Goal: Task Accomplishment & Management: Complete application form

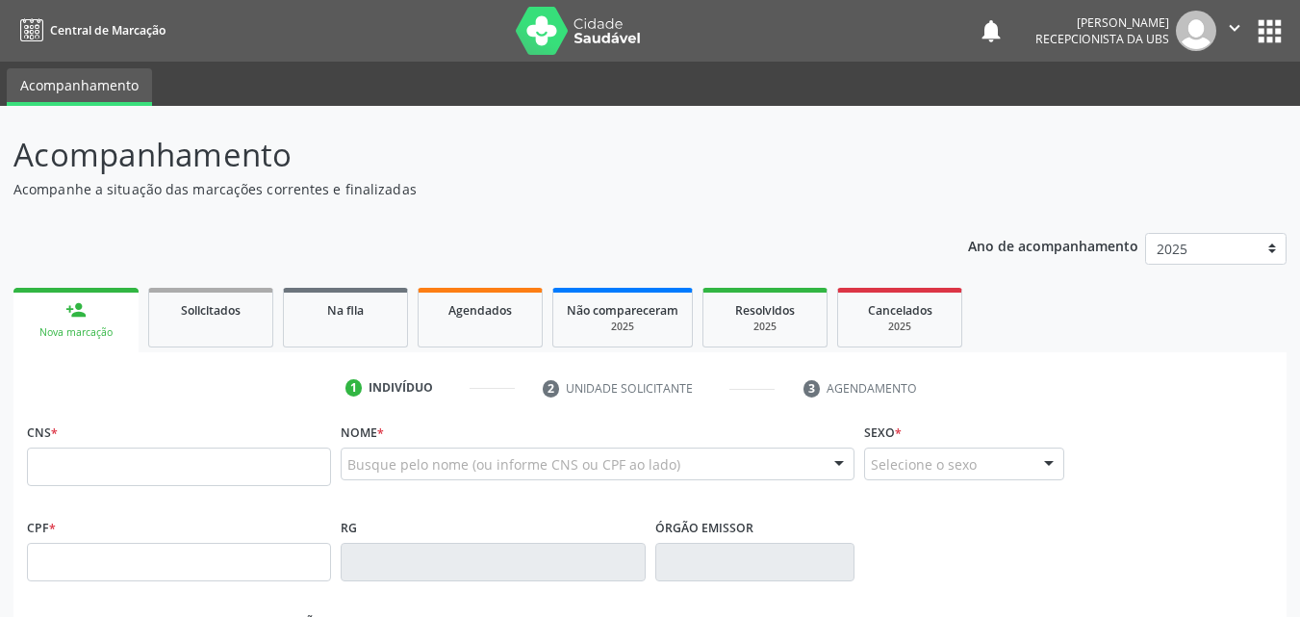
click at [46, 457] on input "text" at bounding box center [179, 466] width 304 height 38
type input "8"
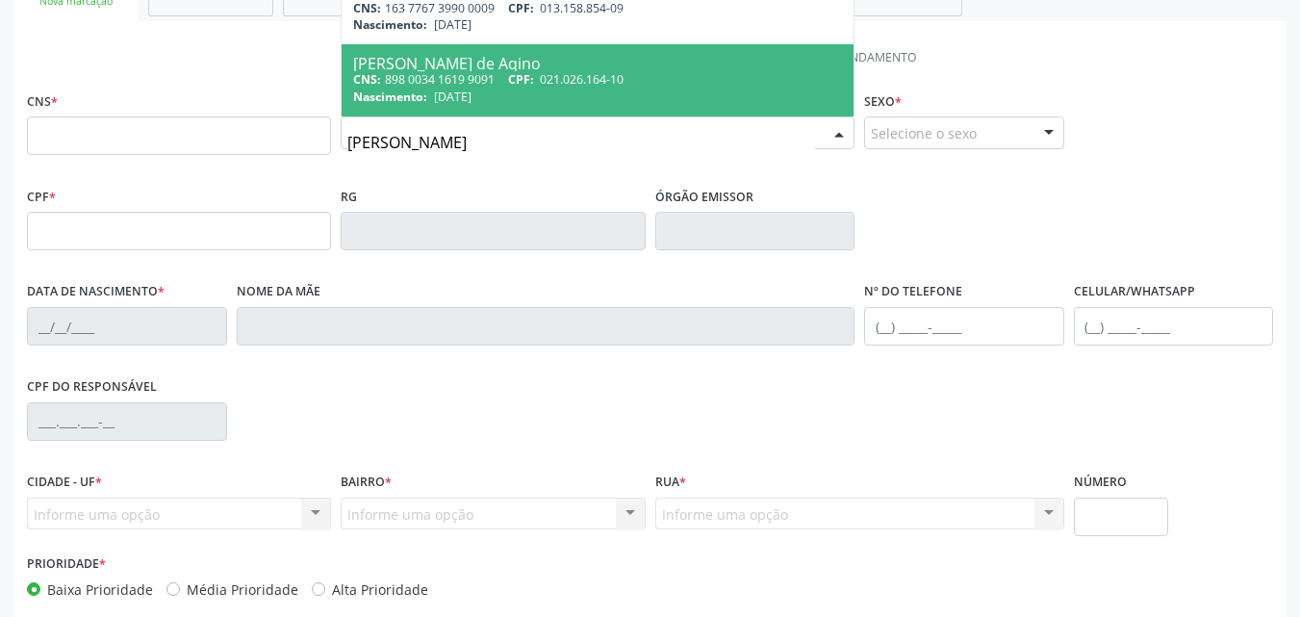
scroll to position [289, 0]
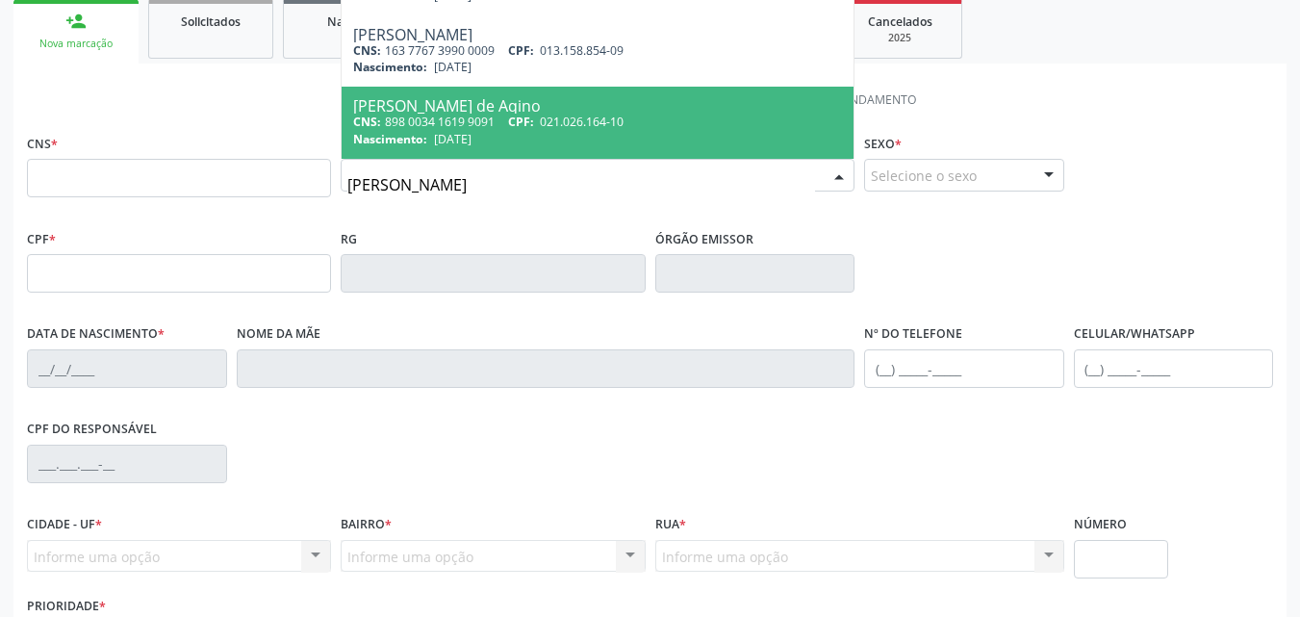
click at [436, 188] on input "[PERSON_NAME]" at bounding box center [581, 184] width 468 height 38
type input "r"
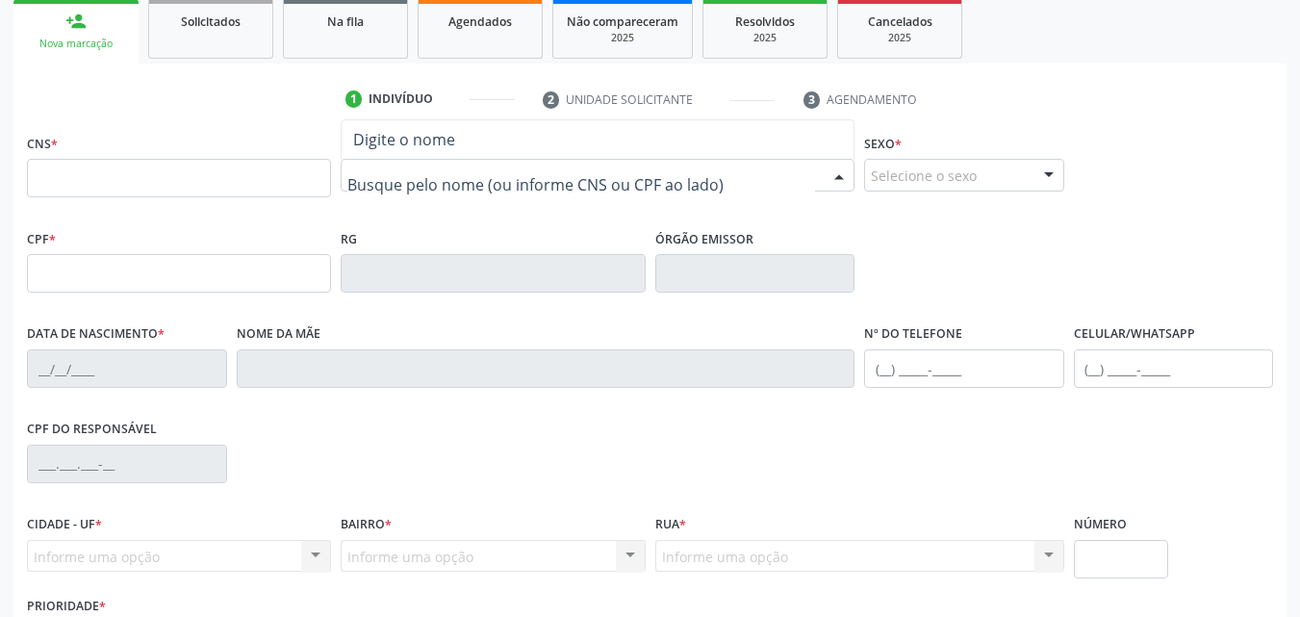
scroll to position [0, 0]
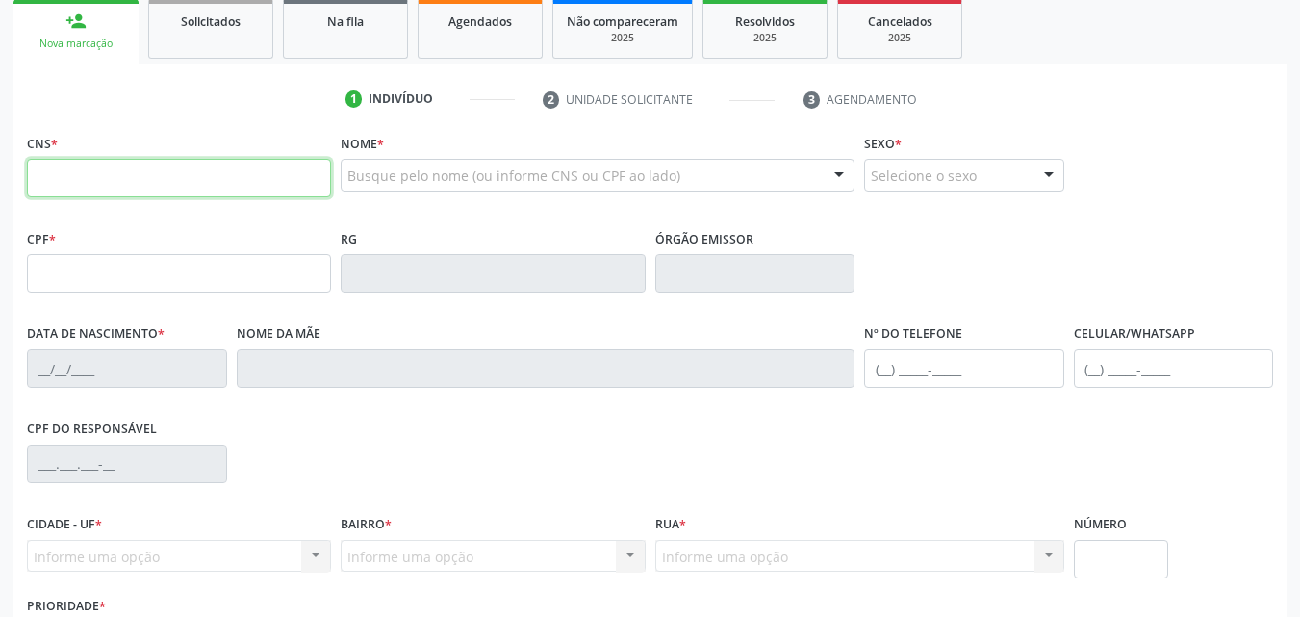
click at [34, 163] on input "text" at bounding box center [179, 178] width 304 height 38
type input "898 0034 5359 8123"
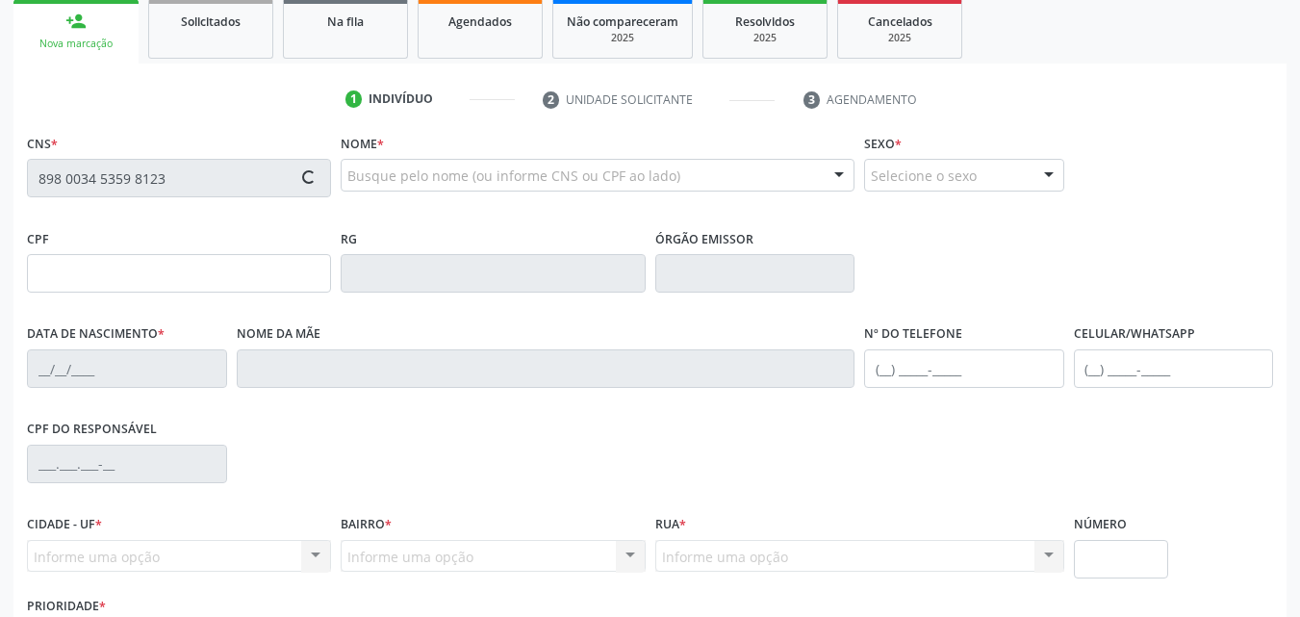
type input "292.088.905-20"
type input "[DATE]"
type input "[PERSON_NAME]"
type input "[PHONE_NUMBER]"
type input "1946"
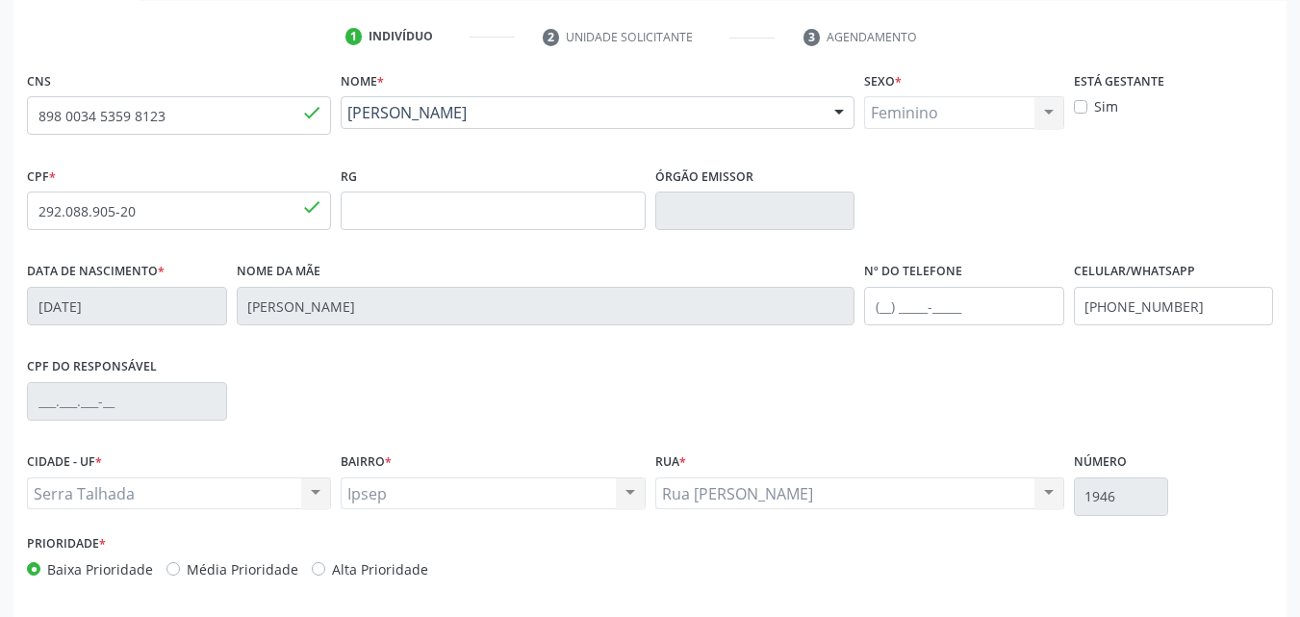
scroll to position [426, 0]
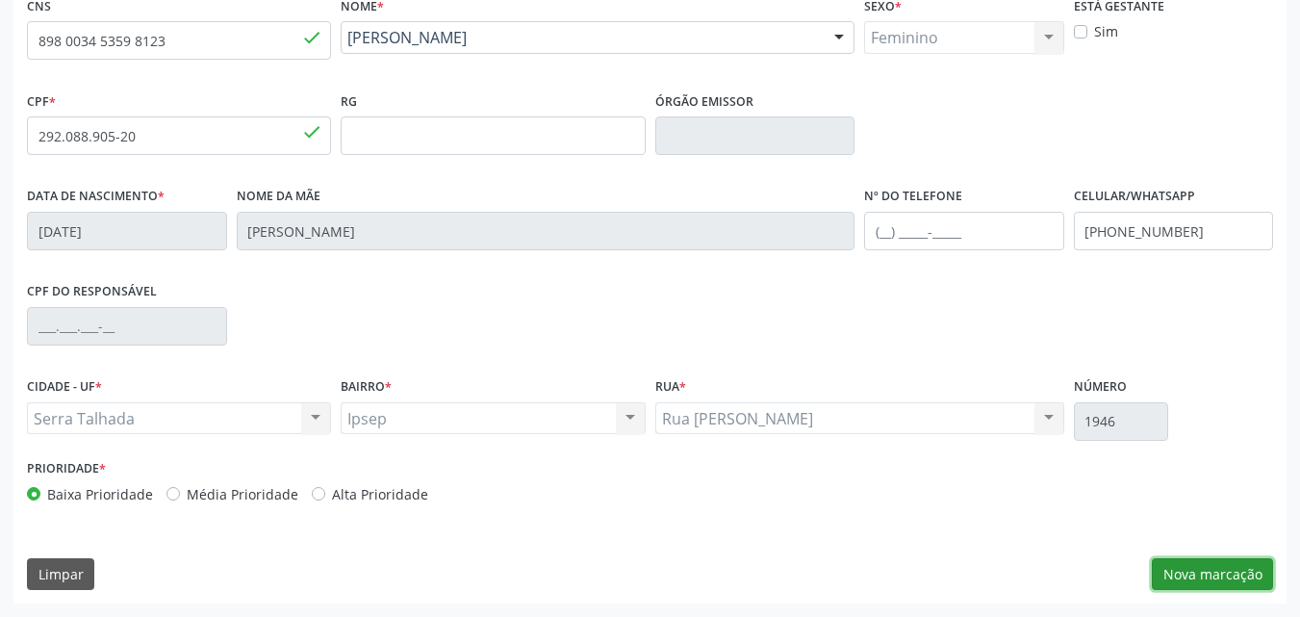
click at [1205, 580] on button "Nova marcação" at bounding box center [1211, 574] width 121 height 33
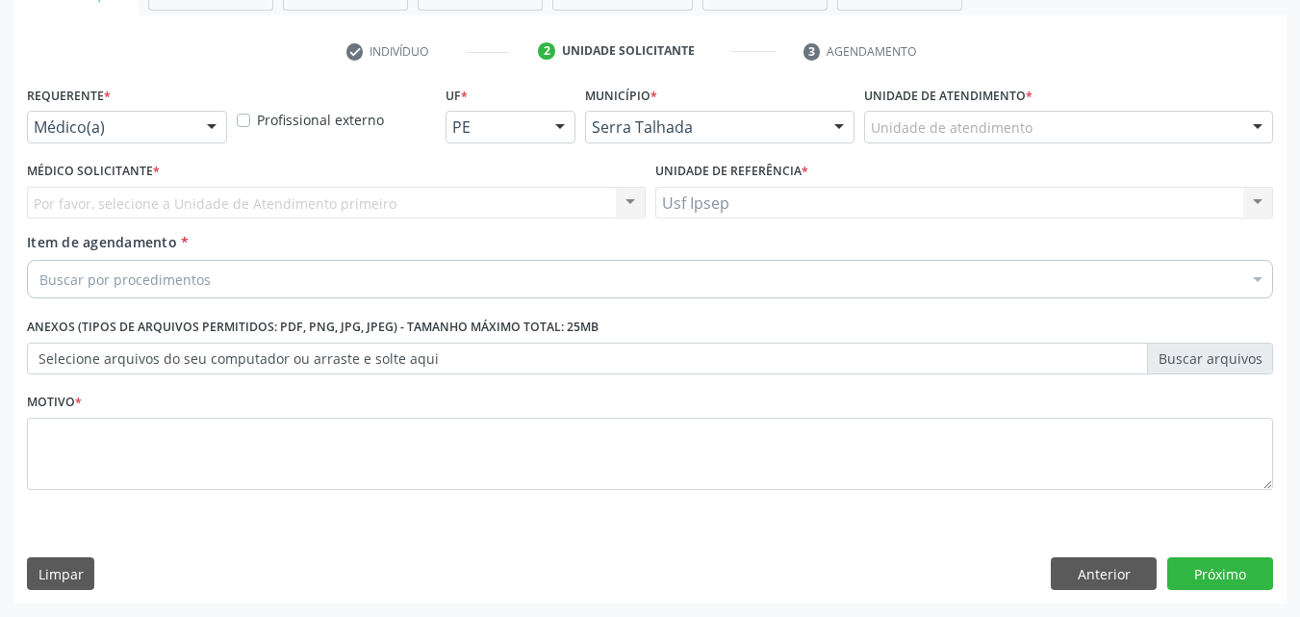
scroll to position [337, 0]
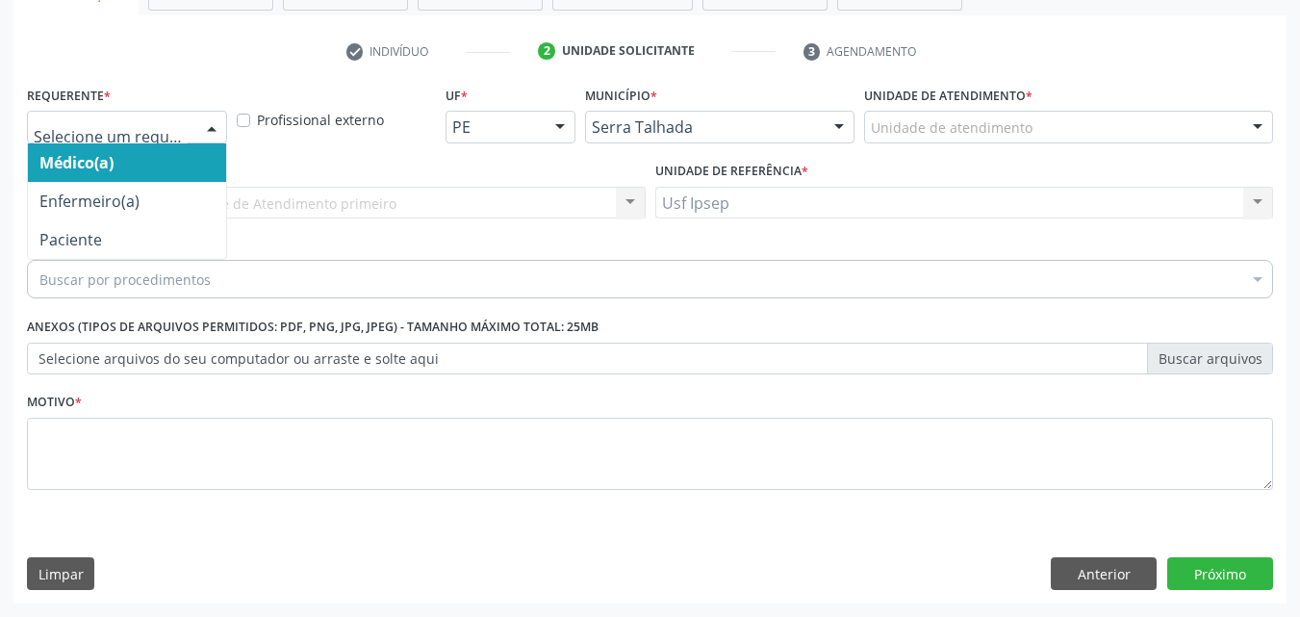
click at [209, 123] on div at bounding box center [211, 128] width 29 height 33
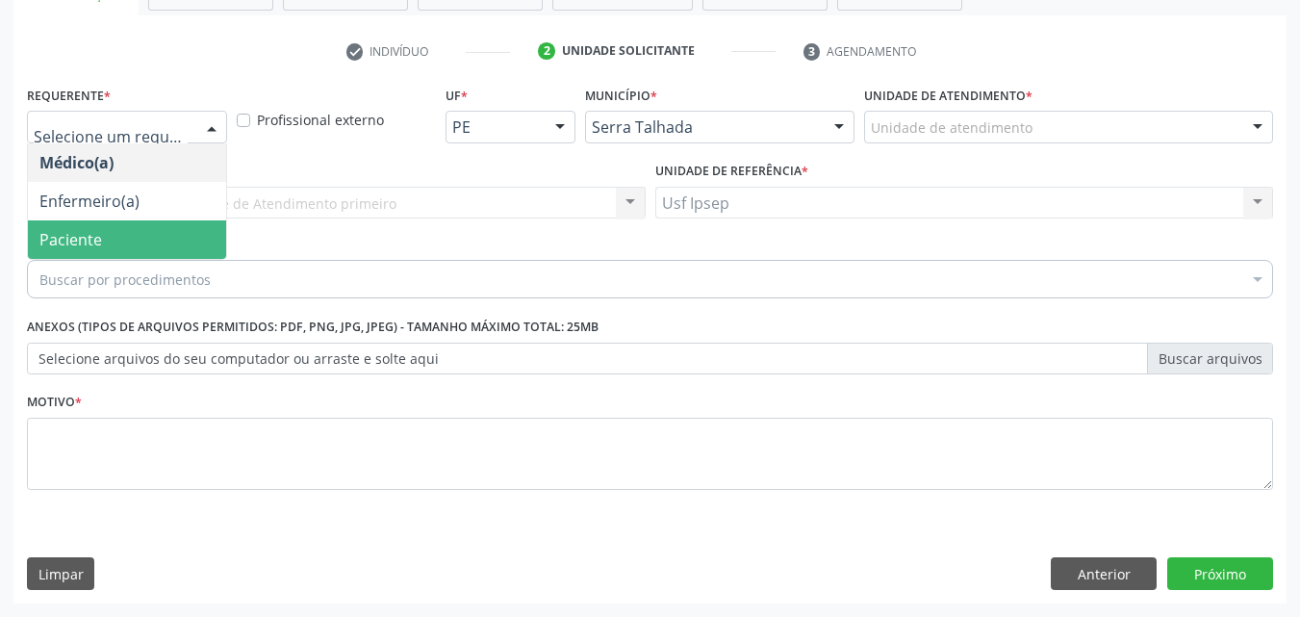
click at [99, 240] on span "Paciente" at bounding box center [70, 239] width 63 height 21
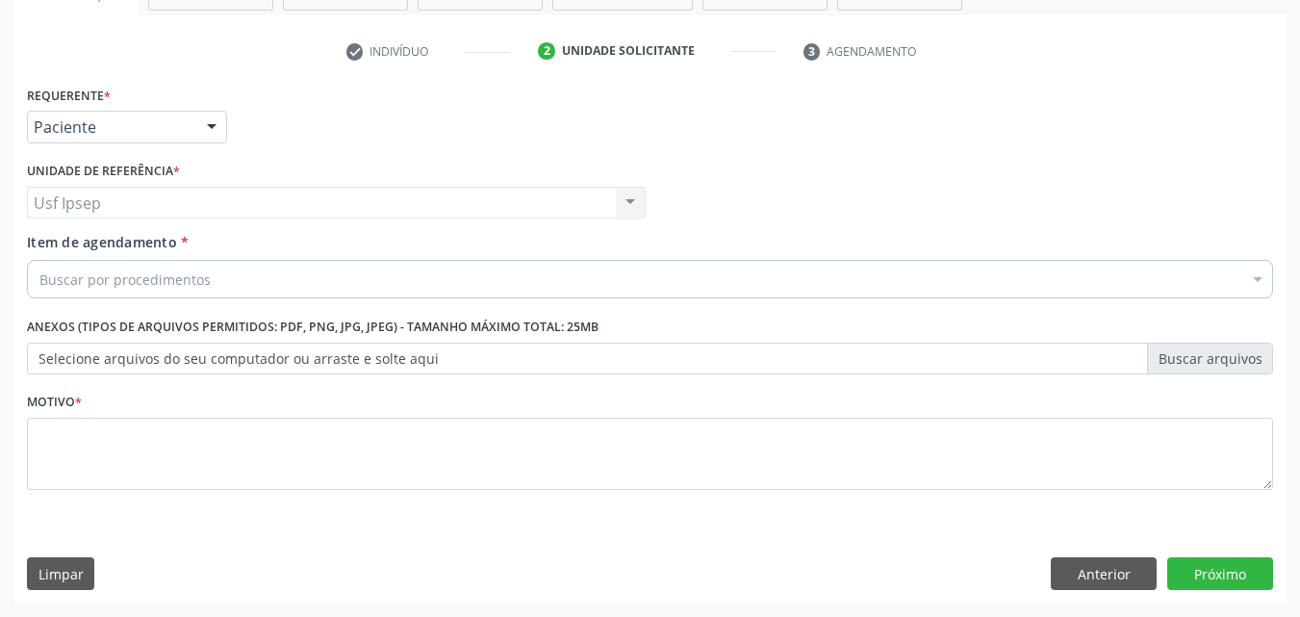
click at [52, 240] on span "Item de agendamento" at bounding box center [102, 242] width 150 height 18
click at [39, 260] on input "Item de agendamento *" at bounding box center [39, 279] width 0 height 38
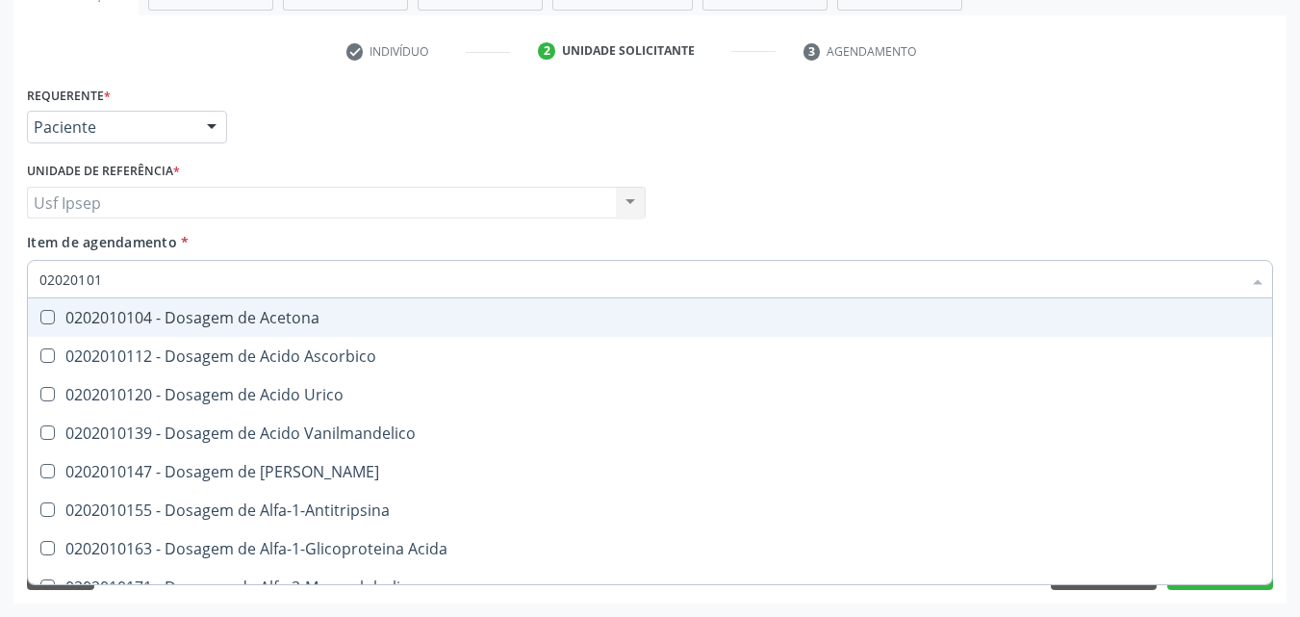
type input "020201012"
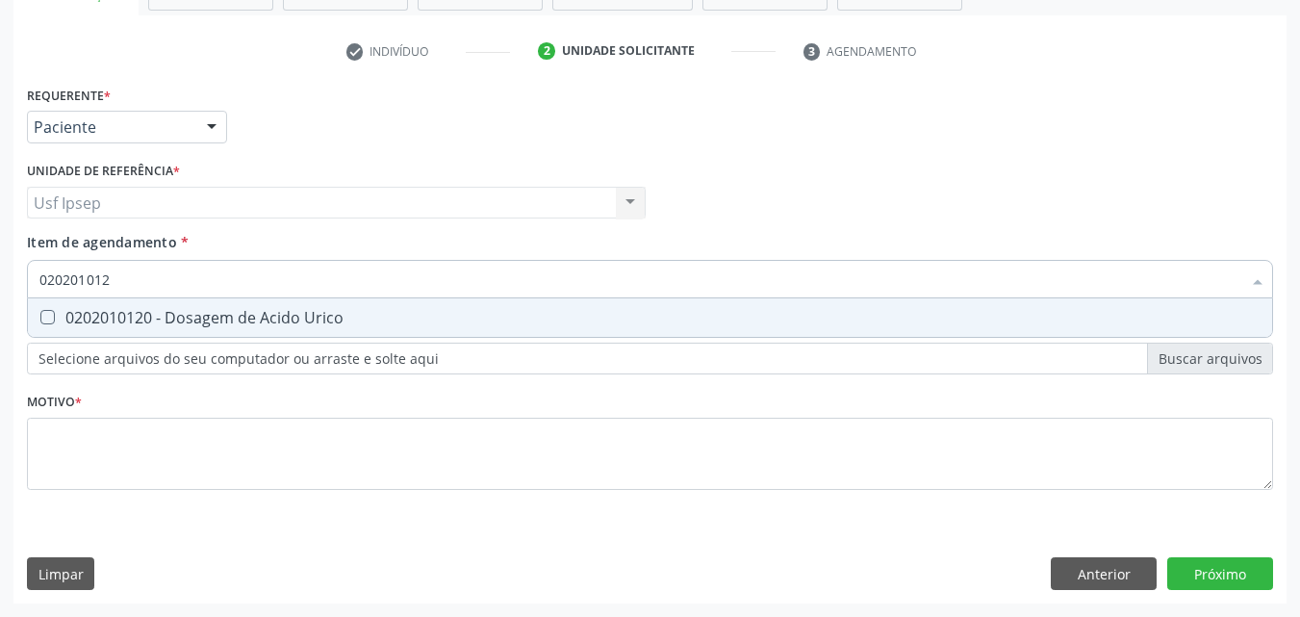
click at [55, 308] on span "0202010120 - Dosagem de Acido Urico" at bounding box center [650, 317] width 1244 height 38
checkbox Urico "true"
click at [109, 282] on input "020201012" at bounding box center [640, 279] width 1202 height 38
type input "02020101"
checkbox Urico "false"
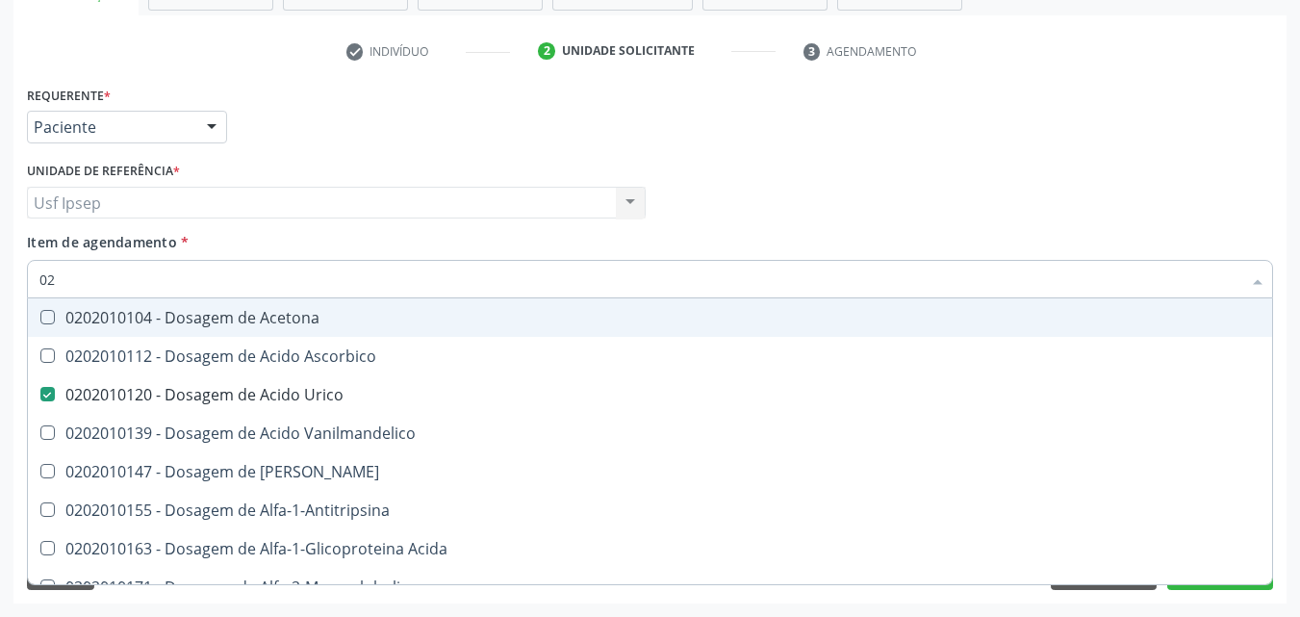
type input "0"
checkbox Urico "false"
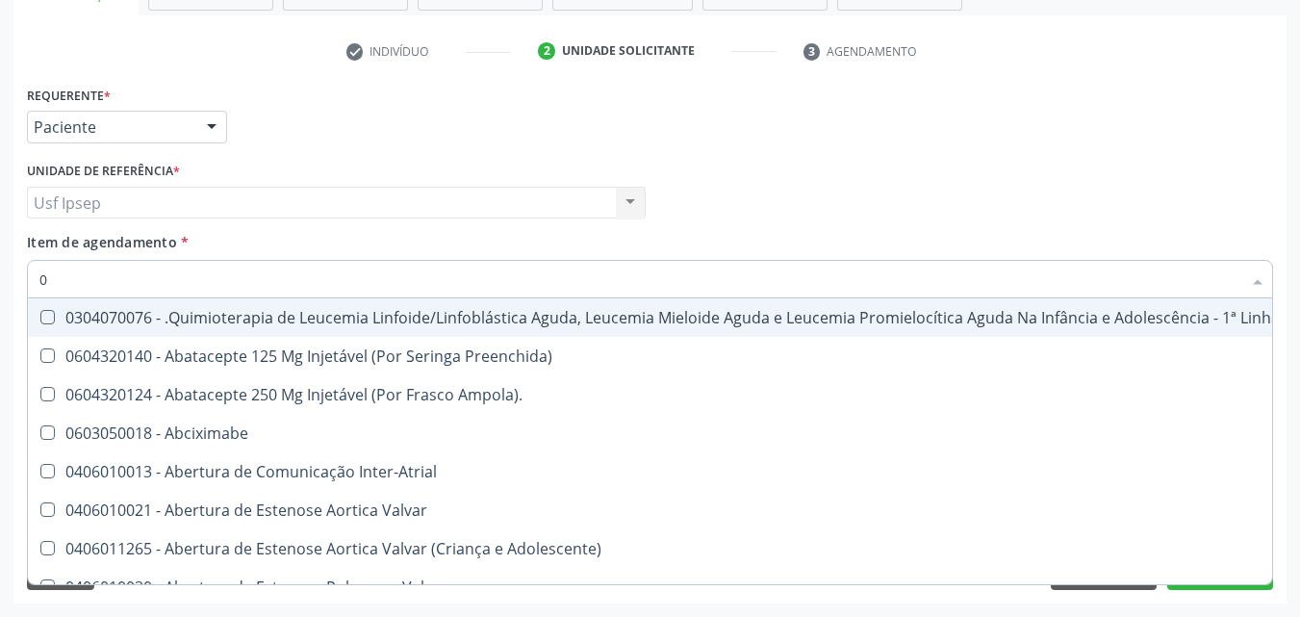
type input "02"
checkbox Hemodialise "true"
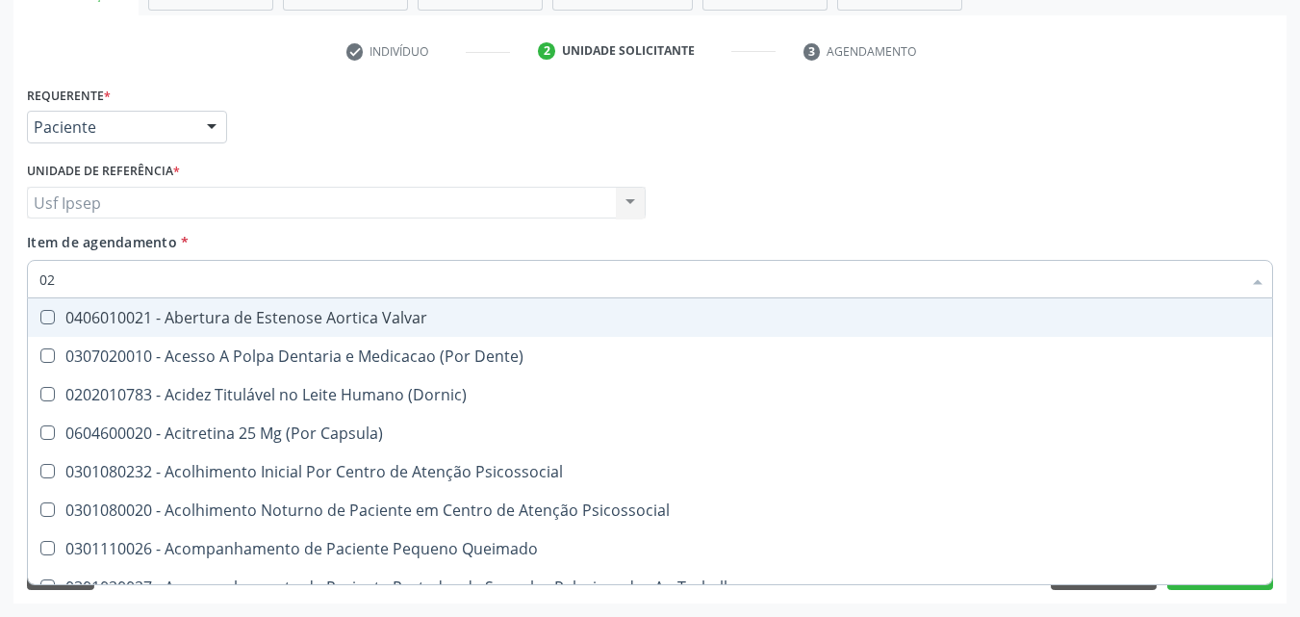
type input "020"
checkbox Intra-Aortico "true"
checkbox Urico "false"
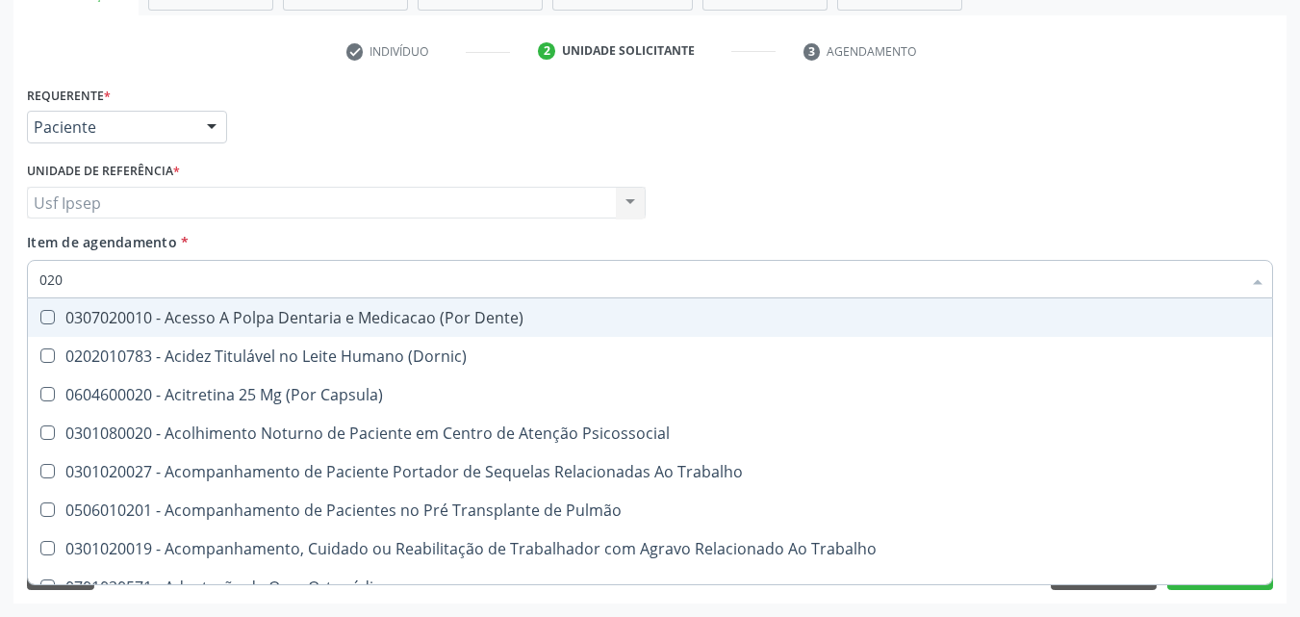
type input "0202"
checkbox População "true"
checkbox Urico "false"
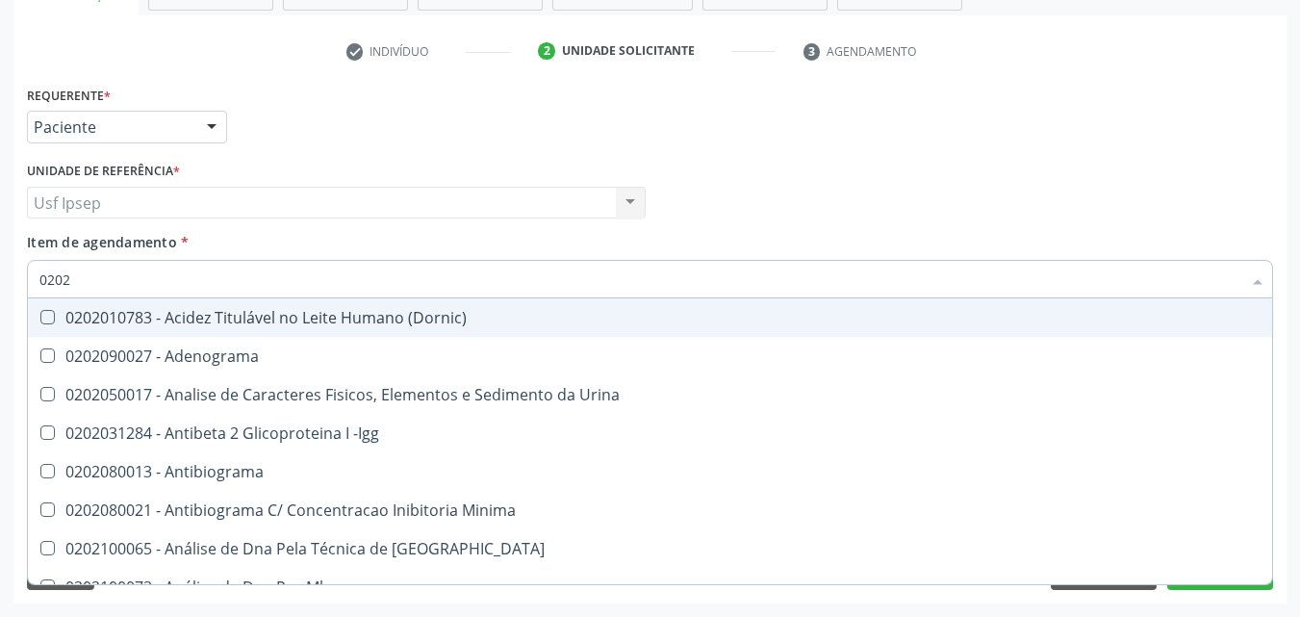
type input "02020"
checkbox Organicos "true"
checkbox Urico "false"
type input "020201"
checkbox Osmolar "true"
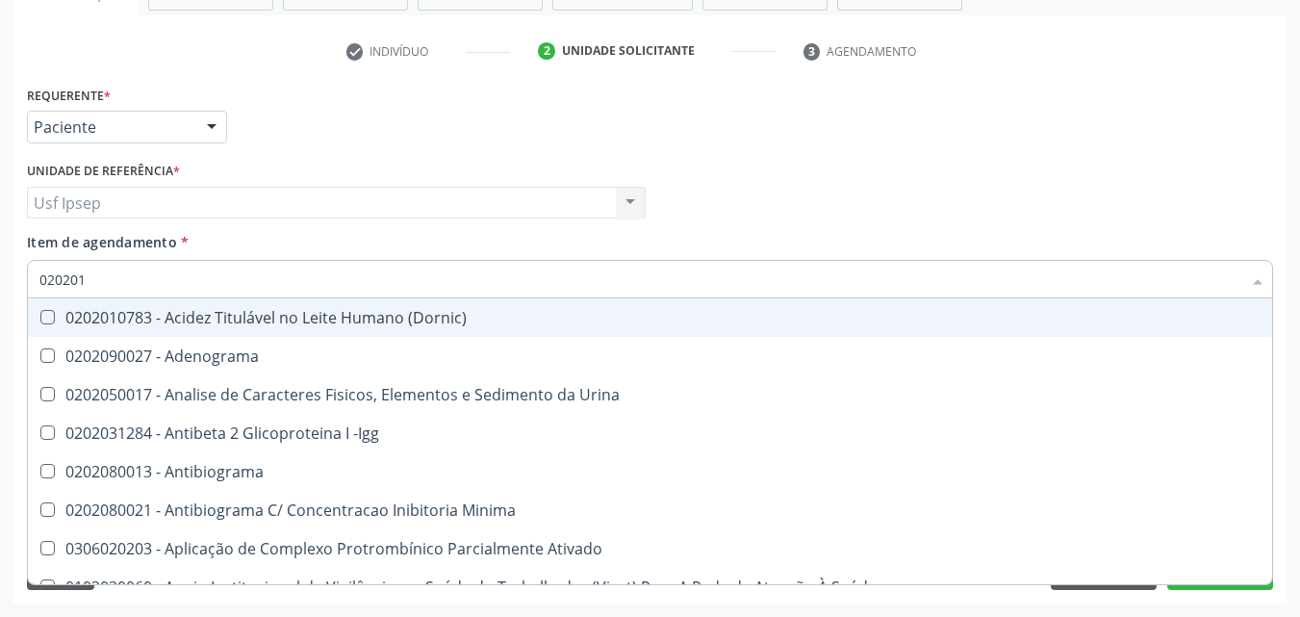
checkbox Urico "false"
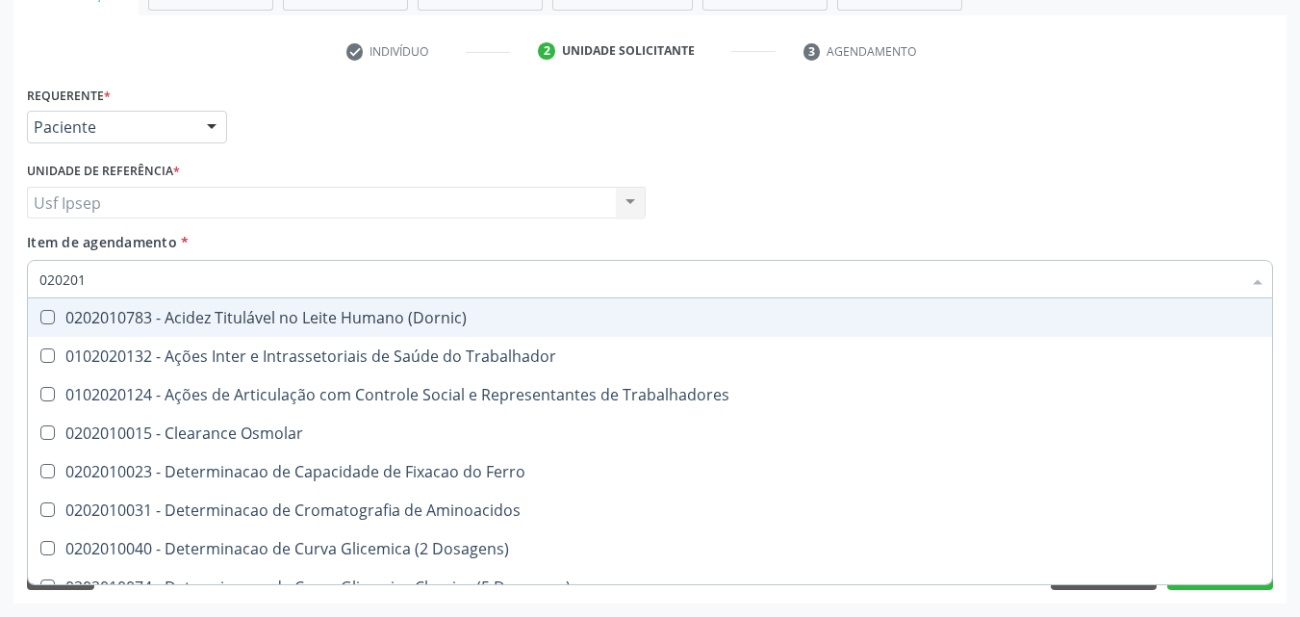
type input "0202010"
checkbox Ativada\) "true"
checkbox Urico "false"
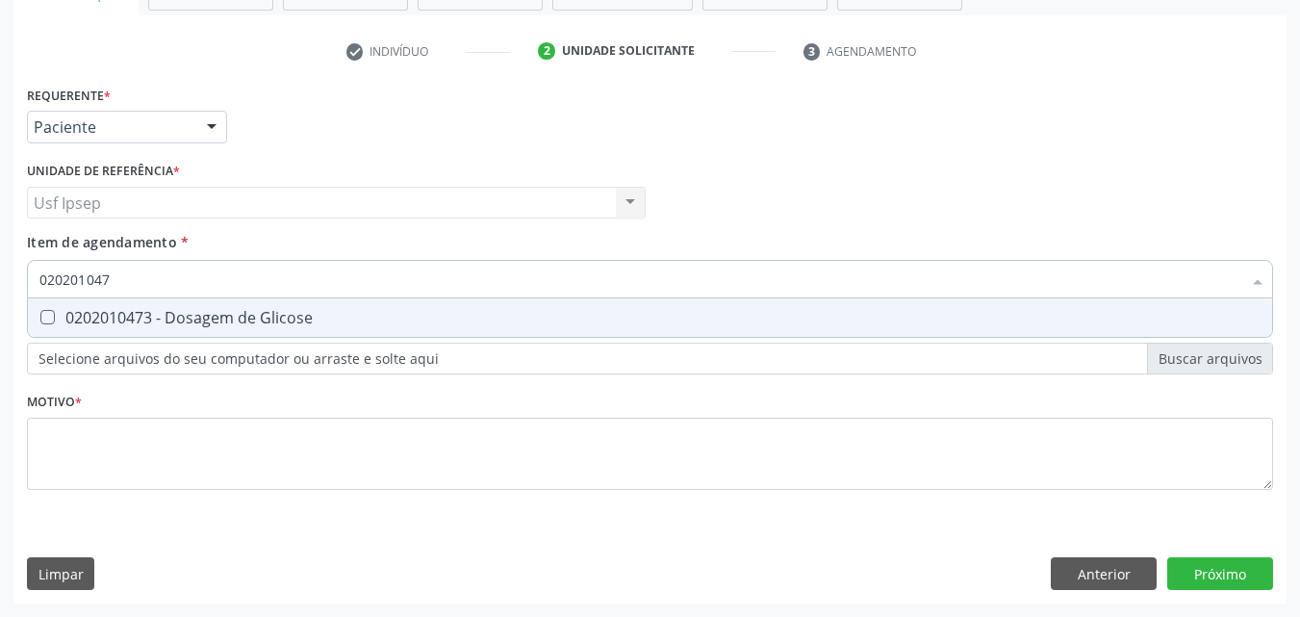
type input "0202010473"
click at [40, 310] on div at bounding box center [35, 317] width 14 height 15
checkbox Glicose "true"
click at [118, 276] on input "0202010473" at bounding box center [640, 279] width 1202 height 38
type input "0"
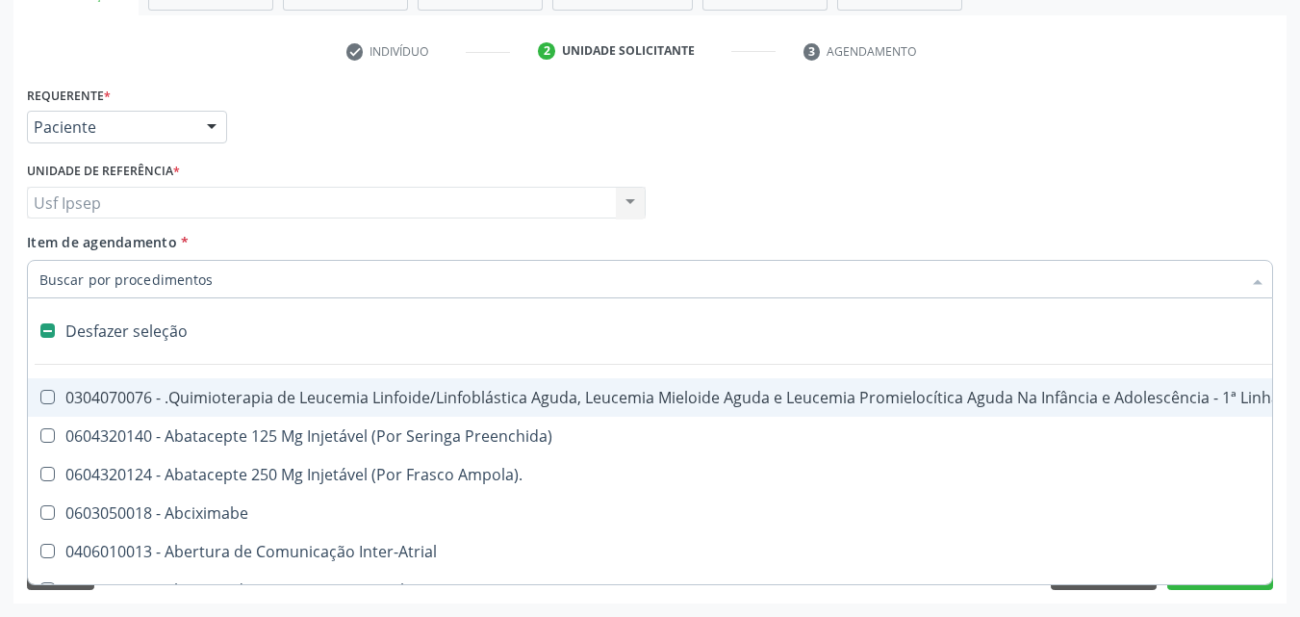
checkbox Manutenção "false"
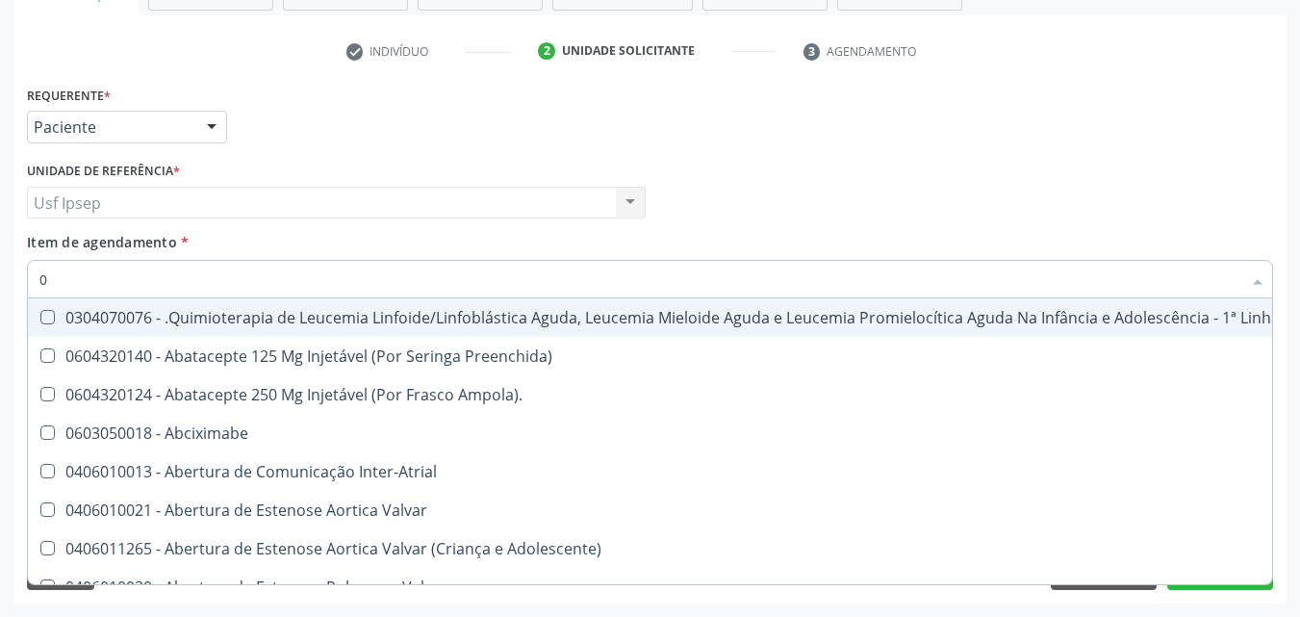
type input "02"
checkbox Hemodialise "true"
checkbox Bilateral "true"
type input "020"
checkbox Microprocessados "true"
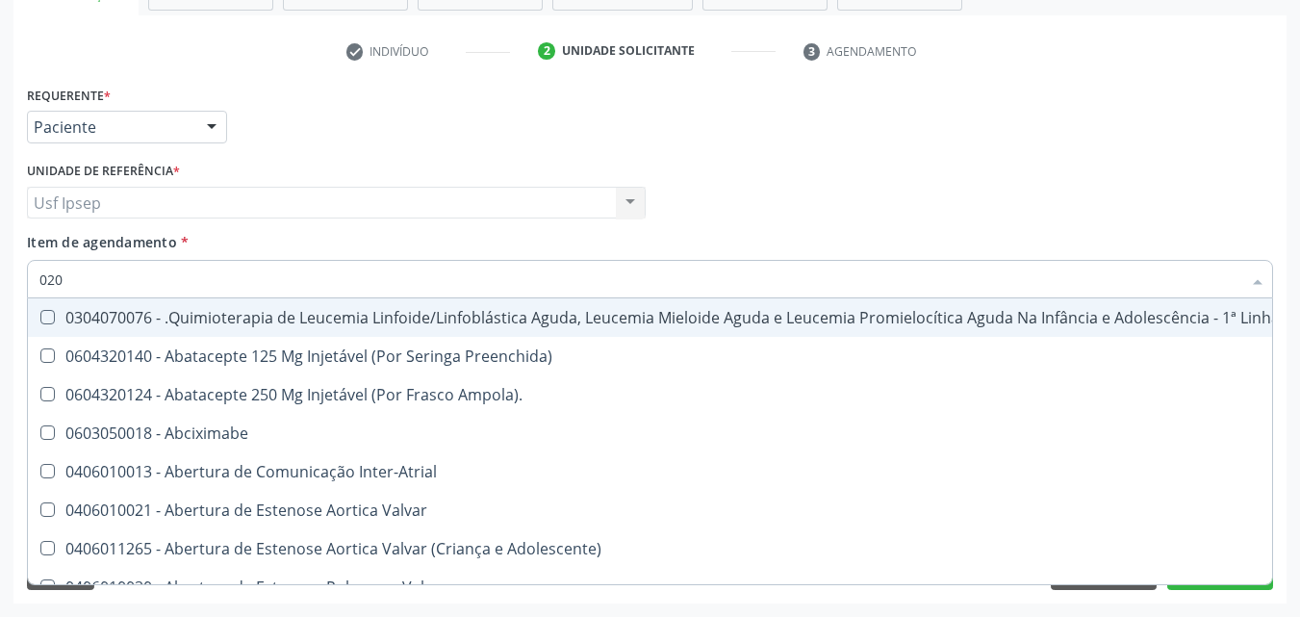
checkbox Vagina "true"
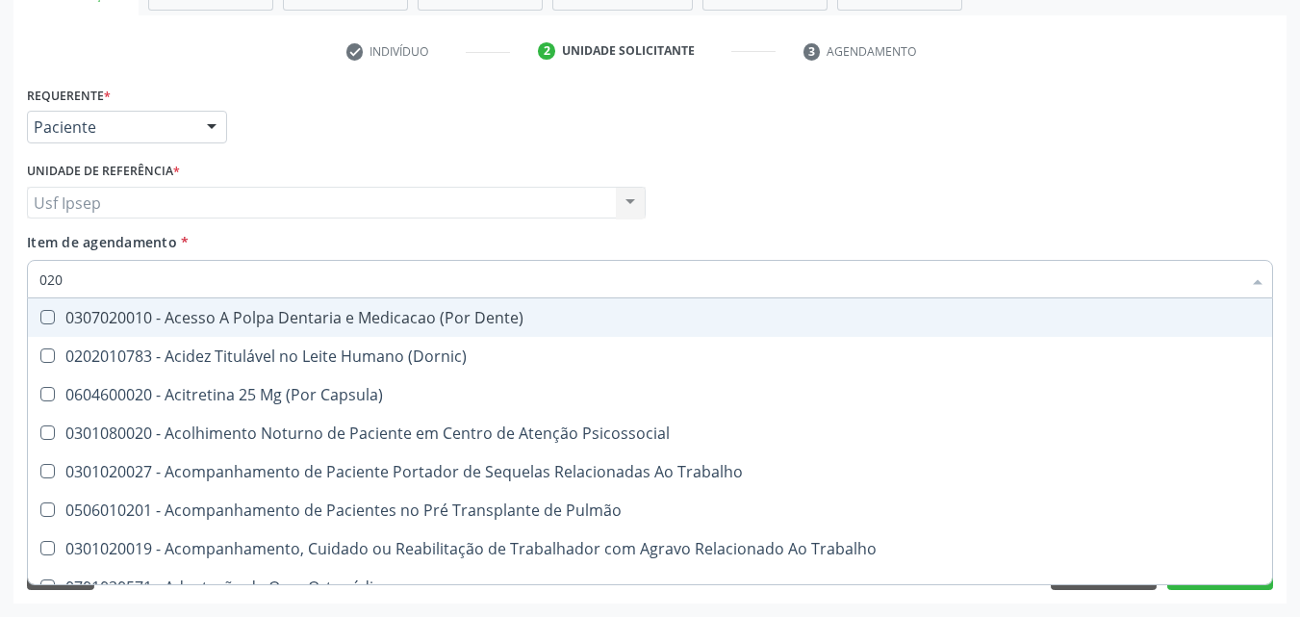
type input "0202"
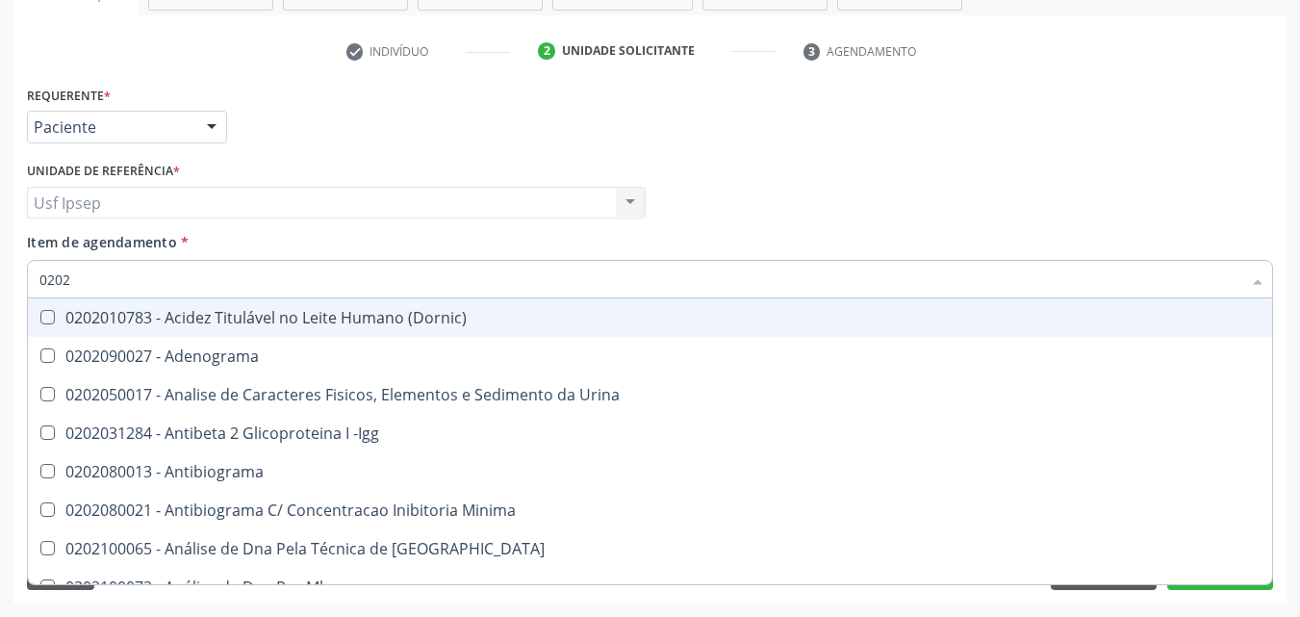
checkbox Urico "true"
checkbox Glicose "true"
checkbox Fezes "false"
checkbox Boston "false"
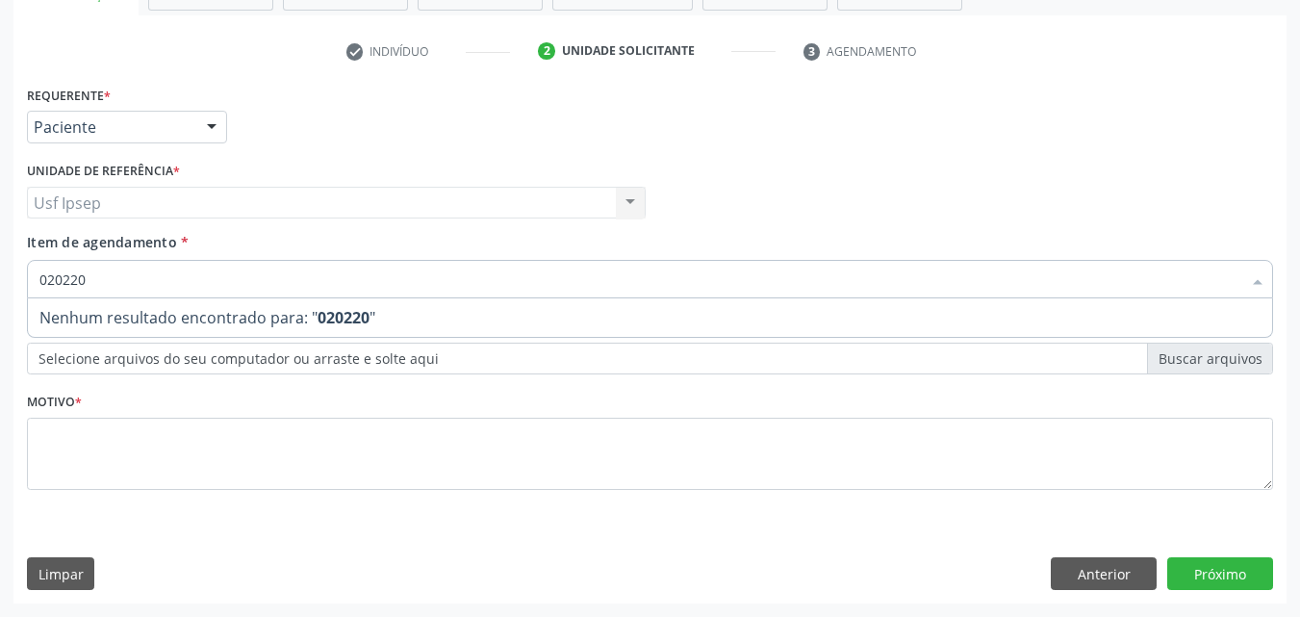
click at [70, 279] on input "020220" at bounding box center [640, 279] width 1202 height 38
click at [114, 276] on input "0202038020" at bounding box center [640, 279] width 1202 height 38
type input "0202038"
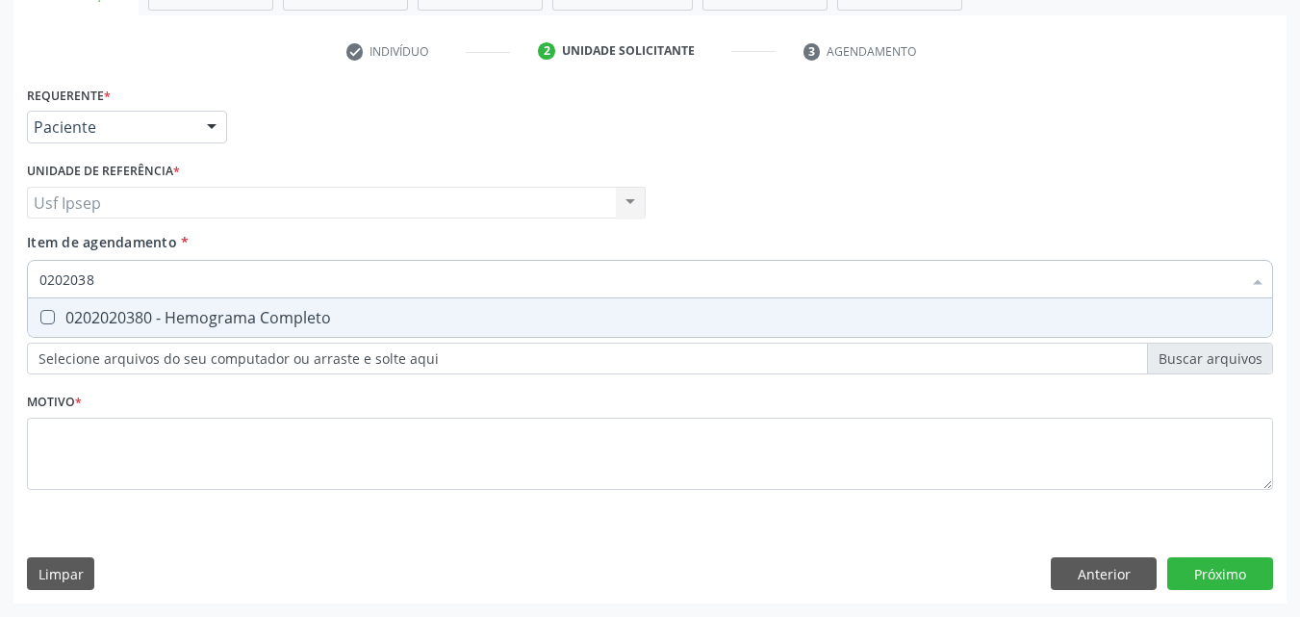
click at [47, 318] on Completo at bounding box center [47, 317] width 14 height 14
click at [40, 318] on Completo "checkbox" at bounding box center [34, 317] width 13 height 13
checkbox Completo "true"
click at [100, 275] on input "0202038" at bounding box center [640, 279] width 1202 height 38
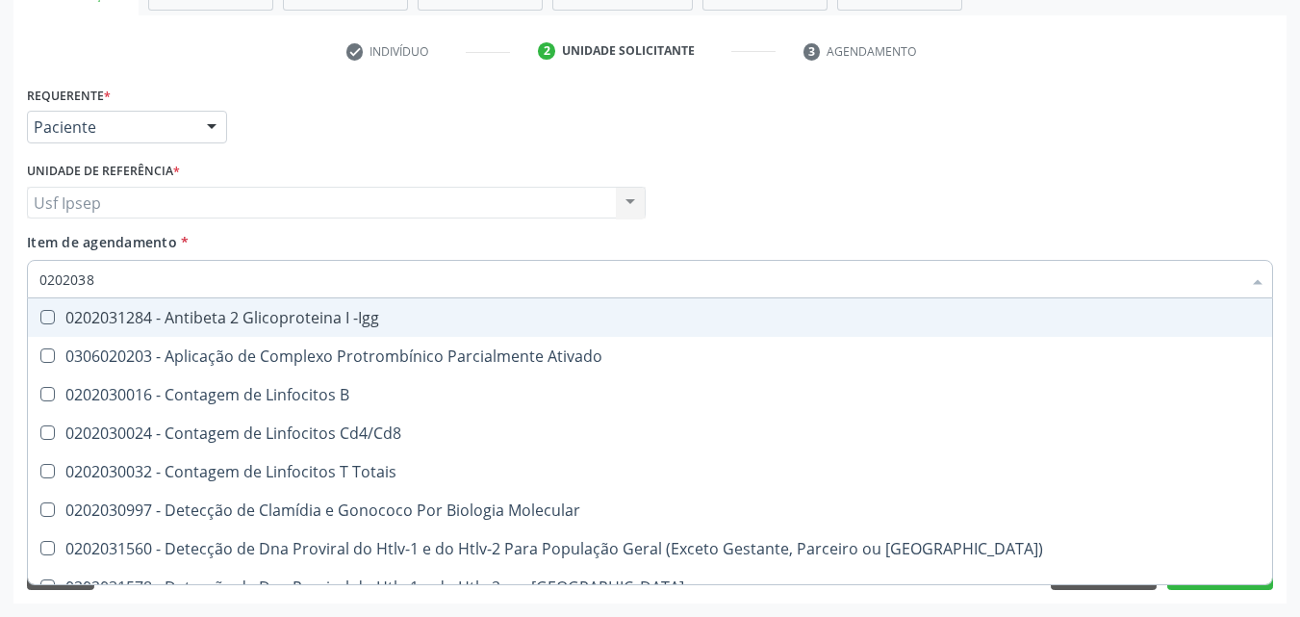
type input "020203"
checkbox -Igg "false"
type input "02020"
checkbox Completo "false"
checkbox Antileptospiras "true"
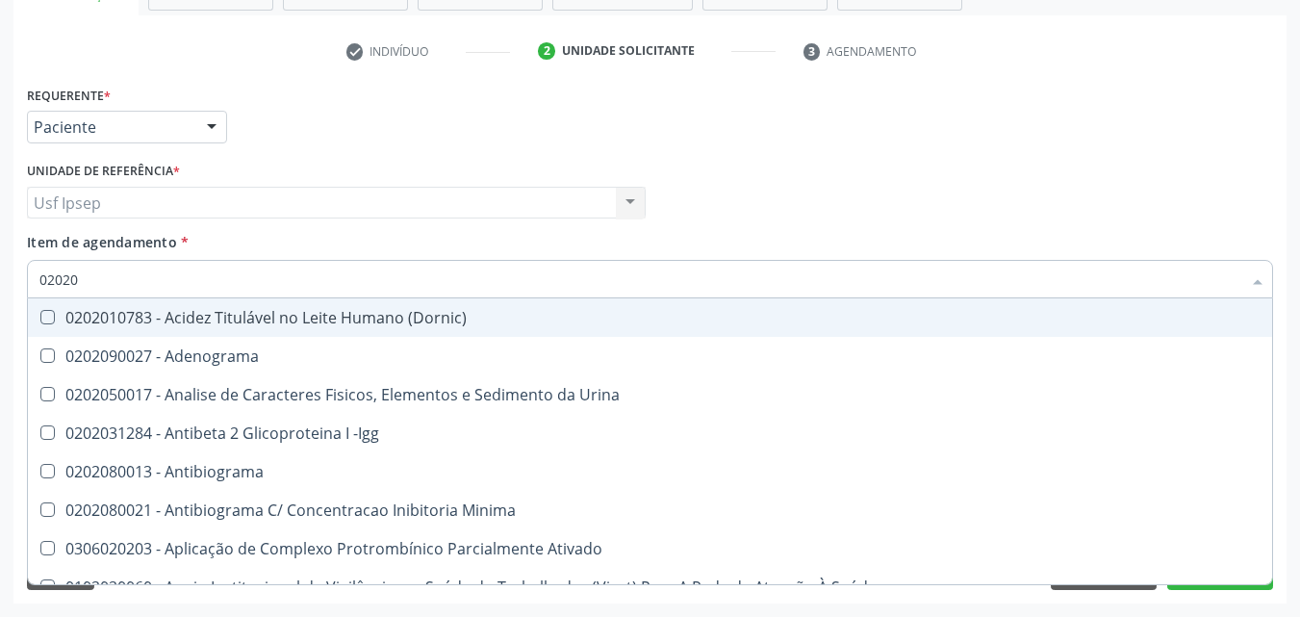
type input "0202"
checkbox Urico "false"
checkbox Igm "true"
checkbox Glicose "false"
checkbox Lactato "true"
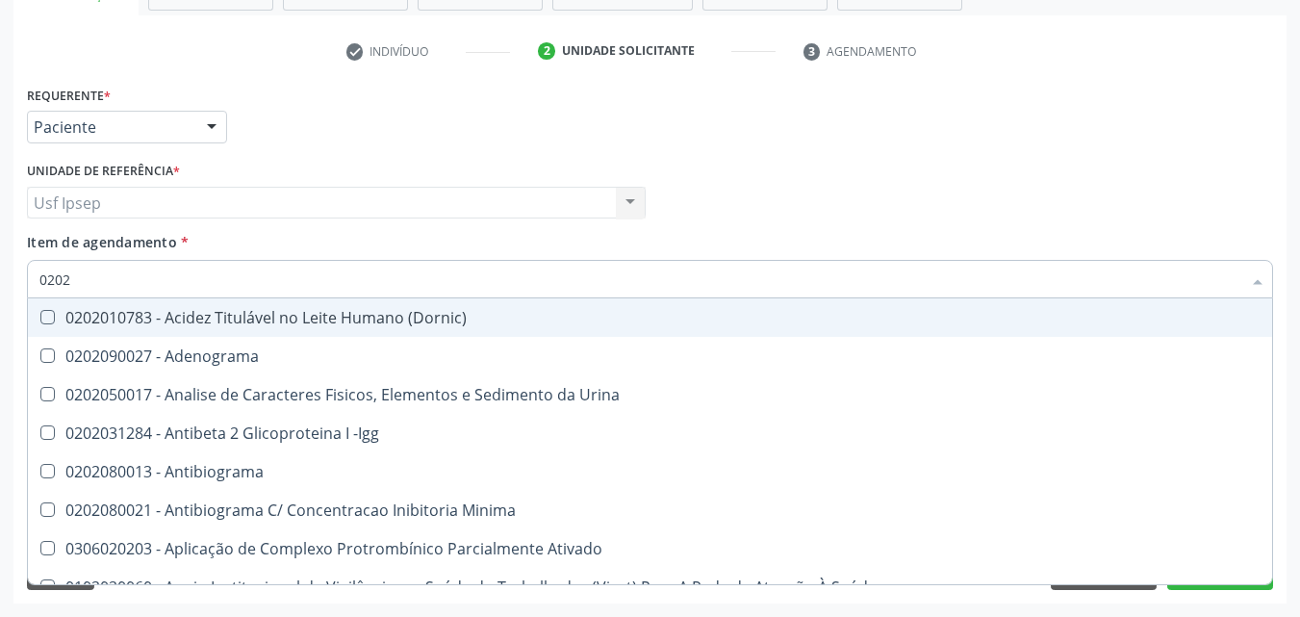
checkbox Completo "false"
checkbox Pylori "true"
type input "0"
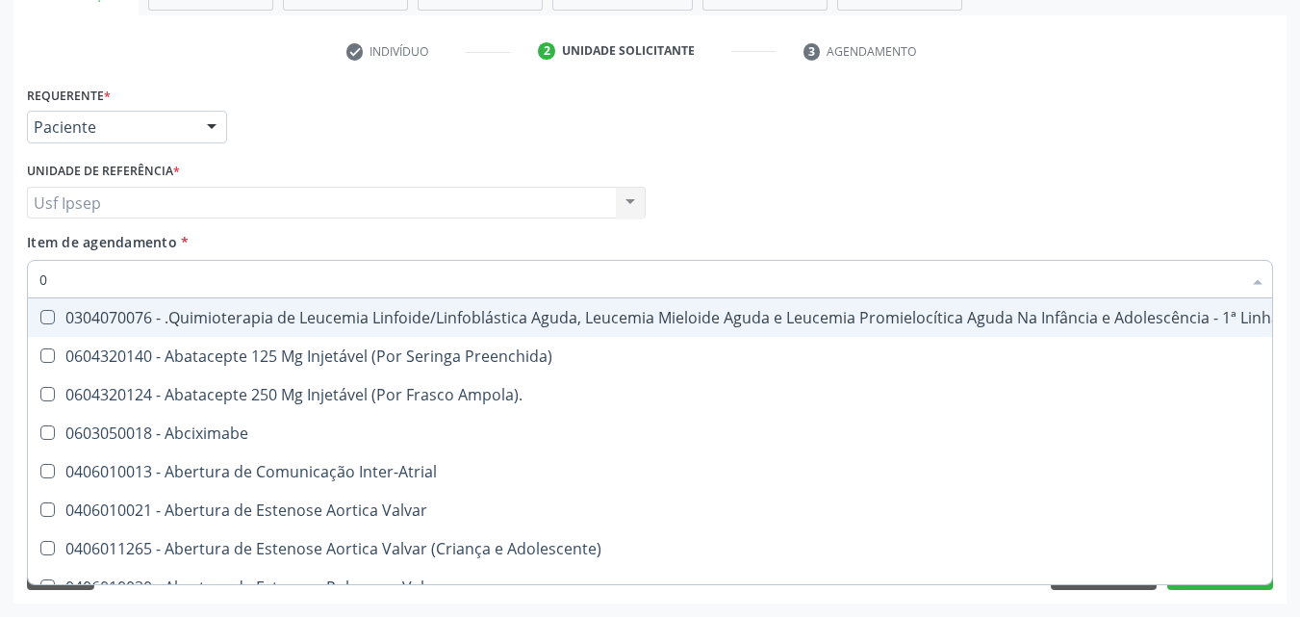
checkbox Pernoite "false"
checkbox Stent "false"
checkbox Níveis\, "false"
checkbox Microprocessados "false"
checkbox Vagina "false"
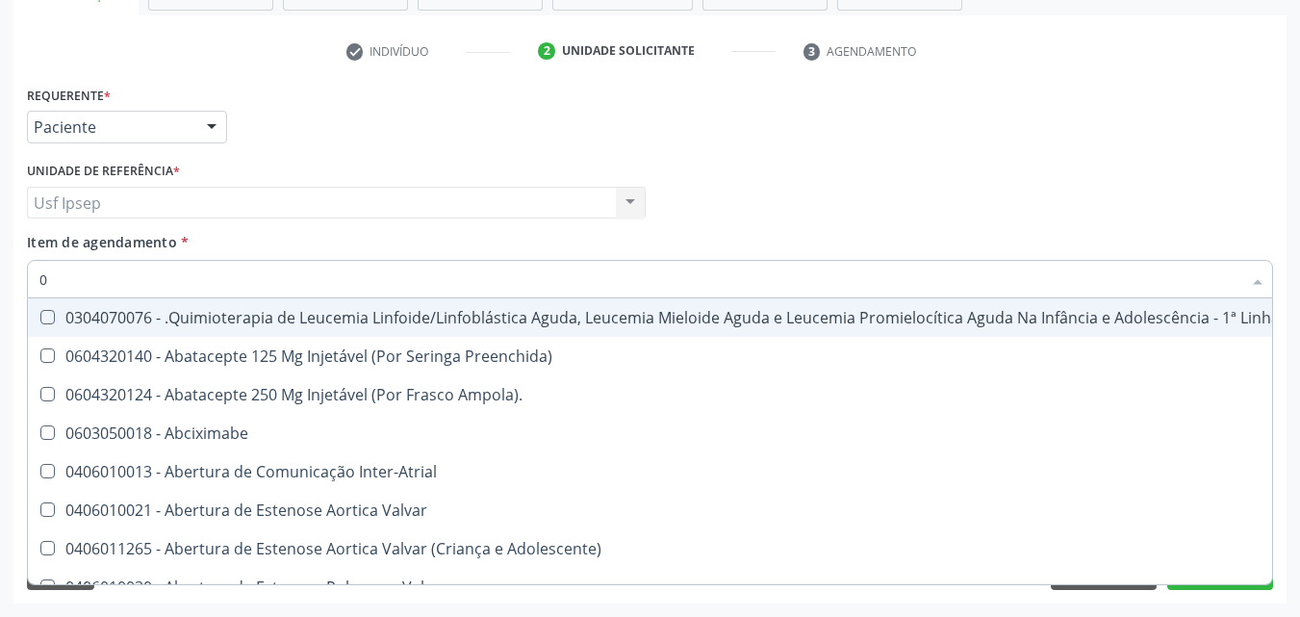
type input "02"
checkbox Hemodialise "true"
checkbox Bilateral "true"
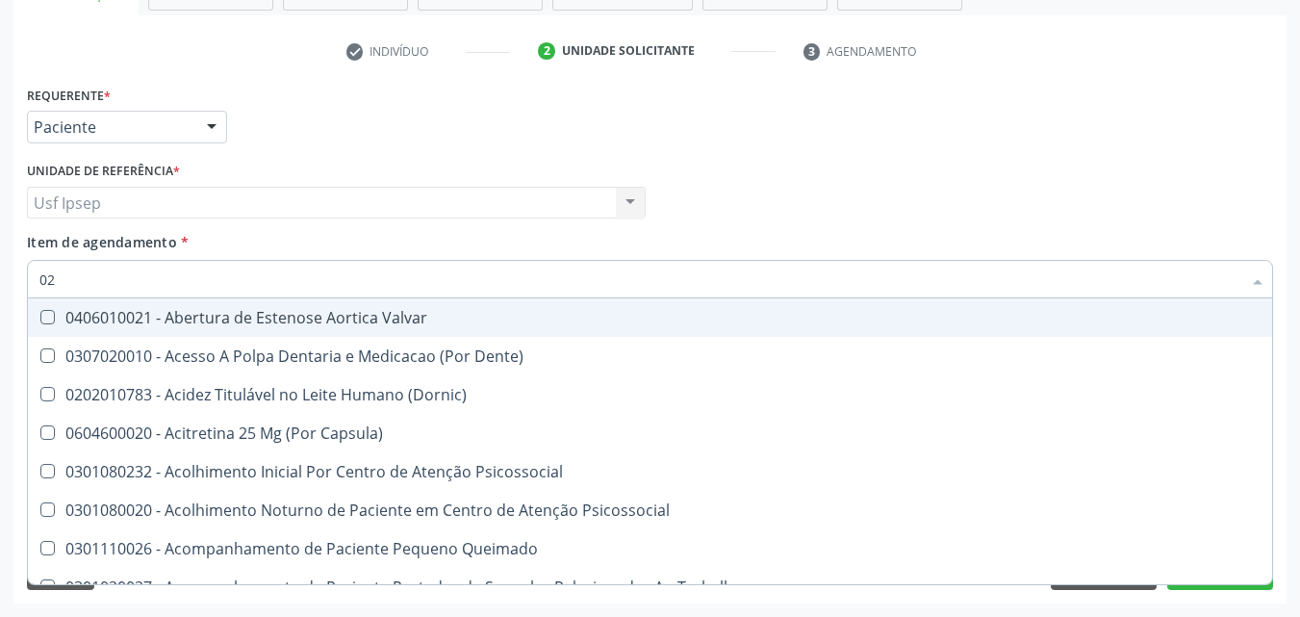
type input "020"
checkbox Intra-Aortico "true"
checkbox \(Qualitativo\) "true"
checkbox Urico "false"
checkbox Glicose "false"
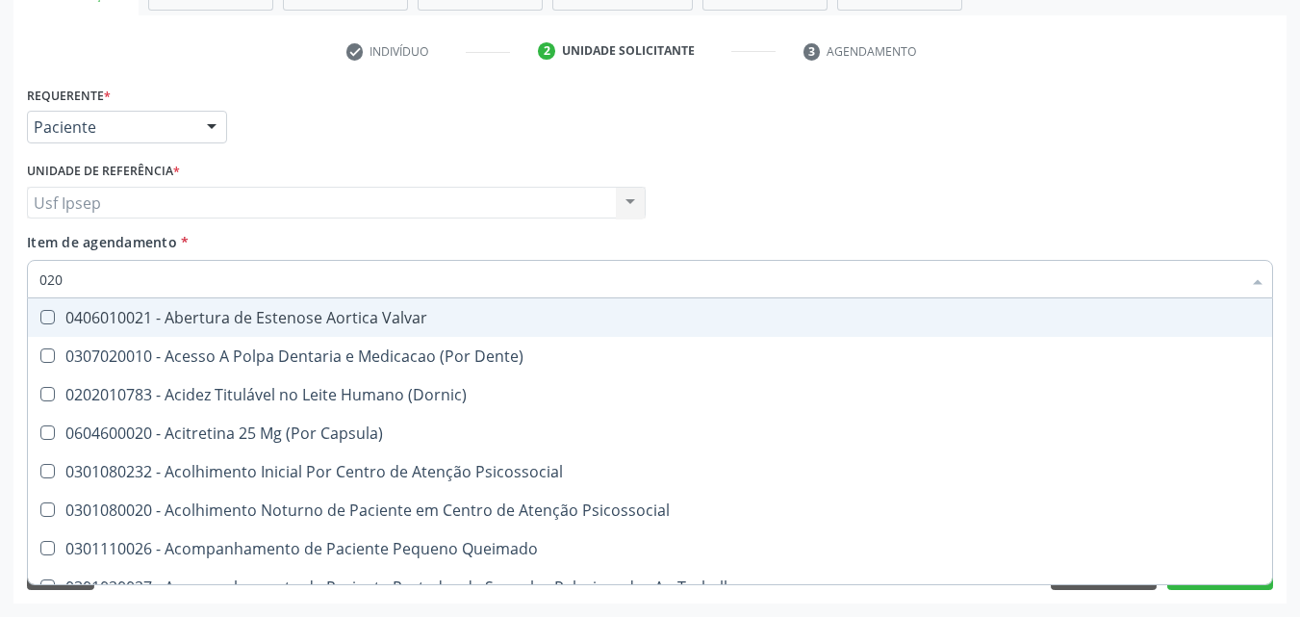
checkbox \(T3\) "true"
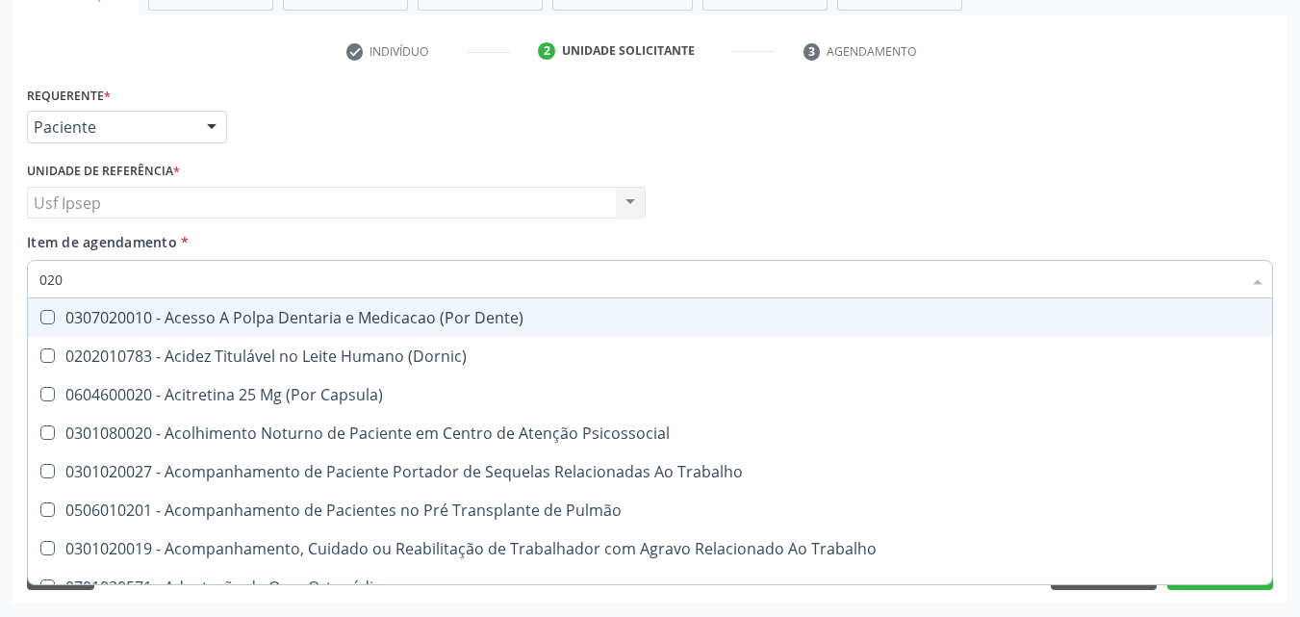
type input "0202"
checkbox População "true"
checkbox Laser "true"
checkbox Biologica "true"
checkbox Urico "false"
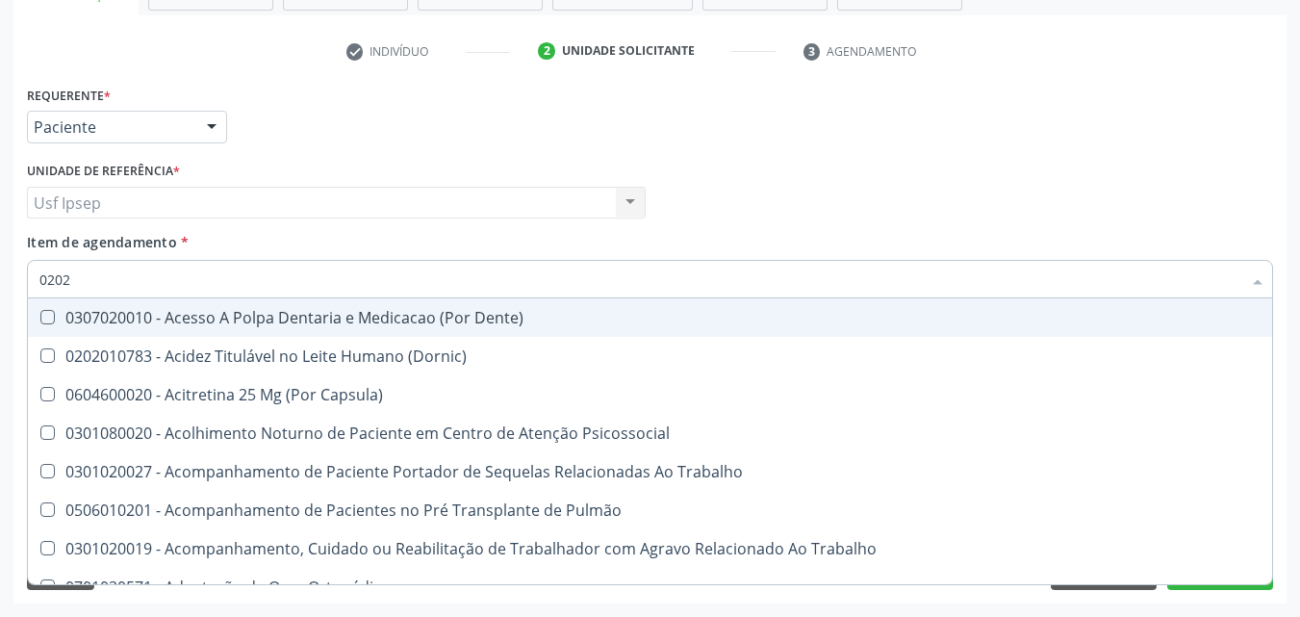
checkbox Glicose "false"
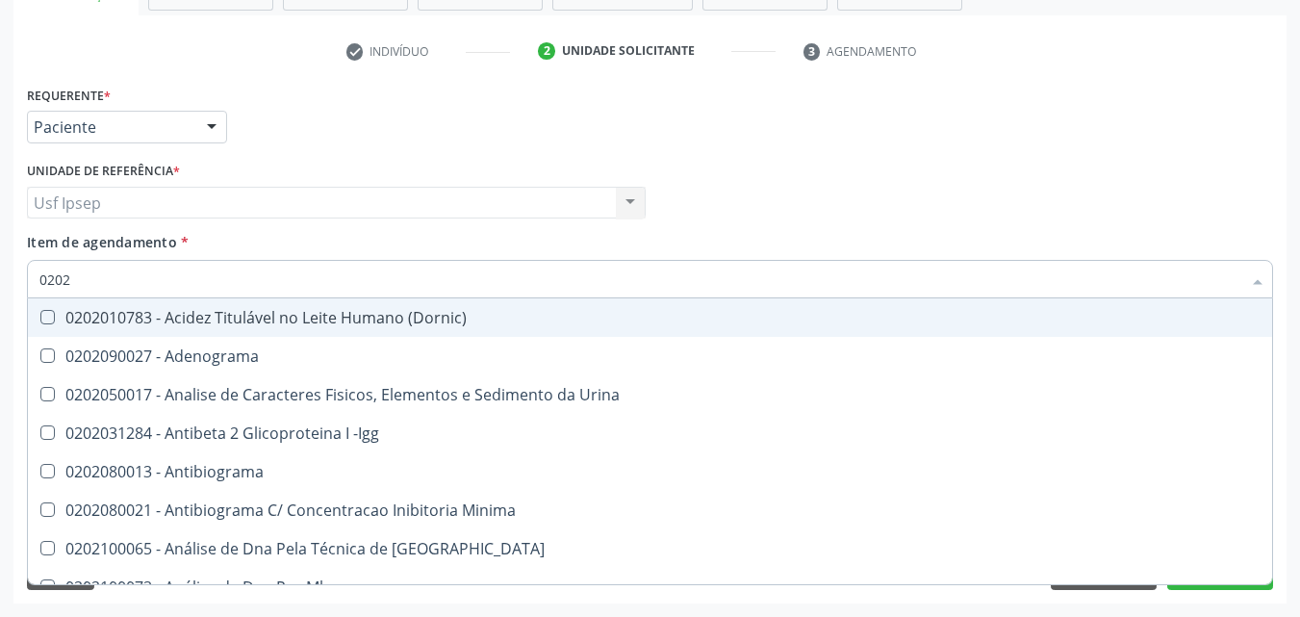
type input "02020"
checkbox Organicos "true"
checkbox Urico "false"
checkbox Xi "true"
checkbox Glicose "false"
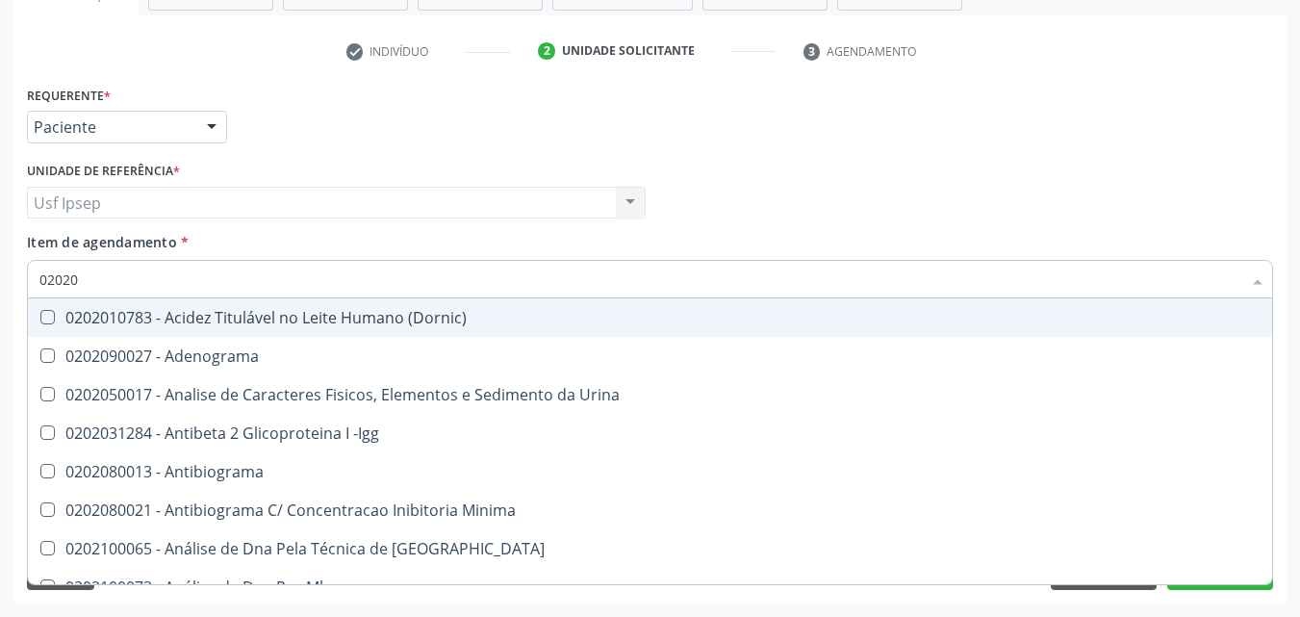
checkbox Zinco "true"
checkbox Completo "false"
type input "020201"
checkbox Osmolar "true"
checkbox T3 "true"
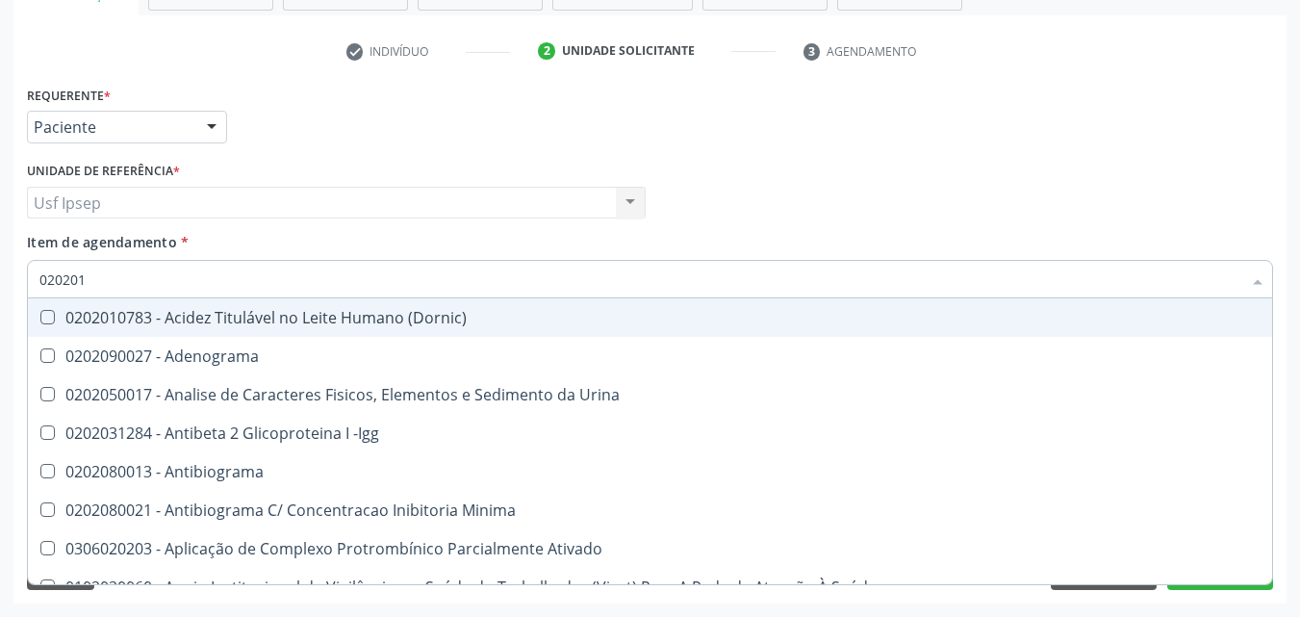
checkbox Urico "false"
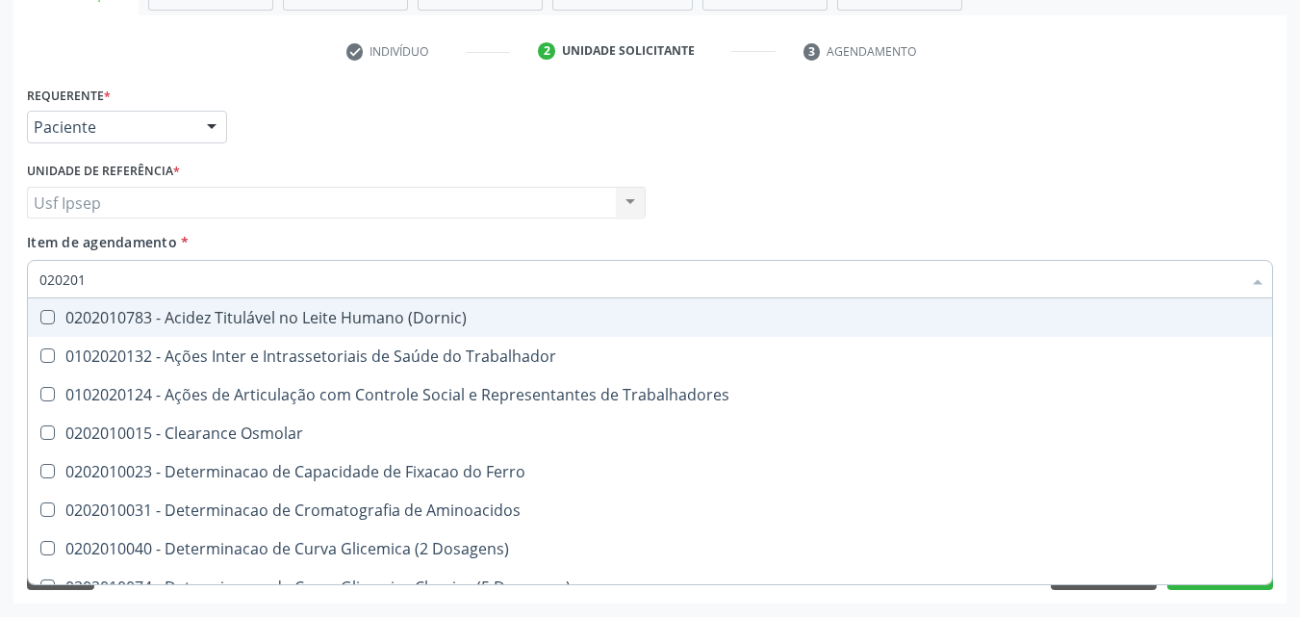
type input "0202010"
checkbox Ativada\) "true"
checkbox Urico "false"
checkbox II "true"
checkbox Glicose "false"
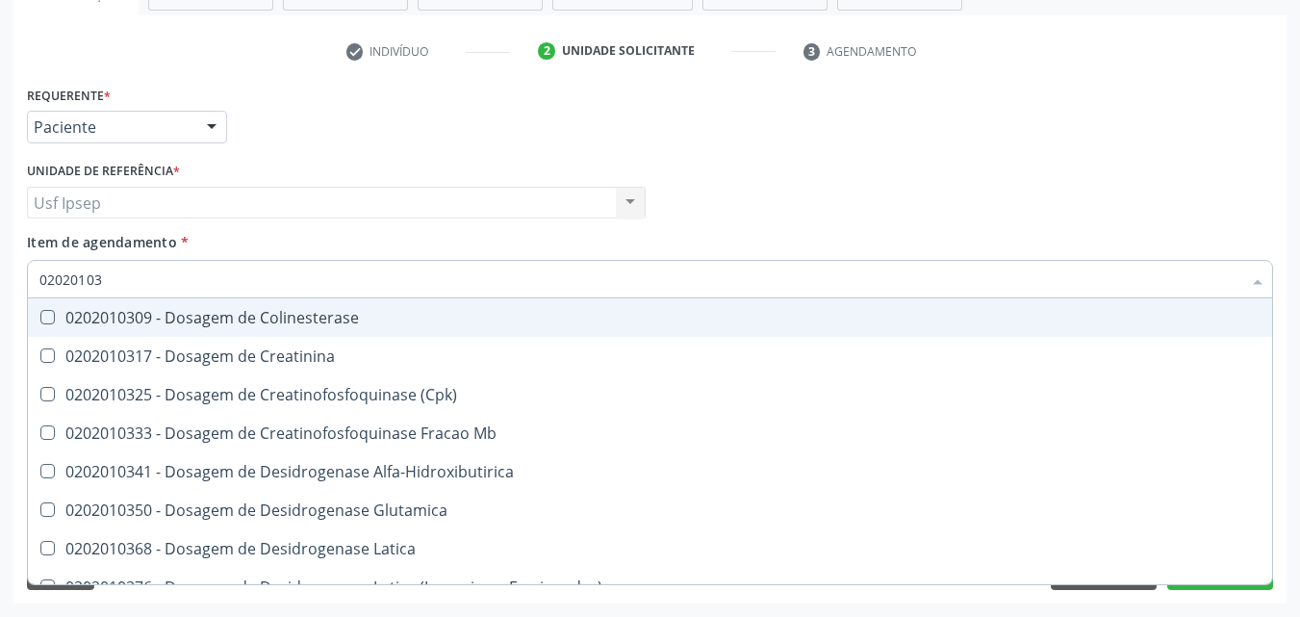
type input "020201031"
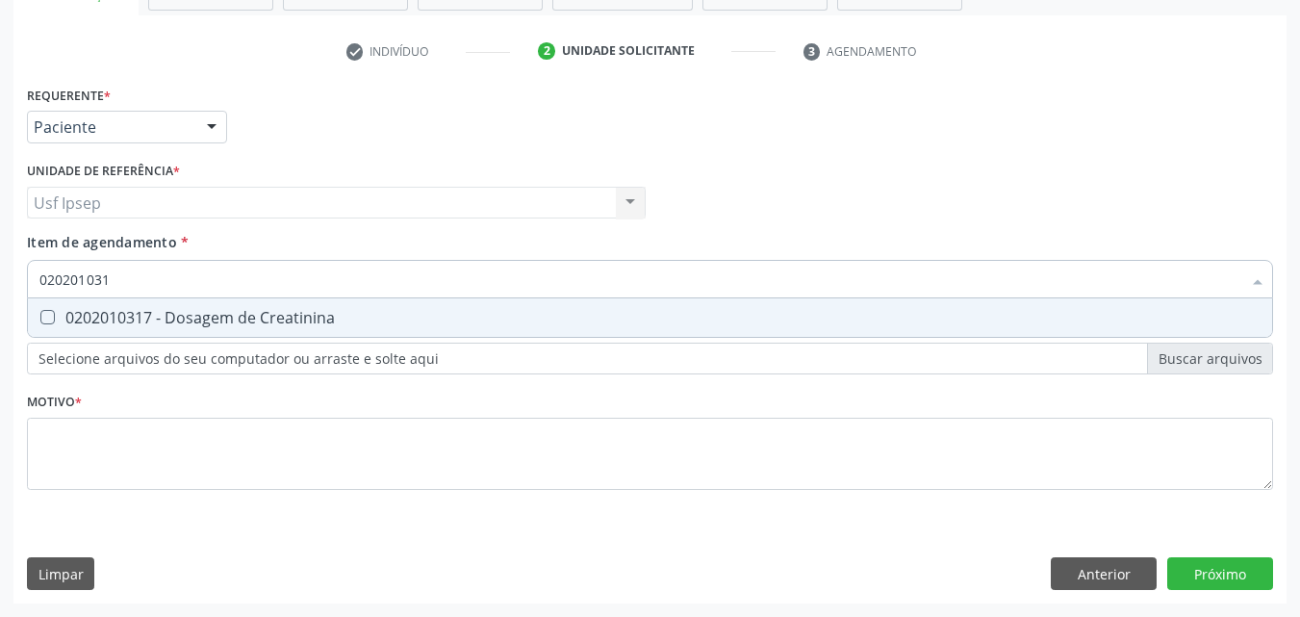
click at [46, 316] on Creatinina at bounding box center [47, 317] width 14 height 14
click at [40, 316] on Creatinina "checkbox" at bounding box center [34, 317] width 13 height 13
checkbox Creatinina "true"
click at [116, 268] on input "020201031" at bounding box center [640, 279] width 1202 height 38
type input "02020103"
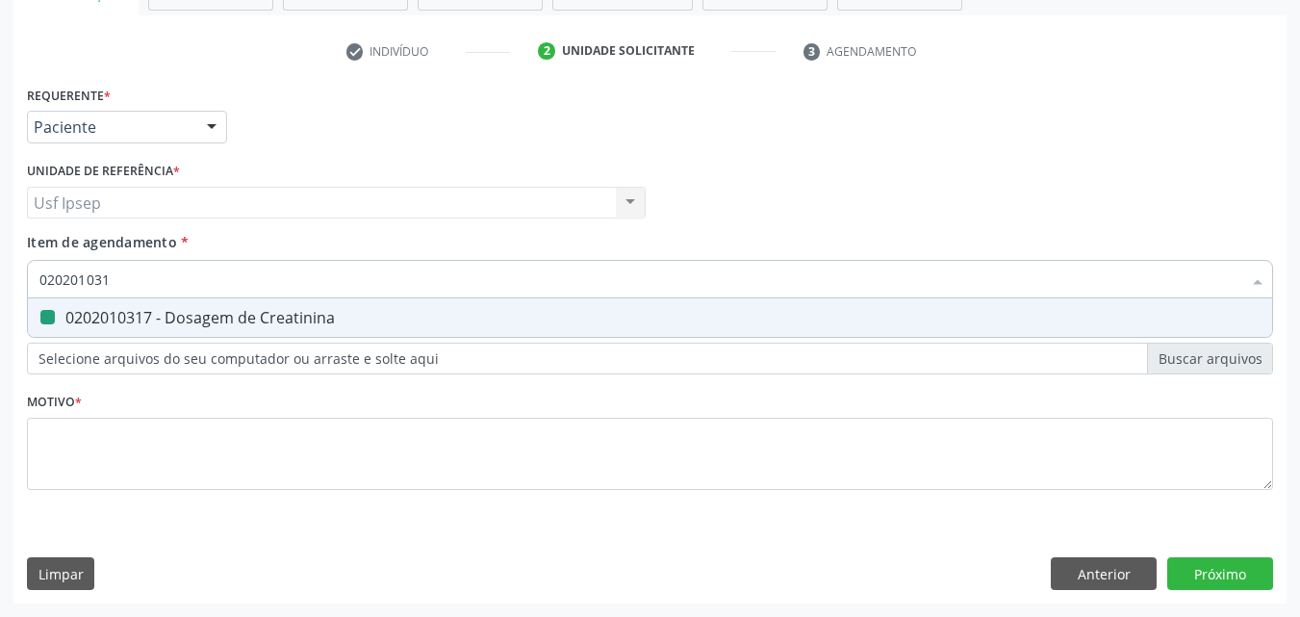
checkbox Creatinina "false"
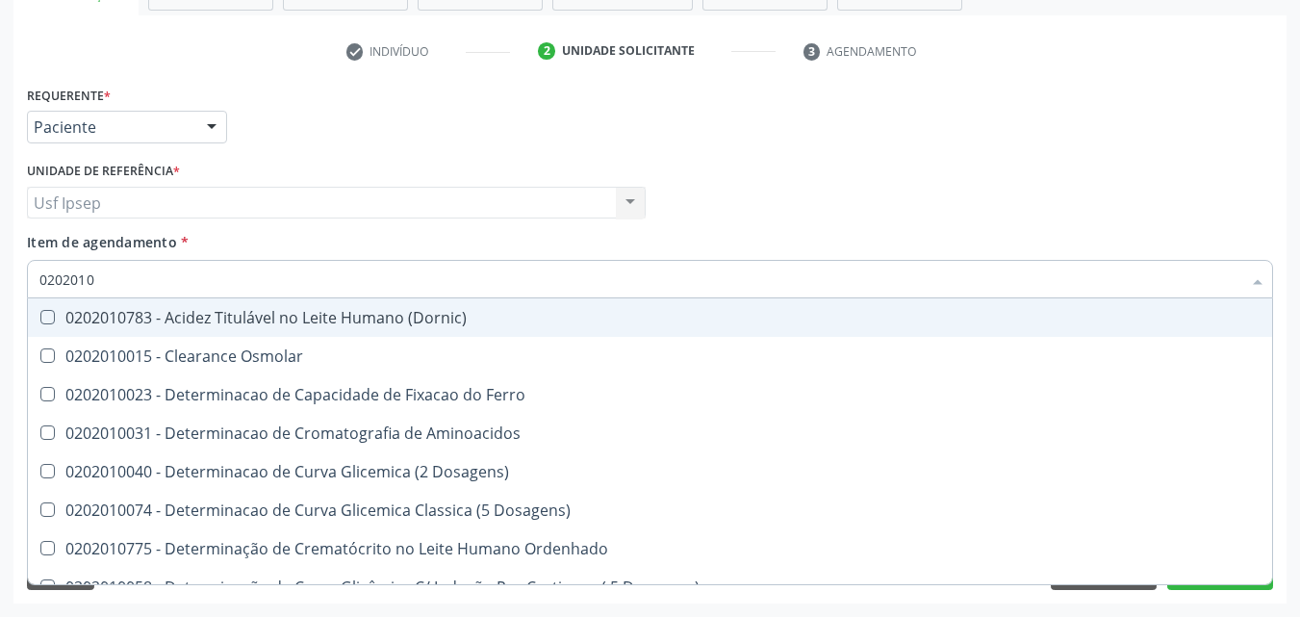
type input "020201"
checkbox Urico "false"
checkbox Amonia "true"
checkbox Creatinina "false"
checkbox Folato "true"
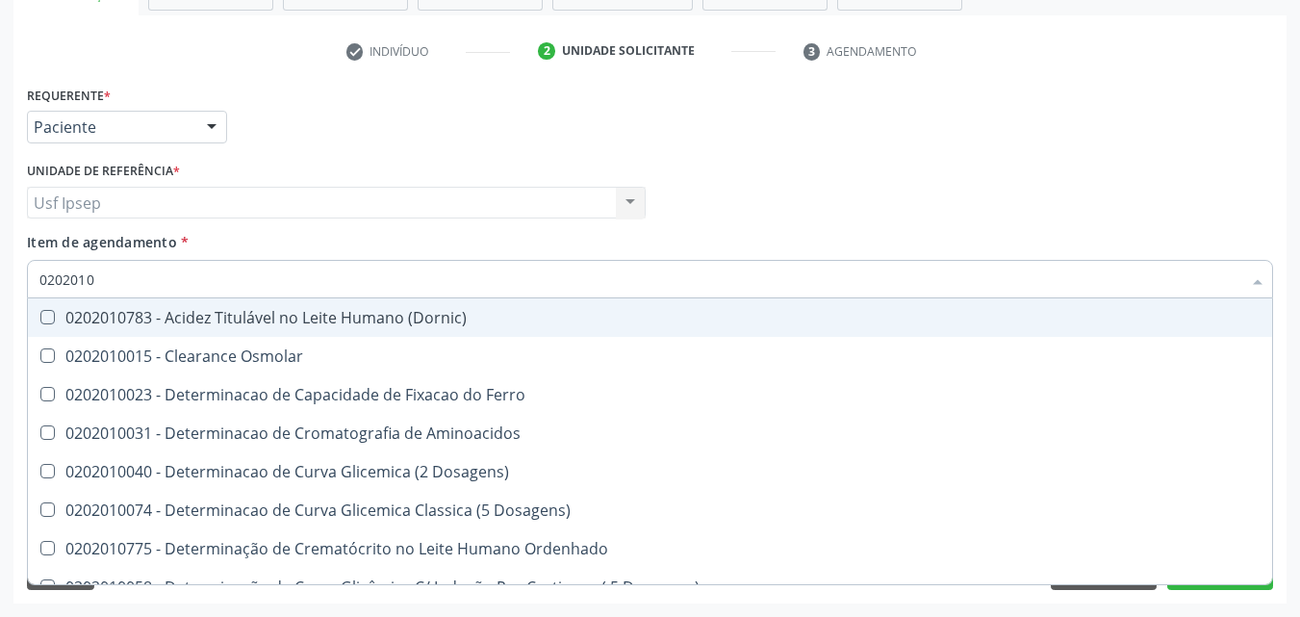
checkbox Glicose "false"
checkbox Nt-Probnp\) "true"
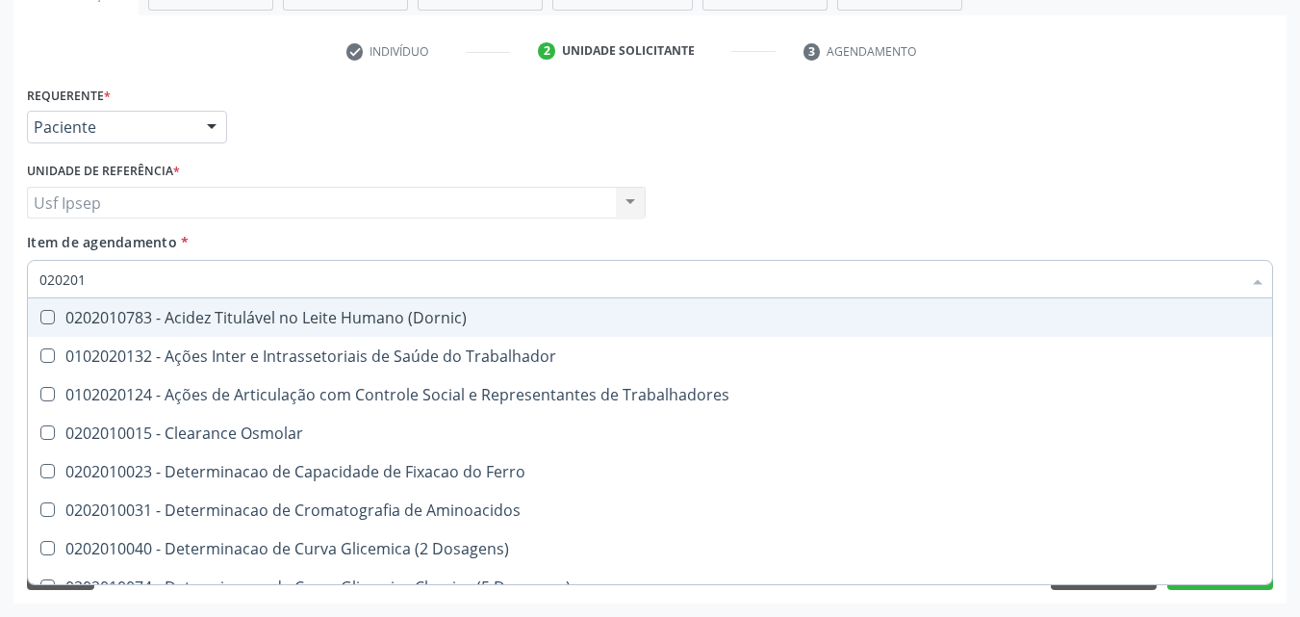
type input "02020"
checkbox Urico "false"
checkbox Creatinina "false"
checkbox Glicose "false"
checkbox Trabalho "true"
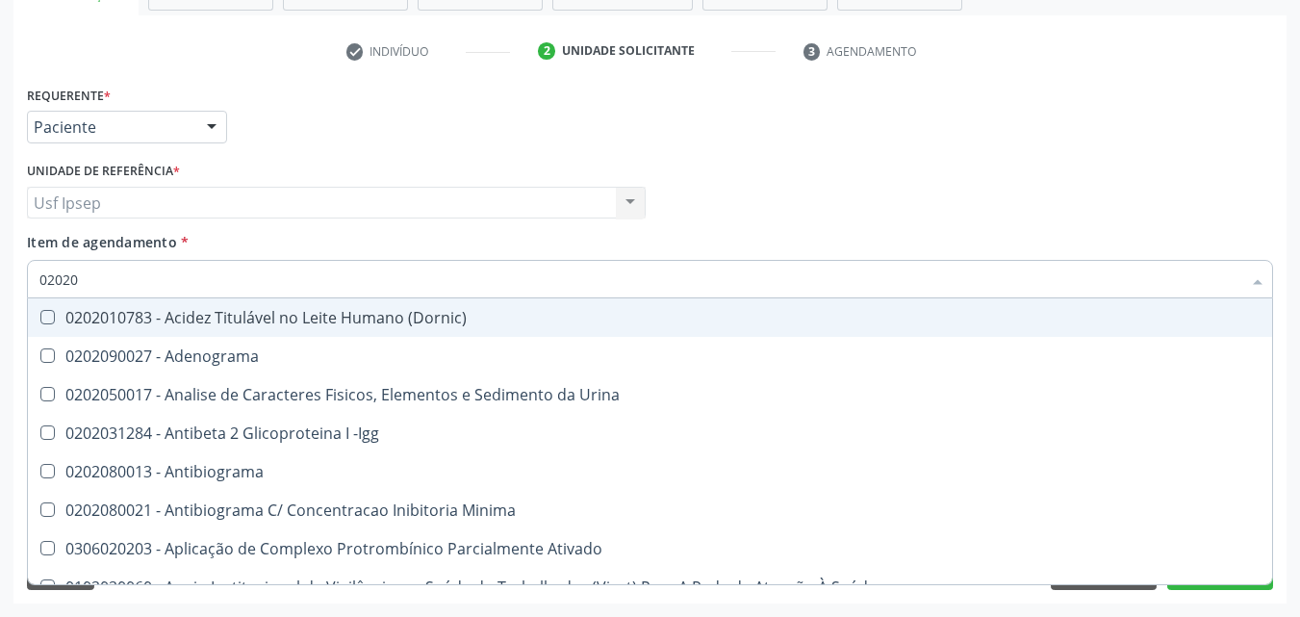
type input "0202"
checkbox Urico "false"
checkbox Igm "true"
checkbox Creatinina "false"
checkbox Viii "true"
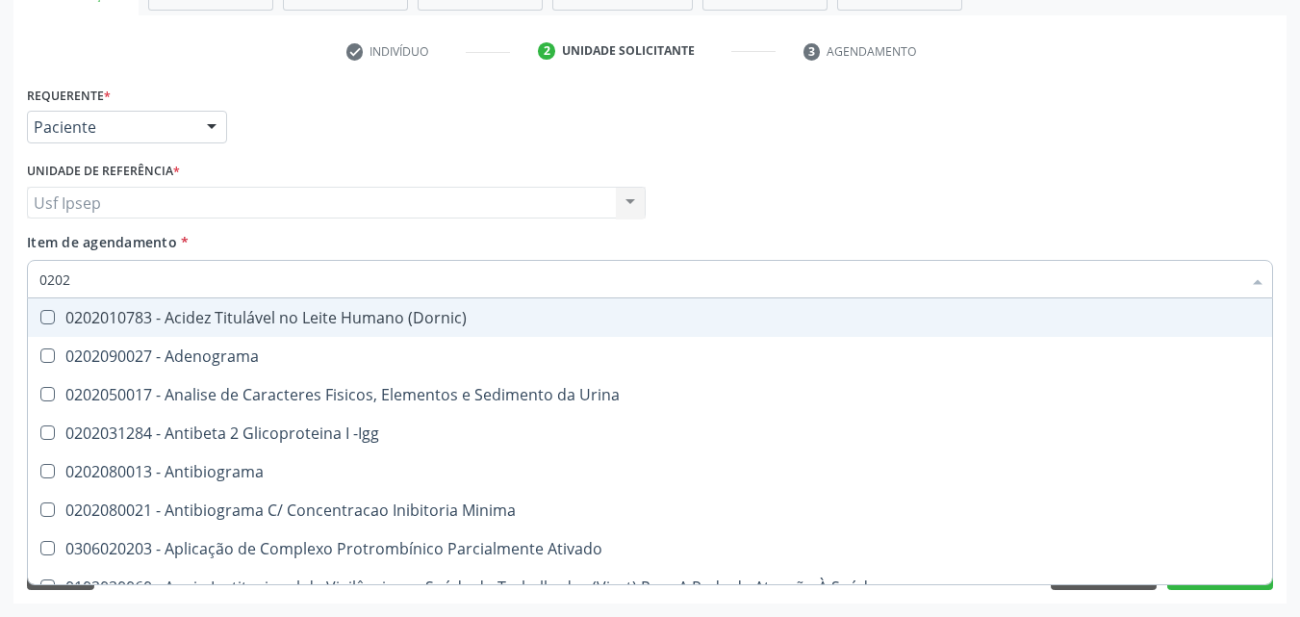
checkbox Glicose "false"
checkbox Lactato "true"
checkbox Completo "false"
checkbox Pylori "true"
type input "020"
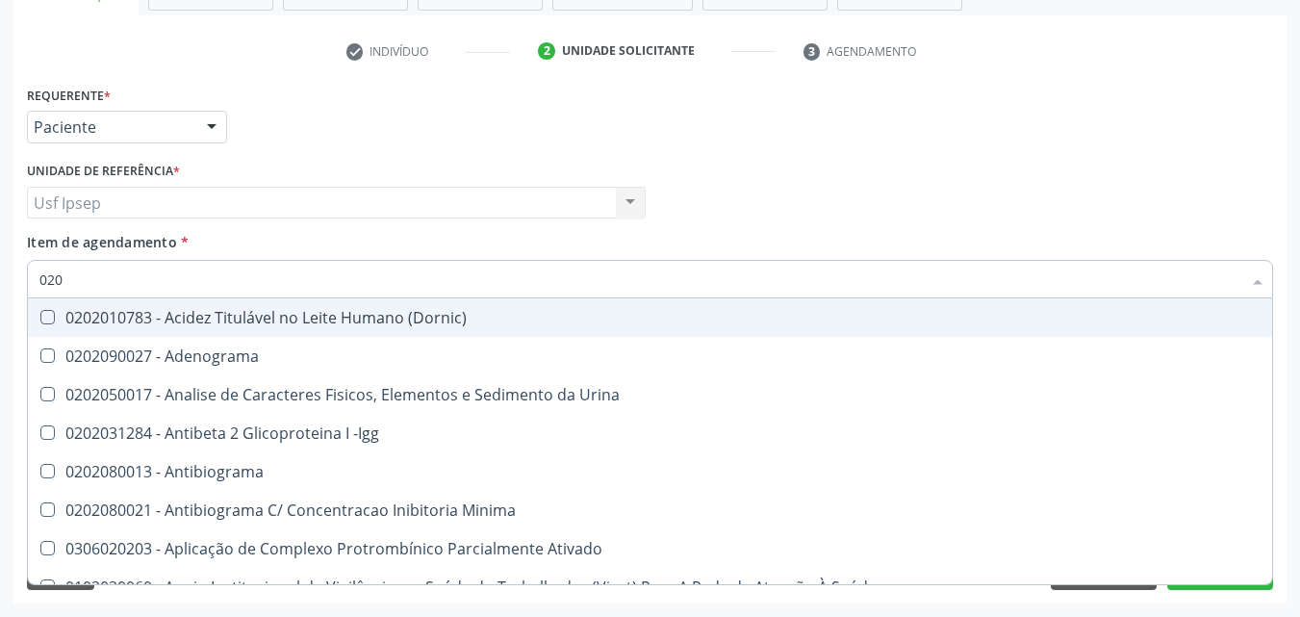
checkbox Igm "false"
checkbox Viii "false"
checkbox Lactato "false"
checkbox Pylori "false"
type input "0"
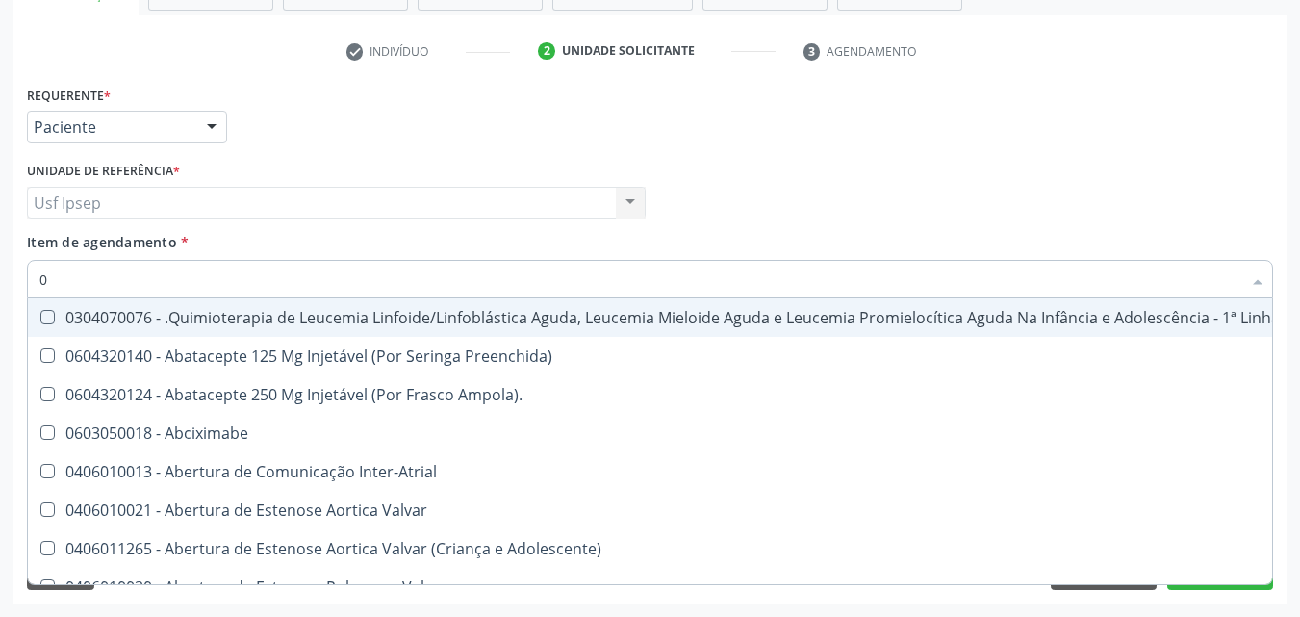
type input "02"
checkbox Hemodialise "true"
checkbox Meckel "true"
checkbox Bilateral "true"
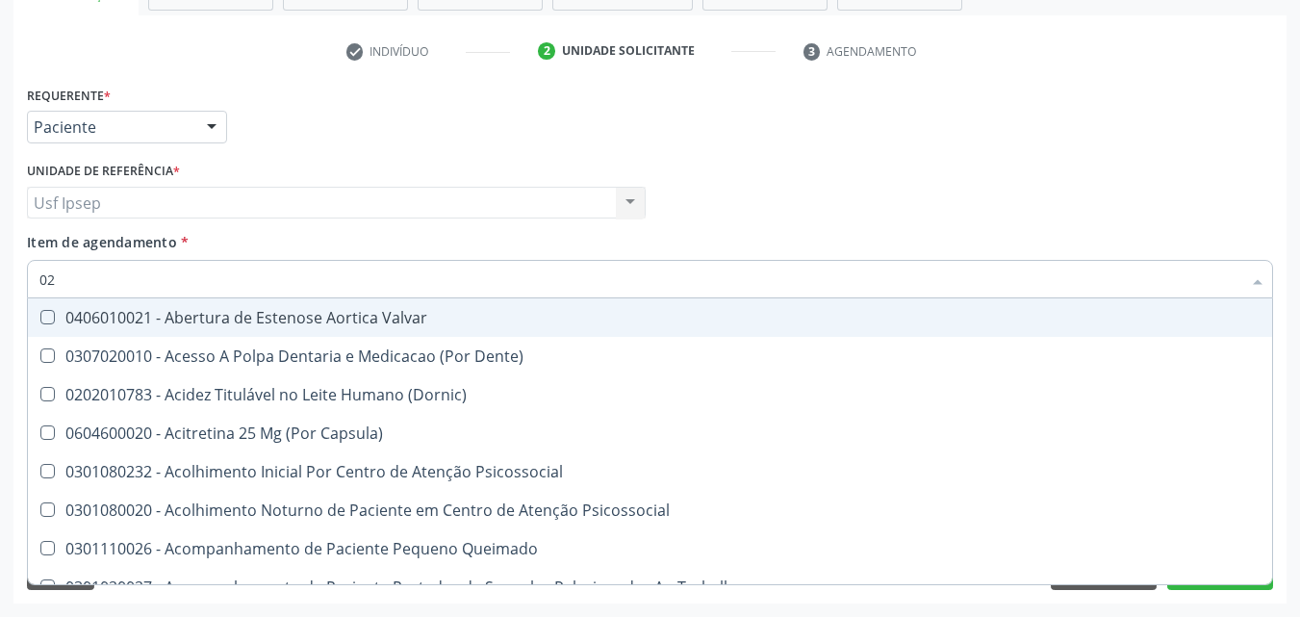
type input "020"
checkbox Intra-Aortico "true"
checkbox Complementar\) "true"
checkbox \(Qualitativo\) "true"
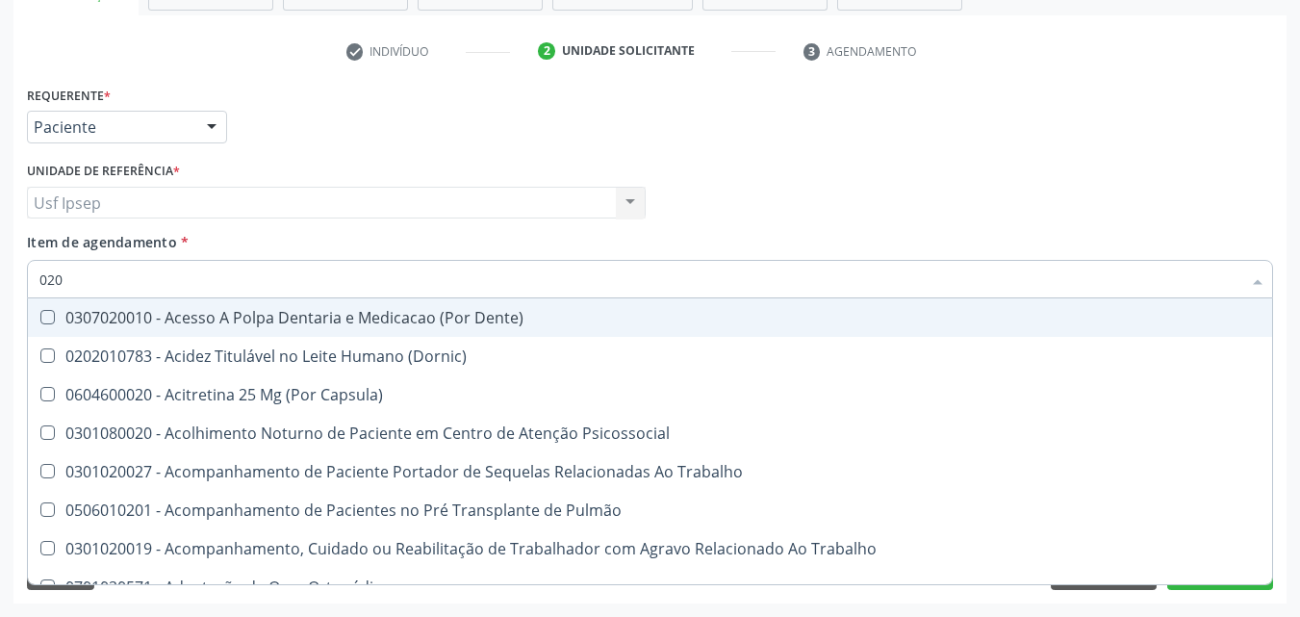
type input "0202"
checkbox População "true"
checkbox Ossea "true"
checkbox Laser "true"
checkbox Biologica "true"
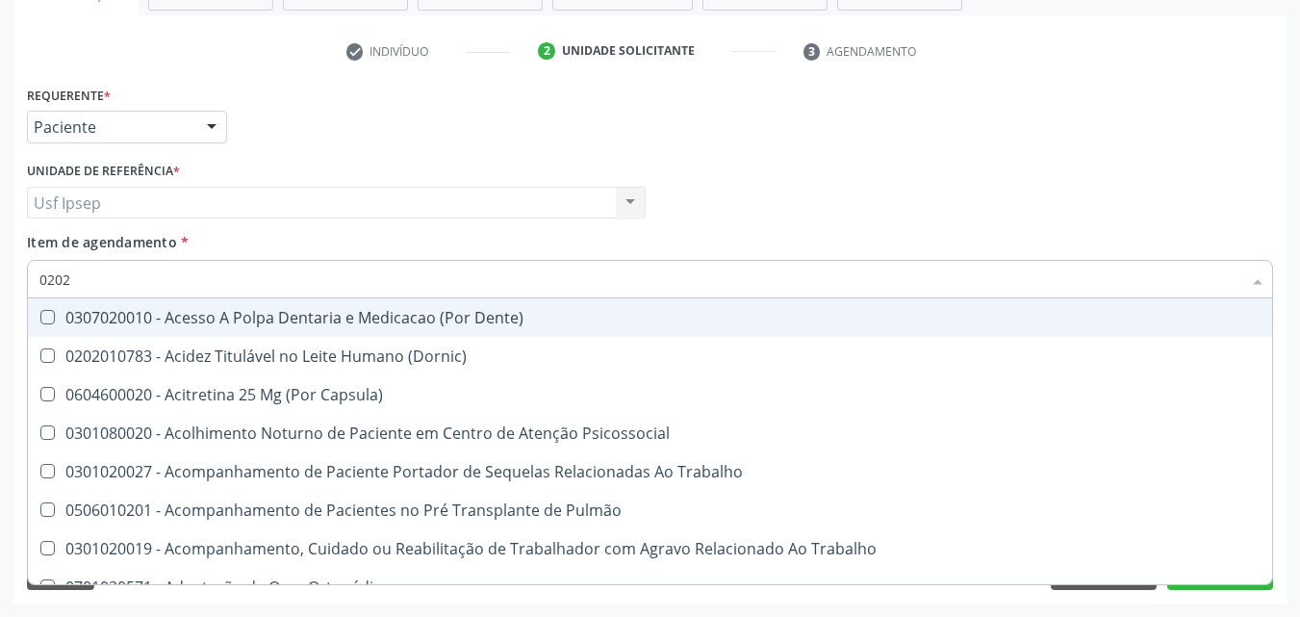
checkbox Urico "false"
checkbox Creatinina "false"
checkbox Glicose "false"
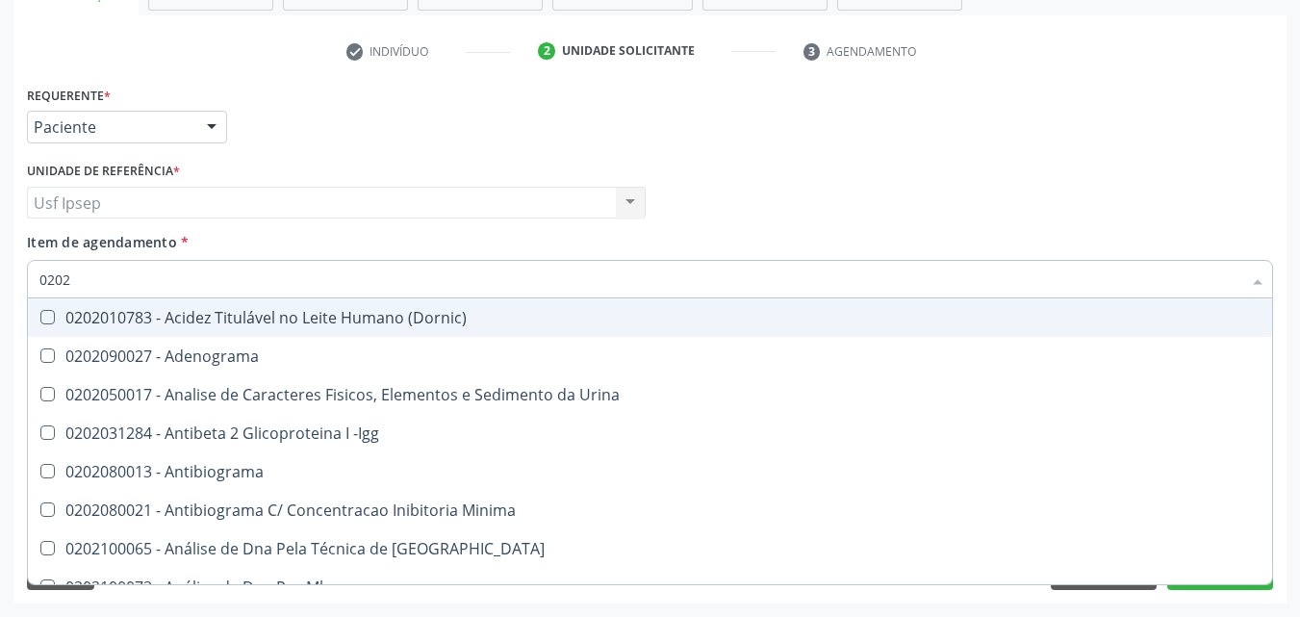
type input "02020"
checkbox Organicos "true"
checkbox Urico "false"
checkbox Calcio "true"
checkbox Creatinina "false"
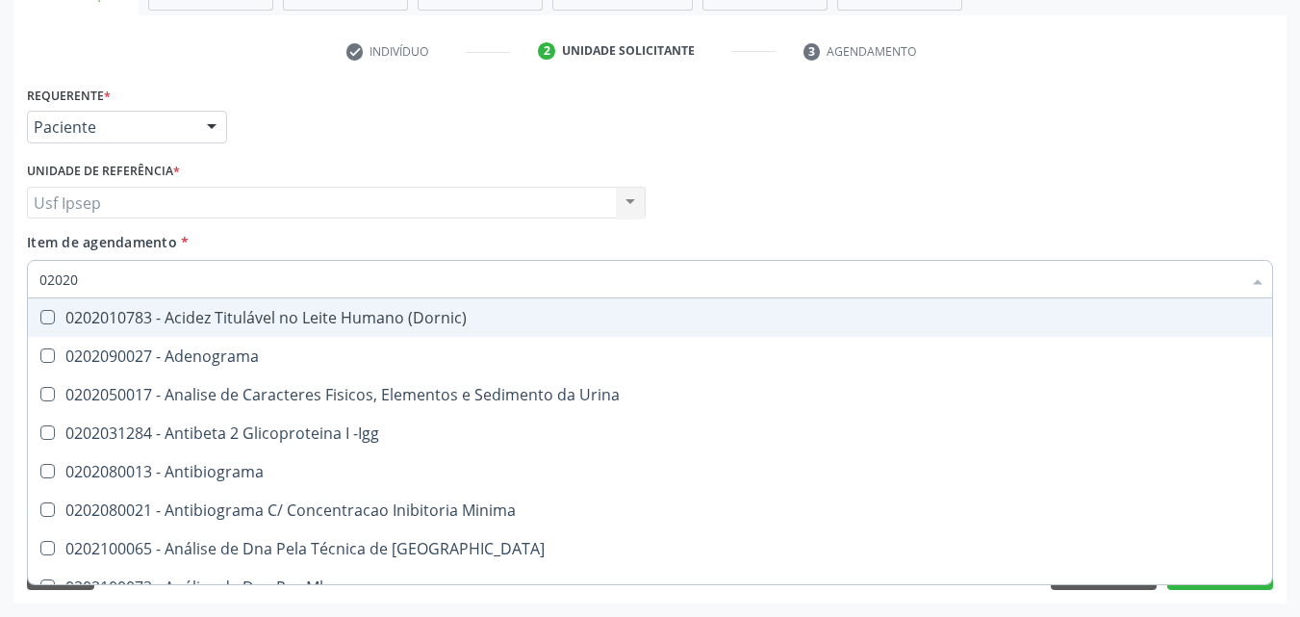
checkbox Xi "true"
checkbox Glicose "false"
checkbox Zinco "true"
checkbox Completo "false"
type input "020201"
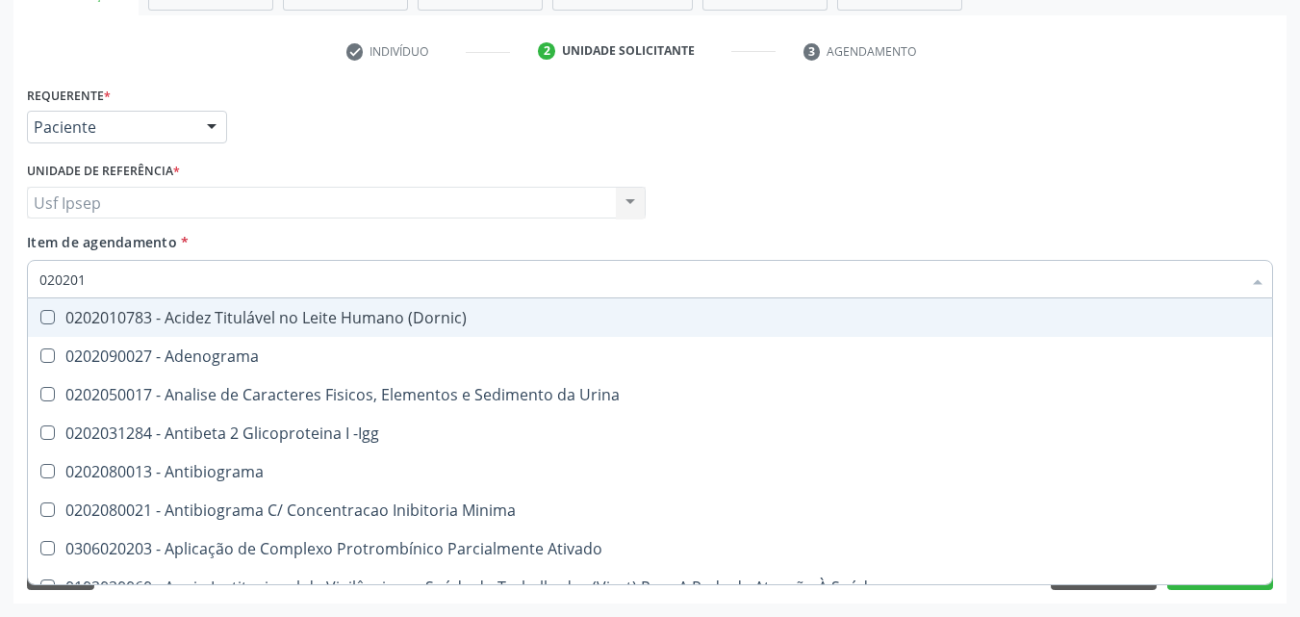
checkbox Osmolar "true"
checkbox Gestante "true"
checkbox T3 "true"
checkbox Urico "false"
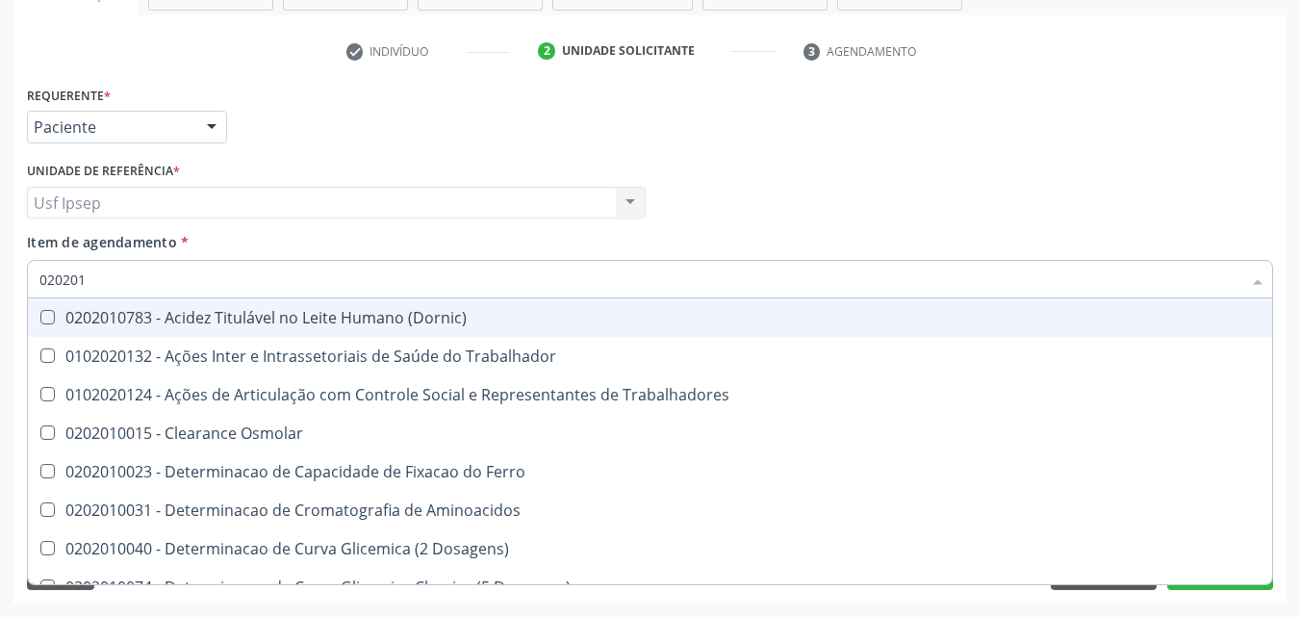
type input "0202010"
checkbox Ativada\) "true"
checkbox Urico "false"
checkbox Ionizavel "true"
checkbox Creatinina "false"
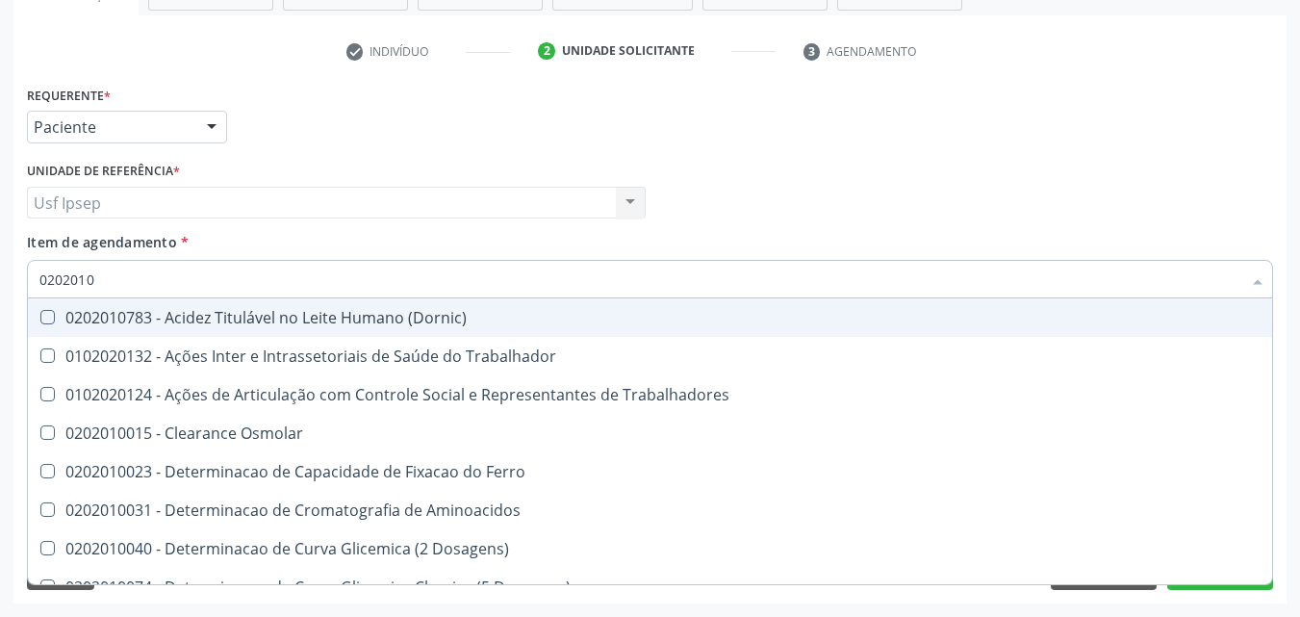
checkbox II "true"
checkbox Glicose "false"
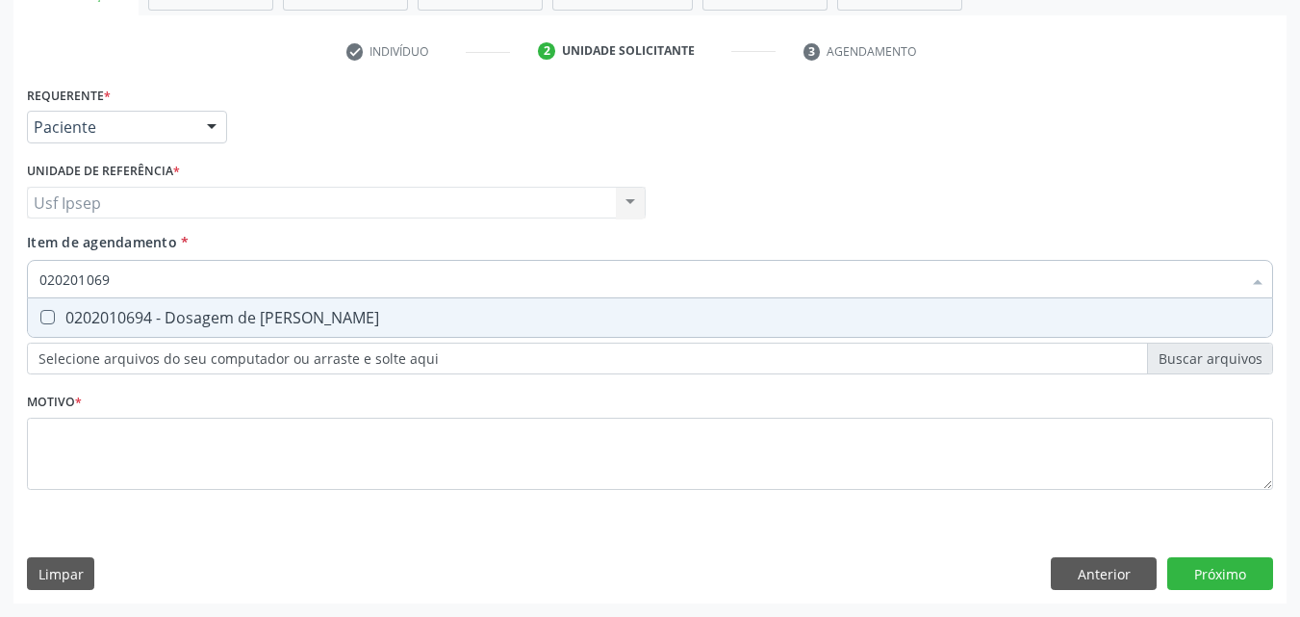
type input "0202010694"
drag, startPoint x: 52, startPoint y: 311, endPoint x: 86, endPoint y: 301, distance: 35.0
click at [53, 310] on Ureia at bounding box center [47, 317] width 14 height 14
click at [40, 311] on Ureia "checkbox" at bounding box center [34, 317] width 13 height 13
checkbox Ureia "true"
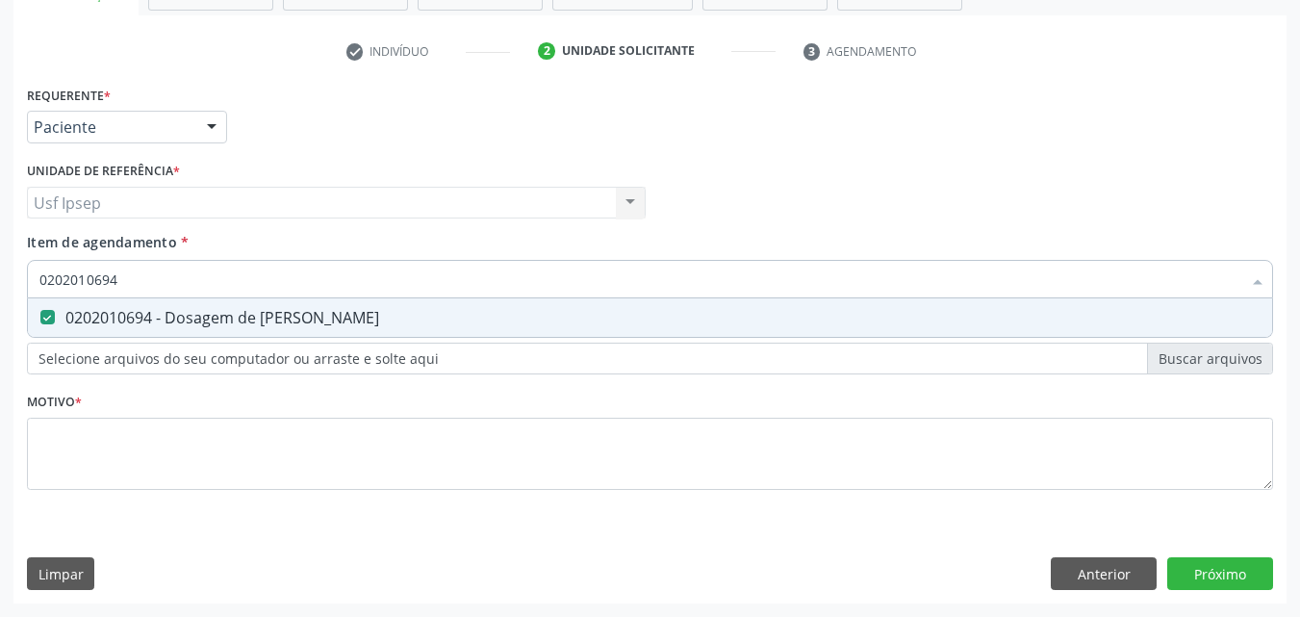
click at [118, 276] on input "0202010694" at bounding box center [640, 279] width 1202 height 38
type input "0"
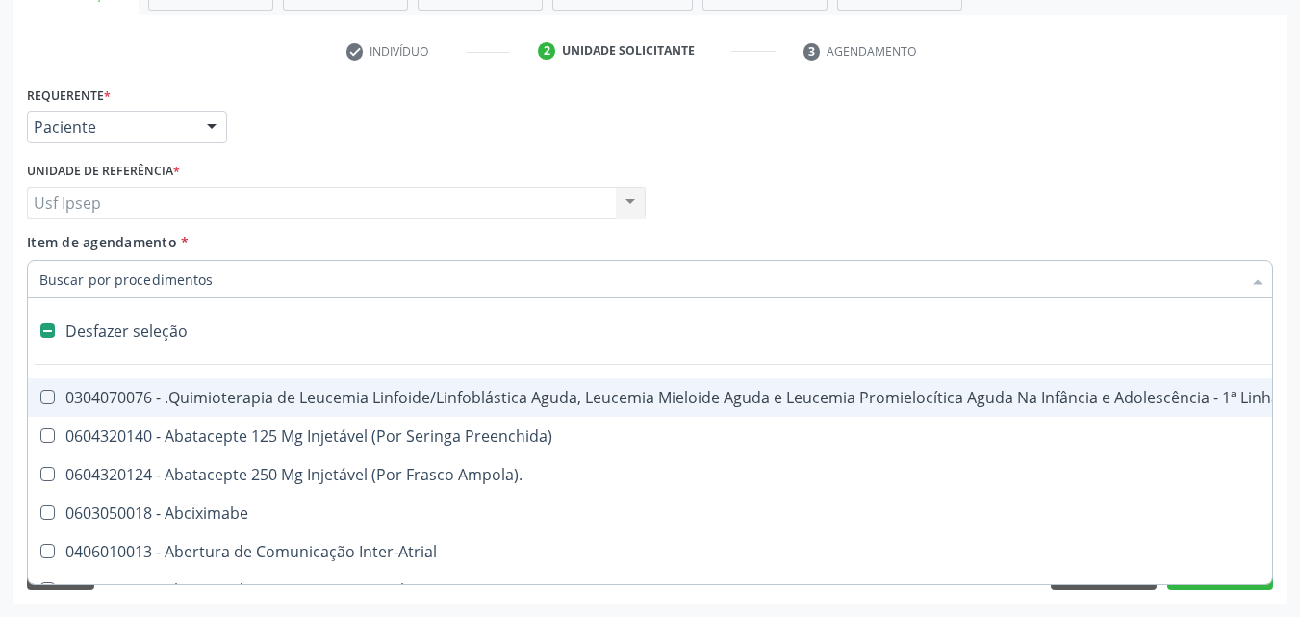
checkbox Manutenção "false"
click at [59, 238] on span "Item de agendamento" at bounding box center [102, 242] width 150 height 18
click at [59, 260] on input "Item de agendamento *" at bounding box center [640, 279] width 1202 height 38
checkbox Preenchida\) "true"
checkbox Ampola\)\ "true"
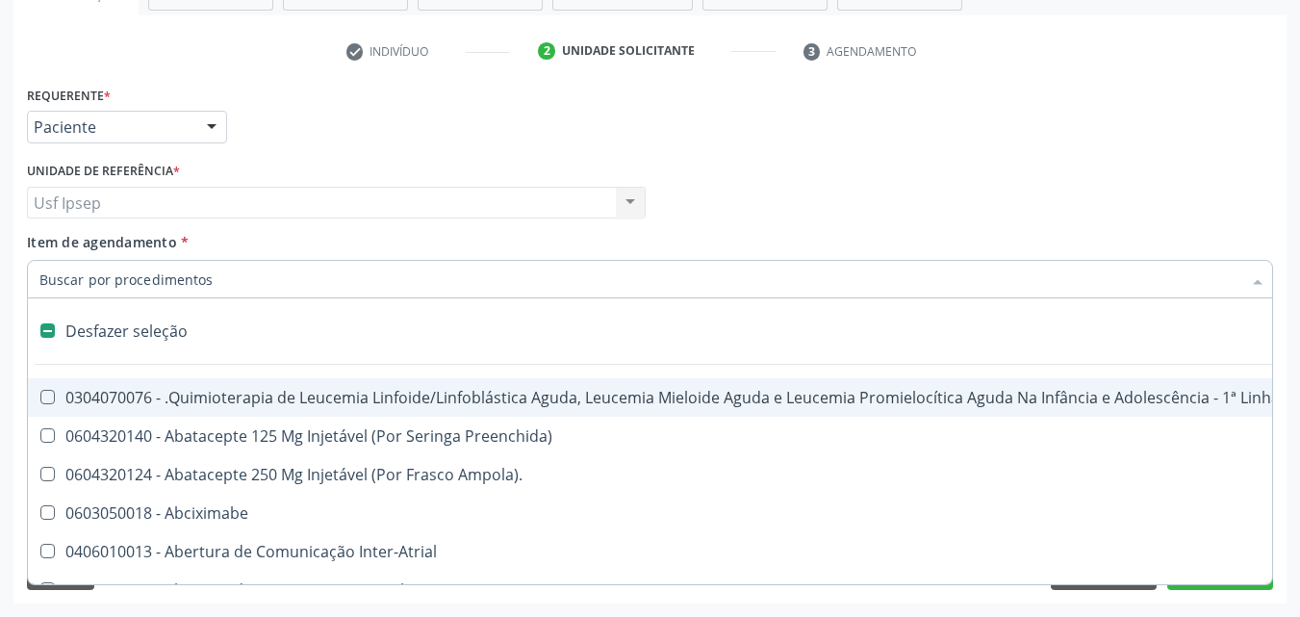
checkbox Abciximabe "true"
checkbox Inter-Atrial "true"
checkbox Valvar "true"
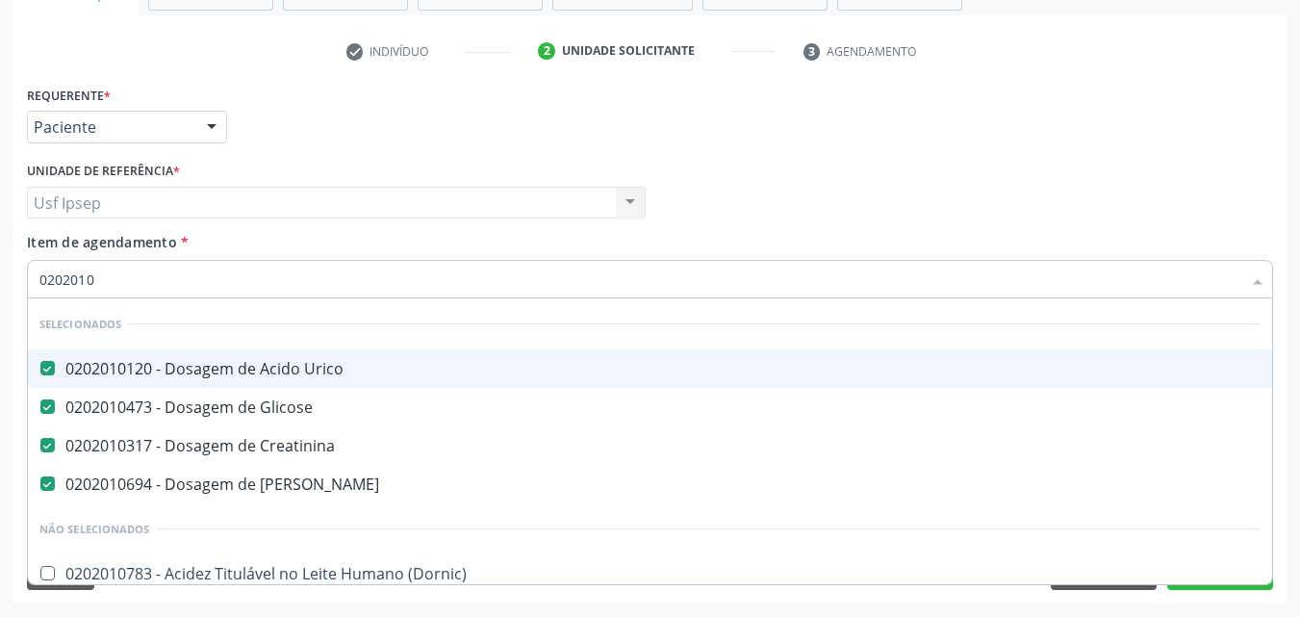
type input "02020102"
checkbox Urico "false"
checkbox Glicose "false"
checkbox Creatinina "false"
checkbox Ureia "false"
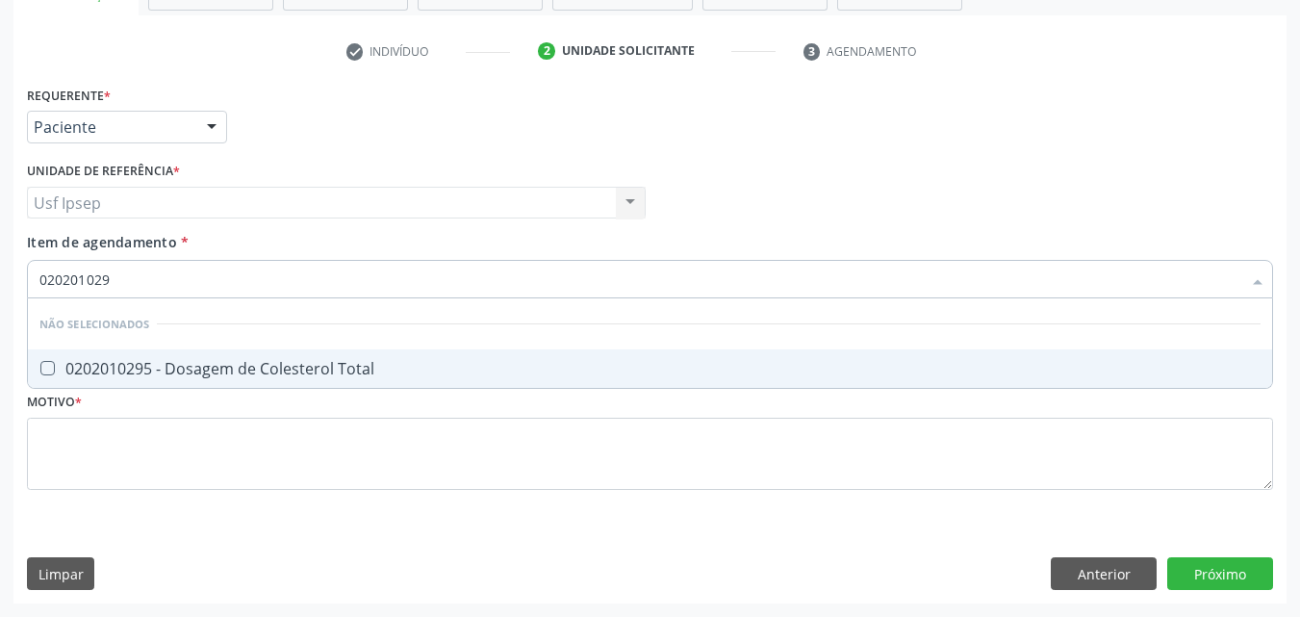
type input "0202010295"
click at [40, 376] on div at bounding box center [35, 368] width 14 height 15
checkbox Total "true"
click at [135, 273] on input "0202010295" at bounding box center [640, 279] width 1202 height 38
type input "02020102"
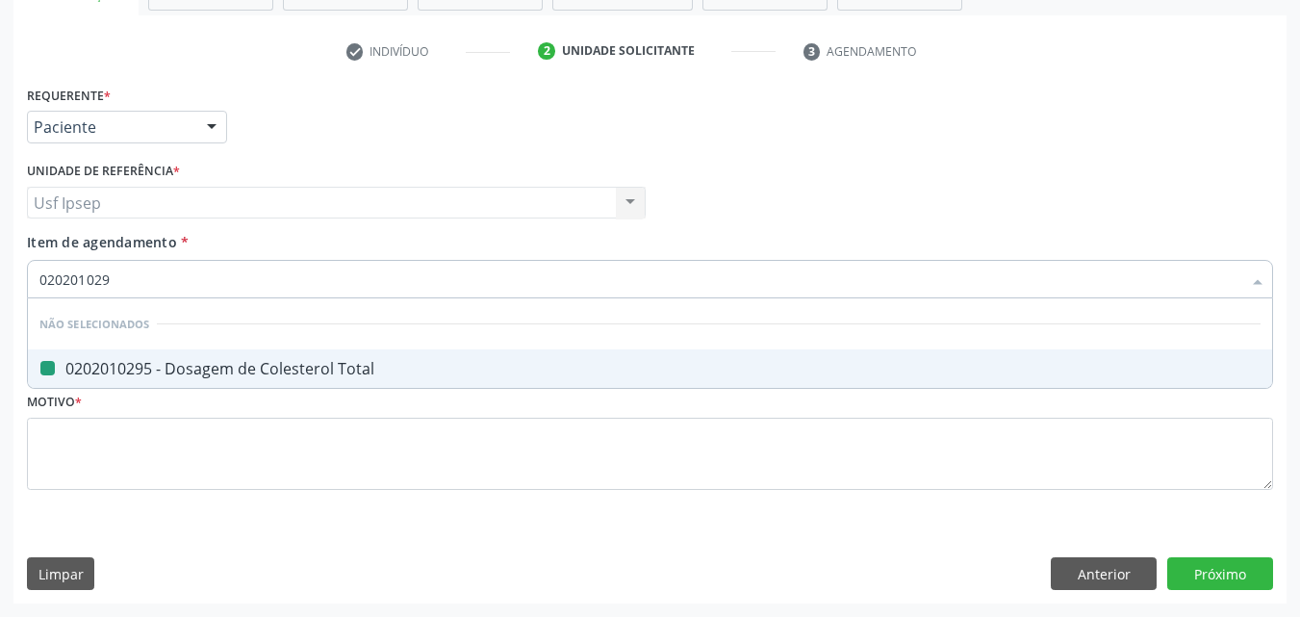
checkbox Total "false"
type input "0202010"
checkbox Total "true"
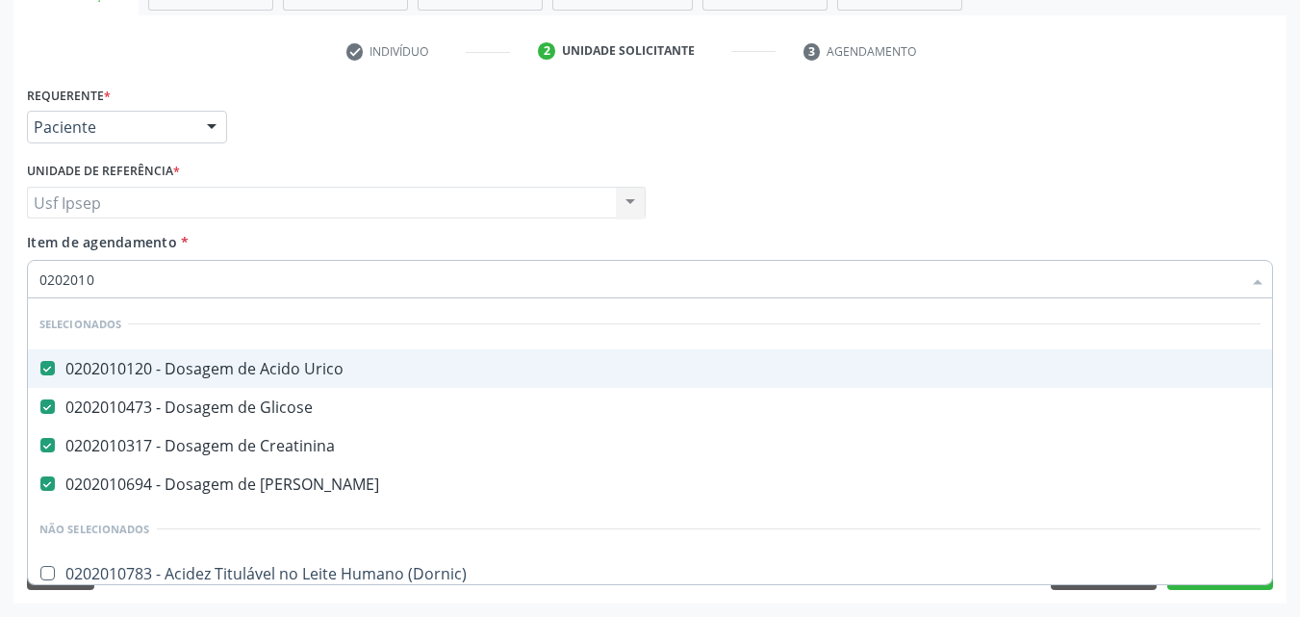
type input "020201"
checkbox Total "false"
checkbox Serico "true"
type input "02020"
checkbox Total "false"
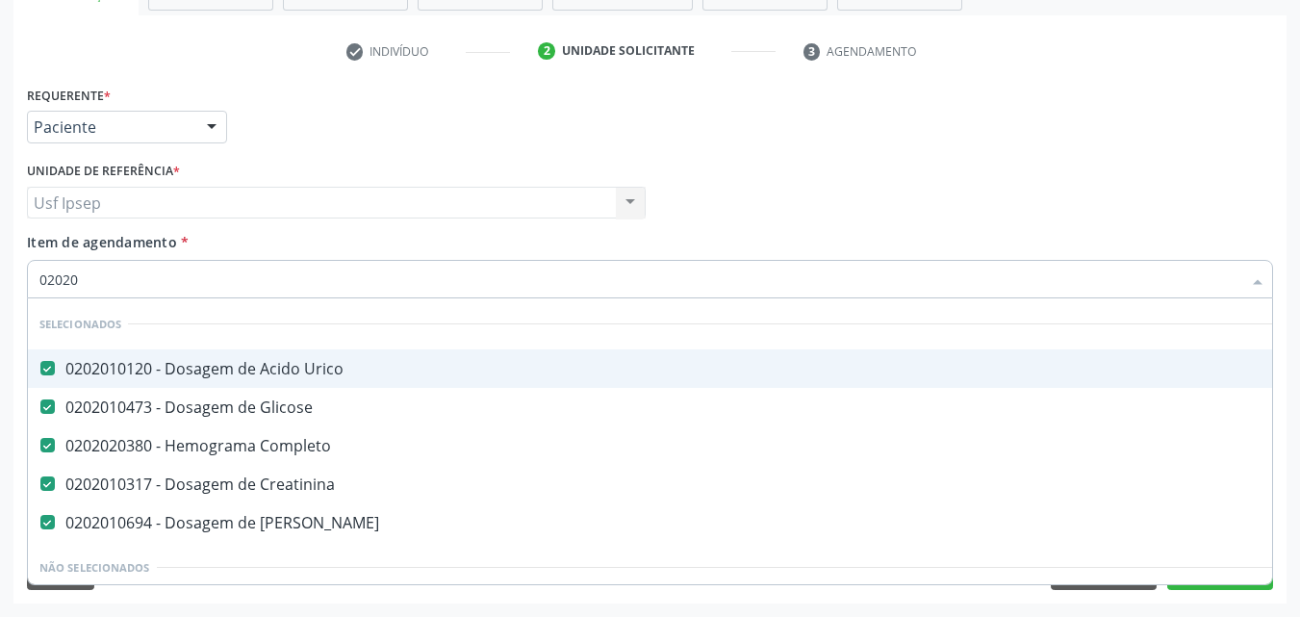
type input "0202"
checkbox Total "false"
checkbox II "true"
type input "020"
checkbox II "false"
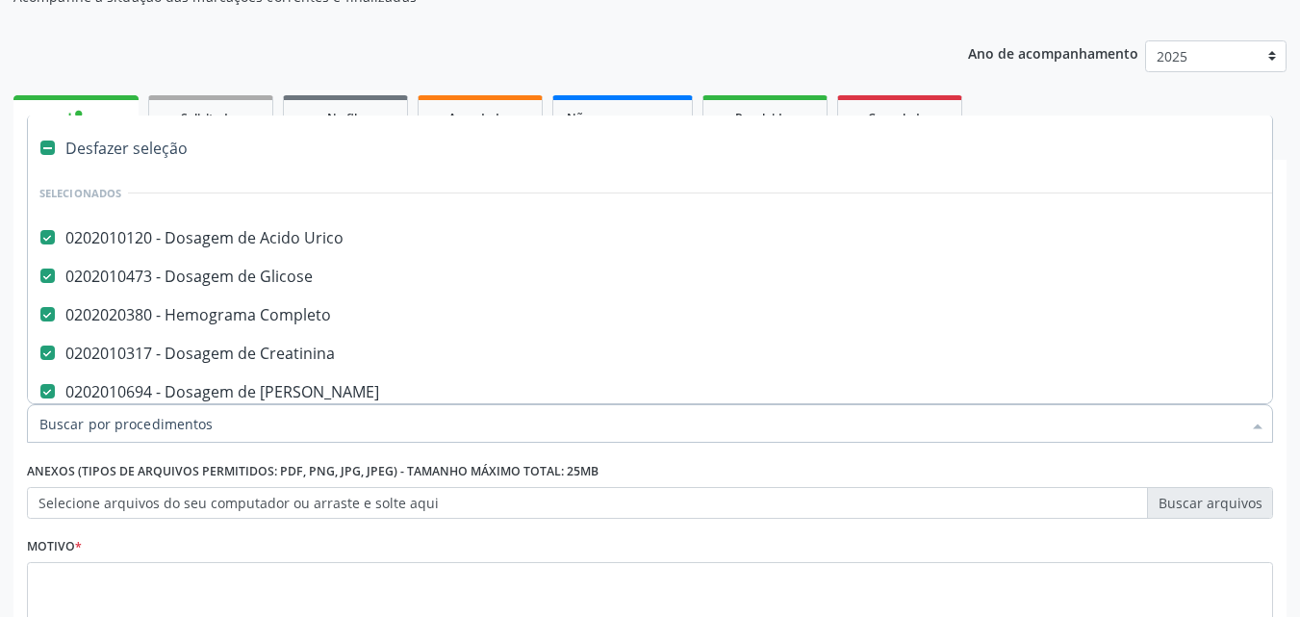
scroll to position [289, 0]
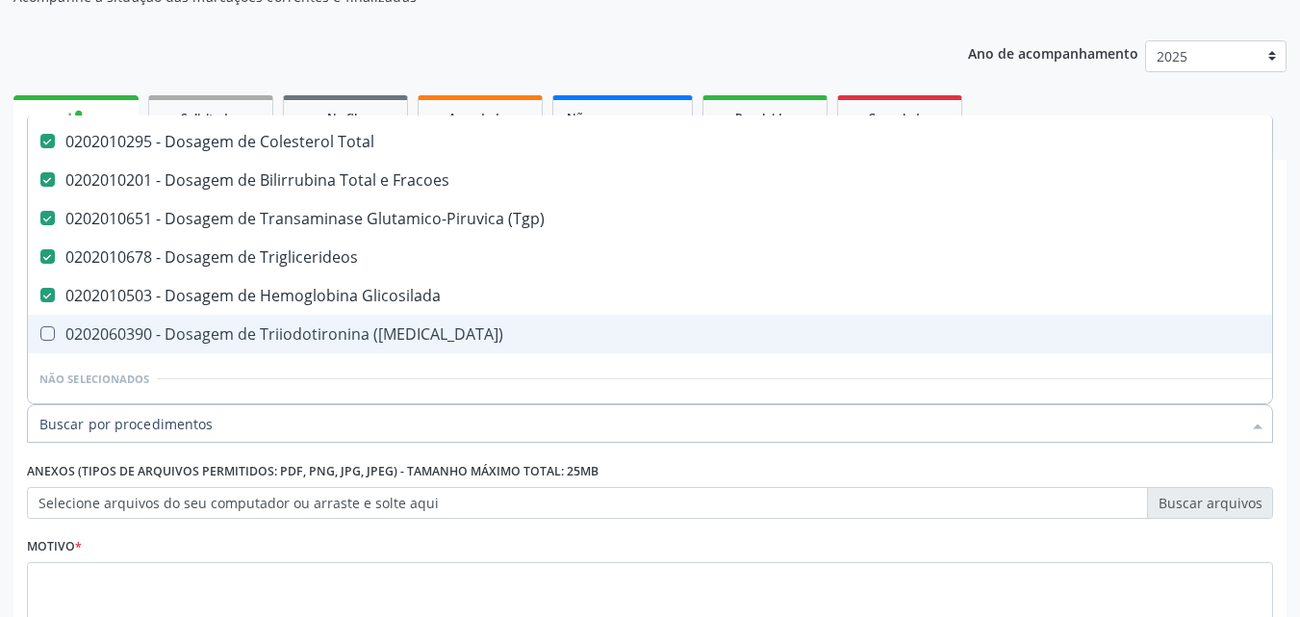
click at [159, 332] on div "0202060390 - Dosagem de Triiodotironina ([MEDICAL_DATA])" at bounding box center [788, 333] width 1498 height 15
click at [46, 335] on \(T3\) at bounding box center [47, 333] width 14 height 14
click at [40, 335] on \(T3\) "checkbox" at bounding box center [34, 333] width 13 height 13
click at [153, 333] on div "0202060390 - Dosagem de Triiodotironina ([MEDICAL_DATA])" at bounding box center [788, 333] width 1498 height 15
click at [53, 334] on \(T3\) at bounding box center [47, 333] width 14 height 14
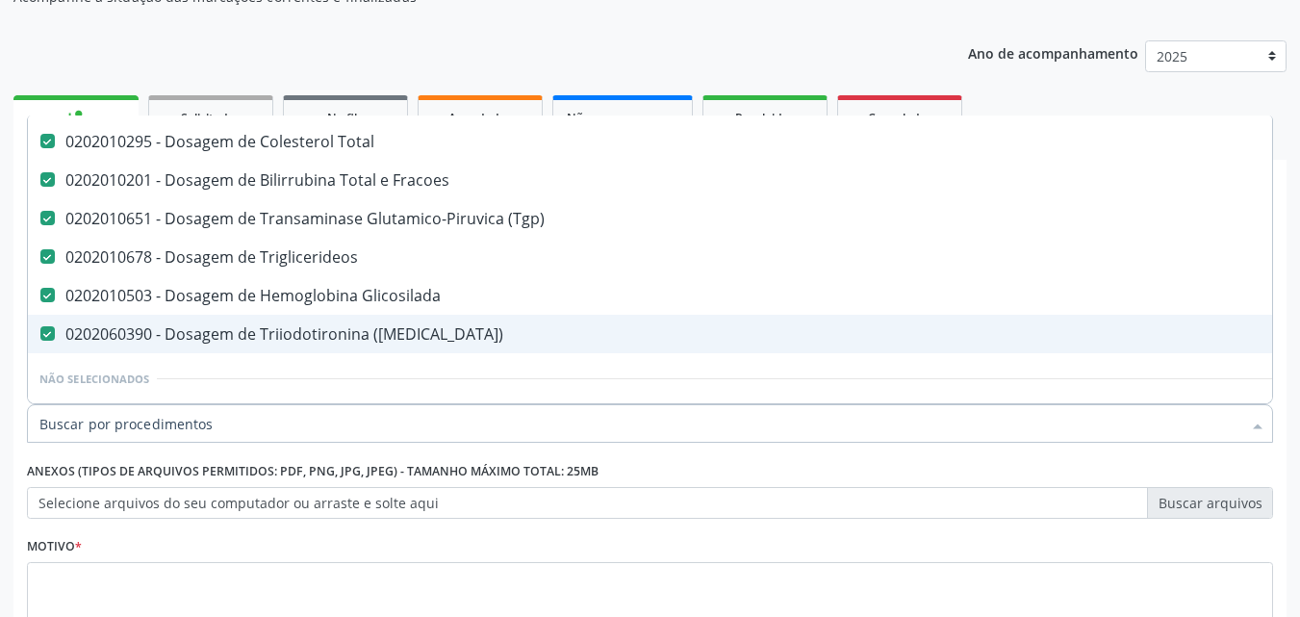
click at [40, 334] on \(T3\) "checkbox" at bounding box center [34, 333] width 13 height 13
checkbox \(T3\) "false"
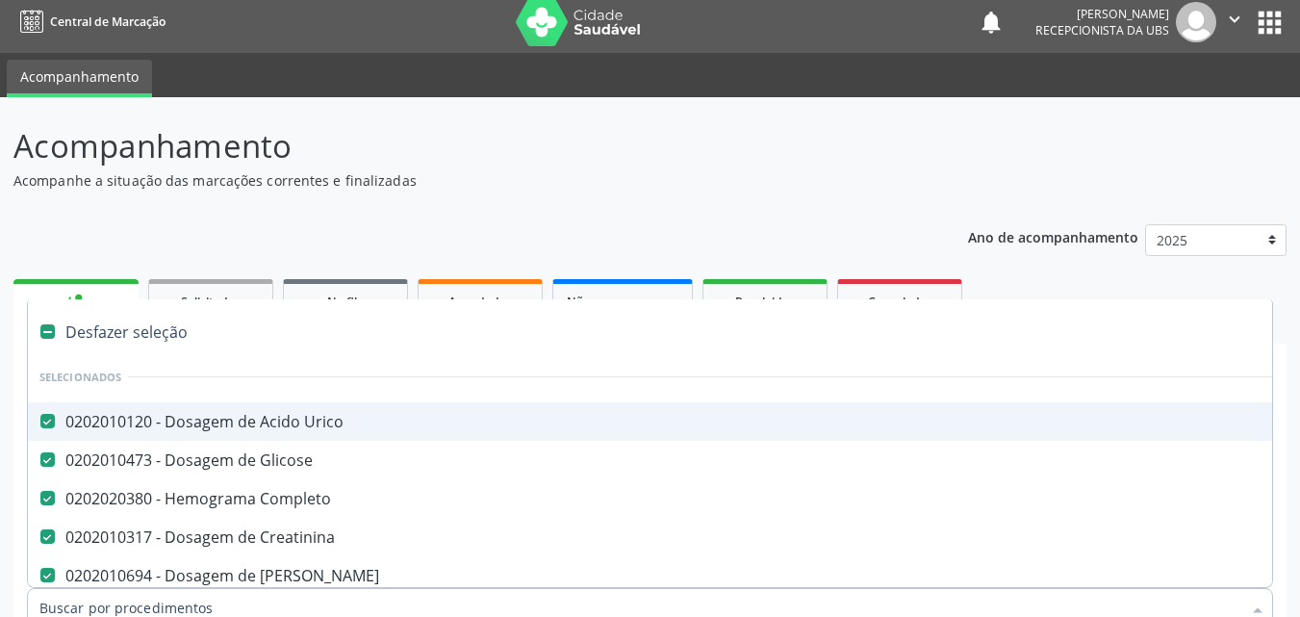
scroll to position [0, 0]
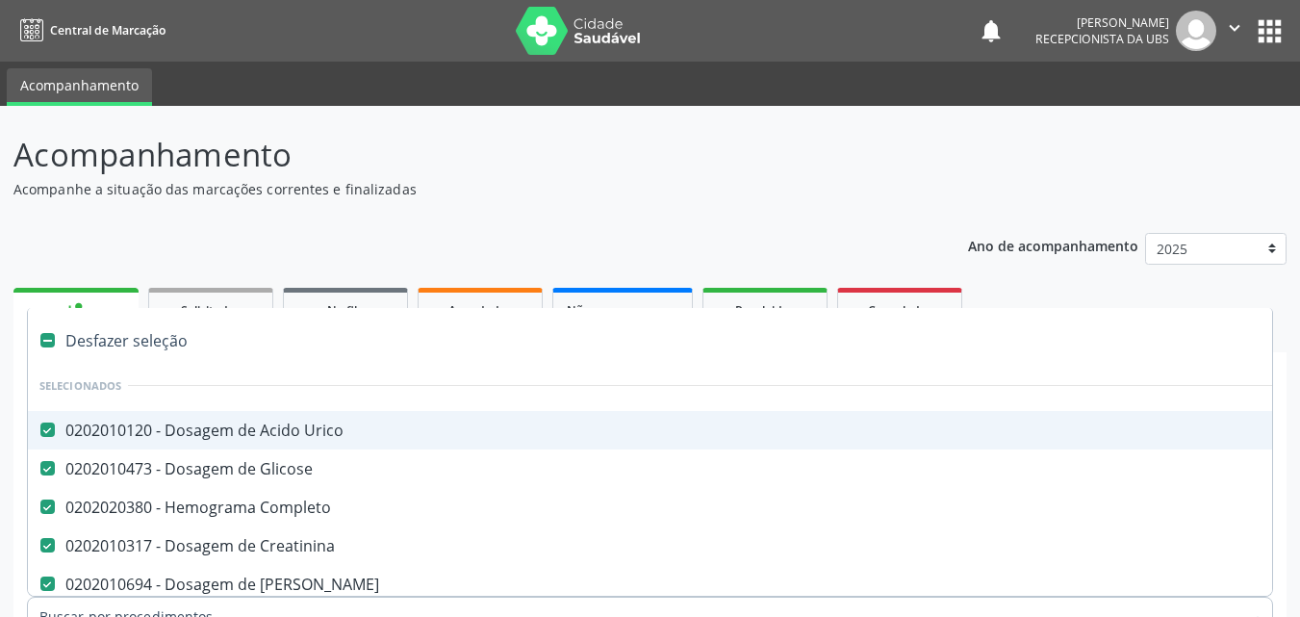
click at [907, 168] on header "Acompanhamento Acompanhe a situação das marcações correntes e finalizadas Relat…" at bounding box center [649, 165] width 1273 height 68
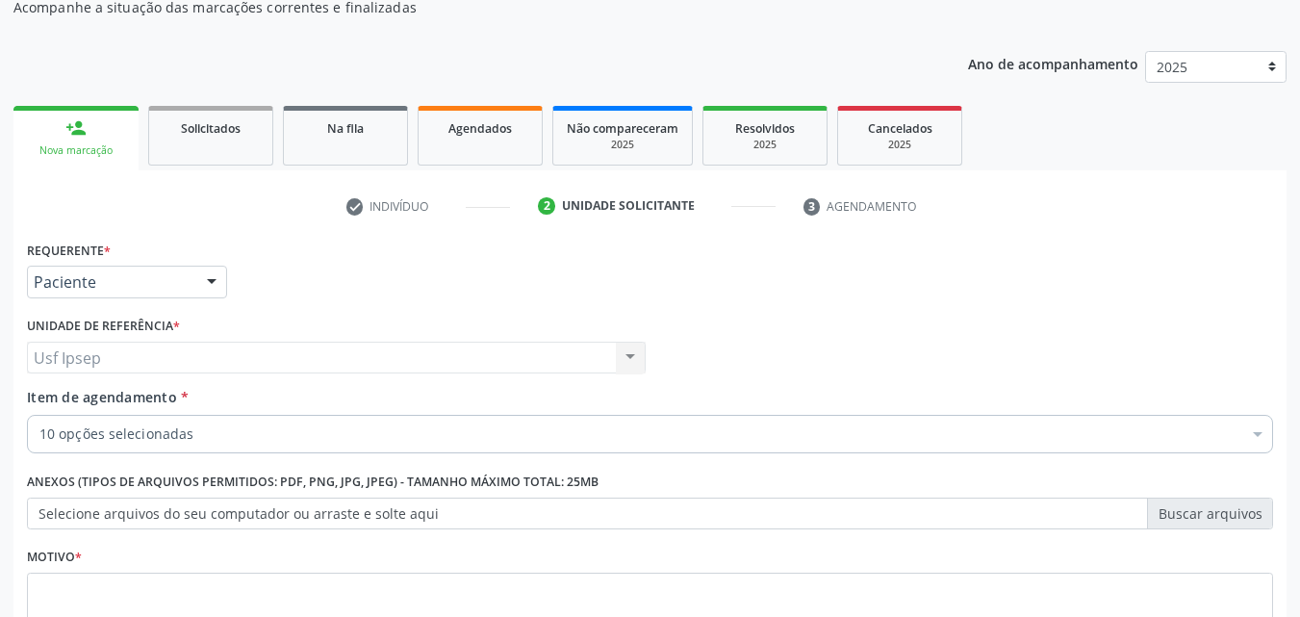
scroll to position [192, 0]
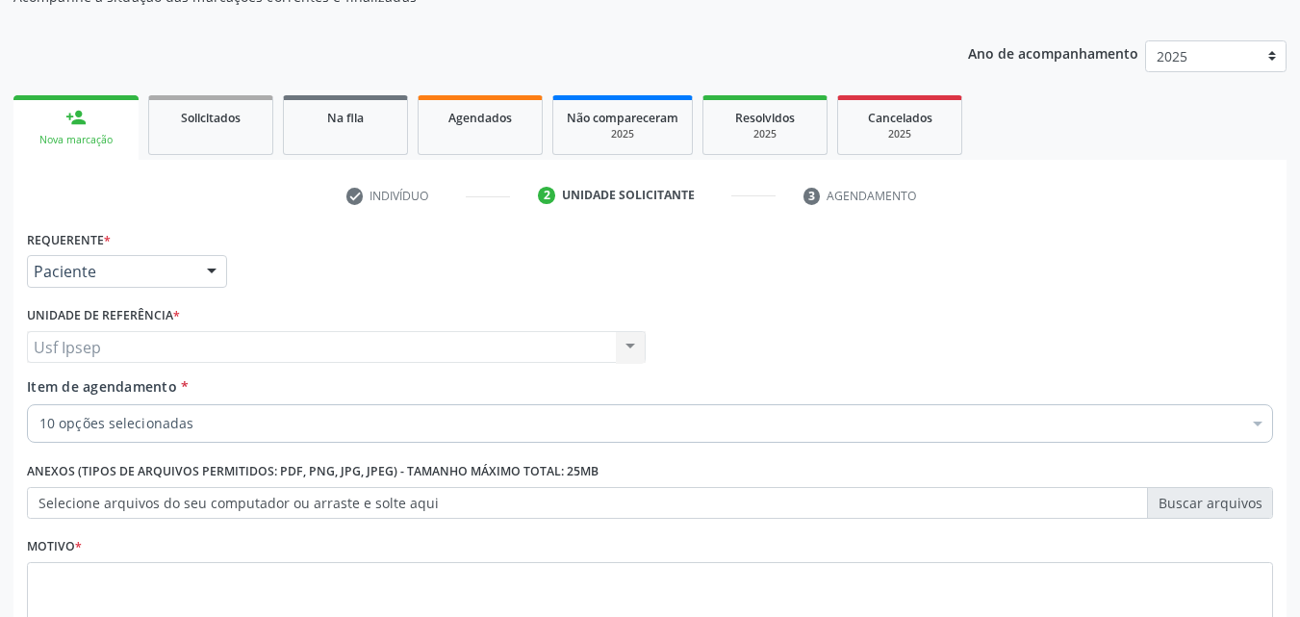
click at [85, 386] on span "Item de agendamento" at bounding box center [102, 386] width 150 height 18
click at [39, 404] on input "Item de agendamento *" at bounding box center [39, 423] width 0 height 38
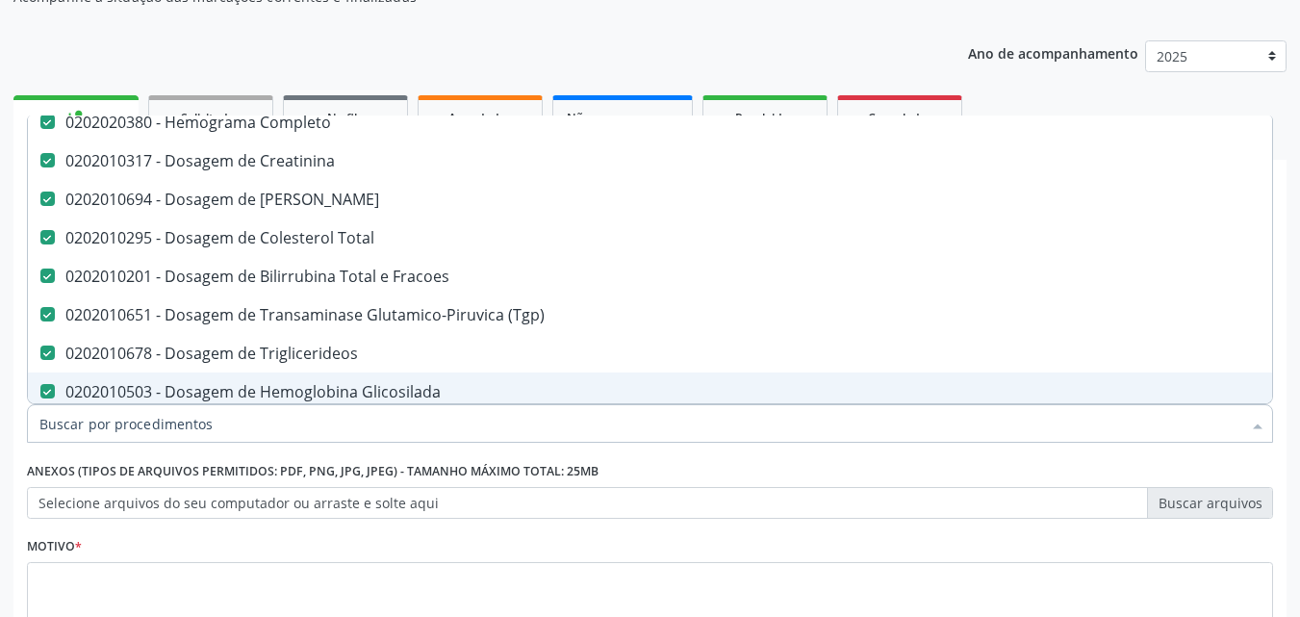
click at [53, 422] on input "Item de agendamento *" at bounding box center [640, 423] width 1202 height 38
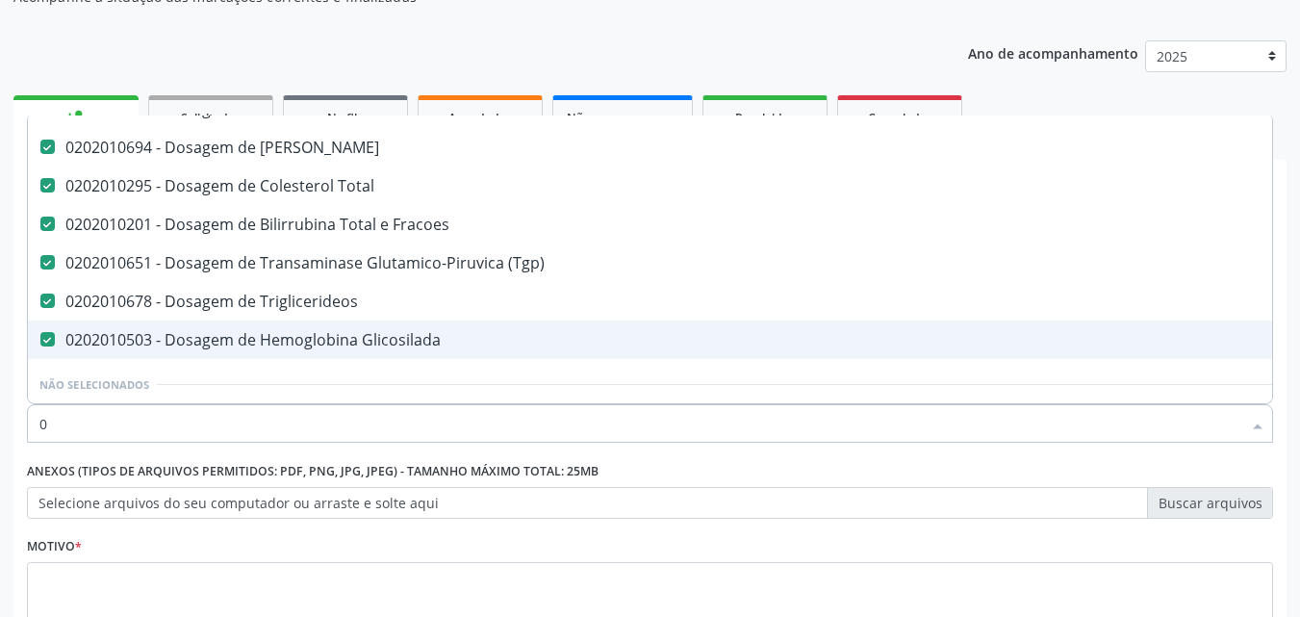
scroll to position [140, 0]
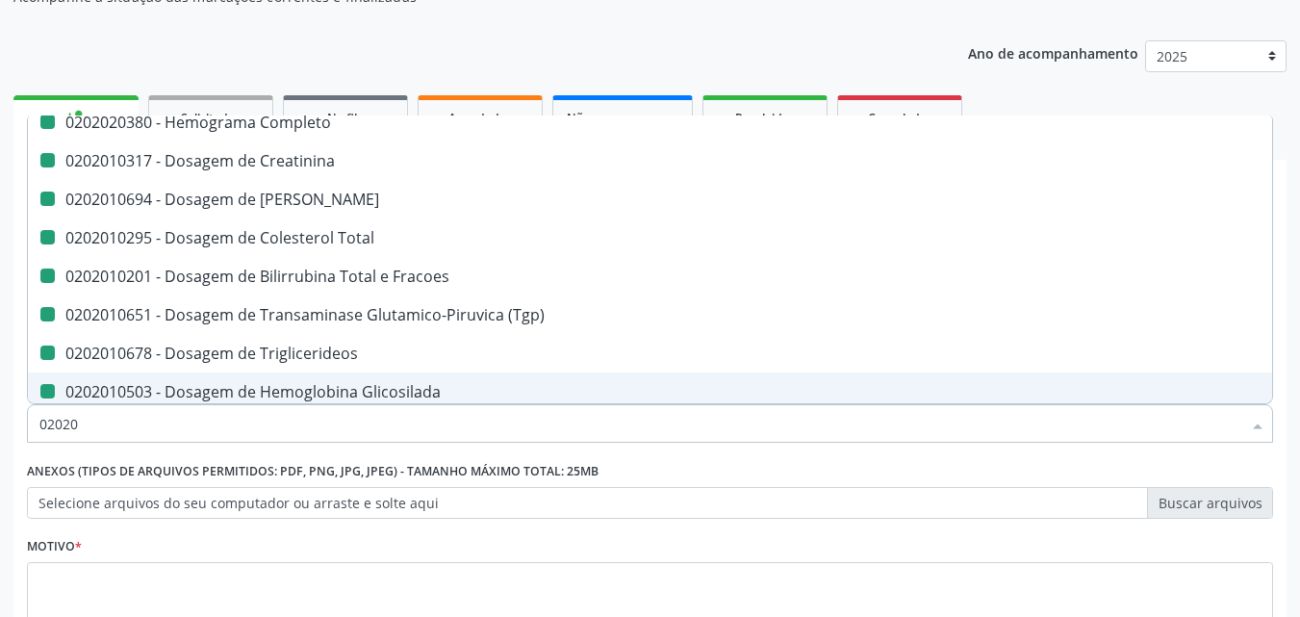
type input "020206"
checkbox Urico "false"
checkbox Glicose "false"
checkbox Completo "false"
checkbox Creatinina "false"
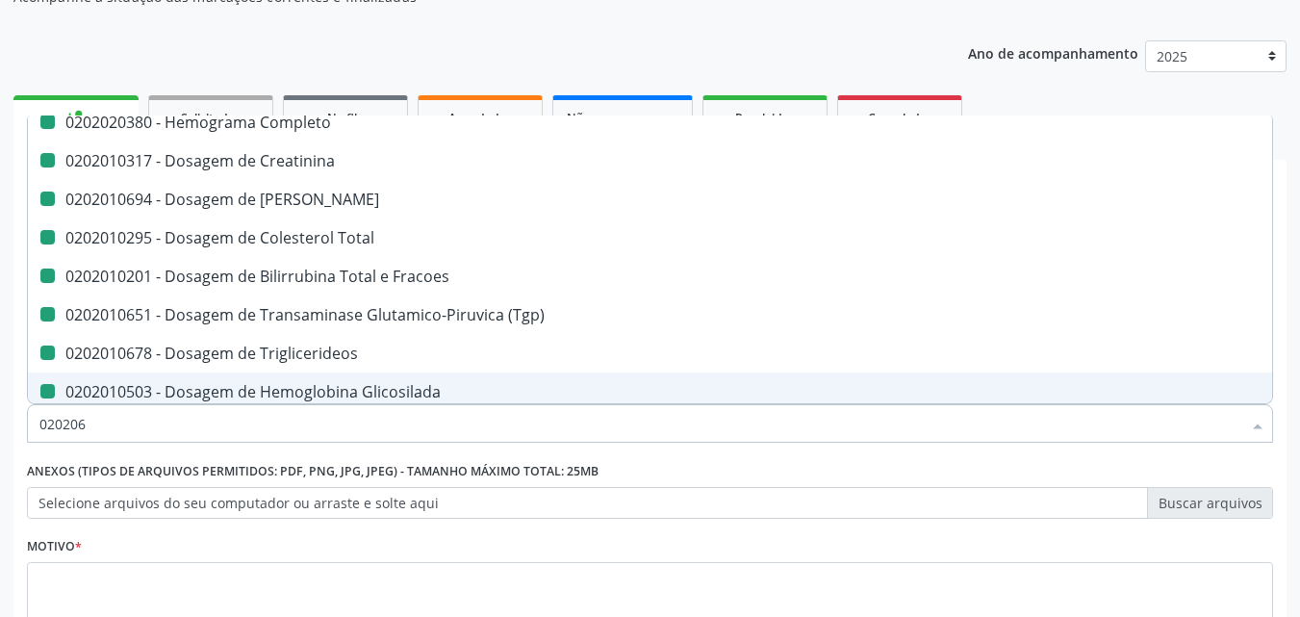
checkbox Ureia "false"
checkbox Total "false"
checkbox Fracoes "false"
checkbox \(Tgp\) "false"
checkbox Triglicerideos "false"
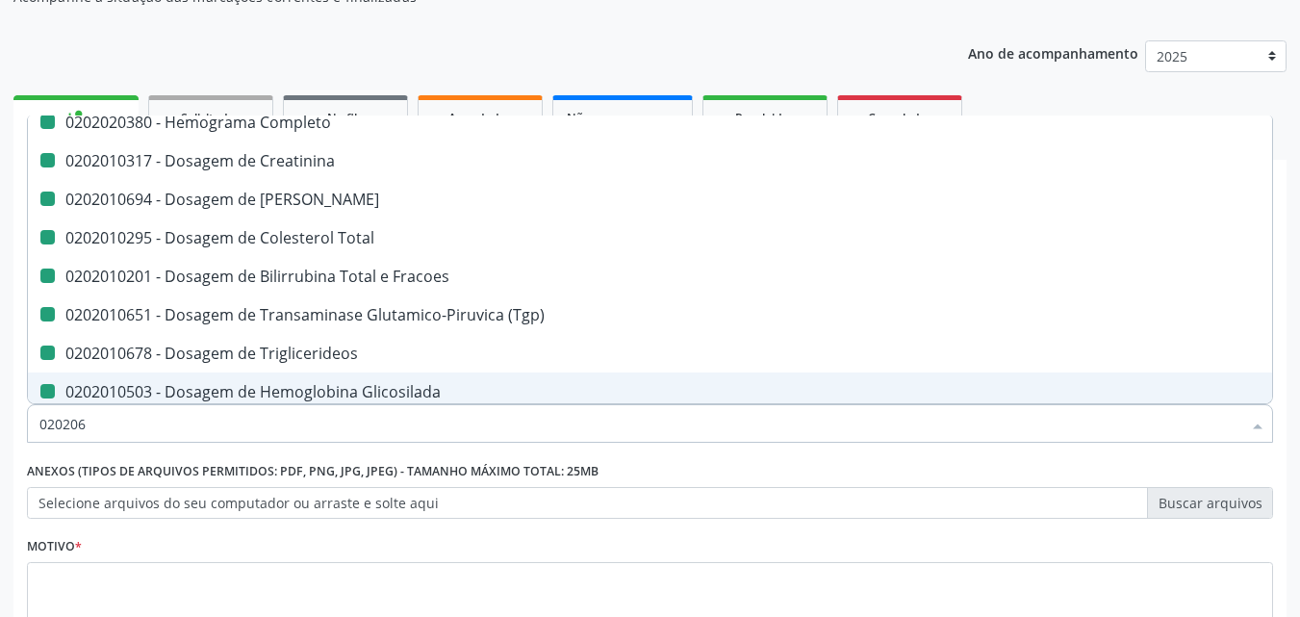
checkbox Glicosilada "false"
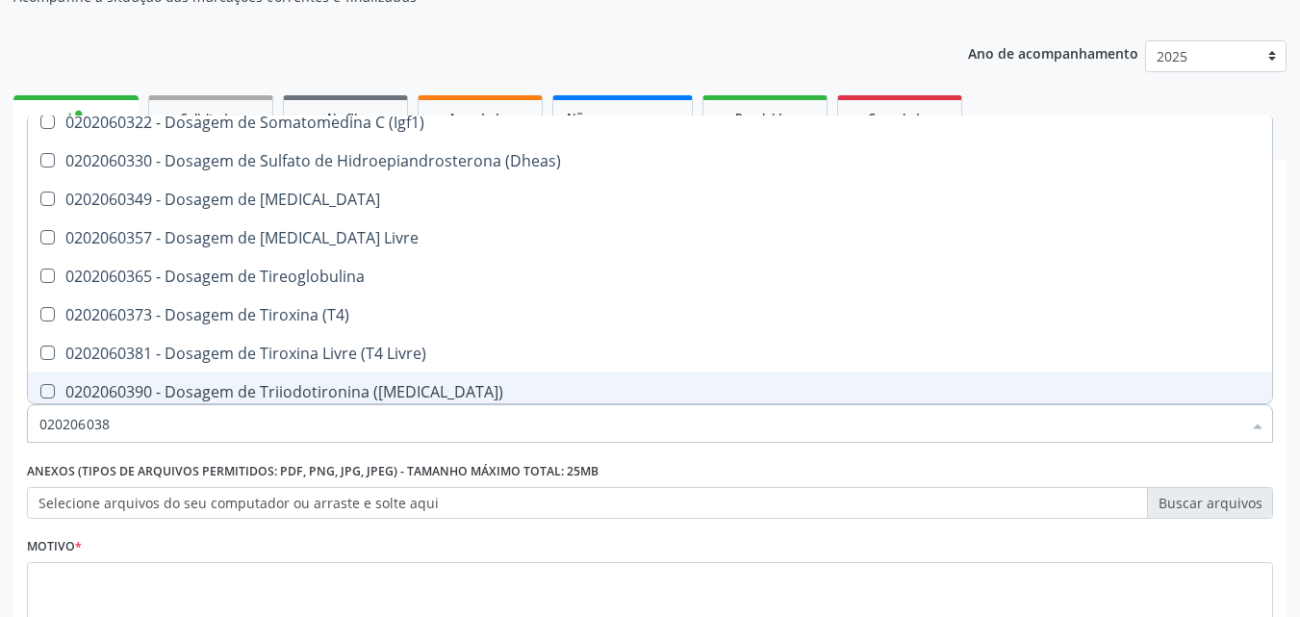
scroll to position [0, 0]
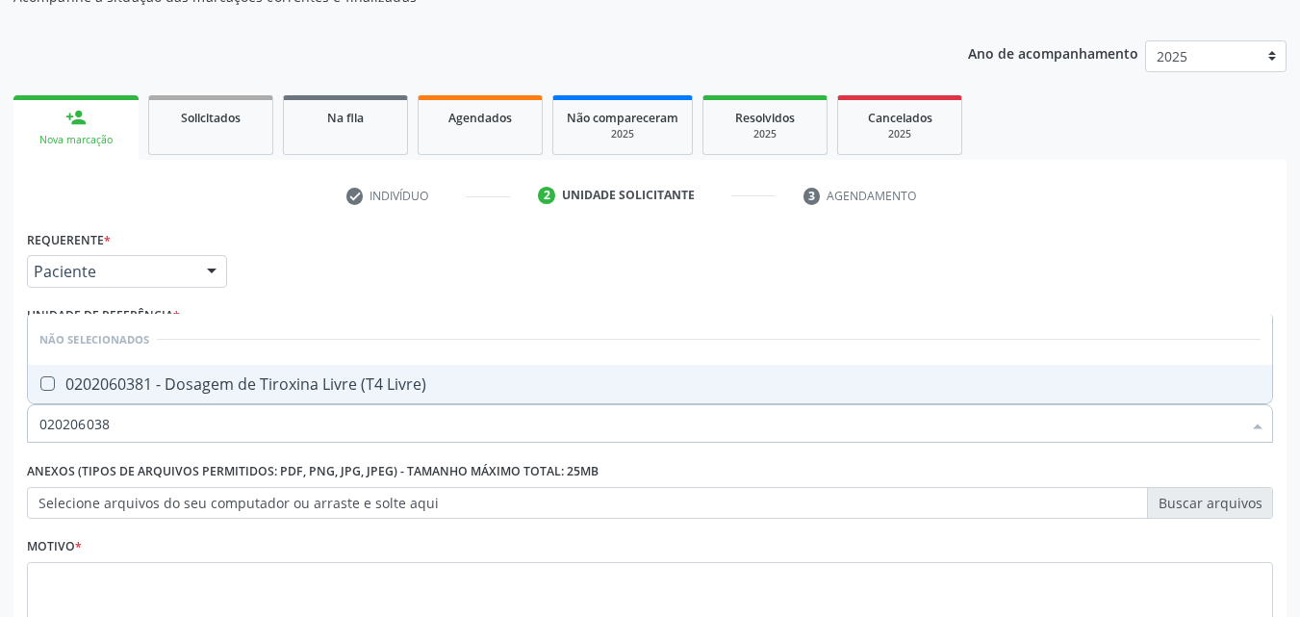
type input "0202060381"
click at [42, 383] on Livre\) at bounding box center [47, 383] width 14 height 14
click at [40, 383] on Livre\) "checkbox" at bounding box center [34, 383] width 13 height 13
checkbox Livre\) "true"
click at [120, 416] on input "0202060381" at bounding box center [640, 423] width 1202 height 38
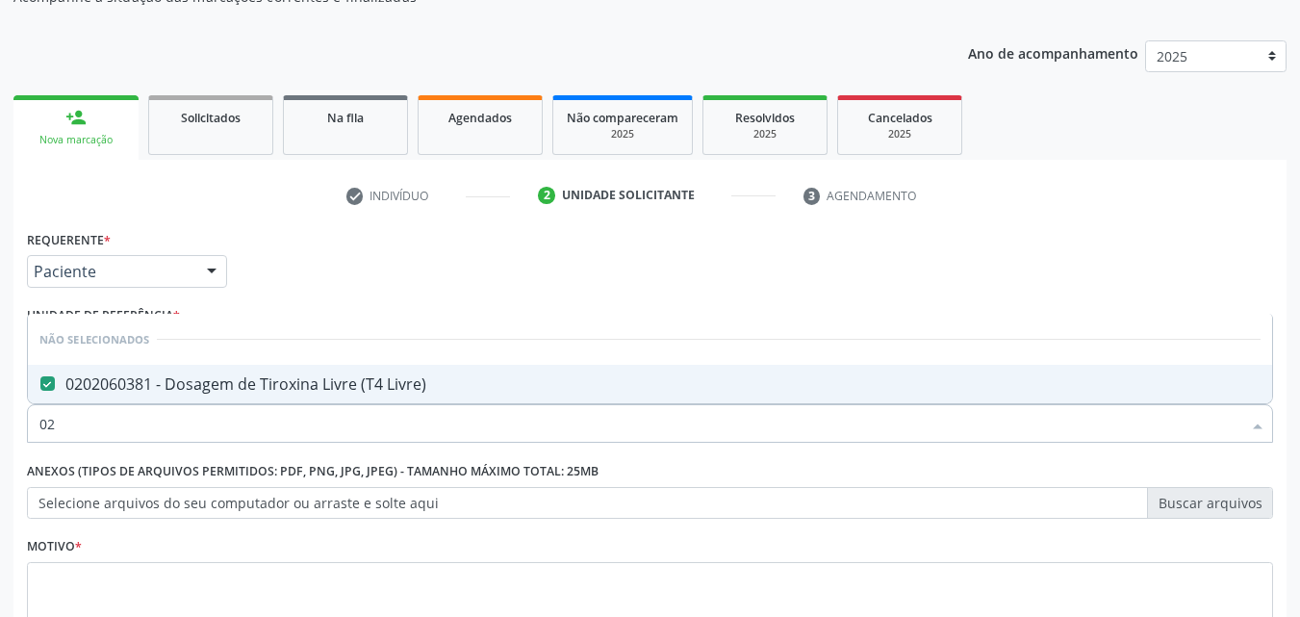
type input "0"
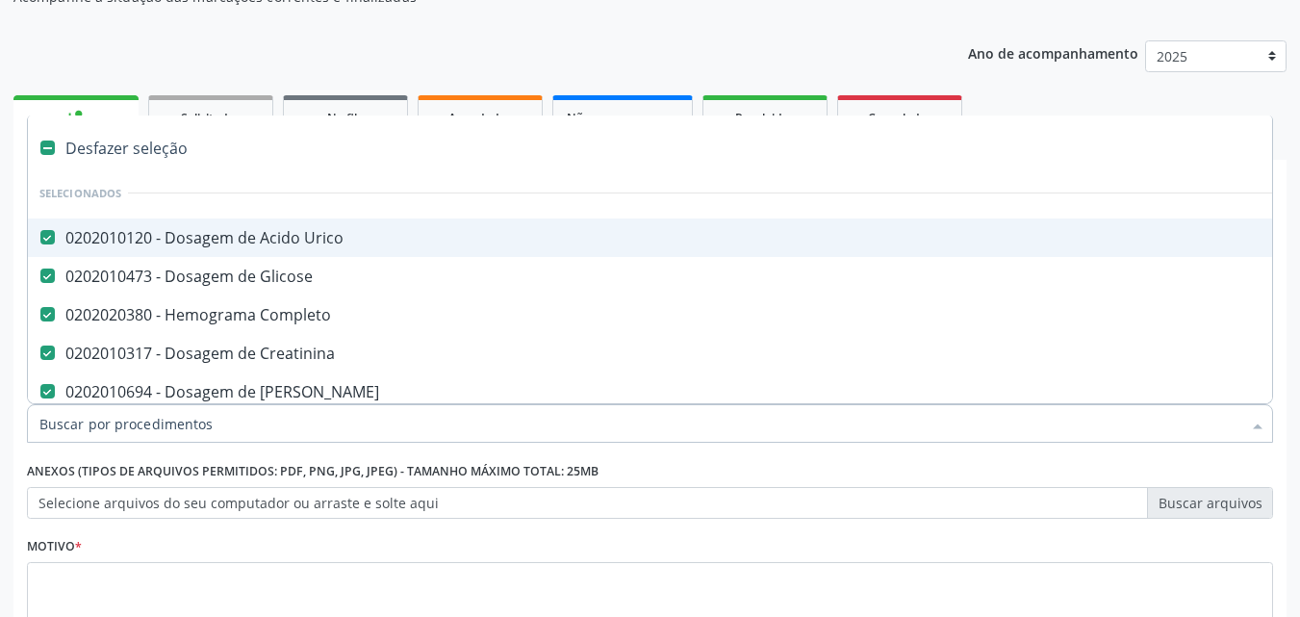
checkbox Urico "true"
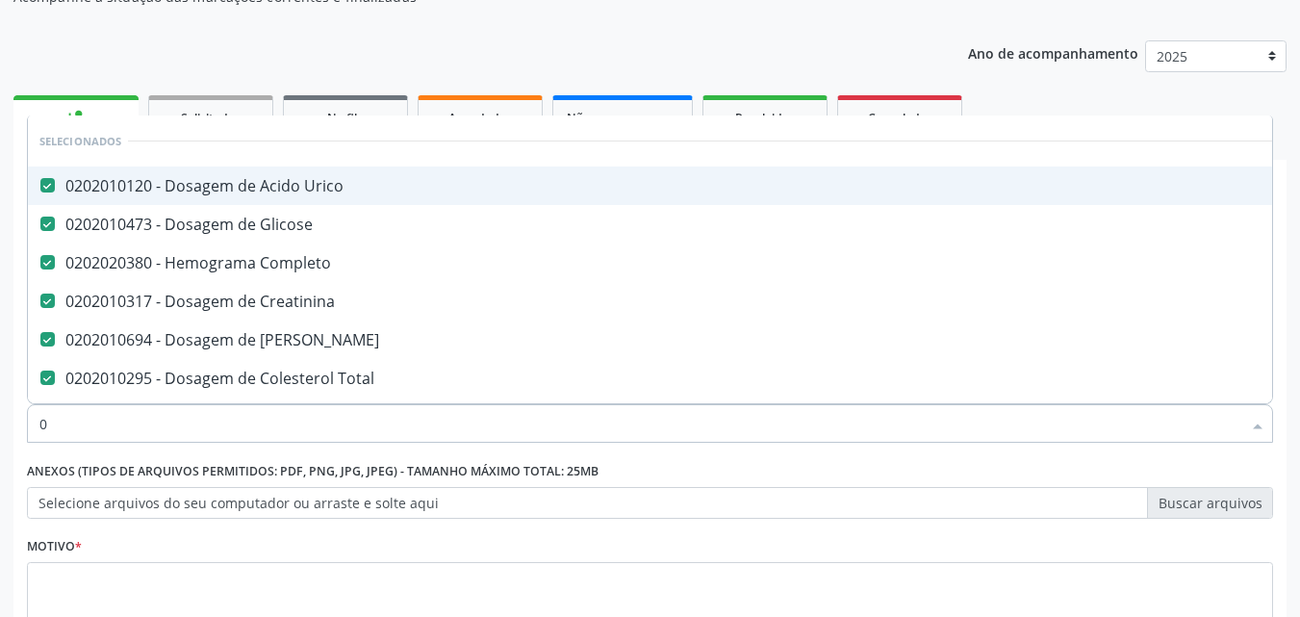
type input "02"
checkbox Coledocoplastia "true"
type input "020"
checkbox Níveis\) "true"
checkbox Livre\) "false"
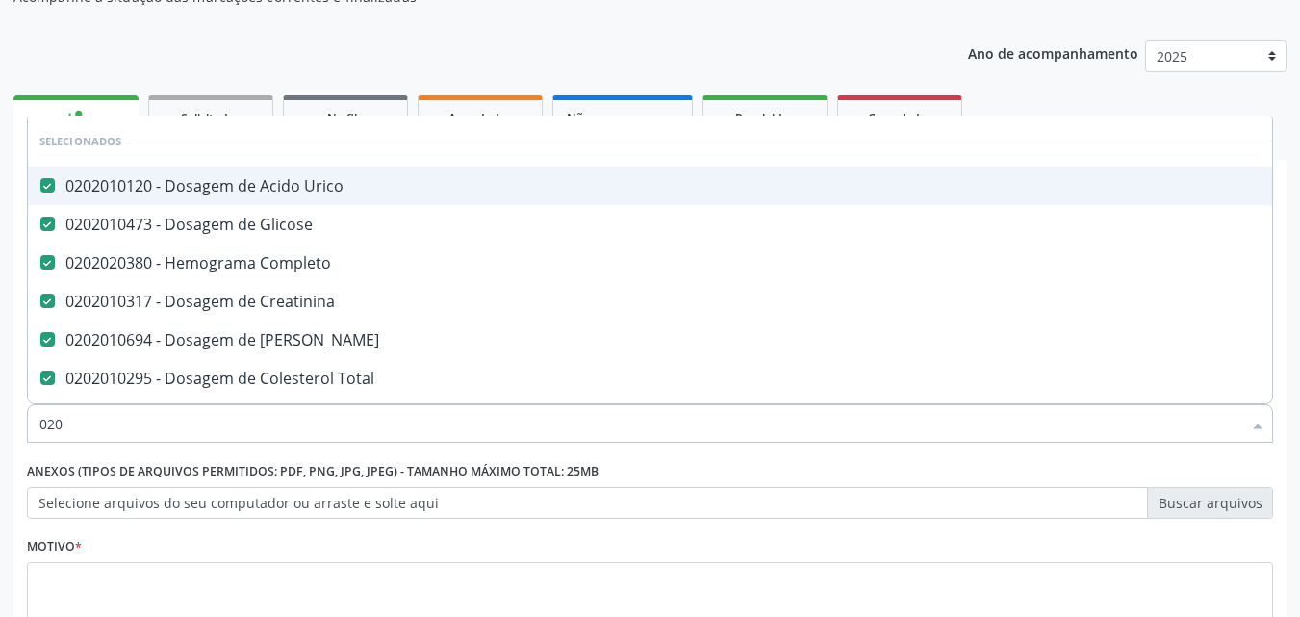
type input "0202"
checkbox \(Bilateral\) "true"
type input "02020"
checkbox Progesterona "true"
checkbox Livre\) "false"
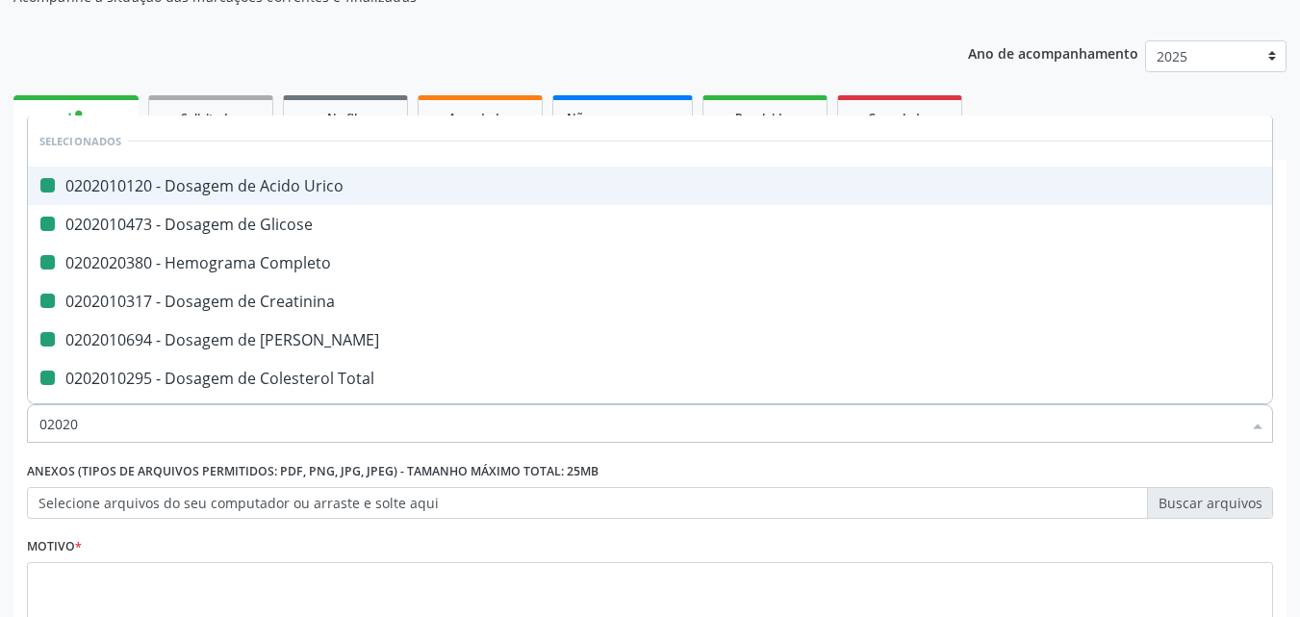
type input "020205"
checkbox Urico "false"
checkbox Glicose "false"
checkbox Completo "false"
checkbox Creatinina "false"
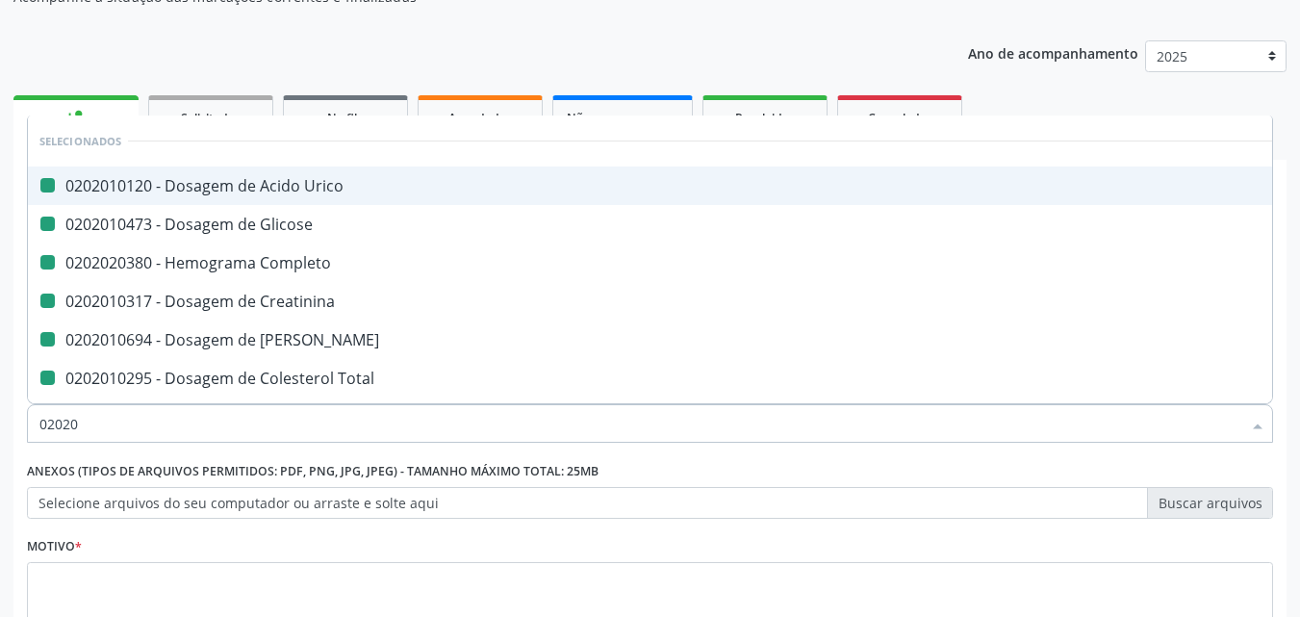
checkbox Ureia "false"
checkbox Total "false"
checkbox Fracoes "false"
checkbox \(Tgp\) "false"
checkbox Triglicerideos "false"
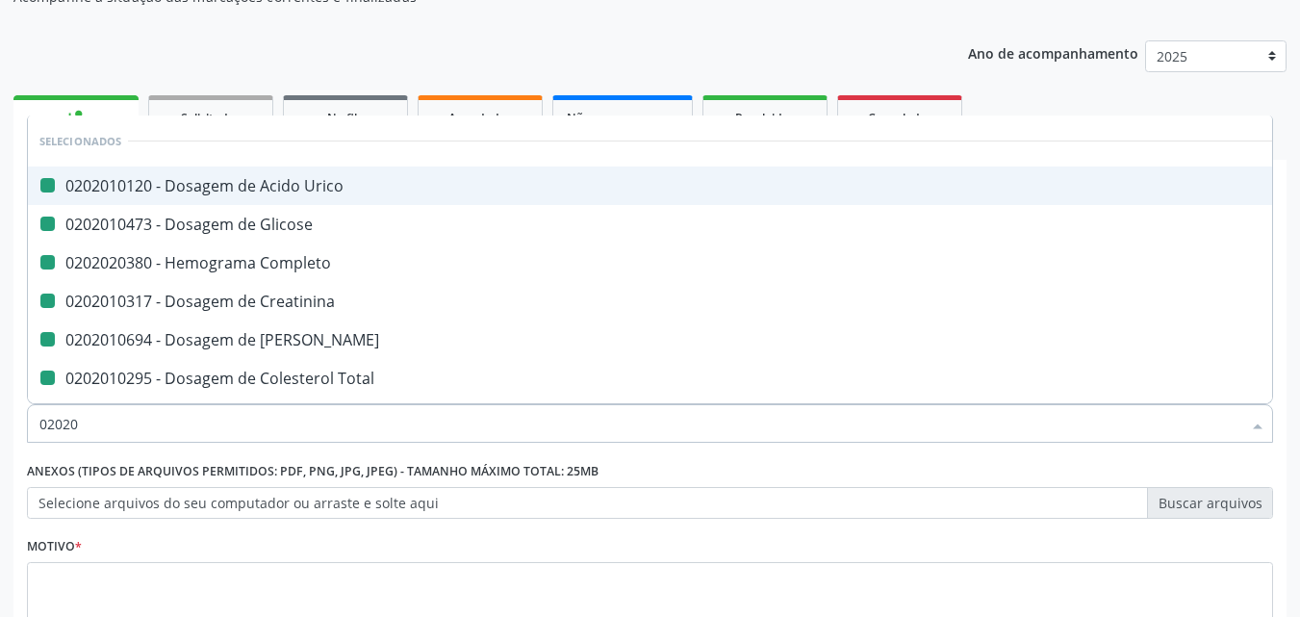
checkbox Glicosilada "false"
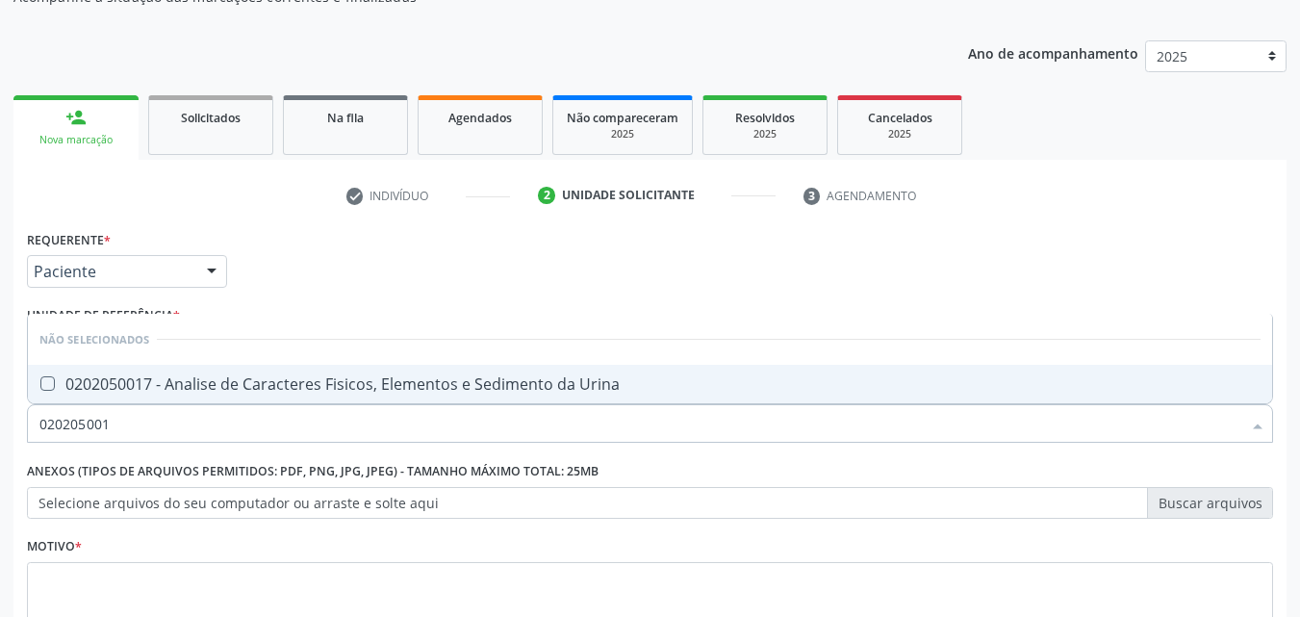
type input "0202050017"
click at [51, 378] on Urina at bounding box center [47, 383] width 14 height 14
click at [40, 378] on Urina "checkbox" at bounding box center [34, 383] width 13 height 13
checkbox Urina "true"
click at [115, 417] on input "0202050017" at bounding box center [640, 423] width 1202 height 38
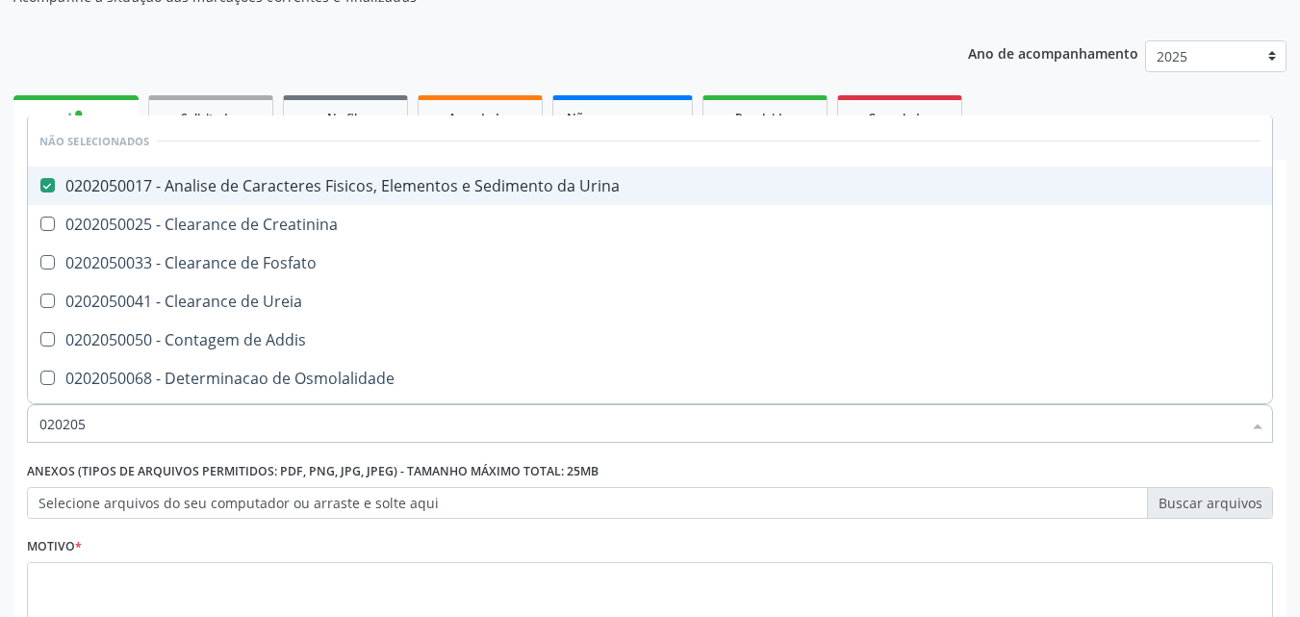
type input "02020"
checkbox Creatinina "true"
checkbox Fosfato "true"
checkbox Ureia "true"
checkbox Addis "true"
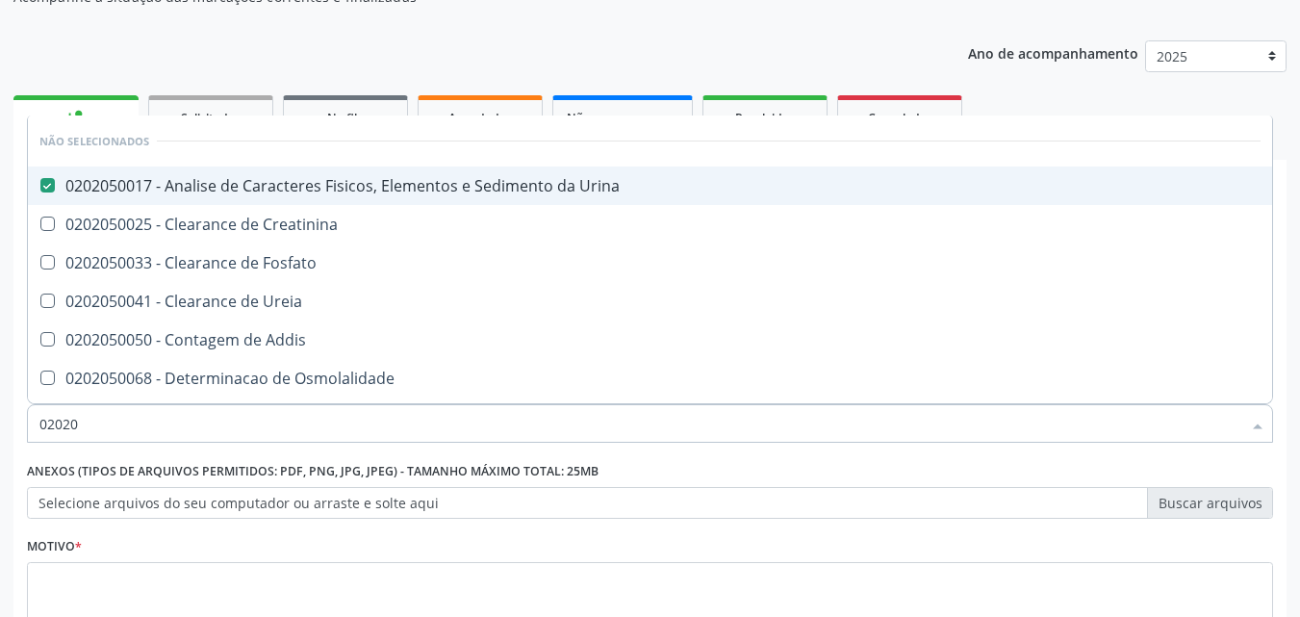
checkbox Osmolalidade "true"
checkbox Organicos "true"
checkbox Citrato "true"
checkbox Urina "true"
checkbox Oxalato "true"
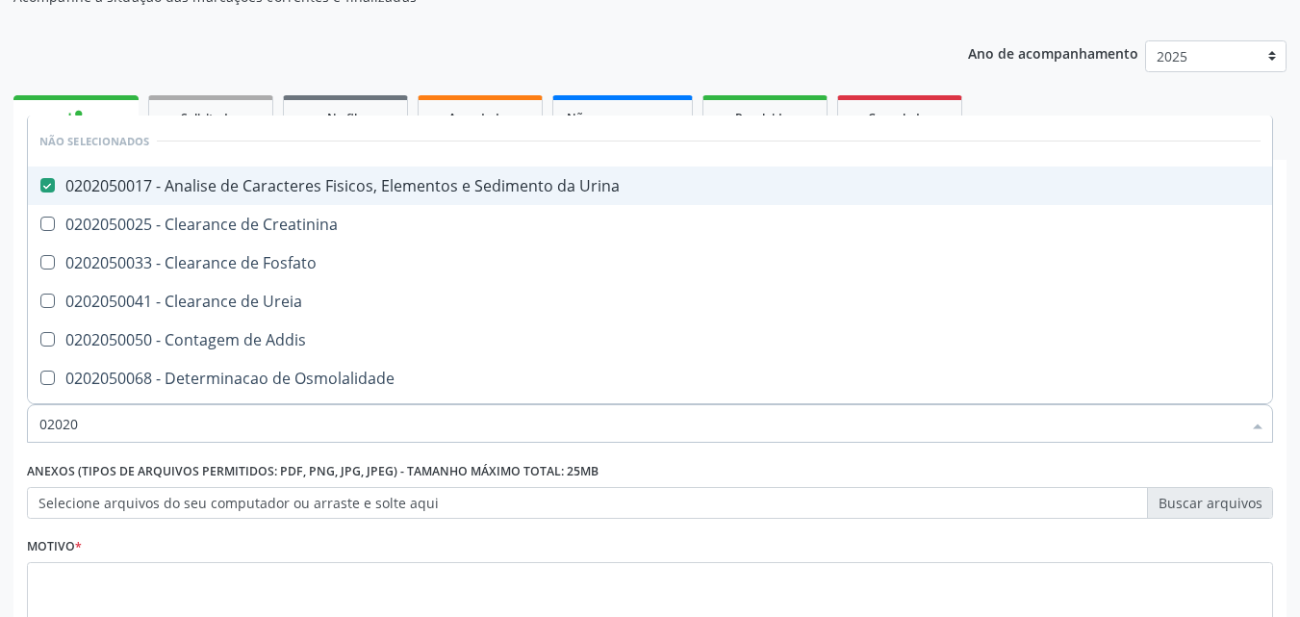
checkbox Urinarios "true"
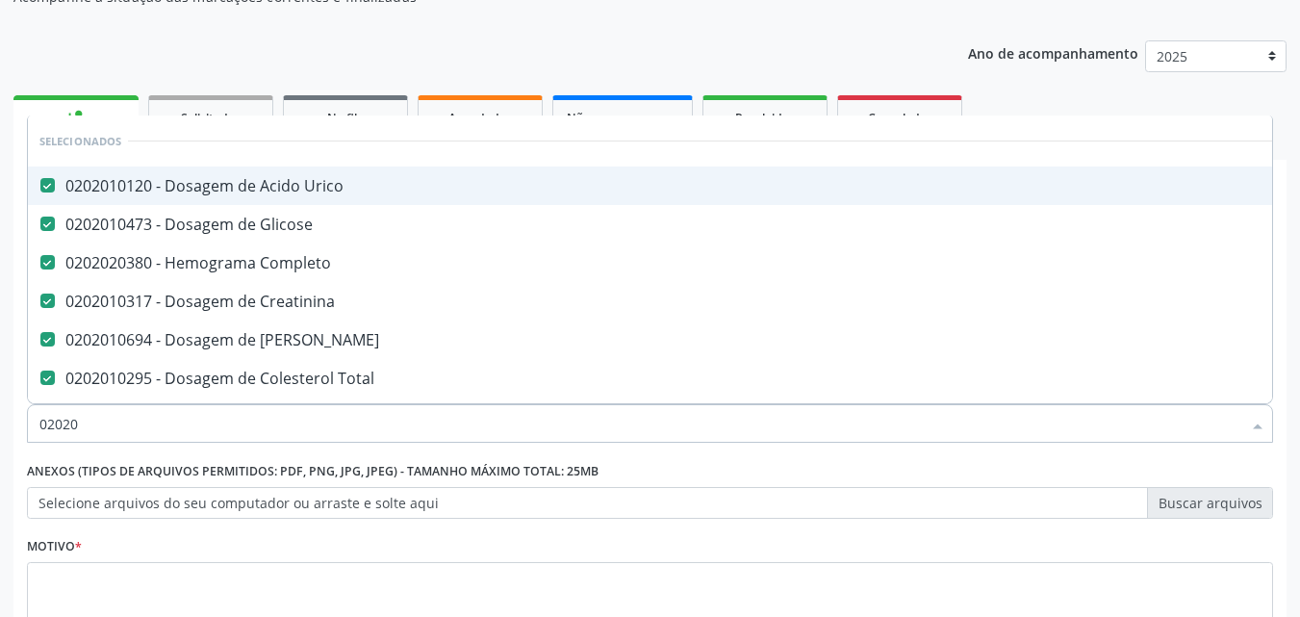
type input "0202"
checkbox Livre\) "false"
checkbox Células "true"
type input "02"
checkbox Urina "false"
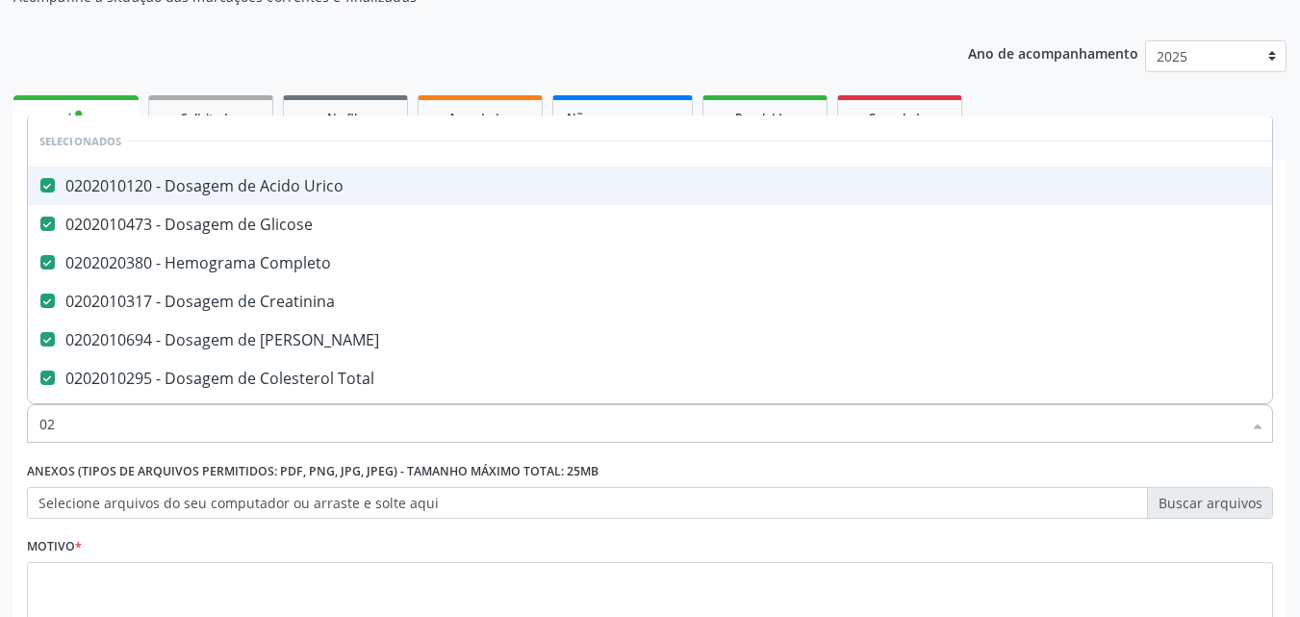
checkbox Creatinina "false"
checkbox Ferro "true"
checkbox Livre\) "false"
type input "0"
checkbox Urina "false"
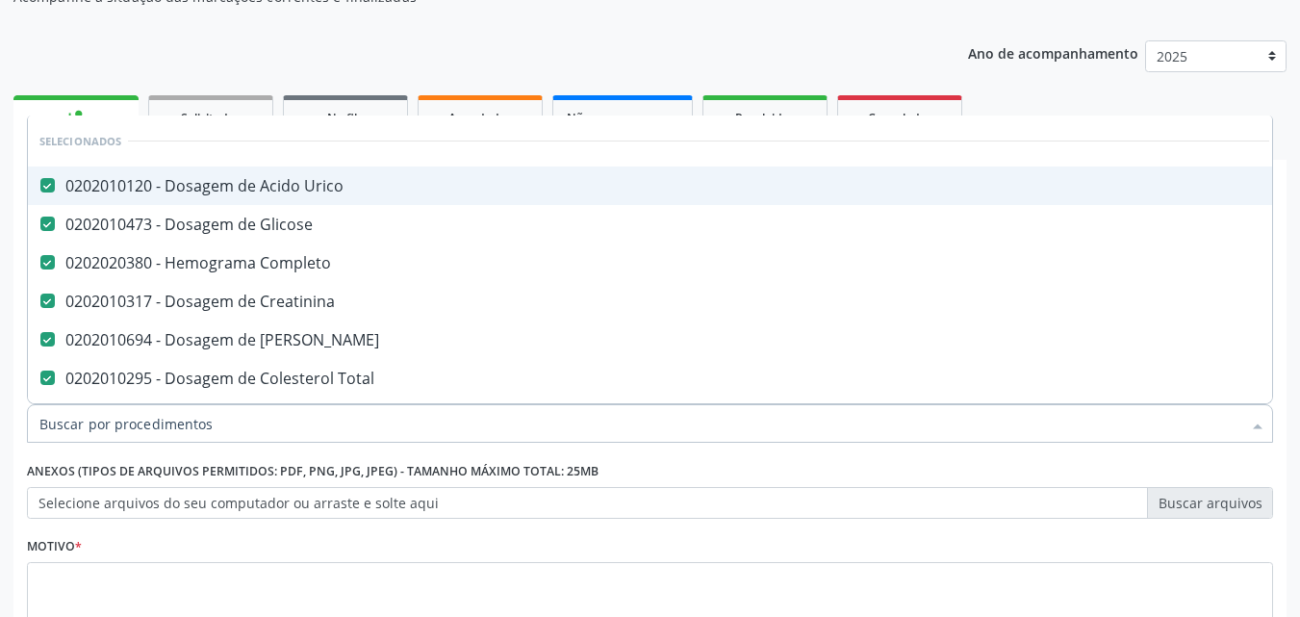
checkbox Especializada "true"
checkbox Livre\) "false"
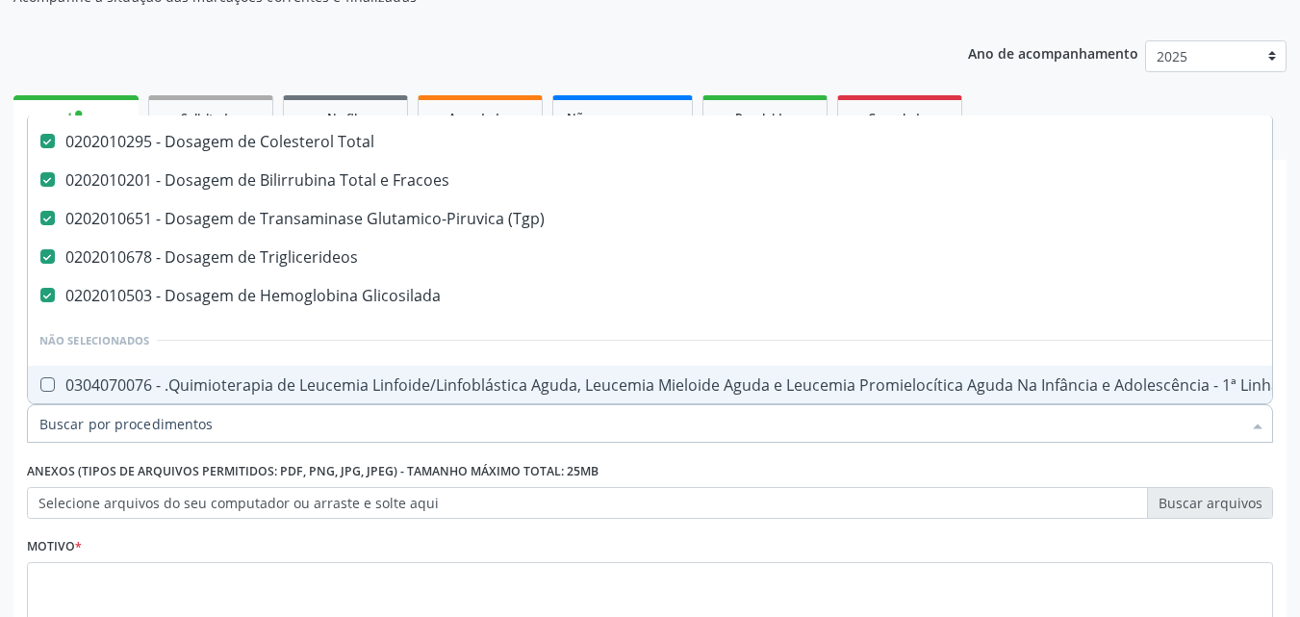
scroll to position [289, 0]
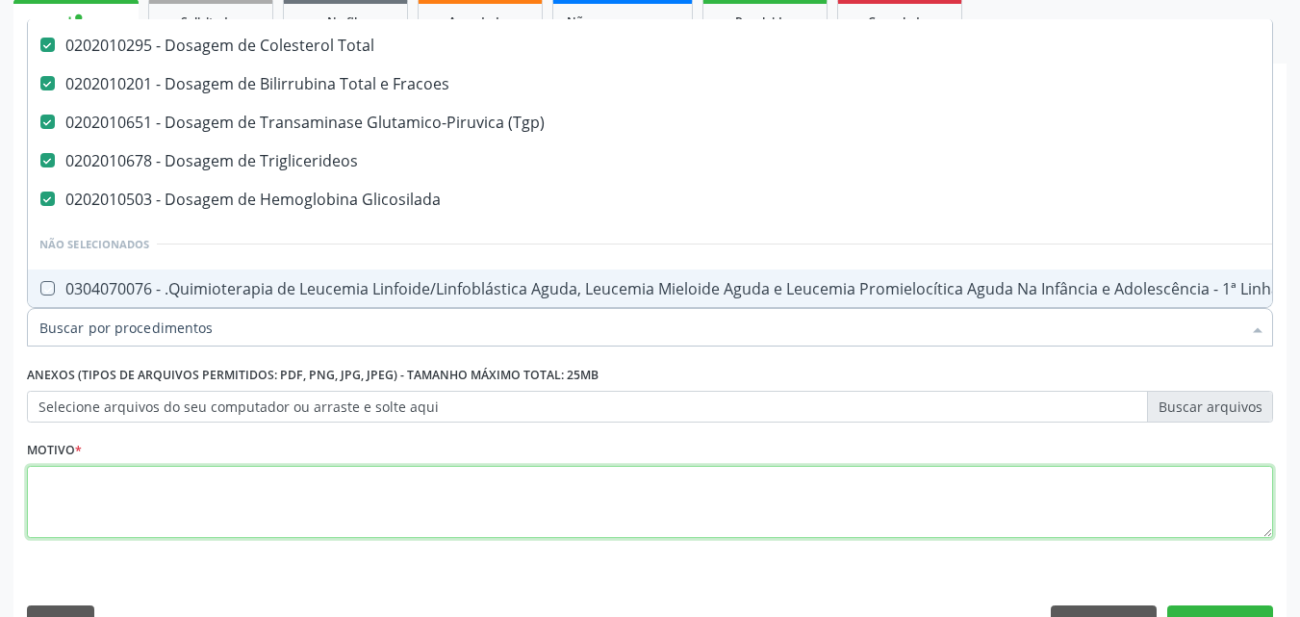
click at [46, 497] on textarea at bounding box center [650, 502] width 1246 height 73
checkbox Manutenção "true"
checkbox Urina "false"
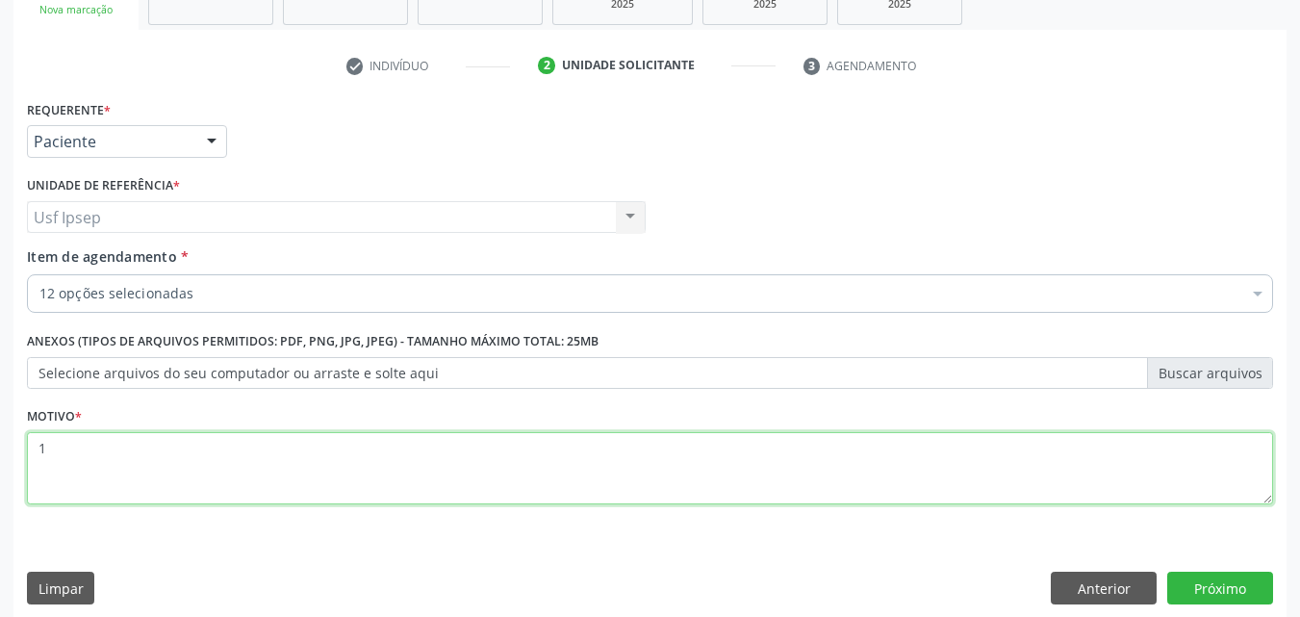
scroll to position [337, 0]
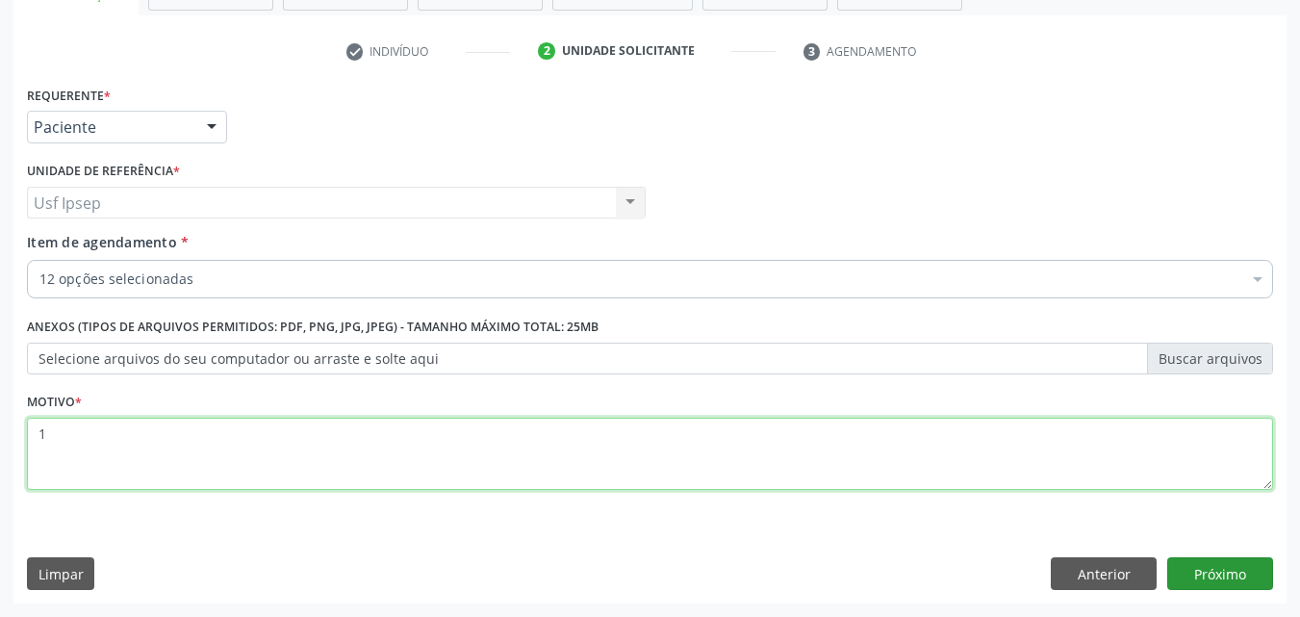
type textarea "1"
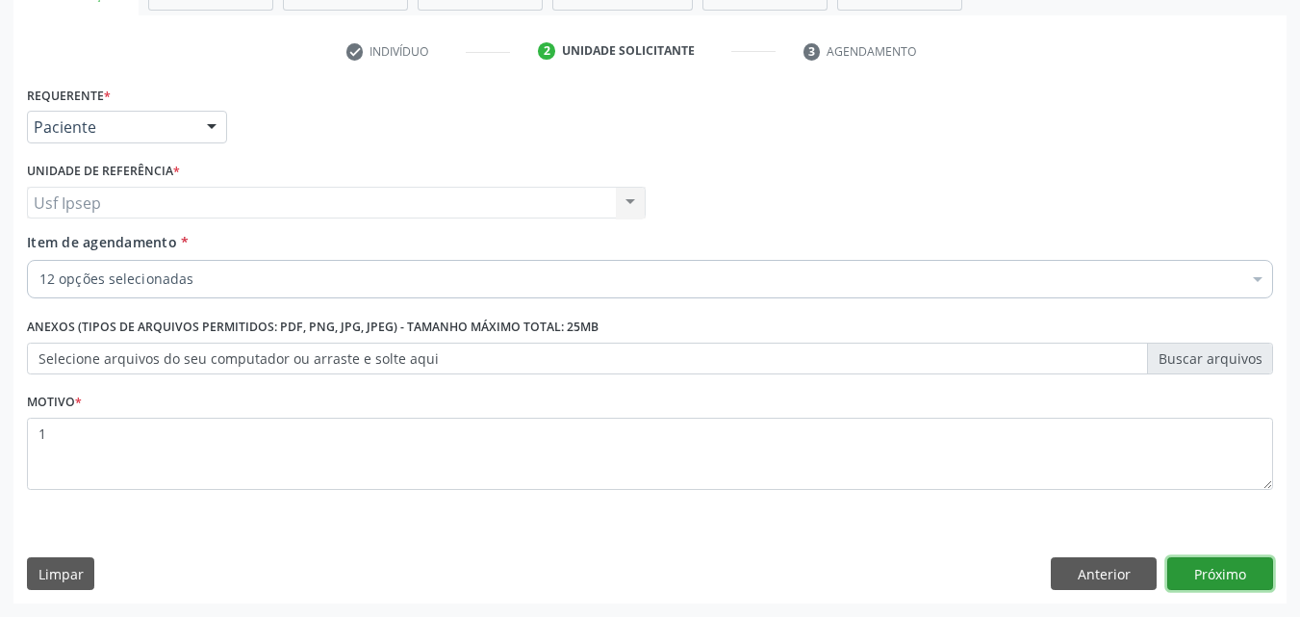
click at [1209, 572] on button "Próximo" at bounding box center [1220, 573] width 106 height 33
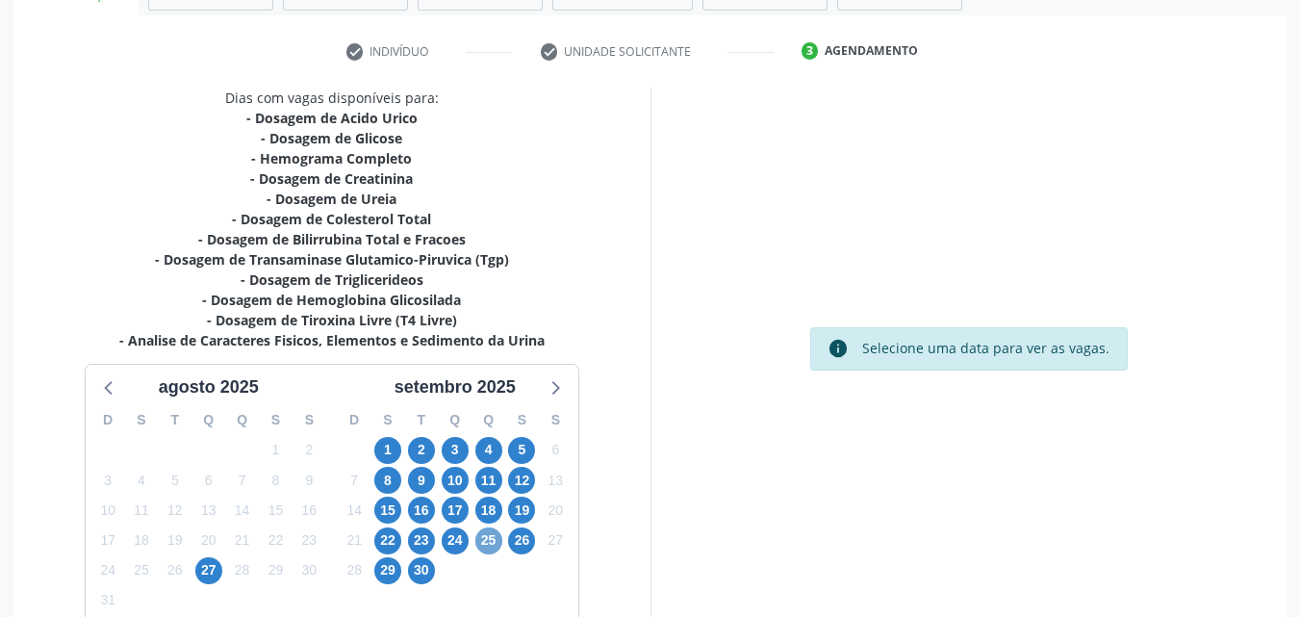
click at [488, 547] on span "25" at bounding box center [488, 540] width 27 height 27
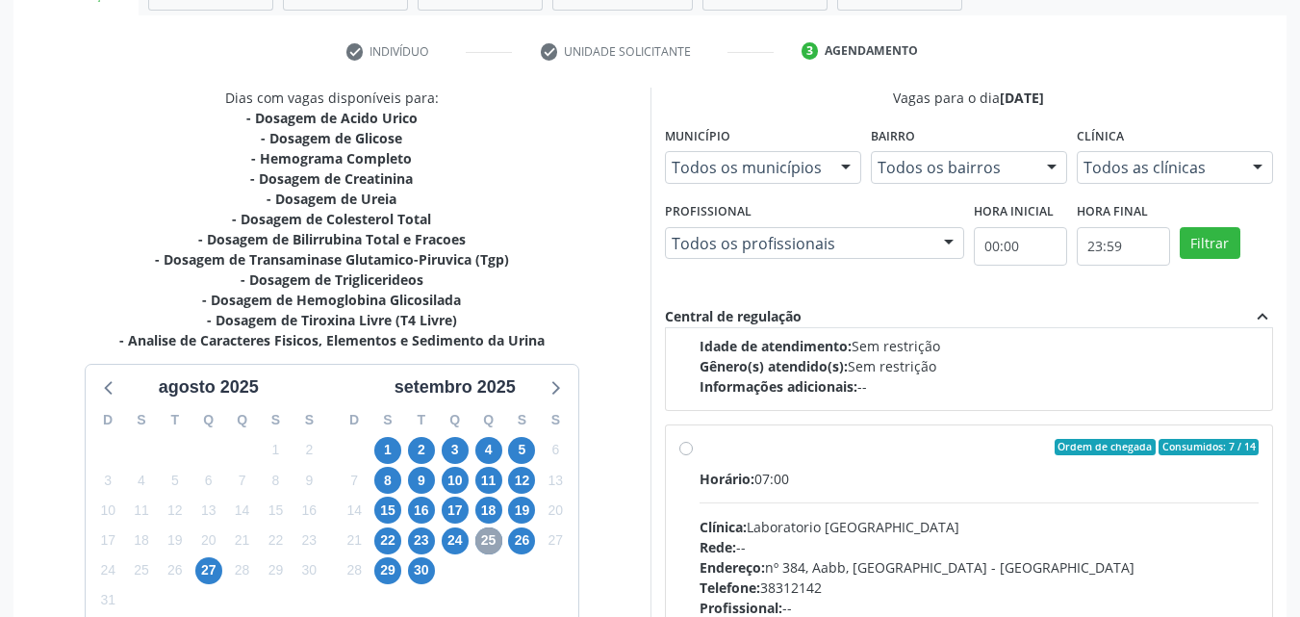
scroll to position [289, 0]
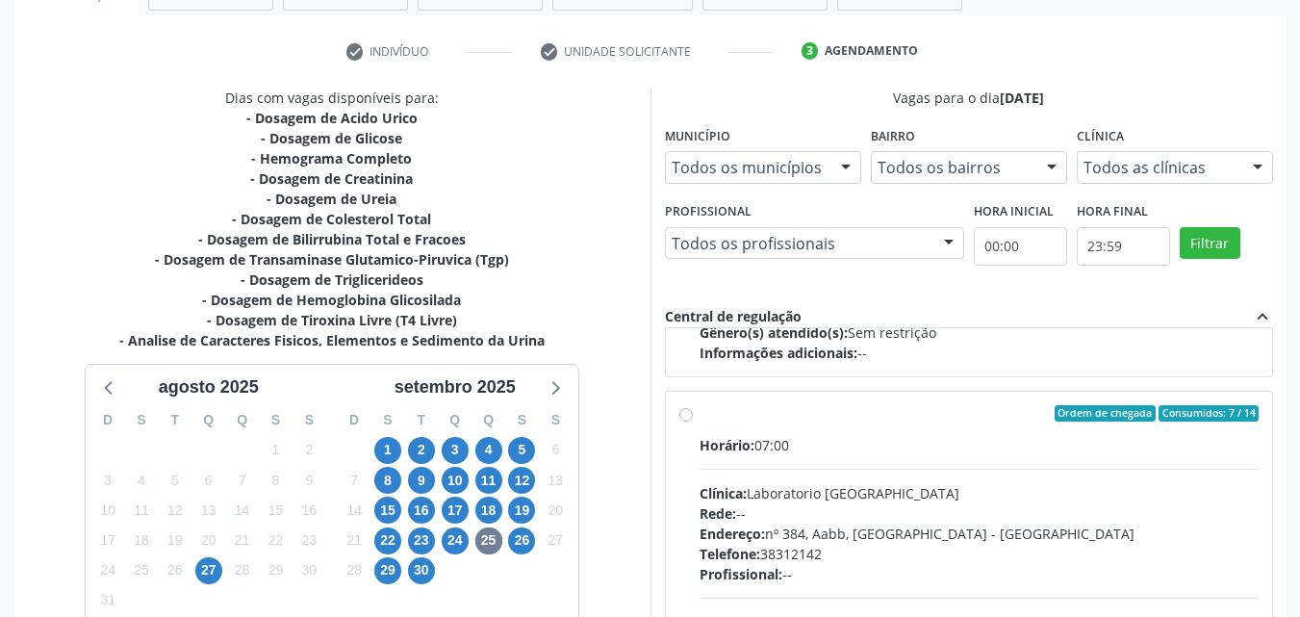
click at [699, 412] on label "Ordem de chegada Consumidos: 7 / 14 Horário: 07:00 Clínica: Laboratorio Sao Fra…" at bounding box center [979, 552] width 560 height 295
click at [685, 412] on input "Ordem de chegada Consumidos: 7 / 14 Horário: 07:00 Clínica: Laboratorio Sao Fra…" at bounding box center [685, 413] width 13 height 17
radio input "true"
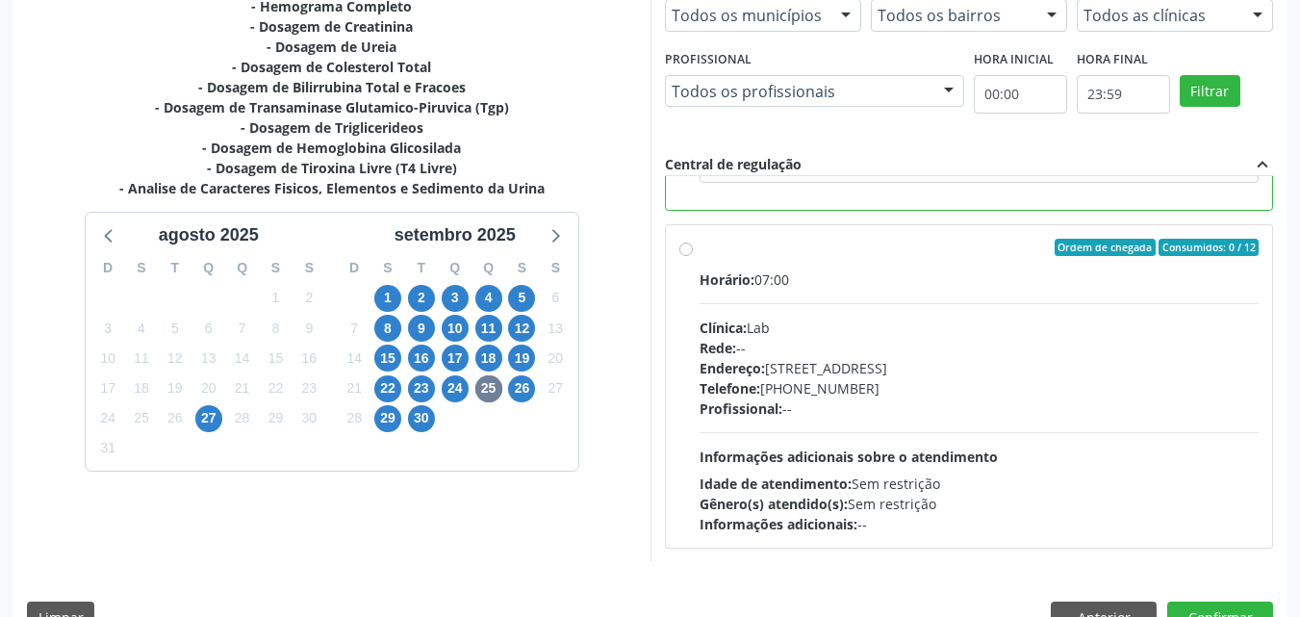
scroll to position [533, 0]
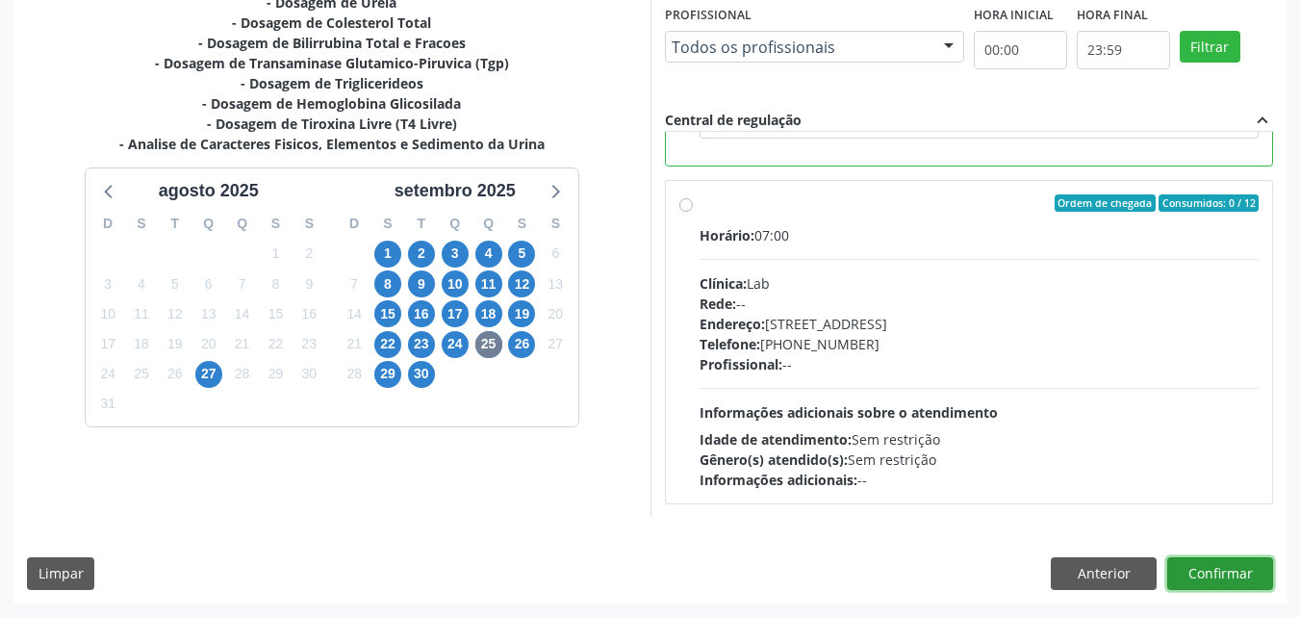
drag, startPoint x: 1214, startPoint y: 575, endPoint x: 1059, endPoint y: 533, distance: 160.6
click at [1214, 574] on button "Confirmar" at bounding box center [1220, 573] width 106 height 33
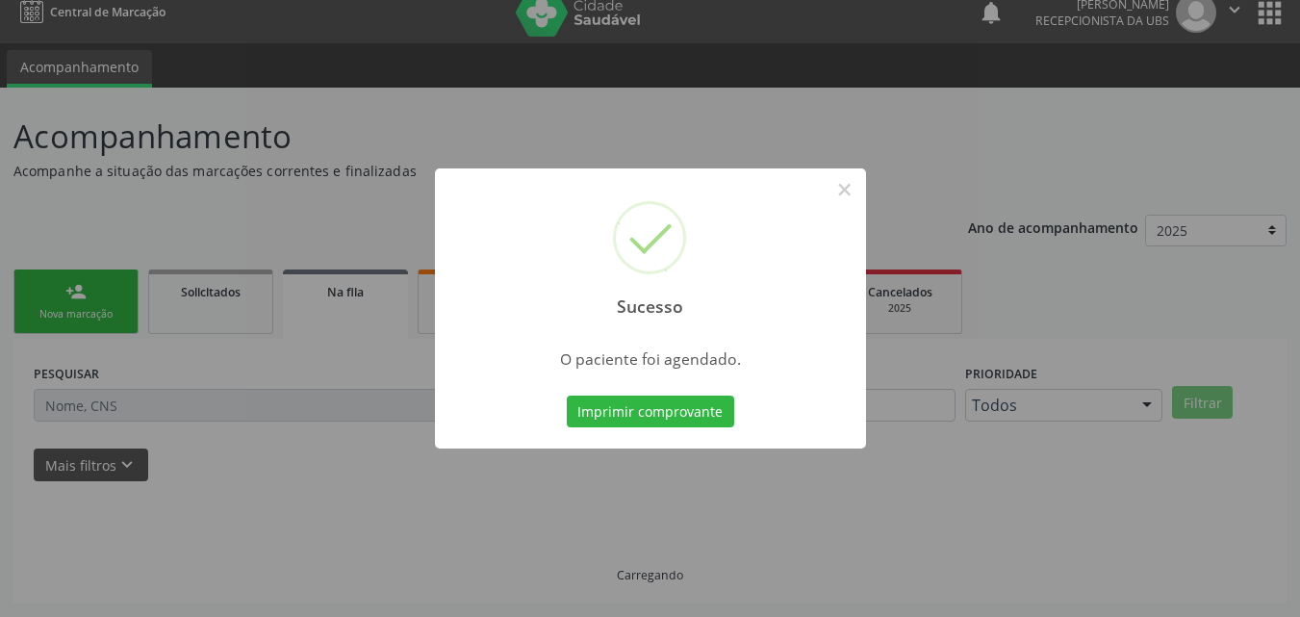
scroll to position [18, 0]
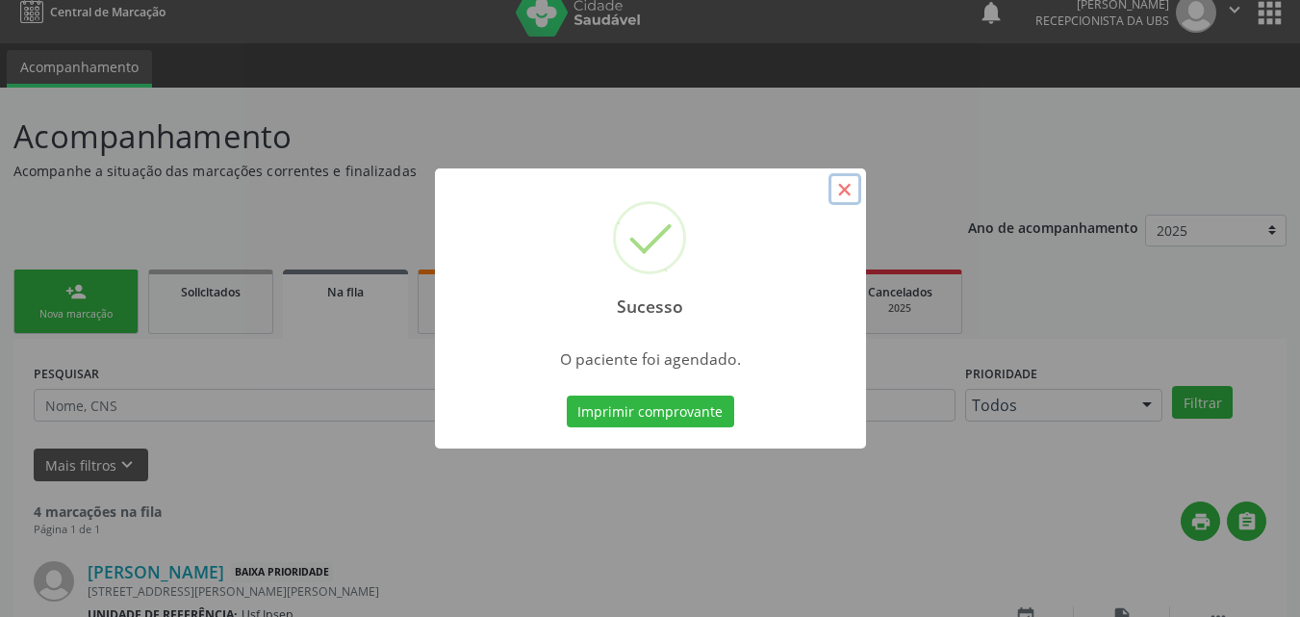
click at [846, 178] on button "×" at bounding box center [844, 189] width 33 height 33
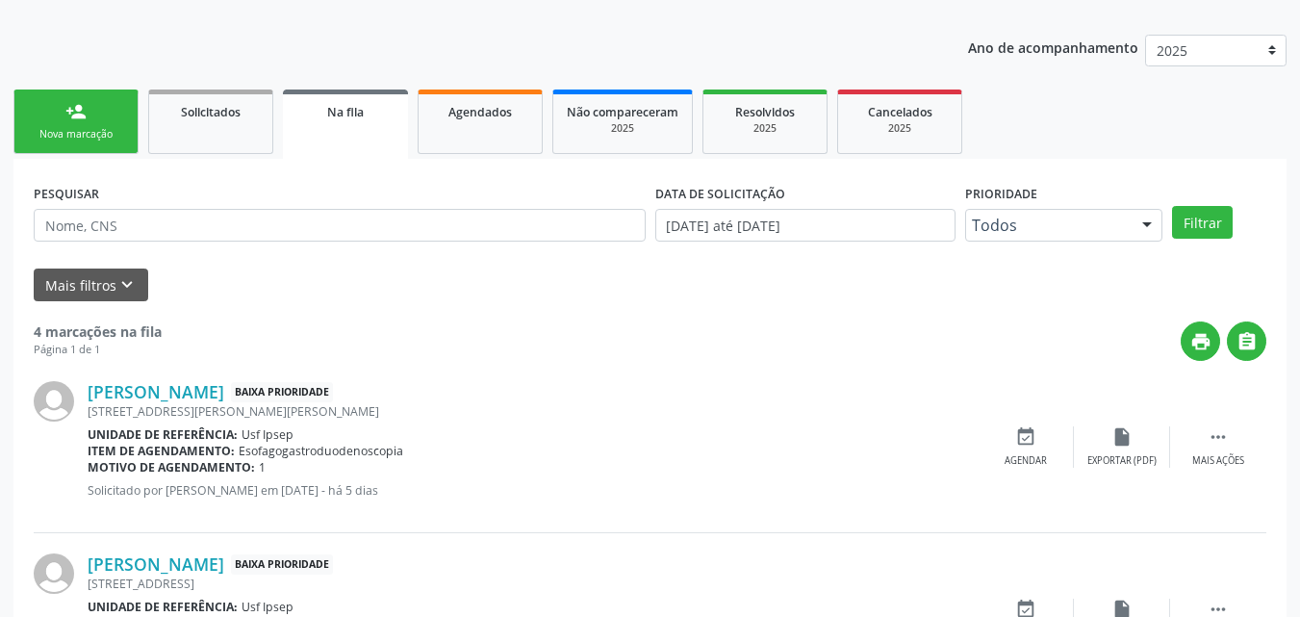
scroll to position [211, 0]
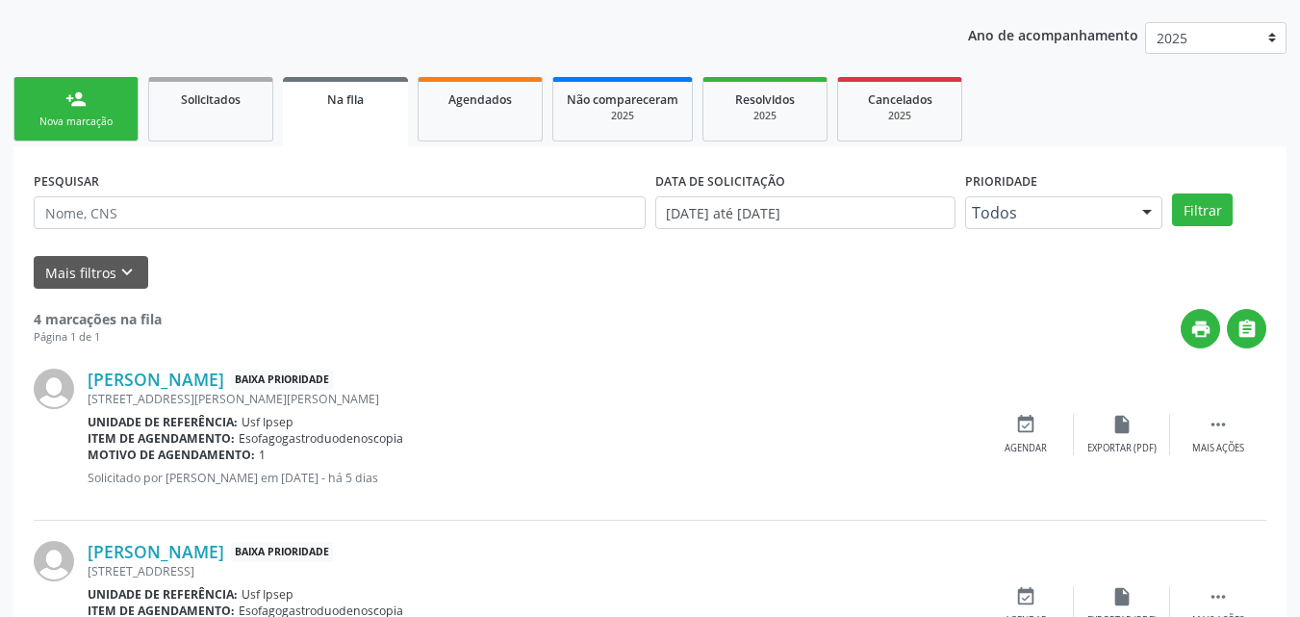
click at [94, 124] on div "Nova marcação" at bounding box center [76, 121] width 96 height 14
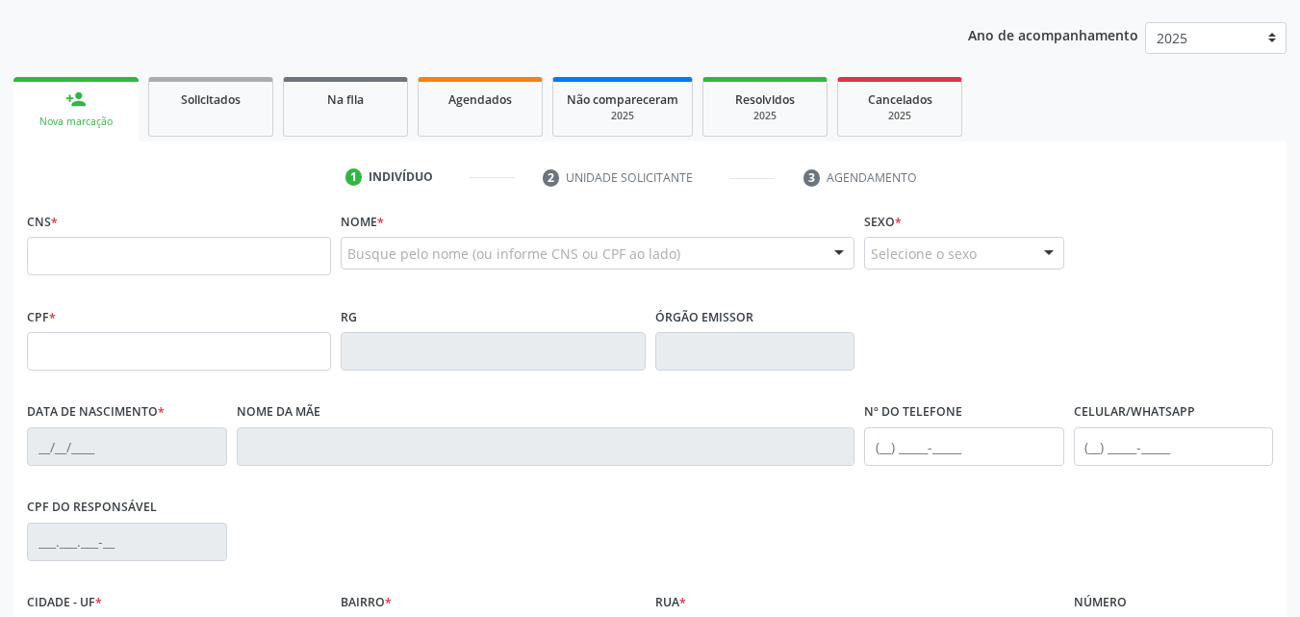
click at [83, 115] on div "Nova marcação" at bounding box center [76, 121] width 98 height 14
click at [39, 261] on input "text" at bounding box center [179, 256] width 304 height 38
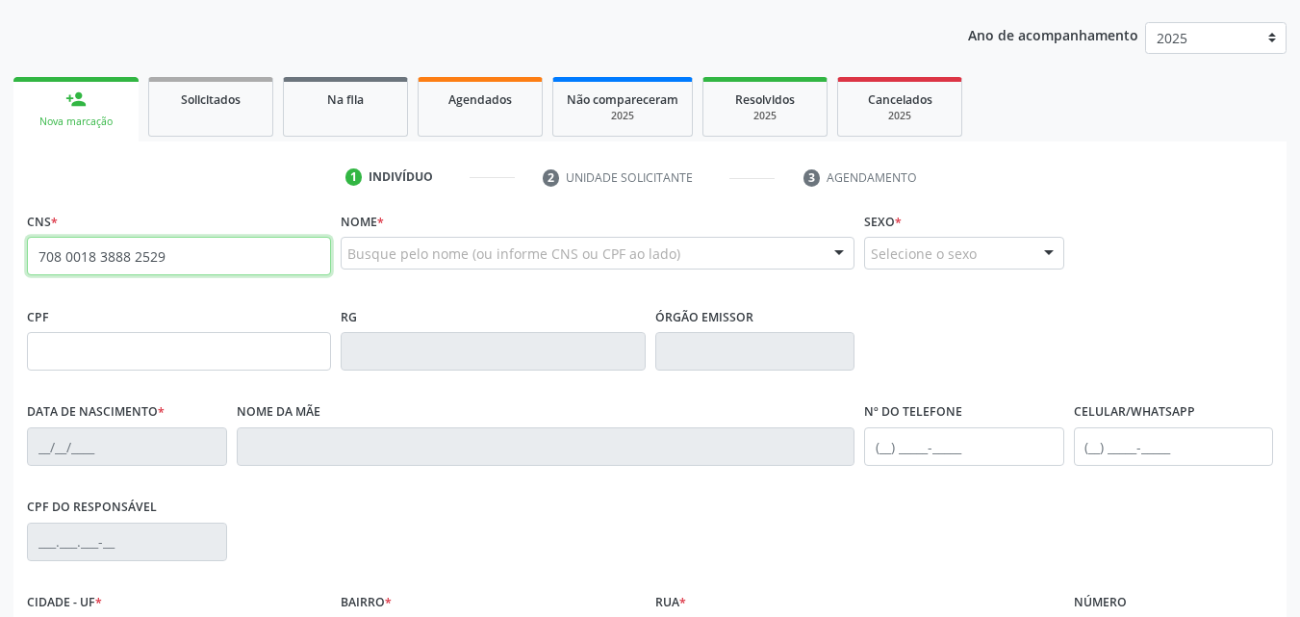
type input "708 0018 3888 2529"
type input "394.269.474-34"
type input "12/09/1964"
type input "Nair Pereira de Lima"
type input "(87) 99428-7323"
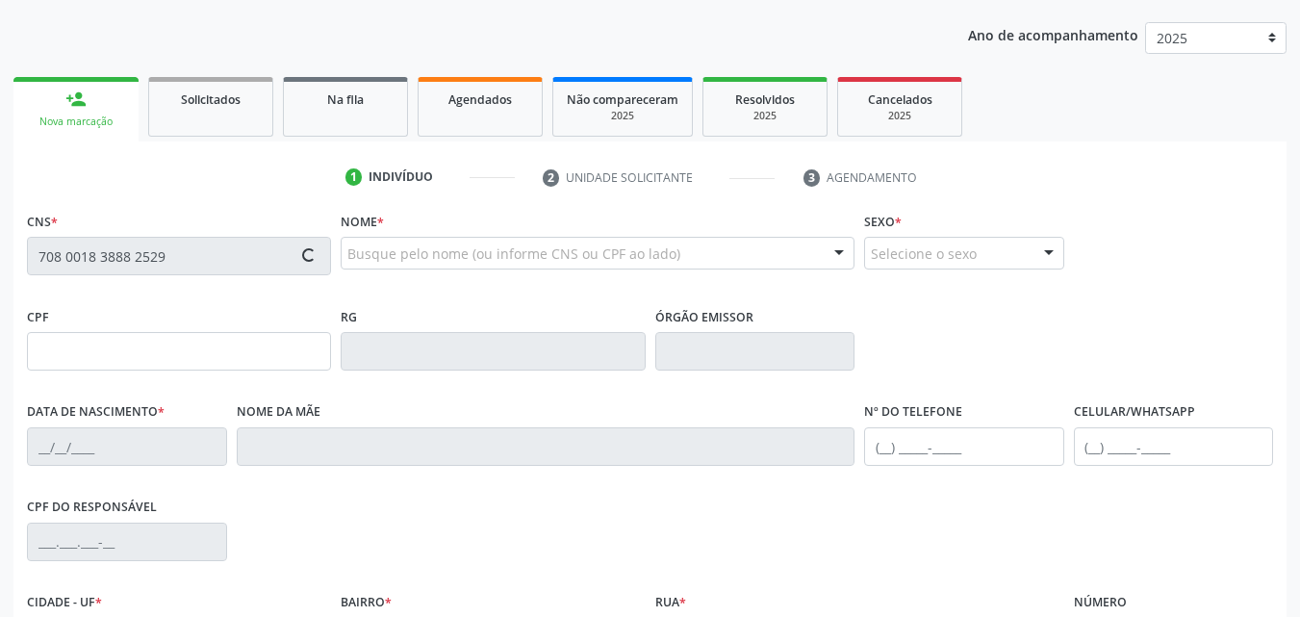
type input "22"
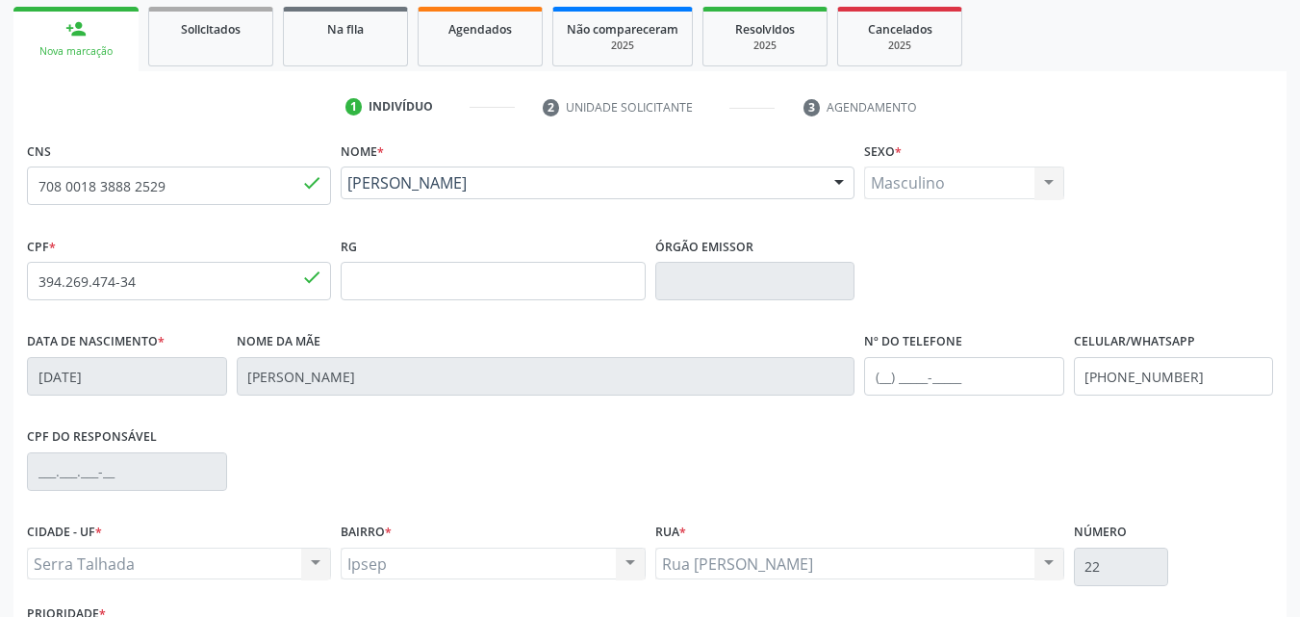
scroll to position [426, 0]
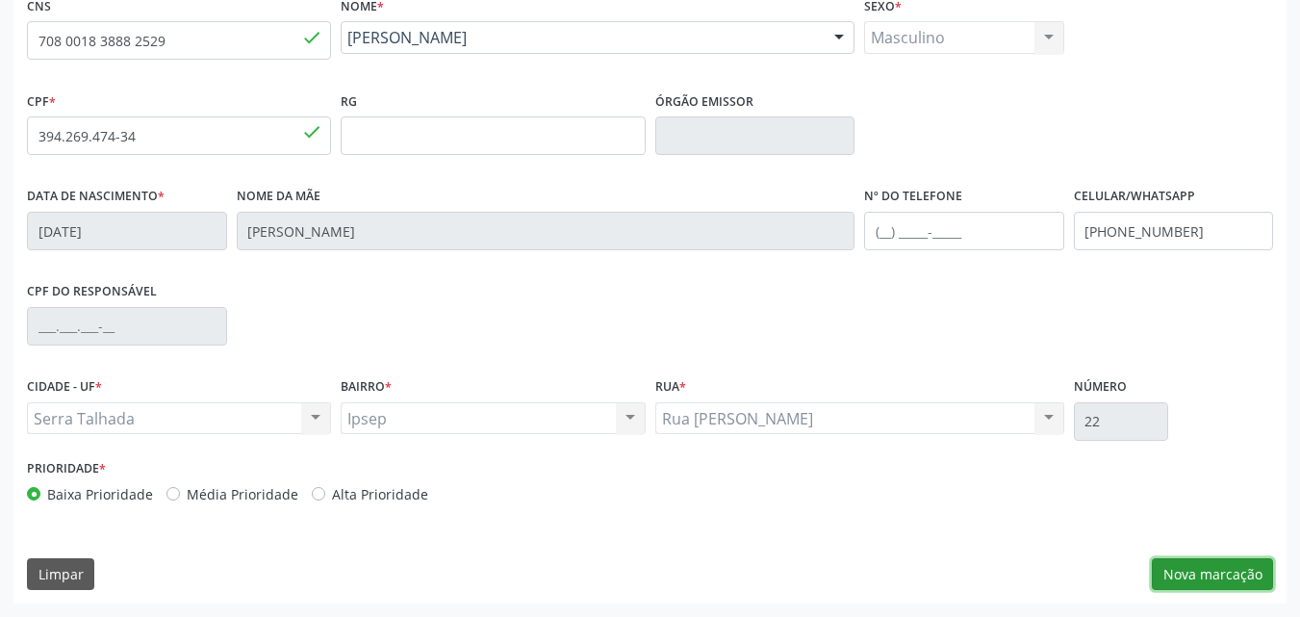
click at [1233, 573] on button "Nova marcação" at bounding box center [1211, 574] width 121 height 33
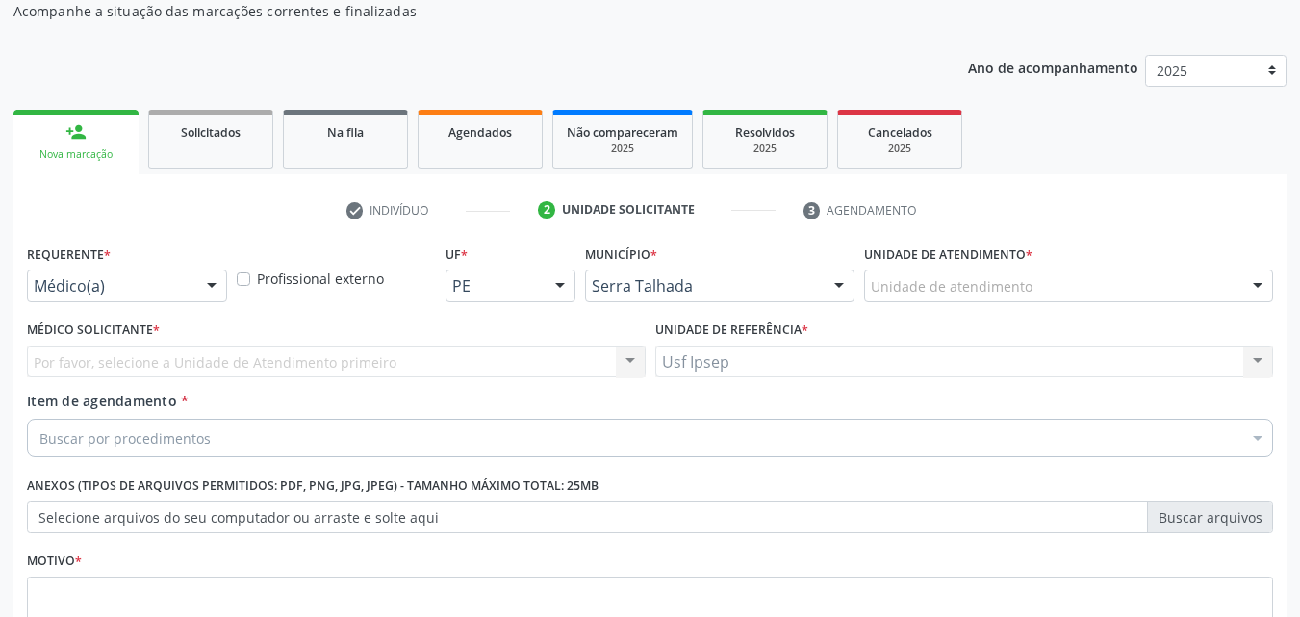
scroll to position [144, 0]
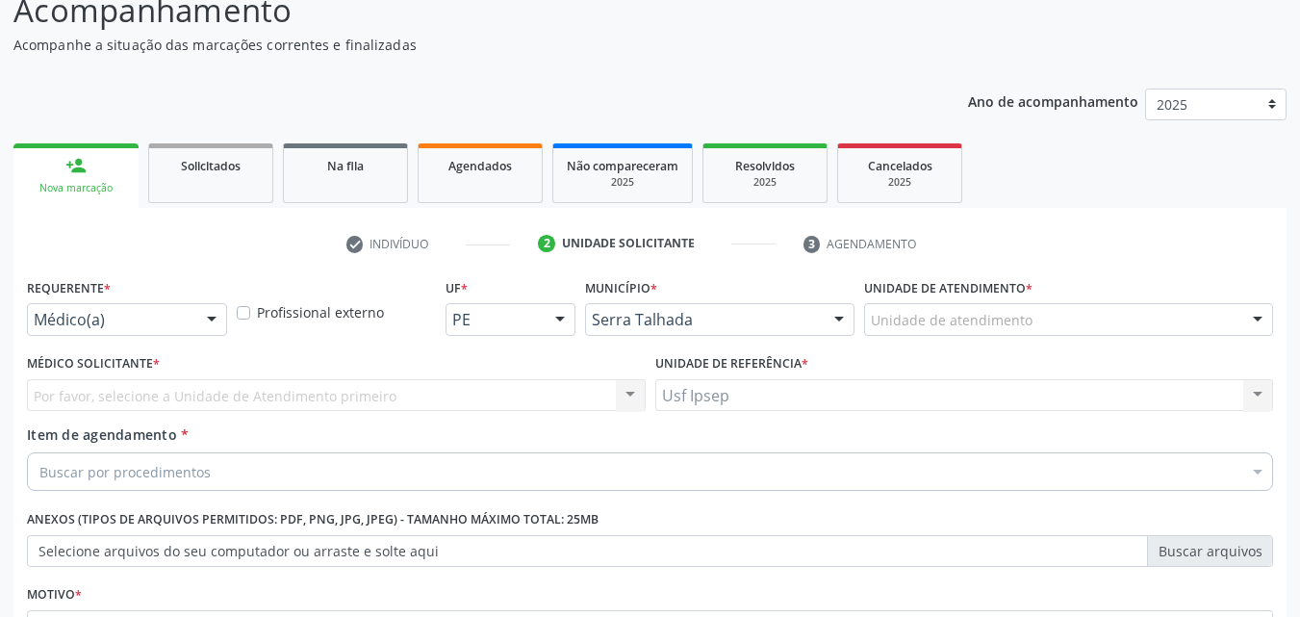
click at [208, 316] on div at bounding box center [211, 320] width 29 height 33
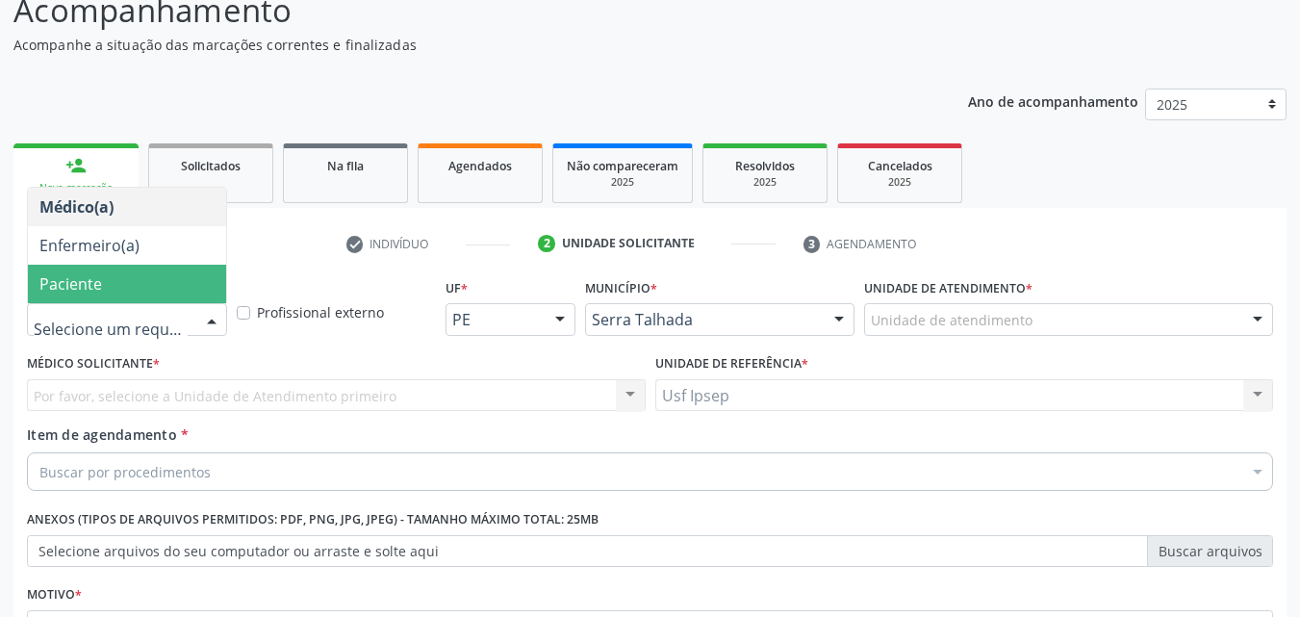
click at [111, 294] on span "Paciente" at bounding box center [127, 284] width 198 height 38
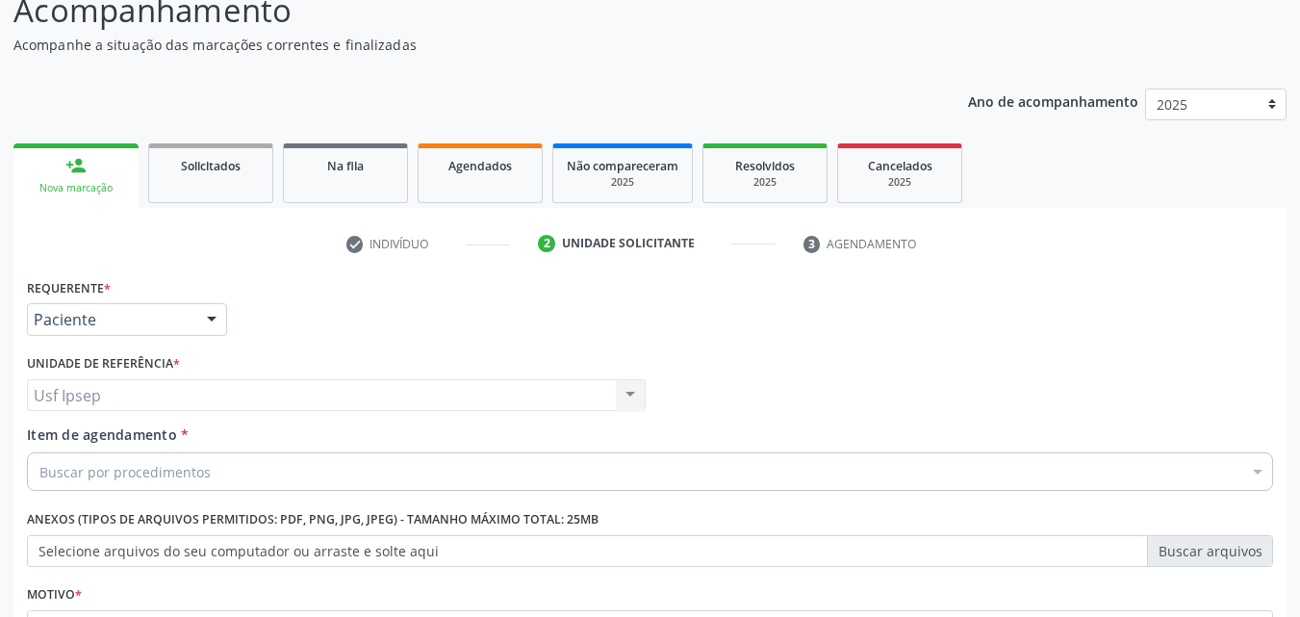
click at [53, 430] on span "Item de agendamento" at bounding box center [102, 434] width 150 height 18
click at [39, 452] on input "Item de agendamento *" at bounding box center [39, 471] width 0 height 38
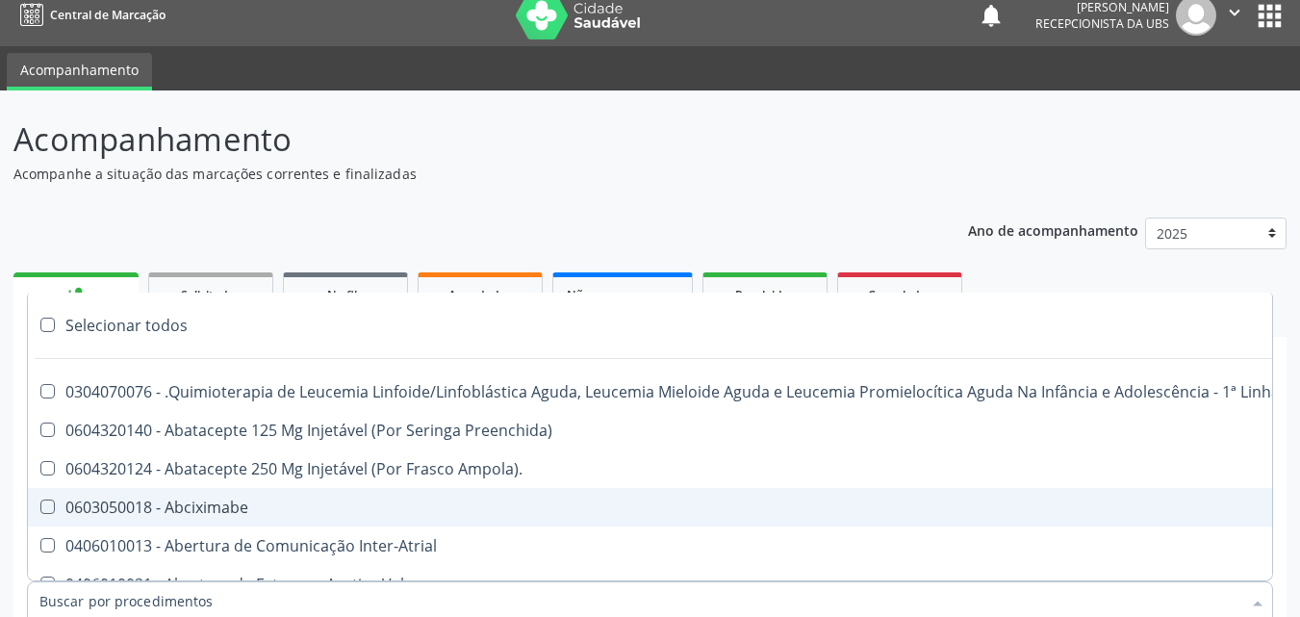
scroll to position [0, 0]
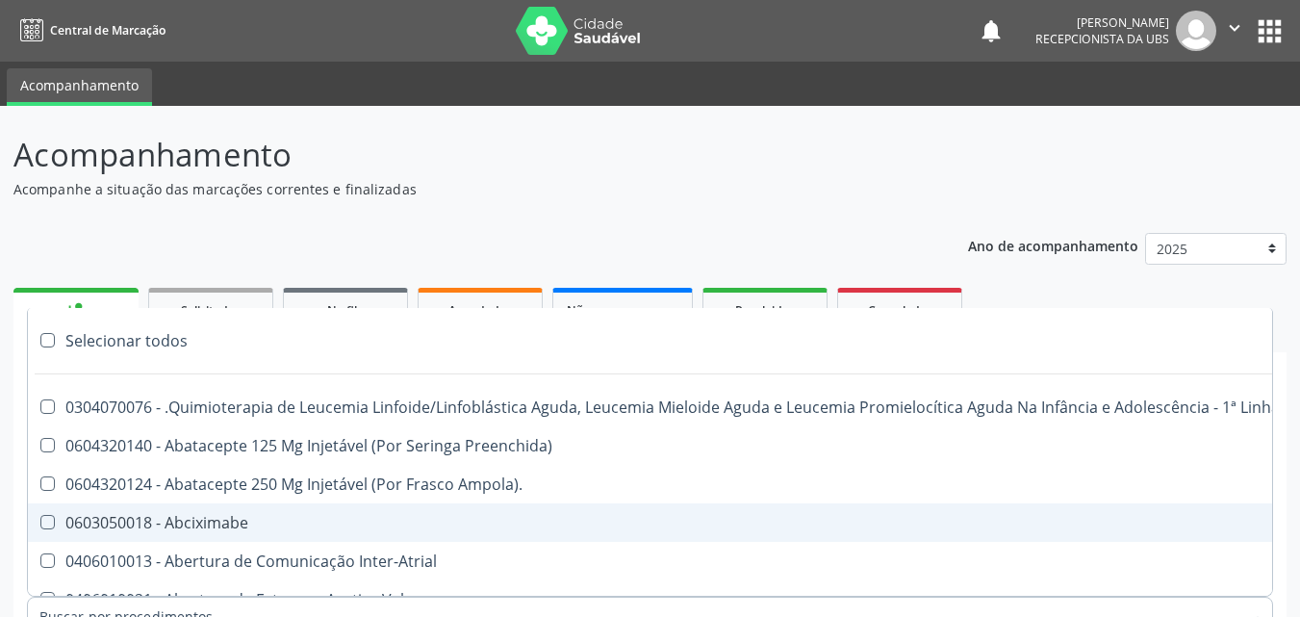
click at [566, 192] on p "Acompanhe a situação das marcações correntes e finalizadas" at bounding box center [458, 189] width 891 height 20
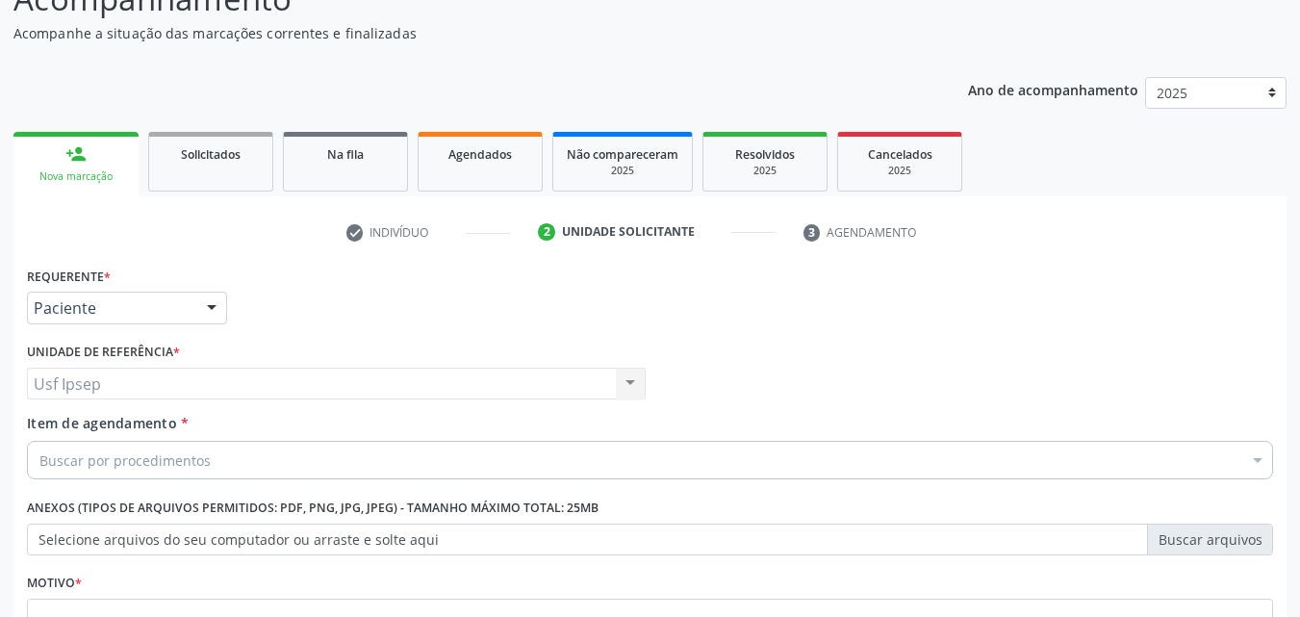
scroll to position [192, 0]
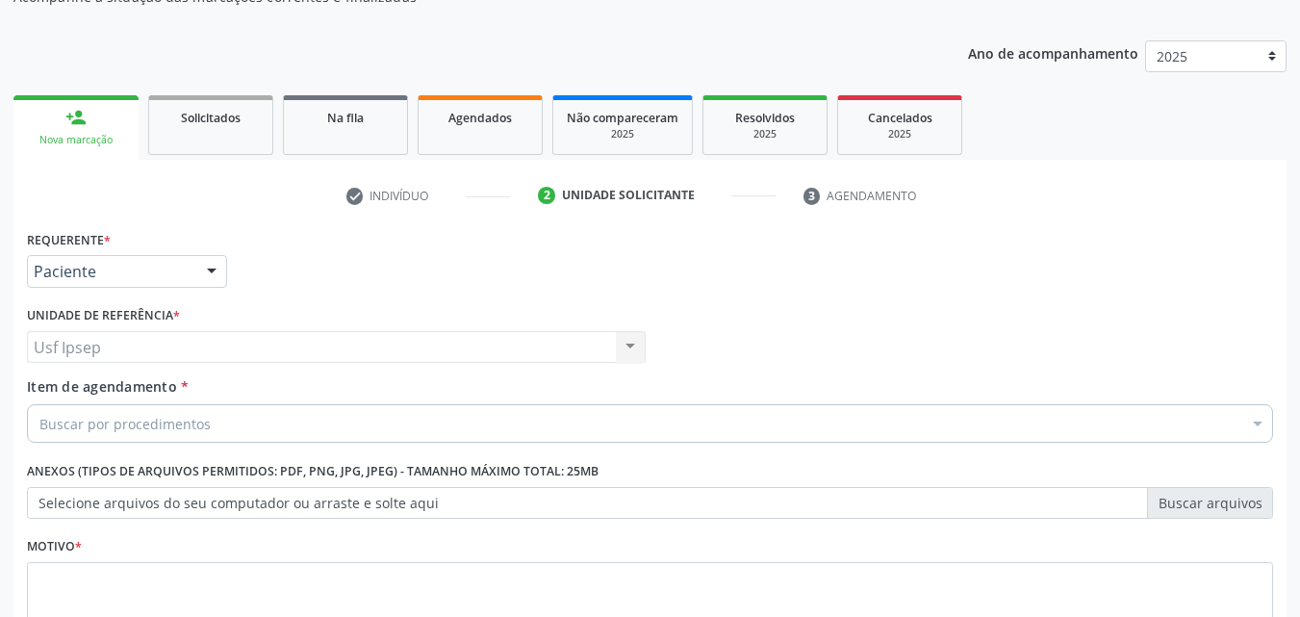
click at [76, 393] on span "Item de agendamento" at bounding box center [102, 386] width 150 height 18
click at [39, 404] on input "Item de agendamento *" at bounding box center [39, 423] width 0 height 38
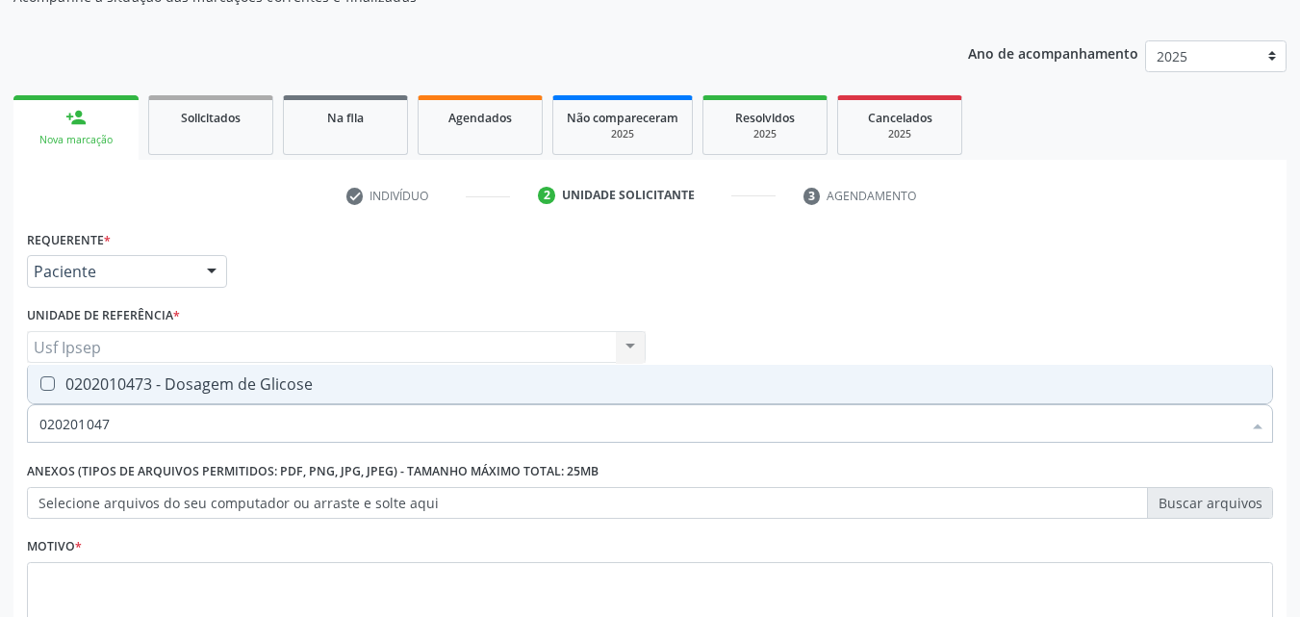
type input "0202010473"
click at [52, 384] on Glicose at bounding box center [47, 383] width 14 height 14
click at [40, 384] on Glicose "checkbox" at bounding box center [34, 383] width 13 height 13
checkbox Glicose "true"
click at [116, 431] on input "0202010473" at bounding box center [640, 423] width 1202 height 38
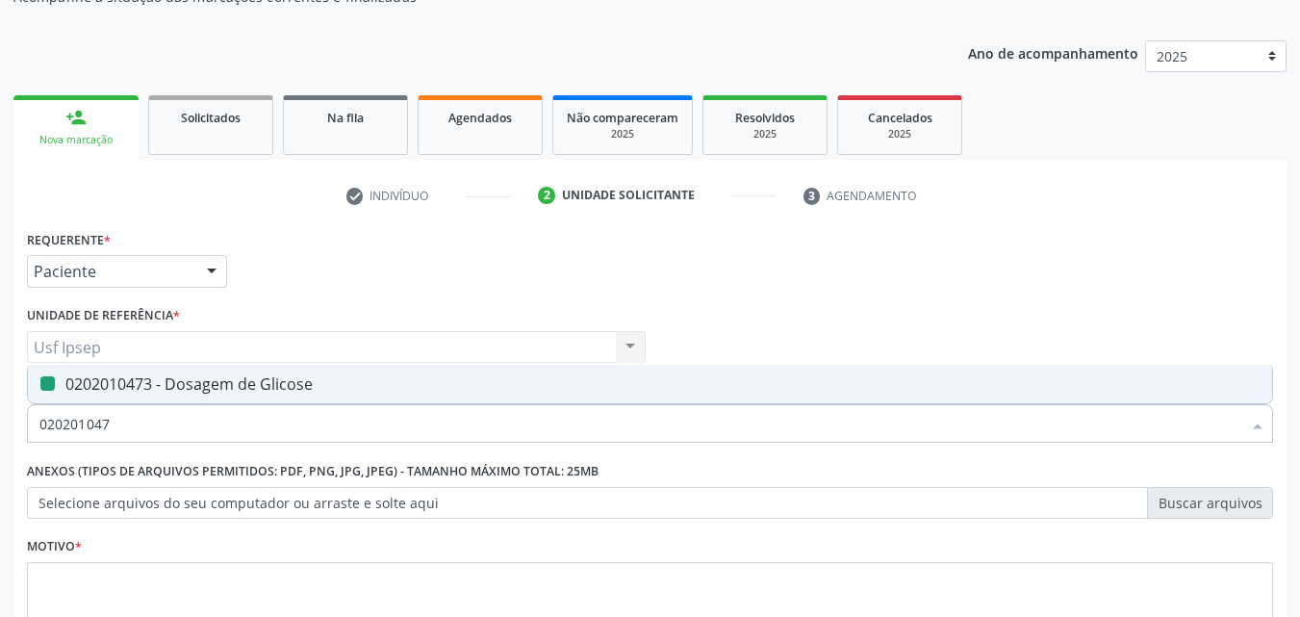
type input "02020104"
checkbox Glicose "false"
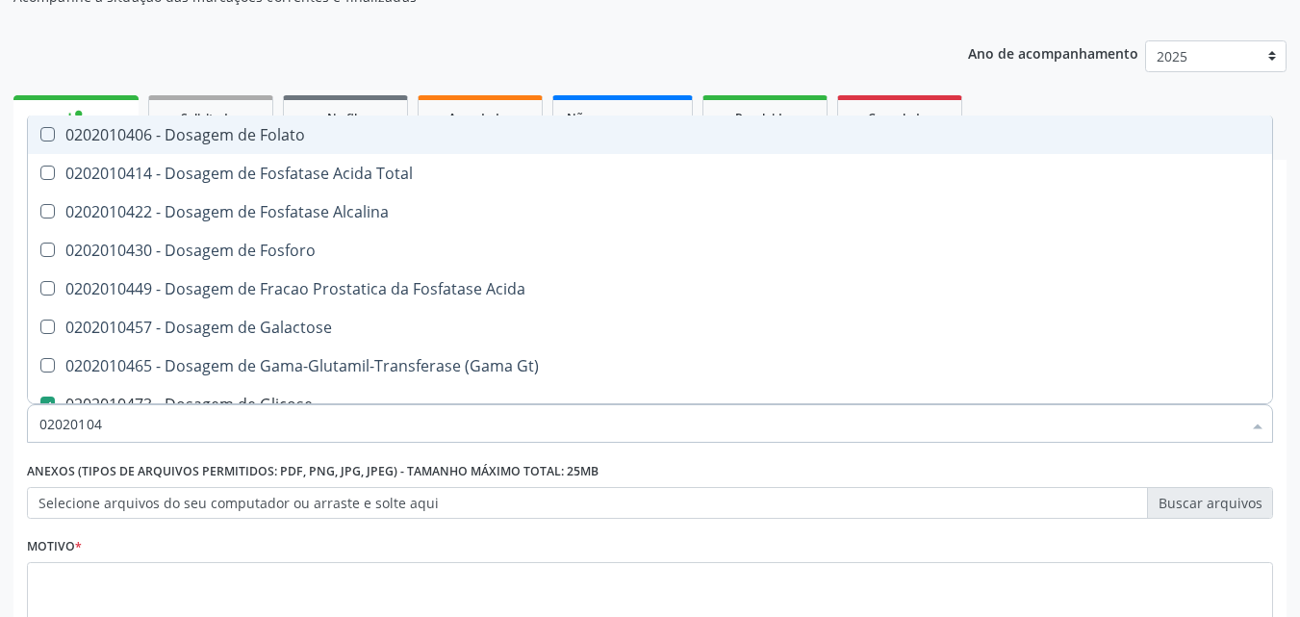
type input "0202010"
checkbox Glicose "false"
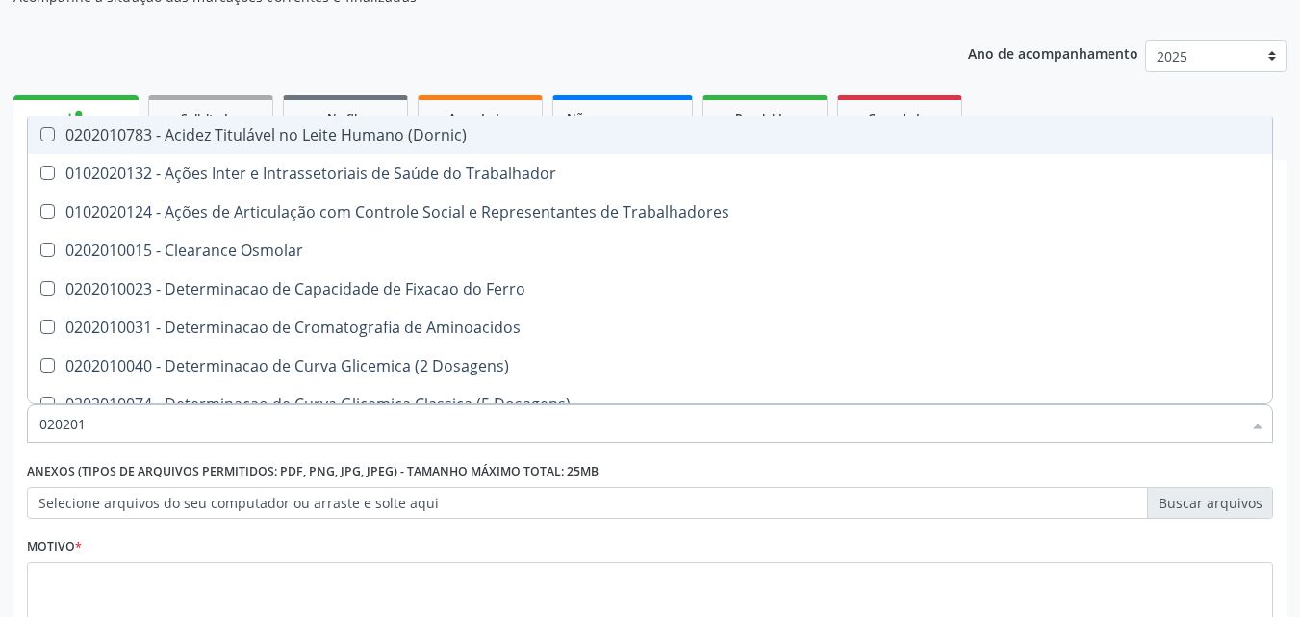
type input "02020"
checkbox Glicose "false"
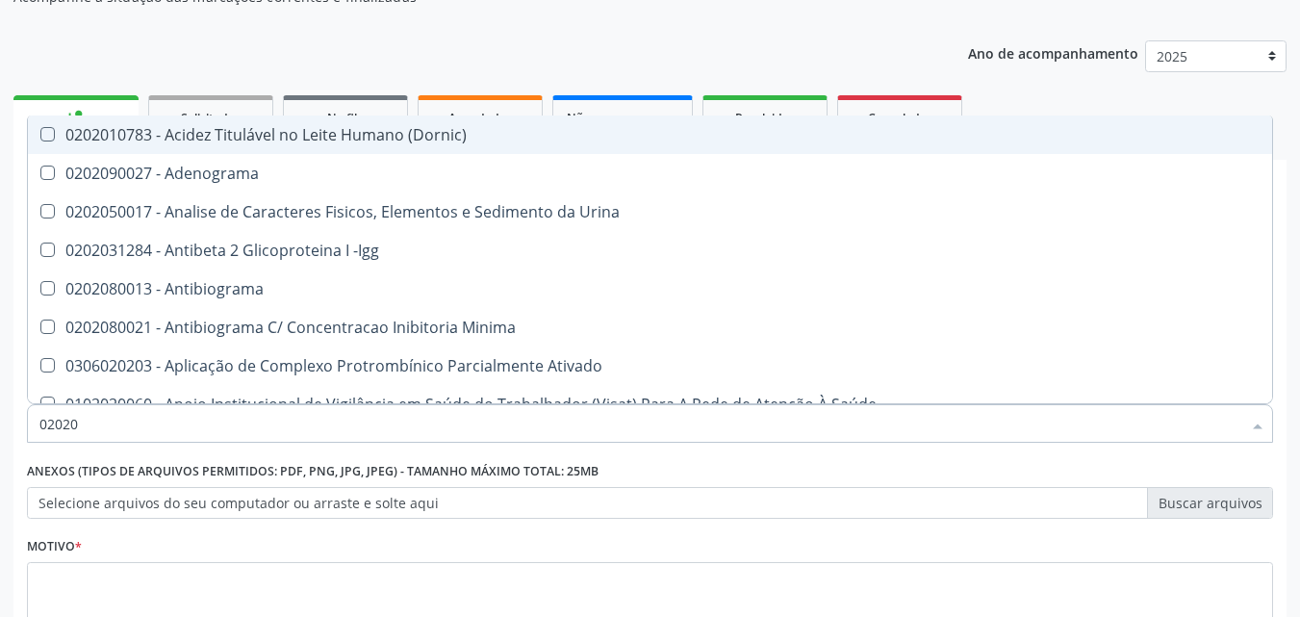
type input "0202"
checkbox Glicose "false"
checkbox Lactato "true"
type input "02"
checkbox Glicose "false"
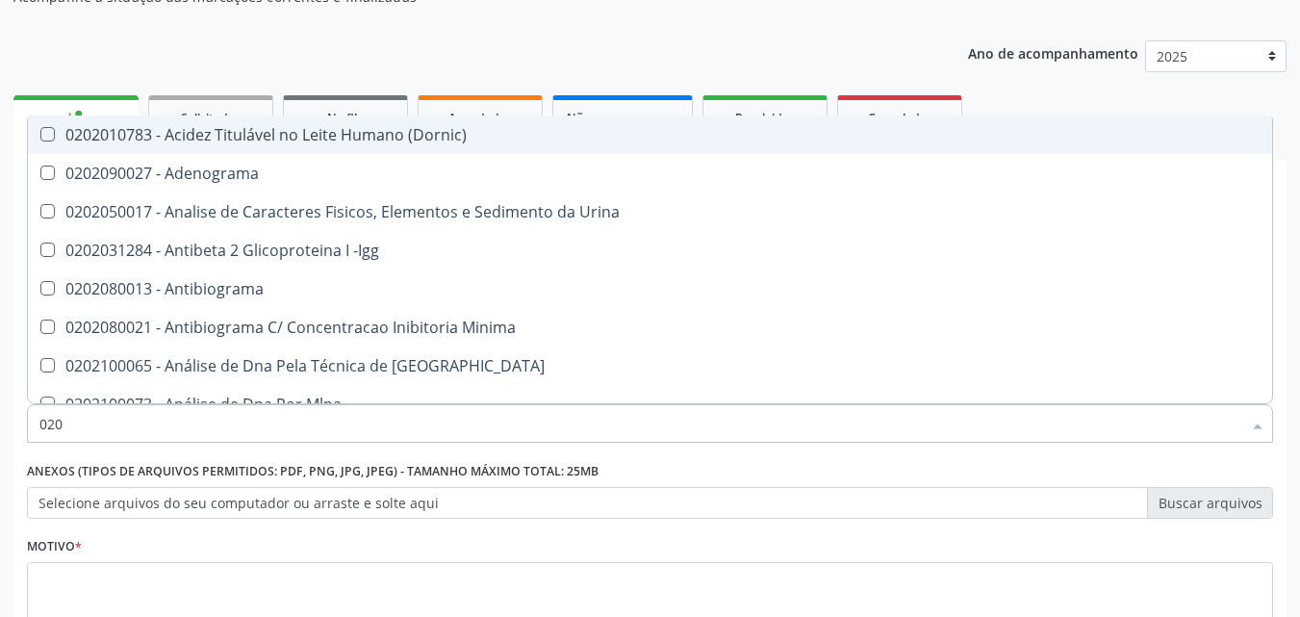
checkbox Boston "false"
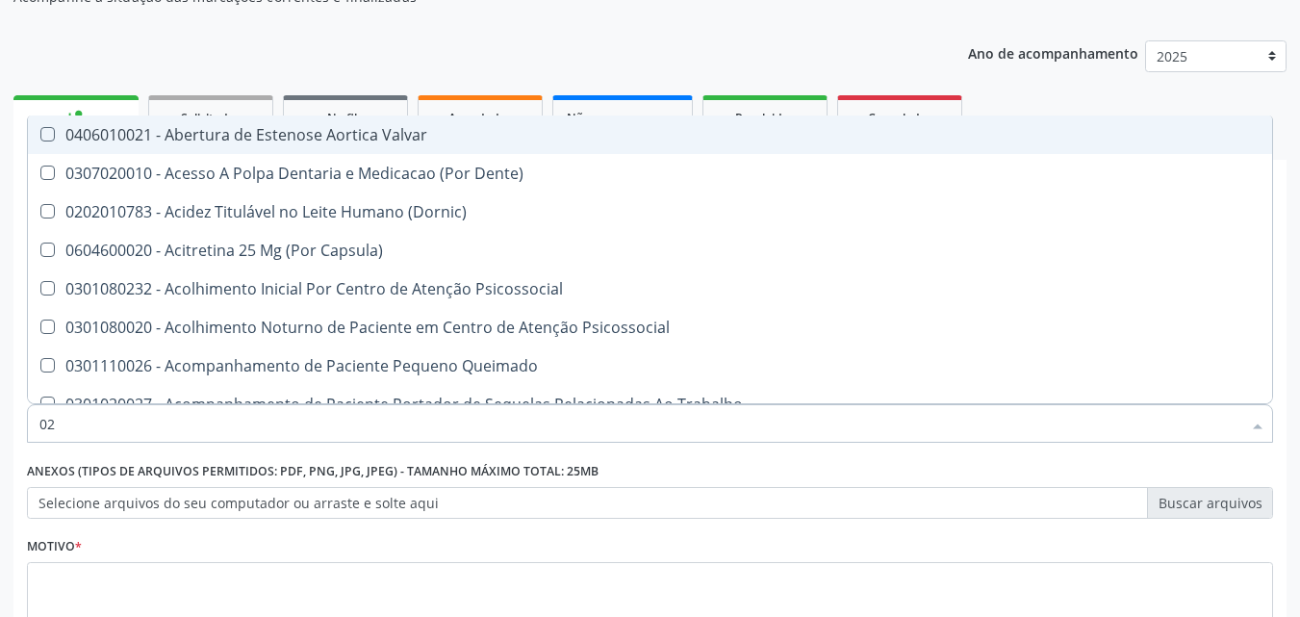
type input "0"
checkbox Glicose "false"
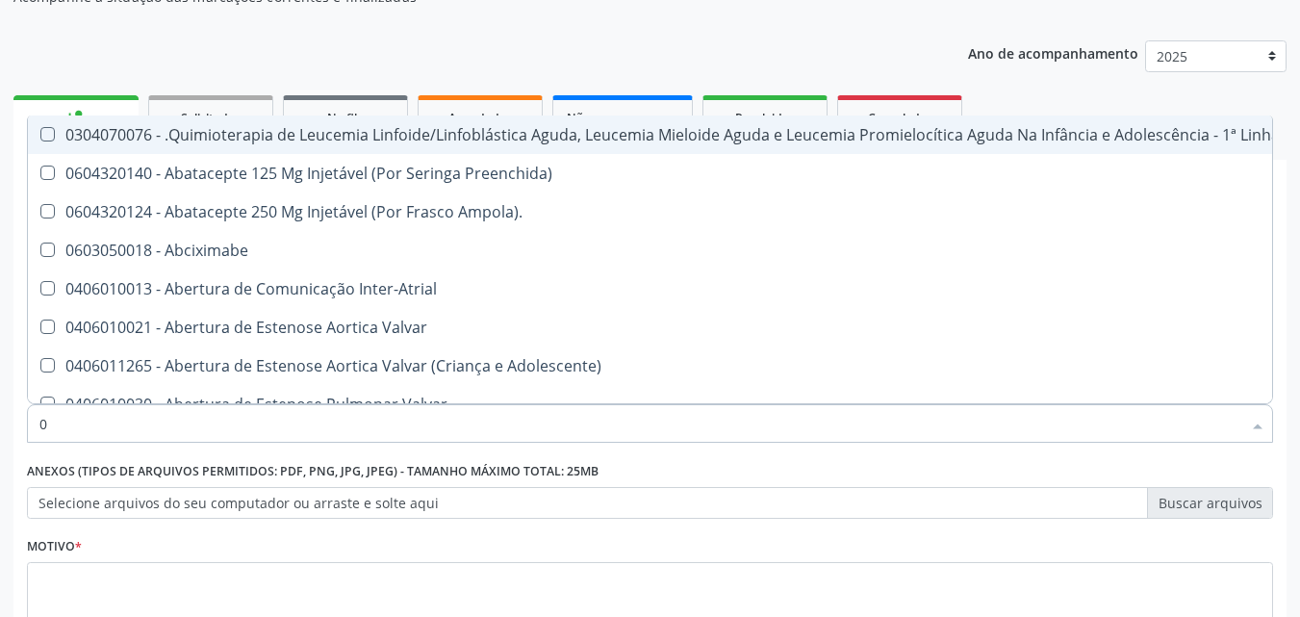
type input "02"
checkbox Bilateral "true"
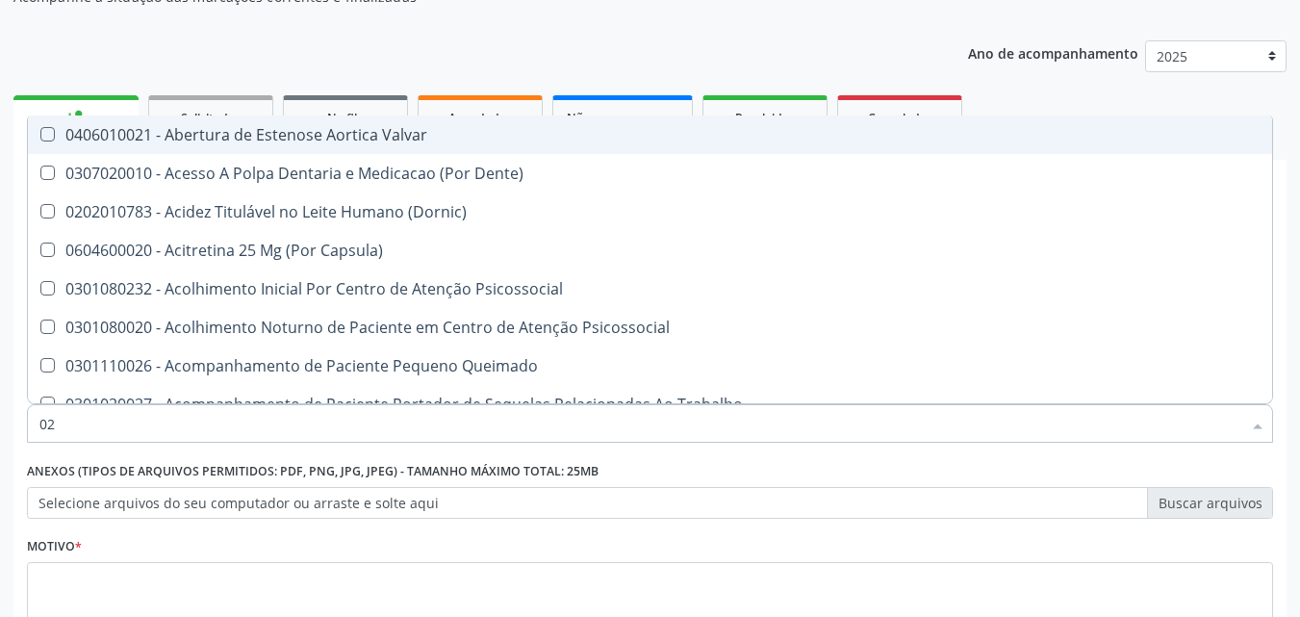
type input "020"
checkbox \(Qualitativo\) "true"
checkbox Glicose "false"
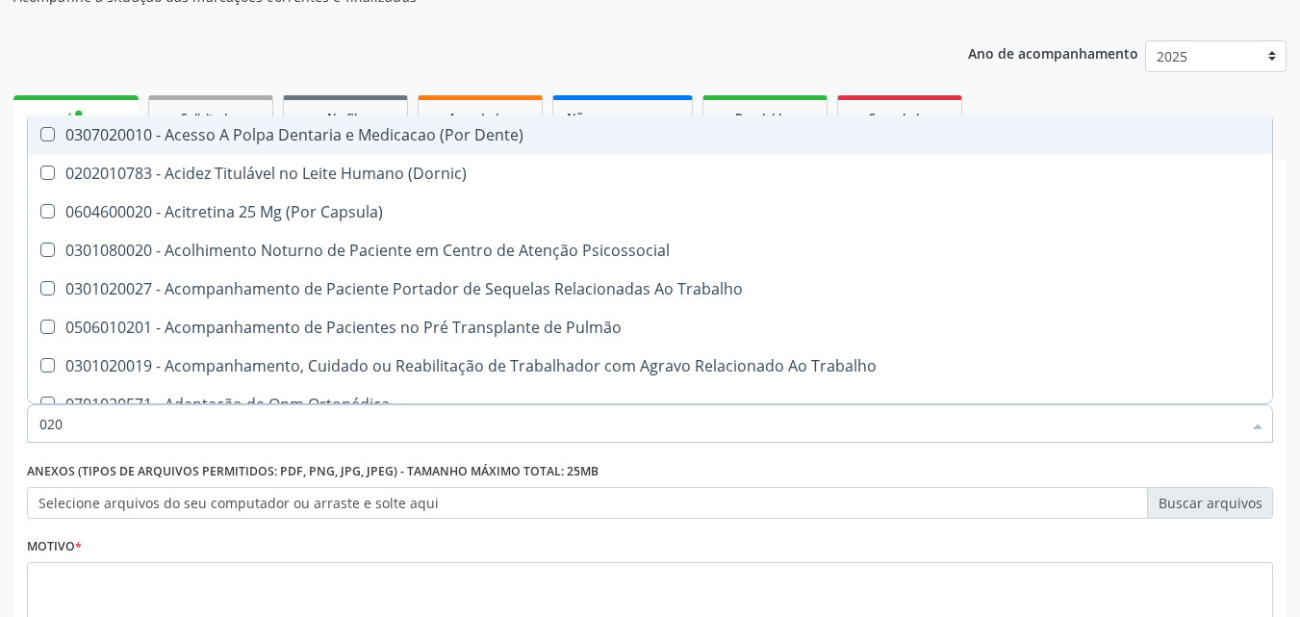
type input "0202"
checkbox Laser "true"
checkbox Glicose "false"
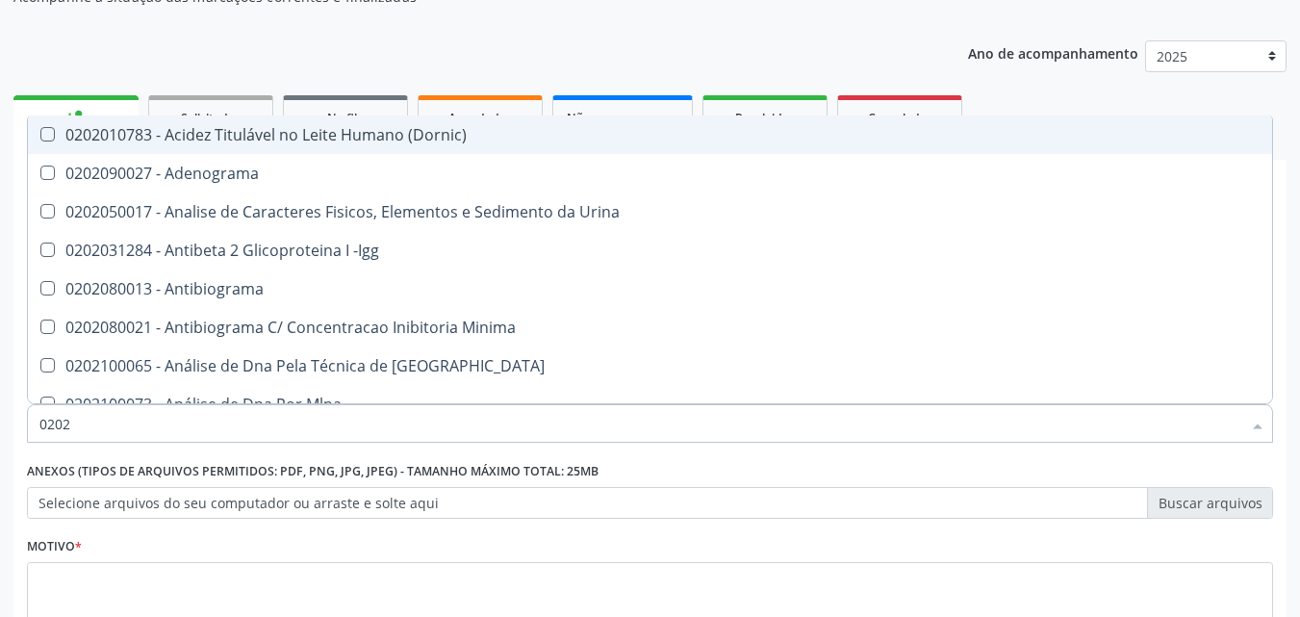
type input "02020"
checkbox Xi "true"
checkbox Glicose "false"
type input "020201"
checkbox T3 "true"
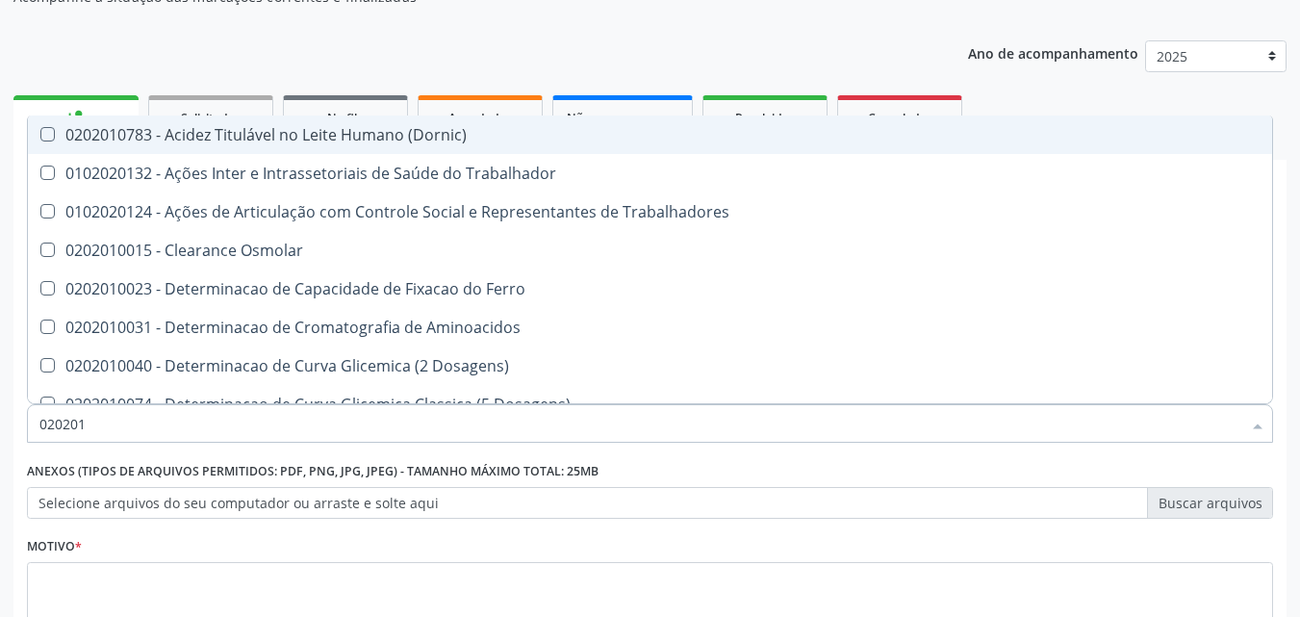
type input "0202010"
checkbox II "true"
checkbox Glicose "false"
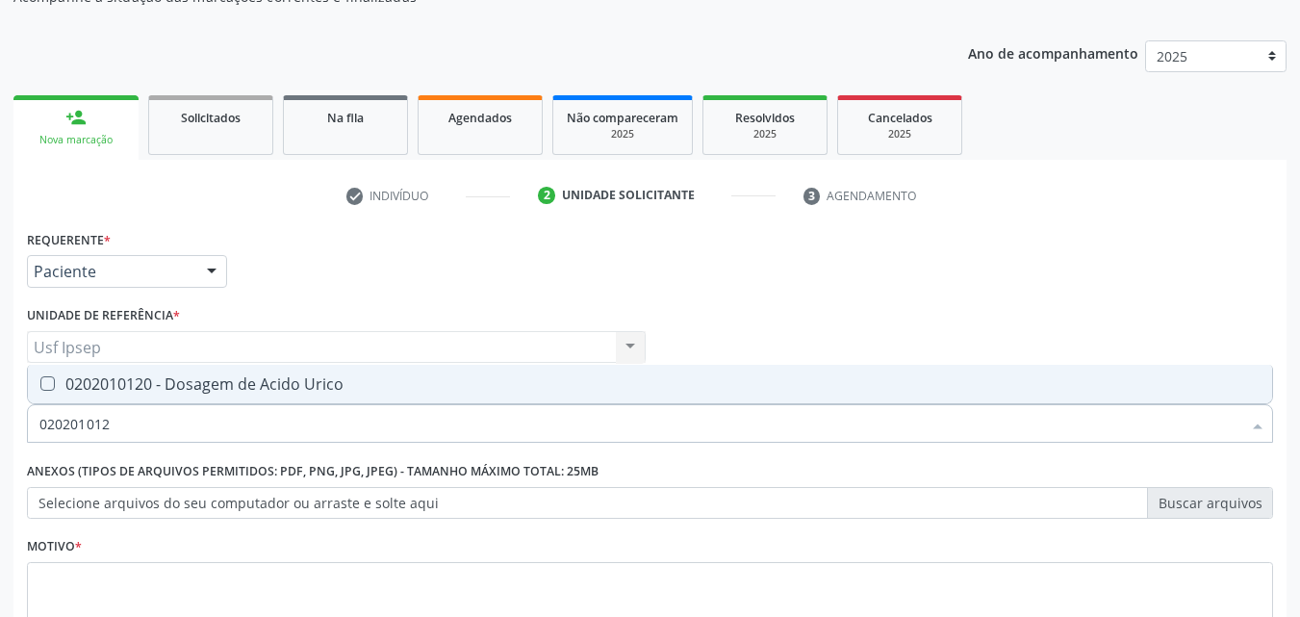
type input "0202010120"
click at [43, 391] on Urico at bounding box center [47, 383] width 14 height 14
click at [40, 390] on Urico "checkbox" at bounding box center [34, 383] width 13 height 13
checkbox Urico "true"
click at [128, 425] on input "0202010120" at bounding box center [640, 423] width 1202 height 38
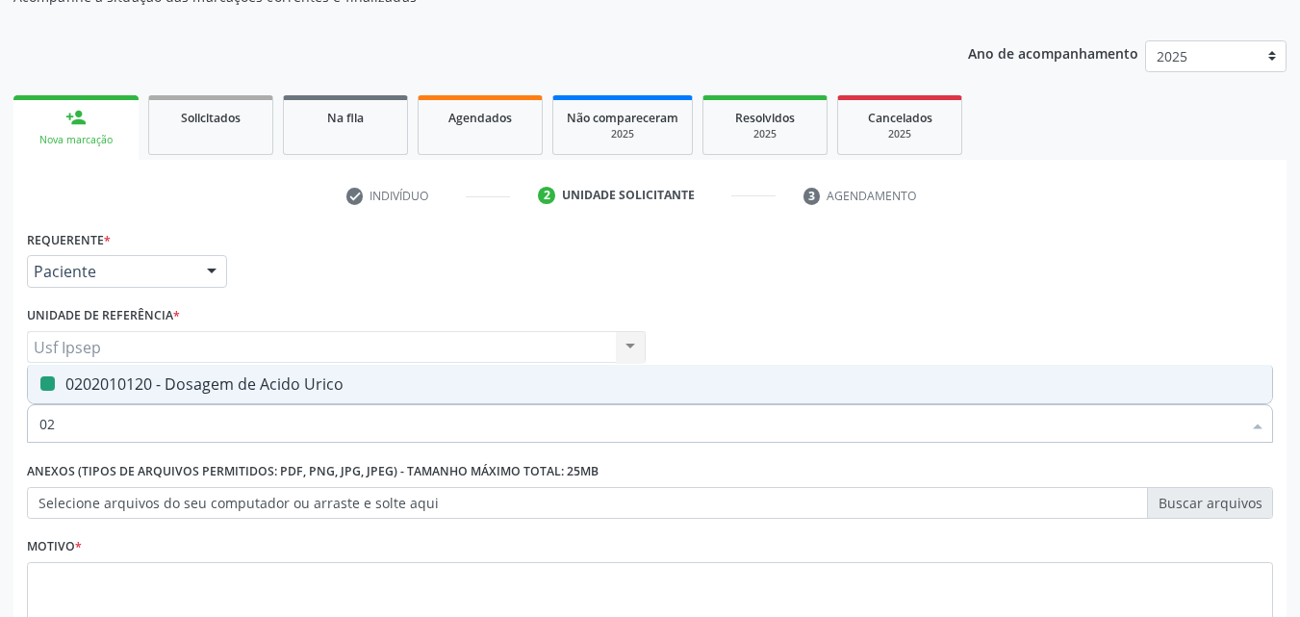
type input "0"
checkbox Urico "false"
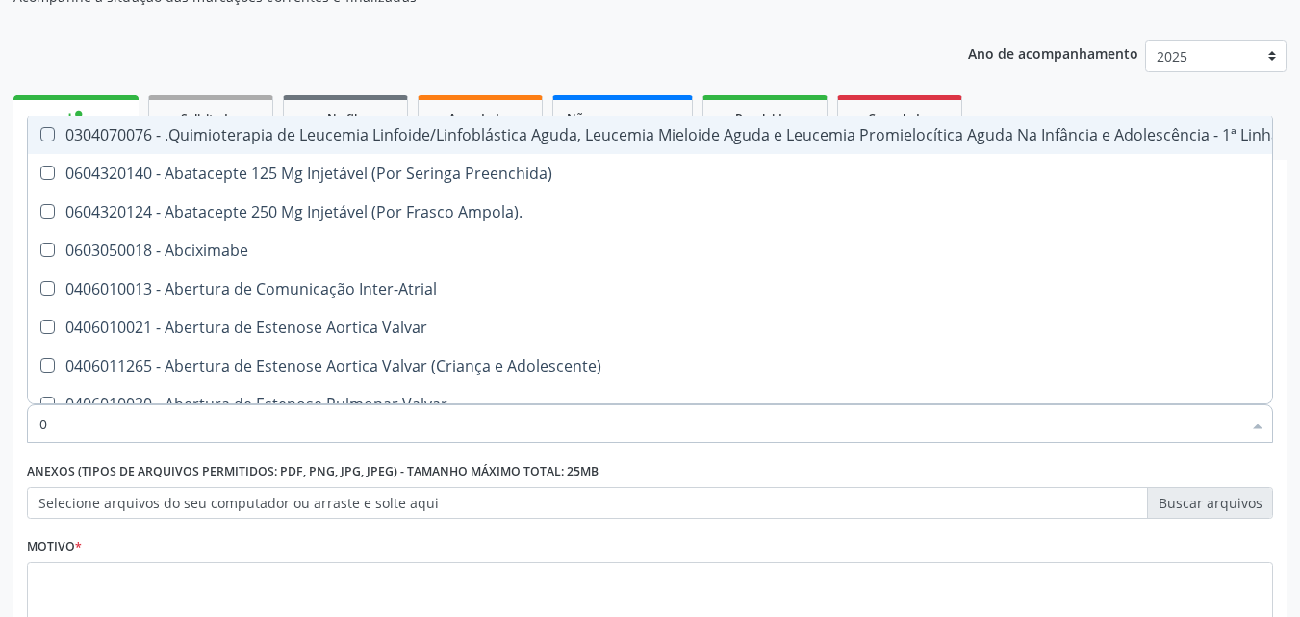
type input "02"
checkbox Hemodialise "true"
checkbox Bilateral "true"
type input "020"
checkbox Microprocessados "true"
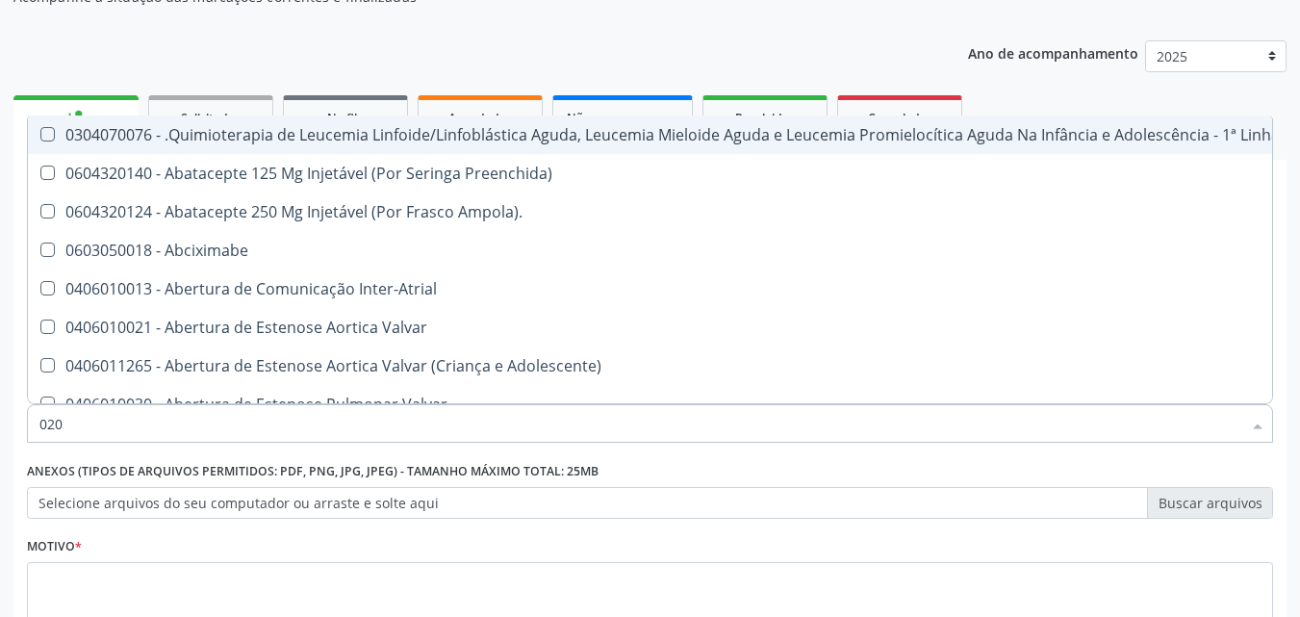
checkbox Vagina "true"
checkbox Hemodialise "false"
checkbox Bilateral "false"
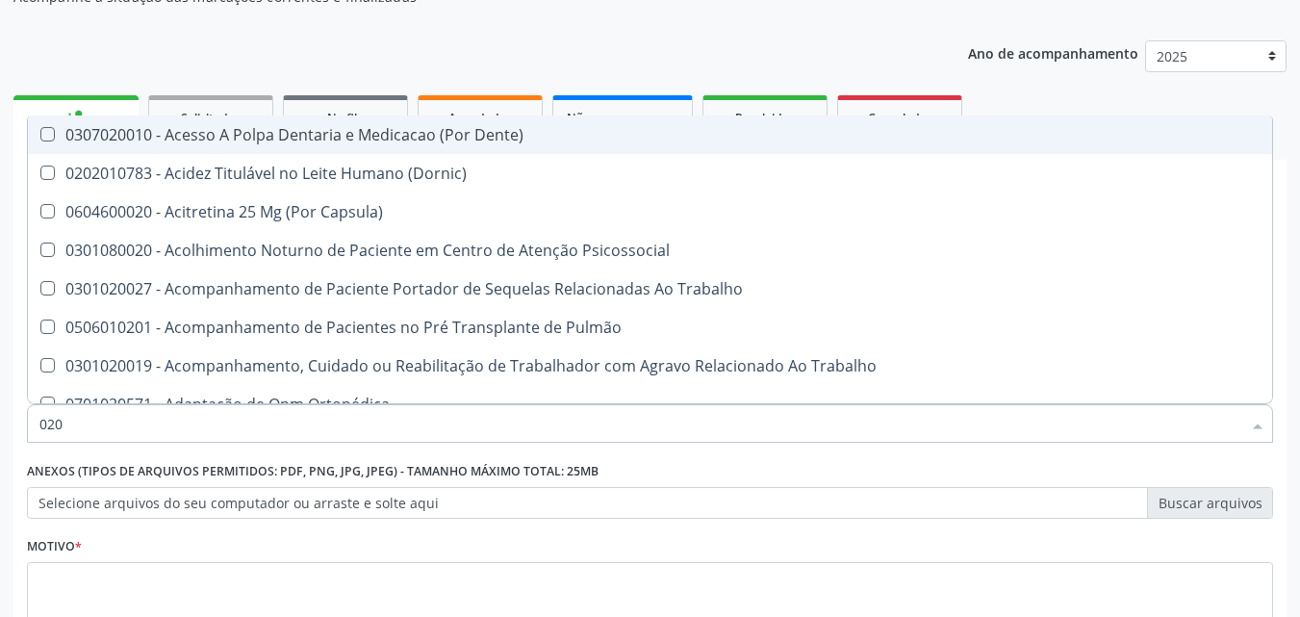
type input "0202"
checkbox População "true"
checkbox Laser "true"
checkbox Urico "false"
checkbox Glicose "false"
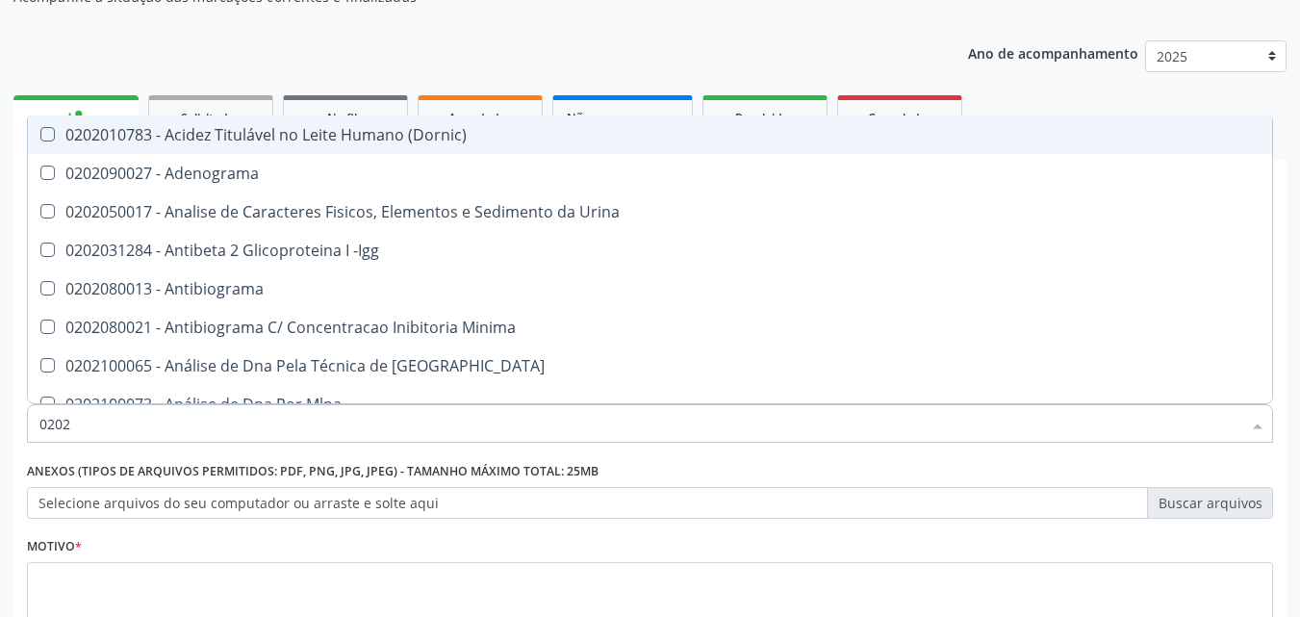
type input "02020"
checkbox Organicos "true"
checkbox Urico "false"
checkbox Xi "true"
checkbox Glicose "false"
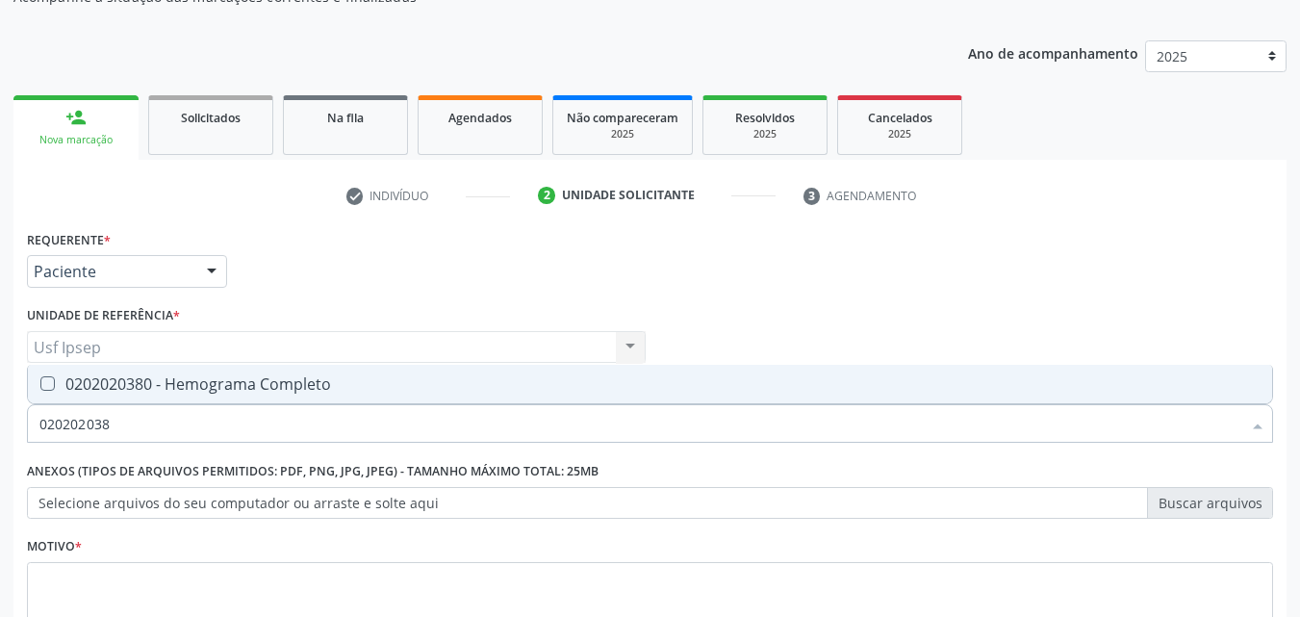
type input "0202020380"
click at [40, 380] on Completo at bounding box center [47, 383] width 14 height 14
click at [40, 380] on Completo "checkbox" at bounding box center [34, 383] width 13 height 13
checkbox Completo "true"
click at [115, 422] on input "0202020380" at bounding box center [640, 423] width 1202 height 38
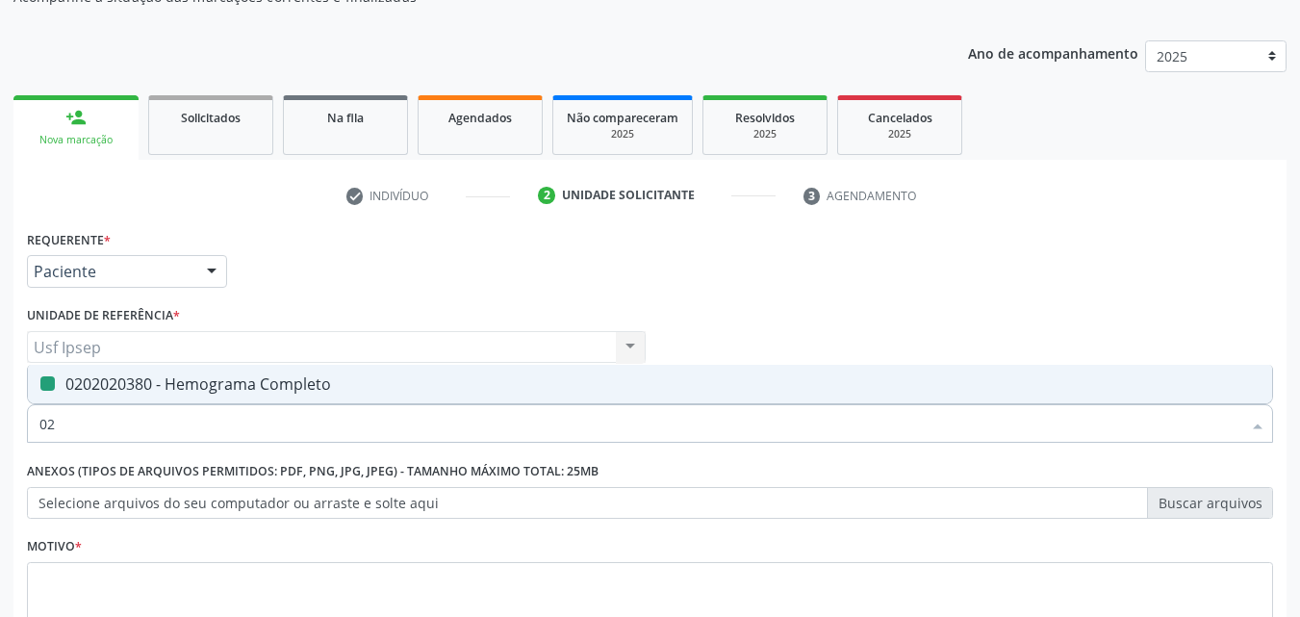
type input "0"
checkbox Completo "false"
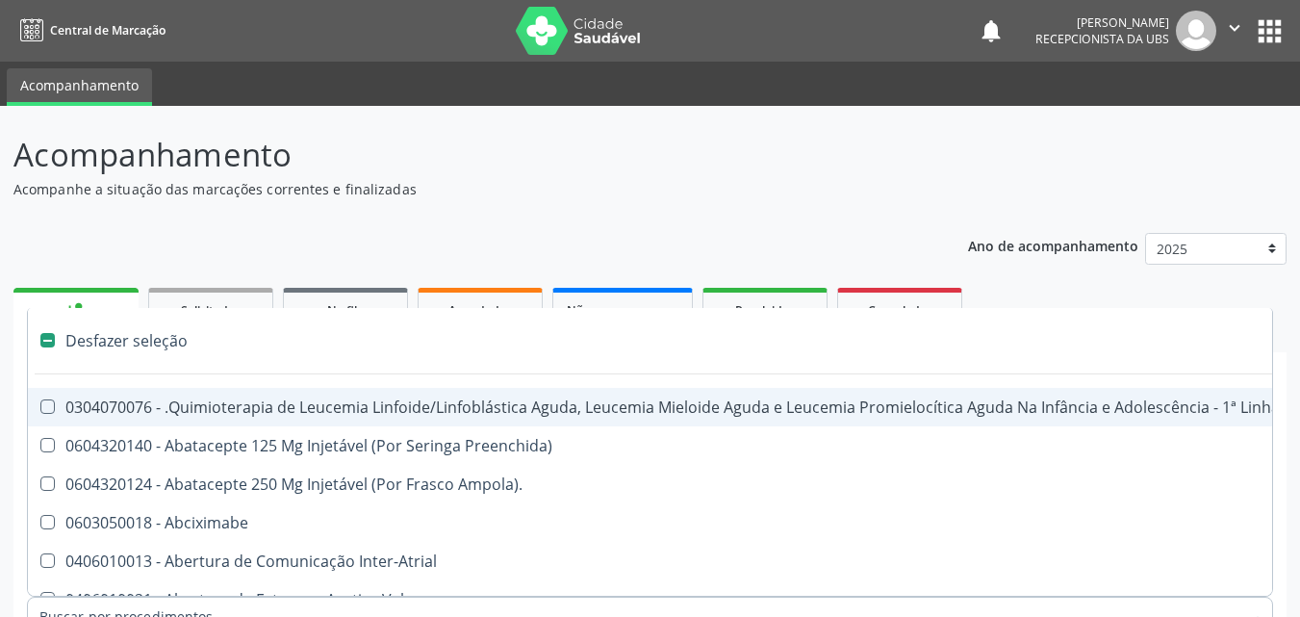
scroll to position [192, 0]
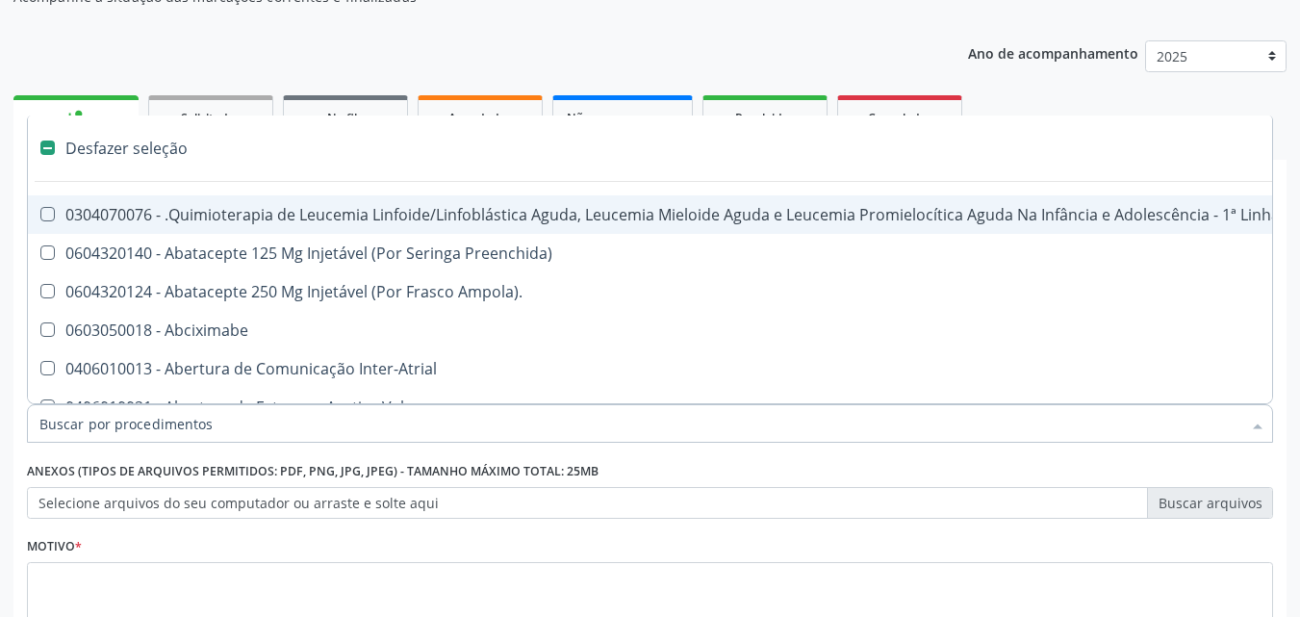
drag, startPoint x: 0, startPoint y: 0, endPoint x: 52, endPoint y: 426, distance: 429.3
click at [52, 426] on input "Item de agendamento *" at bounding box center [640, 423] width 1202 height 38
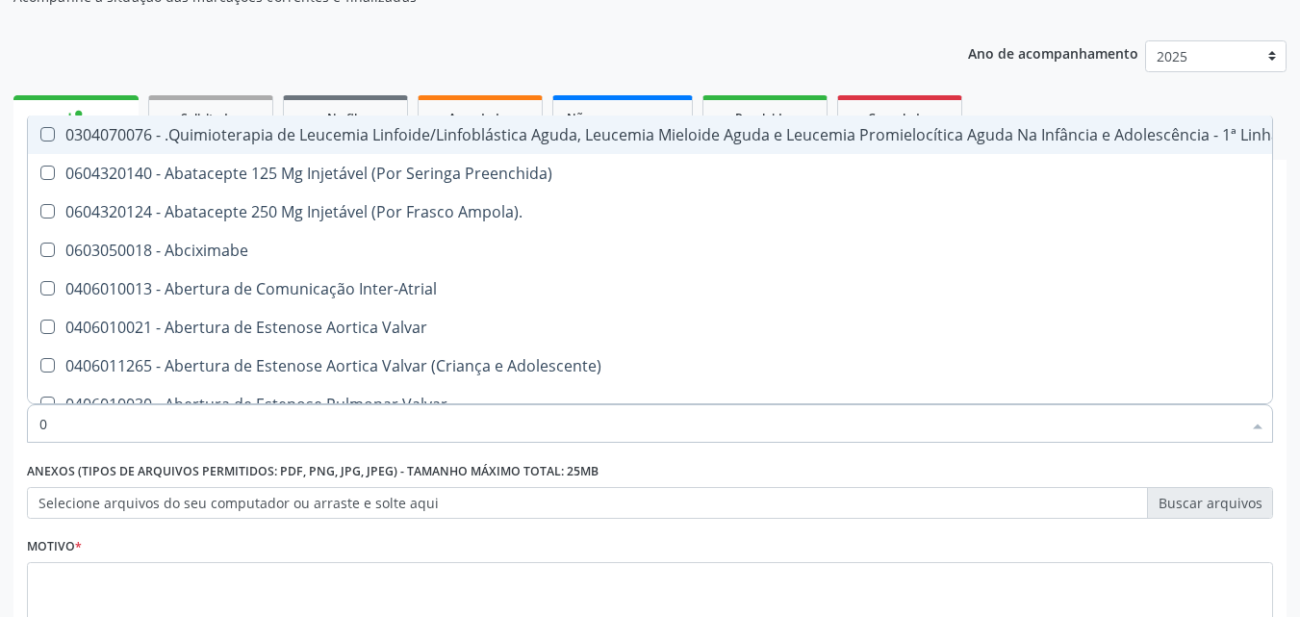
type input "02"
checkbox Hemodialise "true"
checkbox Transferências "true"
checkbox Meckel "true"
checkbox Bilateral "true"
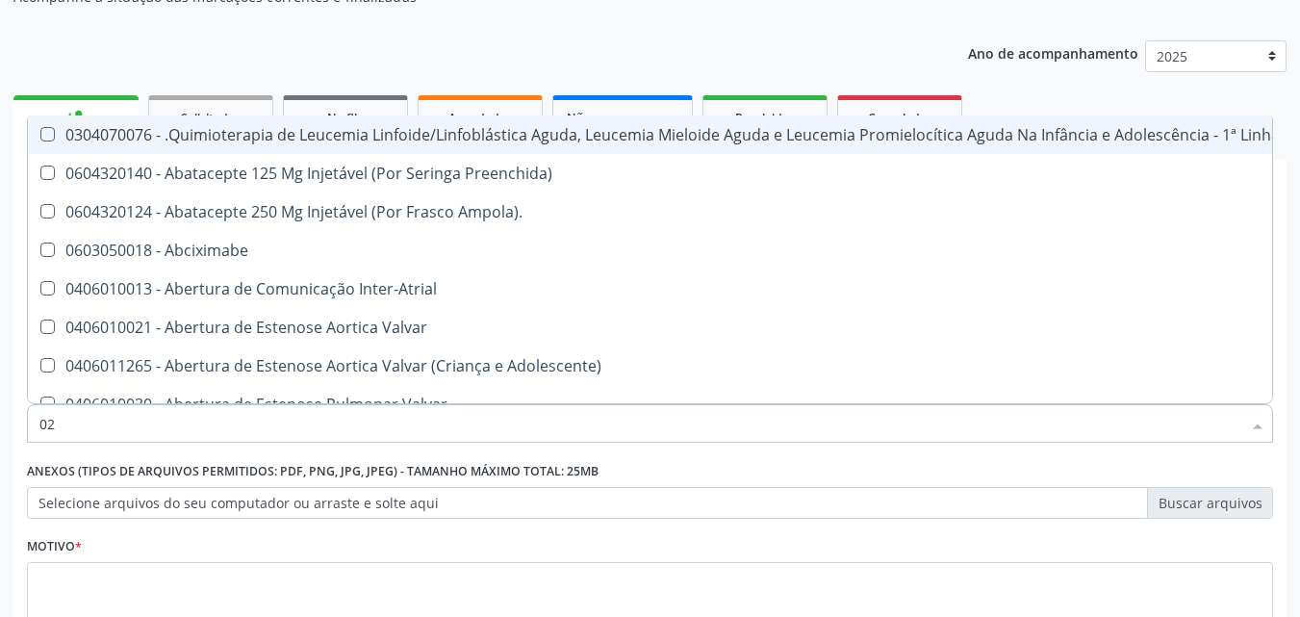
checkbox Transplante "true"
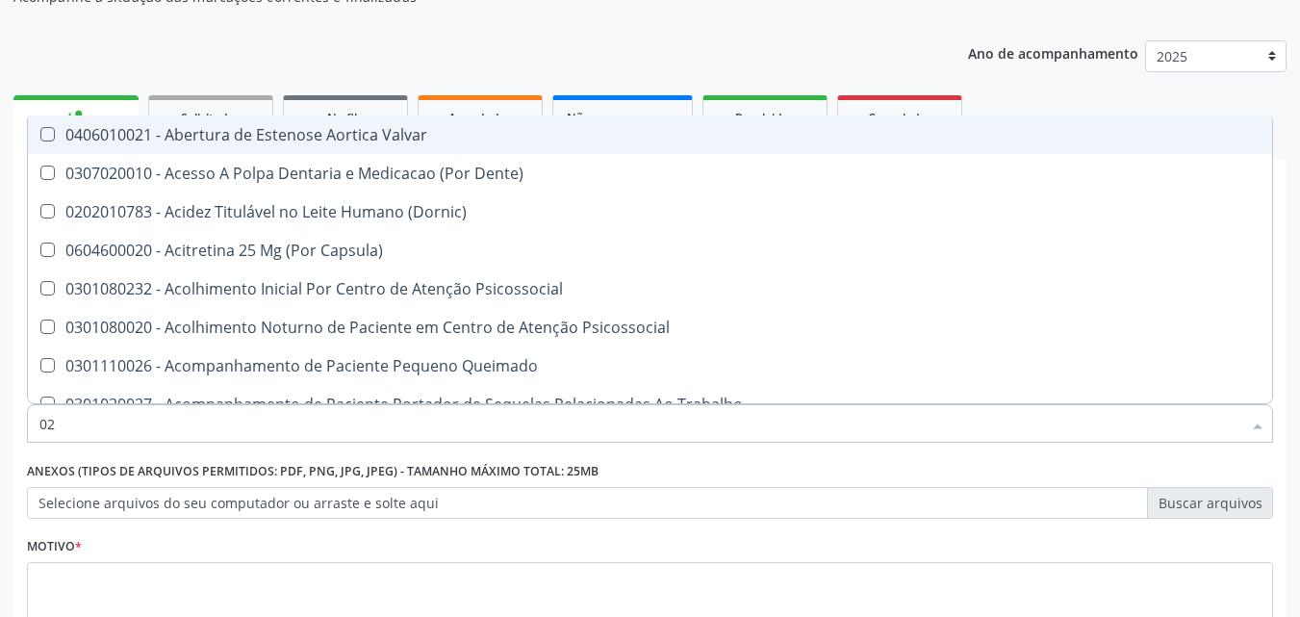
type input "020"
checkbox Intra-Aortico "true"
checkbox Congênita "true"
checkbox Complementar\) "true"
checkbox \(Qualitativo\) "true"
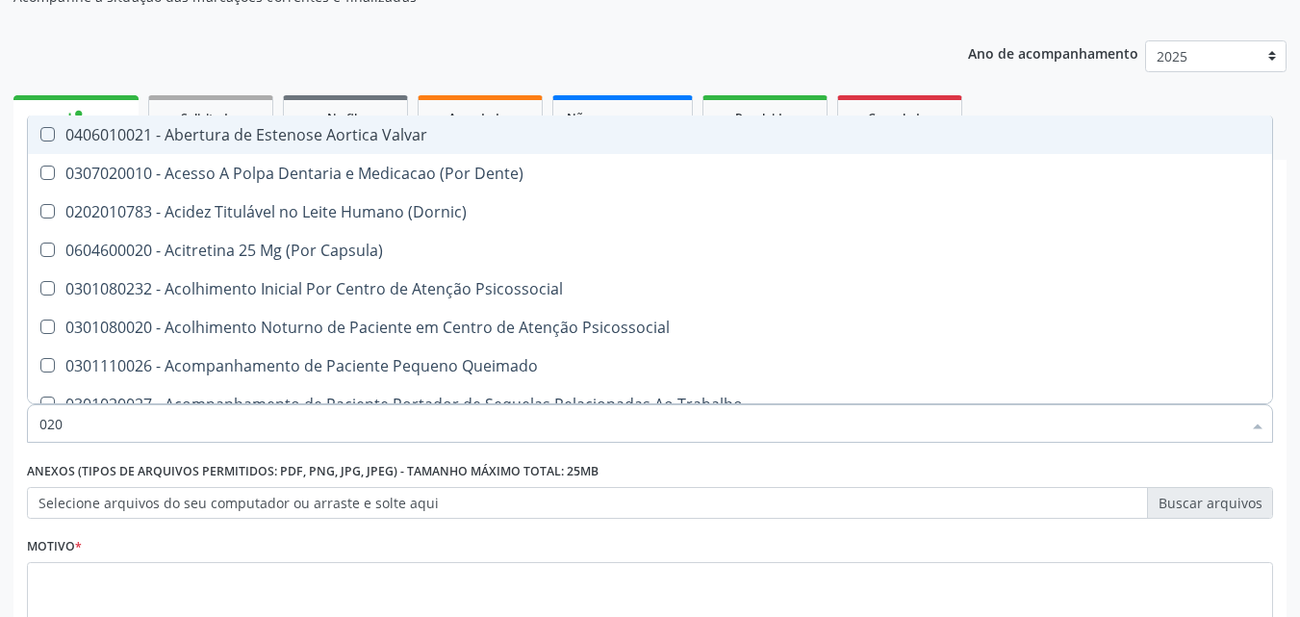
checkbox Ii\) "true"
checkbox Urico "false"
checkbox Total "false"
checkbox Creatinina "false"
checkbox Glicose "false"
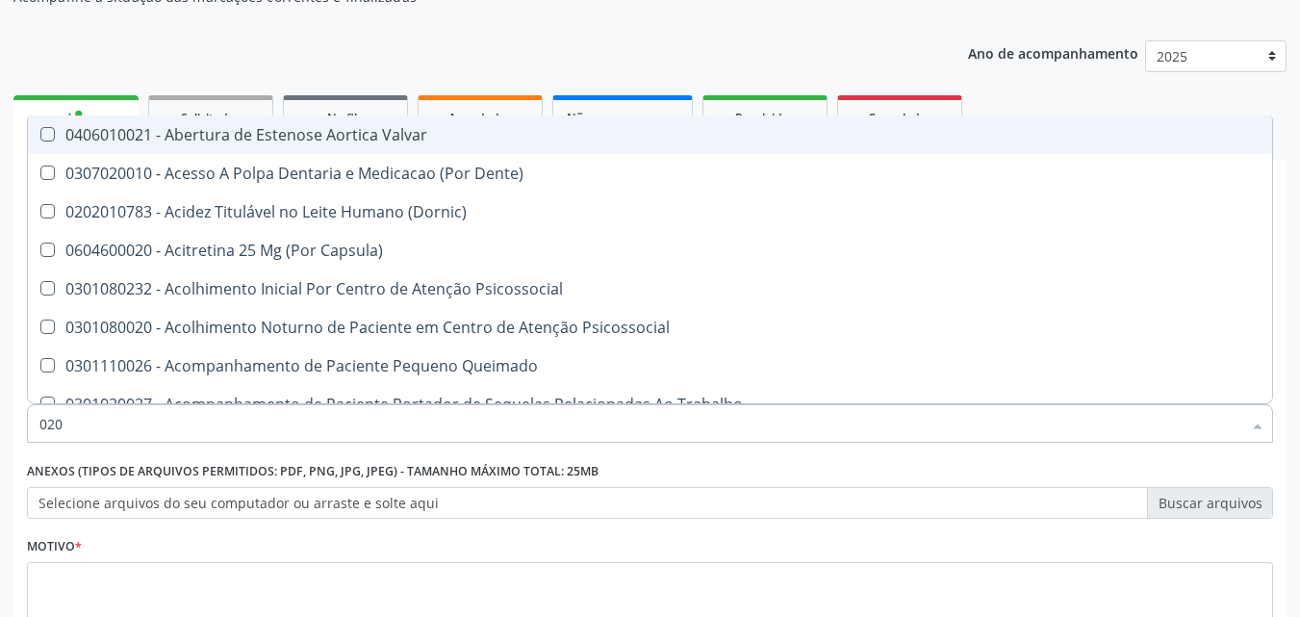
checkbox \(T3\) "true"
checkbox Ureia "false"
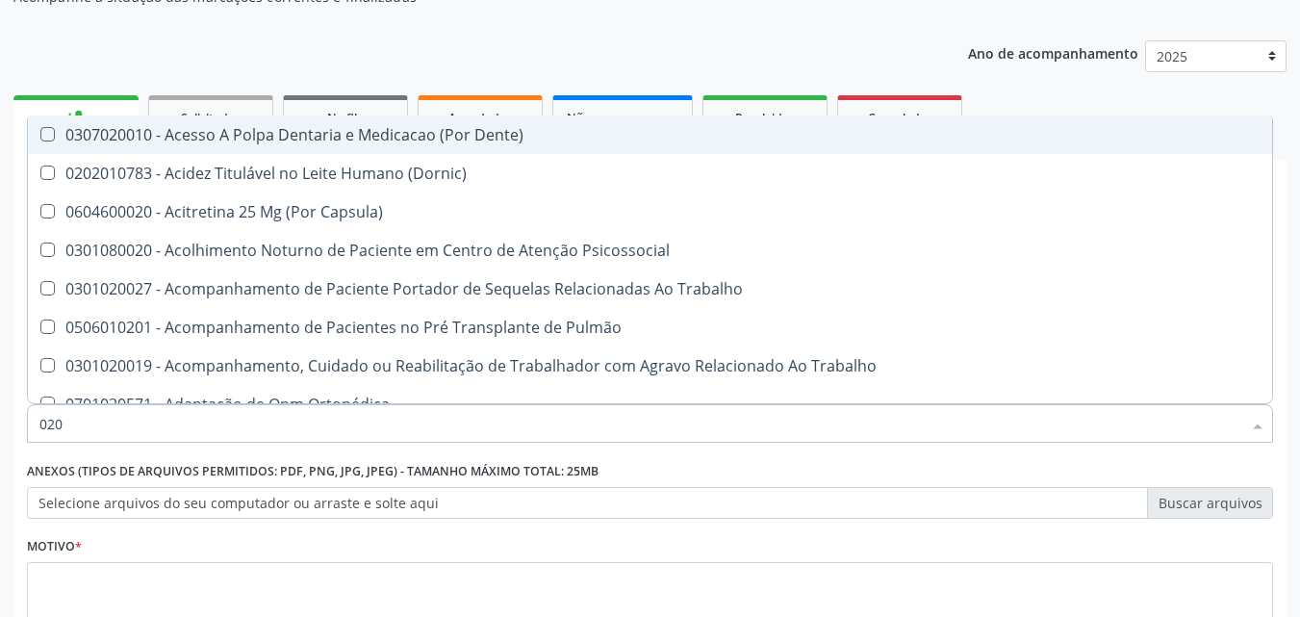
type input "0202"
checkbox População "true"
checkbox Fragmento "true"
checkbox Ossea "true"
checkbox Laser "true"
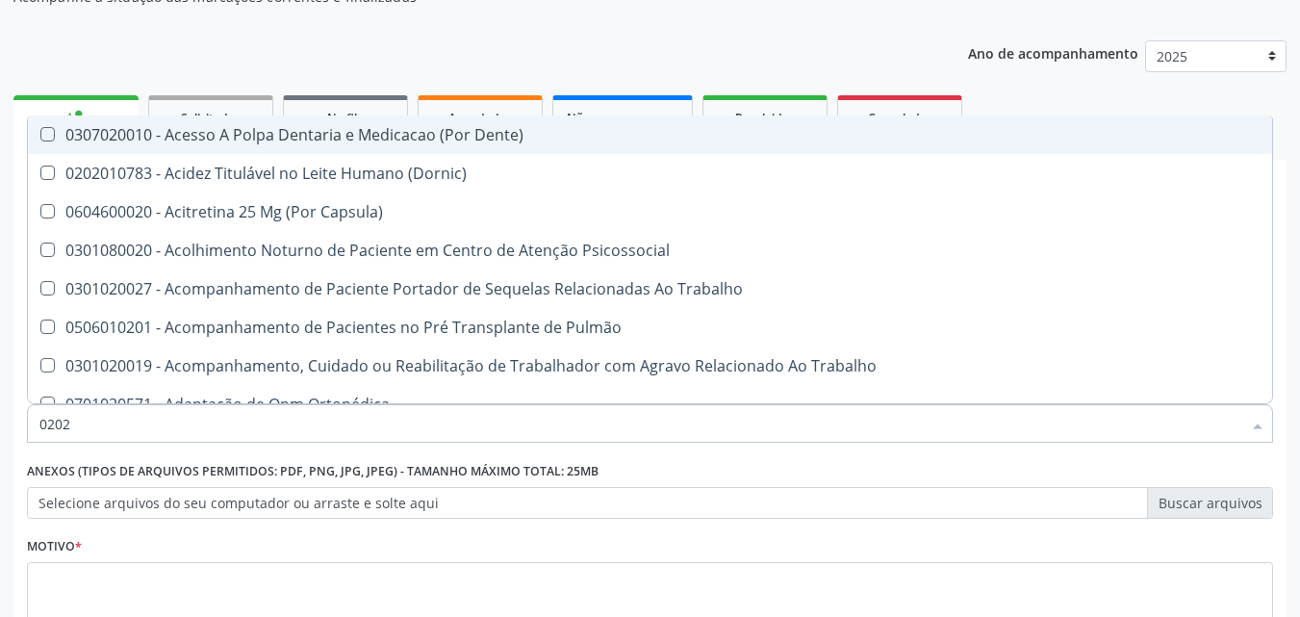
checkbox Estimulo "true"
checkbox Biologica "true"
checkbox Urico "false"
checkbox Total "false"
checkbox Creatinina "false"
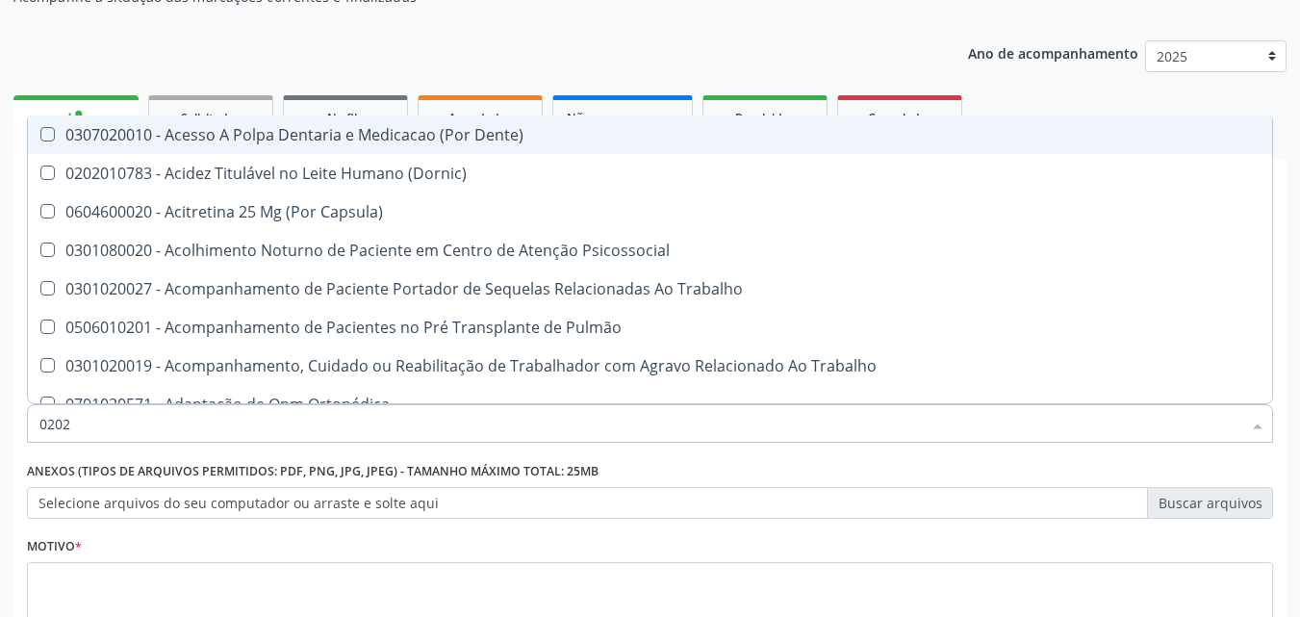
checkbox Glicose "false"
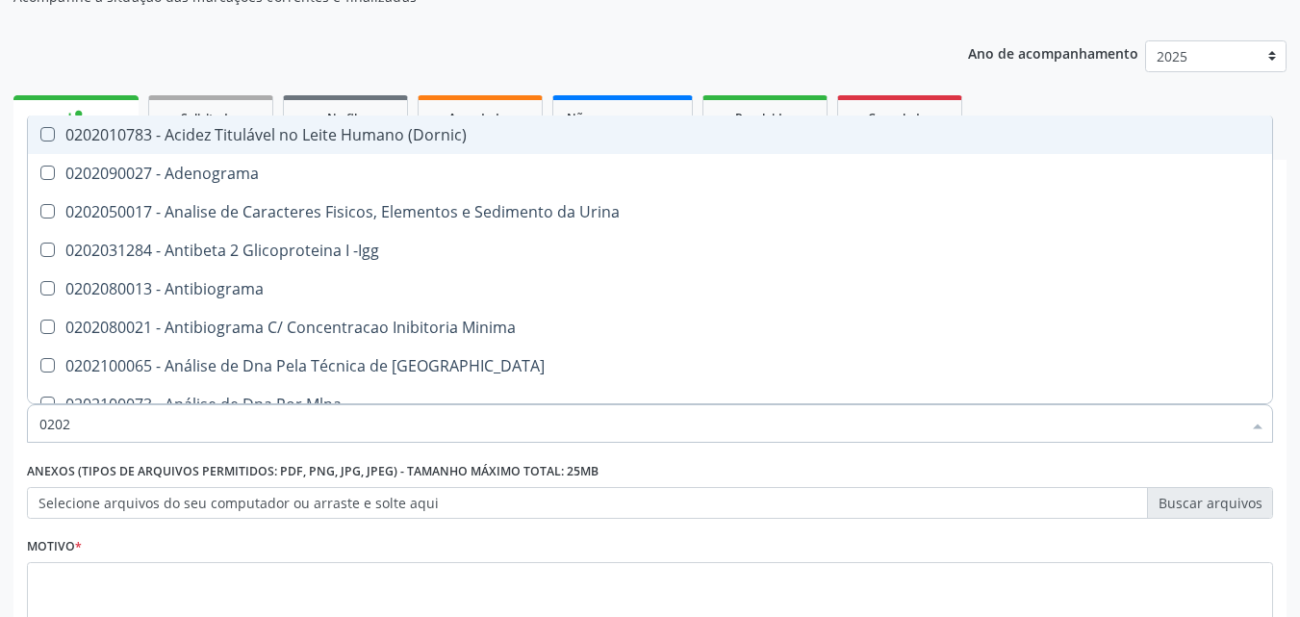
type input "02020"
checkbox Organicos "true"
checkbox Urico "false"
checkbox Barbituratos "true"
checkbox Calcio "true"
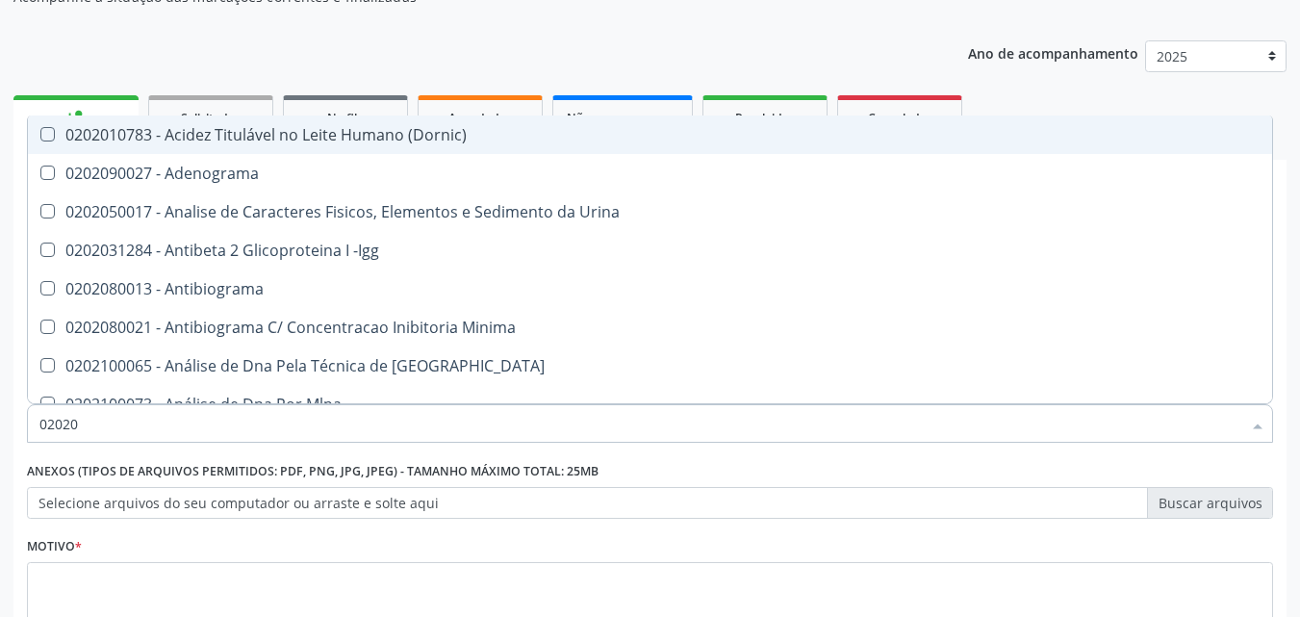
checkbox Total "false"
checkbox Creatinina "false"
checkbox Xi "true"
checkbox Glicose "false"
checkbox Derrames "true"
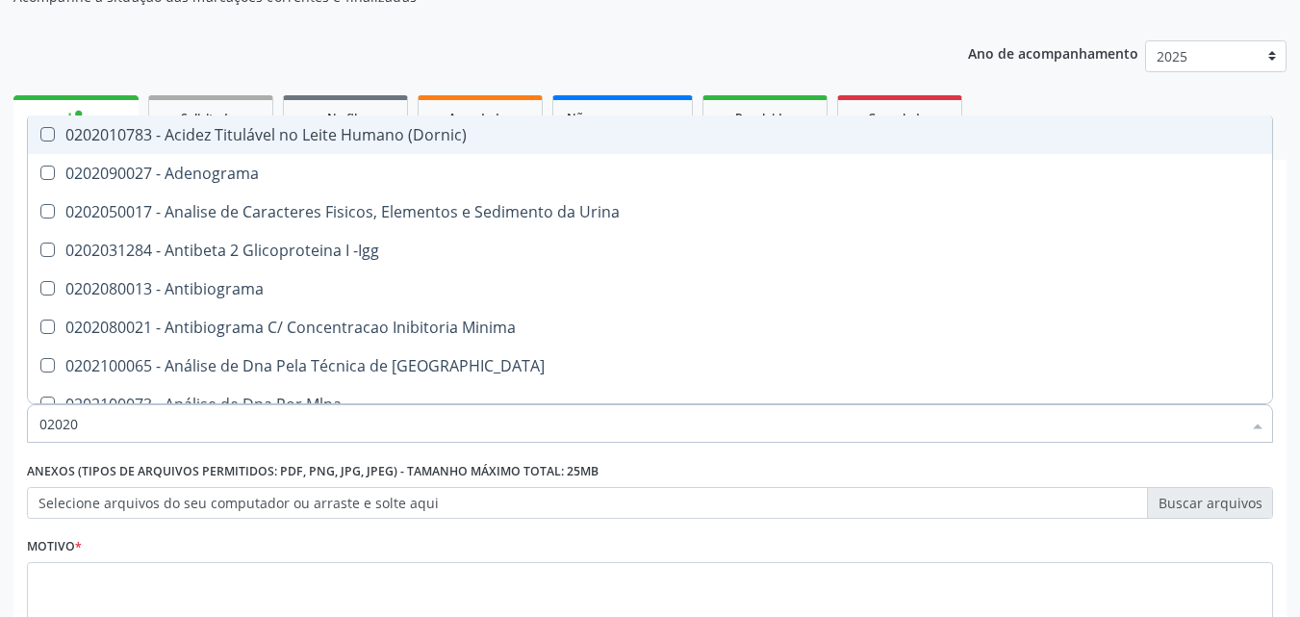
checkbox Ureia "false"
checkbox Zinco "true"
checkbox Completo "false"
type input "020201"
checkbox Osmolar "true"
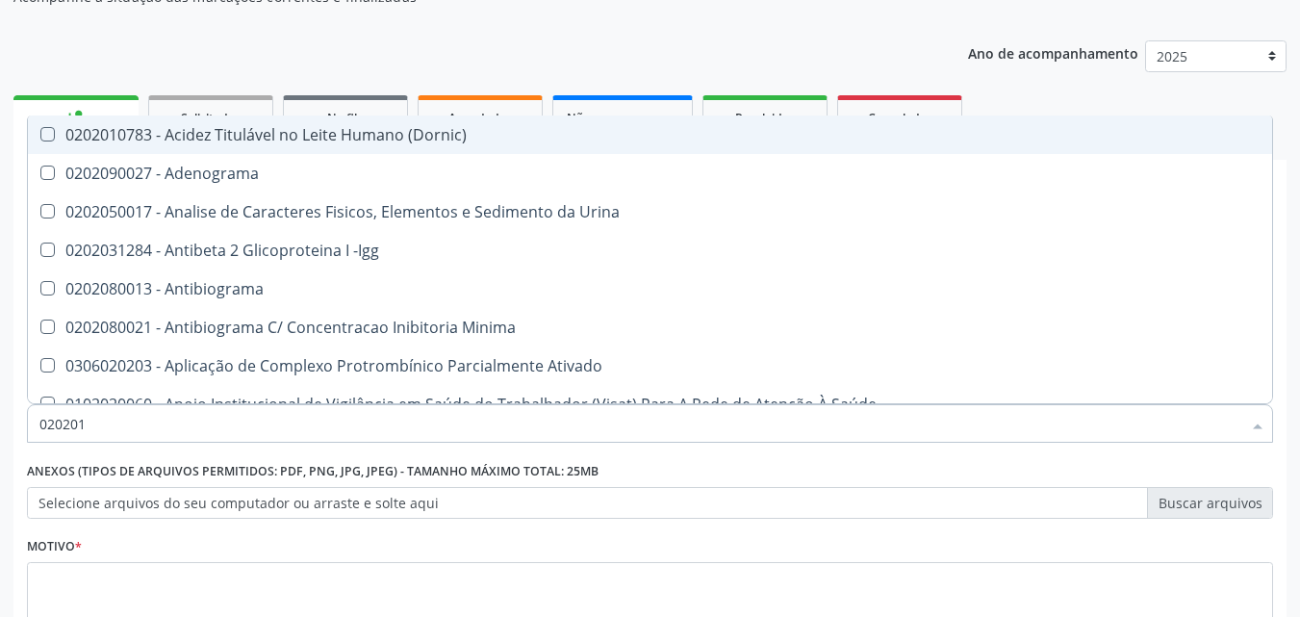
checkbox Parceria\) "true"
checkbox Gestante "true"
checkbox T3 "true"
checkbox Ascorbico "true"
checkbox Urico "false"
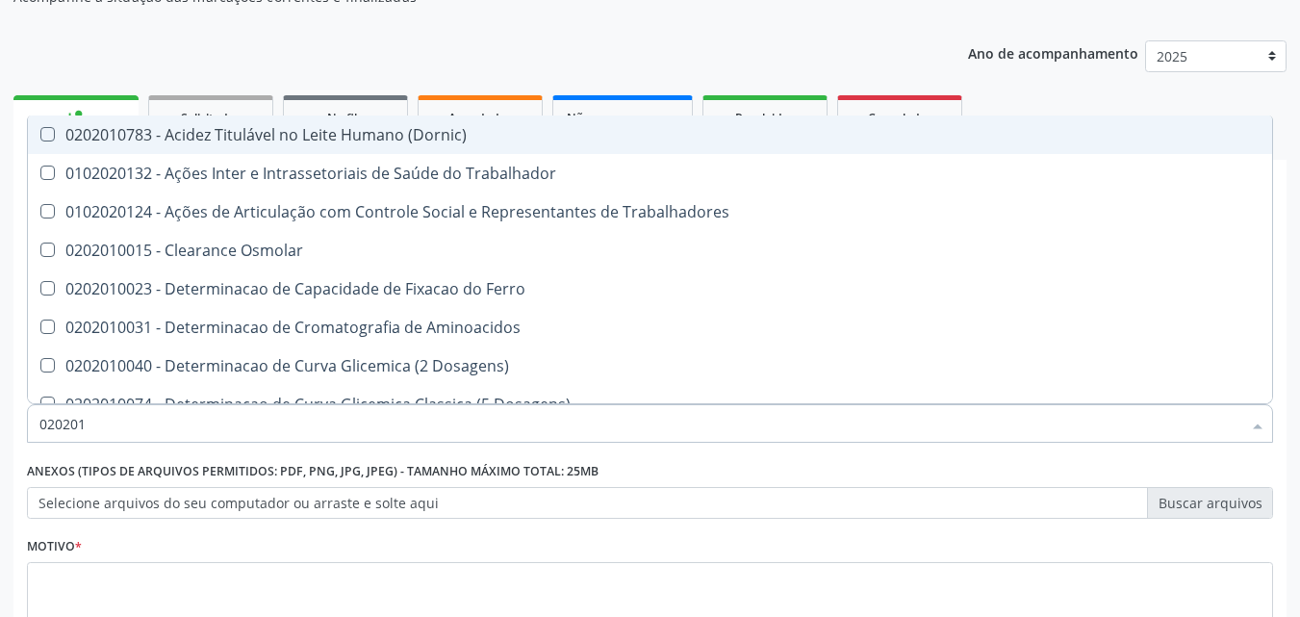
type input "0202010"
checkbox Ativada\) "true"
checkbox Urico "false"
checkbox Fracoes "true"
checkbox Ionizavel "true"
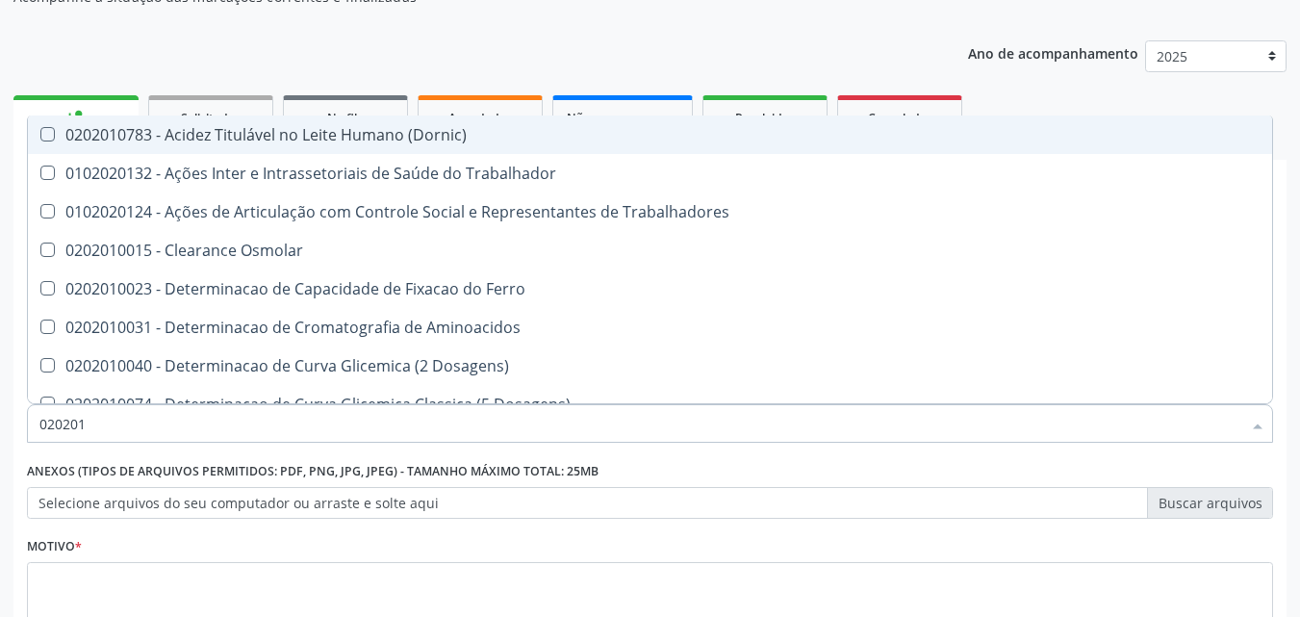
checkbox Total "false"
checkbox Creatinina "false"
checkbox II "true"
checkbox Glicose "false"
checkbox Piruvato "true"
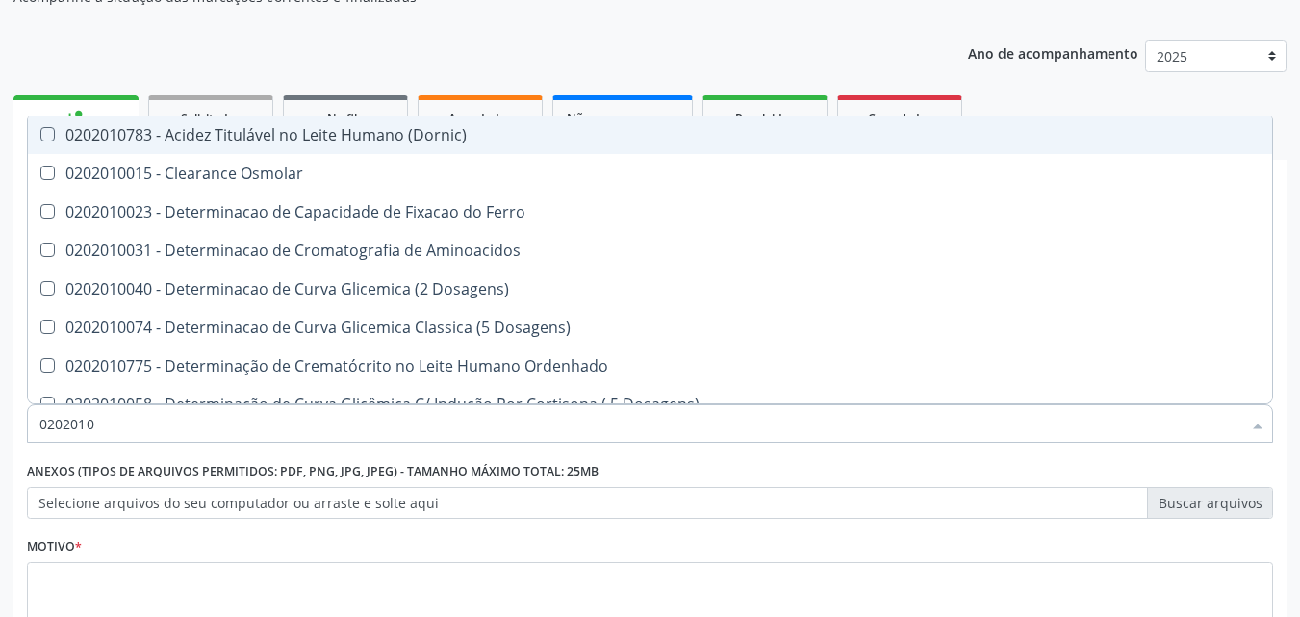
type input "02020106"
checkbox Osmolaridade "true"
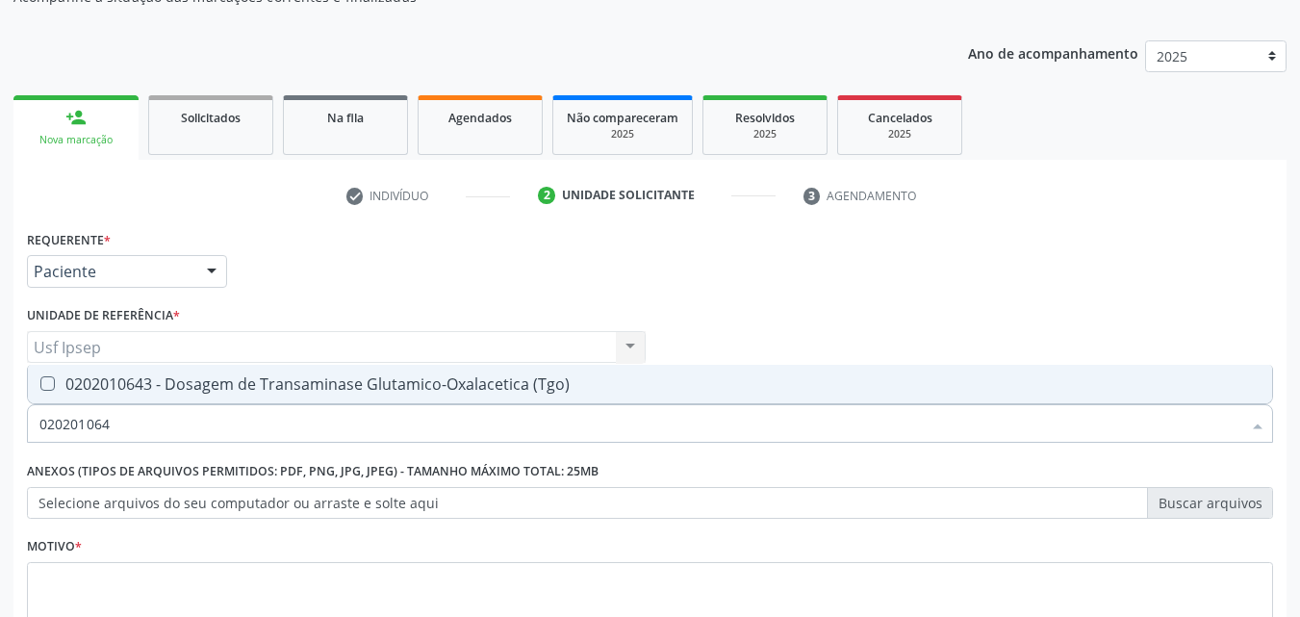
type input "0202010643"
click at [41, 388] on \(Tgo\) at bounding box center [47, 383] width 14 height 14
click at [40, 388] on \(Tgo\) "checkbox" at bounding box center [34, 383] width 13 height 13
checkbox \(Tgo\) "true"
click at [116, 430] on input "0202010643" at bounding box center [640, 423] width 1202 height 38
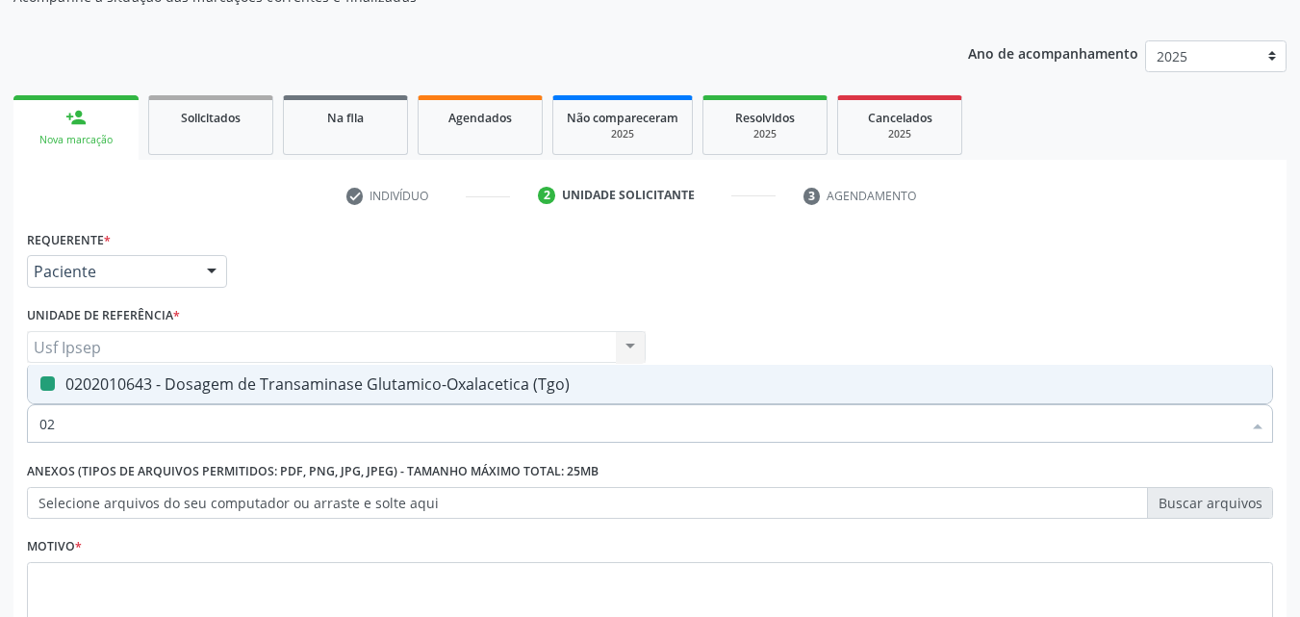
type input "0"
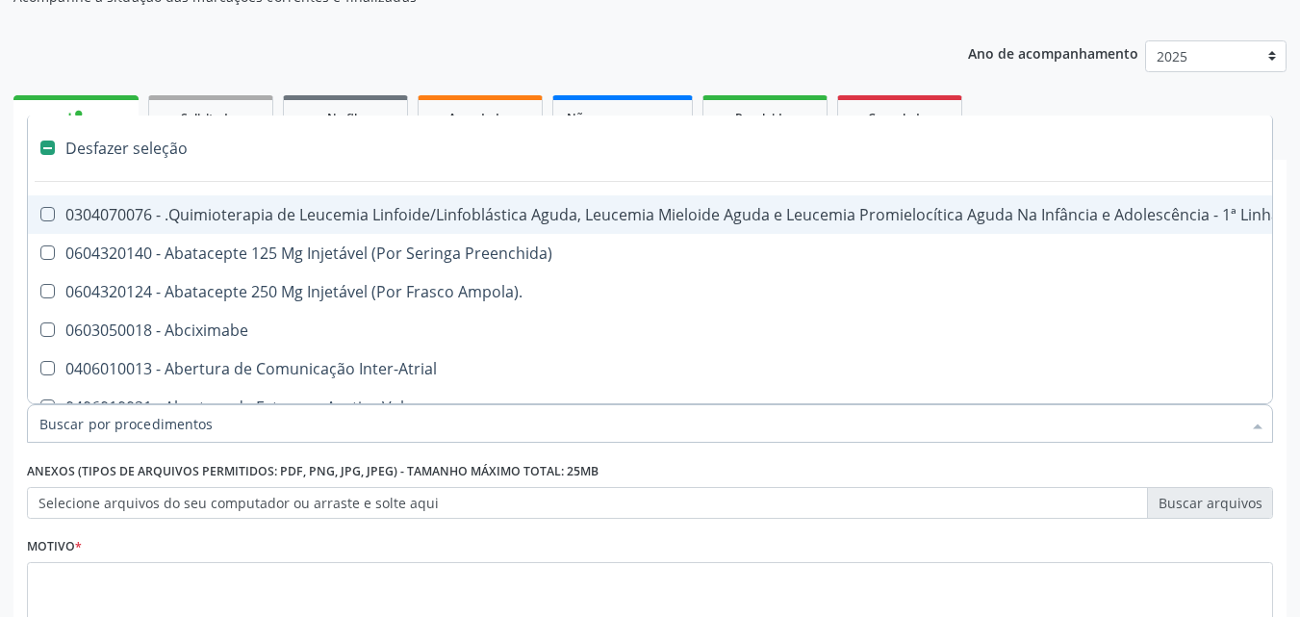
checkbox Manutenção "false"
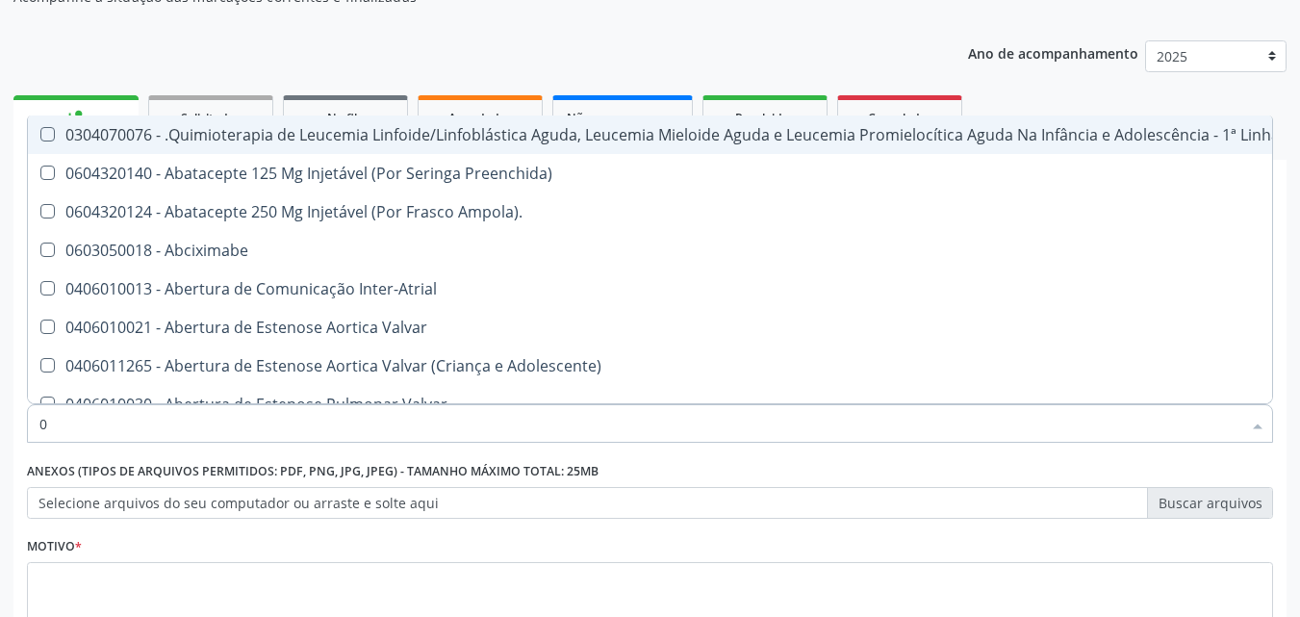
type input "02"
checkbox Hemodialise "true"
checkbox Transferências "true"
checkbox Meckel "true"
checkbox Bilateral "true"
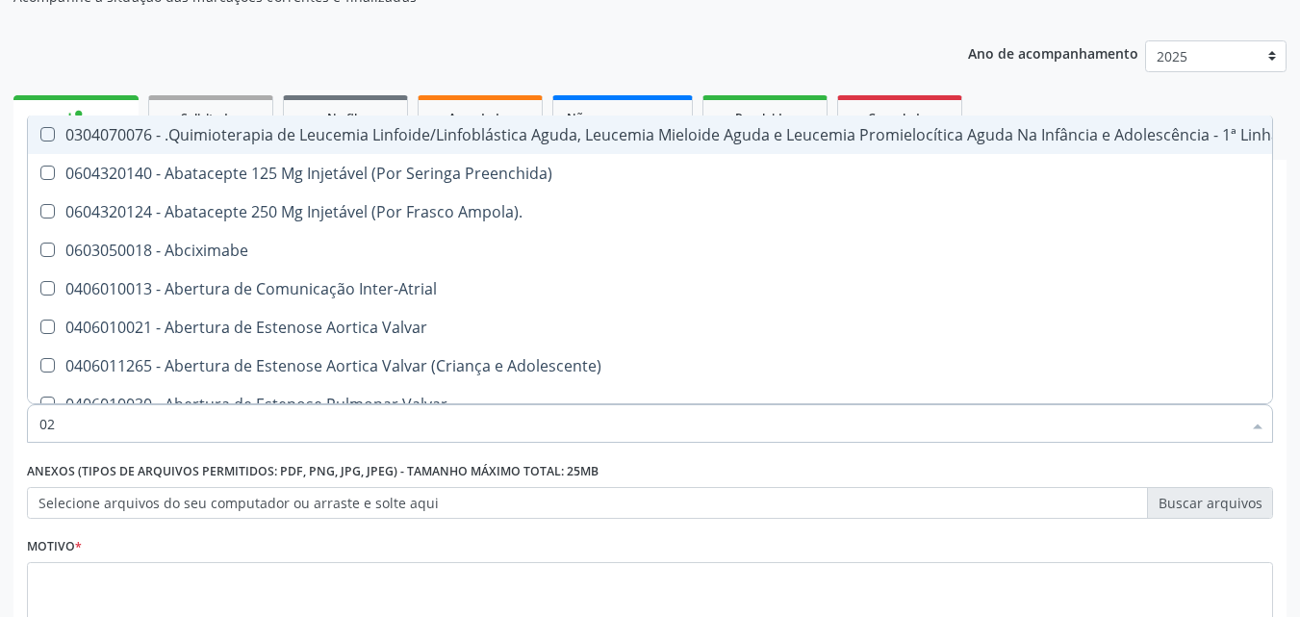
checkbox Laboratorial "true"
checkbox Transplante "true"
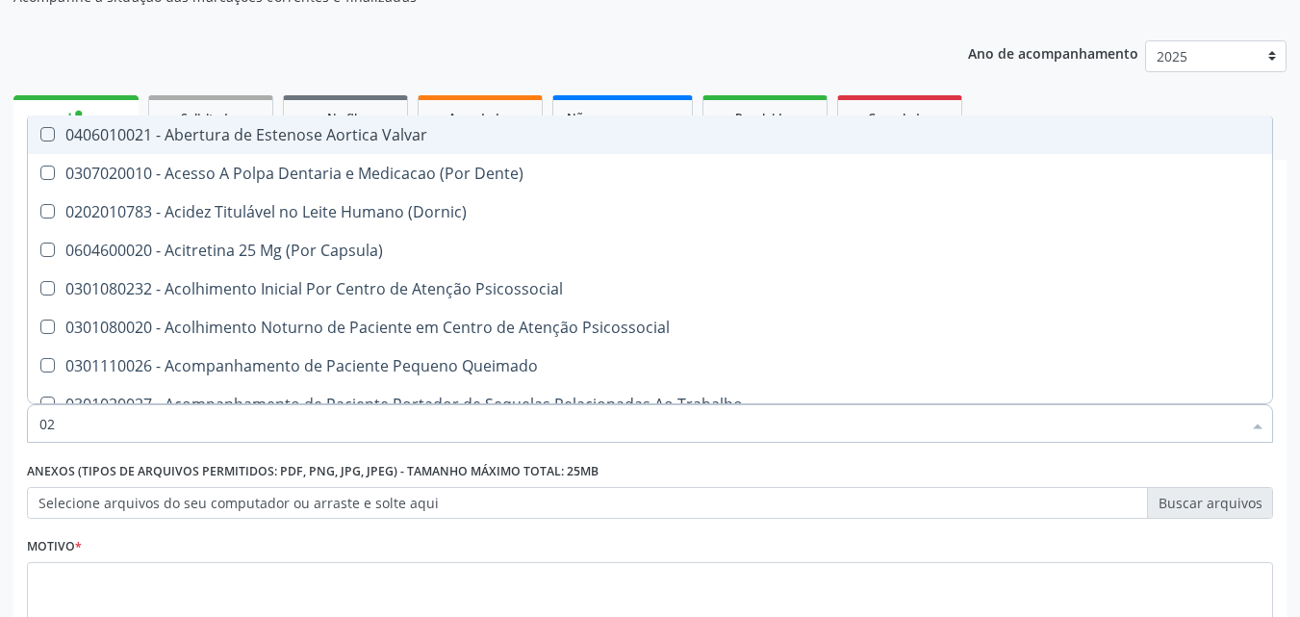
type input "020"
checkbox Intra-Aortico "true"
checkbox Congênita "true"
checkbox Complementar\) "true"
checkbox \(Qualitativo\) "true"
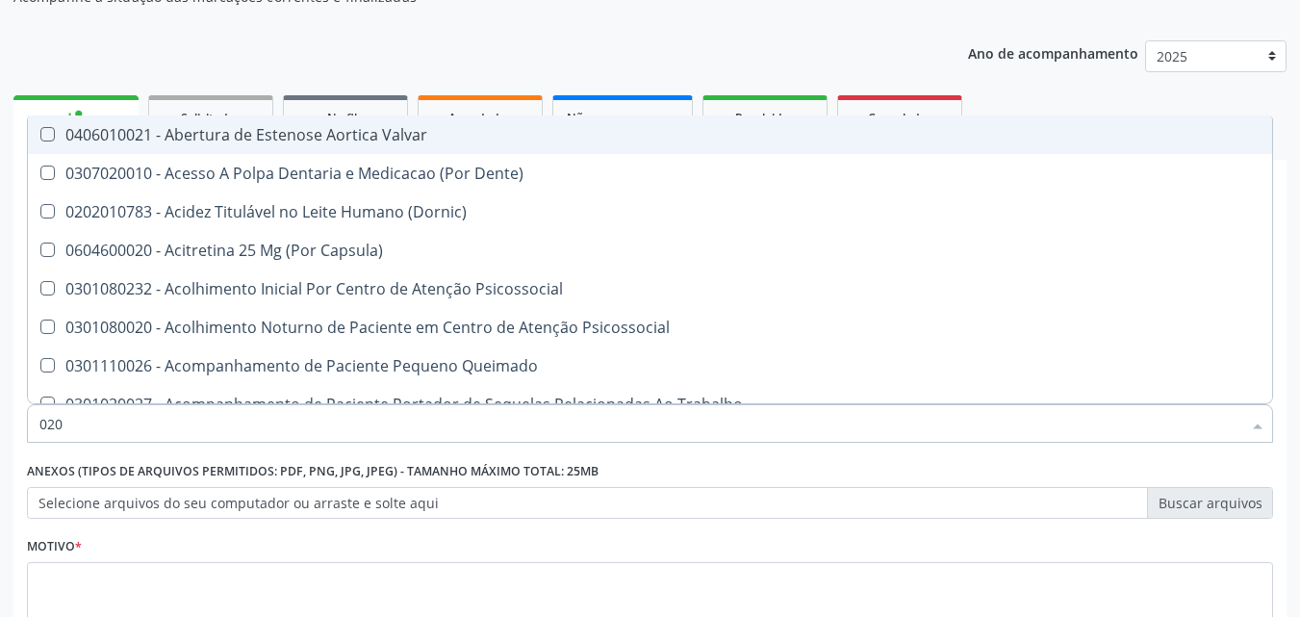
checkbox Semana\) "true"
checkbox Ii\) "true"
checkbox Urico "false"
checkbox Total "false"
checkbox Creatinina "false"
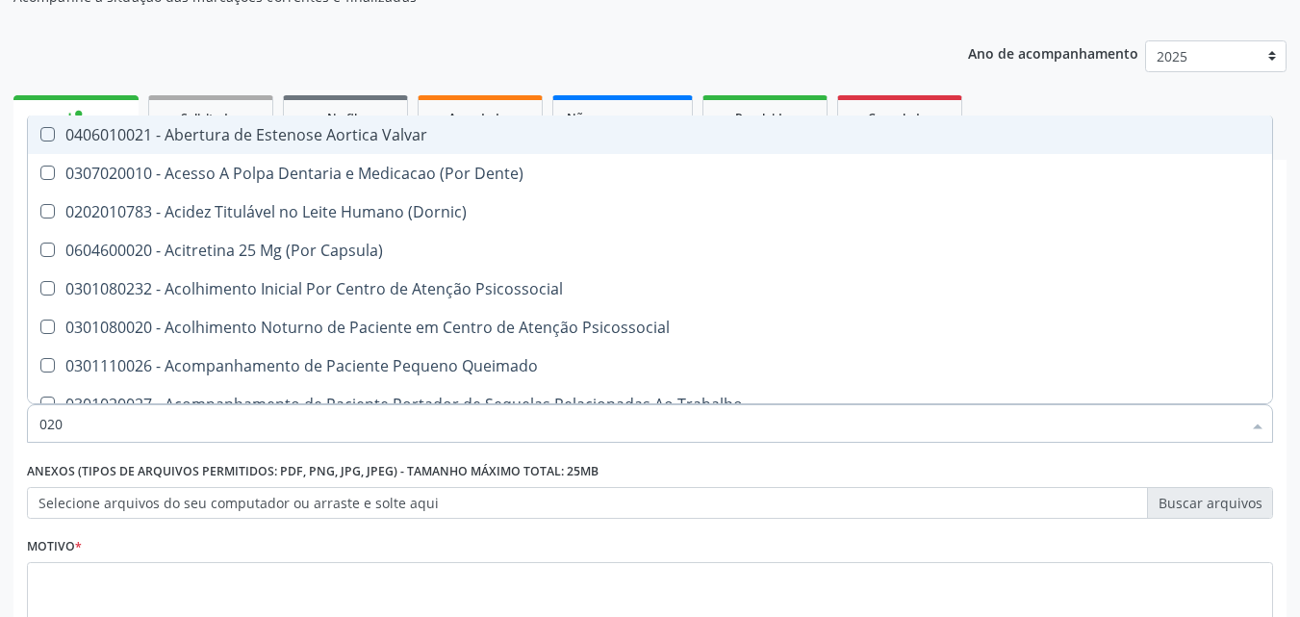
checkbox Glicose "false"
checkbox \(Tgo\) "false"
checkbox \(T3\) "true"
checkbox Ureia "false"
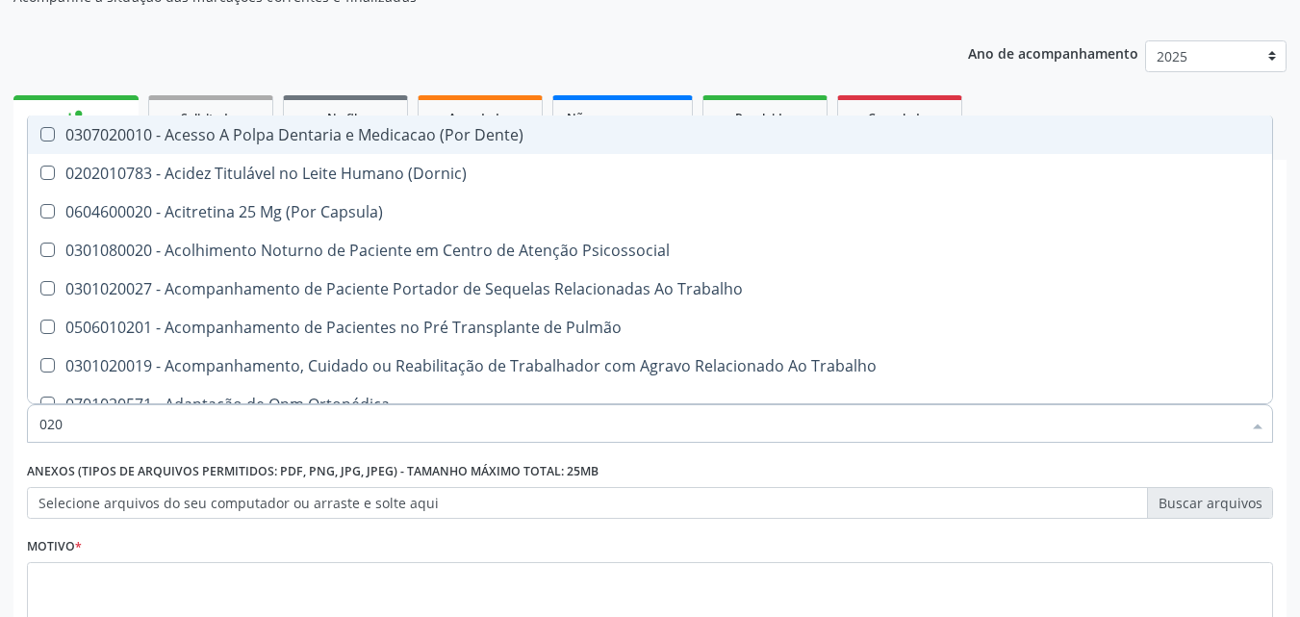
type input "0202"
checkbox População "true"
checkbox Fragmento "true"
checkbox Ossea "true"
checkbox Laser "true"
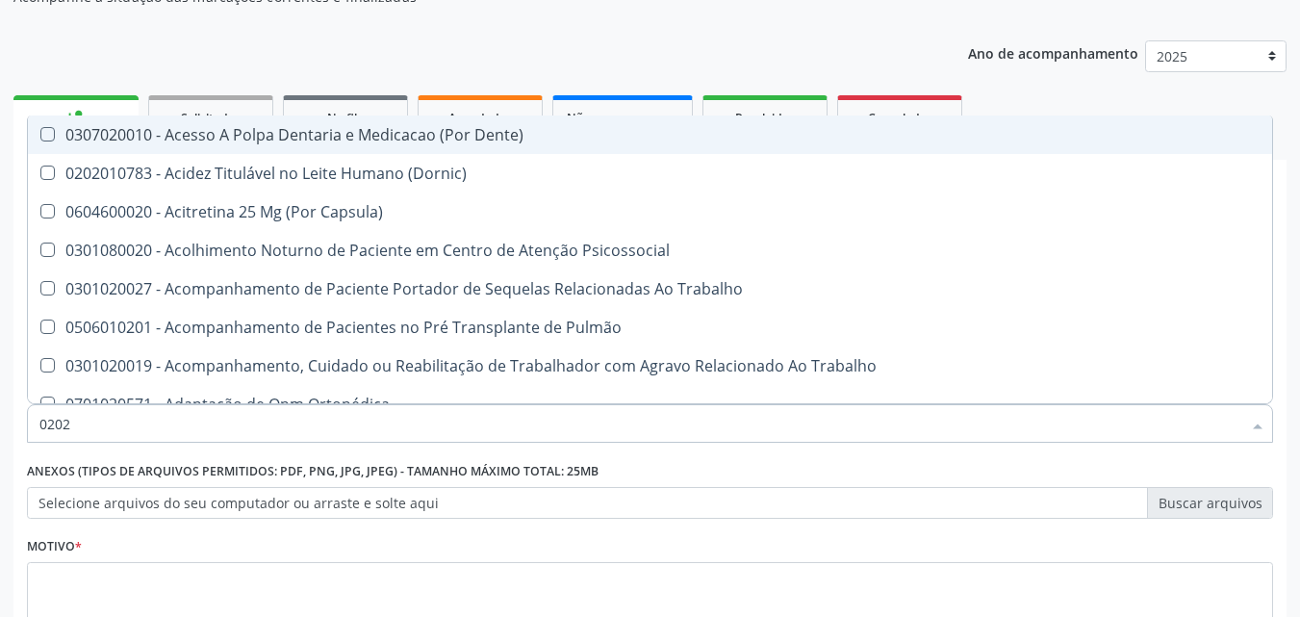
checkbox \(Spcto\) "true"
checkbox Estimulo "true"
checkbox Biologica "true"
checkbox Urico "false"
checkbox Total "false"
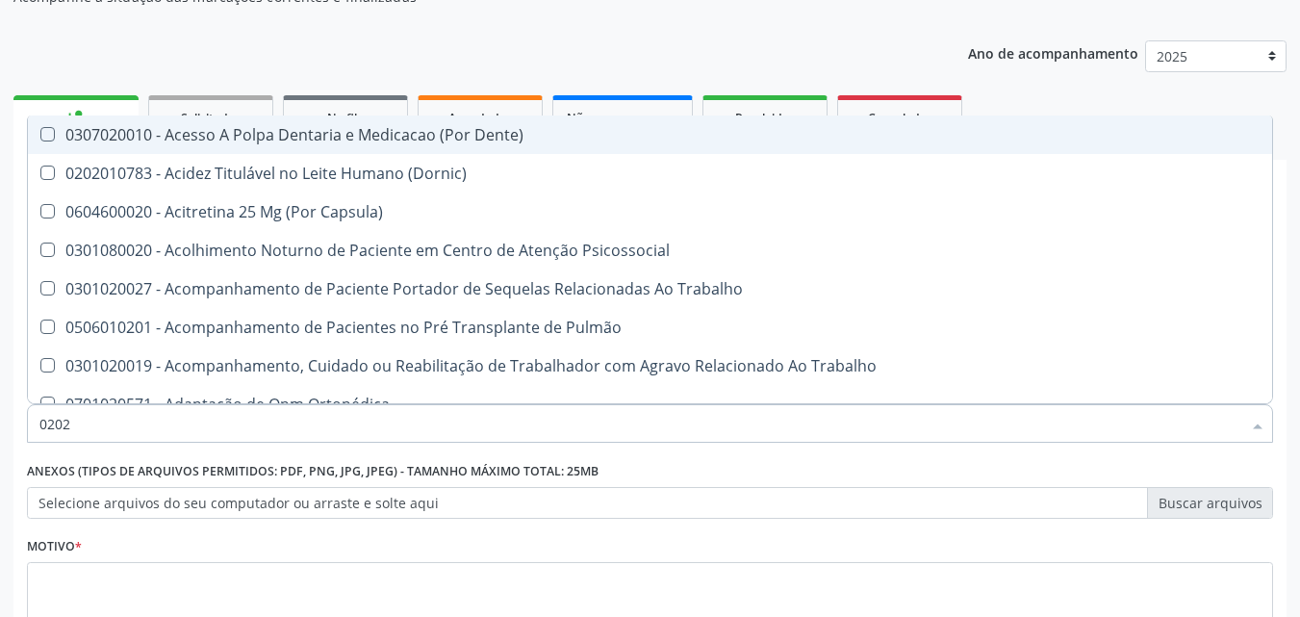
checkbox Creatinina "false"
checkbox Glicose "false"
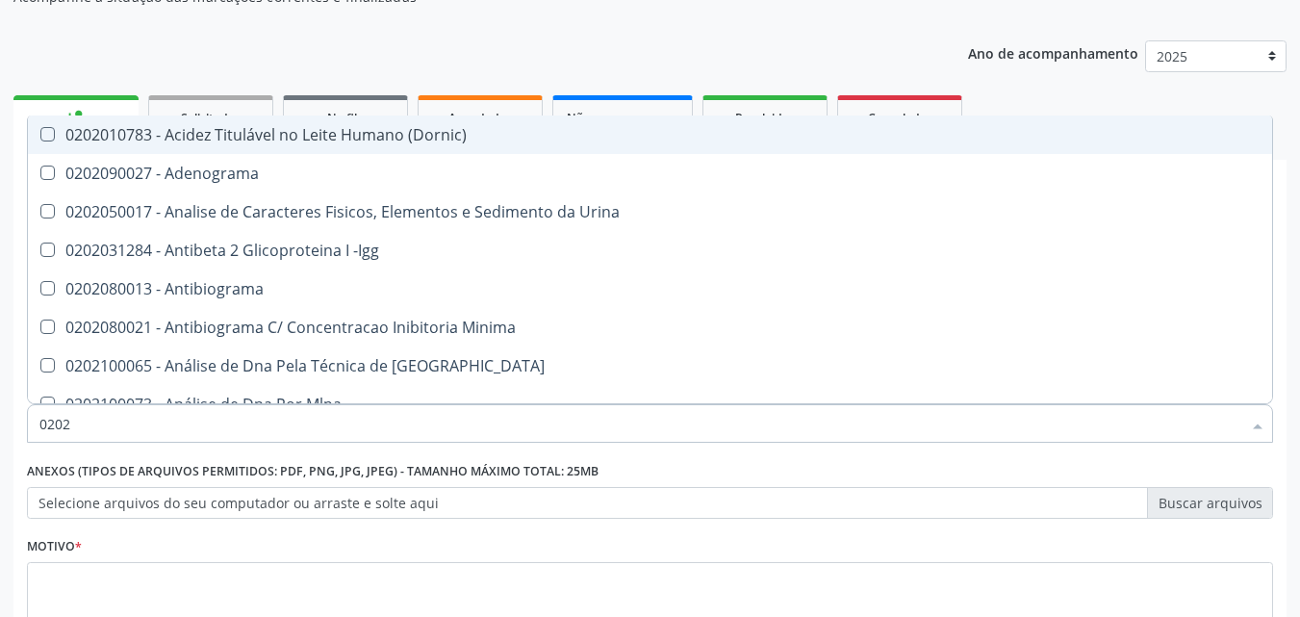
type input "02020"
checkbox Organicos "true"
checkbox Urico "false"
checkbox Barbituratos "true"
checkbox Calcio "true"
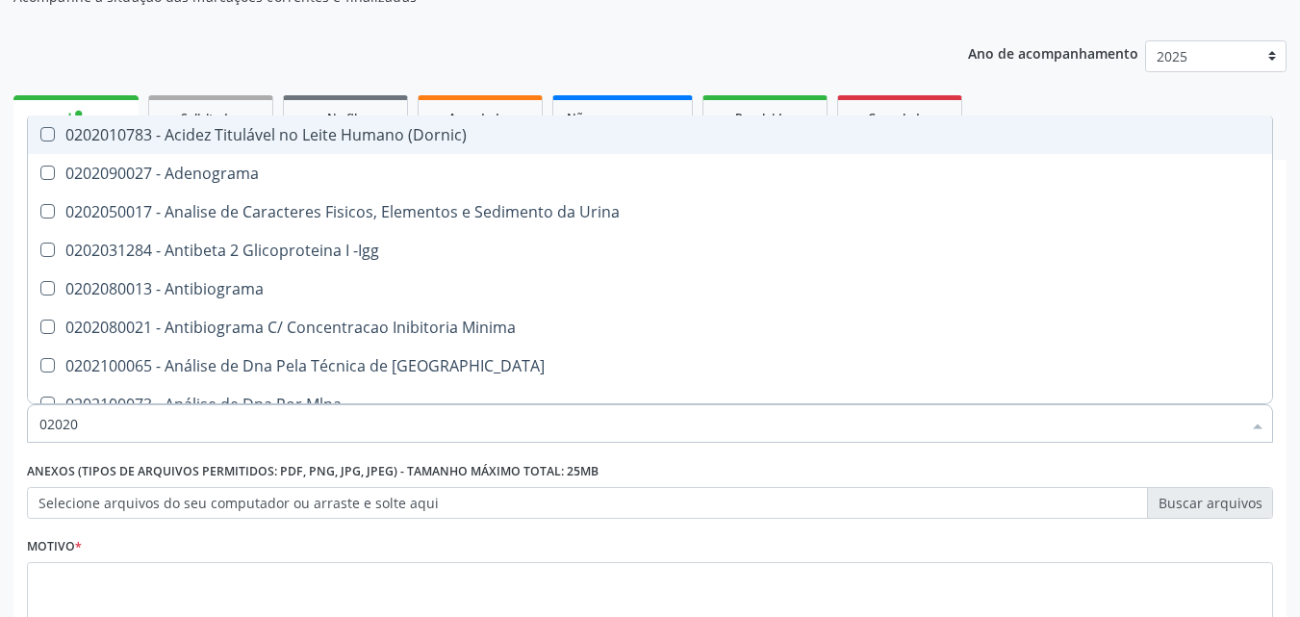
checkbox Total "false"
checkbox Creatinina "false"
checkbox Xi "true"
checkbox Glicose "false"
checkbox Prolactina "true"
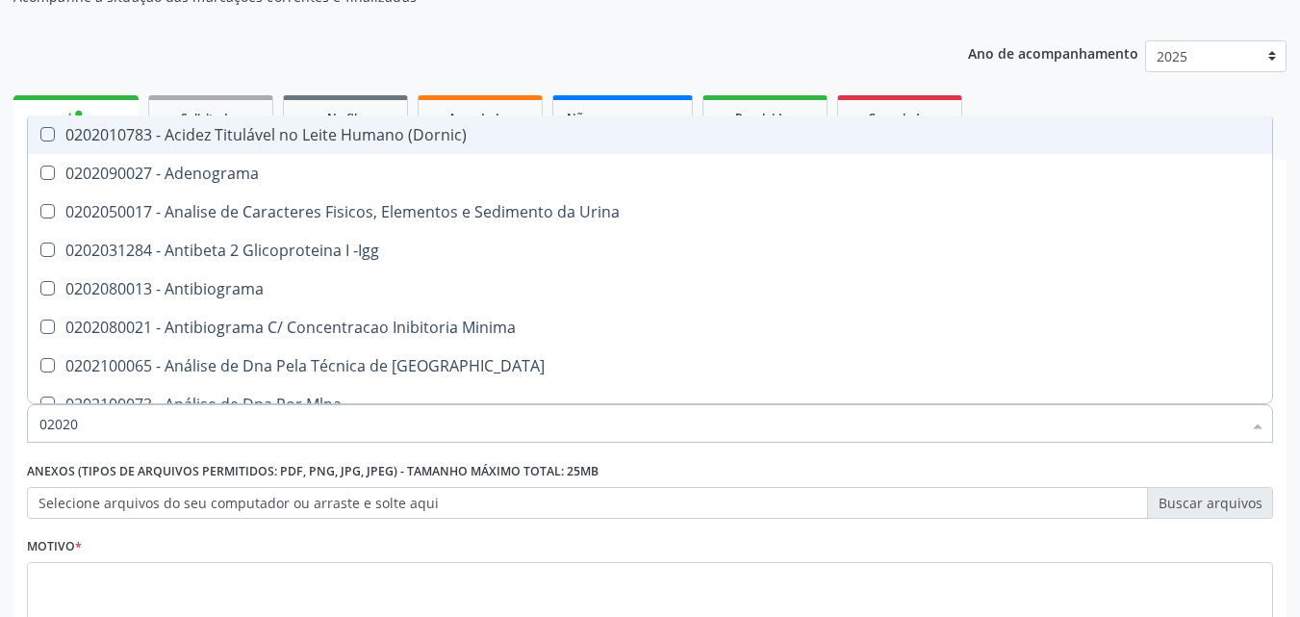
checkbox Derrames "true"
checkbox \(Tgo\) "false"
checkbox Ureia "false"
checkbox Zinco "true"
checkbox Completo "false"
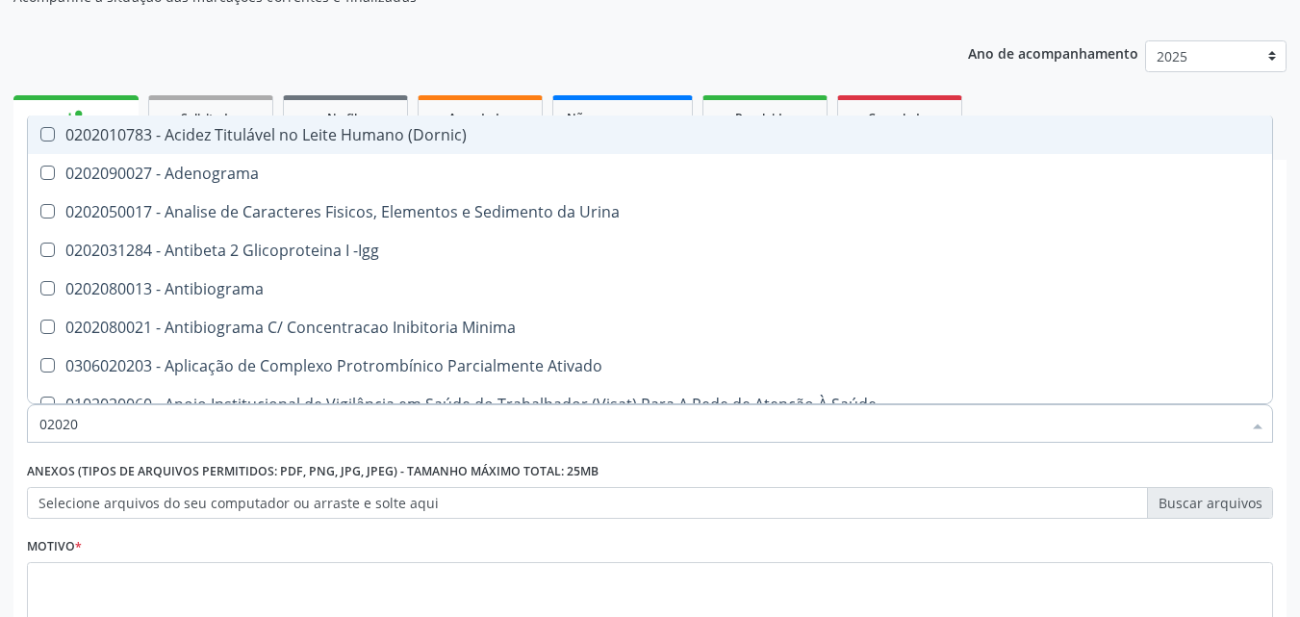
type input "020201"
checkbox Osmolar "true"
checkbox Parceria\) "true"
checkbox Gestante "true"
checkbox T3 "true"
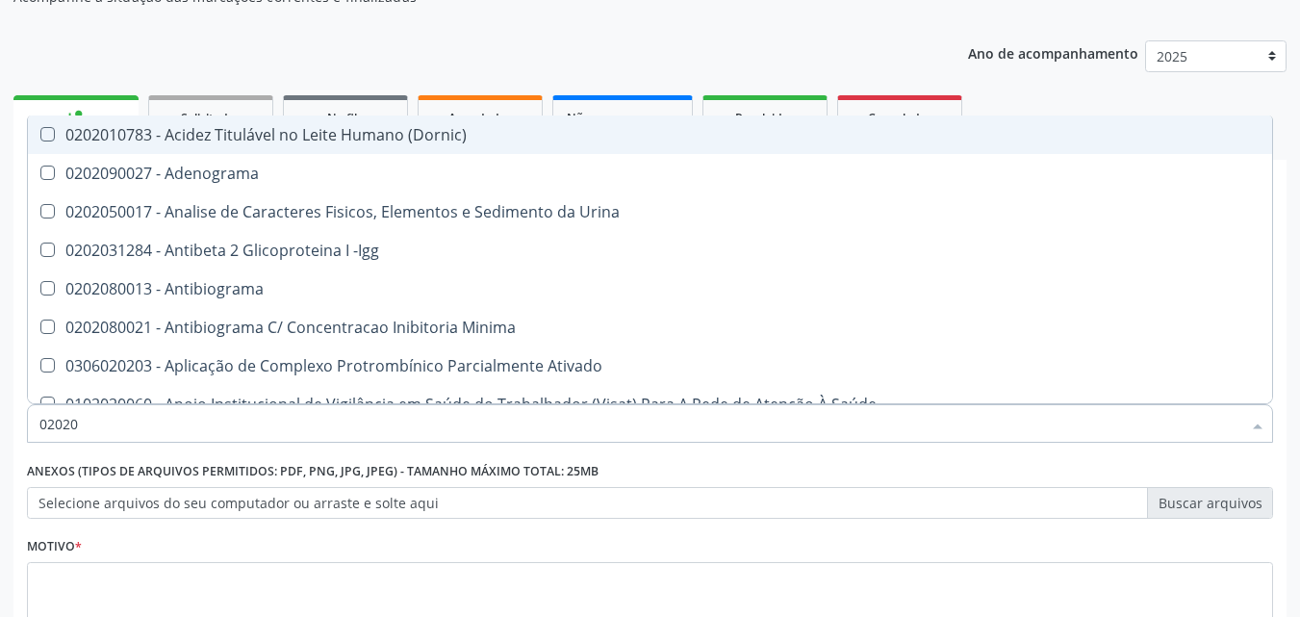
checkbox 17-Hidroxicorticosteroides "true"
checkbox Ascorbico "true"
checkbox Urico "false"
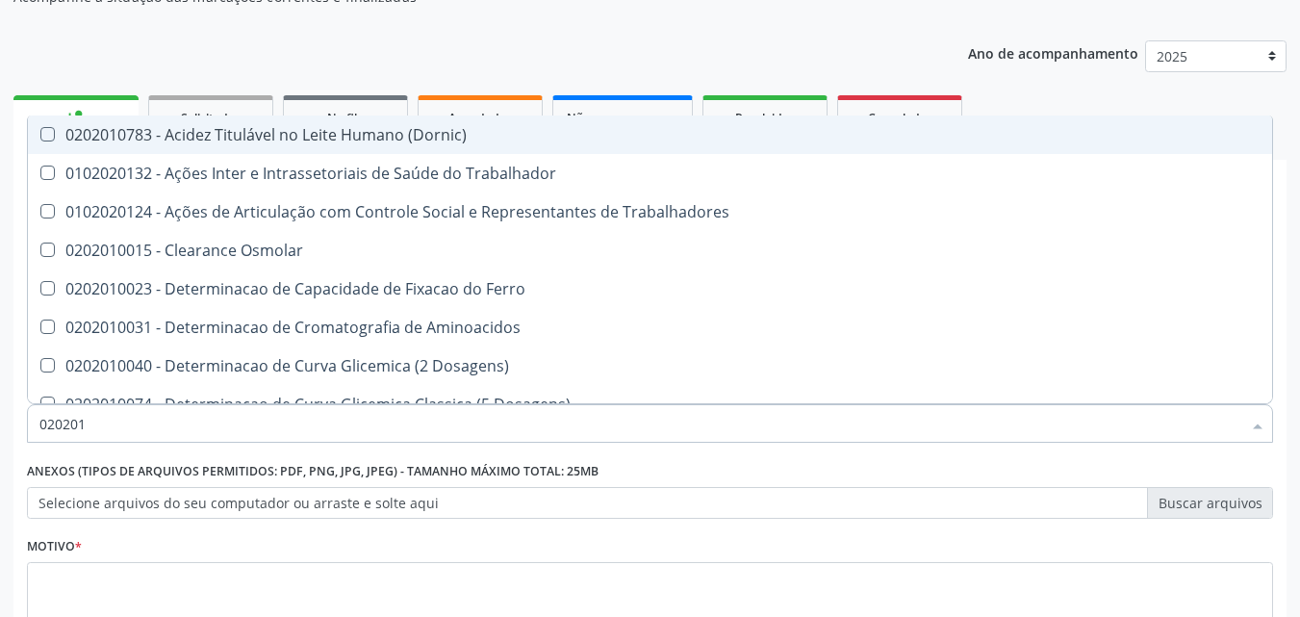
type input "0202010"
checkbox Ativada\) "true"
checkbox Urico "false"
checkbox Fracoes "true"
checkbox Ionizavel "true"
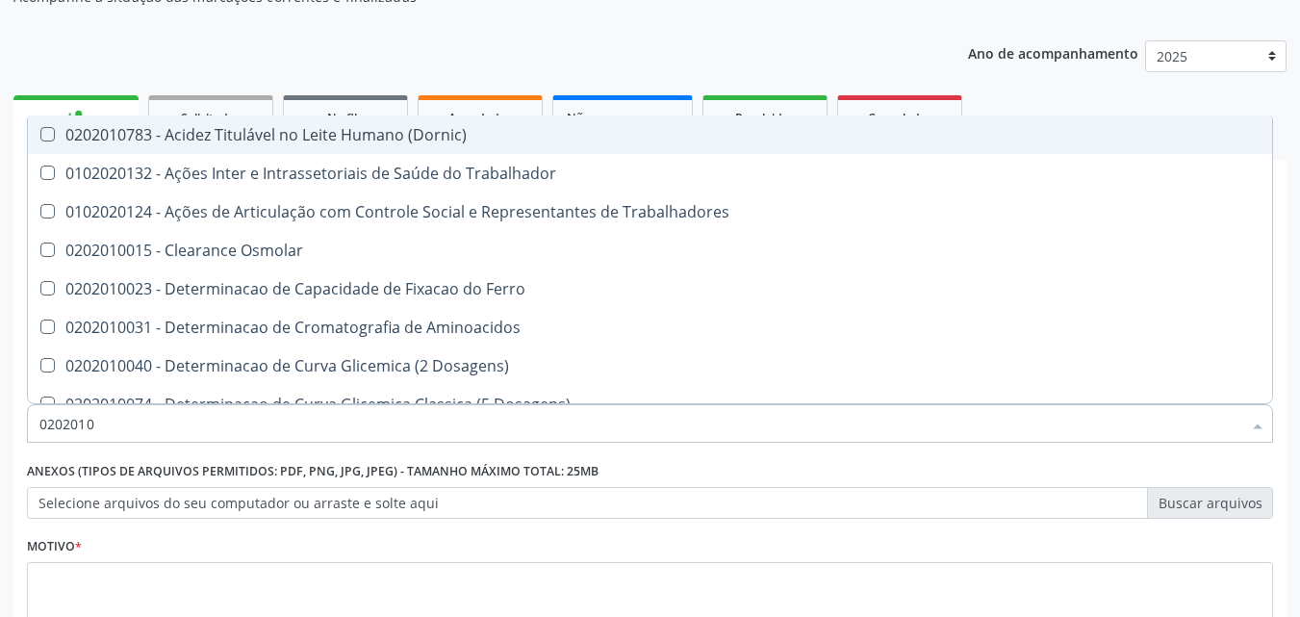
checkbox Total "false"
checkbox Creatinina "false"
checkbox II "true"
checkbox Glicose "false"
checkbox Leucino-Aminopeptidase "true"
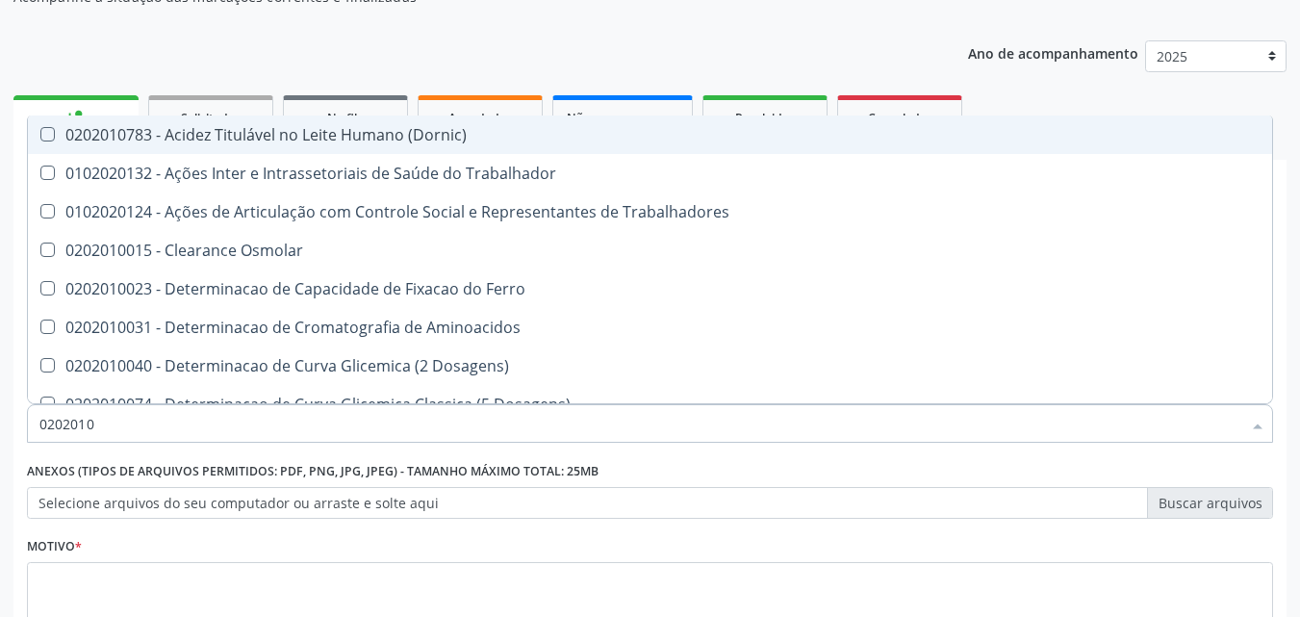
checkbox Piruvato "true"
checkbox \(Tgo\) "false"
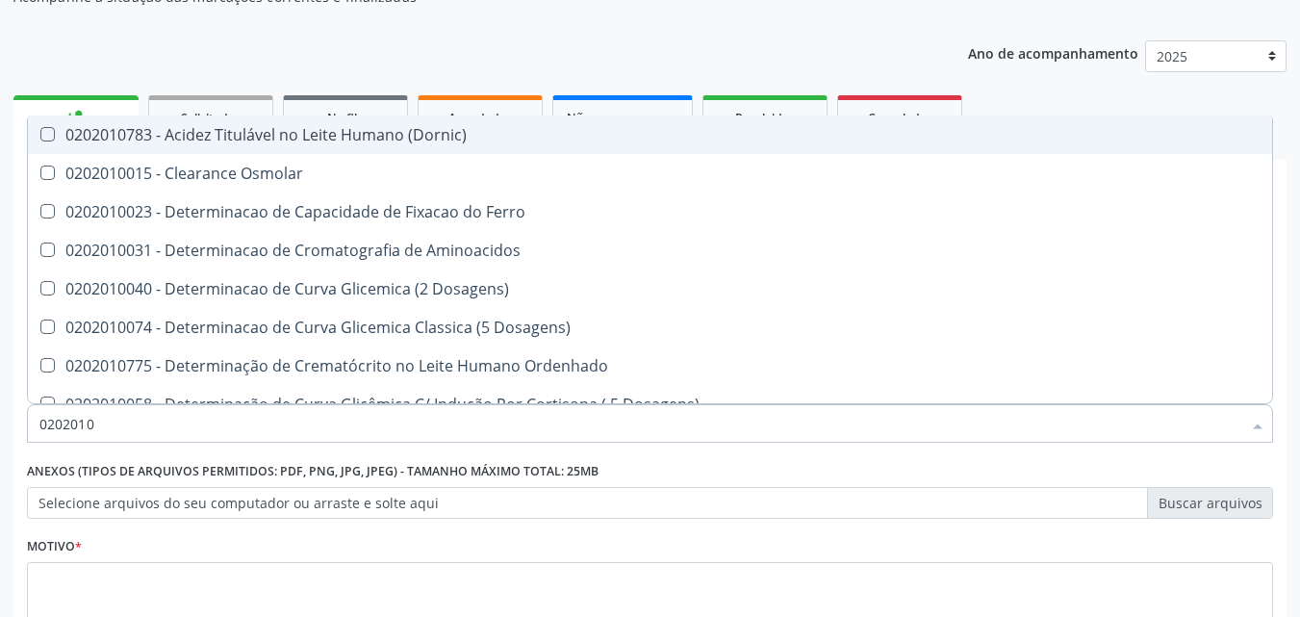
type input "02020106"
checkbox Dosagens\) "true"
checkbox Osmolaridade "true"
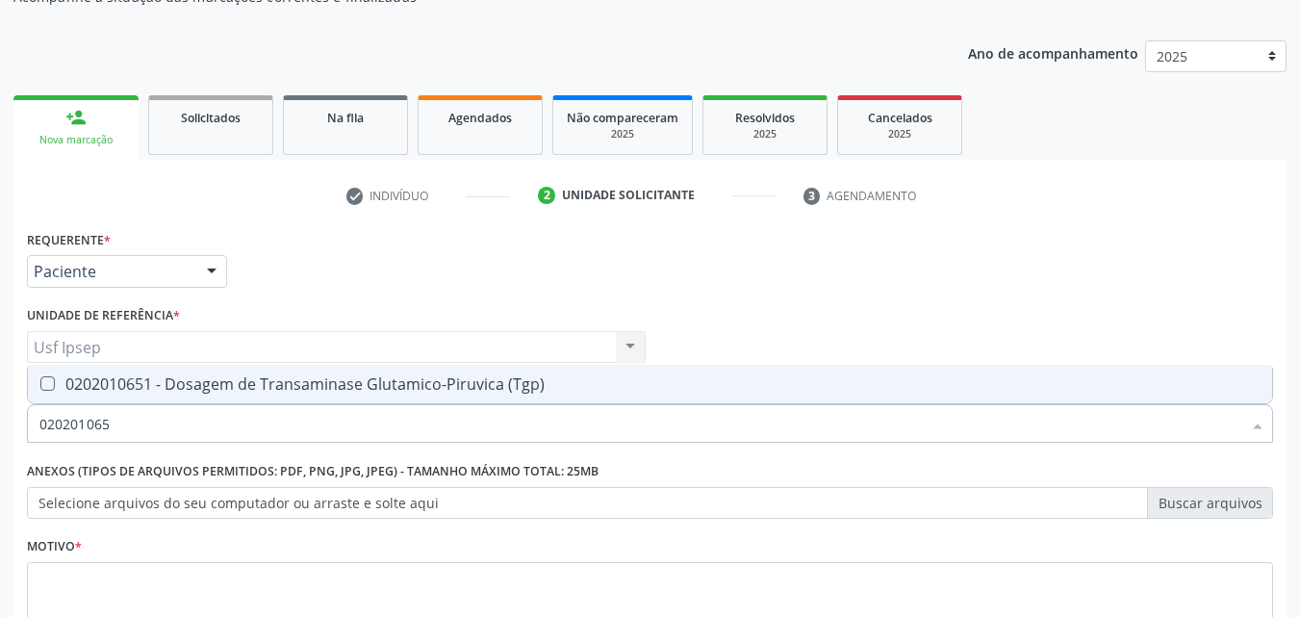
type input "0202010651"
click at [45, 387] on \(Tgp\) at bounding box center [47, 383] width 14 height 14
click at [40, 387] on \(Tgp\) "checkbox" at bounding box center [34, 383] width 13 height 13
checkbox \(Tgp\) "true"
click at [122, 424] on input "0202010651" at bounding box center [640, 423] width 1202 height 38
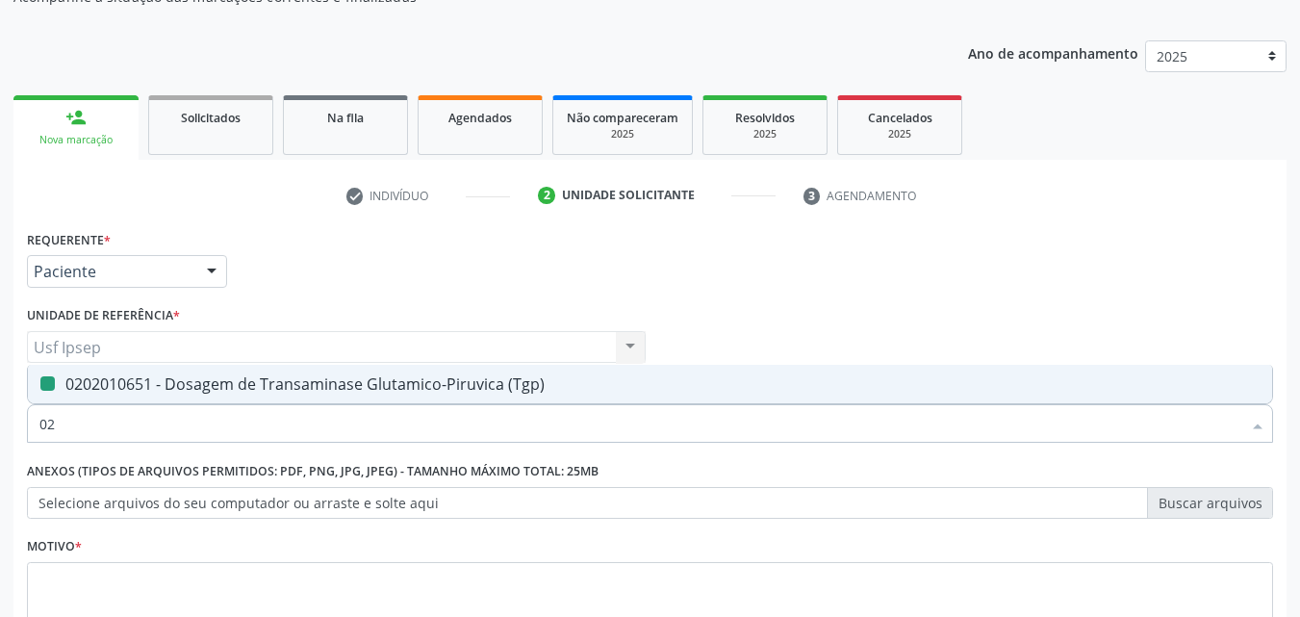
type input "0"
checkbox \(Tgp\) "false"
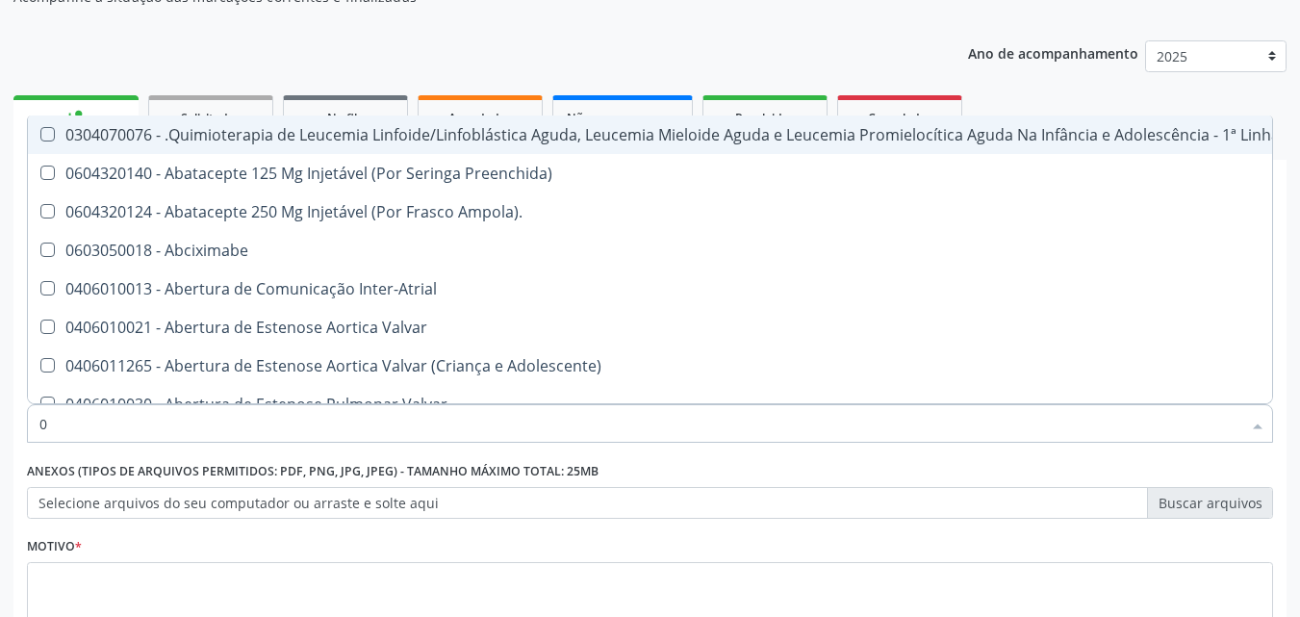
type input "02"
checkbox Hemodialise "true"
checkbox Transferências "true"
checkbox Meckel "true"
checkbox Bilateral "true"
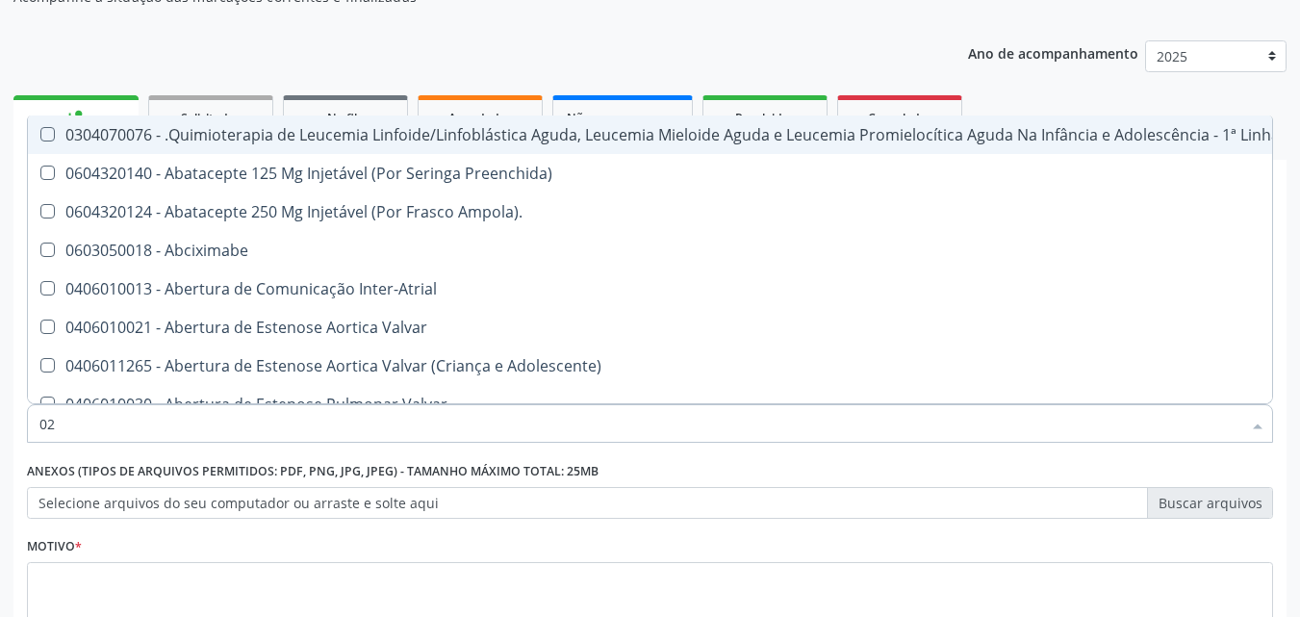
checkbox Laboratorial "true"
checkbox Citopatológico "true"
checkbox Transplante "true"
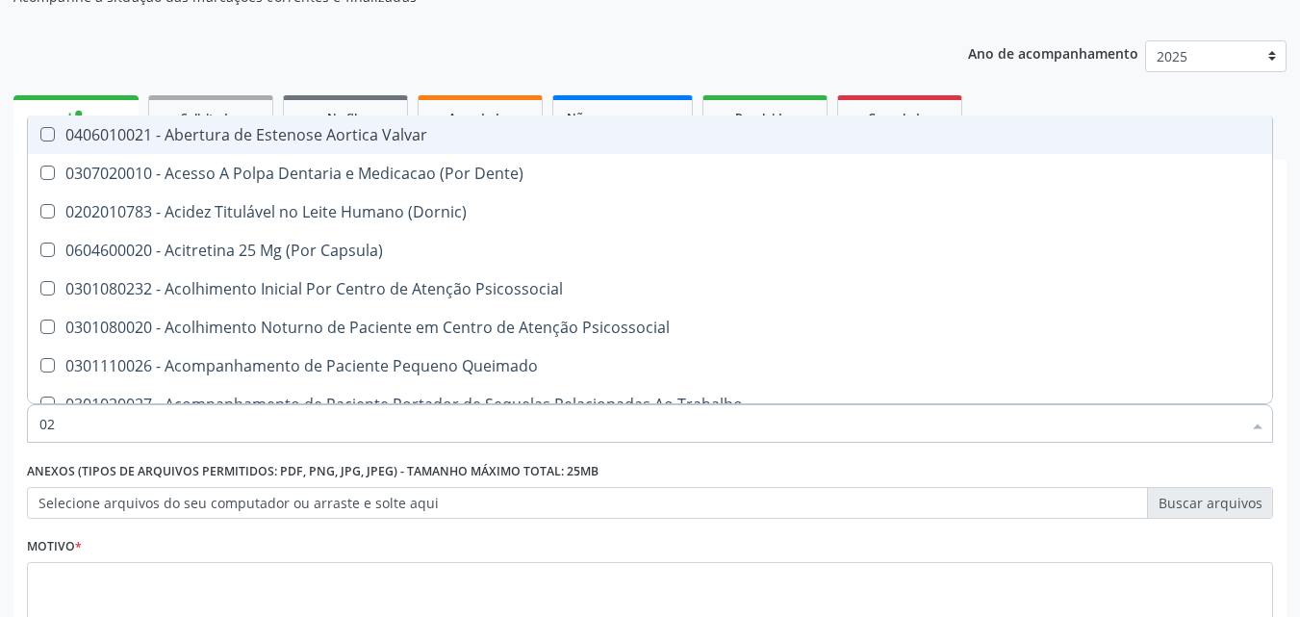
type input "020"
checkbox Intra-Aortico "true"
checkbox Congênita "true"
checkbox Complementar\) "true"
checkbox \(Qualitativo\) "true"
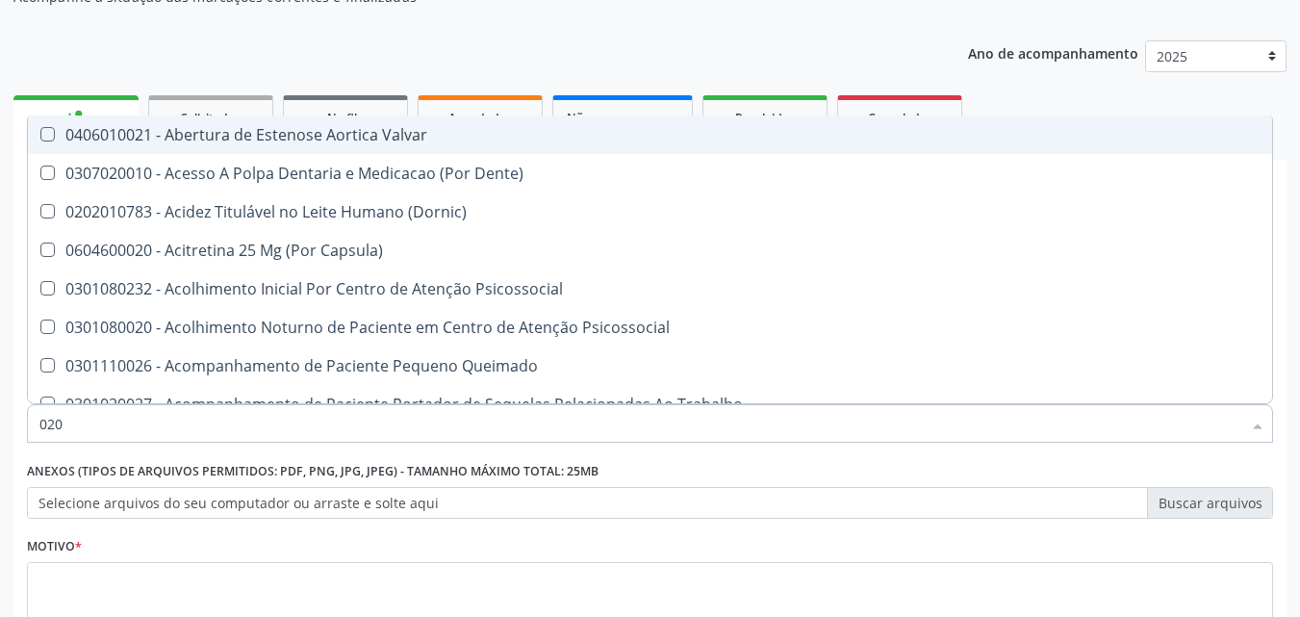
checkbox Semana\) "true"
checkbox Pediátrico "true"
checkbox Ii\) "true"
checkbox Urico "false"
checkbox Total "false"
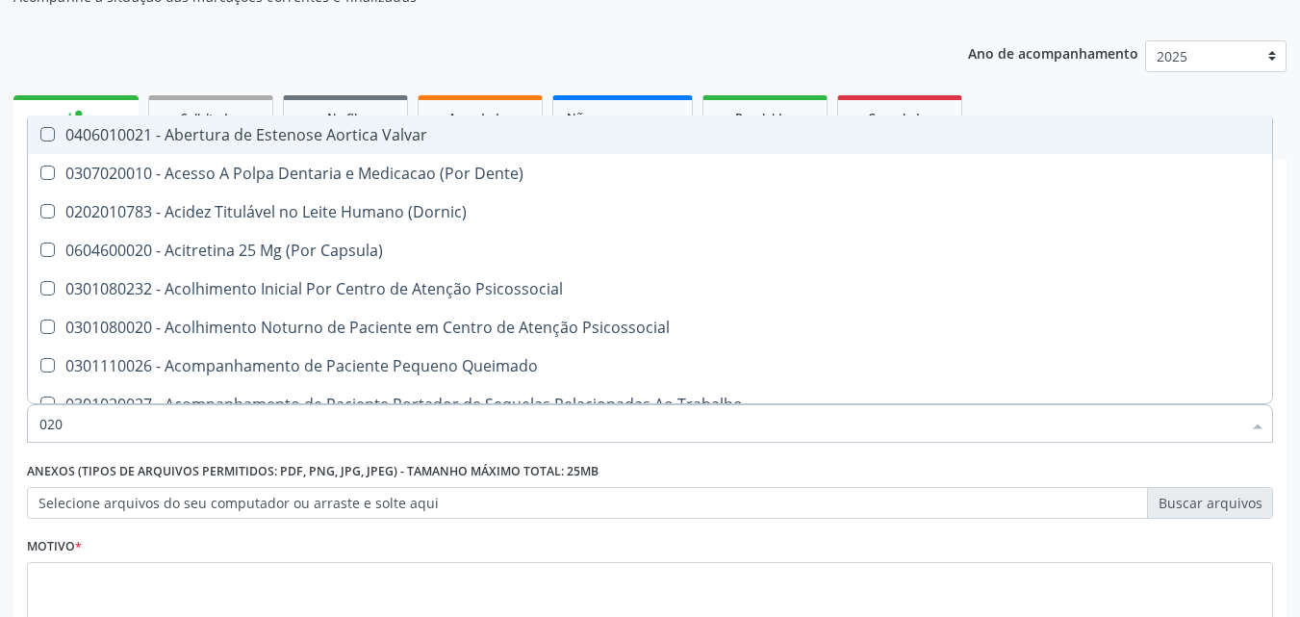
checkbox Creatinina "false"
checkbox Glicose "false"
checkbox \(Tgo\) "false"
checkbox \(Tgp\) "false"
checkbox \(T3\) "true"
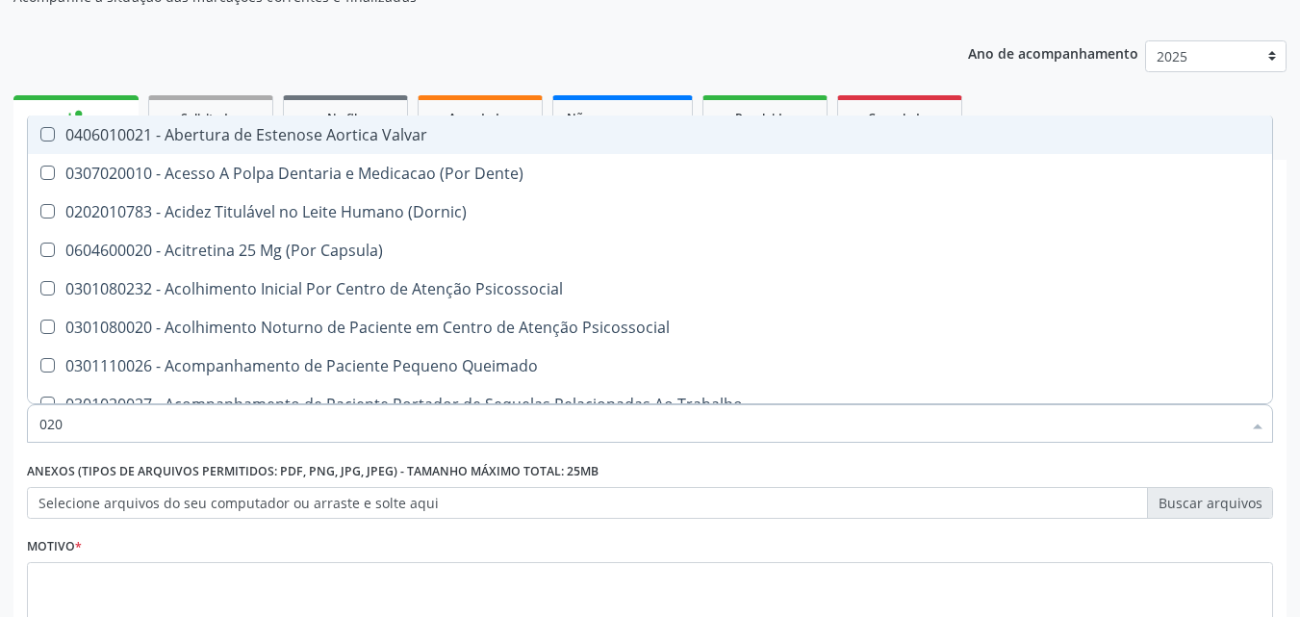
checkbox Ureia "false"
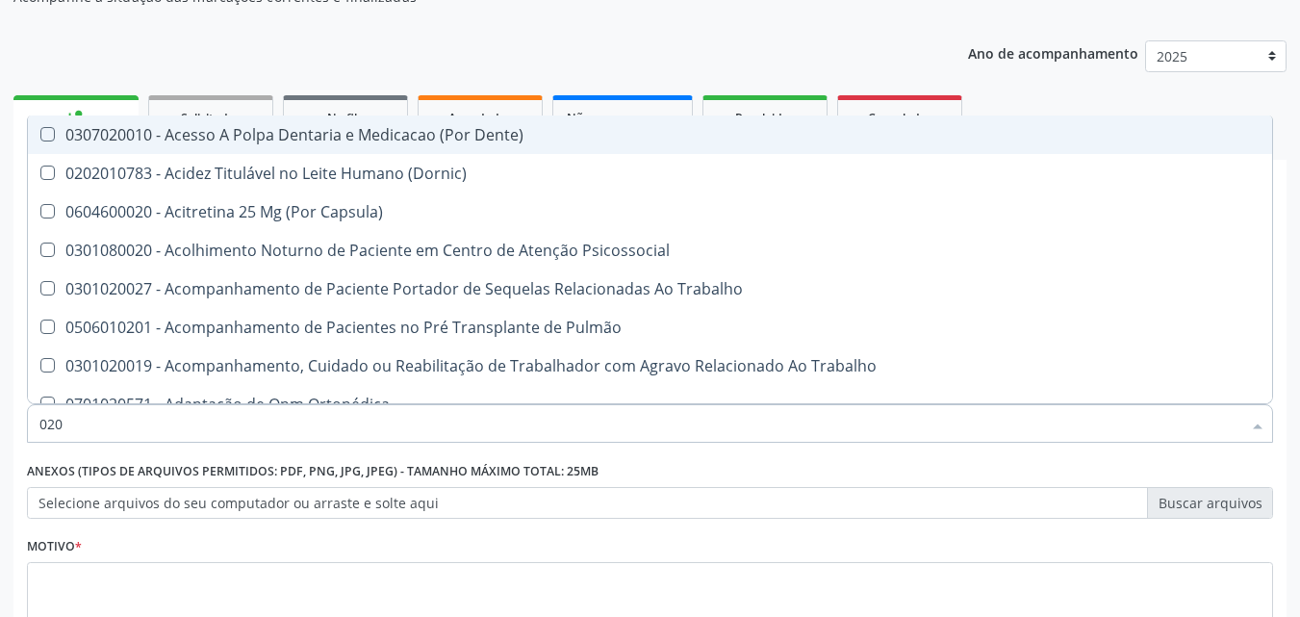
type input "0202"
checkbox População "true"
checkbox Fragmento "true"
checkbox Ossea "true"
checkbox Laser "true"
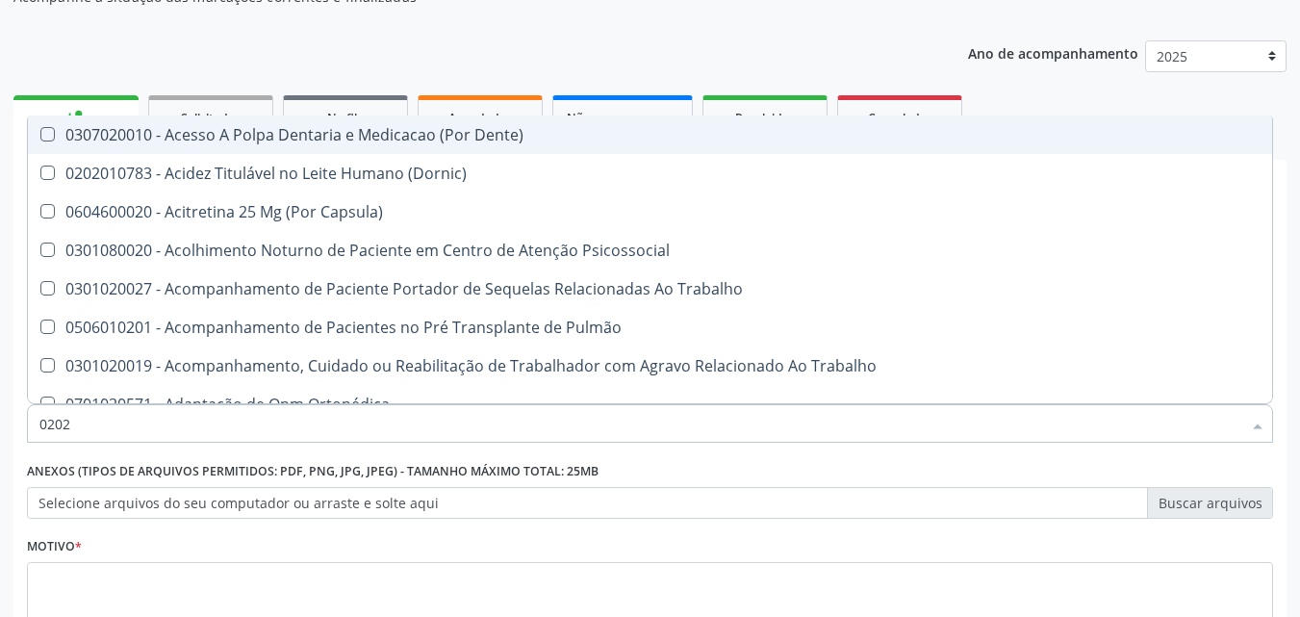
checkbox \(Spcto\) "true"
checkbox 67 "true"
checkbox Estimulo "true"
checkbox Biologica "true"
checkbox Urico "false"
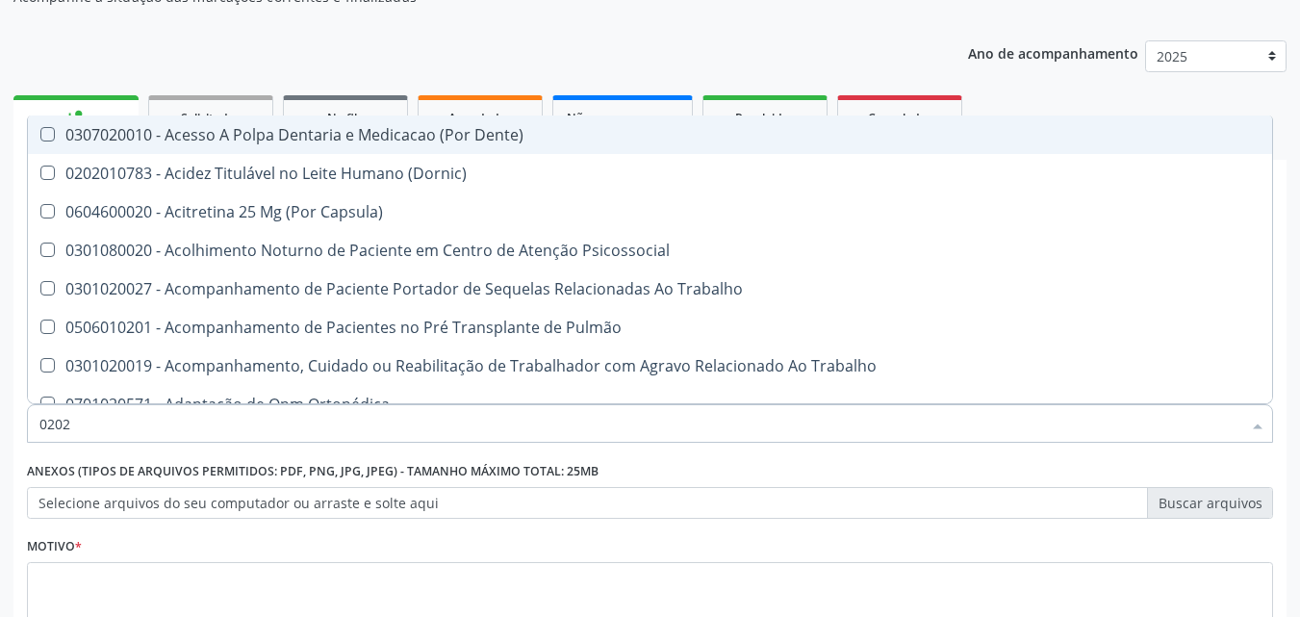
checkbox Total "false"
checkbox Creatinina "false"
checkbox Glicose "false"
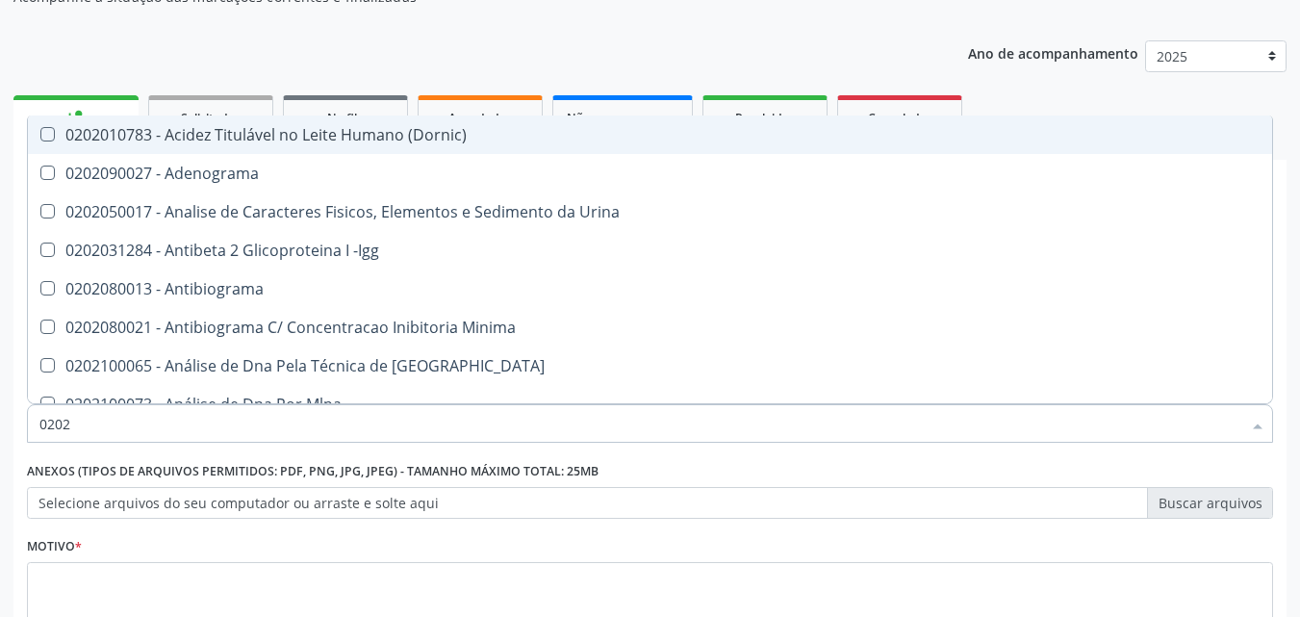
type input "02020"
checkbox Organicos "true"
checkbox Urico "false"
checkbox Barbituratos "true"
checkbox Calcio "true"
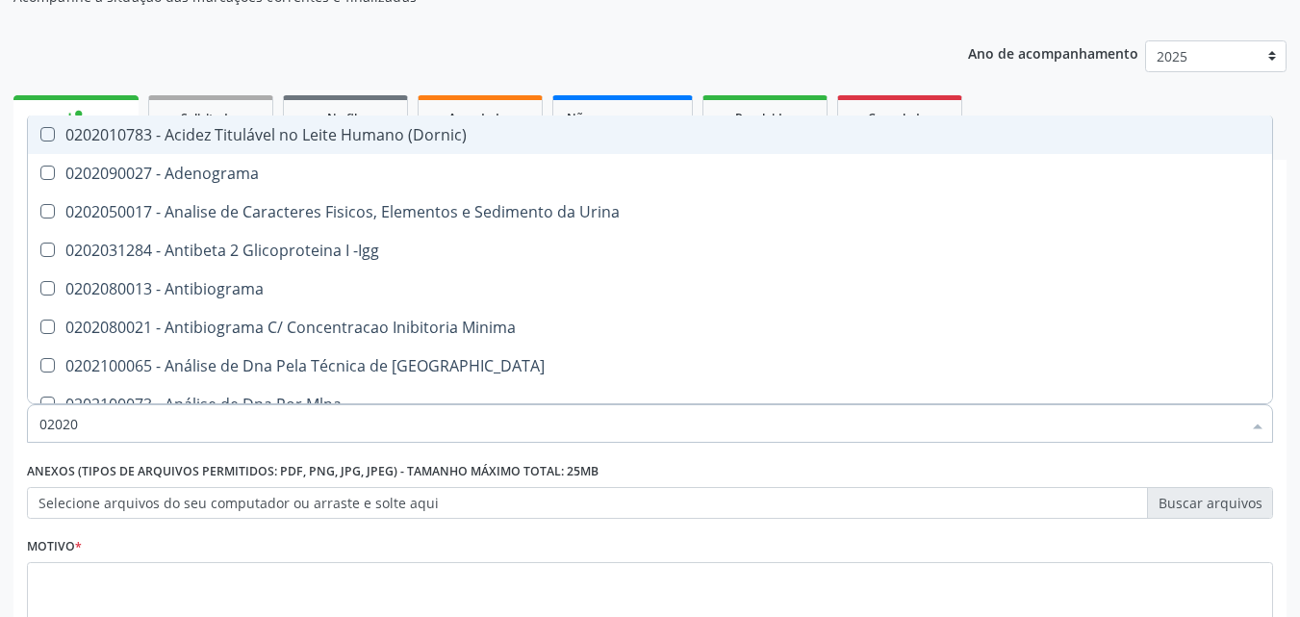
checkbox Total "false"
checkbox Creatinina "false"
checkbox Xi "true"
checkbox Glicose "false"
checkbox Prolactina "true"
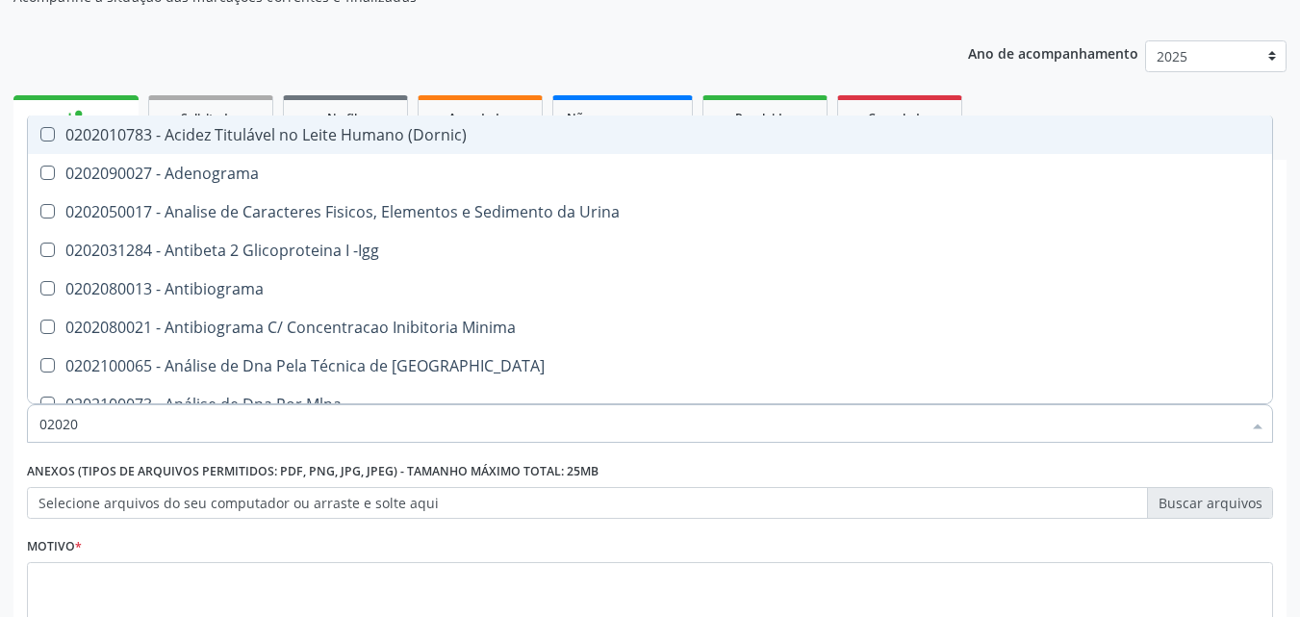
checkbox Funcional "true"
checkbox Derrames "true"
checkbox \(Tgo\) "false"
checkbox \(Tgp\) "false"
checkbox Ureia "false"
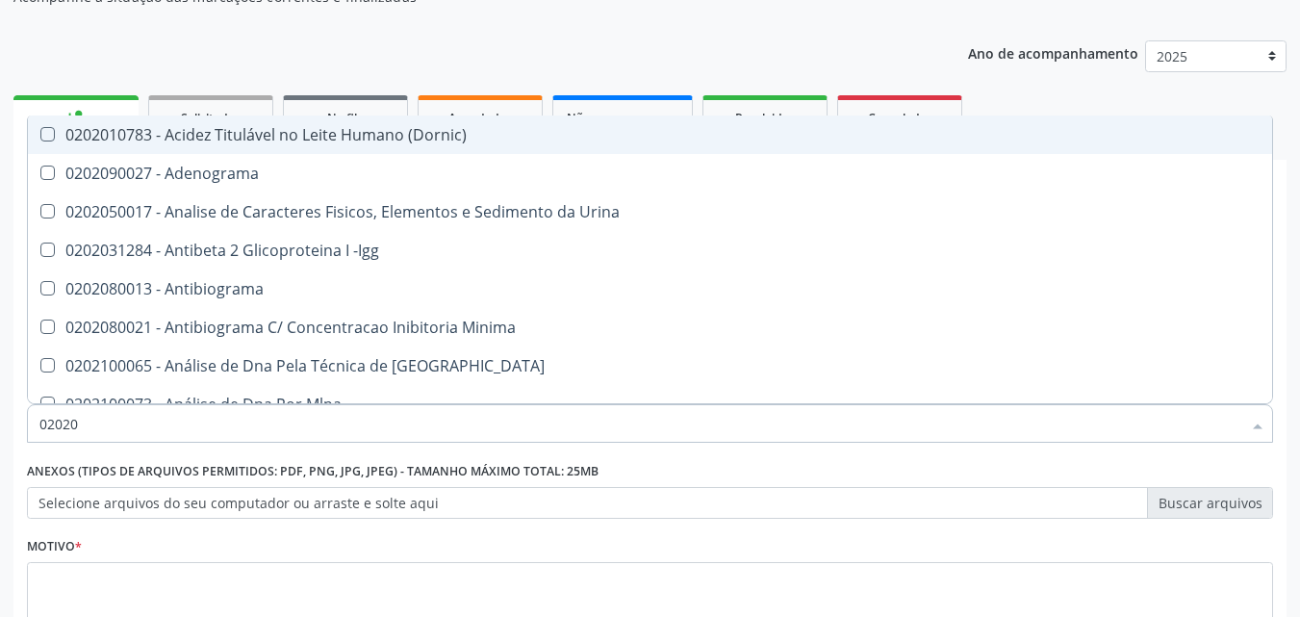
checkbox Zinco "true"
checkbox Completo "false"
type input "020201"
checkbox Osmolar "true"
checkbox Parceria\) "true"
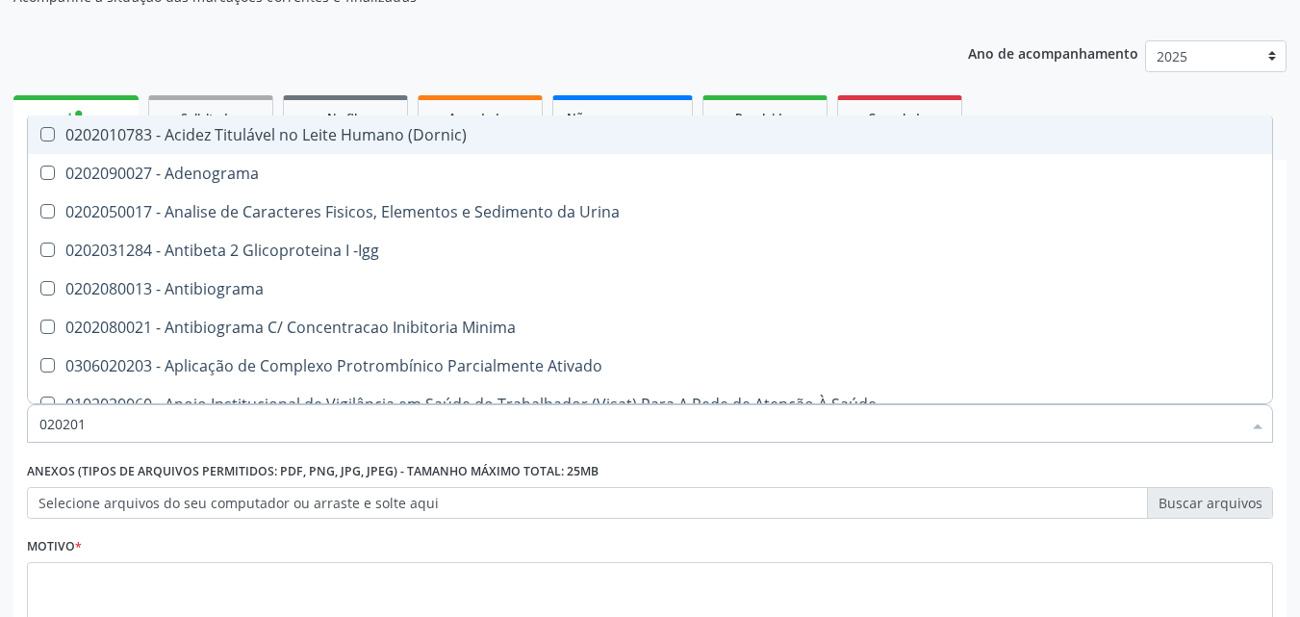
checkbox Gestante "true"
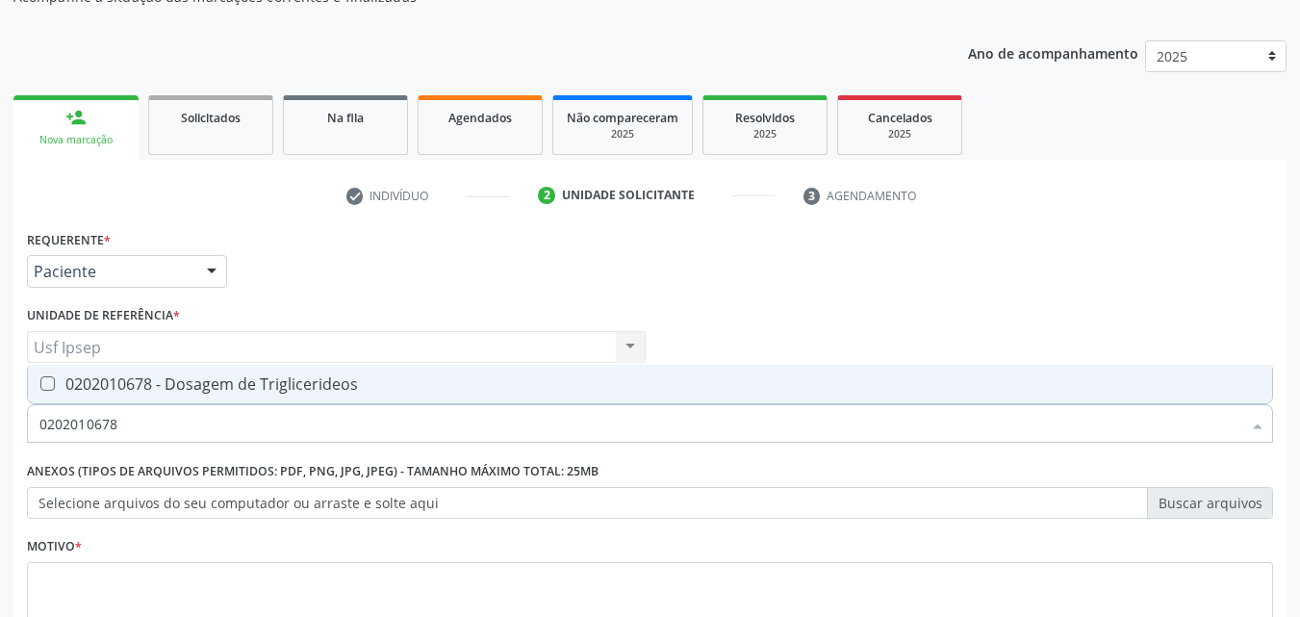
click at [40, 384] on Triglicerideos at bounding box center [47, 383] width 14 height 14
click at [40, 384] on Triglicerideos "checkbox" at bounding box center [34, 383] width 13 height 13
click at [123, 416] on input "0202010678" at bounding box center [640, 423] width 1202 height 38
click at [43, 386] on Glicosilada at bounding box center [47, 383] width 14 height 14
click at [40, 386] on Glicosilada "checkbox" at bounding box center [34, 383] width 13 height 13
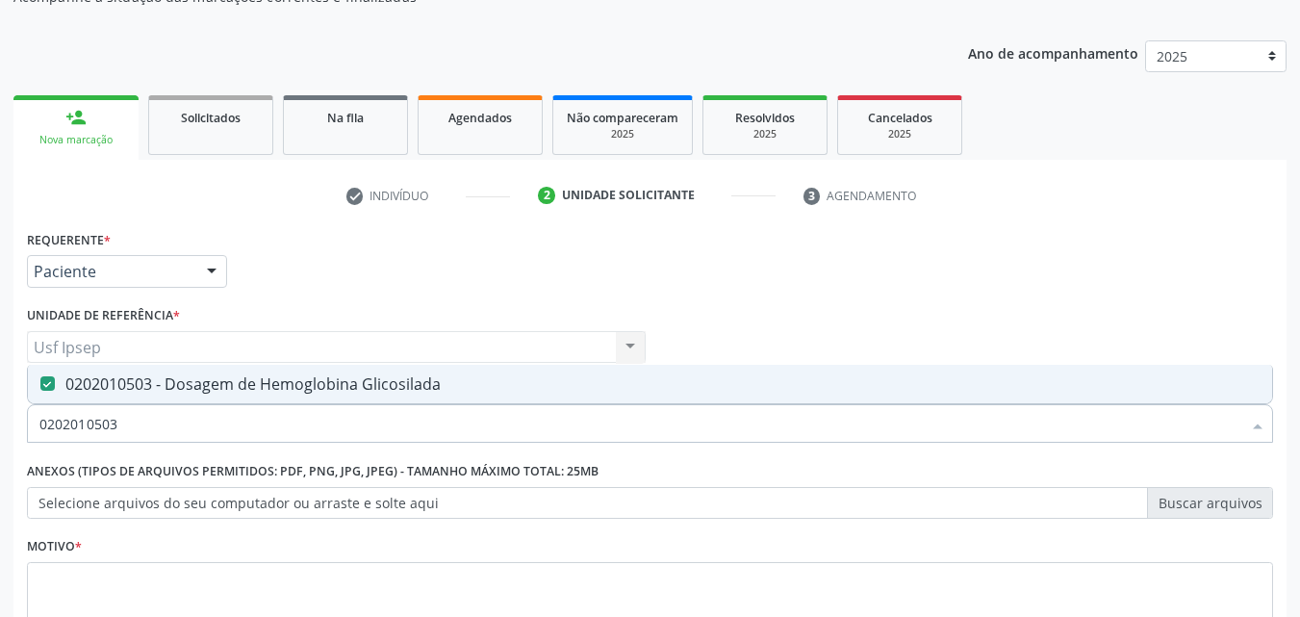
click at [138, 425] on input "0202010503" at bounding box center [640, 423] width 1202 height 38
click at [46, 389] on \(Psa\) at bounding box center [47, 383] width 14 height 14
click at [40, 389] on \(Psa\) "checkbox" at bounding box center [34, 383] width 13 height 13
click at [128, 434] on input "0202030105" at bounding box center [640, 423] width 1202 height 38
click at [49, 382] on Urina at bounding box center [47, 383] width 14 height 14
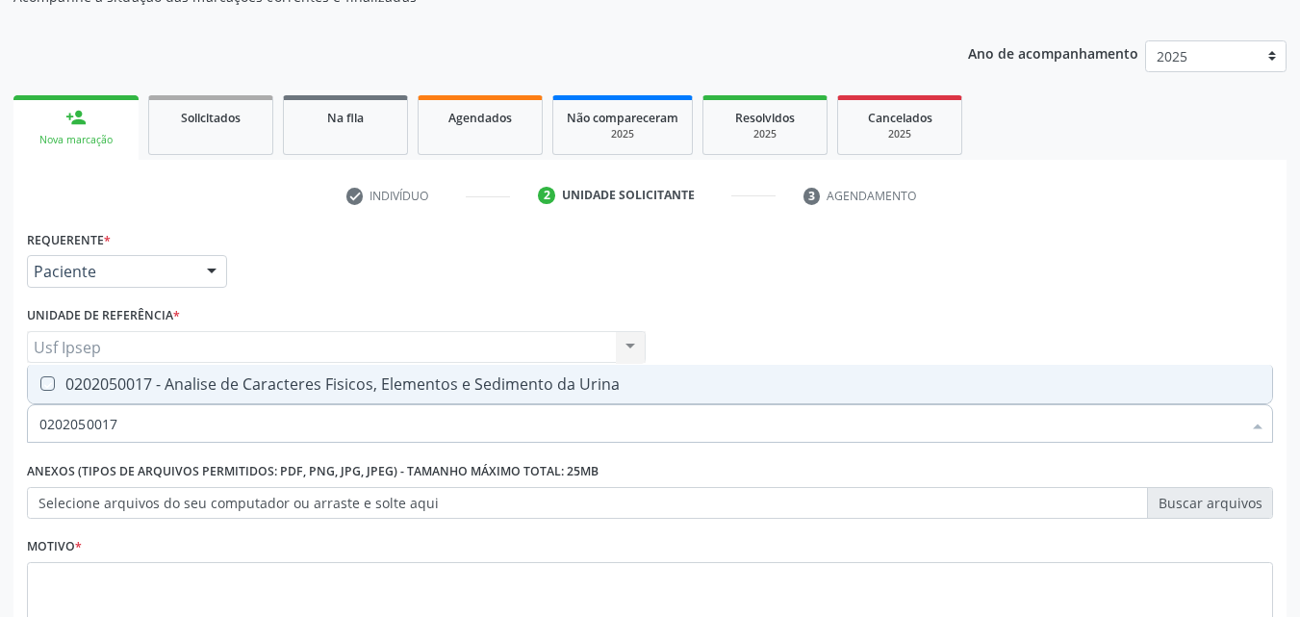
click at [40, 382] on Urina "checkbox" at bounding box center [34, 383] width 13 height 13
click at [116, 422] on input "0202050017" at bounding box center [640, 423] width 1202 height 38
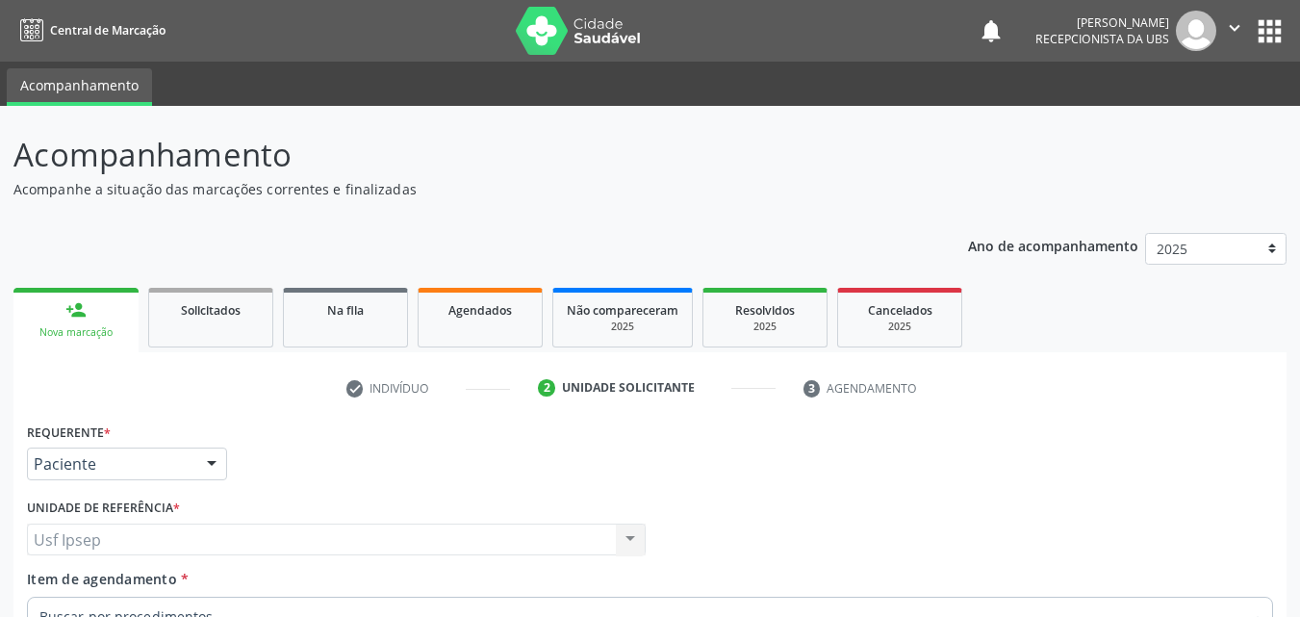
scroll to position [337, 0]
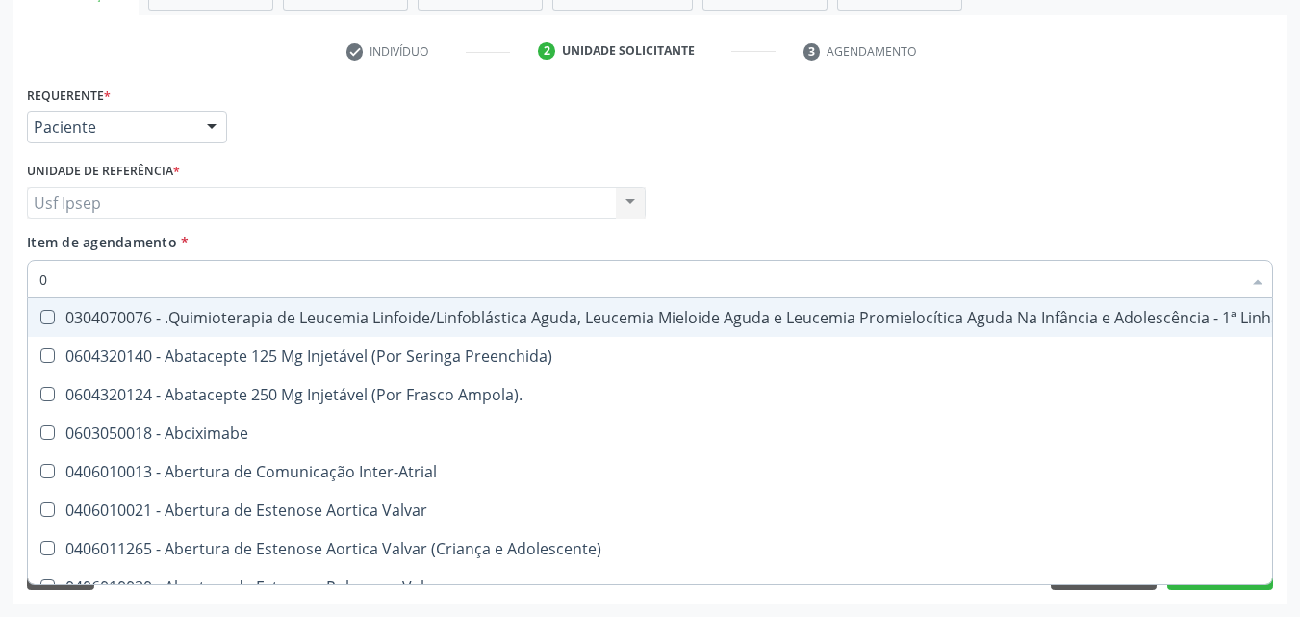
type input "02"
checkbox Hemodialise "true"
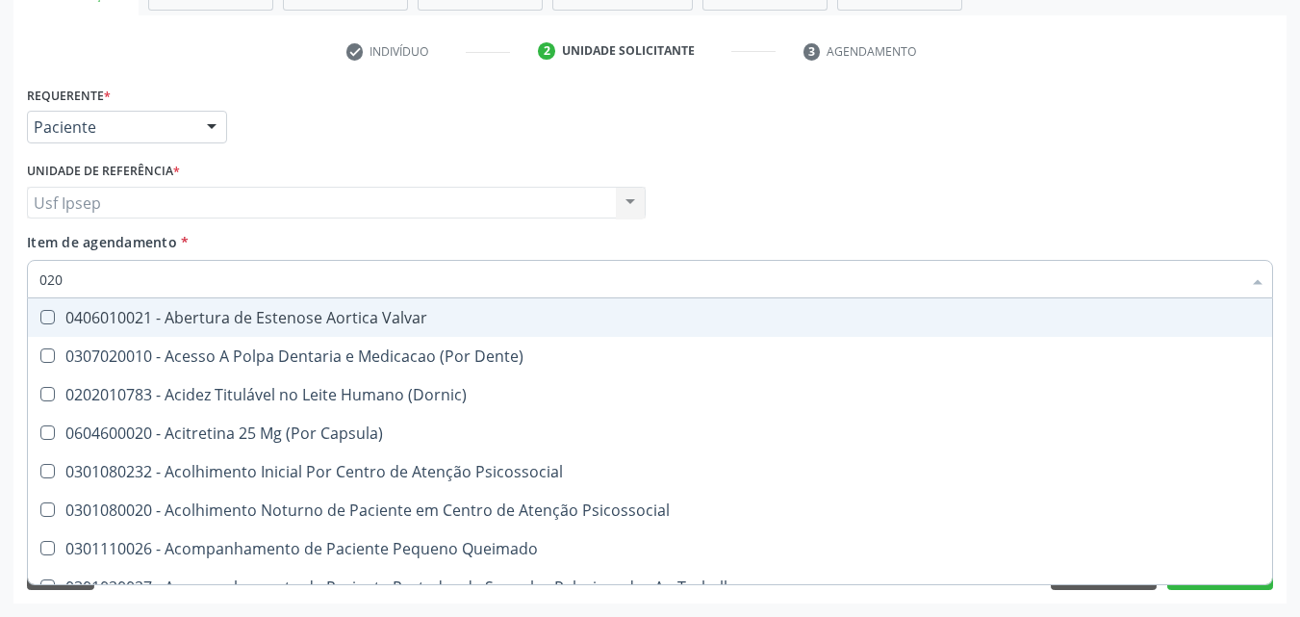
type input "0202"
checkbox Distal "true"
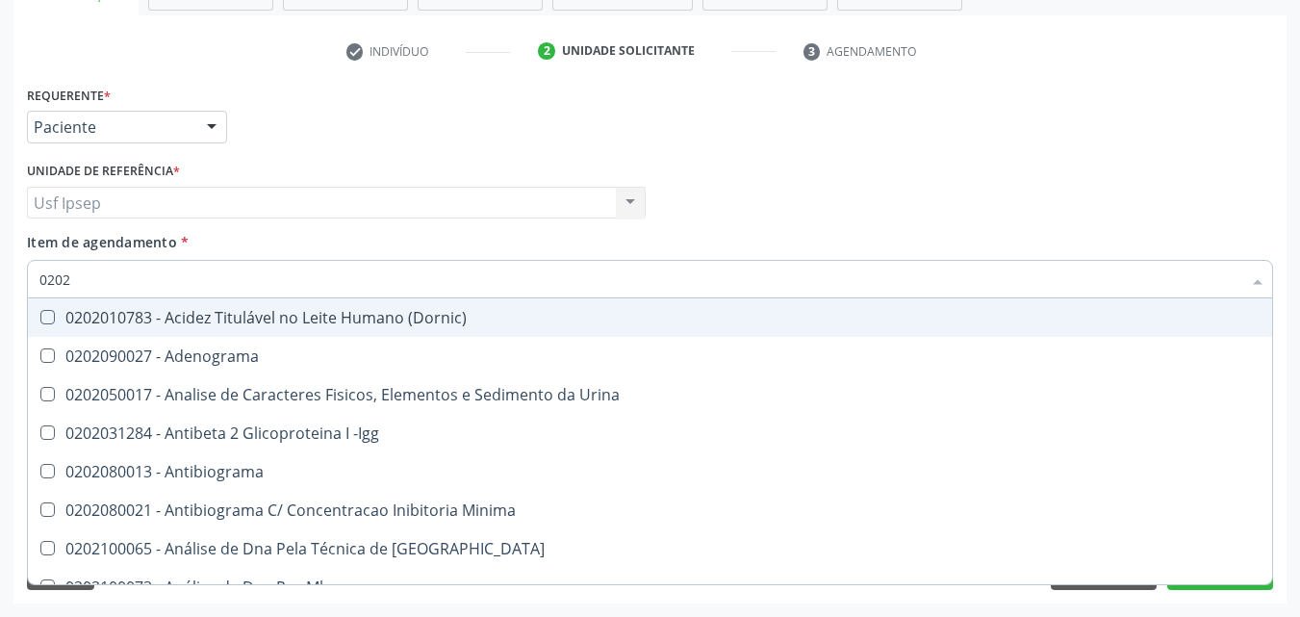
type input "02020"
checkbox Urico "true"
checkbox Igm "false"
type input "020201"
checkbox Osmolar "true"
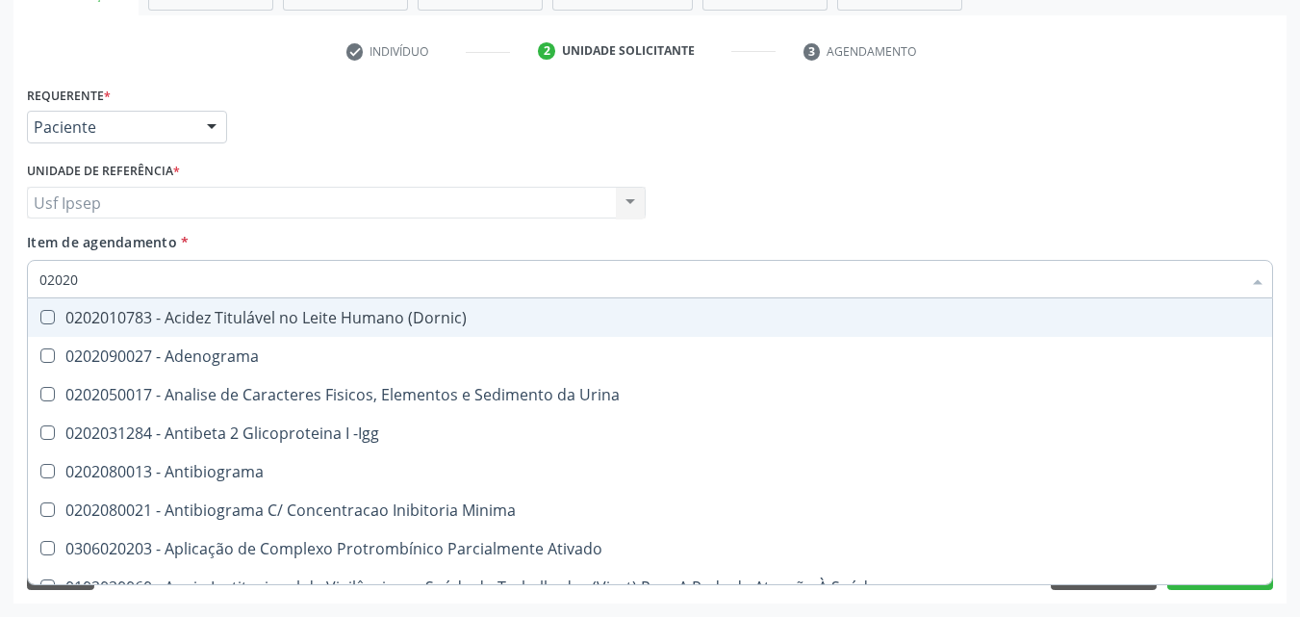
checkbox Urico "false"
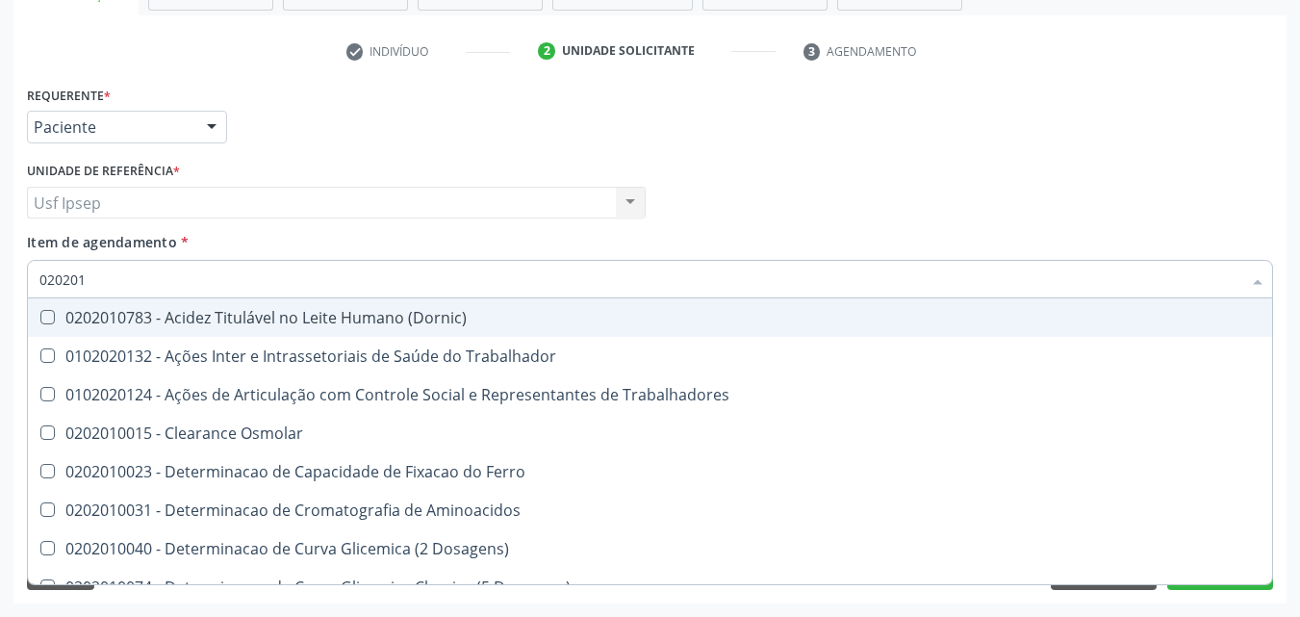
type input "0202010"
checkbox Ativada\) "true"
checkbox Urico "false"
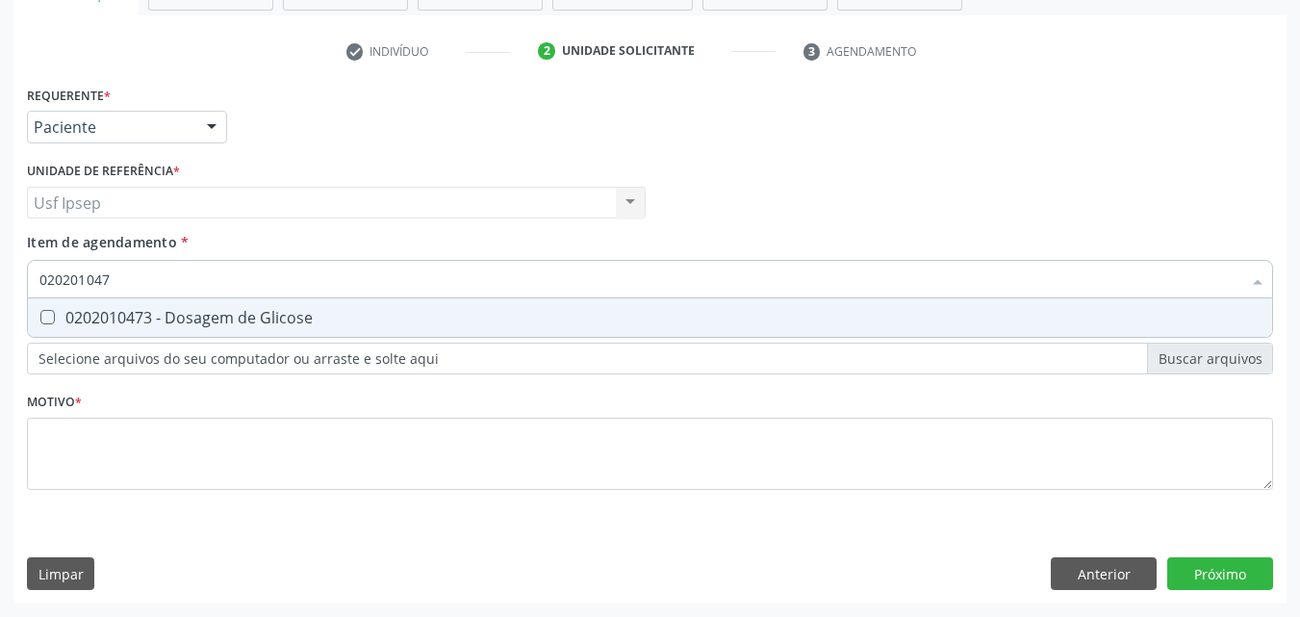
type input "0202010473"
click at [46, 317] on Glicose at bounding box center [47, 317] width 14 height 14
click at [40, 317] on Glicose "checkbox" at bounding box center [34, 317] width 13 height 13
checkbox Glicose "true"
click at [118, 272] on input "0202010473" at bounding box center [640, 279] width 1202 height 38
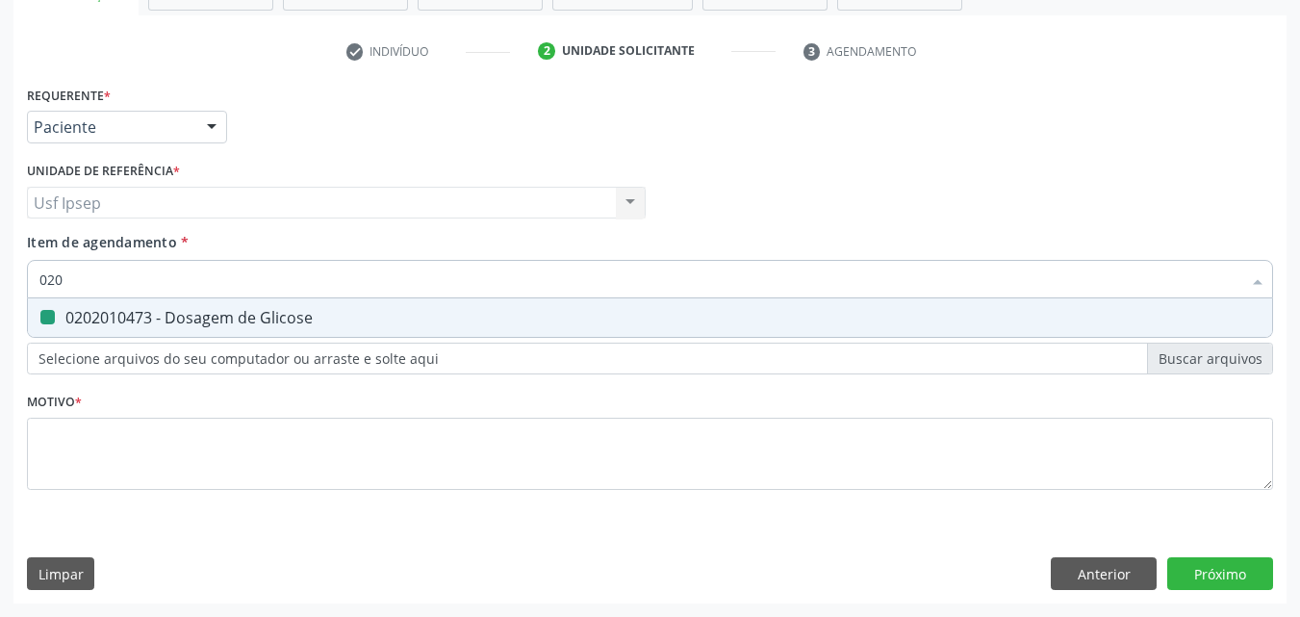
type input "02"
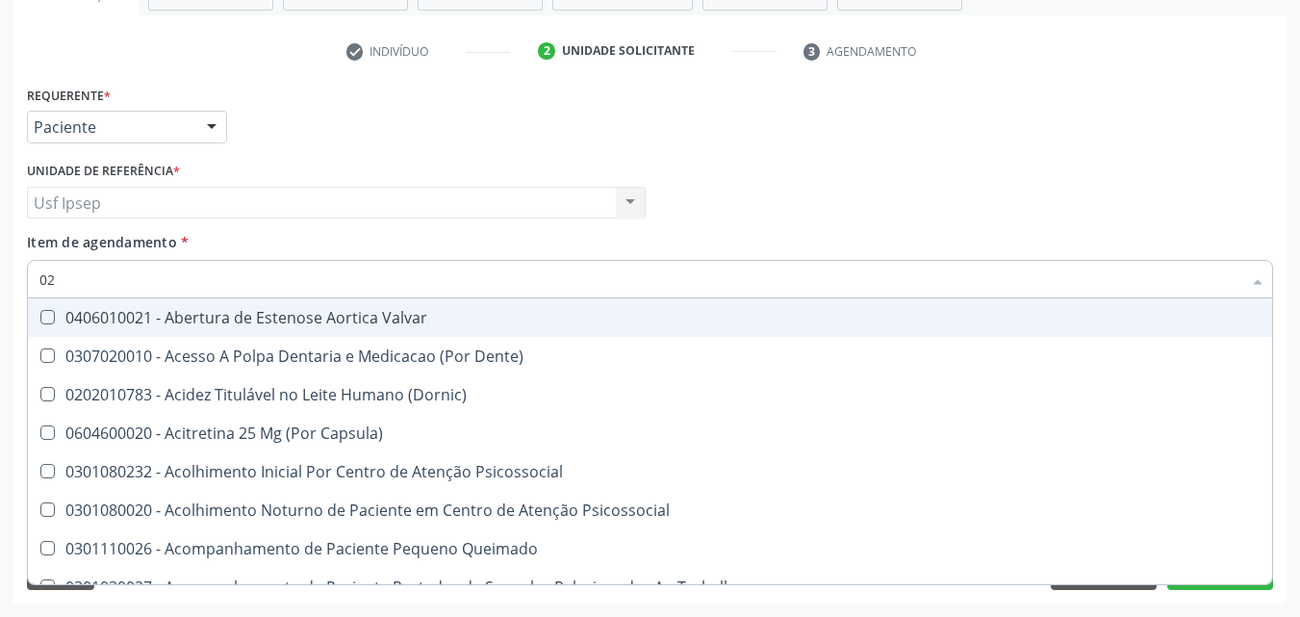
checkbox Valvar "false"
type input "0"
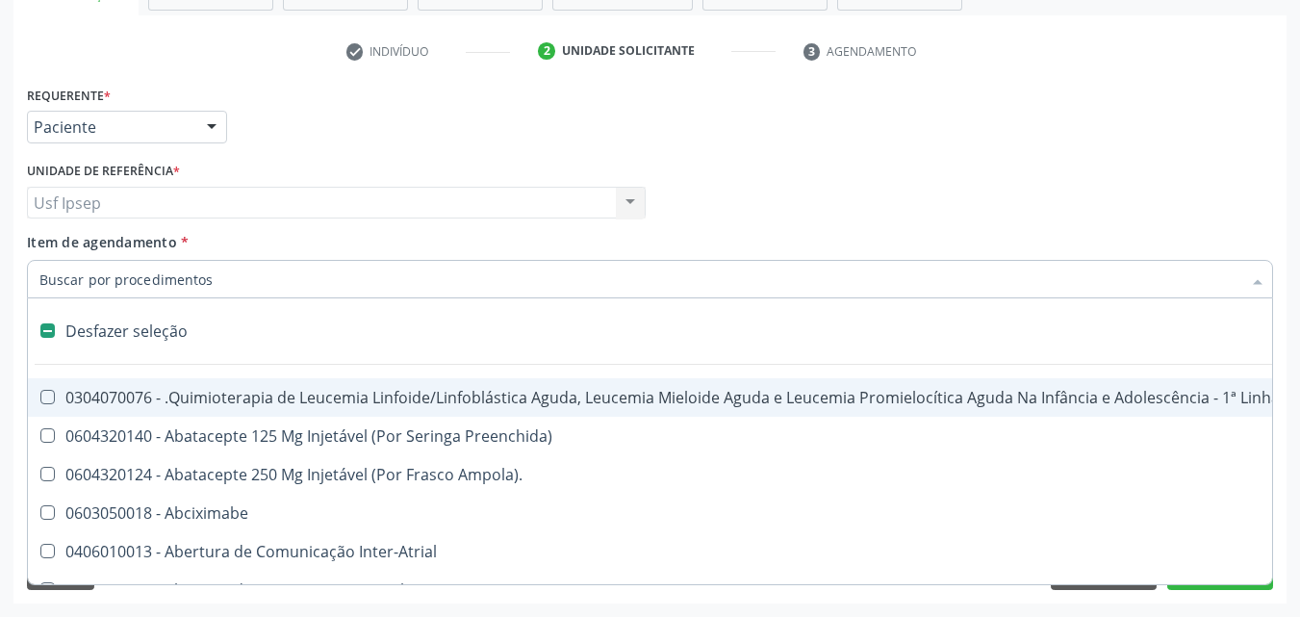
checkbox Hemodialise "false"
checkbox Bilateral "false"
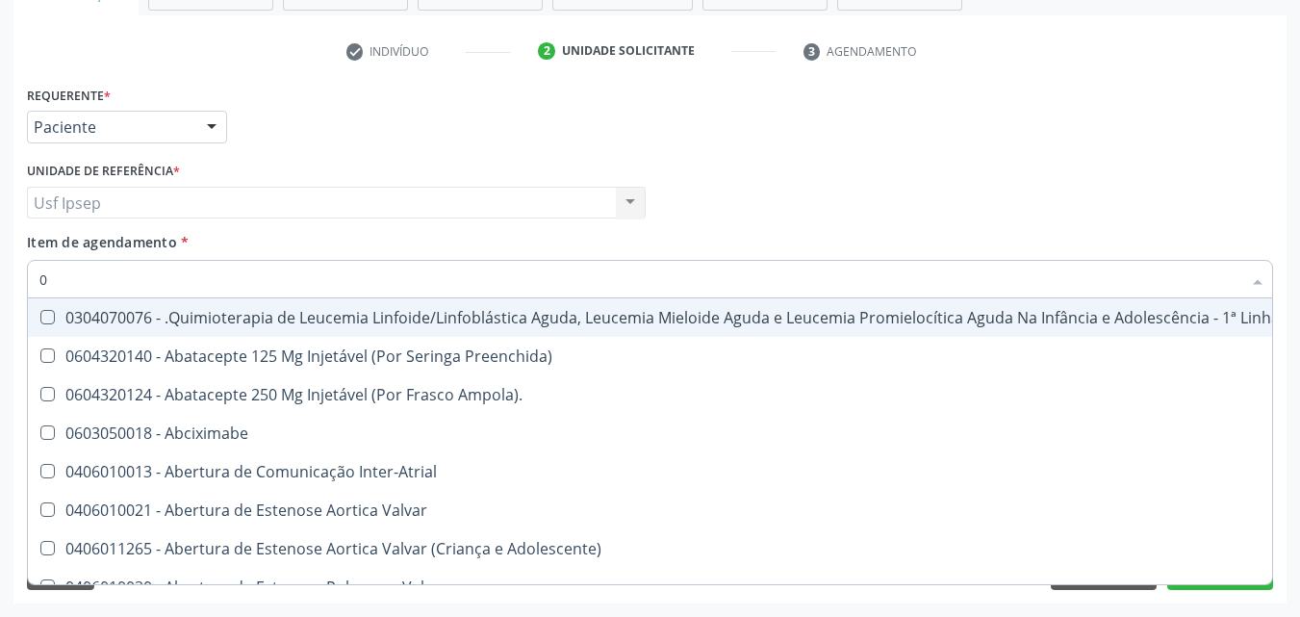
type input "02"
checkbox Hemodialise "true"
checkbox Bilateral "true"
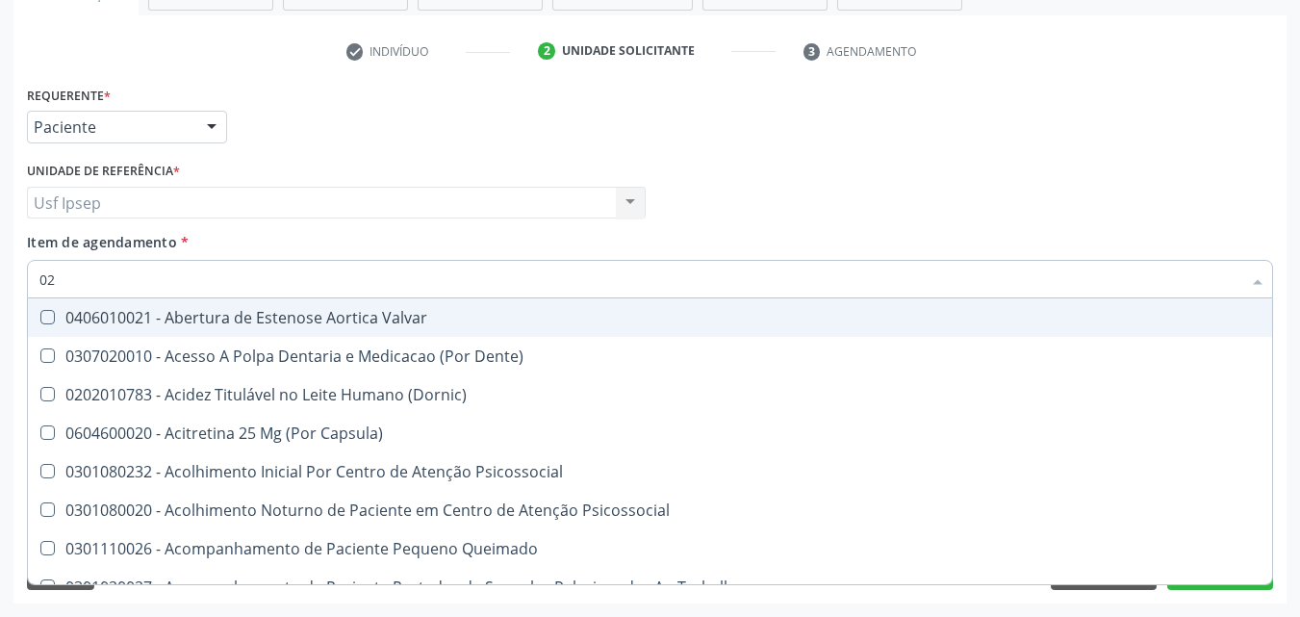
type input "020"
checkbox Intra-Aortico "true"
checkbox \(Qualitativo\) "true"
checkbox Urico "false"
checkbox Glicose "false"
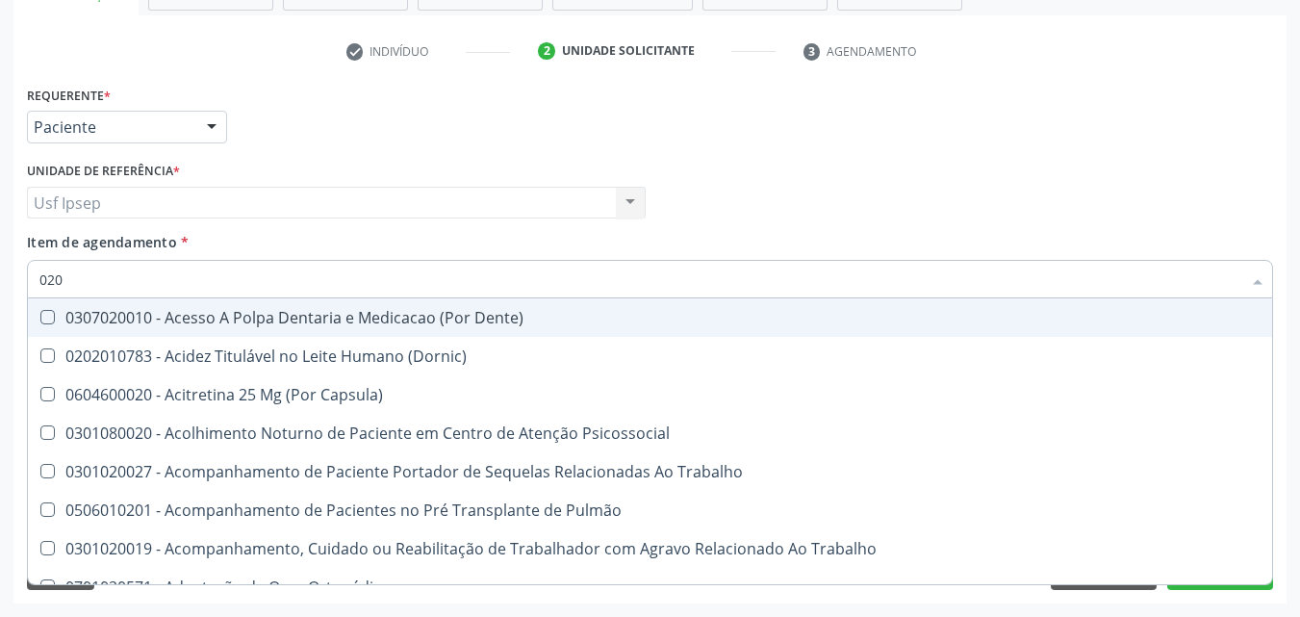
type input "0202"
checkbox População "true"
checkbox Laser "true"
checkbox Urico "false"
checkbox Glicose "false"
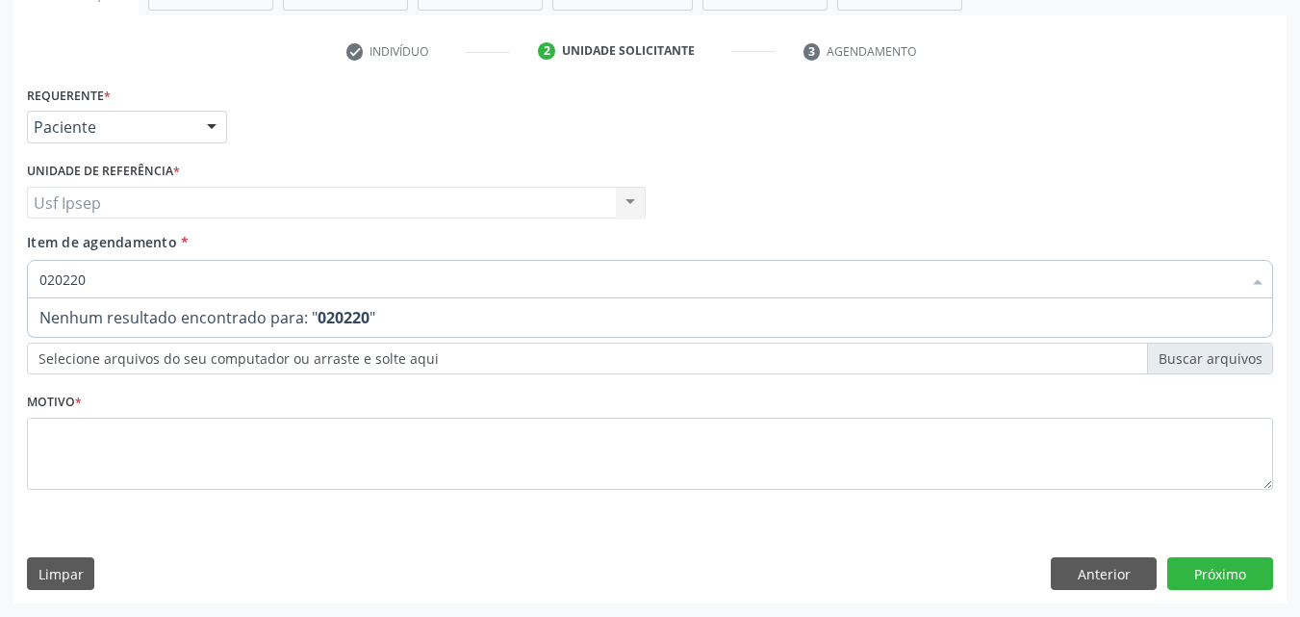
click at [68, 282] on input "020220" at bounding box center [640, 279] width 1202 height 38
click at [119, 277] on input "0202038020" at bounding box center [640, 279] width 1202 height 38
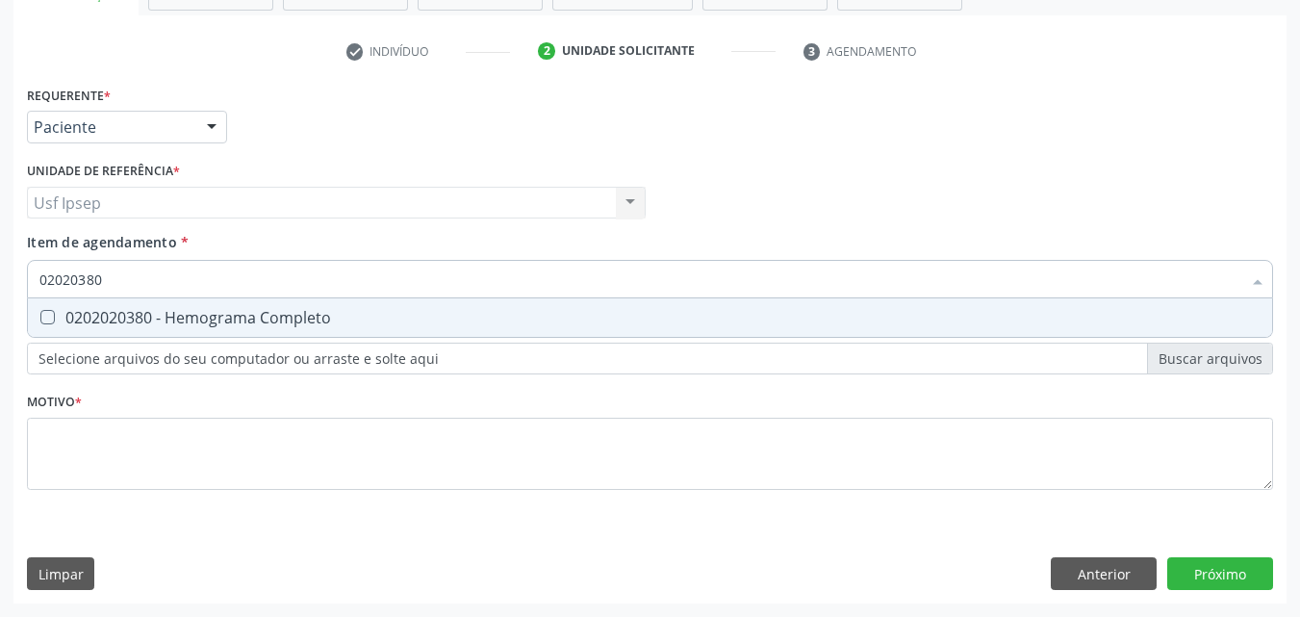
type input "0202038"
click at [53, 313] on Completo at bounding box center [47, 317] width 14 height 14
click at [40, 313] on Completo "checkbox" at bounding box center [34, 317] width 13 height 13
checkbox Completo "true"
click at [99, 281] on input "0202038" at bounding box center [640, 279] width 1202 height 38
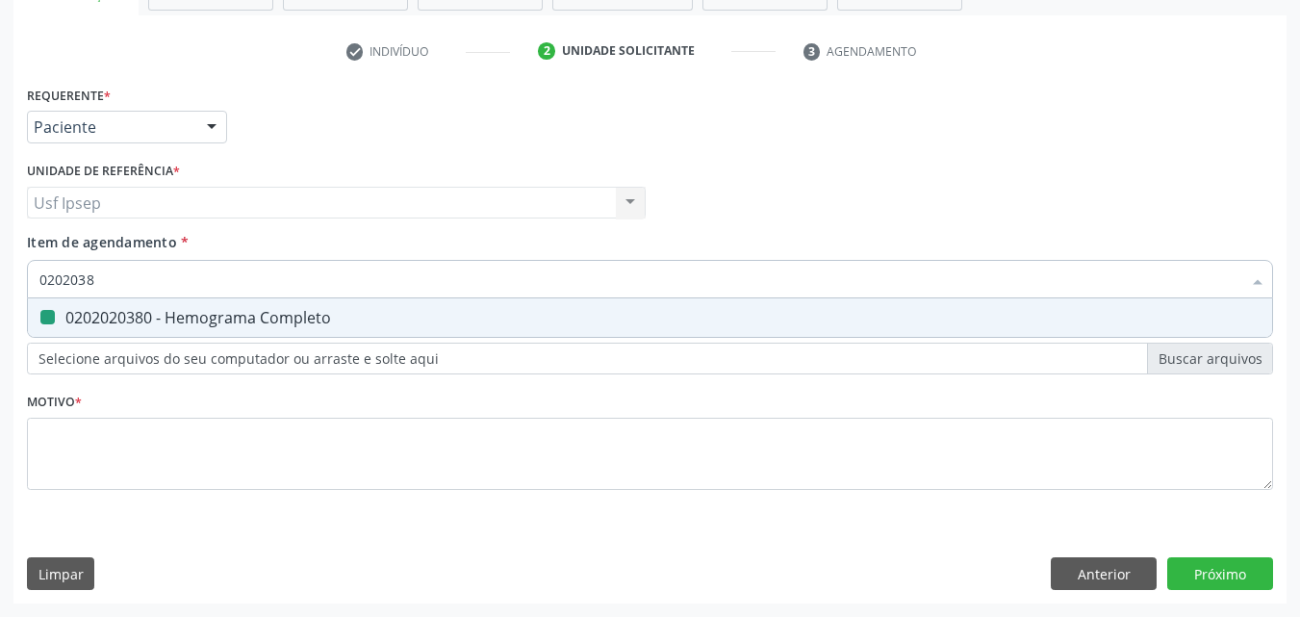
type input "020203"
checkbox Completo "false"
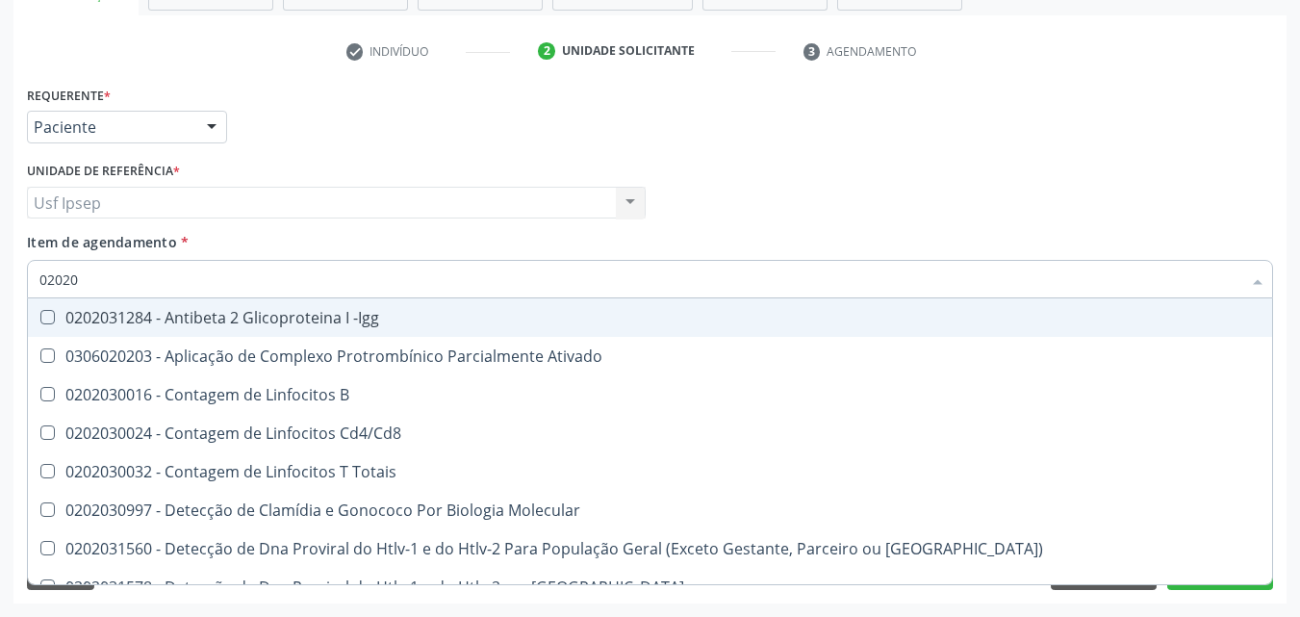
type input "0202"
checkbox Completo "false"
checkbox Antileptospiras "false"
checkbox Anticitomegalovirus "true"
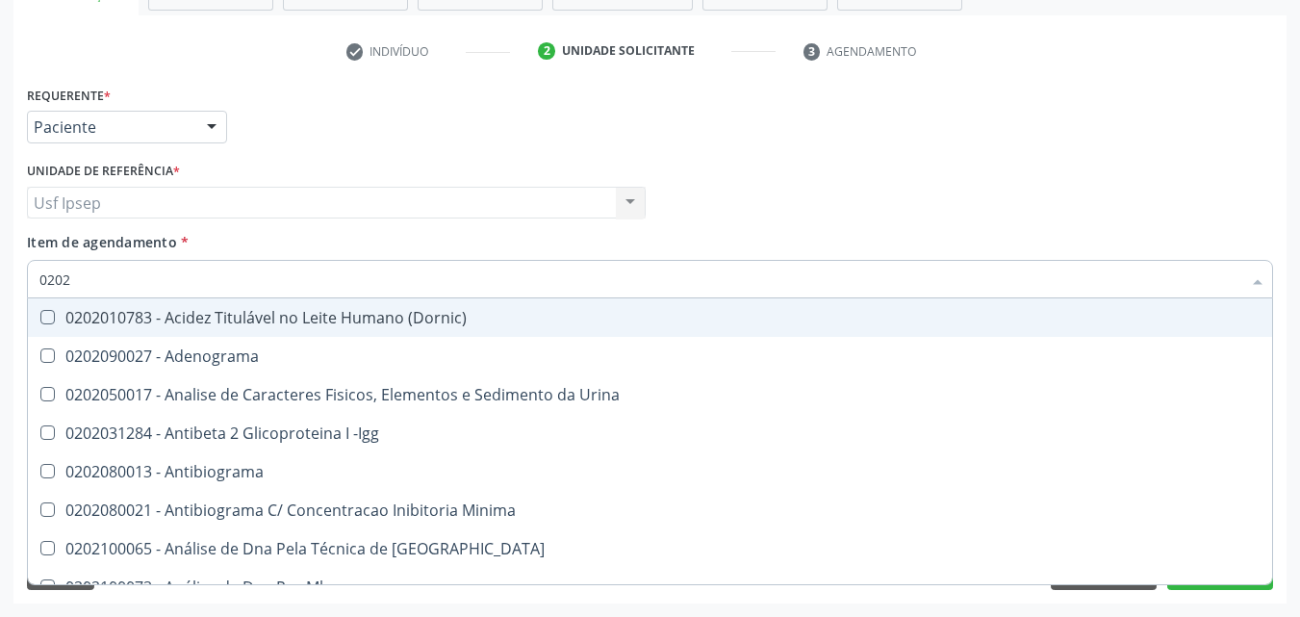
type input "020"
checkbox Urico "false"
checkbox Glicose "false"
checkbox Completo "false"
checkbox Fezes "true"
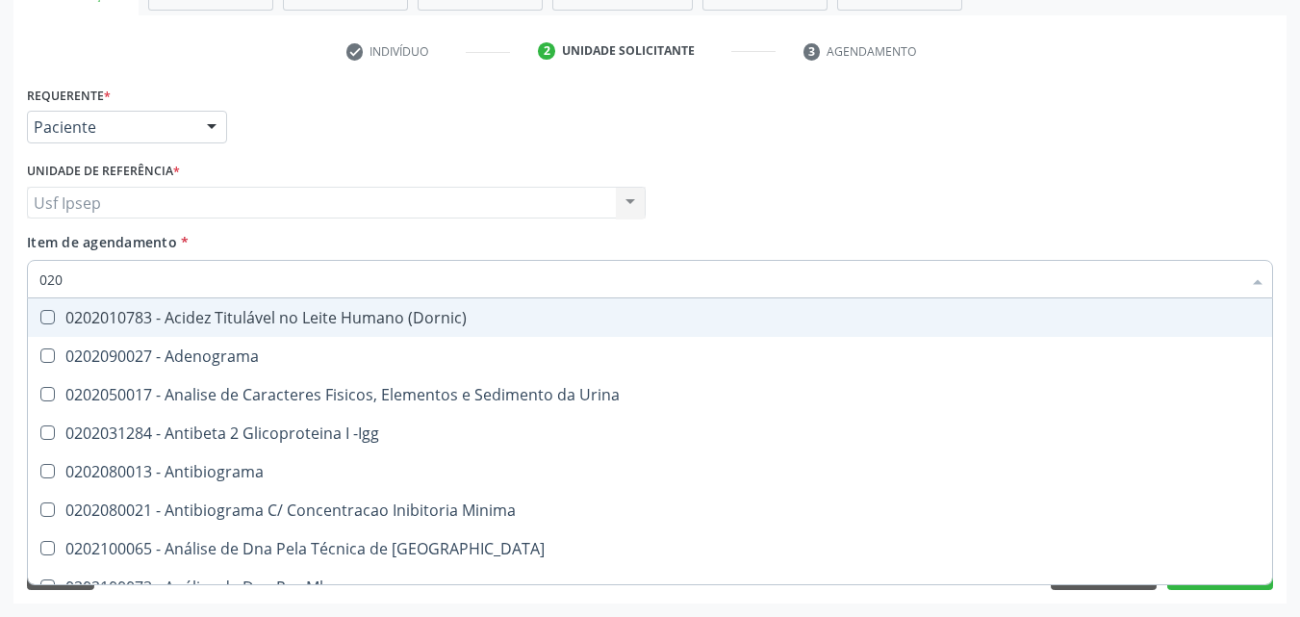
checkbox Boston "true"
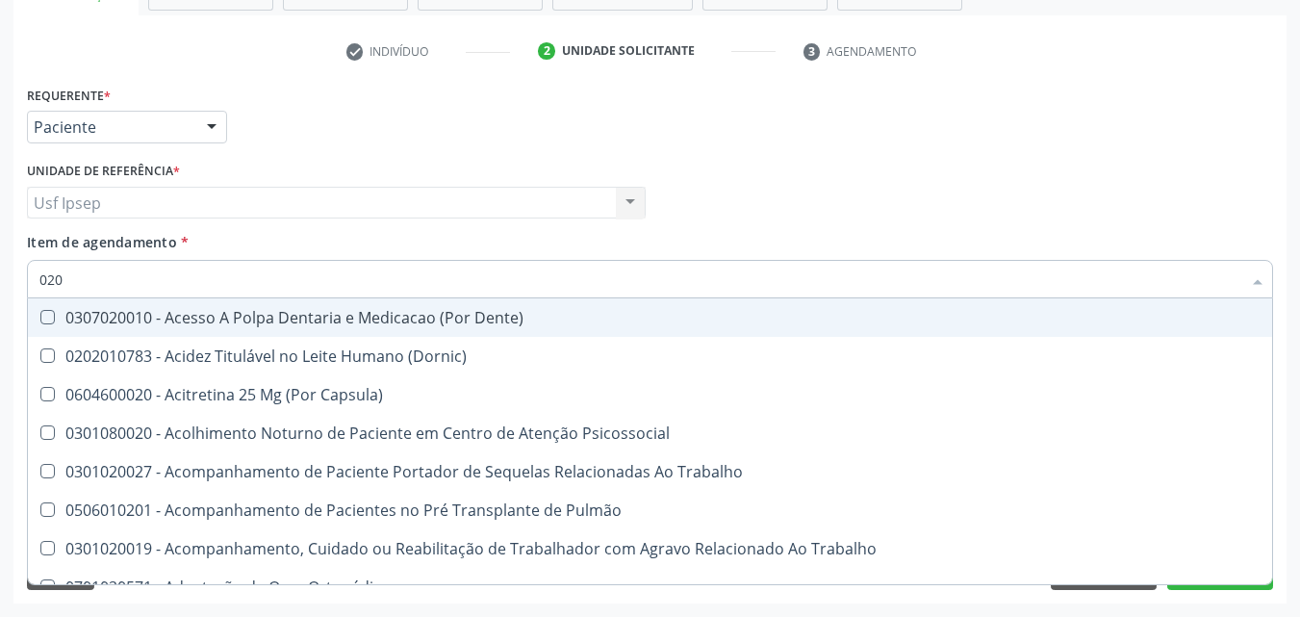
type input "02"
checkbox Urico "false"
checkbox Glicose "false"
checkbox Endocardico "true"
checkbox Segmento\) "true"
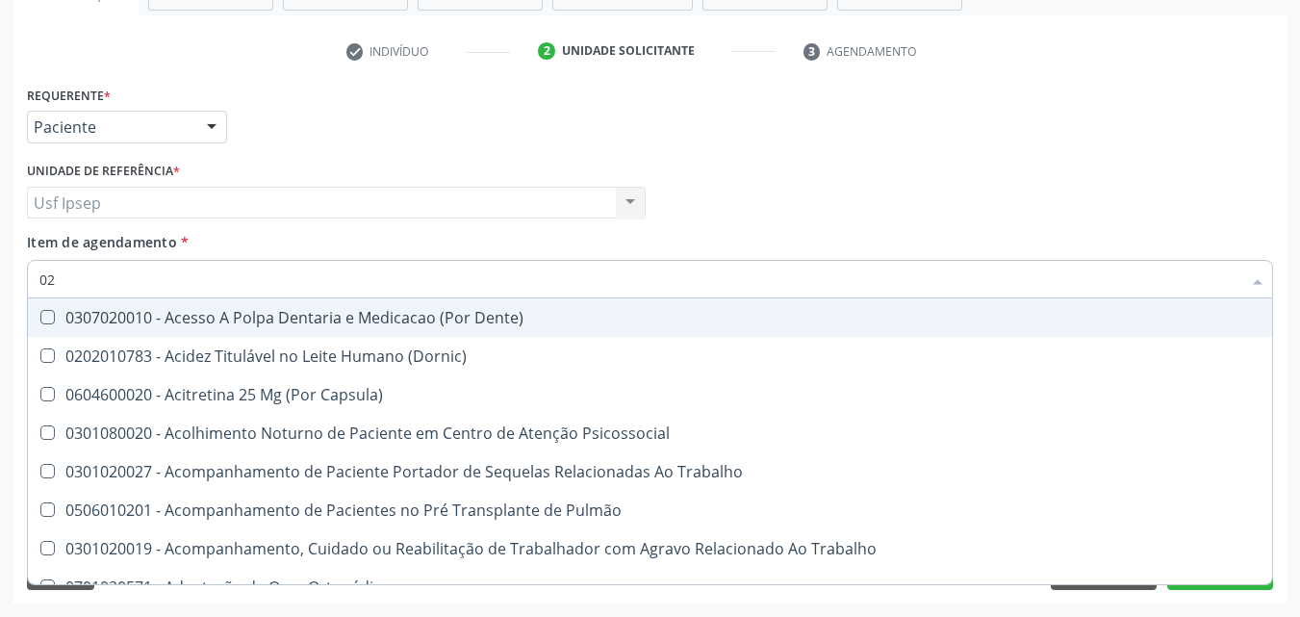
checkbox Completo "false"
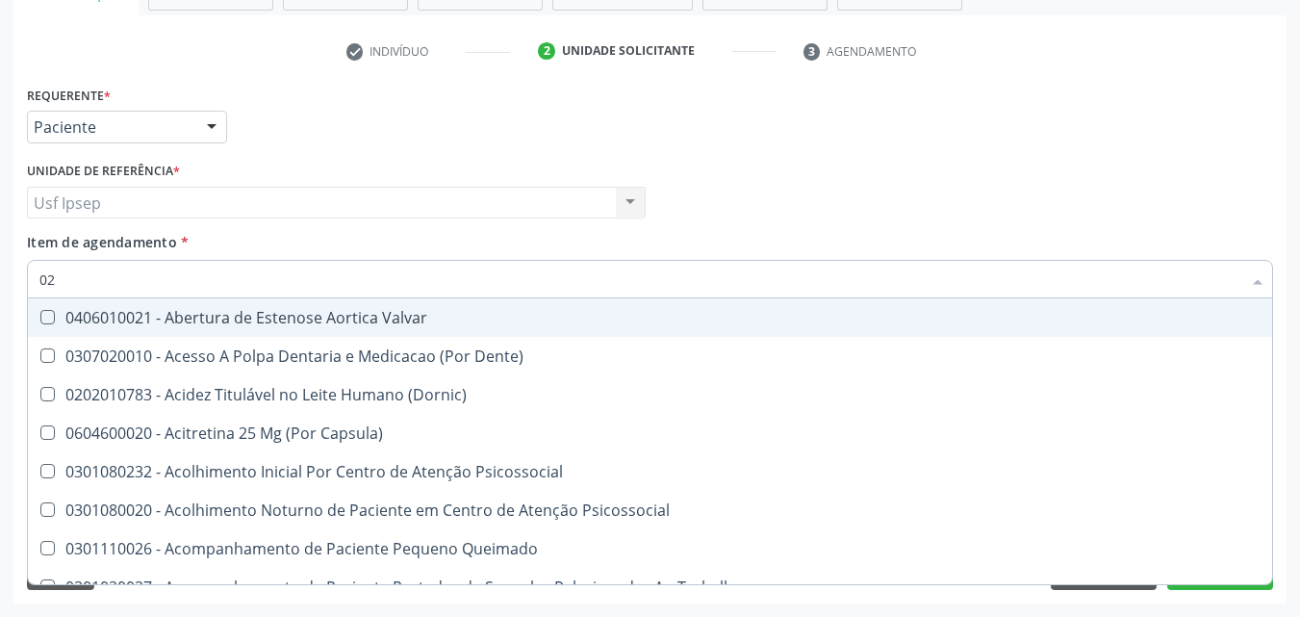
type input "020"
checkbox Intra-Aortico "true"
checkbox \(Qualitativo\) "true"
checkbox Urico "false"
checkbox Glicose "false"
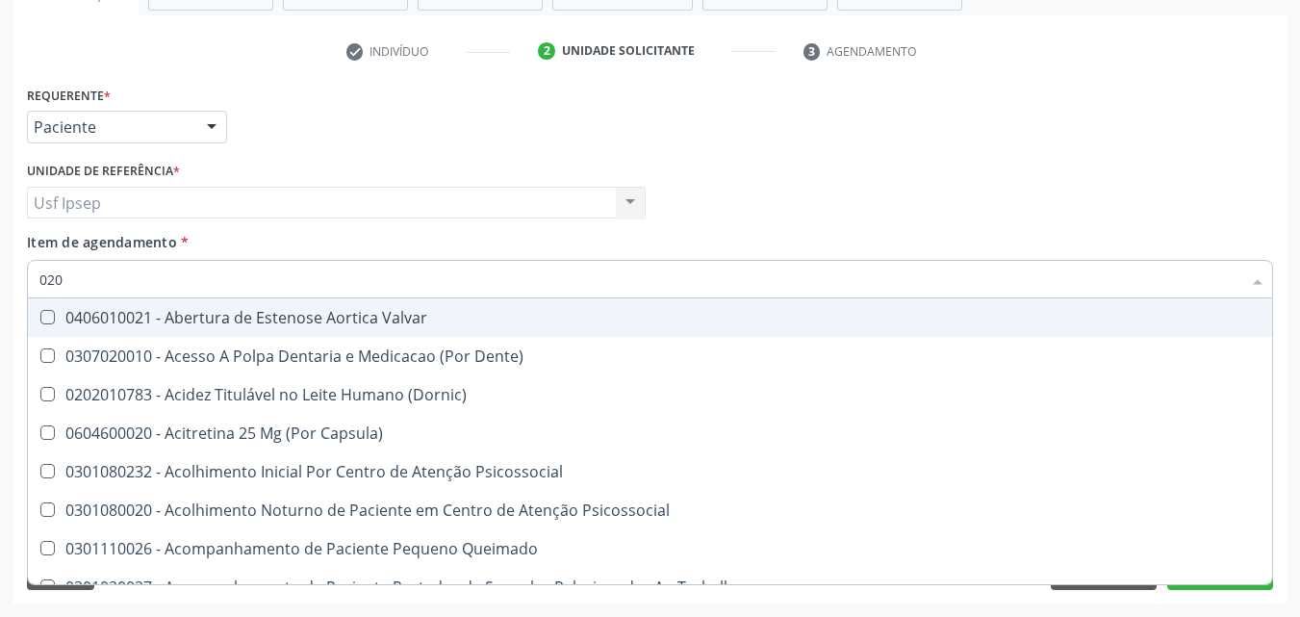
checkbox \(T3\) "true"
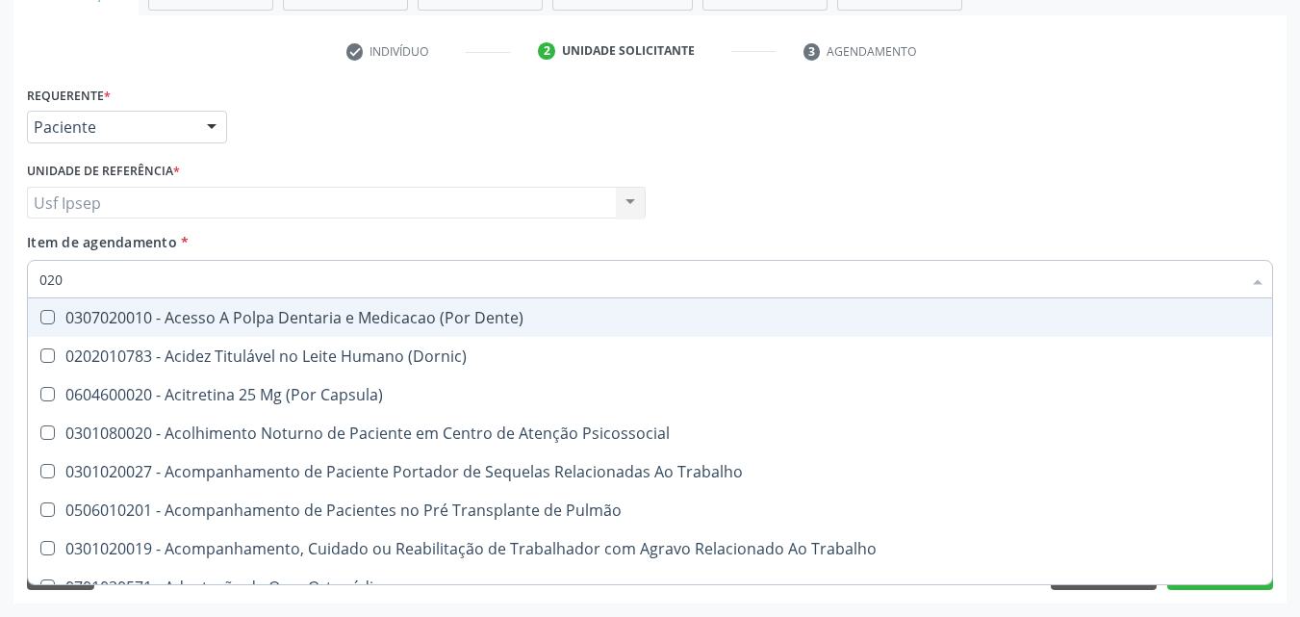
type input "0202"
checkbox População "true"
checkbox Laser "true"
checkbox Biologica "true"
checkbox Urico "false"
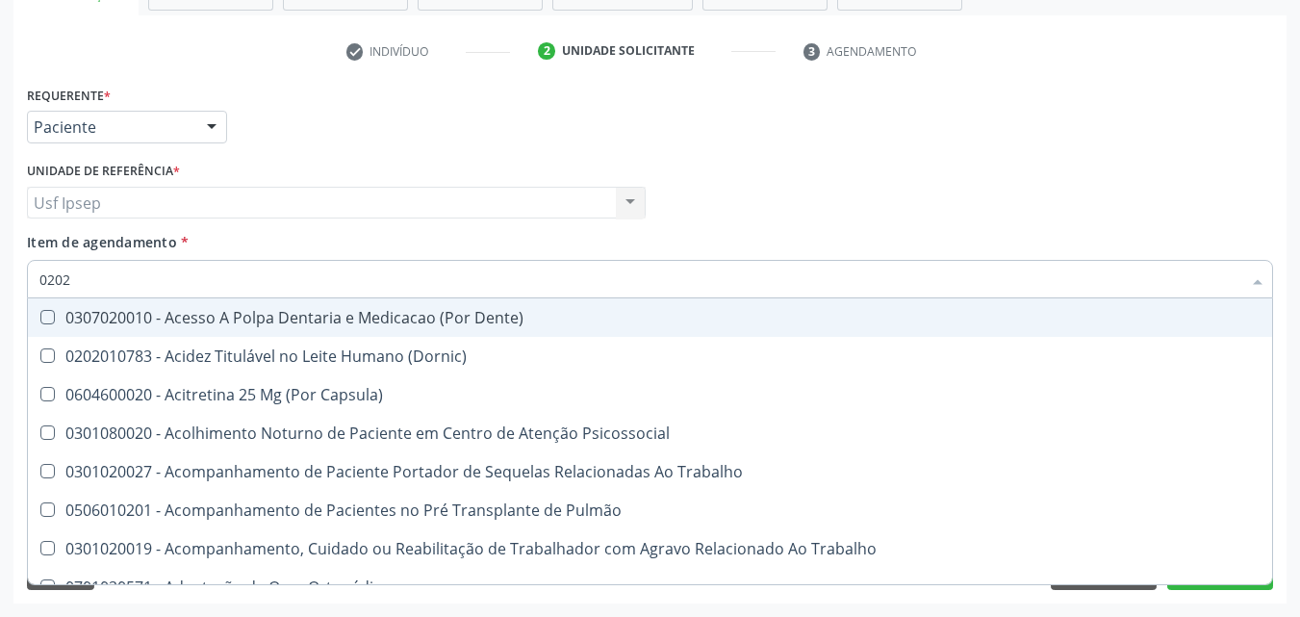
checkbox Glicose "false"
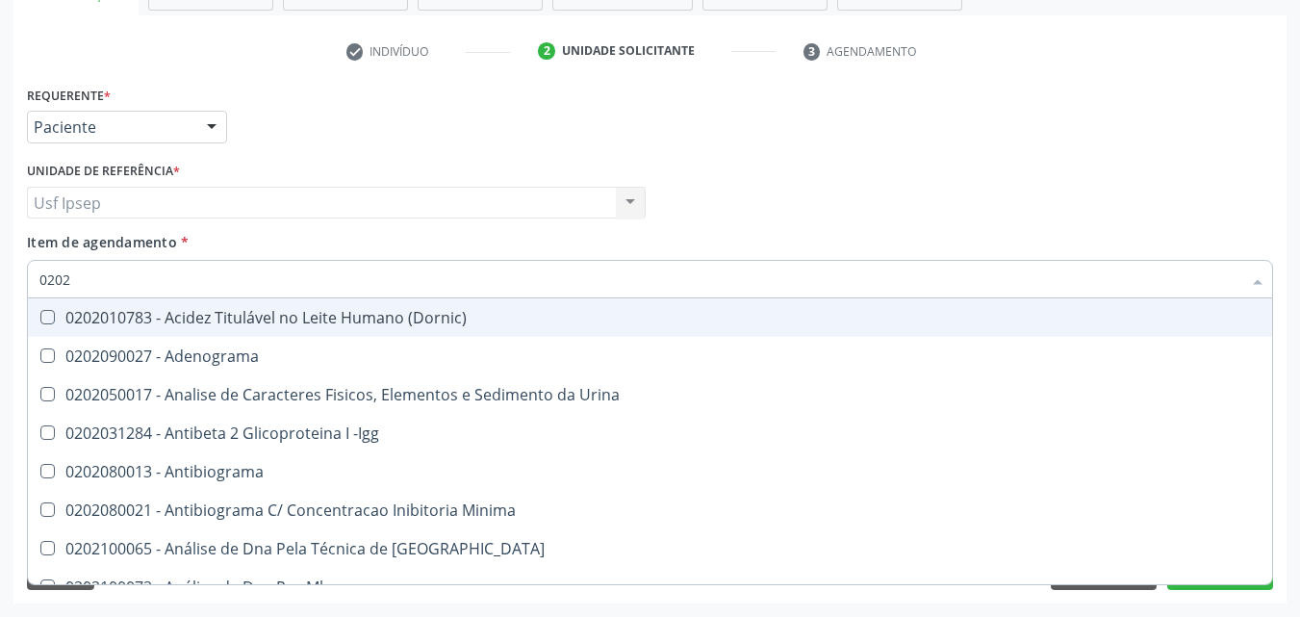
type input "02020"
checkbox Organicos "true"
checkbox Urico "false"
checkbox Xi "true"
checkbox Glicose "false"
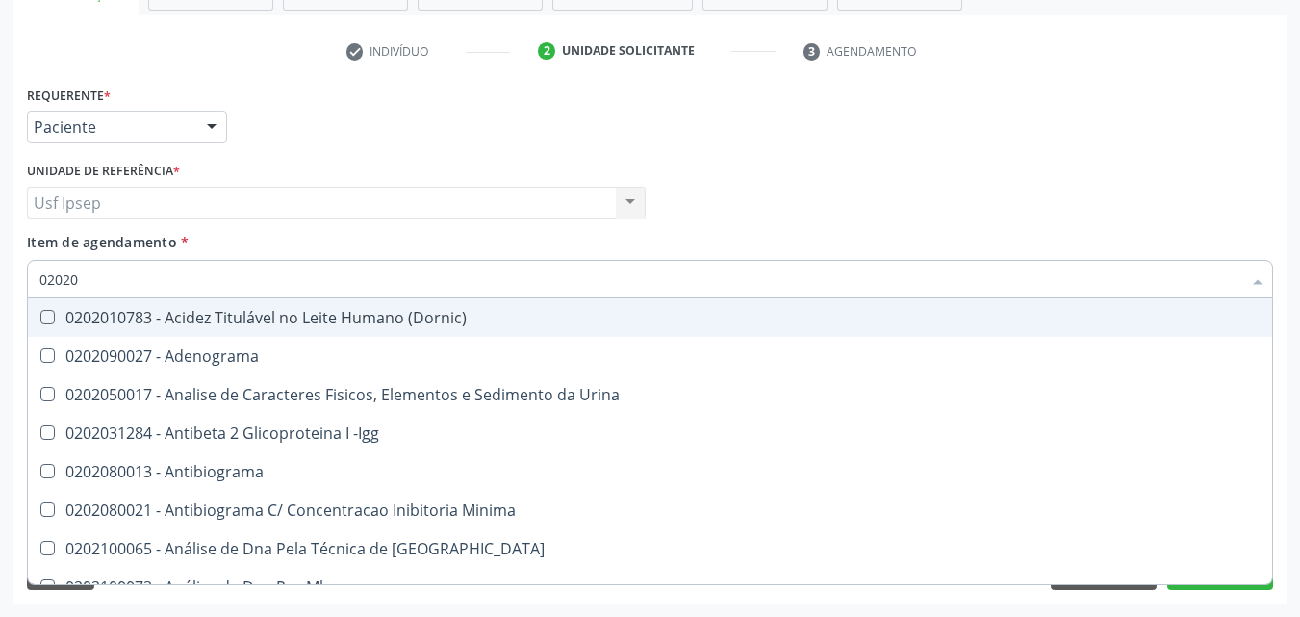
checkbox Zinco "true"
checkbox Completo "false"
type input "0202"
checkbox Urico "false"
checkbox Igm "true"
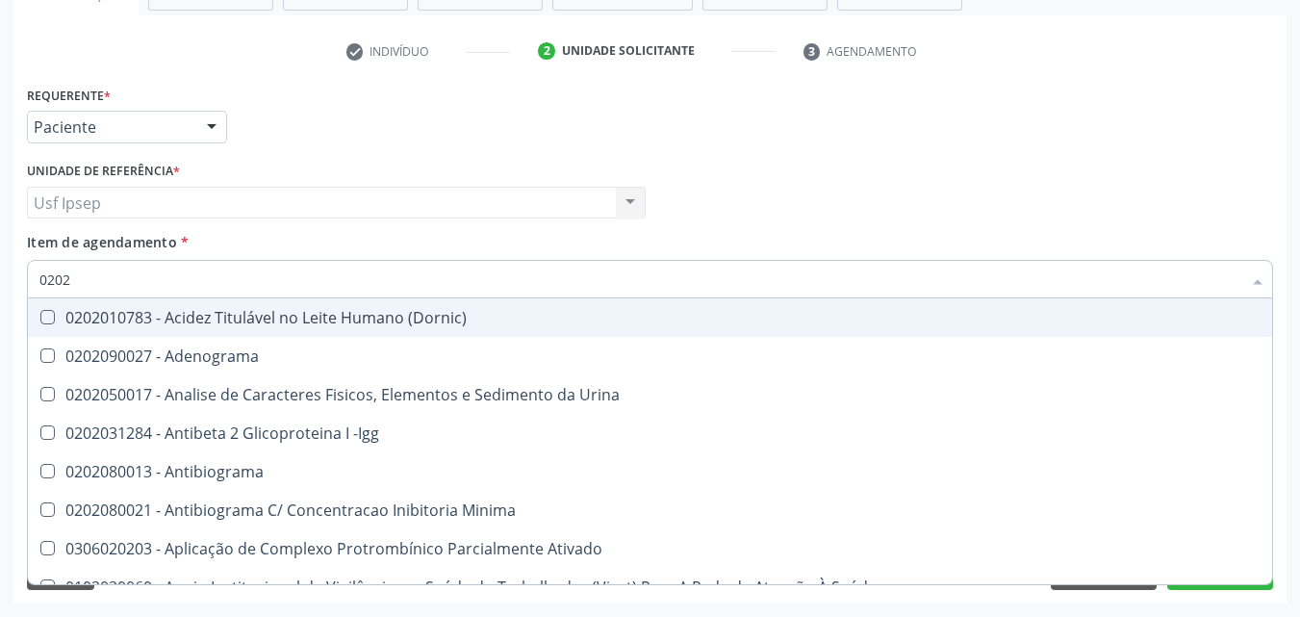
checkbox Glicose "false"
checkbox Lactato "true"
checkbox Completo "false"
checkbox Pylori "true"
type input "02020"
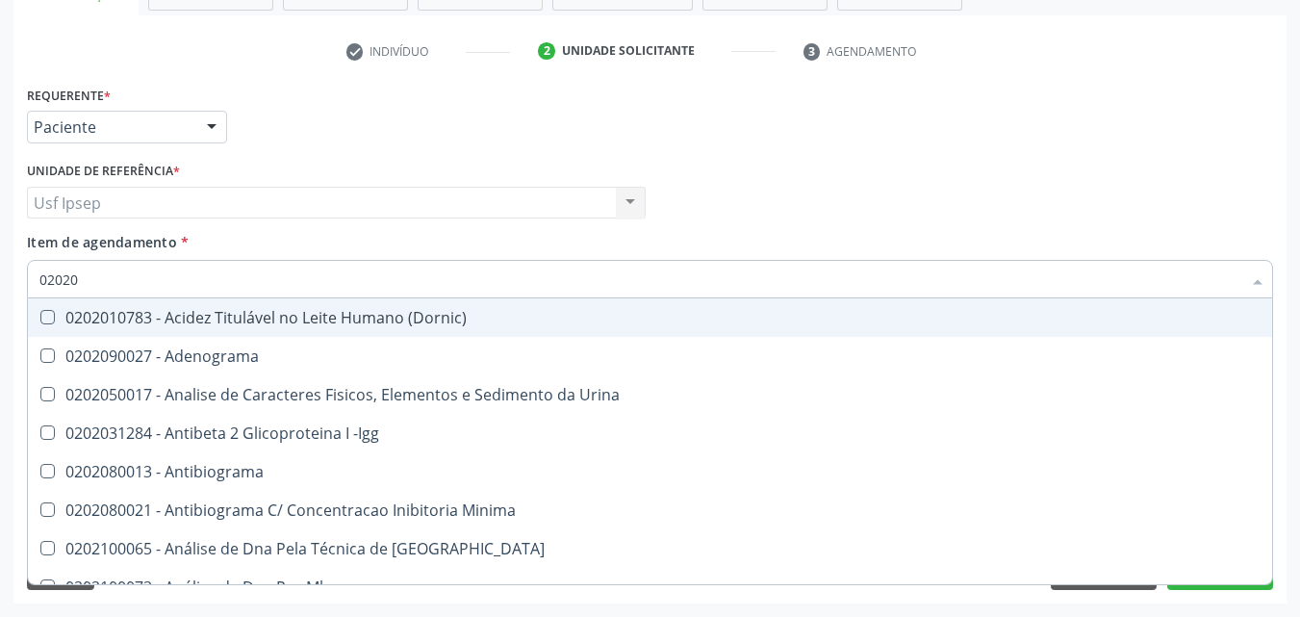
checkbox Organicos "true"
checkbox Urico "false"
checkbox Xi "true"
checkbox Glicose "false"
checkbox Zinco "true"
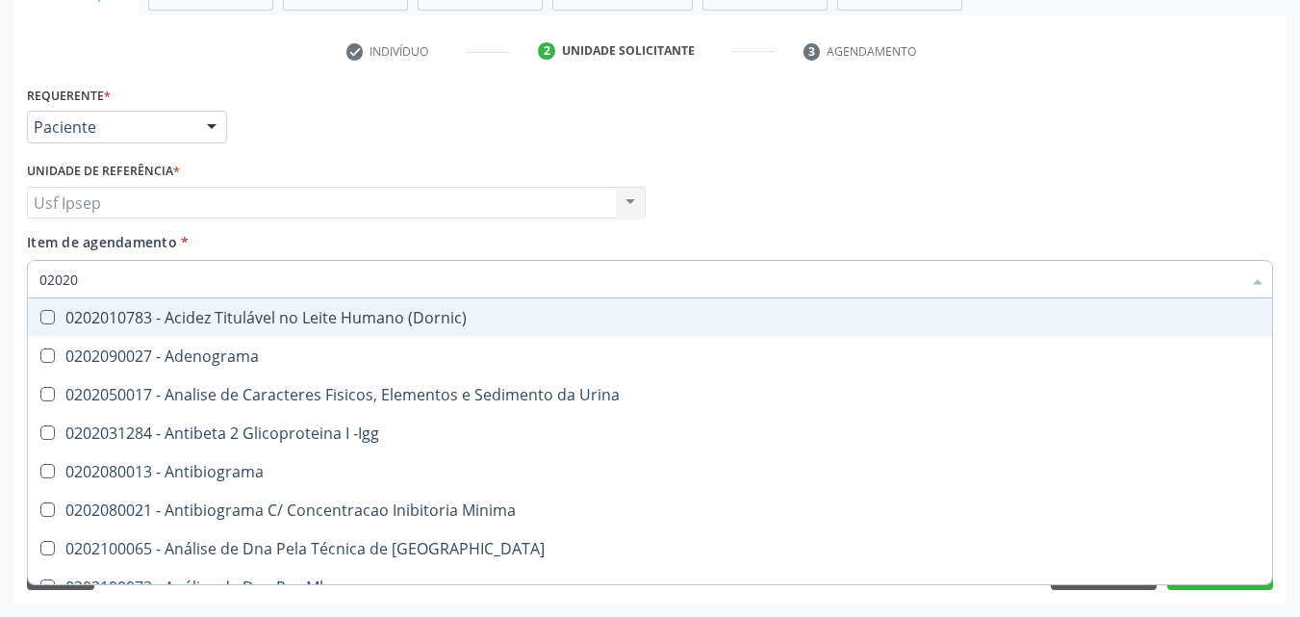
checkbox Completo "false"
type input "020201"
checkbox Osmolar "true"
checkbox T3 "true"
checkbox Urico "false"
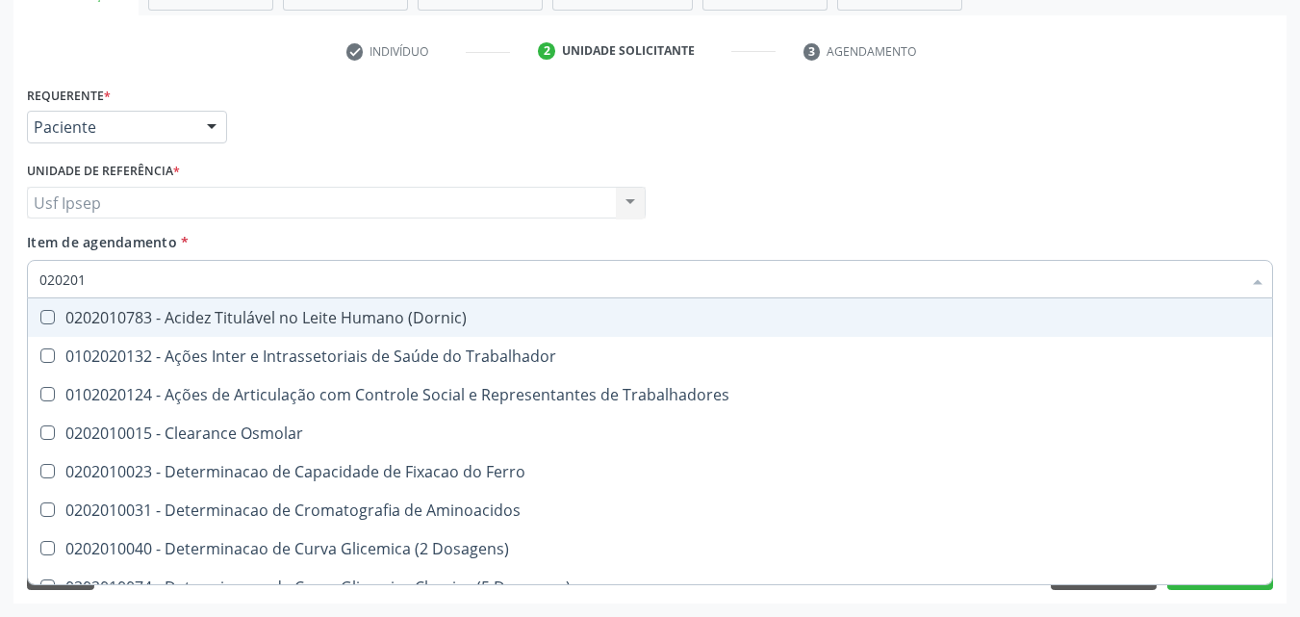
type input "0202010"
checkbox Ativada\) "true"
checkbox Urico "false"
checkbox II "true"
checkbox Glicose "false"
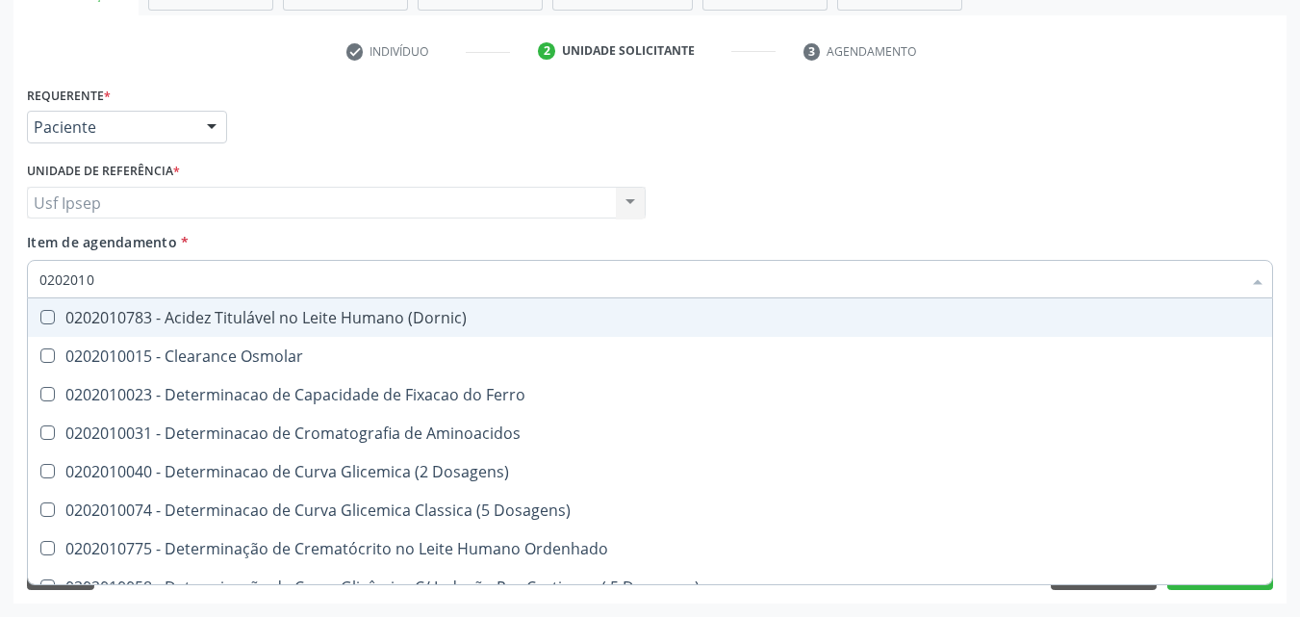
type input "02020104"
checkbox Dosagens\) "true"
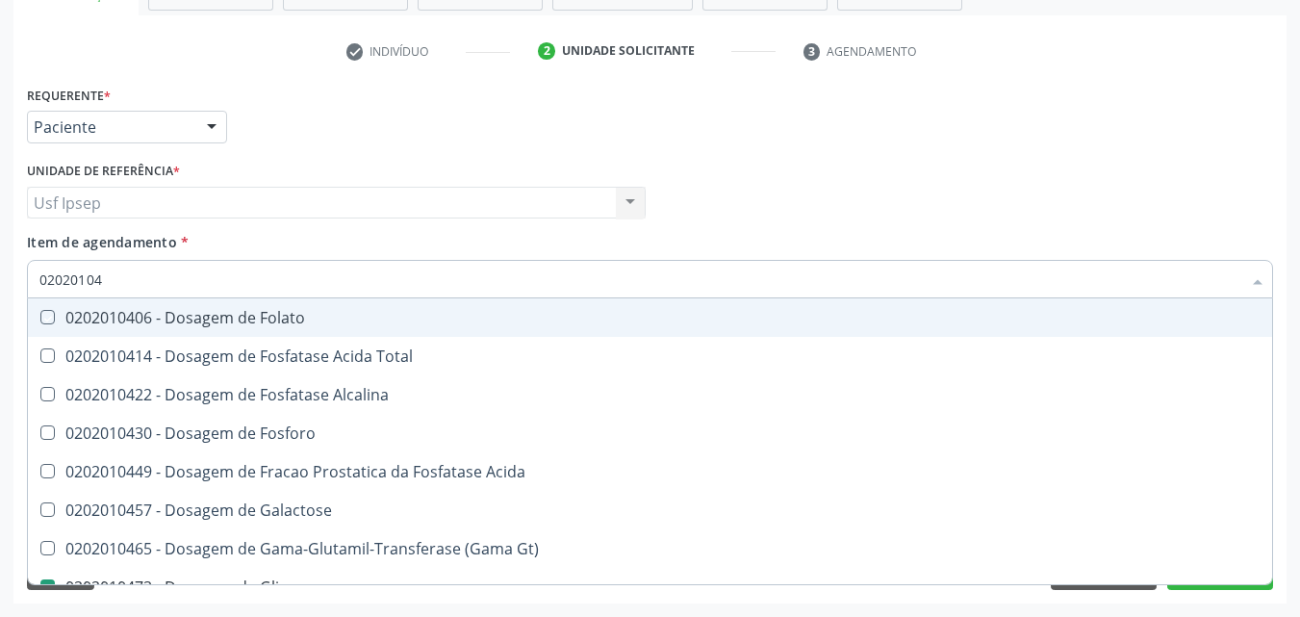
type input "020201047"
checkbox Folato "true"
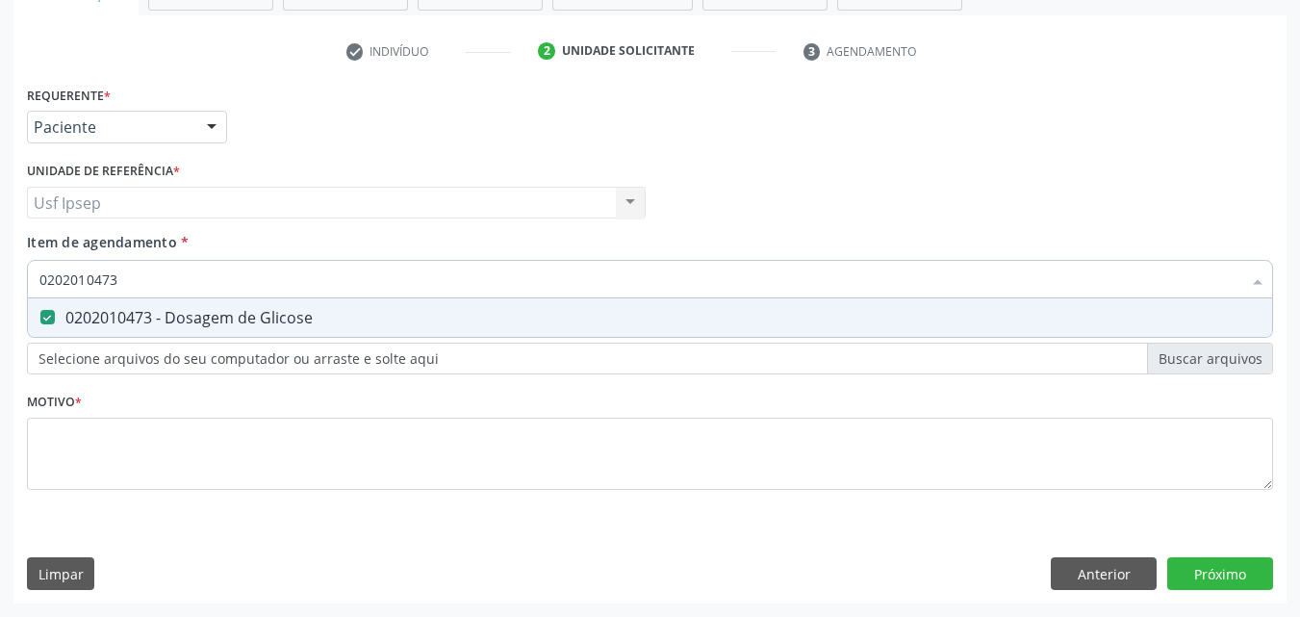
click at [122, 277] on input "0202010473" at bounding box center [640, 279] width 1202 height 38
type input "02020104"
checkbox Glicose "false"
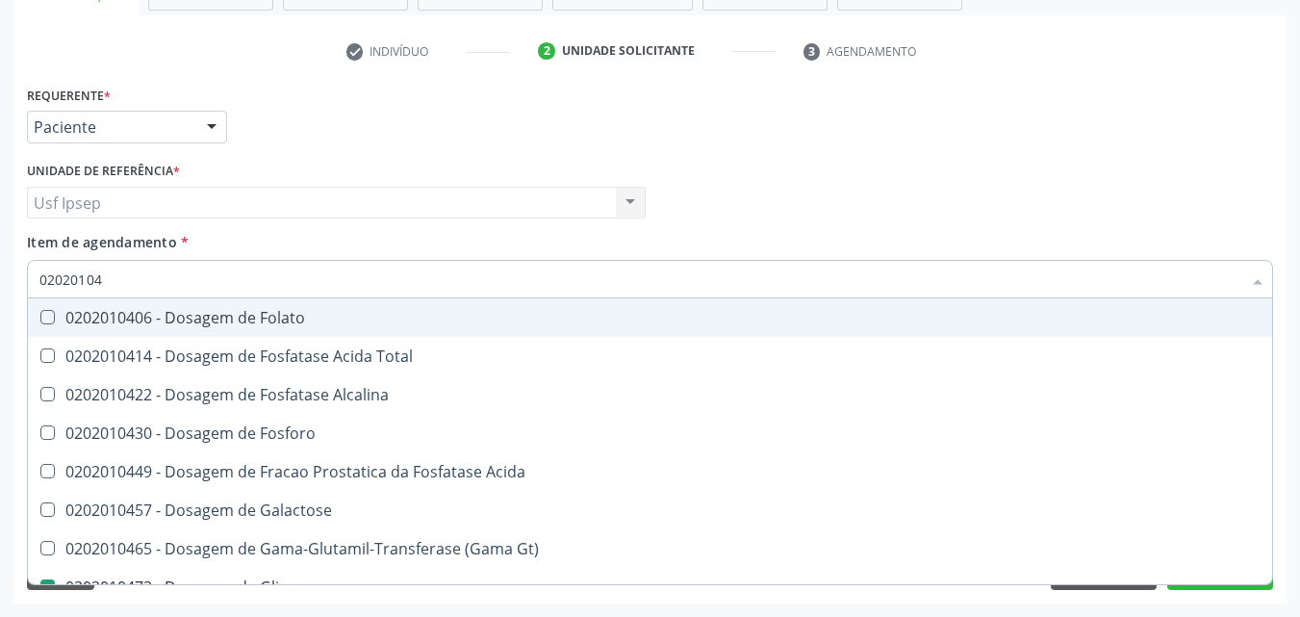
type input "0202010"
checkbox Glicose "false"
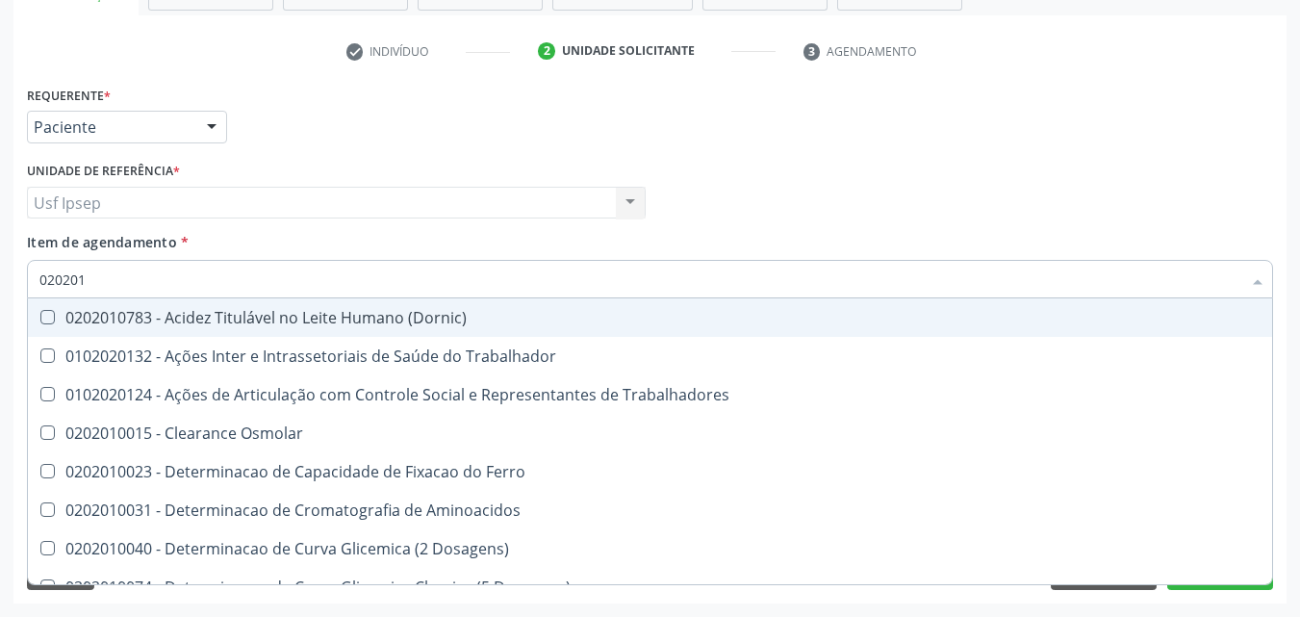
type input "02020"
checkbox Urico "false"
checkbox Glicose "false"
checkbox Trabalho "true"
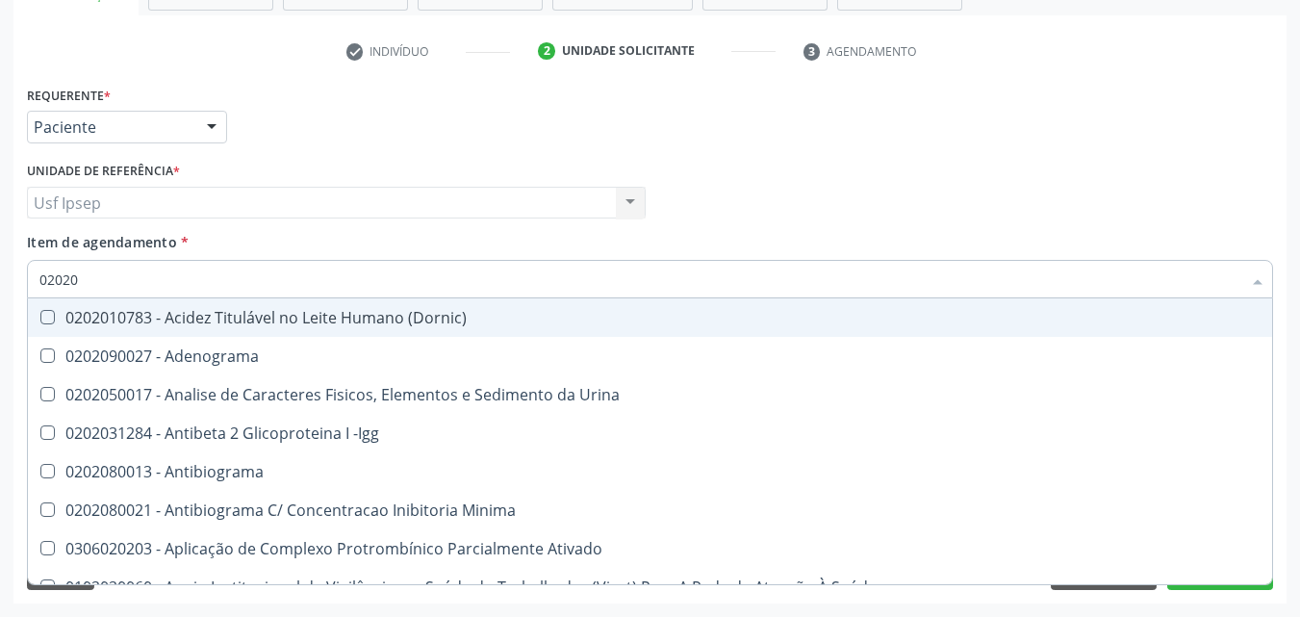
type input "020201"
checkbox Osmolar "true"
checkbox T3 "true"
checkbox Urico "false"
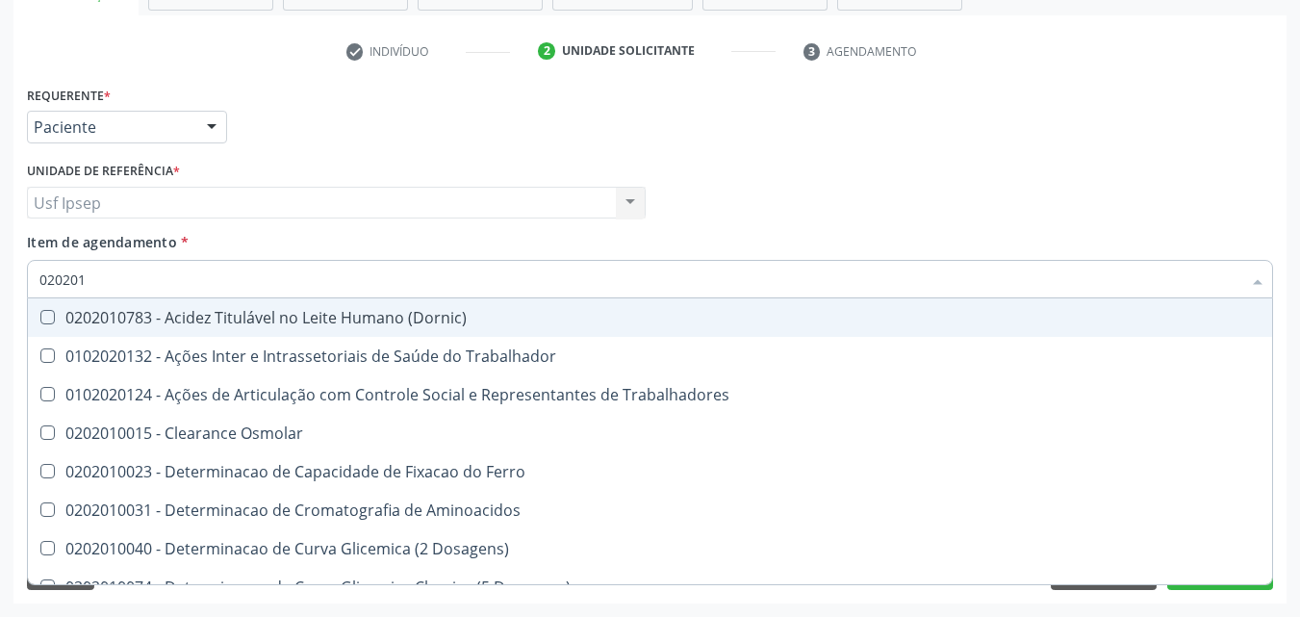
type input "0202010"
checkbox Ativada\) "true"
checkbox Urico "false"
checkbox II "true"
checkbox Glicose "false"
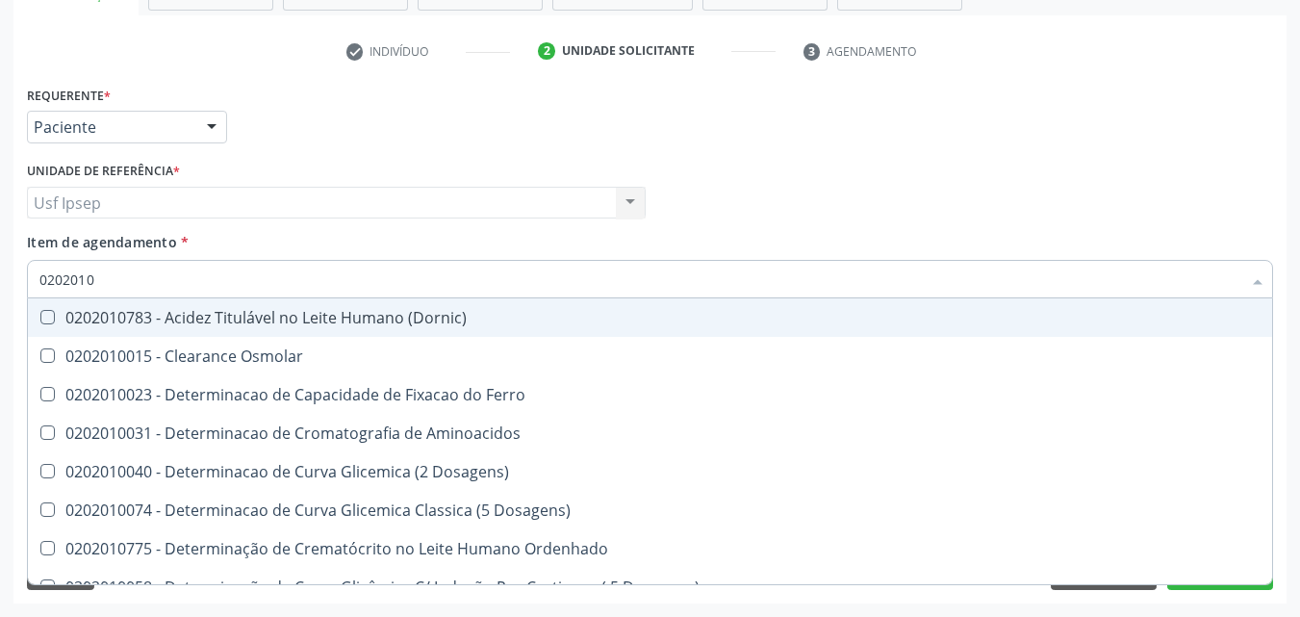
type input "02020104"
checkbox Dosagens\) "true"
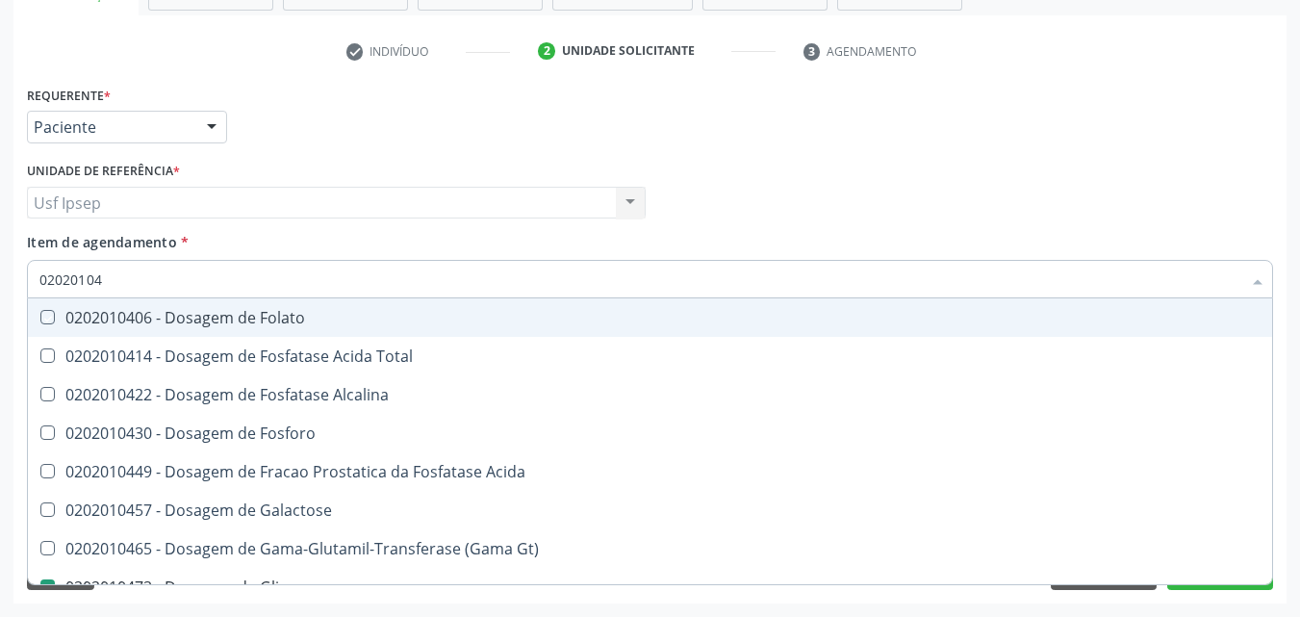
type input "020201047"
checkbox Folato "true"
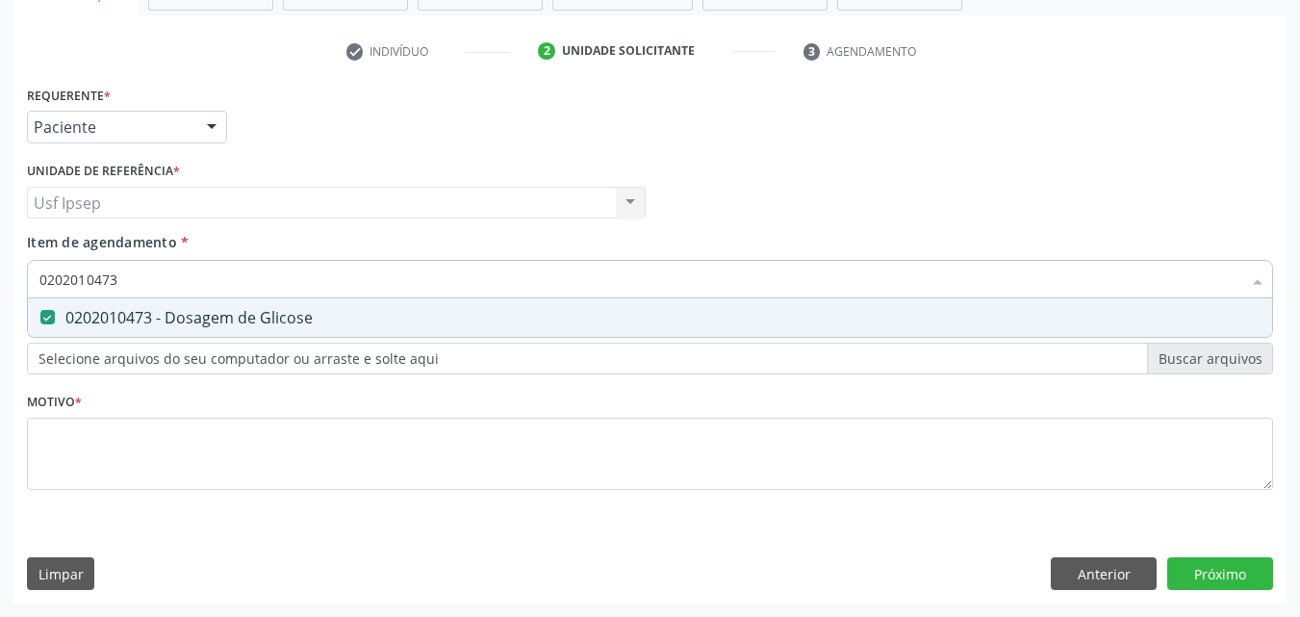
click at [134, 281] on input "0202010473" at bounding box center [640, 279] width 1202 height 38
type input "02020104"
checkbox Glicose "false"
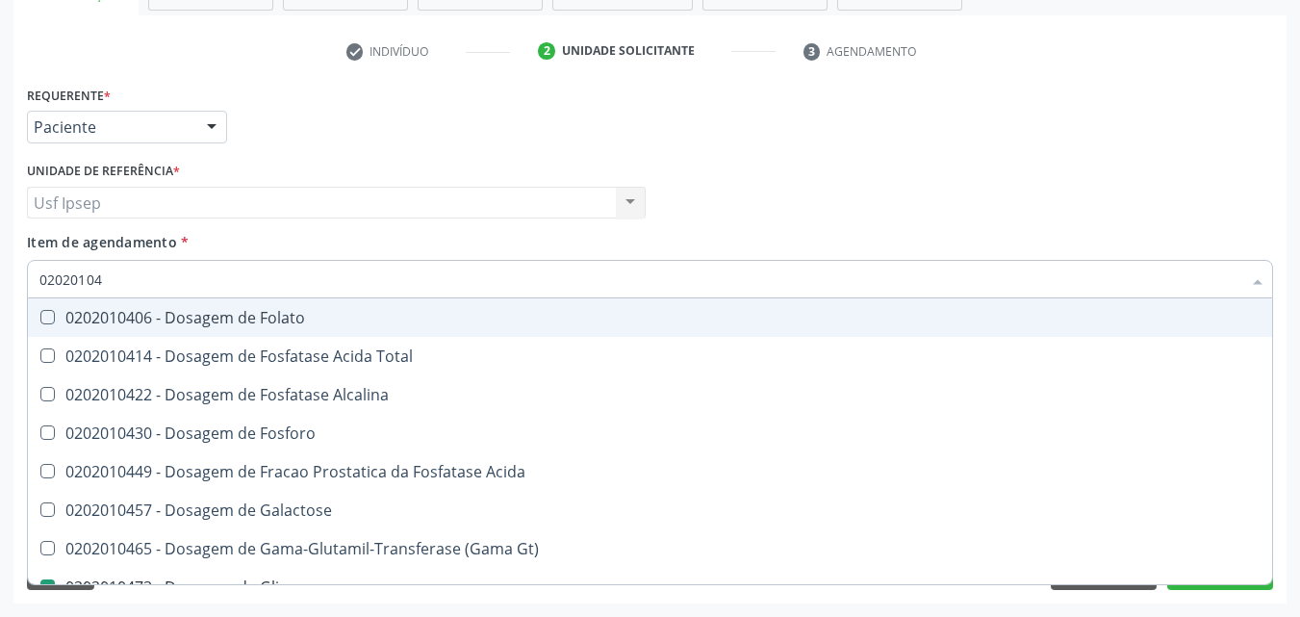
type input "0202010"
checkbox Glicose "false"
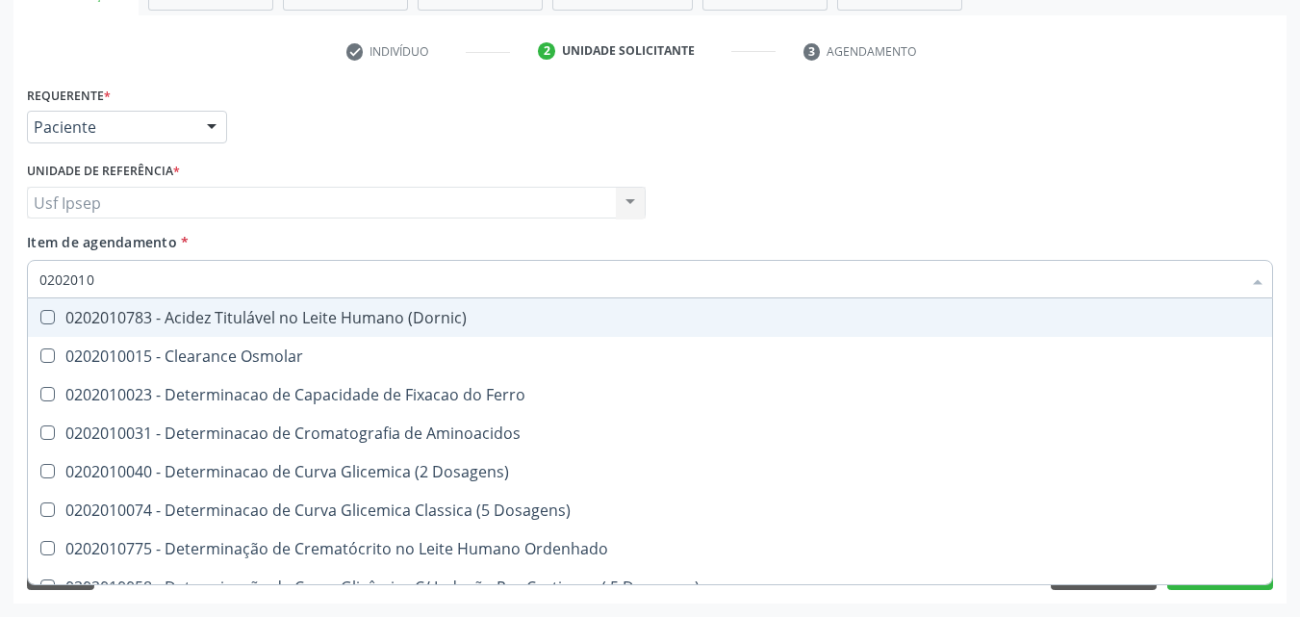
type input "020201"
checkbox Urico "false"
checkbox Amonia "true"
checkbox Glicose "false"
checkbox Nt-Probnp\) "true"
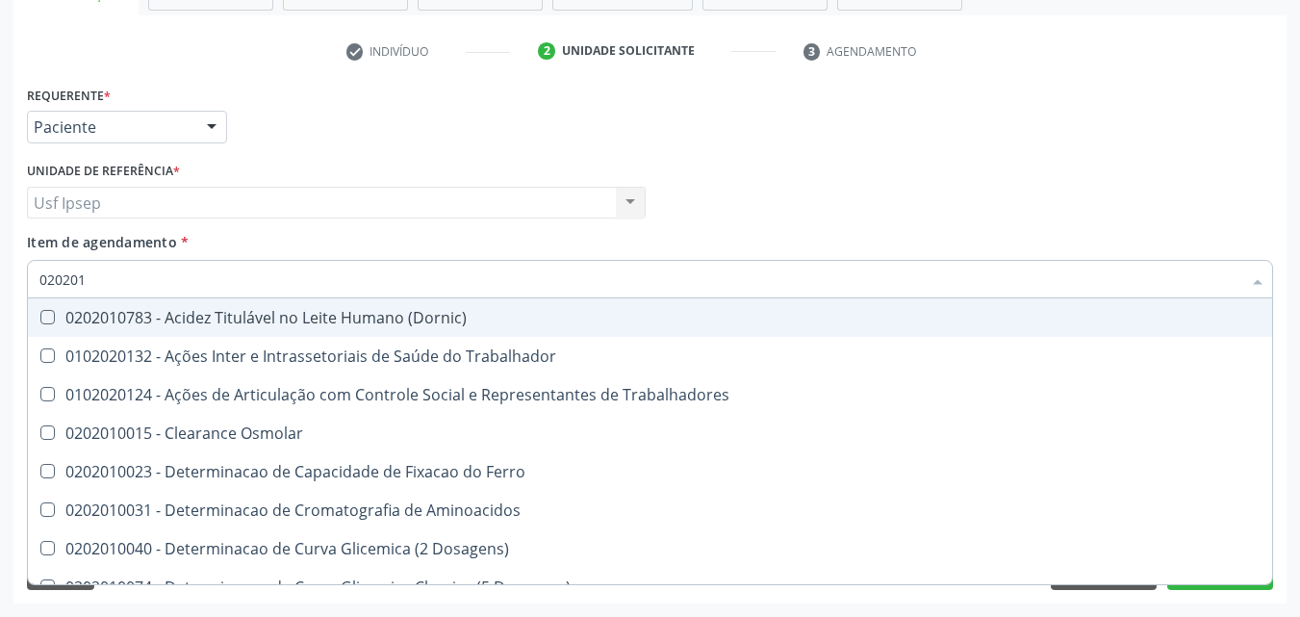
type input "02020"
checkbox Urico "false"
checkbox Glicose "false"
checkbox Trabalho "true"
type input "0202"
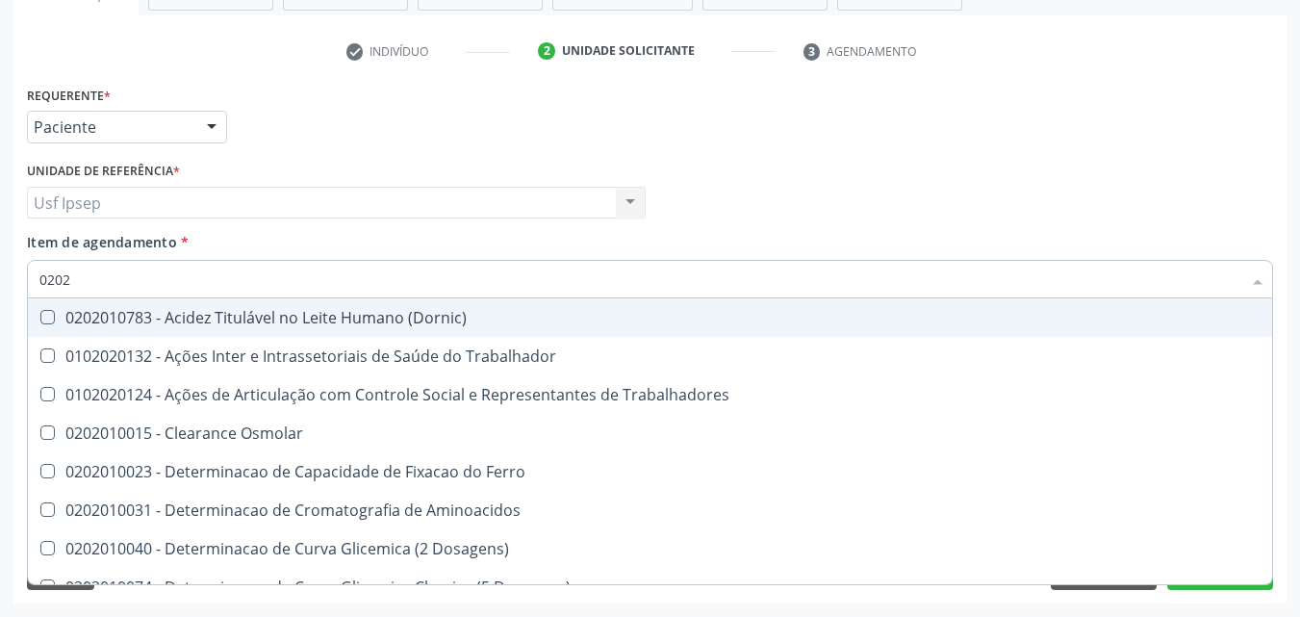
checkbox Trabalho "false"
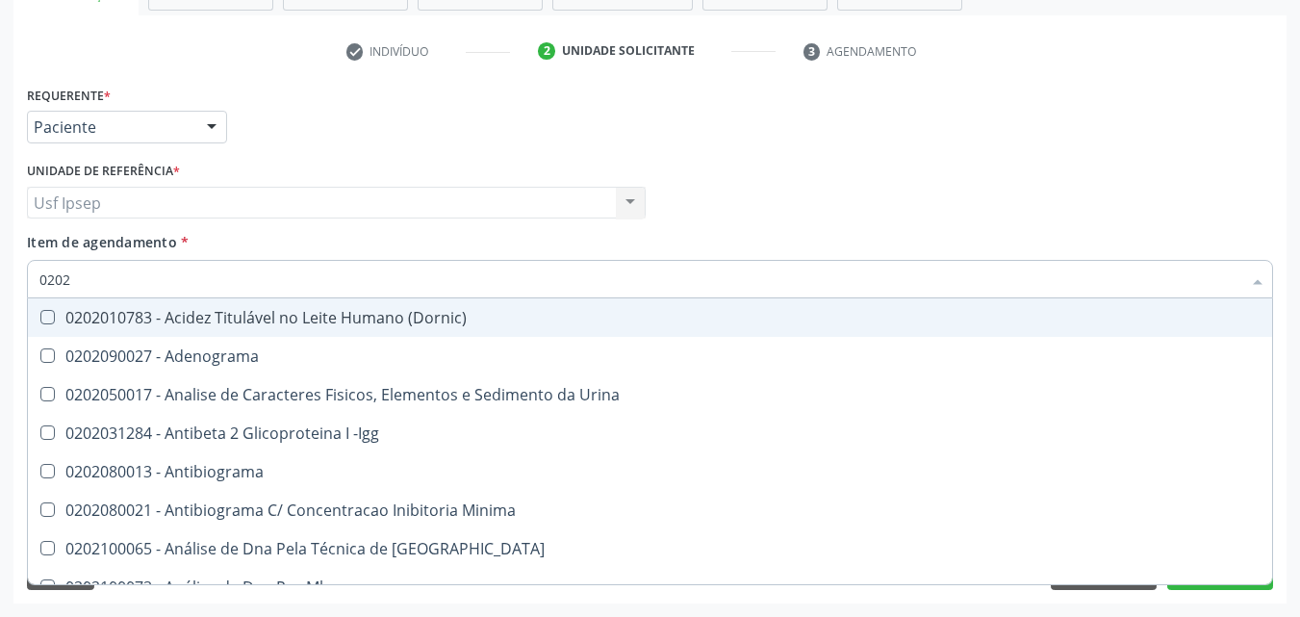
type input "020"
checkbox Urico "false"
checkbox Glicose "false"
checkbox Completo "false"
checkbox Fezes "true"
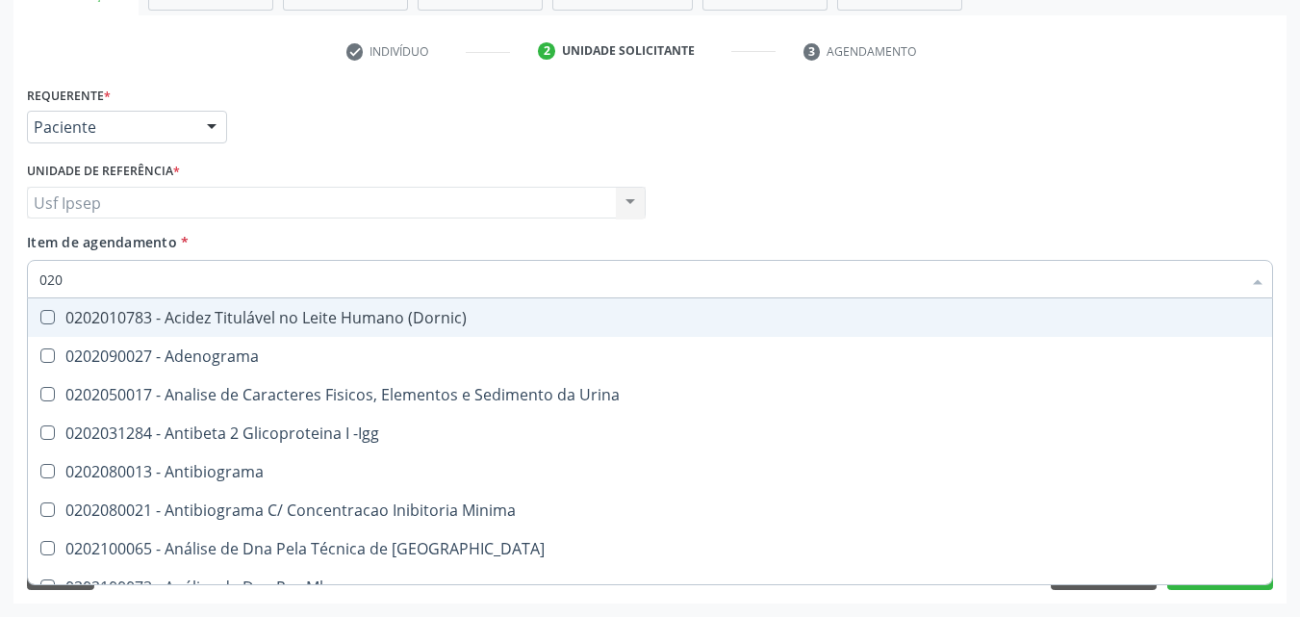
checkbox Boston "true"
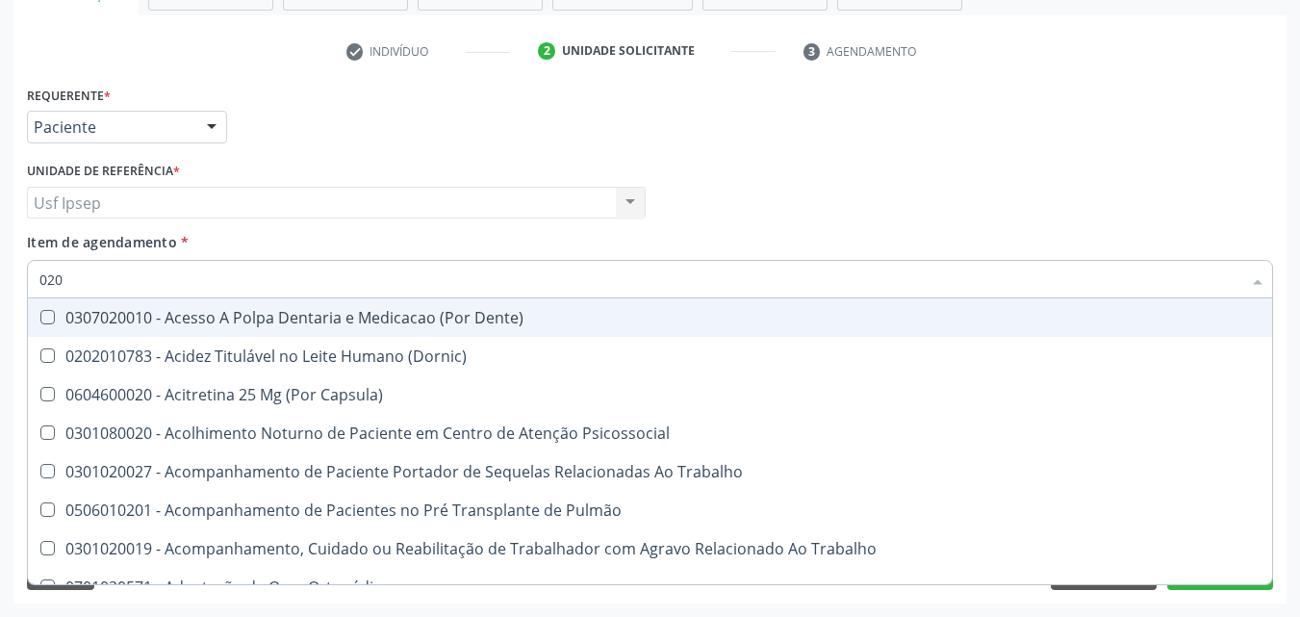
type input "02"
checkbox Urico "false"
checkbox Glicose "false"
checkbox Endocardico "true"
checkbox Segmento\) "true"
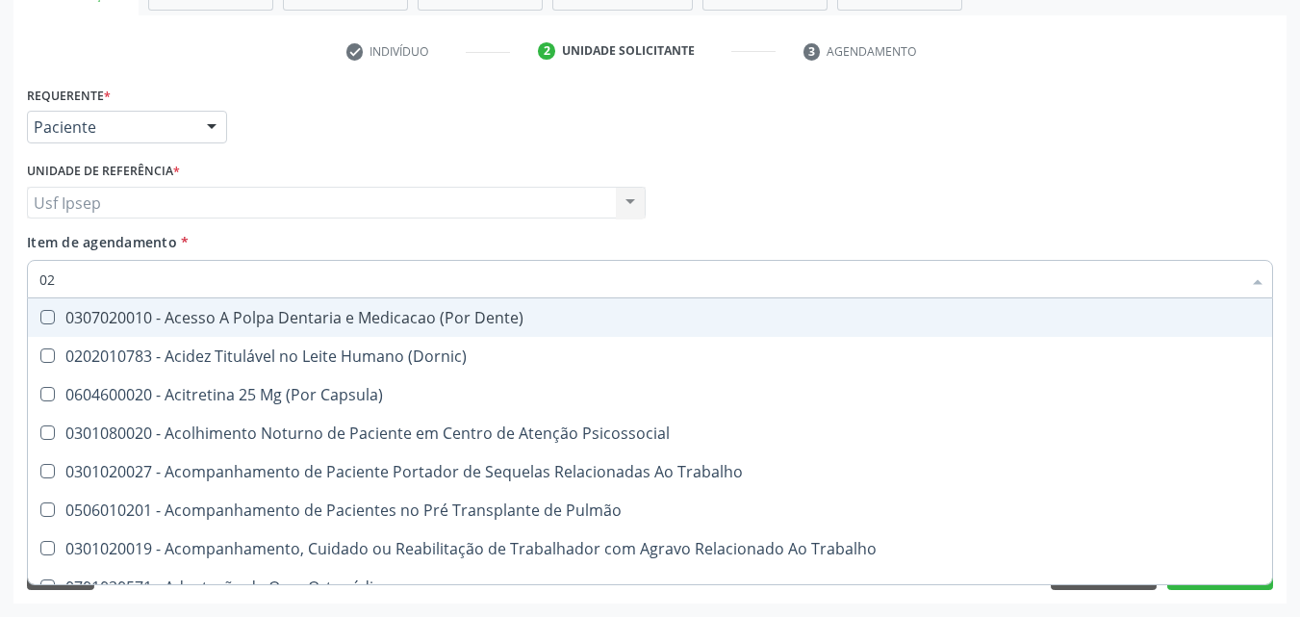
checkbox Completo "false"
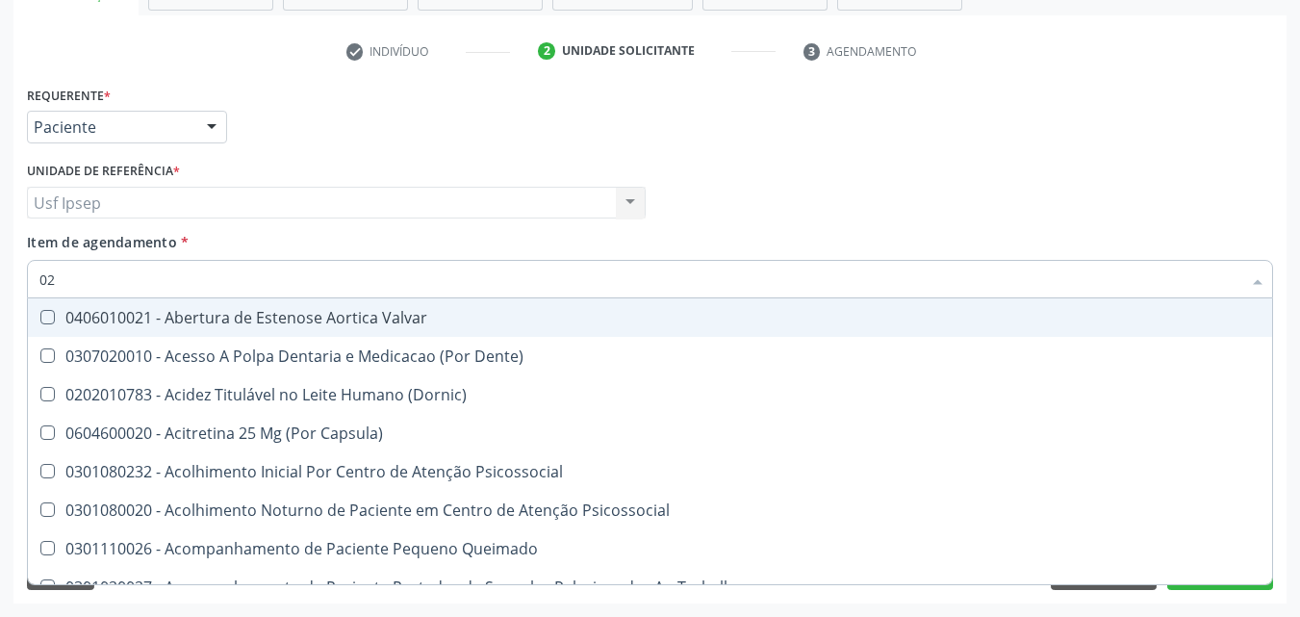
type input "0"
checkbox Urico "false"
checkbox Glicose "false"
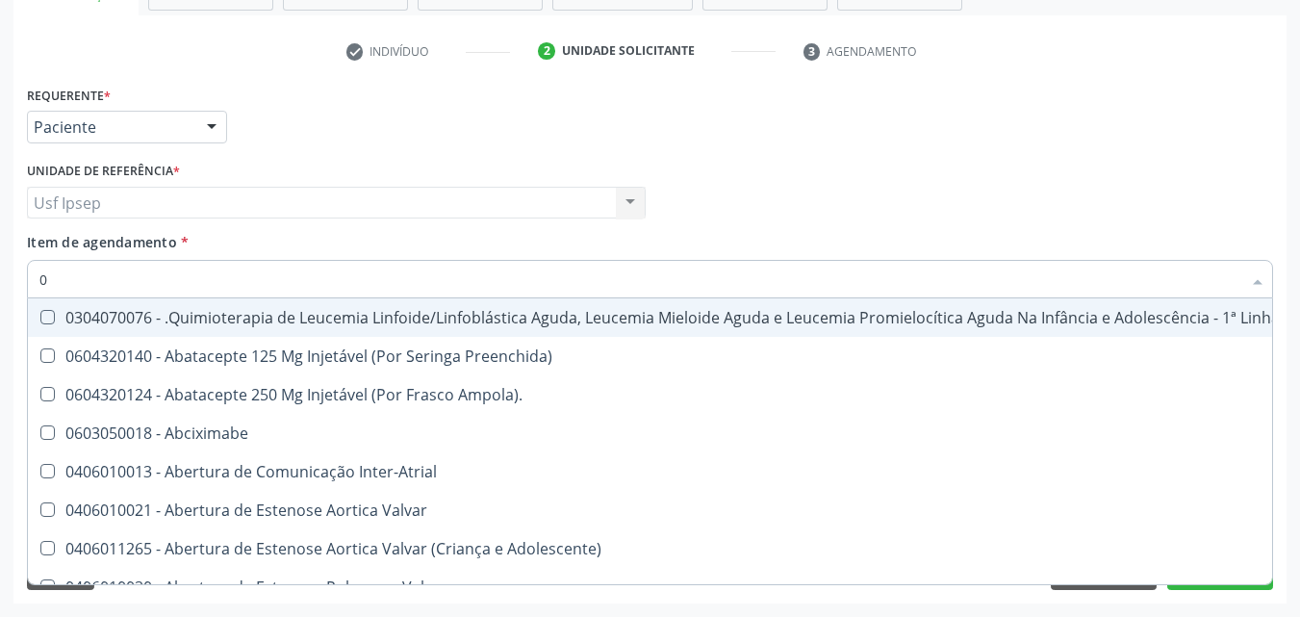
type input "02"
checkbox Hemodialise "true"
checkbox Bilateral "true"
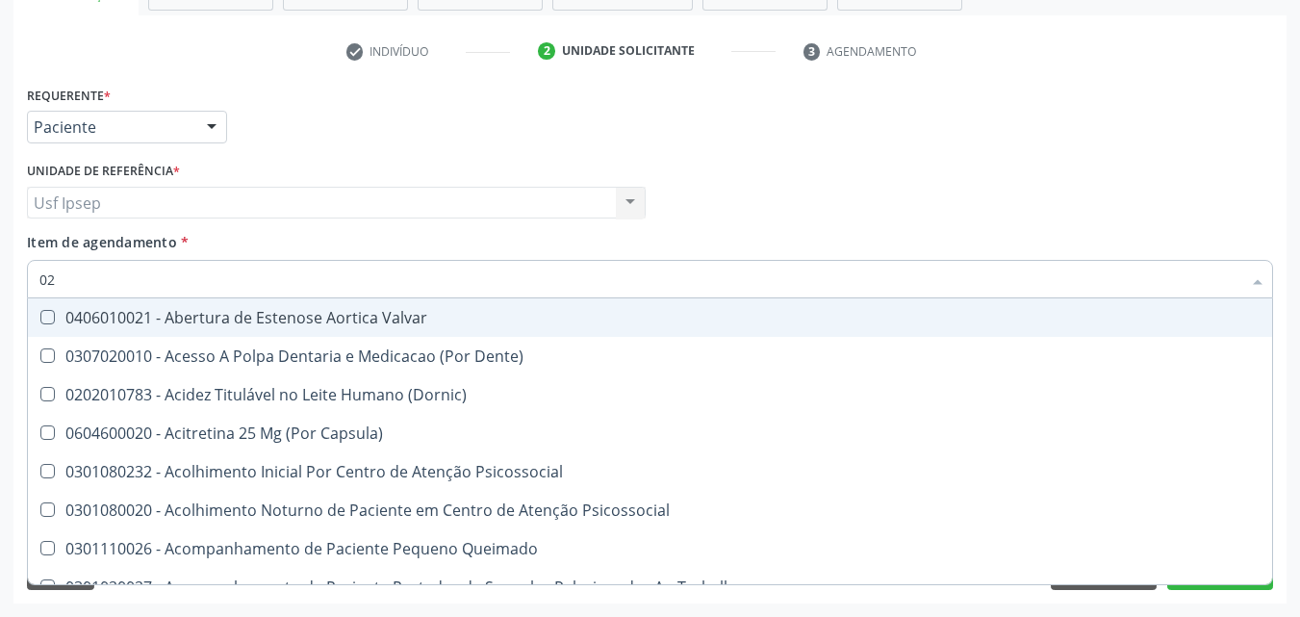
type input "020"
checkbox Intra-Aortico "true"
checkbox \(Qualitativo\) "true"
checkbox Urico "false"
checkbox Glicose "false"
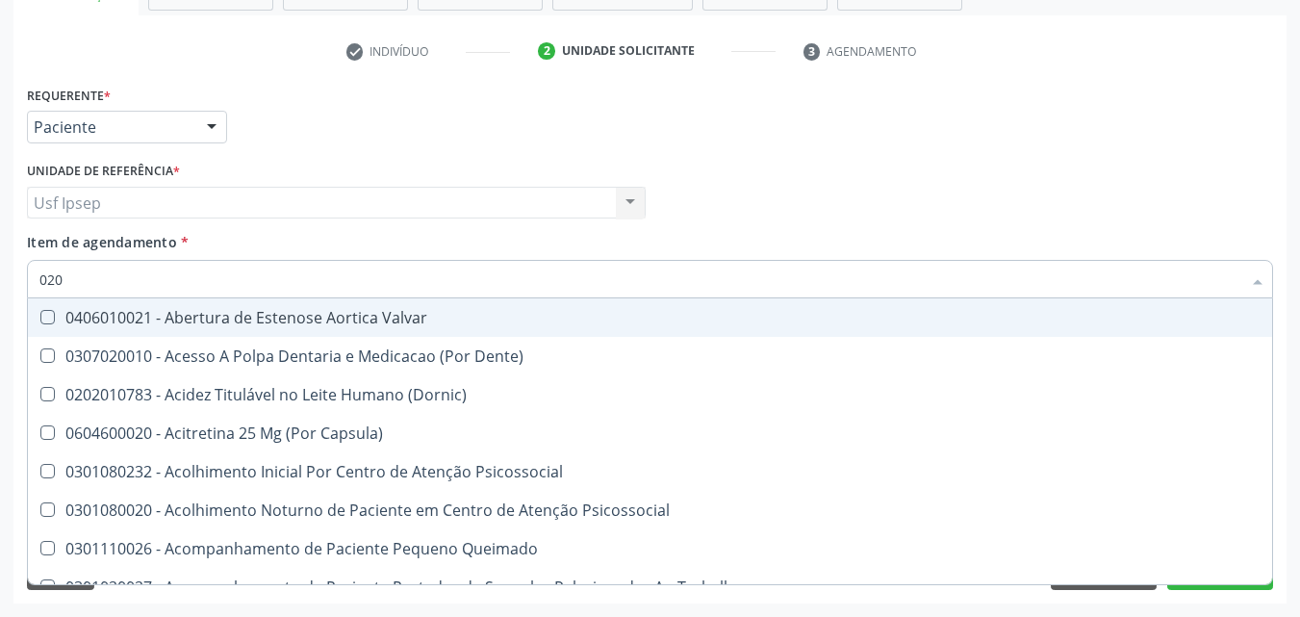
checkbox \(T3\) "true"
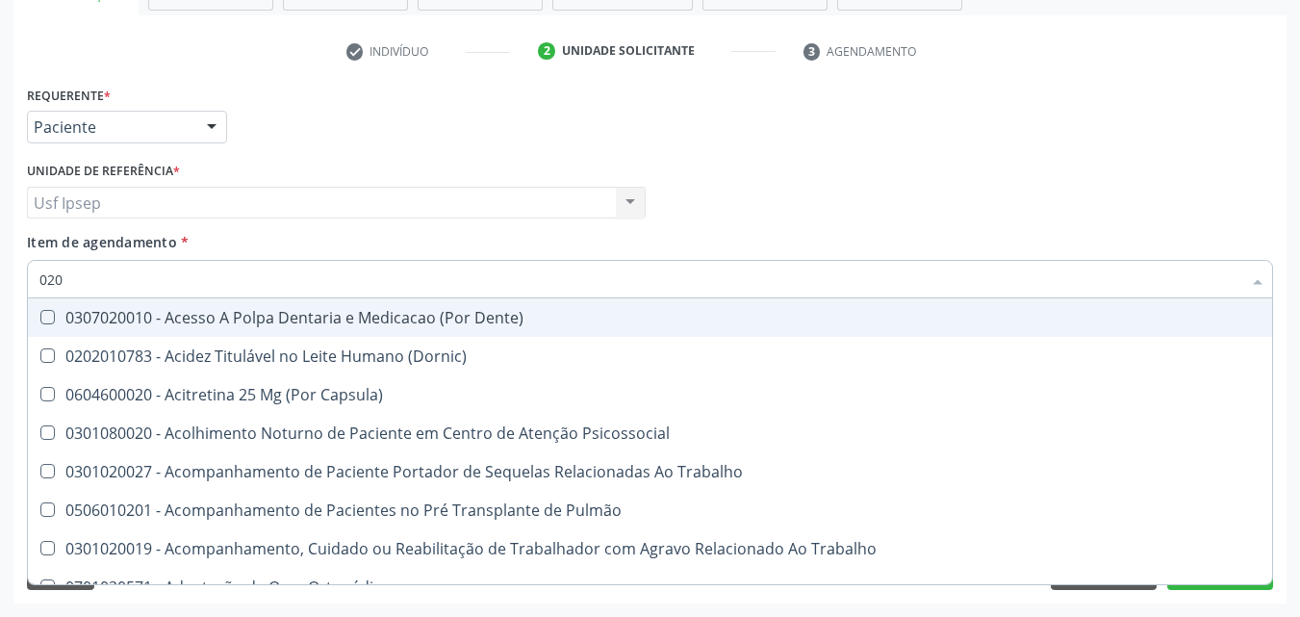
type input "0202"
checkbox População "true"
checkbox Laser "true"
checkbox Biologica "true"
checkbox Urico "false"
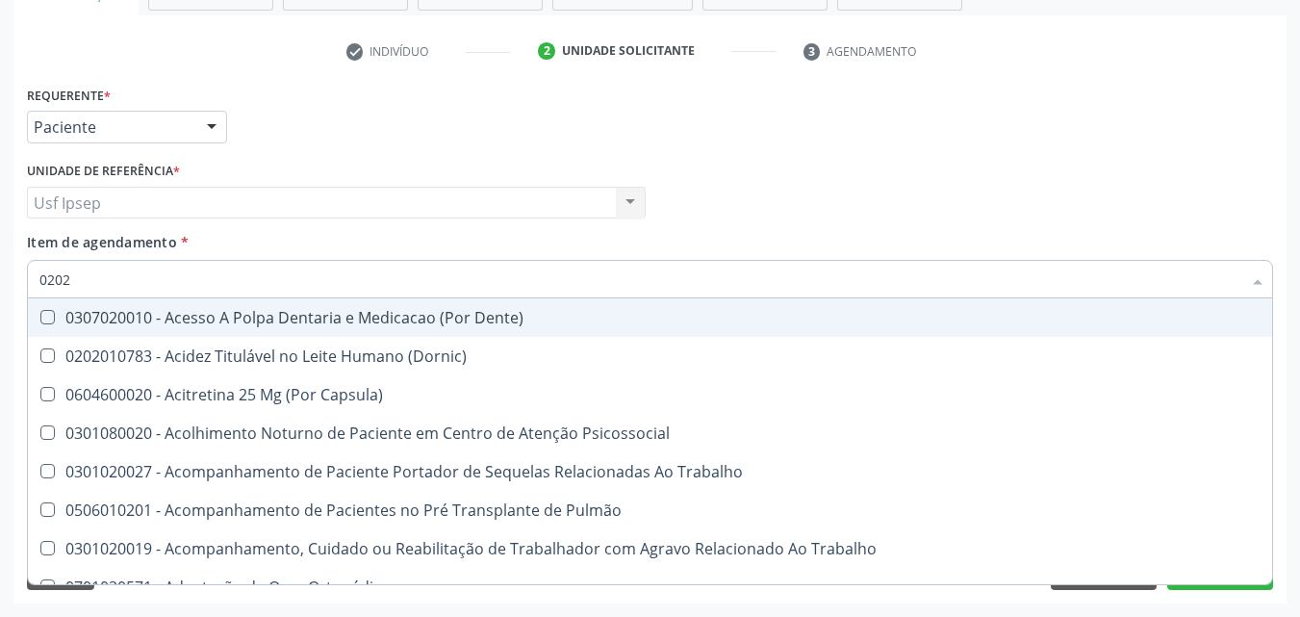
checkbox Glicose "false"
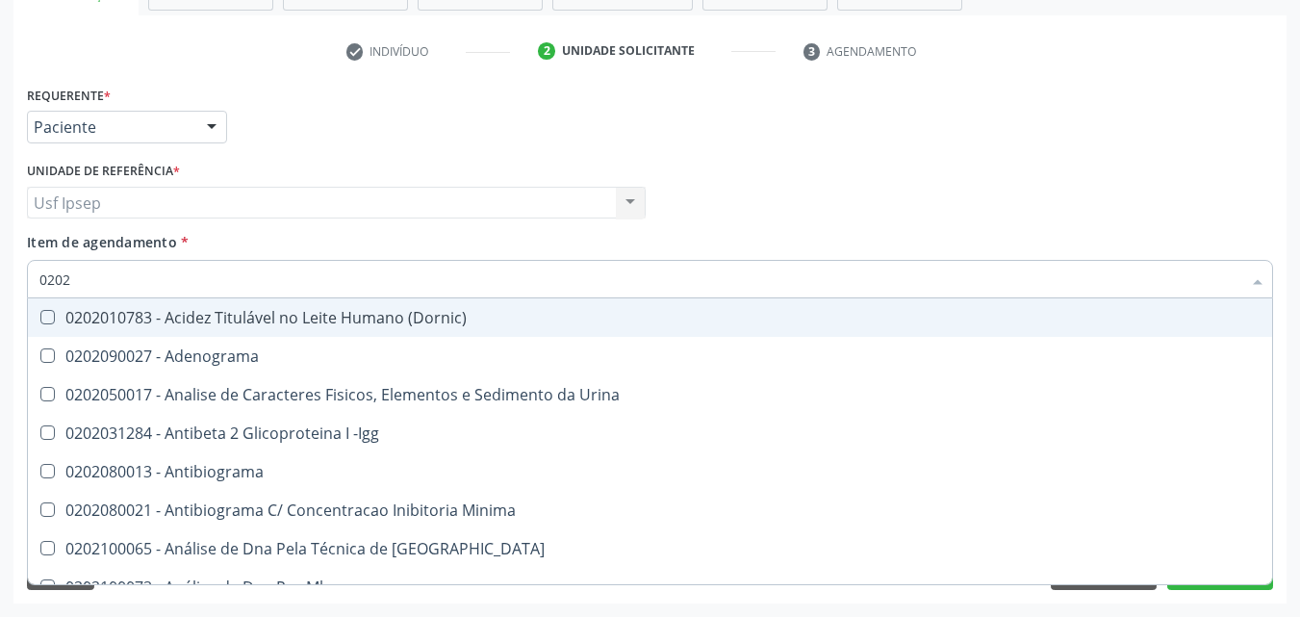
type input "02020"
checkbox Organicos "true"
checkbox Urico "false"
checkbox Xi "true"
checkbox Glicose "false"
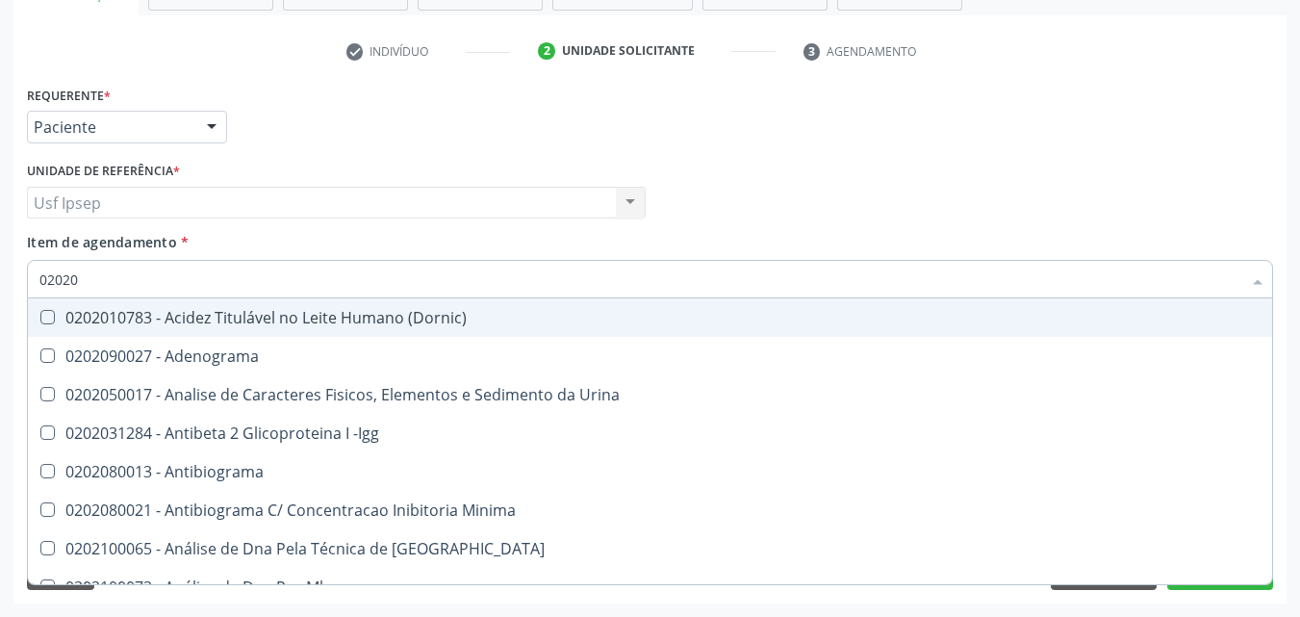
checkbox Zinco "true"
checkbox Completo "false"
type input "020201"
checkbox Osmolar "true"
checkbox T3 "true"
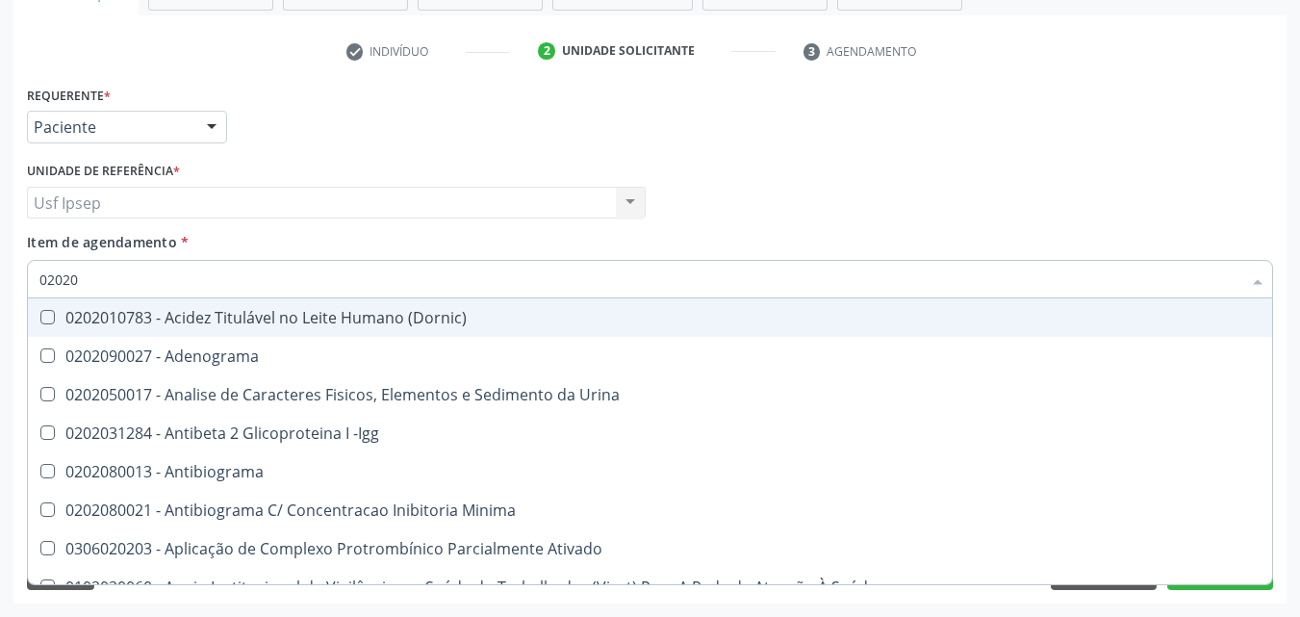
checkbox Urico "false"
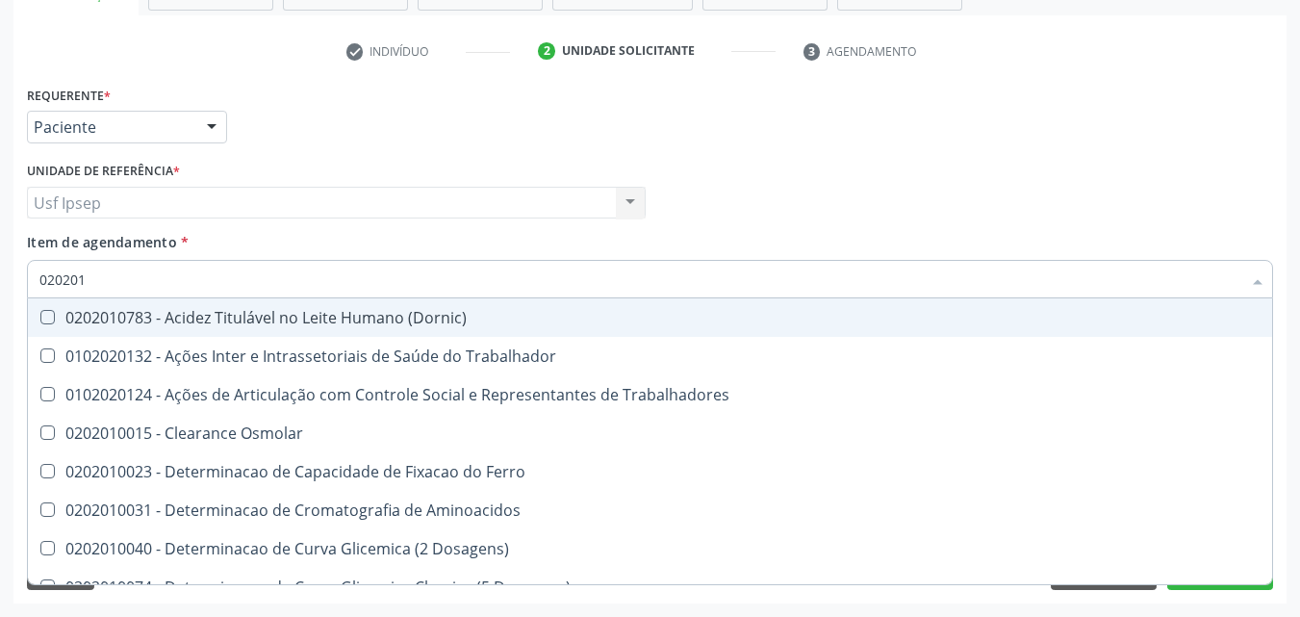
type input "0202010"
checkbox Ativada\) "true"
checkbox Urico "false"
checkbox II "true"
checkbox Glicose "false"
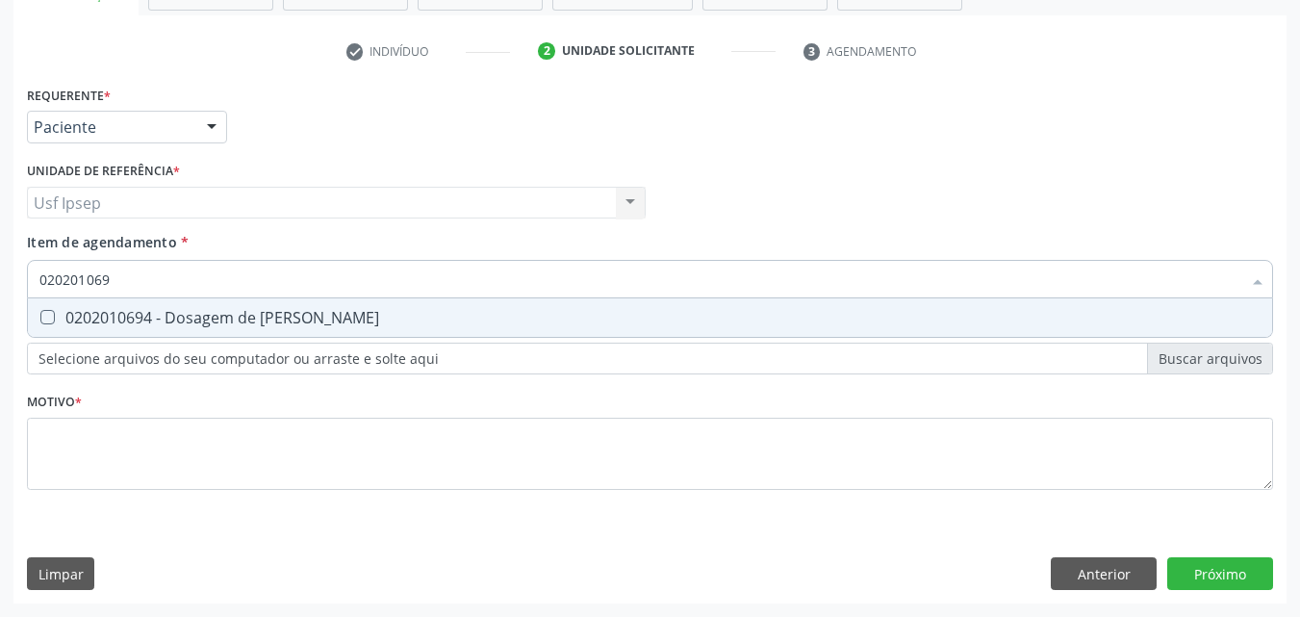
type input "0202010694"
click at [52, 312] on Ureia at bounding box center [47, 317] width 14 height 14
click at [40, 312] on Ureia "checkbox" at bounding box center [34, 317] width 13 height 13
checkbox Ureia "true"
click at [127, 276] on input "0202010694" at bounding box center [640, 279] width 1202 height 38
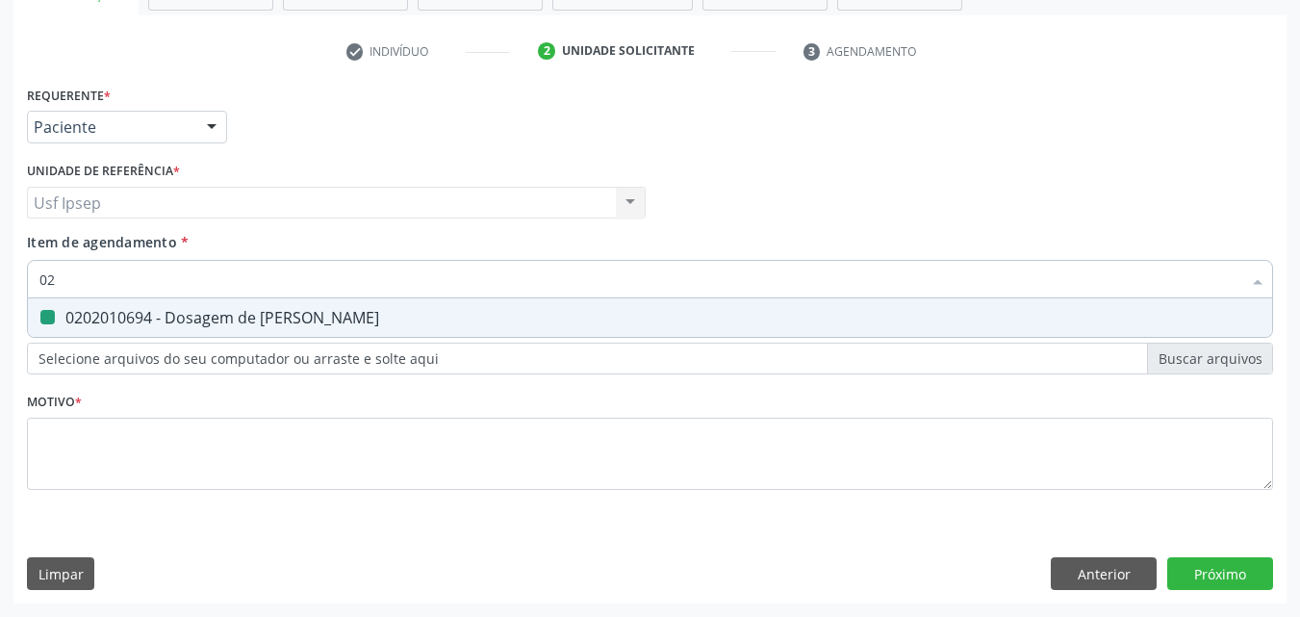
type input "0"
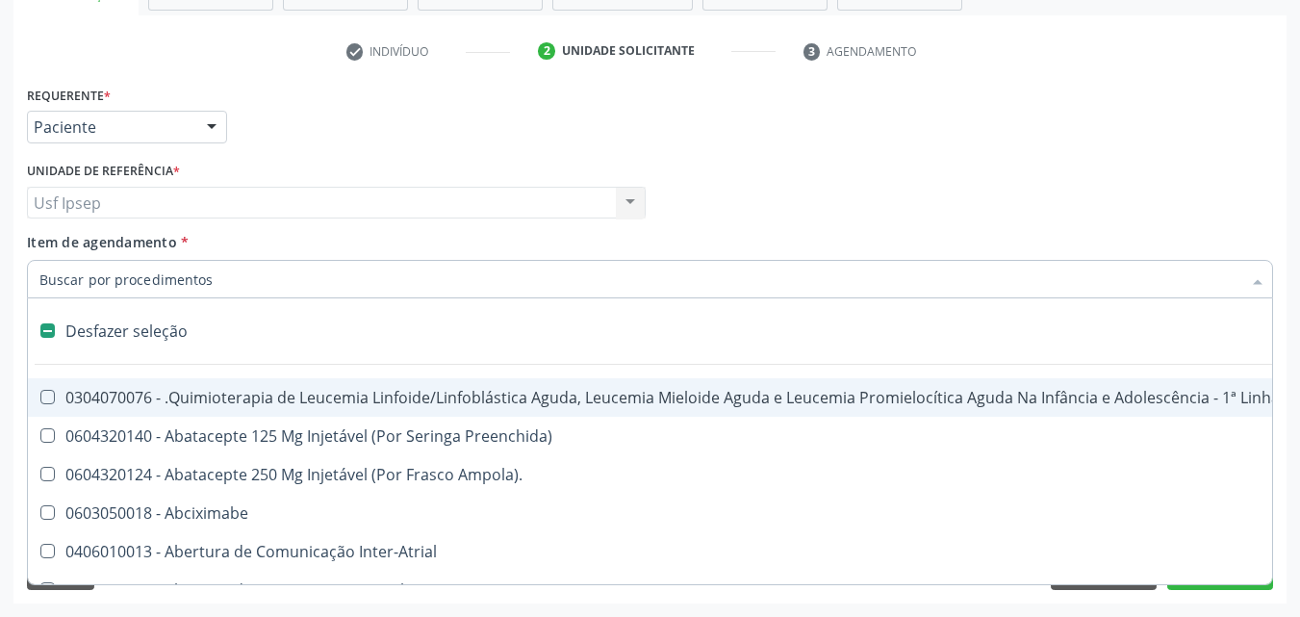
checkbox Manutenção "false"
click at [69, 252] on label "Item de agendamento *" at bounding box center [108, 242] width 162 height 20
click at [69, 260] on input "Item de agendamento *" at bounding box center [640, 279] width 1202 height 38
checkbox Preenchida\) "true"
checkbox Ampola\)\ "true"
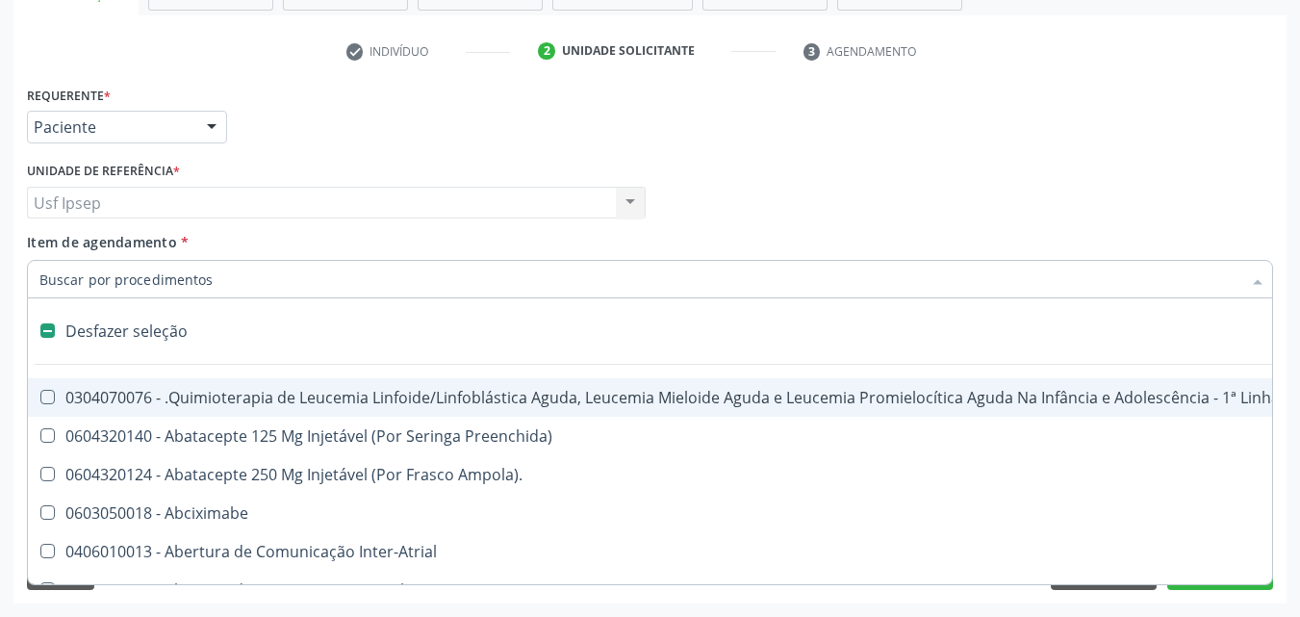
checkbox Abciximabe "true"
checkbox Inter-Atrial "true"
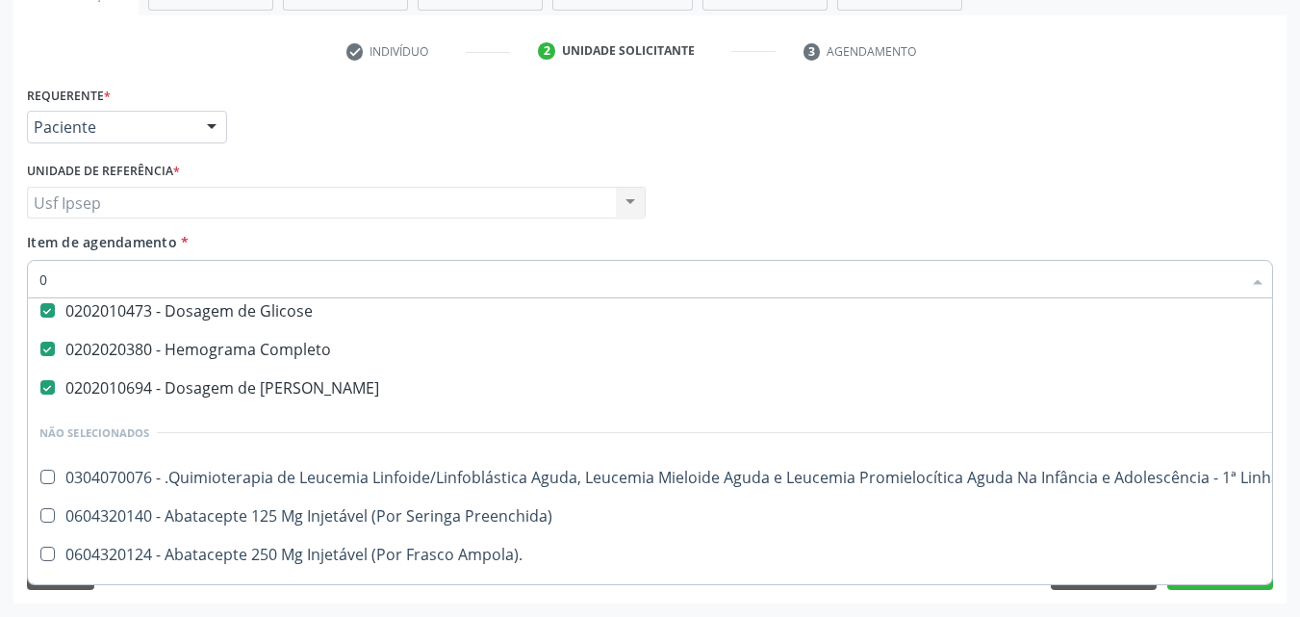
scroll to position [44, 0]
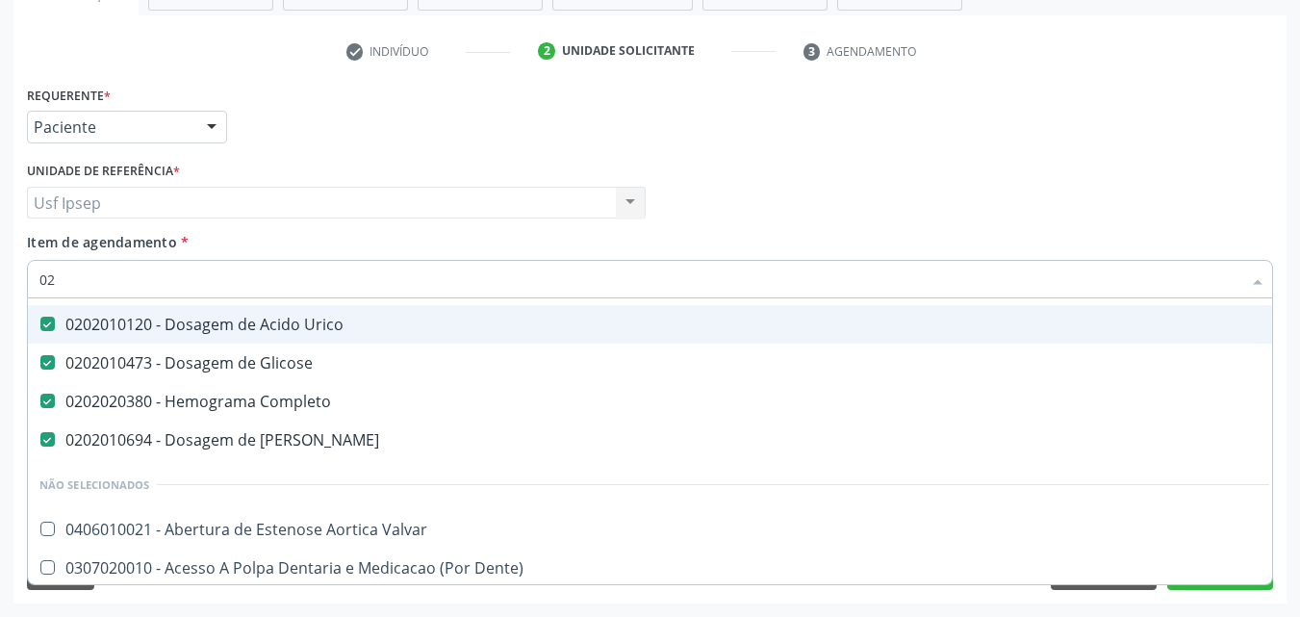
type input "020"
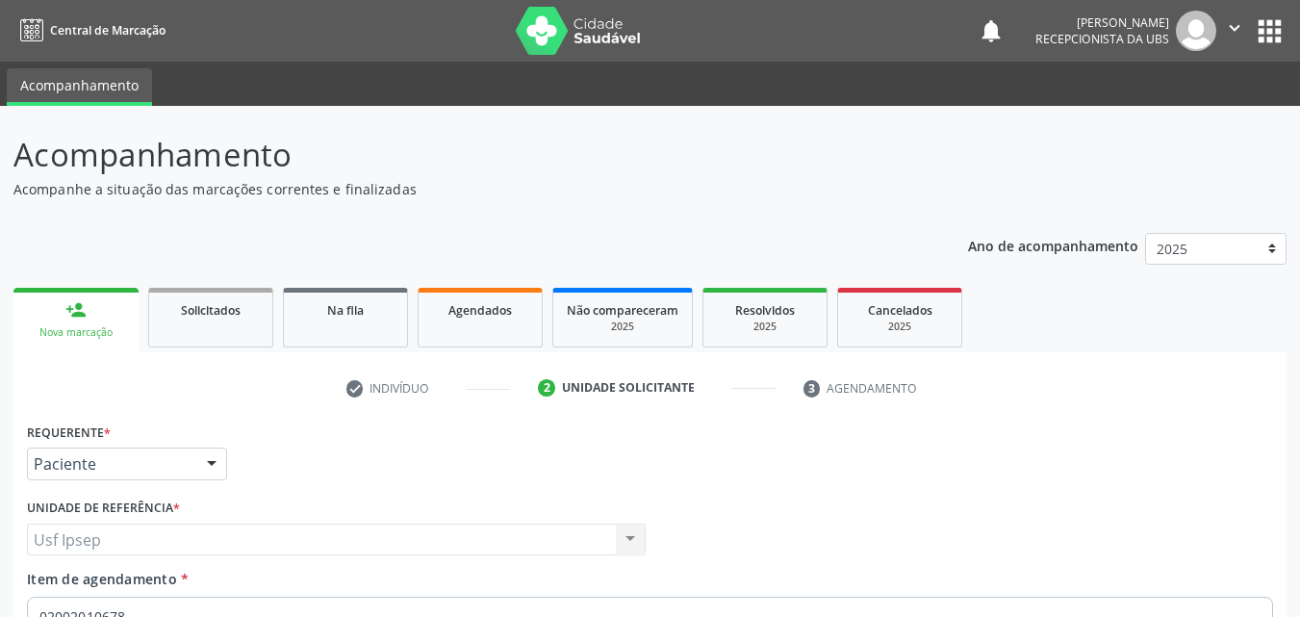
scroll to position [337, 0]
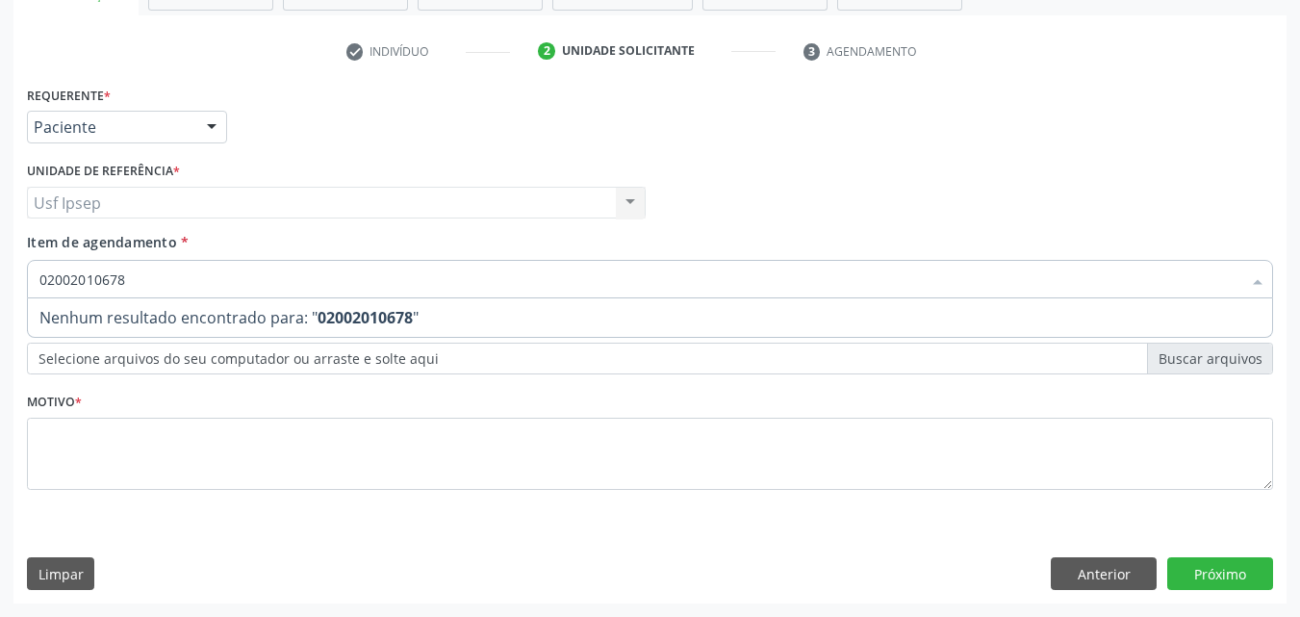
click at [67, 276] on input "02002010678" at bounding box center [640, 279] width 1202 height 38
type input "0202010678"
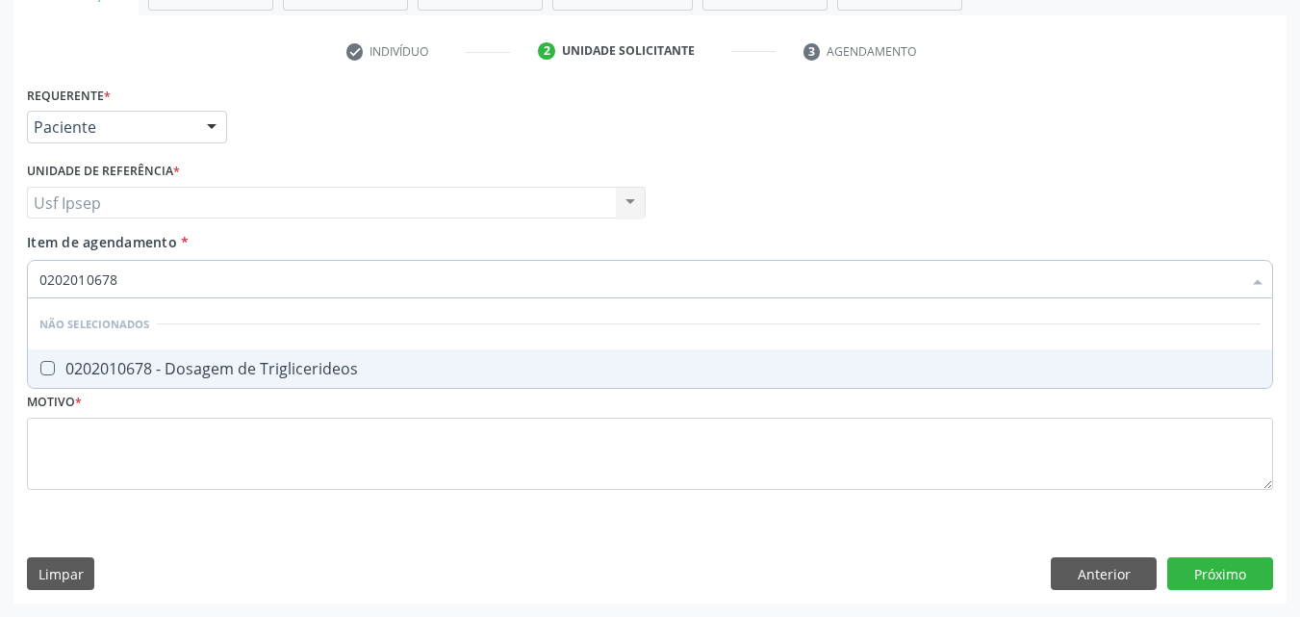
click at [58, 367] on div "0202010678 - Dosagem de Triglicerideos" at bounding box center [649, 368] width 1221 height 15
checkbox Triglicerideos "true"
click at [124, 284] on input "0202010678" at bounding box center [640, 279] width 1202 height 38
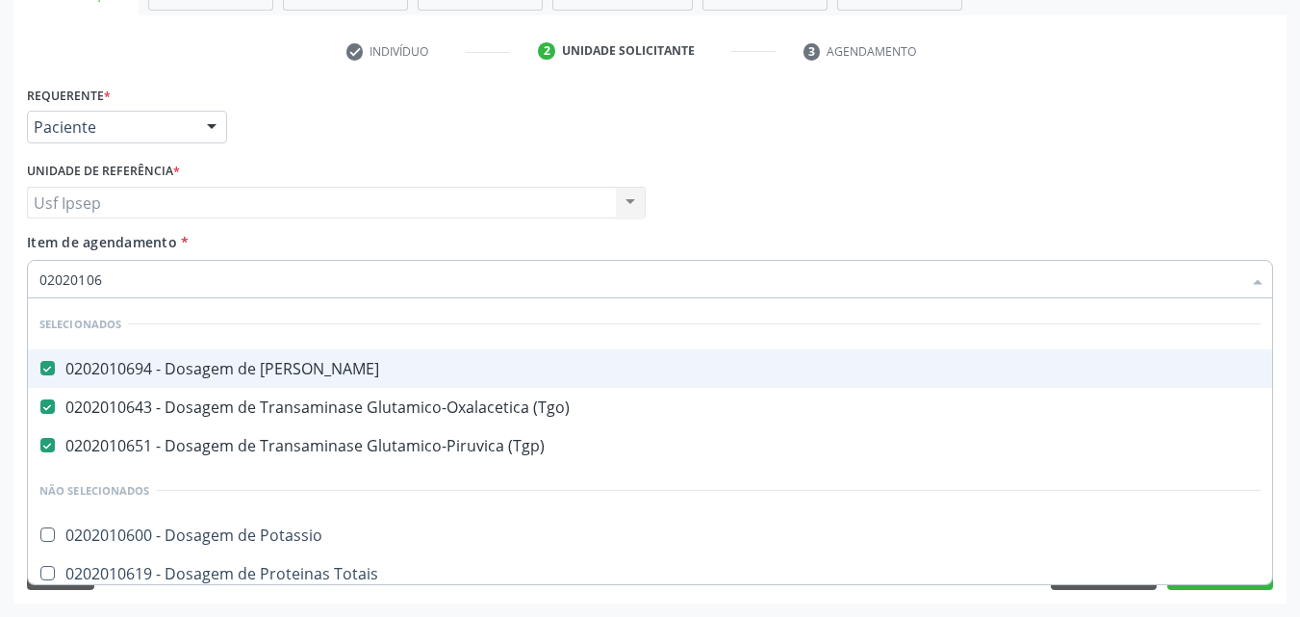
type input "0202010"
checkbox Potassio "true"
checkbox Totais "true"
checkbox Fracoes "true"
checkbox Triglicerideos "false"
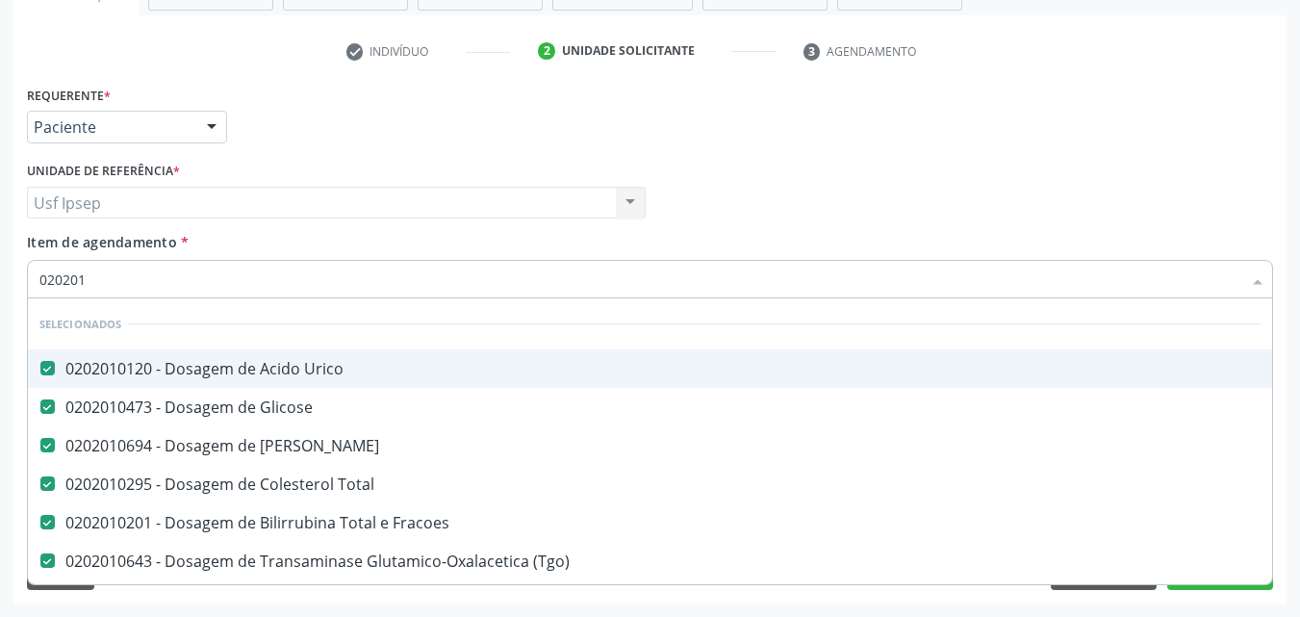
type input "02020"
checkbox Triglicerideos "false"
type input "0202"
checkbox Triglicerideos "false"
checkbox Mandíbula "true"
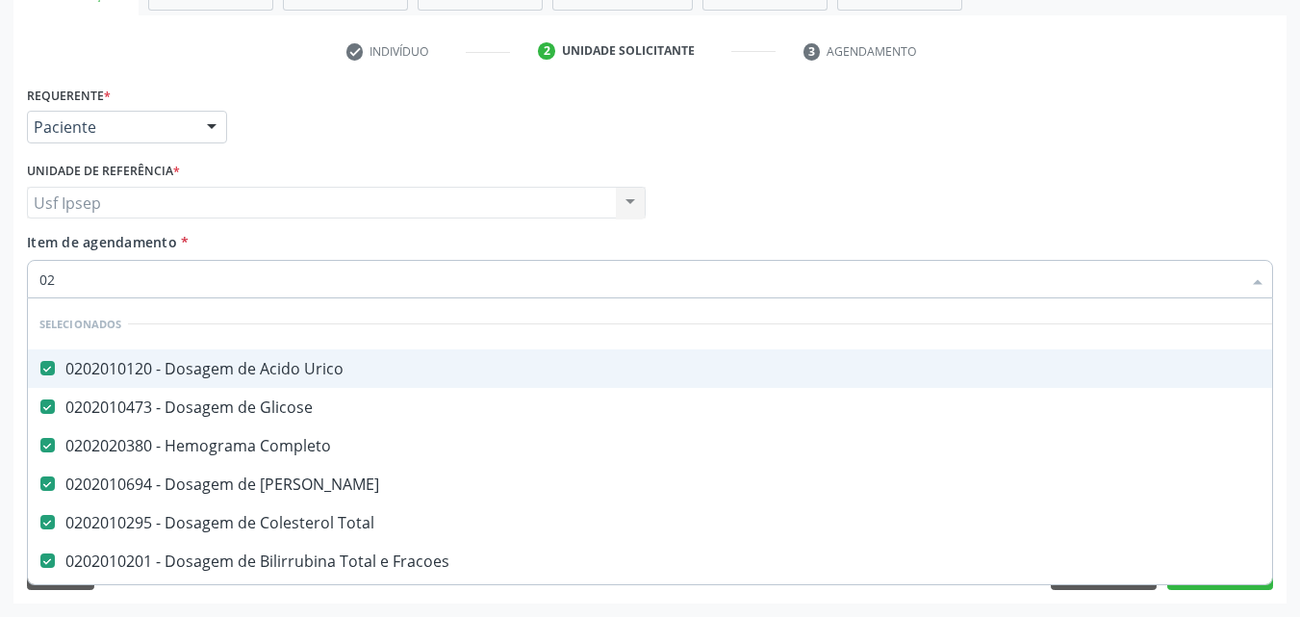
type input "0"
checkbox Triglicerideos "false"
type input "02"
checkbox Triglicerideos "true"
type input "020"
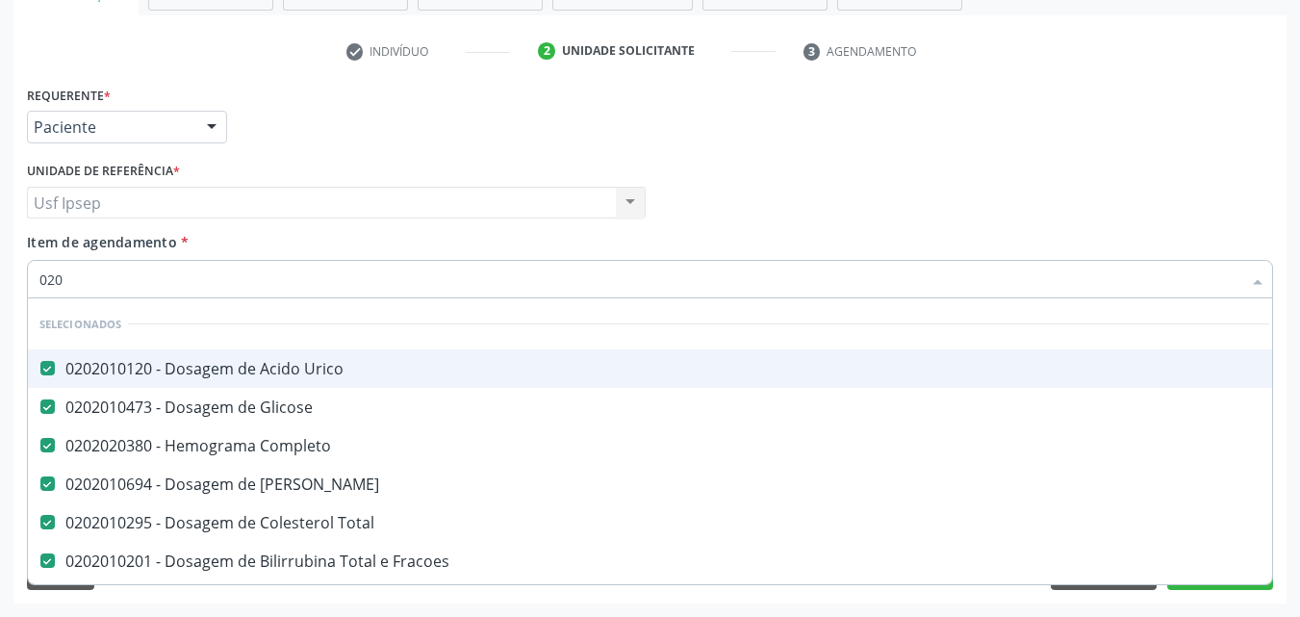
checkbox Bloqueio "true"
checkbox Triglicerideos "false"
type input "0202"
checkbox Inteiro\) "true"
type input "02020"
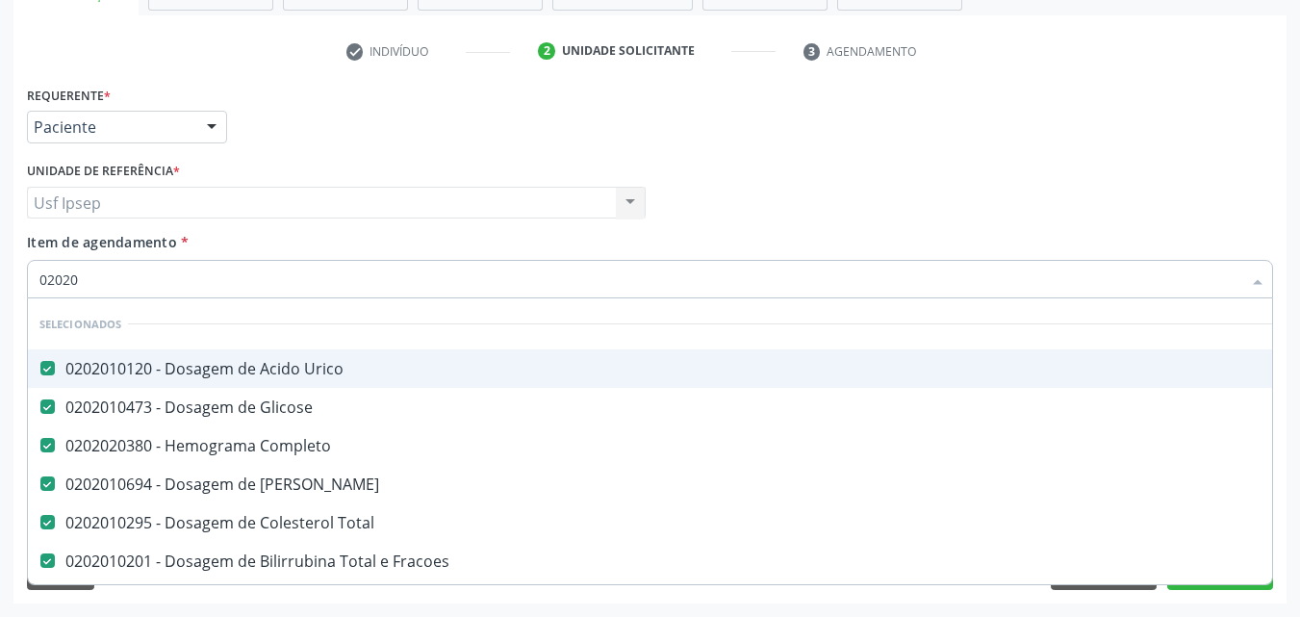
checkbox Funcional "true"
checkbox Triglicerideos "false"
type input "020201"
checkbox Organicos "true"
type input "0202010"
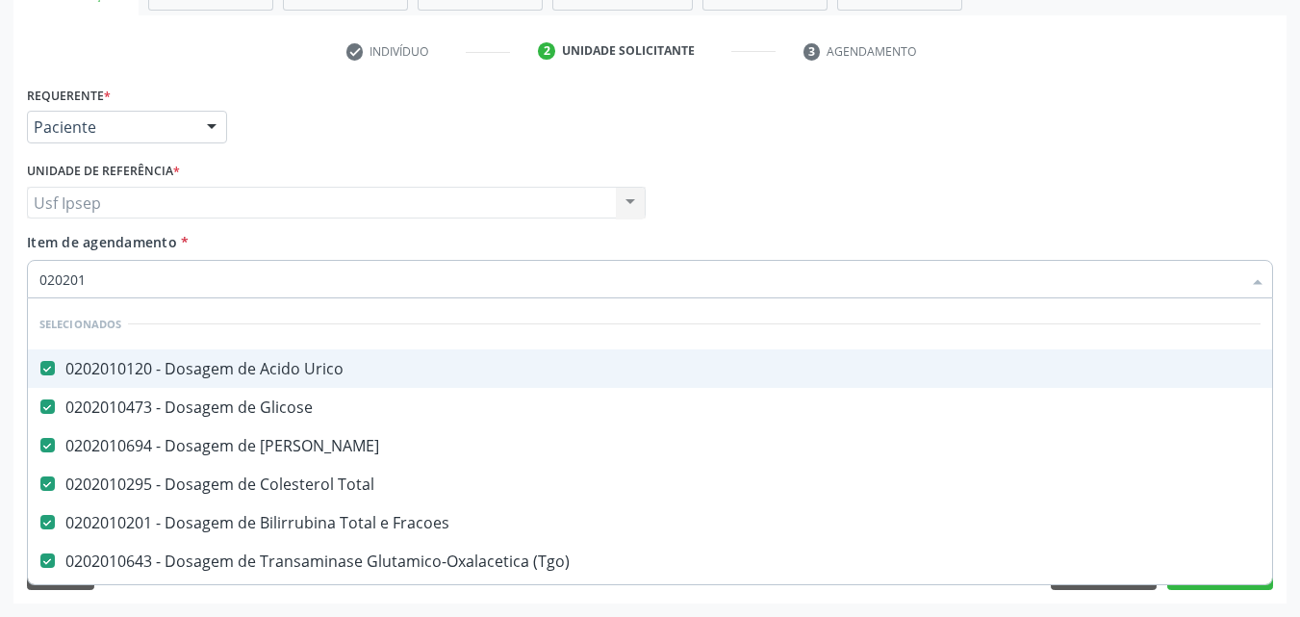
checkbox Lipase "true"
type input "02020105"
checkbox Urico "false"
checkbox Glicose "false"
checkbox Ureia "false"
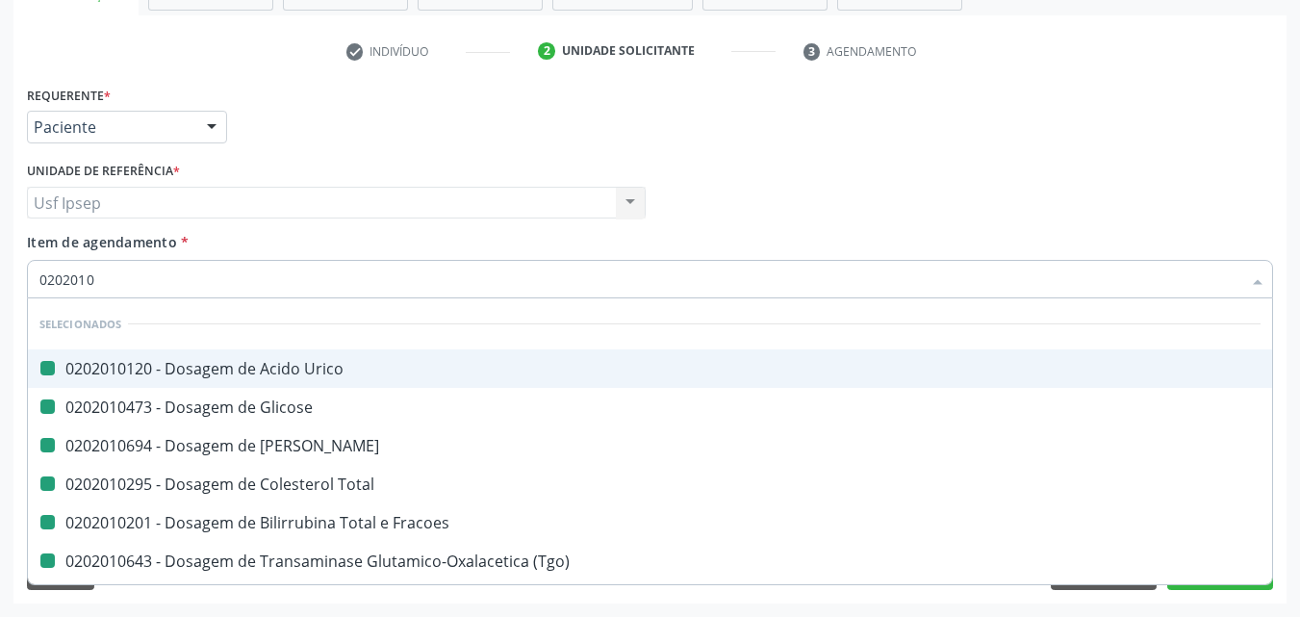
checkbox Fracoes "false"
checkbox \(Tgo\) "false"
checkbox \(Tgp\) "false"
checkbox Total "false"
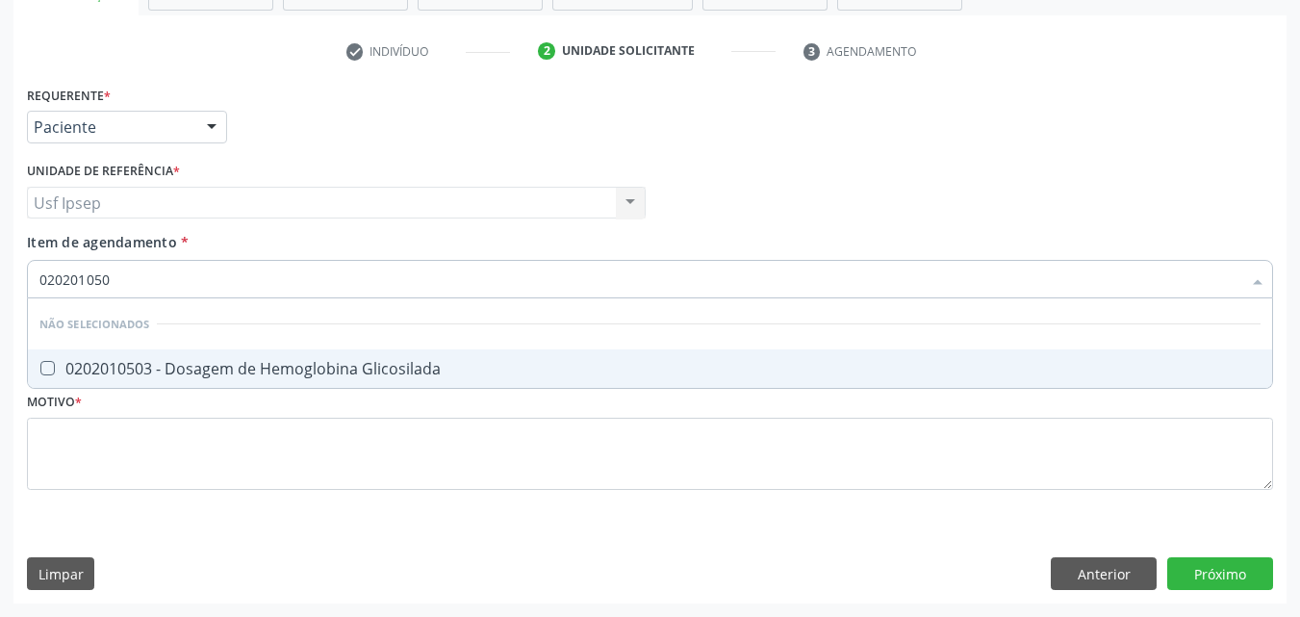
type input "0202010503"
click at [58, 369] on div "0202010503 - Dosagem de Hemoglobina Glicosilada" at bounding box center [649, 368] width 1221 height 15
checkbox Glicosilada "true"
click at [136, 285] on input "0202010503" at bounding box center [640, 279] width 1202 height 38
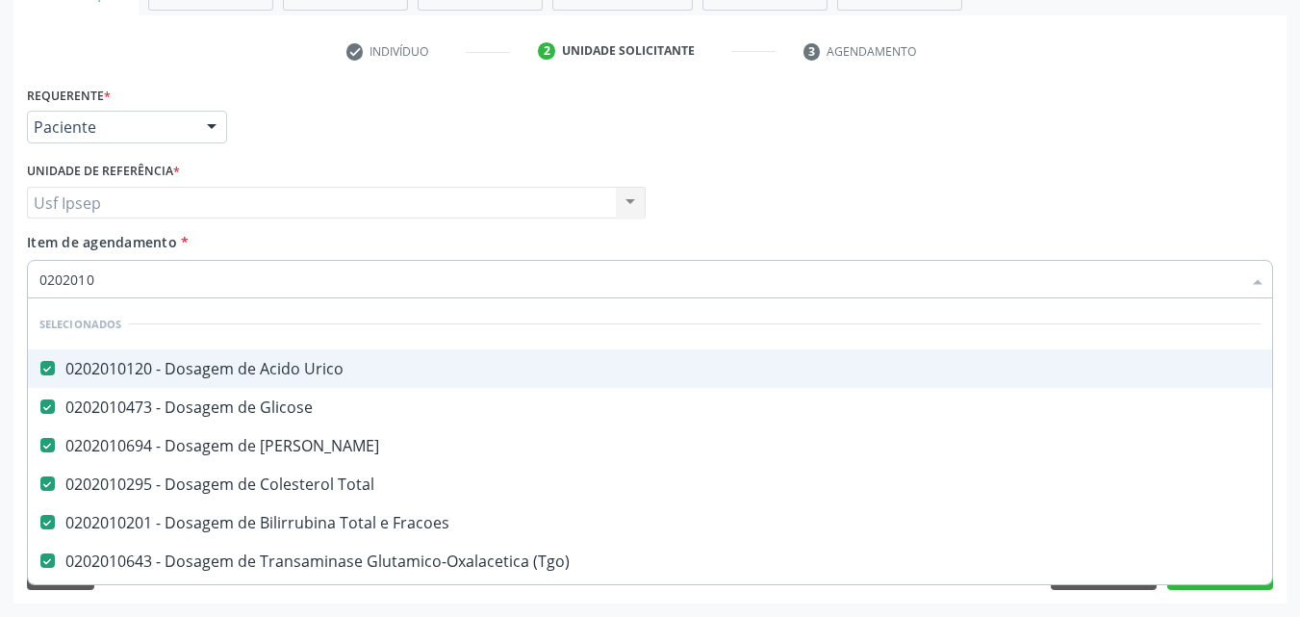
type input "020201"
checkbox Glicosilada "false"
checkbox Potassio "true"
checkbox Triglicerideos "false"
type input "02020"
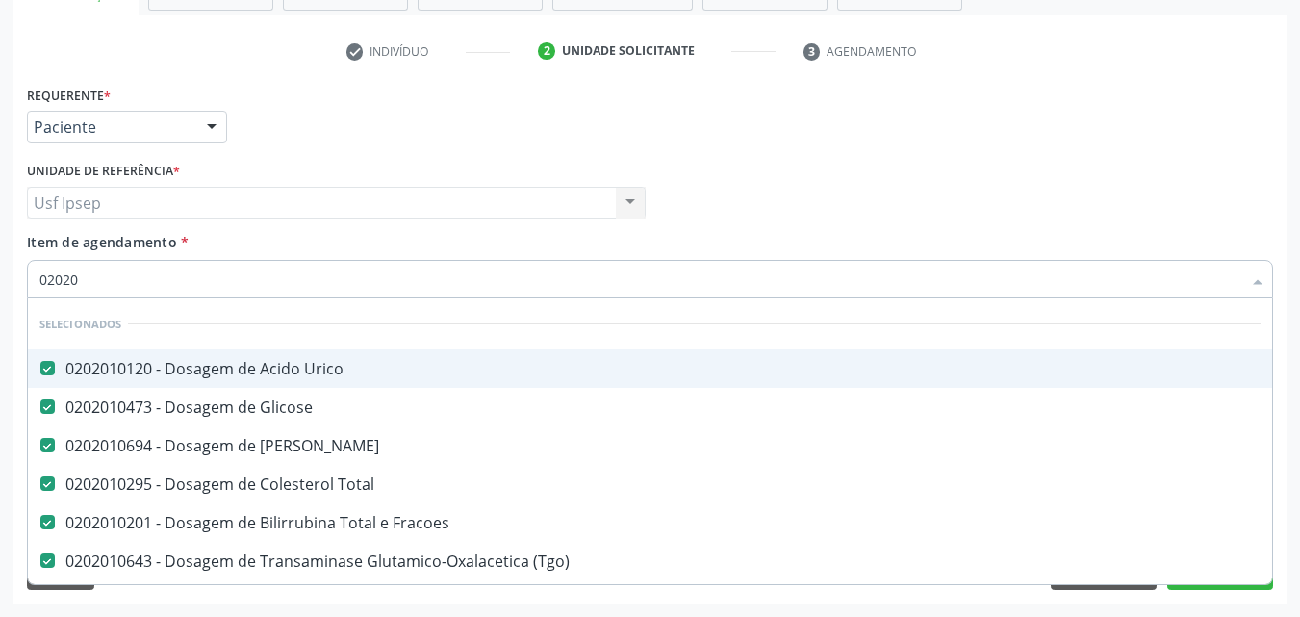
checkbox Glicosilada "false"
checkbox Triglicerideos "false"
type input "0202"
checkbox Glicosilada "false"
checkbox Muco-Proteinas "true"
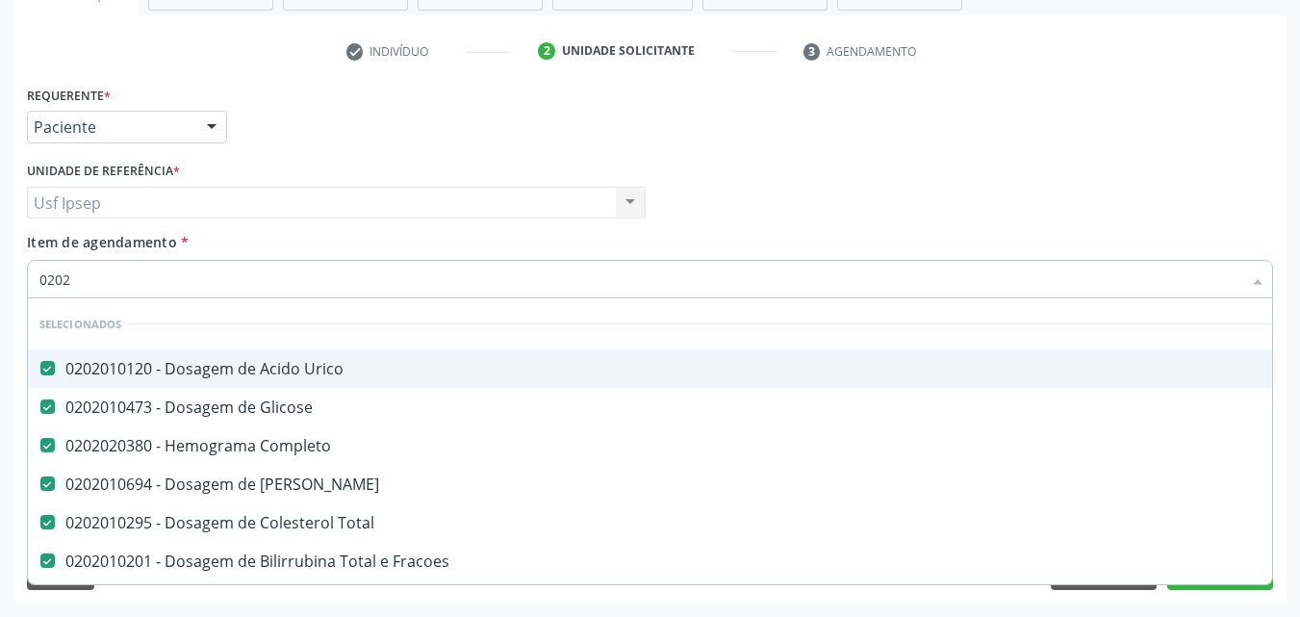
checkbox Triglicerideos "false"
checkbox Mandíbula "true"
type input "0"
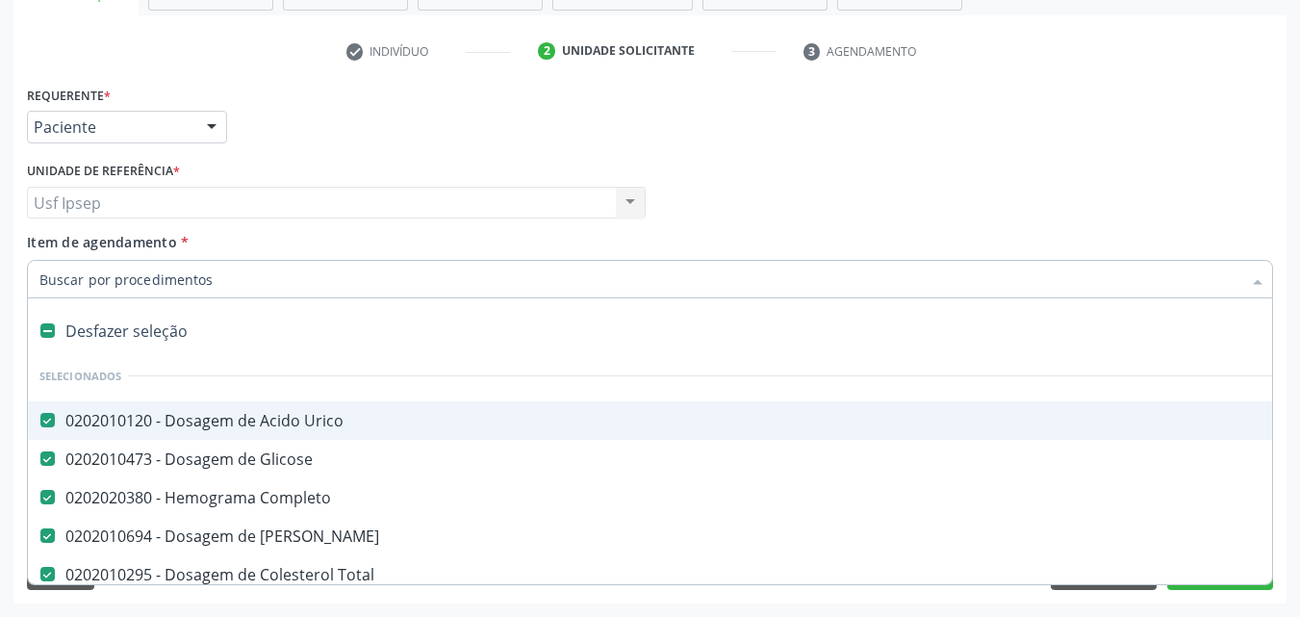
checkbox Recoberto "false"
checkbox Saúde "false"
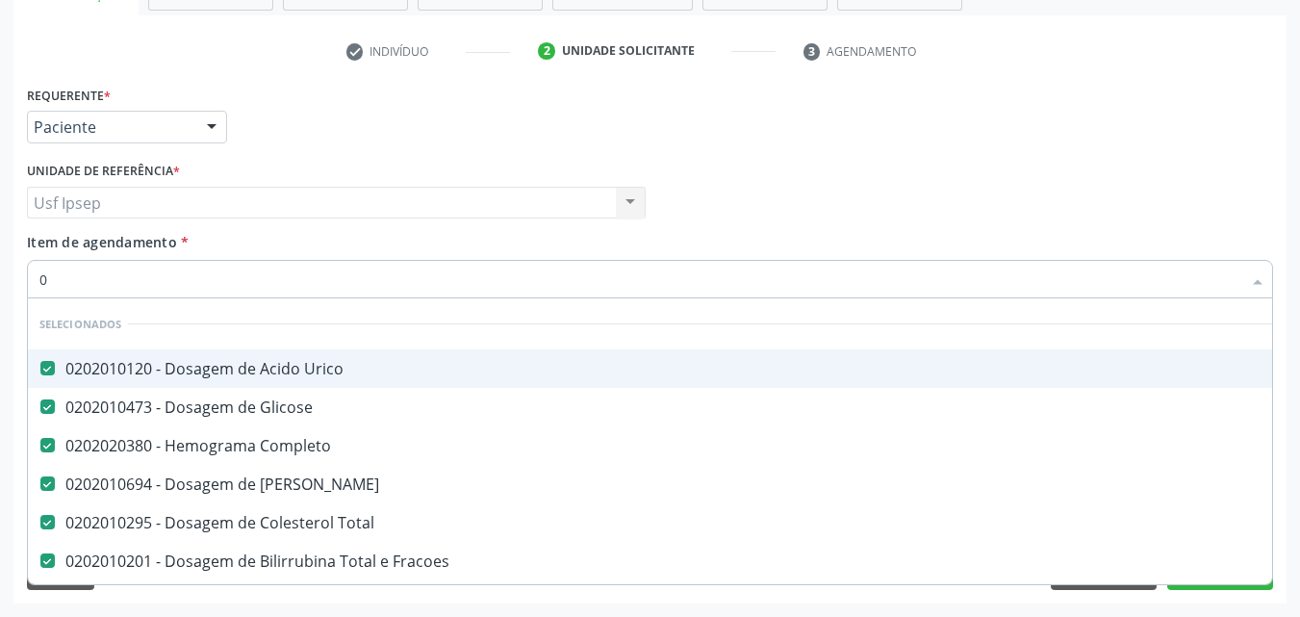
type input "02"
checkbox Tempo "true"
checkbox Doadora\) "true"
type input "020"
checkbox Bandas\) "true"
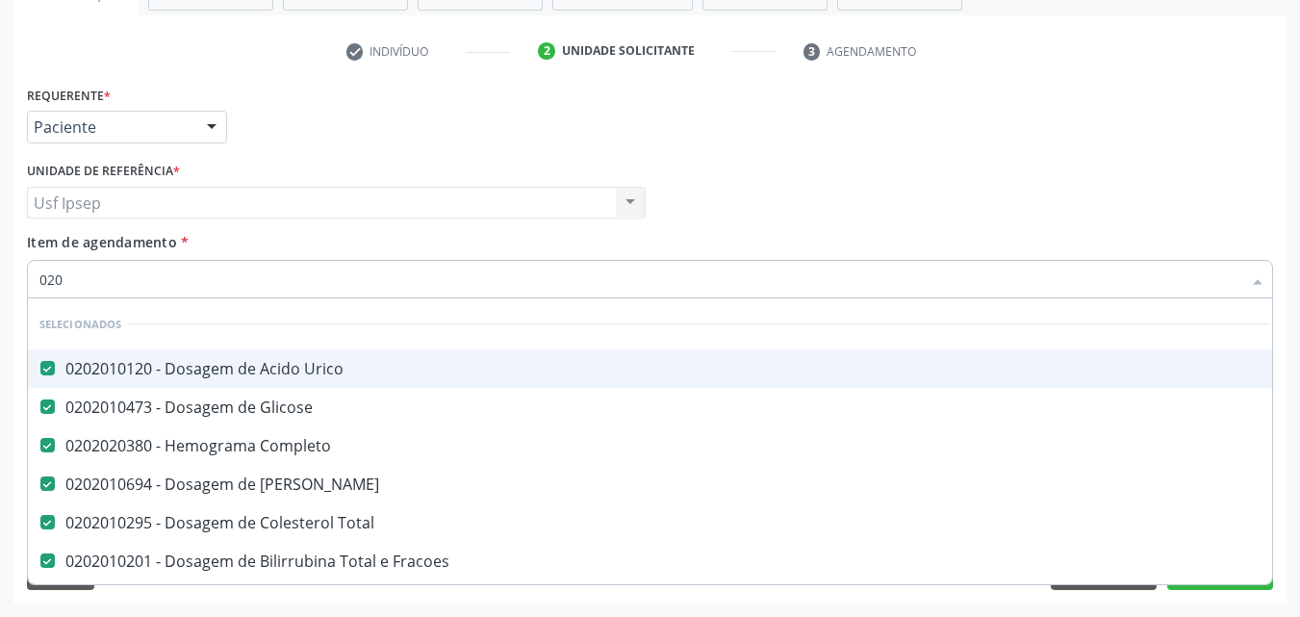
checkbox Bloqueio "true"
checkbox Glicosilada "false"
checkbox Triglicerideos "false"
type input "0202"
checkbox Peritoneal "true"
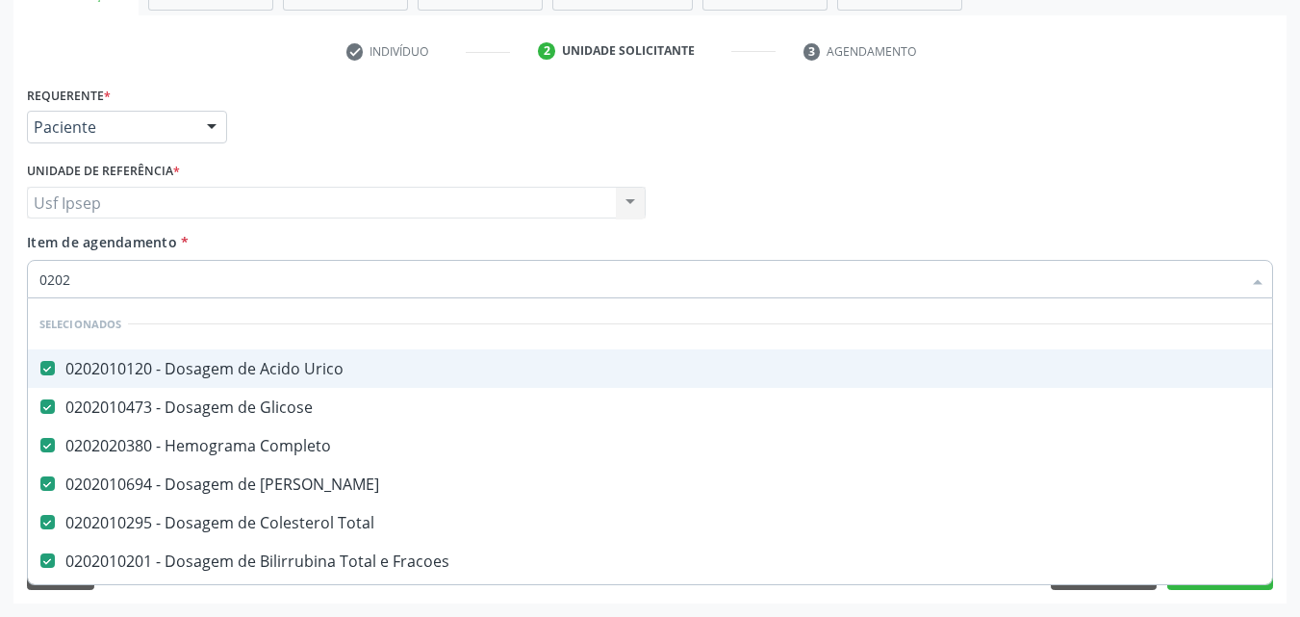
checkbox Inteiro\) "true"
type input "02020"
checkbox Serico "true"
checkbox Glicosilada "false"
checkbox Funcional "true"
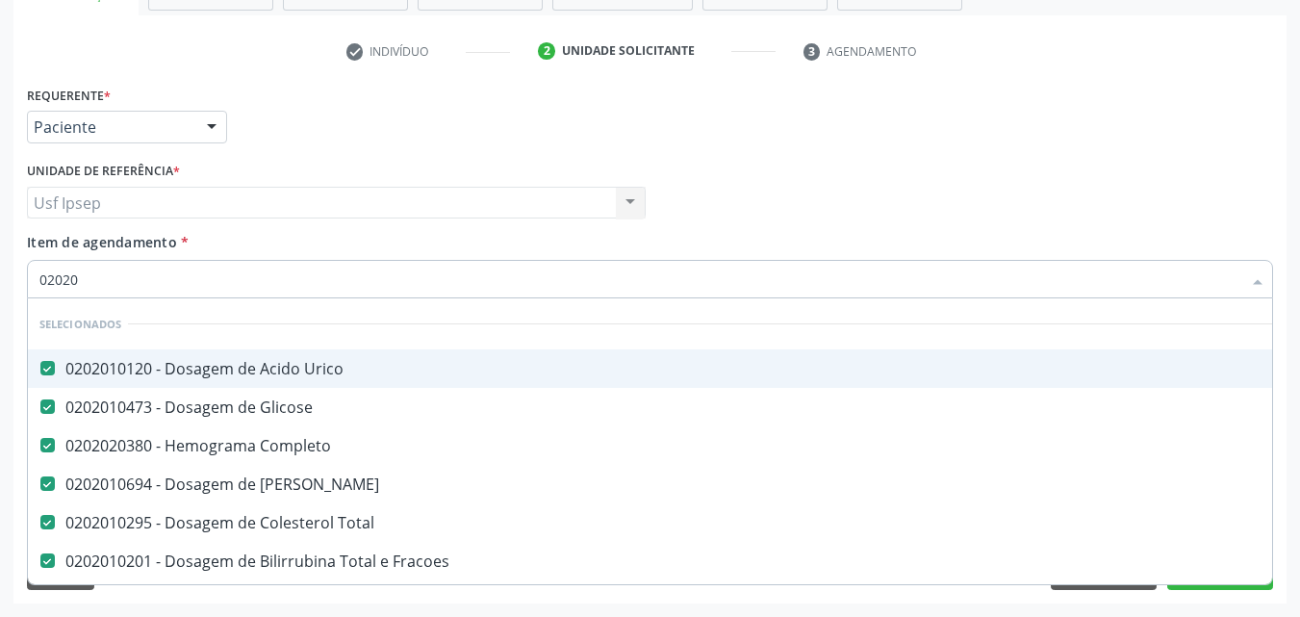
checkbox Triglicerideos "false"
type input "020203"
checkbox Completo "false"
checkbox Ureia "false"
checkbox Total "false"
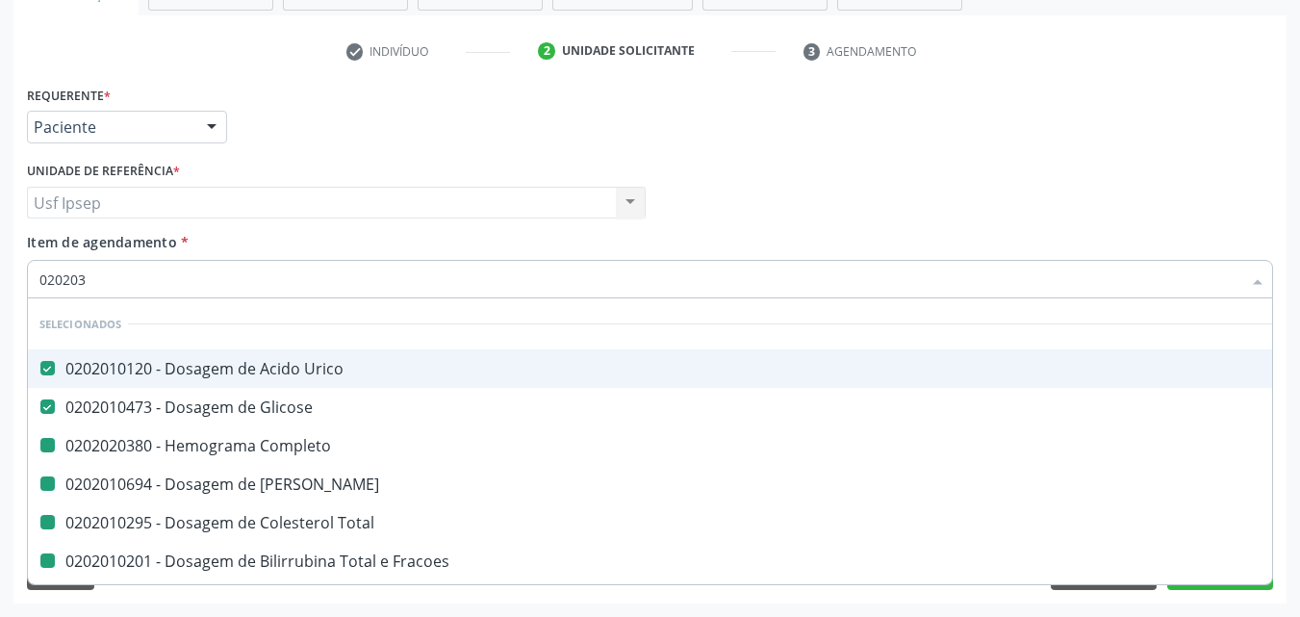
checkbox Fracoes "false"
checkbox \(Tgo\) "false"
checkbox \(Tgp\) "false"
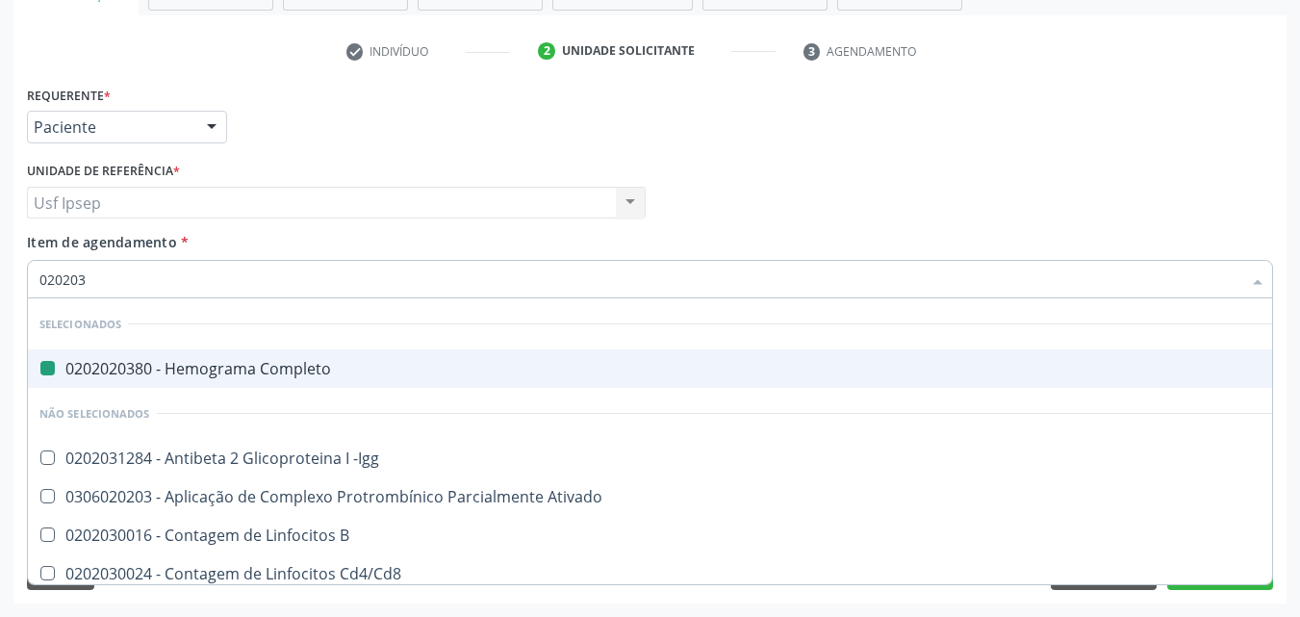
type input "0202030"
checkbox Completo "false"
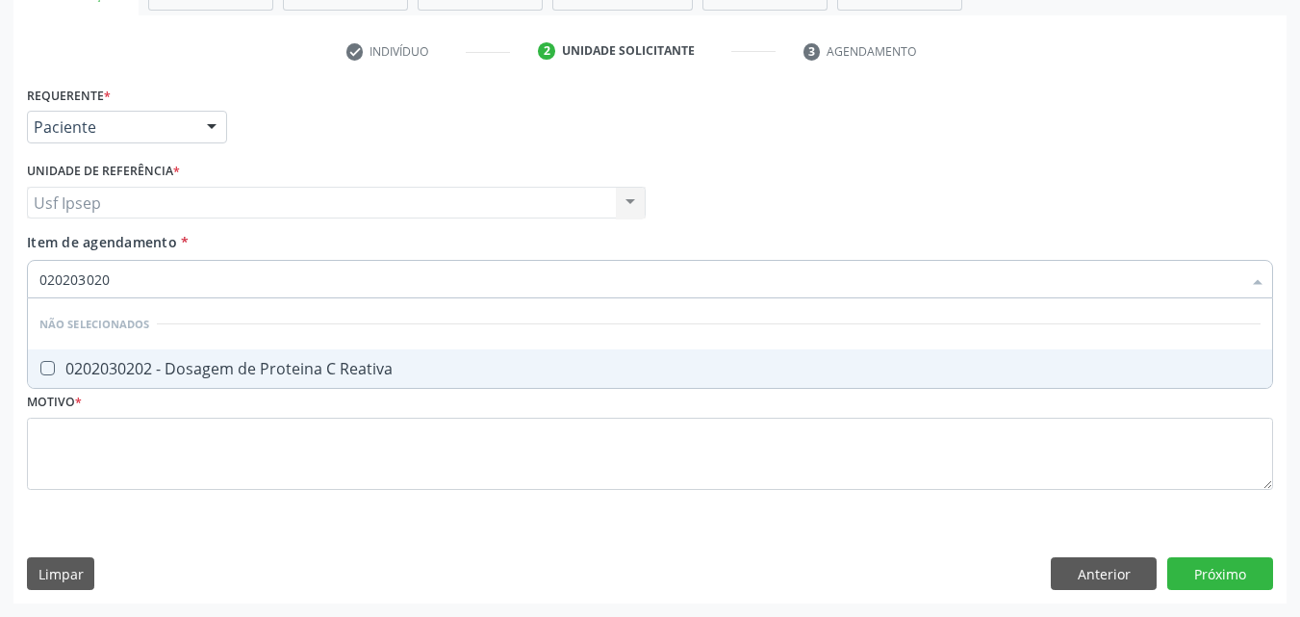
type input "0202030202"
click at [56, 362] on div "0202030202 - Dosagem de Proteina C Reativa" at bounding box center [649, 368] width 1221 height 15
checkbox Reativa "true"
drag, startPoint x: 118, startPoint y: 275, endPoint x: 79, endPoint y: 73, distance: 205.8
click at [120, 275] on input "0202030202" at bounding box center [640, 279] width 1202 height 38
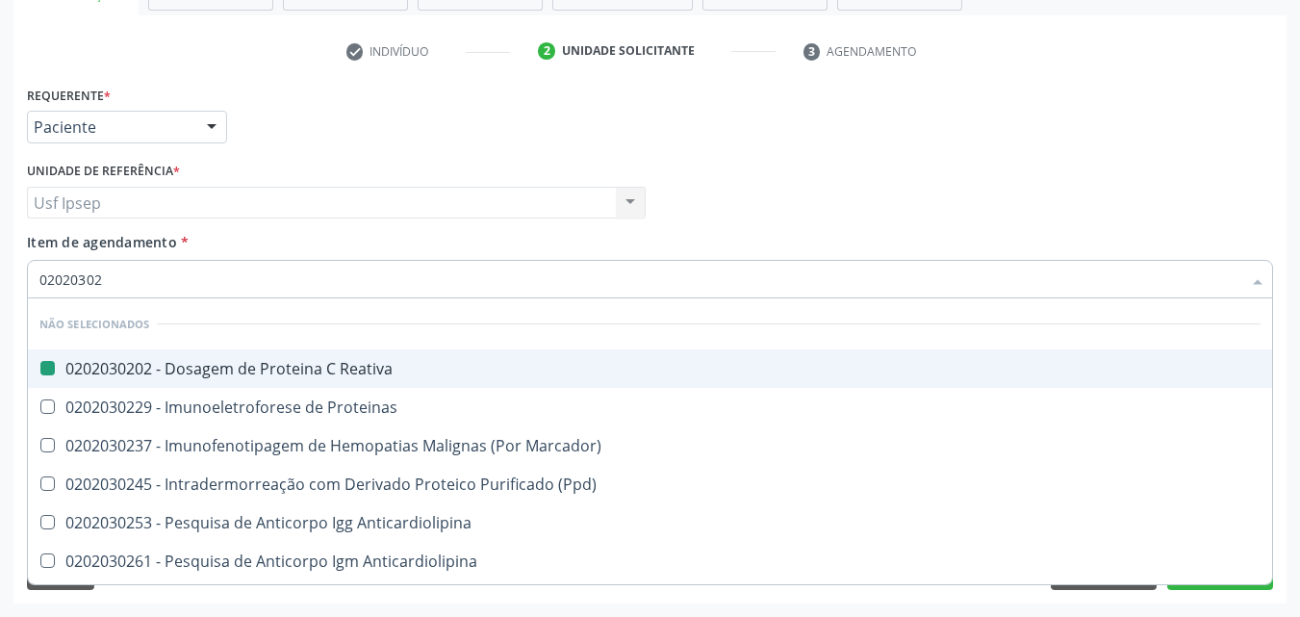
type input "0202030"
checkbox Reativa "false"
type input "020203"
checkbox Reativa "true"
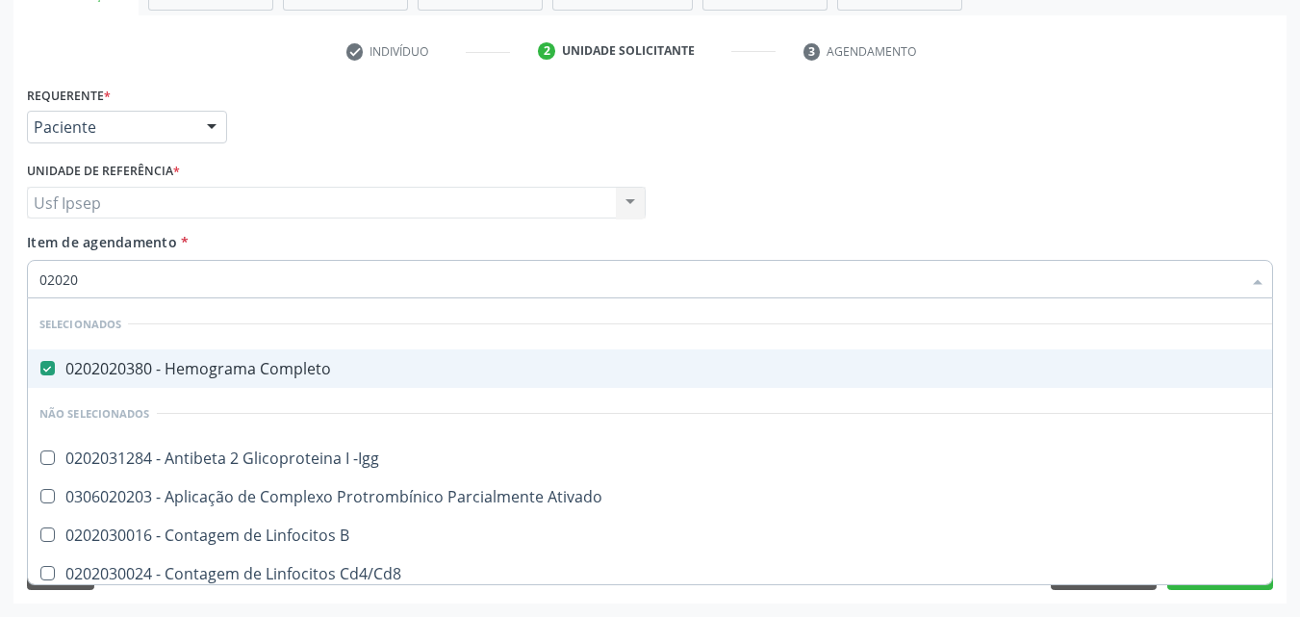
type input "0202"
checkbox -Igg "true"
checkbox Ativado "true"
checkbox B "true"
checkbox Cd4\/Cd8 "true"
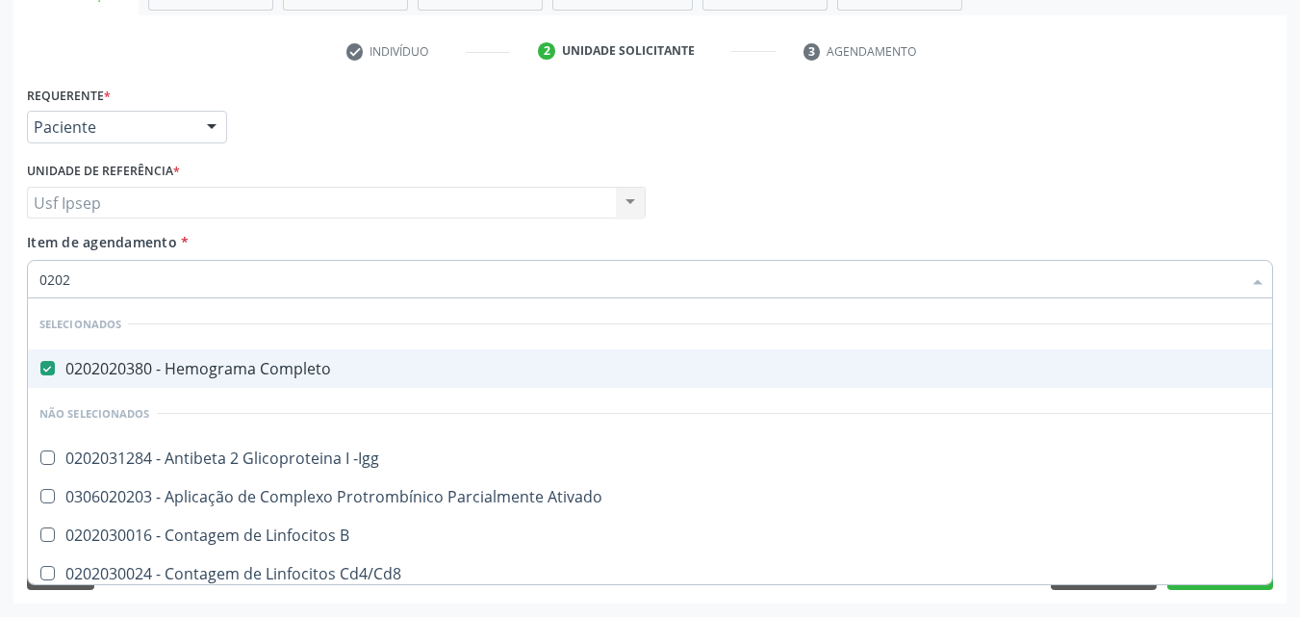
checkbox Totais "true"
checkbox Molecular "true"
checkbox Reativa "false"
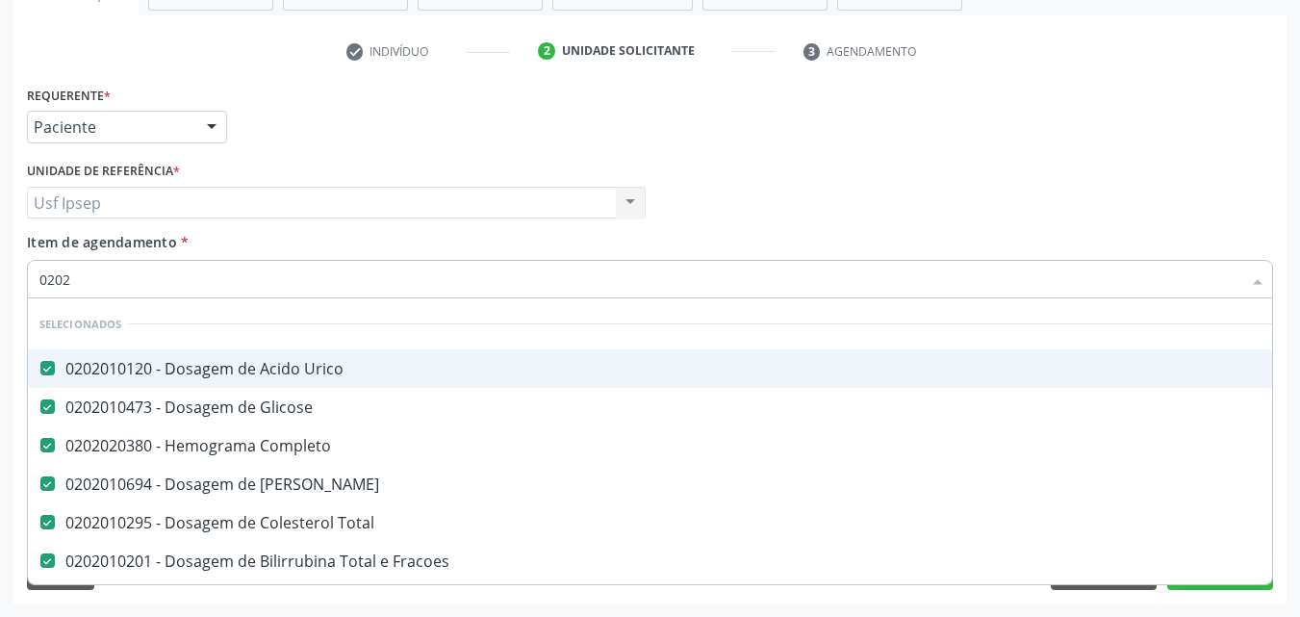
type input "020"
checkbox Glicosilada "false"
checkbox Reativa "false"
checkbox Triglicerideos "false"
type input "02"
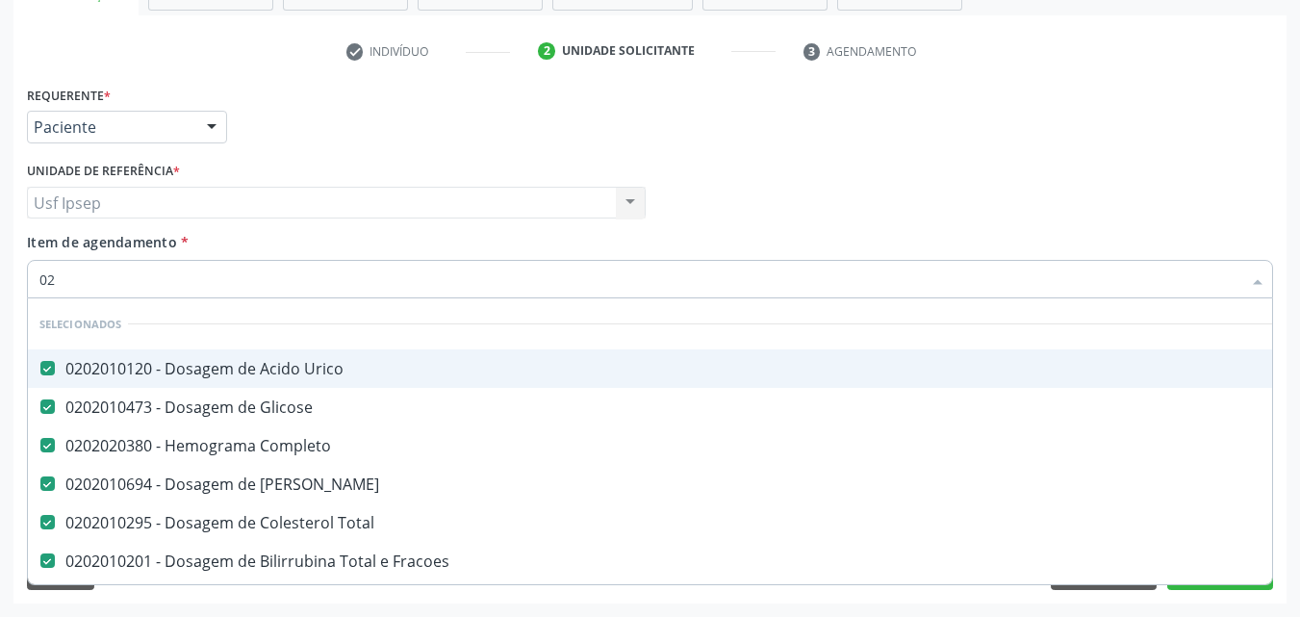
checkbox Glicosilada "false"
checkbox Reativa "false"
checkbox Triglicerideos "false"
checkbox Privados "true"
checkbox Craniano "true"
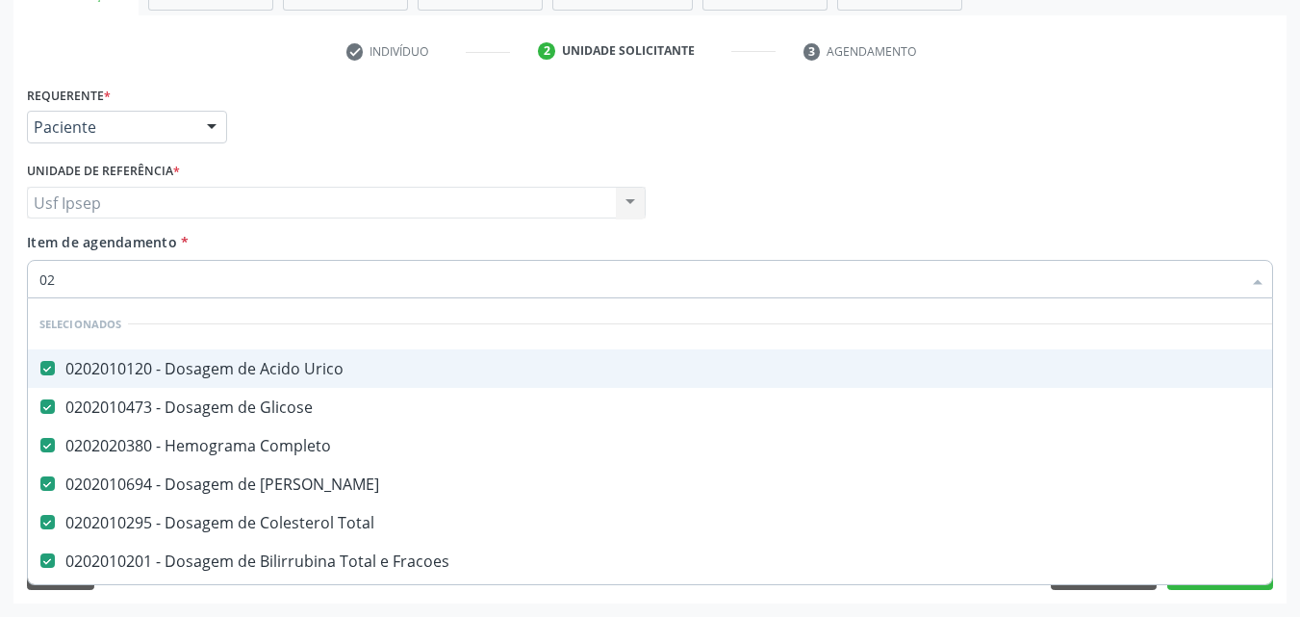
checkbox Hemorroidectomia "true"
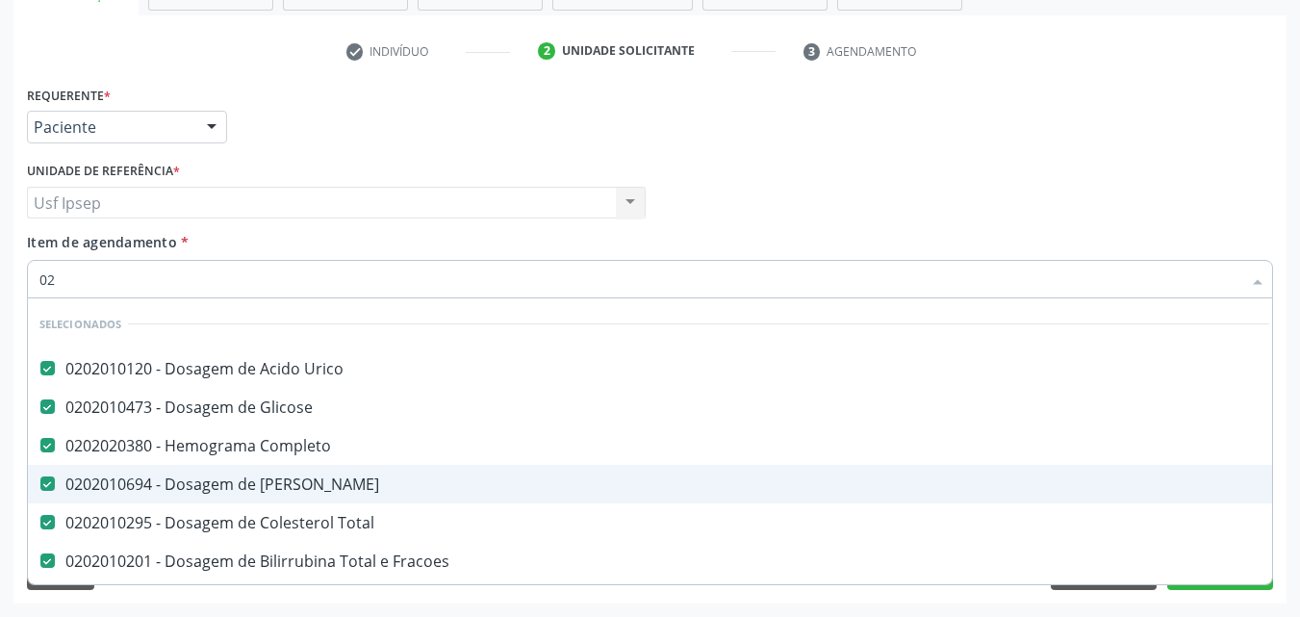
type input "020"
checkbox Bandas\) "true"
checkbox Pernoite\) "true"
checkbox Bloqueio "true"
checkbox Glicosilada "false"
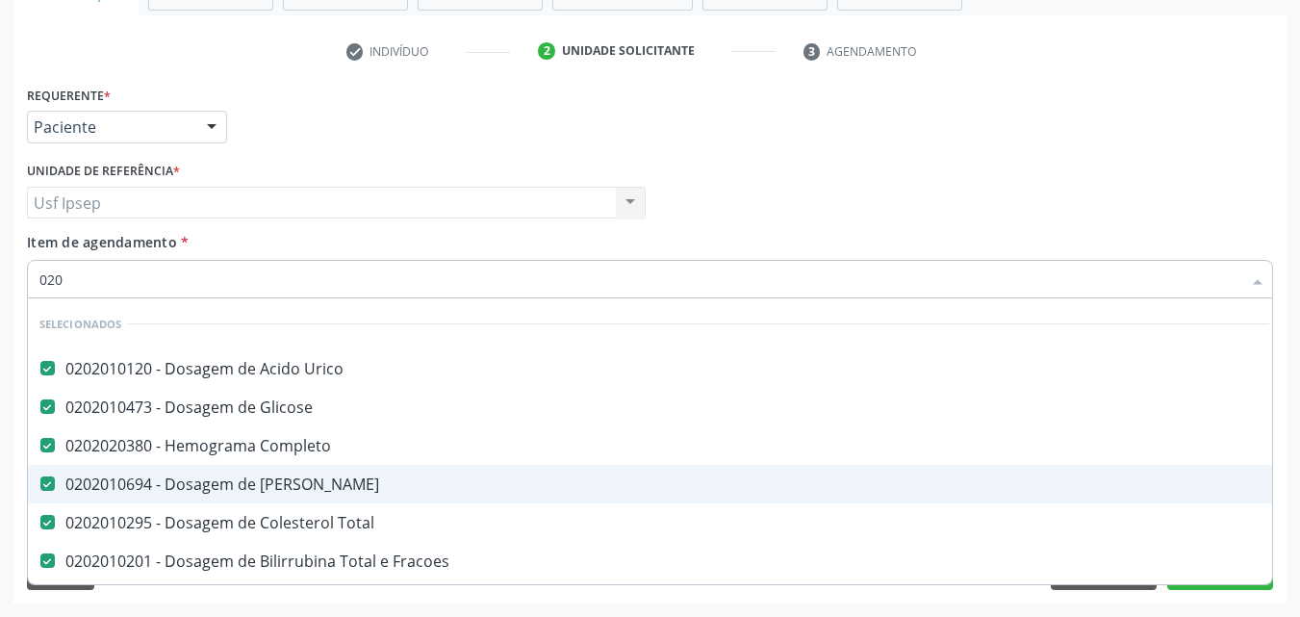
checkbox Reativa "false"
checkbox Triglicerideos "false"
type input "0202"
checkbox Peritoneal "true"
checkbox Gastrico "true"
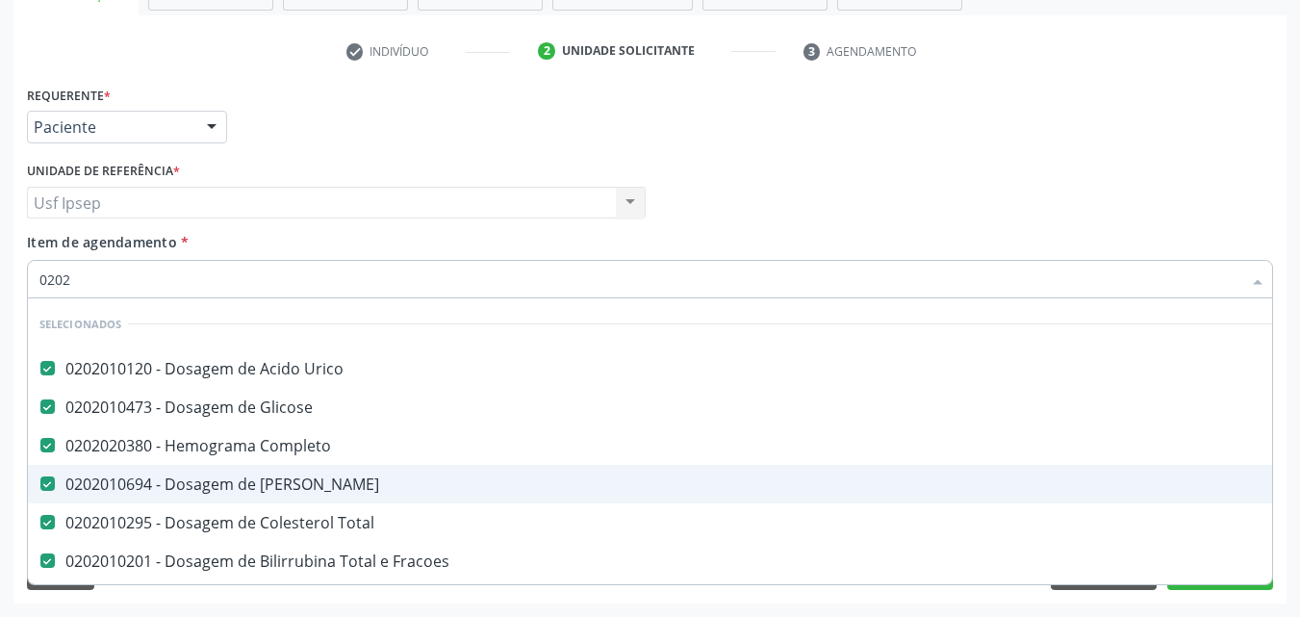
checkbox Inteiro\) "true"
type input "02020"
checkbox Serico "true"
checkbox Glicosilada "false"
checkbox Insulina "true"
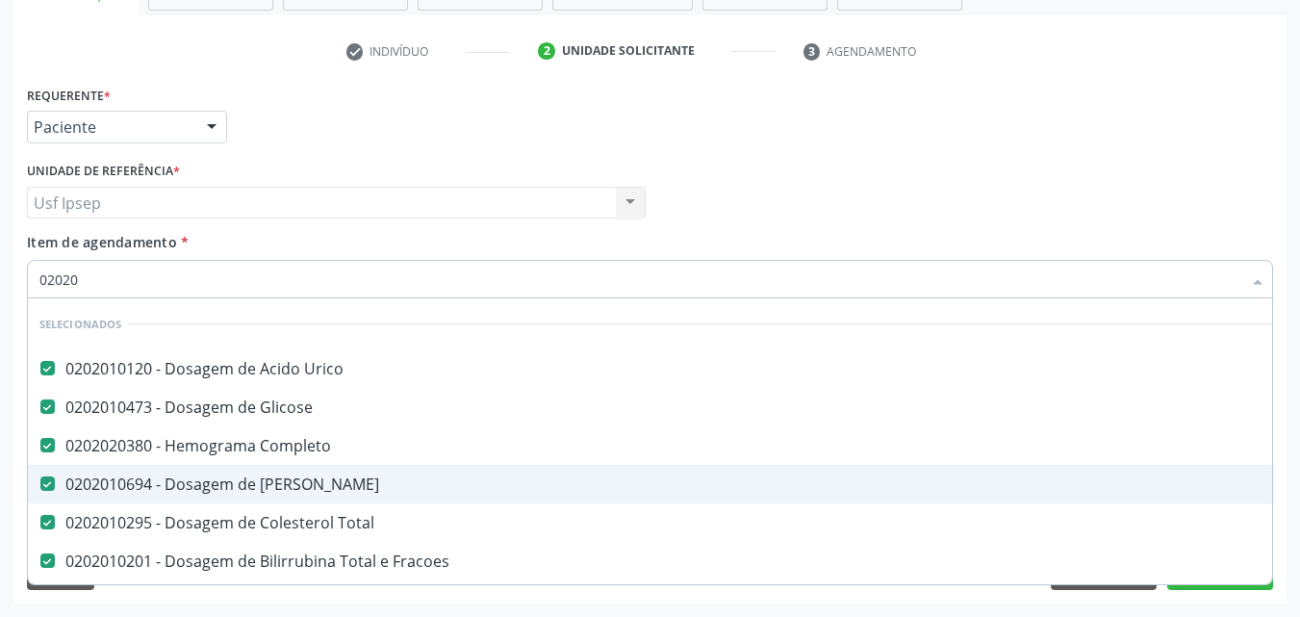
checkbox Funcional "true"
checkbox Reativa "false"
checkbox Triglicerideos "false"
type input "020205"
checkbox Urico "false"
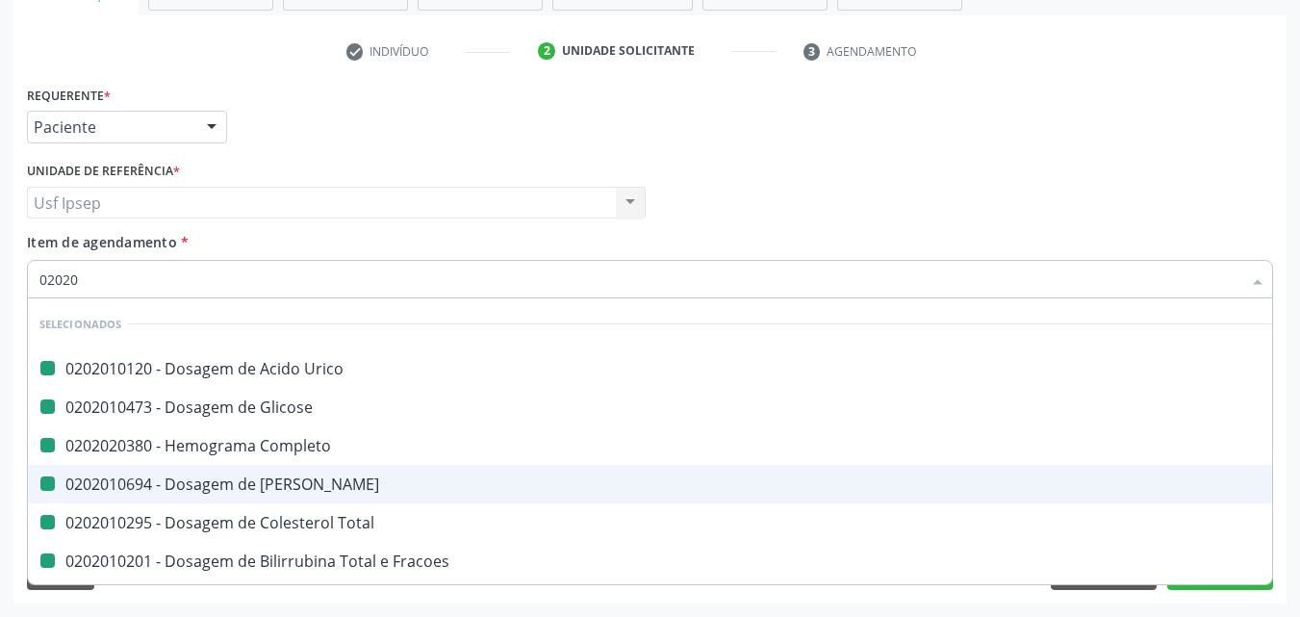
checkbox Completo "false"
checkbox Ureia "false"
checkbox Total "false"
checkbox Fracoes "false"
checkbox \(Tgo\) "false"
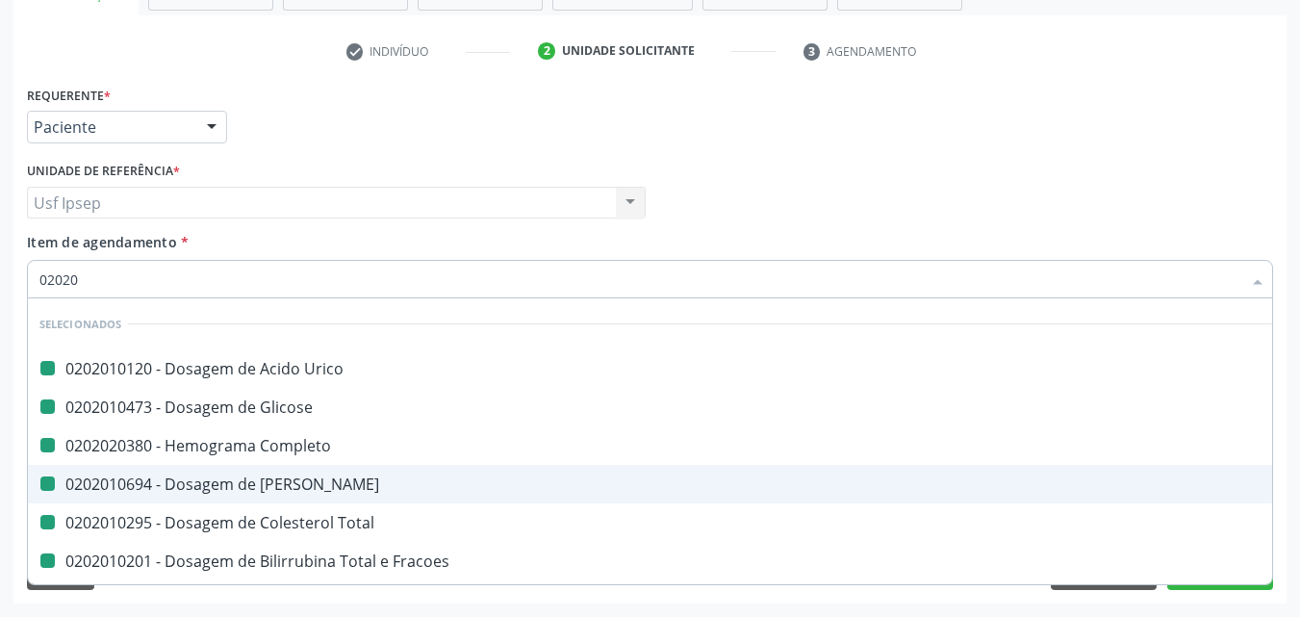
checkbox \(Tgp\) "false"
checkbox Glicose "false"
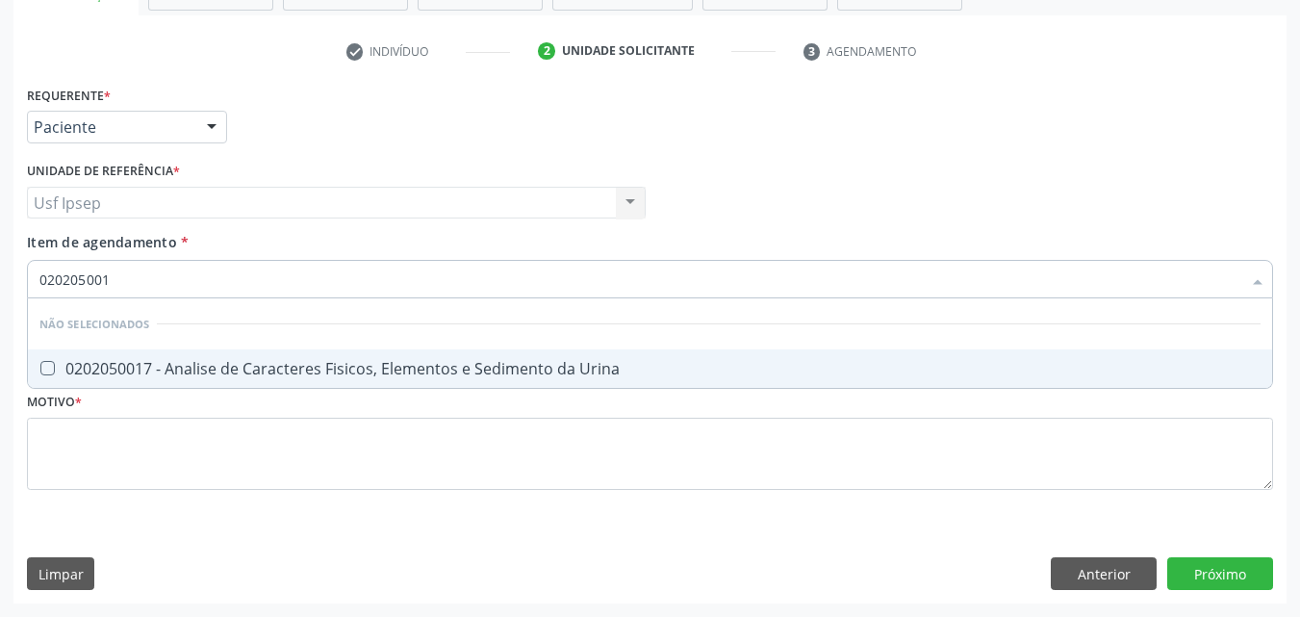
type input "0202050017"
click at [45, 363] on Urina at bounding box center [47, 368] width 14 height 14
click at [40, 363] on Urina "checkbox" at bounding box center [34, 368] width 13 height 13
checkbox Urina "true"
click at [117, 285] on input "0202050017" at bounding box center [640, 279] width 1202 height 38
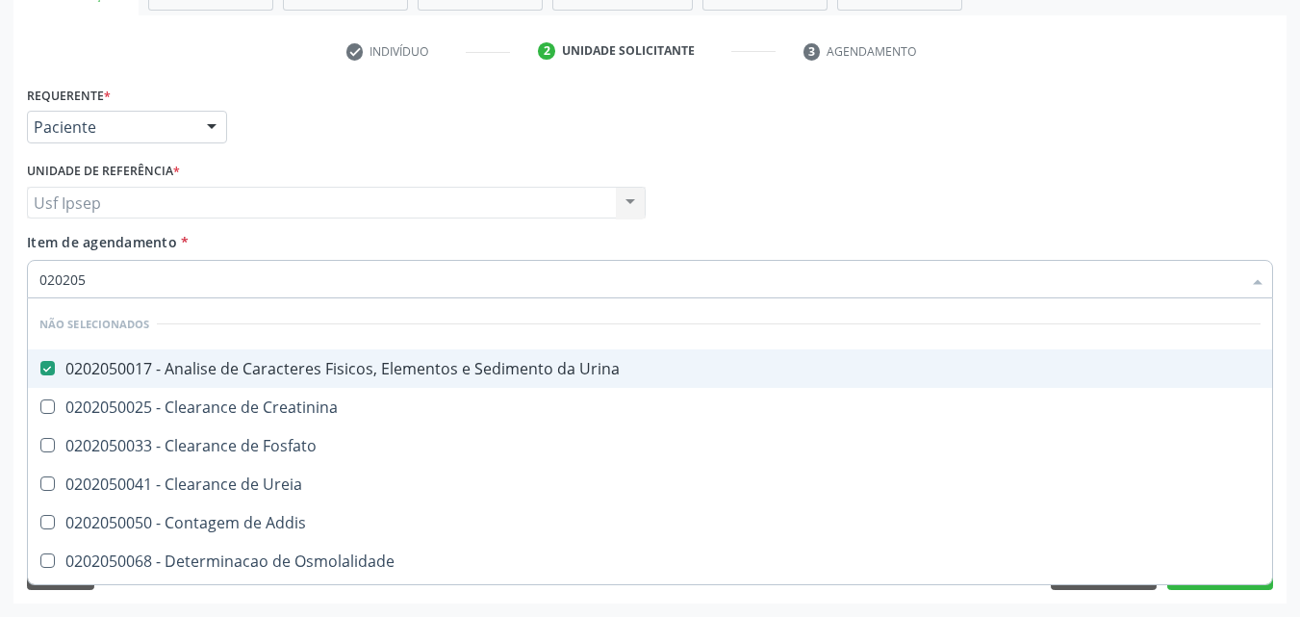
type input "02020"
checkbox Creatinina "true"
checkbox Fosfato "true"
checkbox Ureia "true"
checkbox Addis "true"
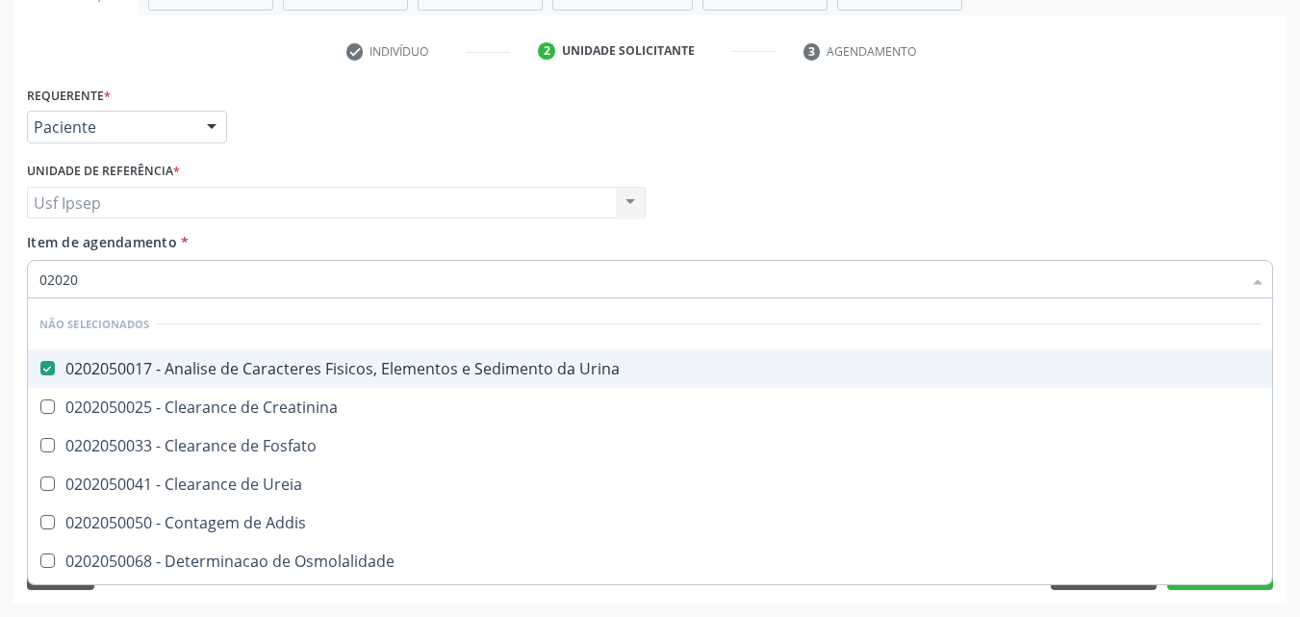
checkbox Osmolalidade "true"
checkbox Organicos "true"
checkbox Citrato "true"
checkbox Funcional "true"
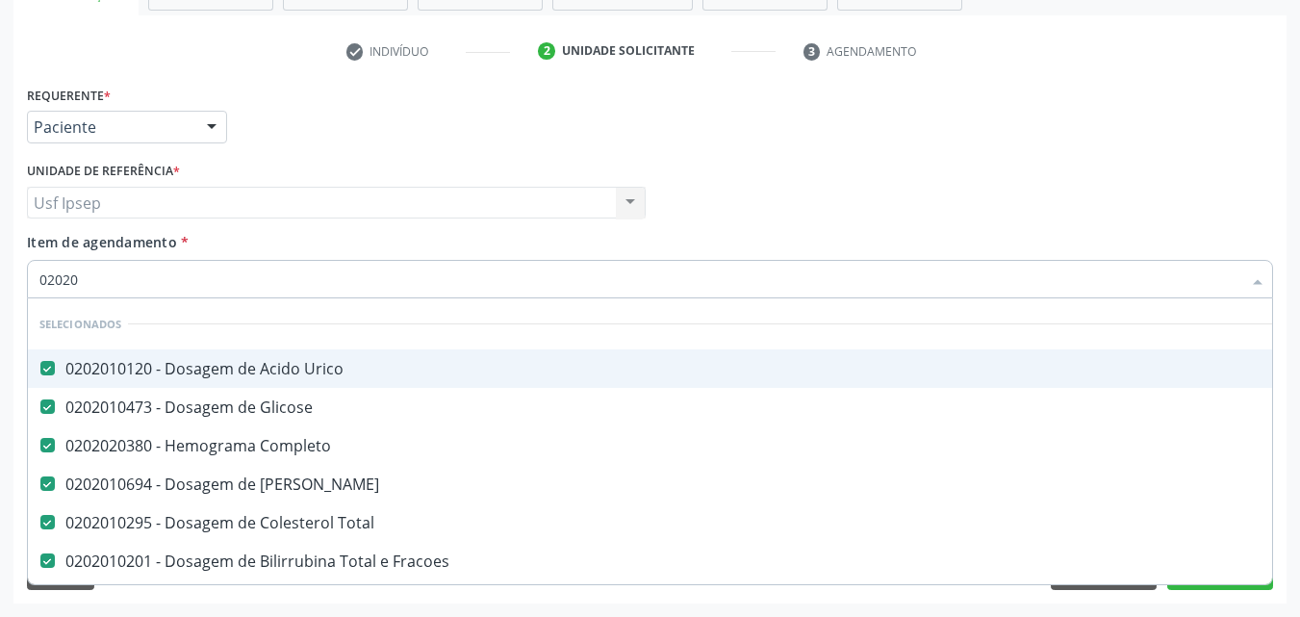
type input "0202"
checkbox Glicosilada "false"
checkbox Muco-Proteinas "true"
checkbox Reativa "false"
checkbox Triglicerideos "false"
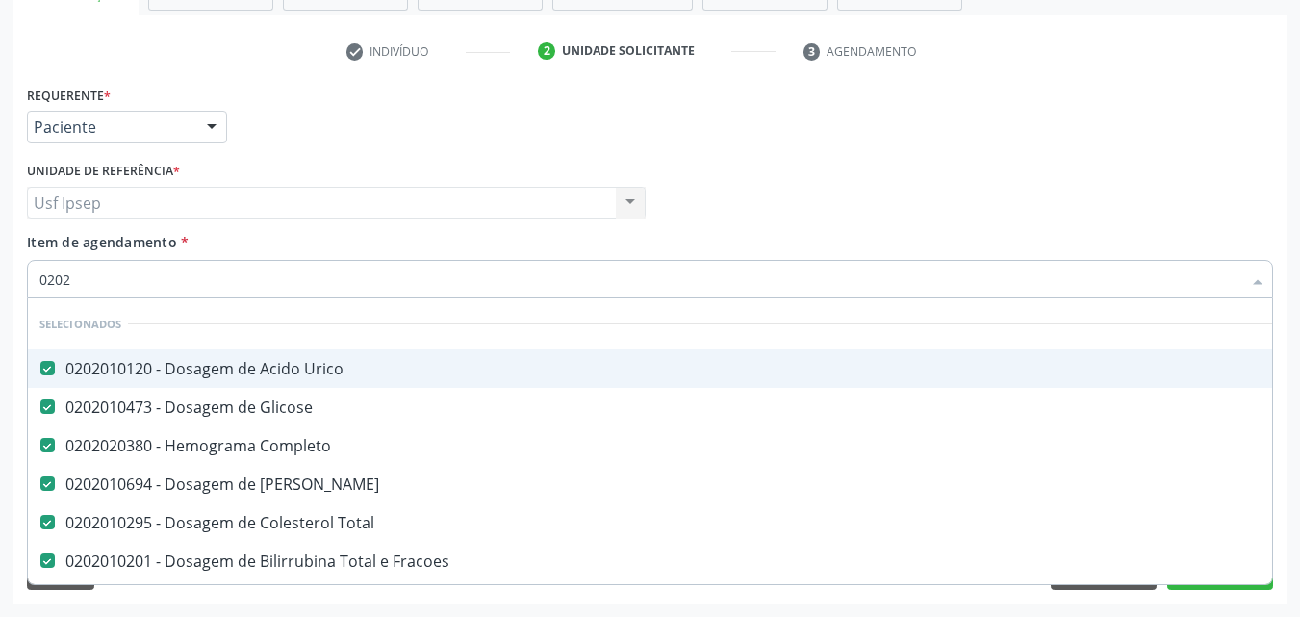
checkbox \(T3\) "true"
checkbox Mandíbula "true"
type input "02020"
checkbox Serico "true"
checkbox Glicosilada "false"
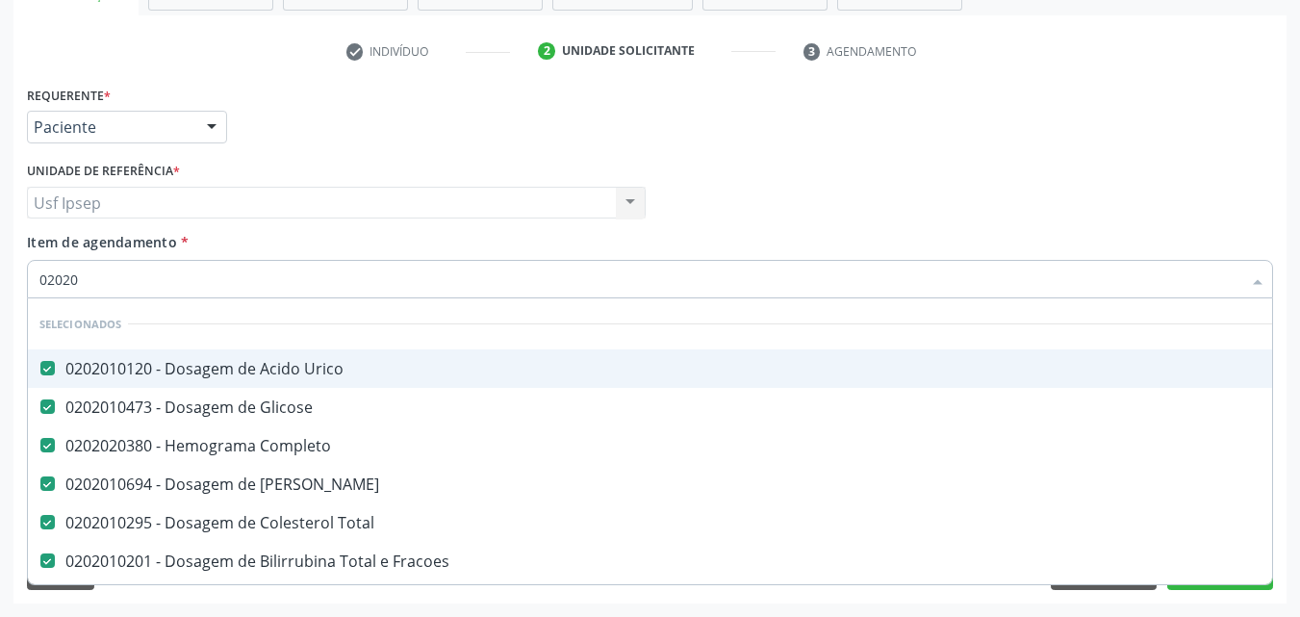
checkbox Insulina "true"
checkbox Funcional "true"
checkbox Reativa "false"
checkbox Triglicerideos "false"
type input "020202"
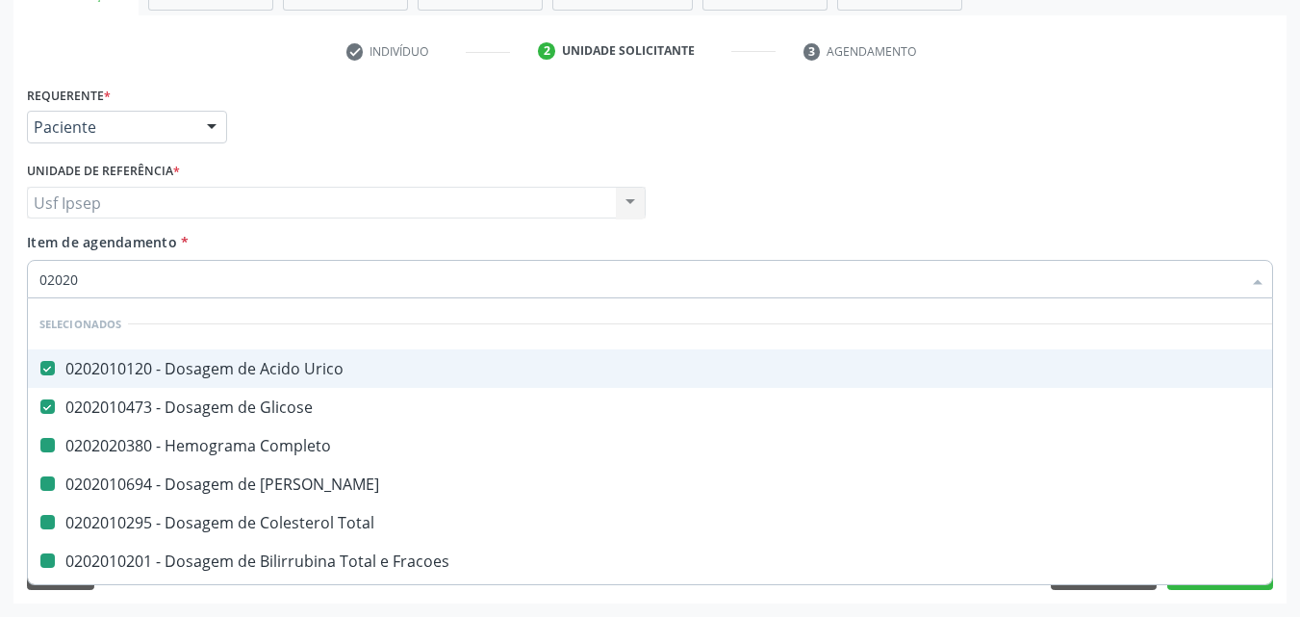
checkbox Completo "false"
checkbox Ureia "false"
checkbox Total "false"
checkbox Fracoes "false"
checkbox \(Tgo\) "false"
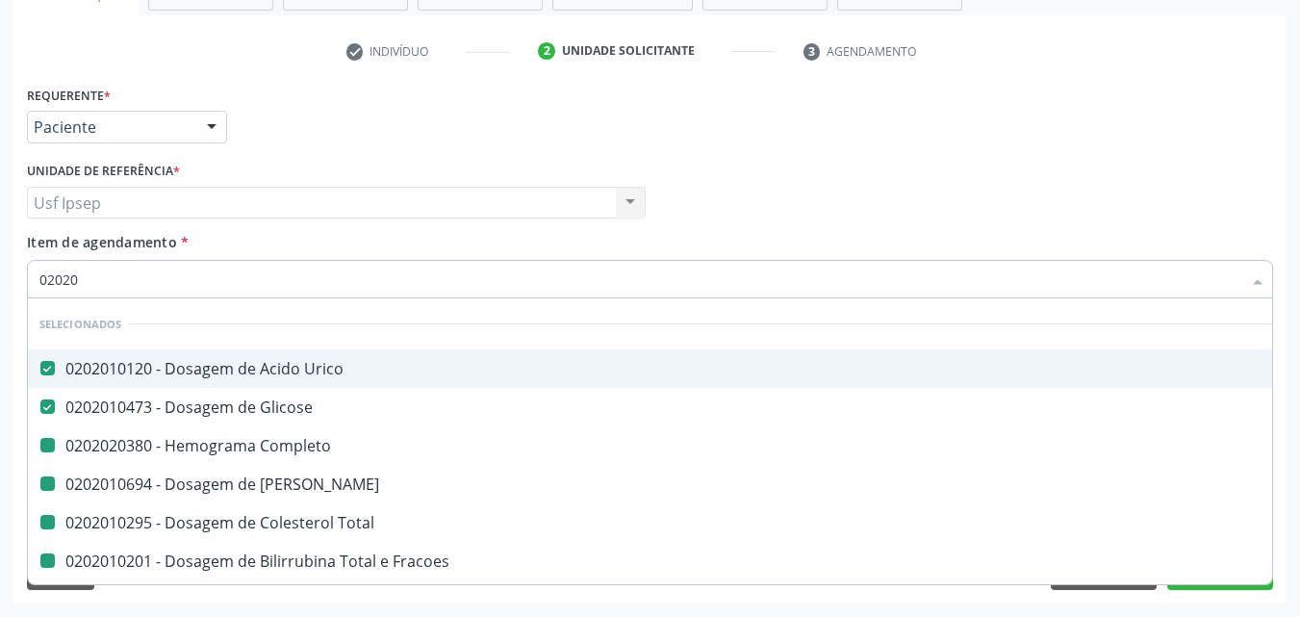
checkbox \(Tgp\) "false"
checkbox Urina "false"
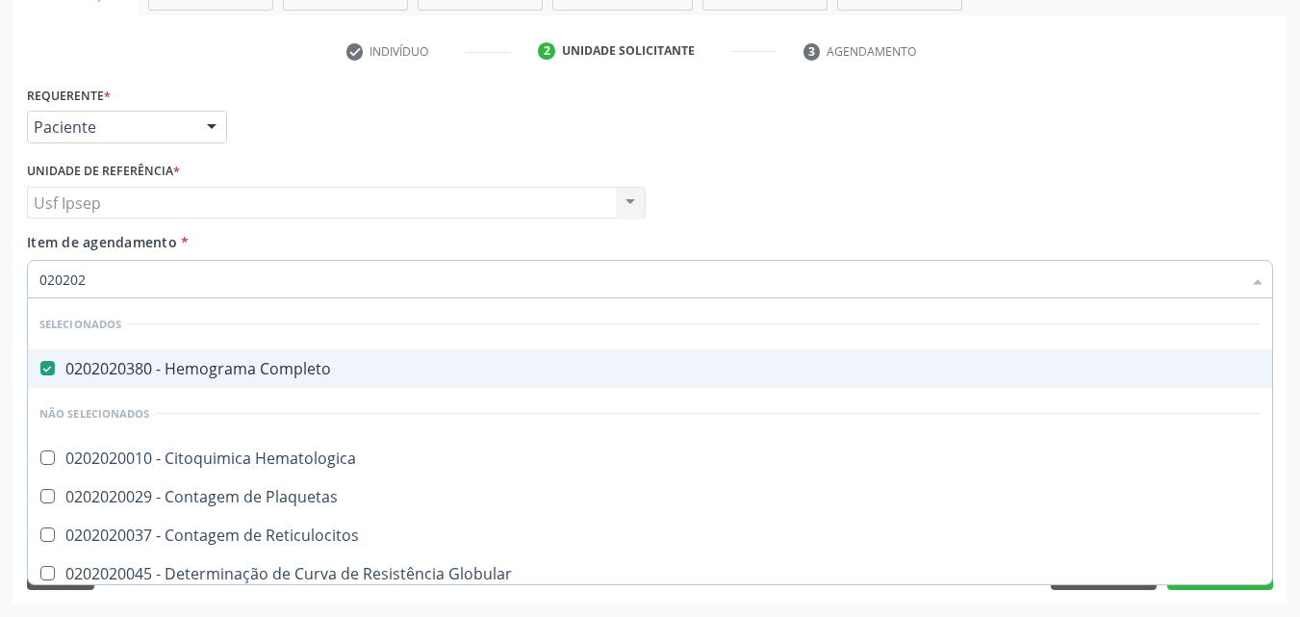
type input "02020"
checkbox Hematologica "true"
checkbox Plaquetas "true"
checkbox Reticulocitos "true"
checkbox Globular "true"
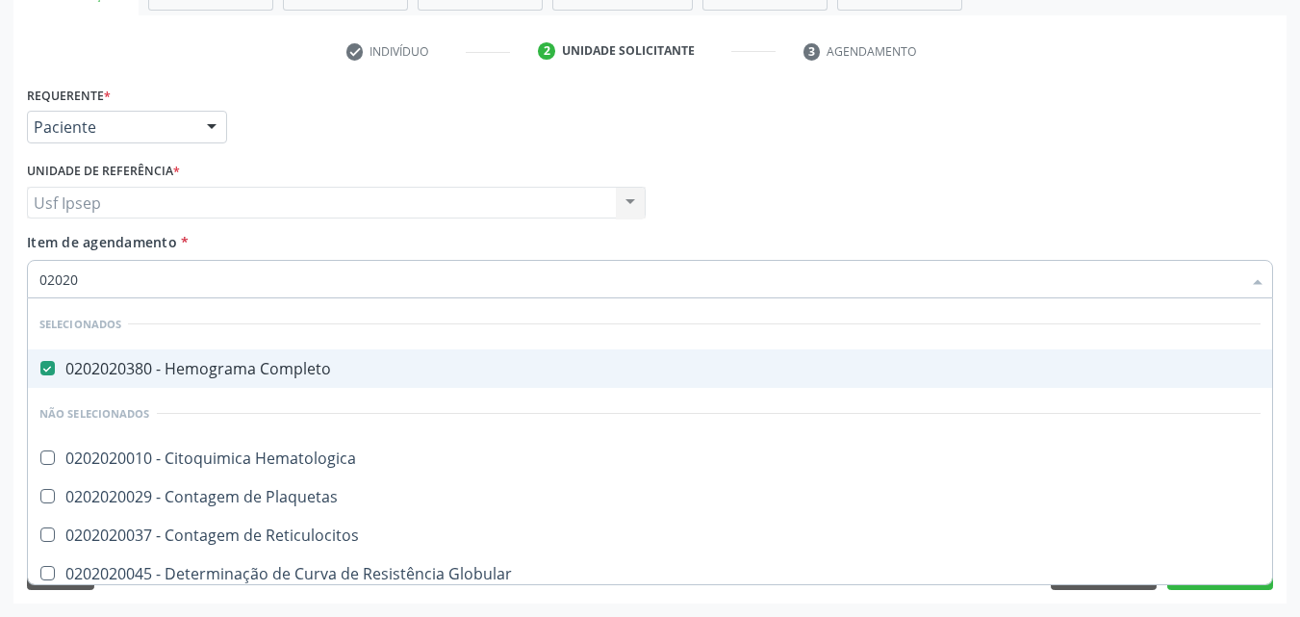
checkbox \(Cada\) "true"
checkbox Sulfo-Hemoglobina "true"
checkbox Ivy "true"
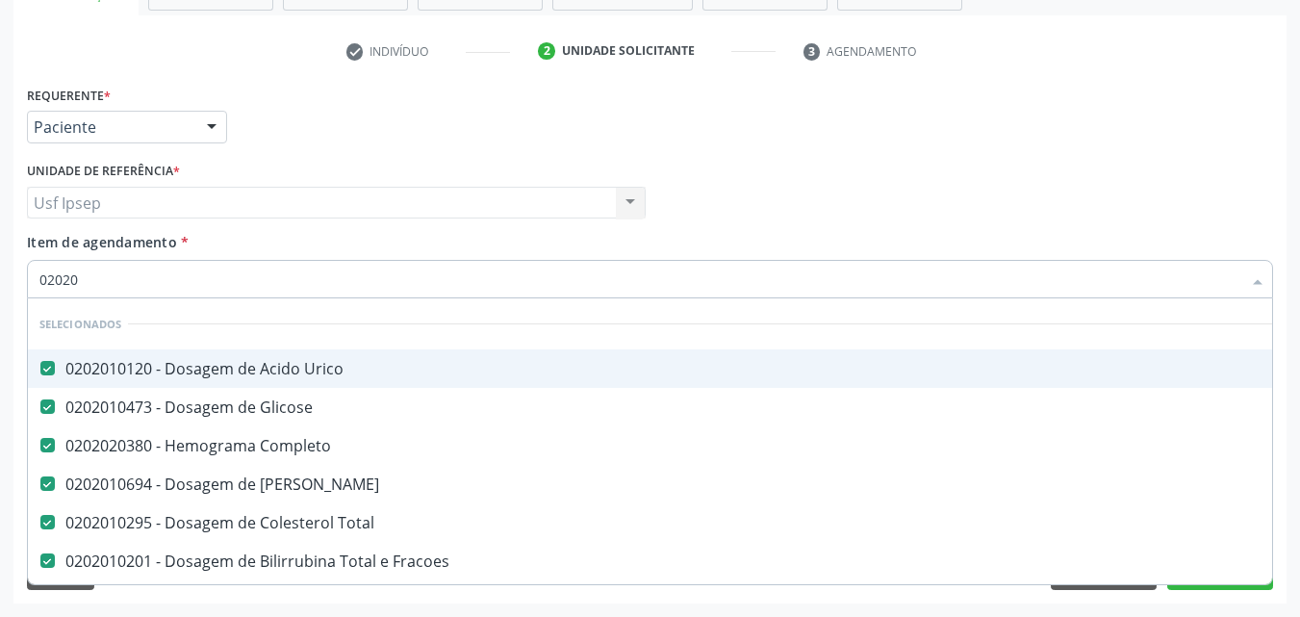
type input "020203"
checkbox Completo "false"
checkbox Ureia "false"
checkbox Total "false"
checkbox Fracoes "false"
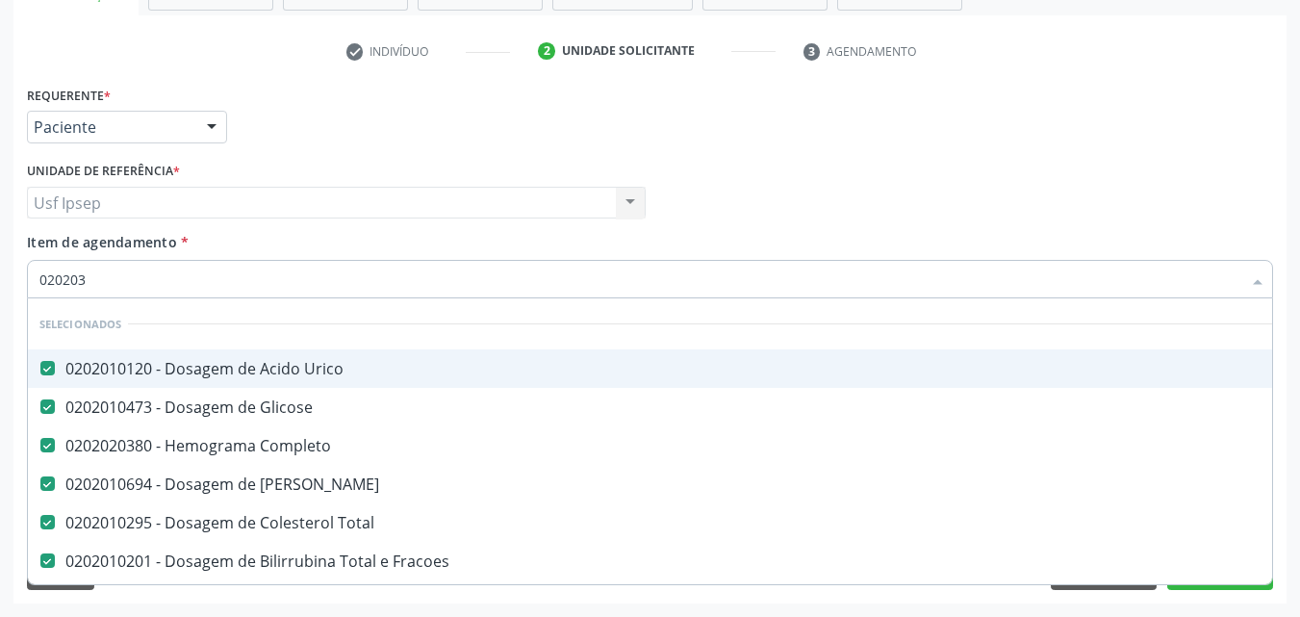
checkbox \(Tgo\) "false"
checkbox \(Tgp\) "false"
checkbox Urina "false"
checkbox Cd4\/Cd8 "true"
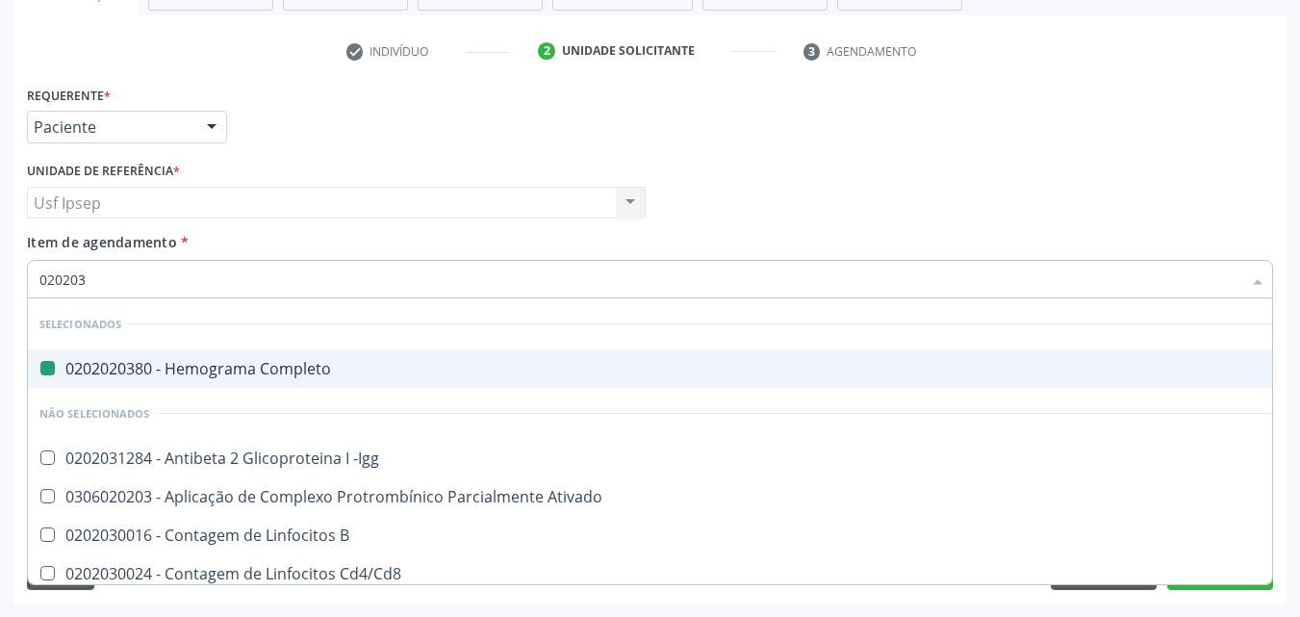
type input "0202030"
checkbox Completo "false"
checkbox Anti-Achr "true"
checkbox Reativa "false"
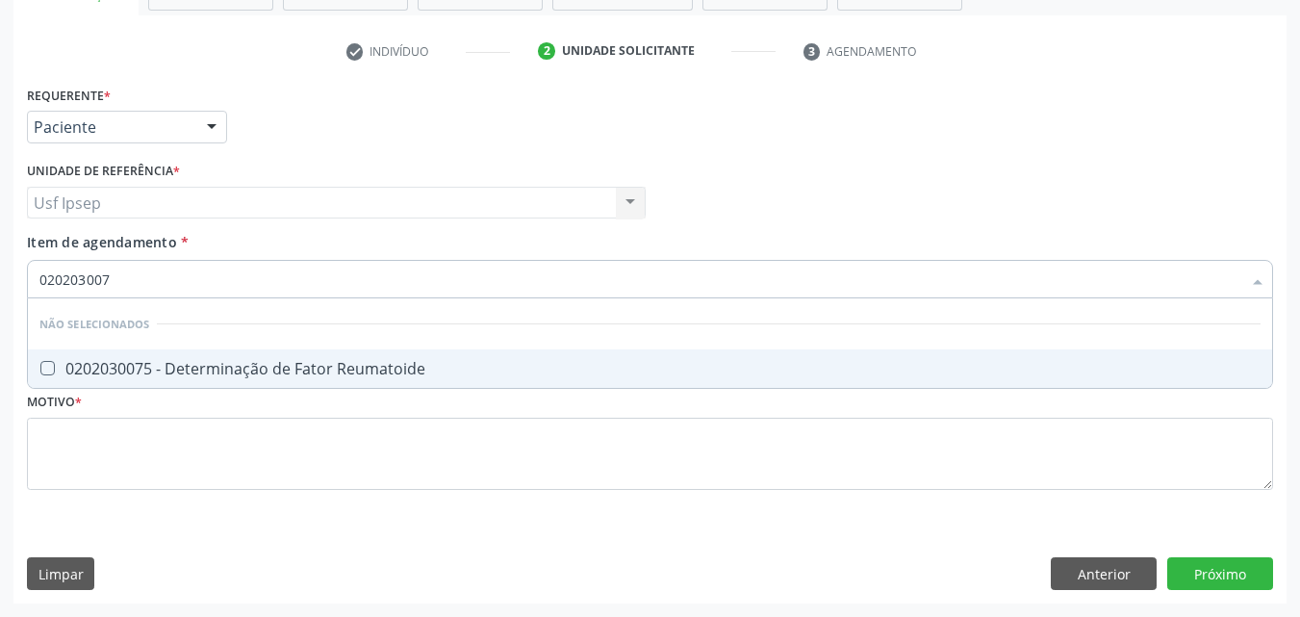
type input "0202030075"
click at [48, 370] on Reumatoide at bounding box center [47, 368] width 14 height 14
click at [40, 370] on Reumatoide "checkbox" at bounding box center [34, 368] width 13 height 13
checkbox Reumatoide "true"
click at [126, 282] on input "0202030075" at bounding box center [640, 279] width 1202 height 38
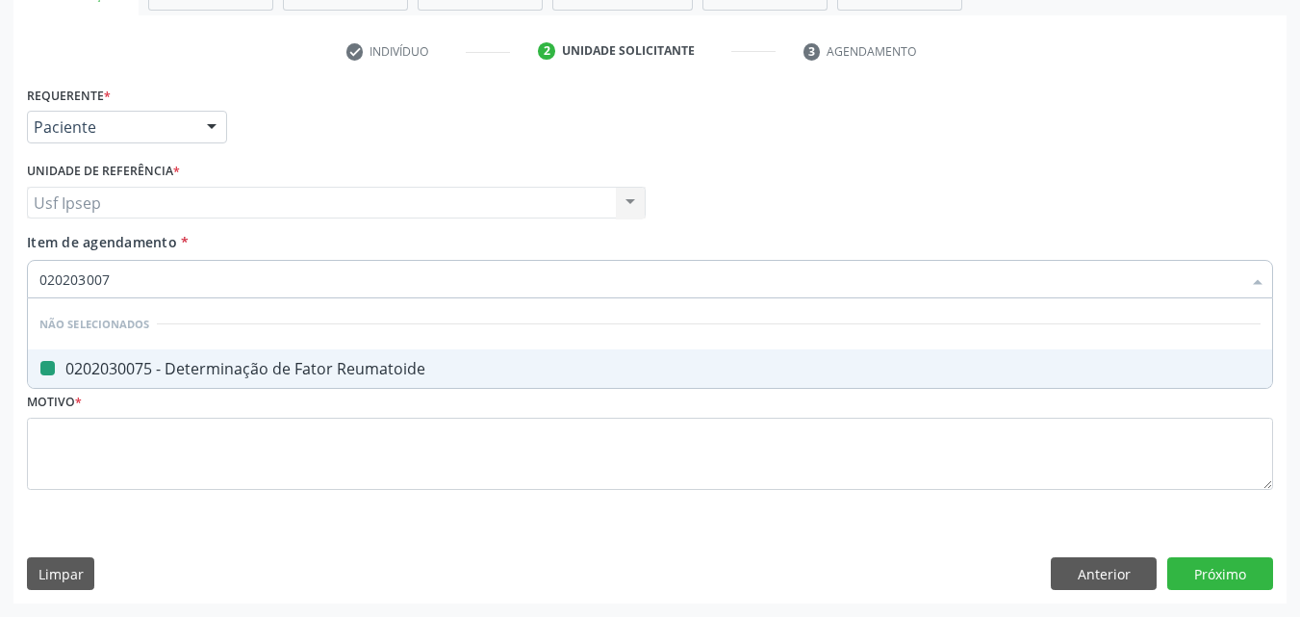
type input "02020300"
checkbox Reumatoide "false"
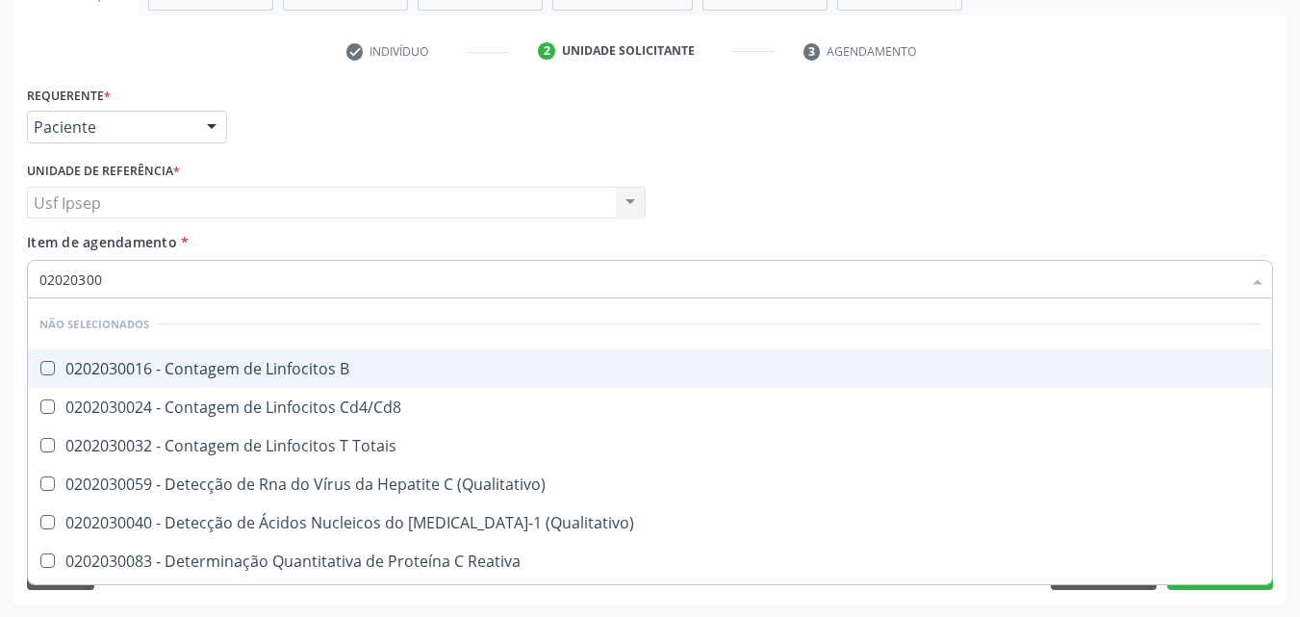
type input "0202030"
checkbox Reumatoide "false"
checkbox Alfa-Fetoproteina "true"
type input "020203"
checkbox B "true"
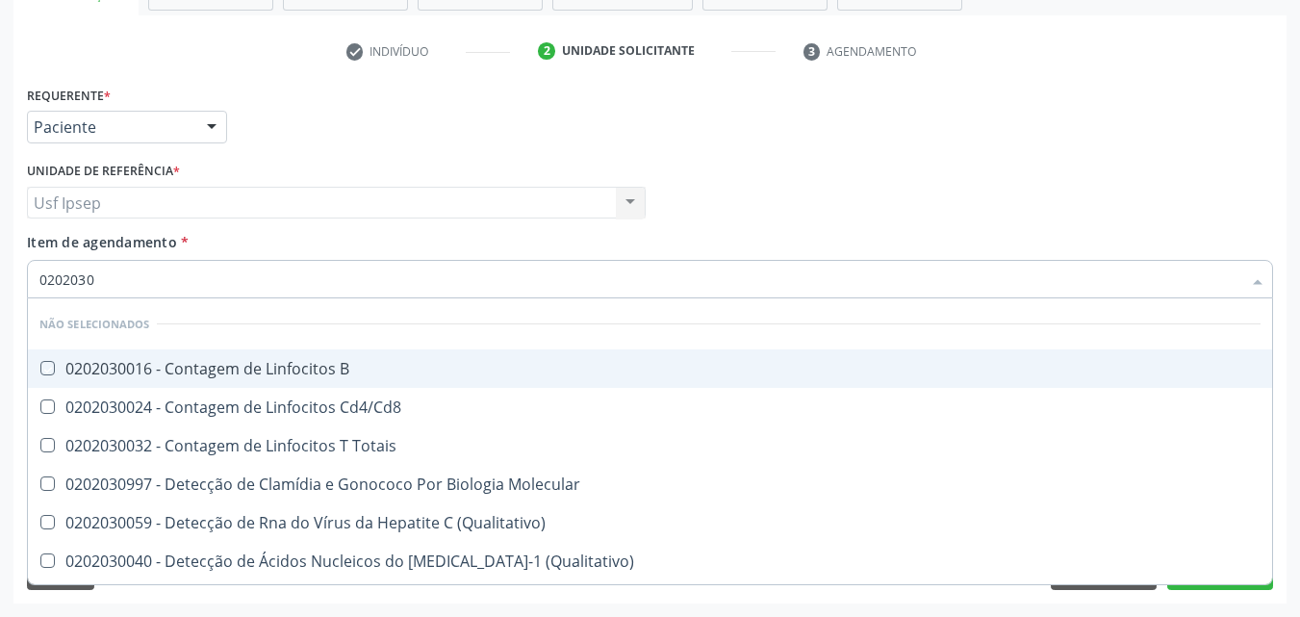
checkbox Reumatoide "false"
checkbox Hemoglobina "true"
checkbox Reativa "false"
checkbox Anticisticerco "true"
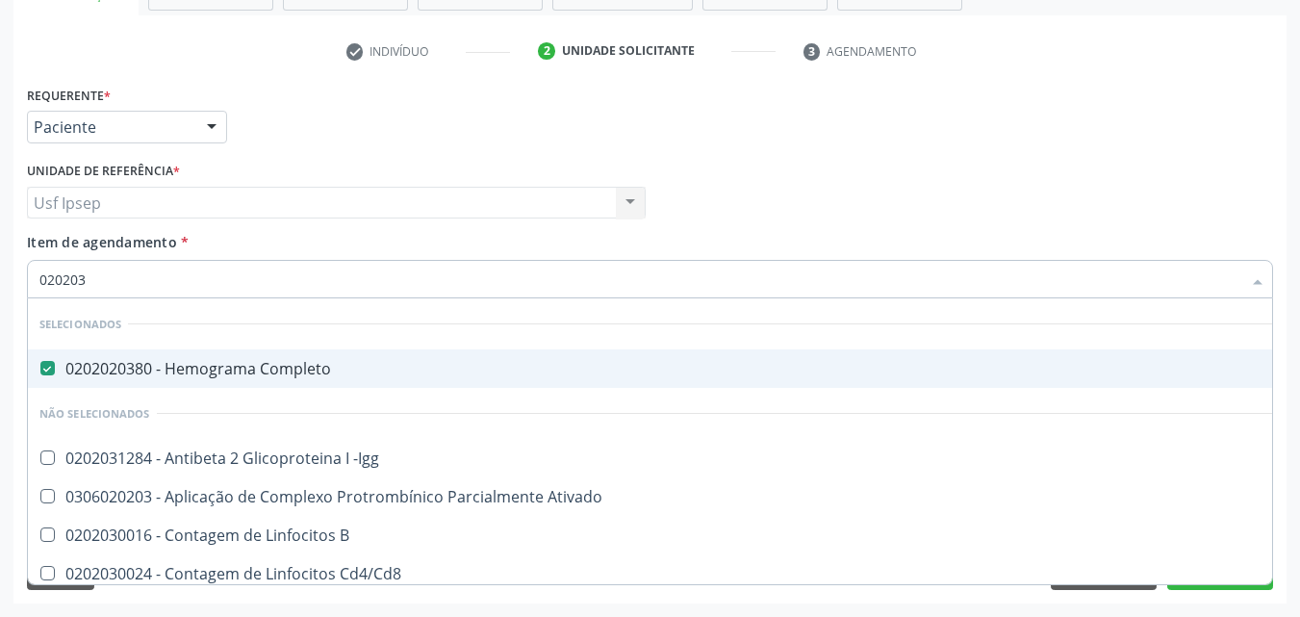
type input "02020"
checkbox -Igg "true"
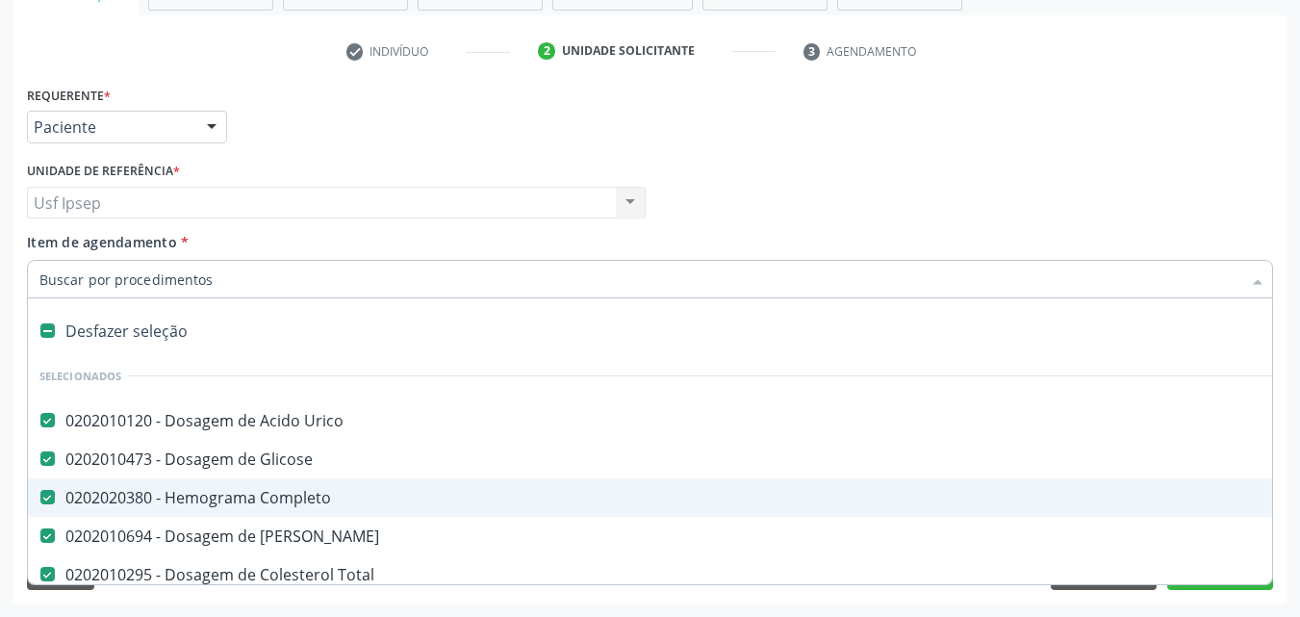
click at [1225, 144] on div "Requerente * Paciente Médico(a) Enfermeiro(a) Paciente Nenhum resultado encontr…" at bounding box center [649, 118] width 1255 height 75
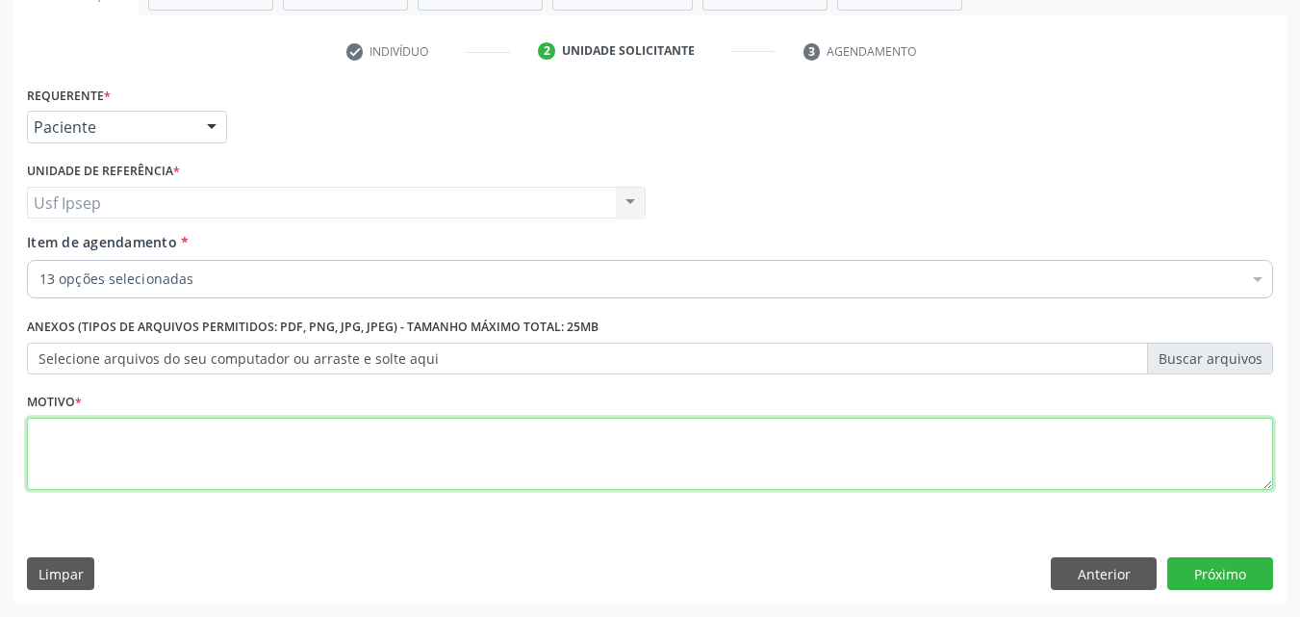
click at [71, 451] on textarea at bounding box center [650, 453] width 1246 height 73
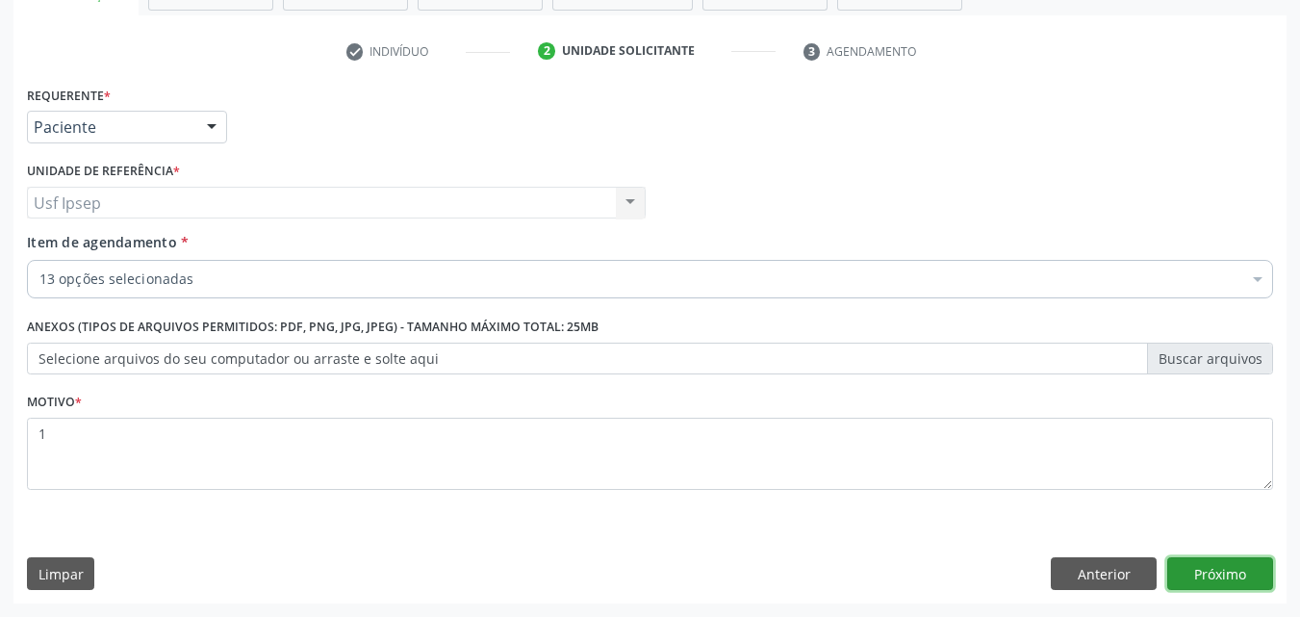
click at [1238, 569] on button "Próximo" at bounding box center [1220, 573] width 106 height 33
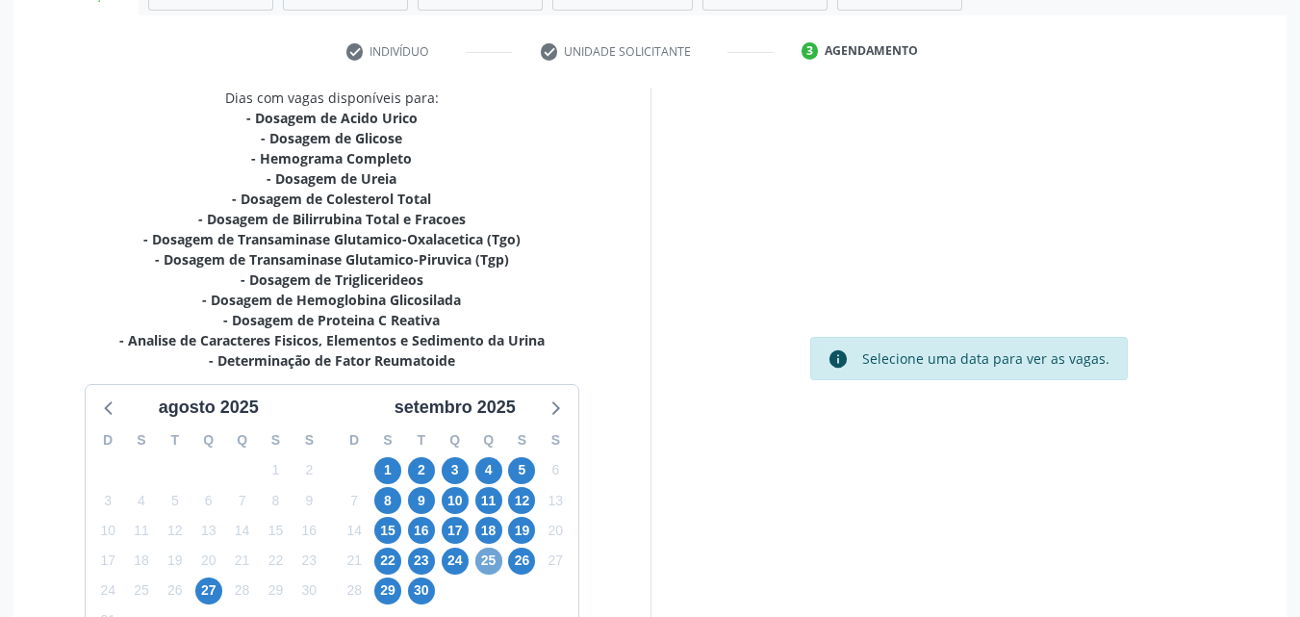
click at [495, 565] on span "25" at bounding box center [488, 560] width 27 height 27
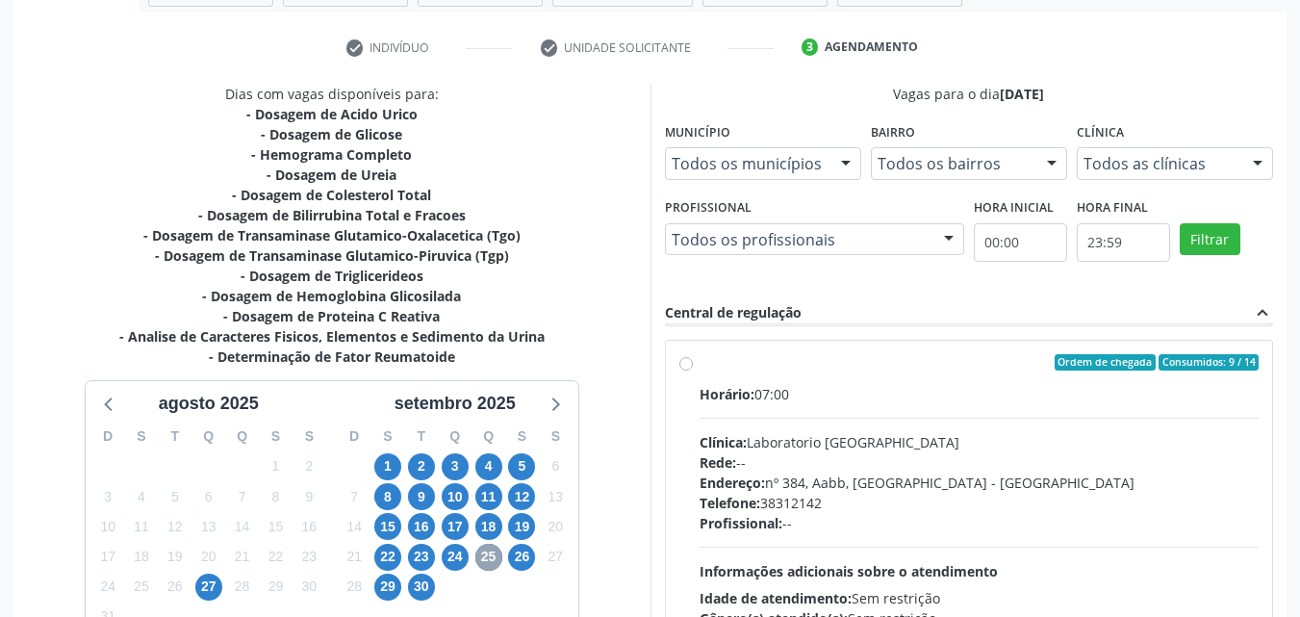
scroll to position [289, 0]
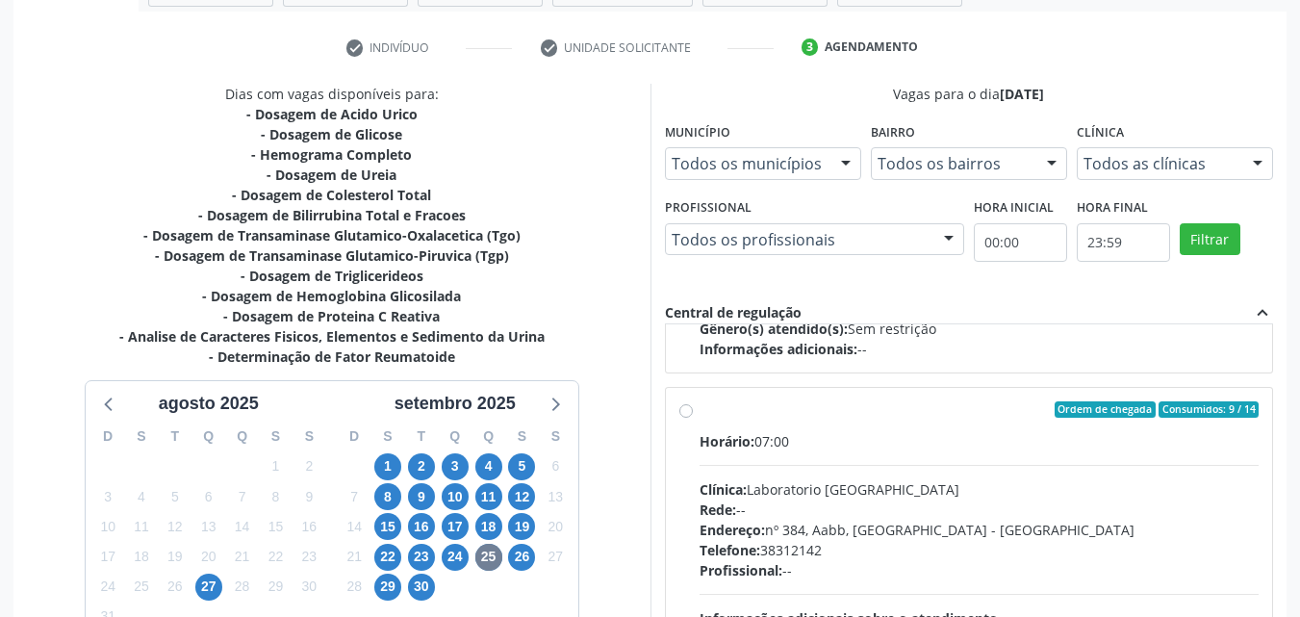
click at [699, 408] on label "Ordem de chegada Consumidos: 9 / 14 Horário: 07:00 Clínica: Laboratorio [GEOGRA…" at bounding box center [979, 548] width 560 height 295
click at [691, 408] on input "Ordem de chegada Consumidos: 9 / 14 Horário: 07:00 Clínica: Laboratorio [GEOGRA…" at bounding box center [685, 409] width 13 height 17
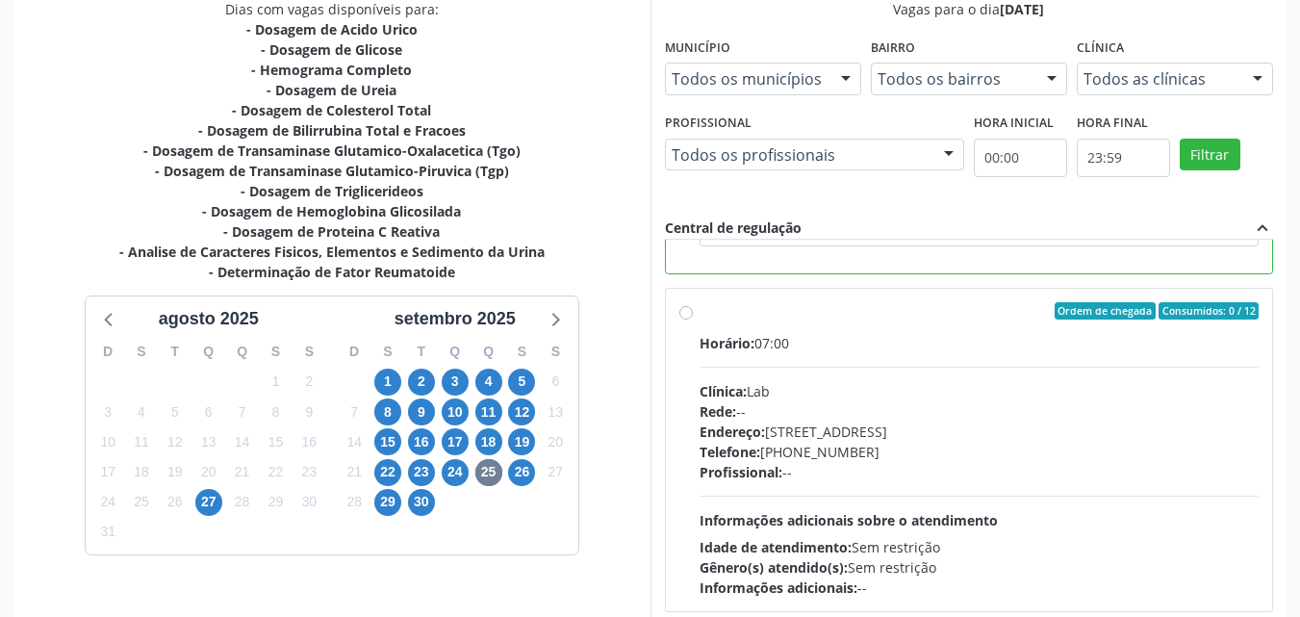
scroll to position [533, 0]
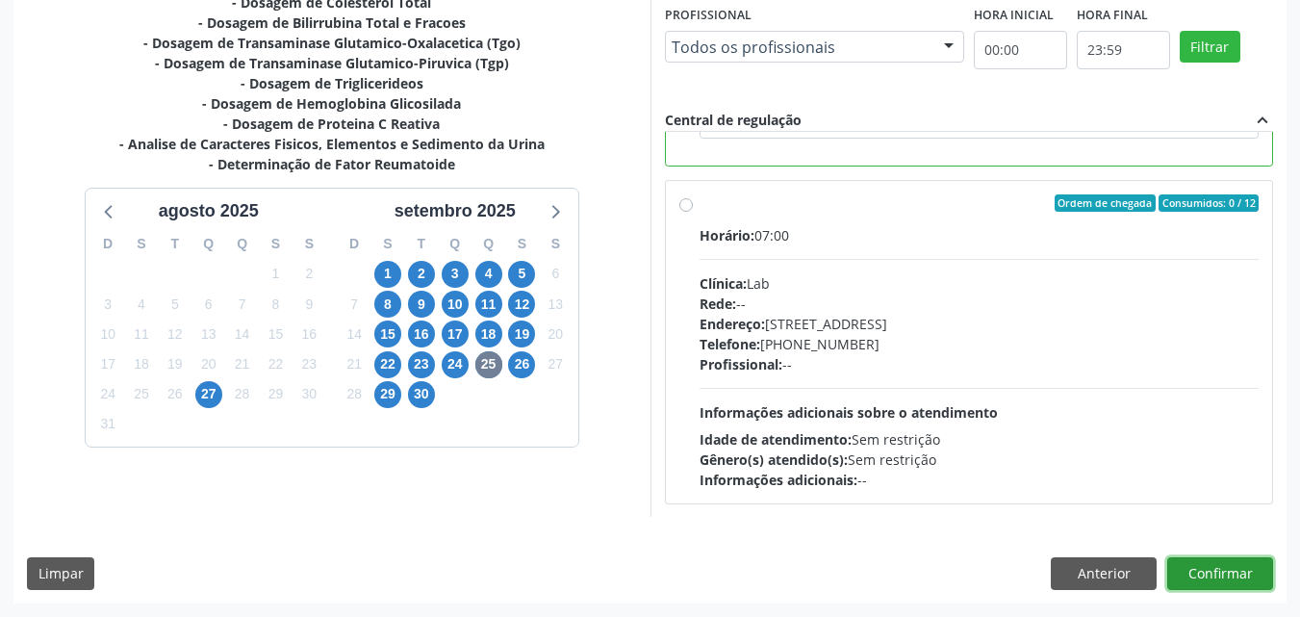
click at [1202, 575] on button "Confirmar" at bounding box center [1220, 573] width 106 height 33
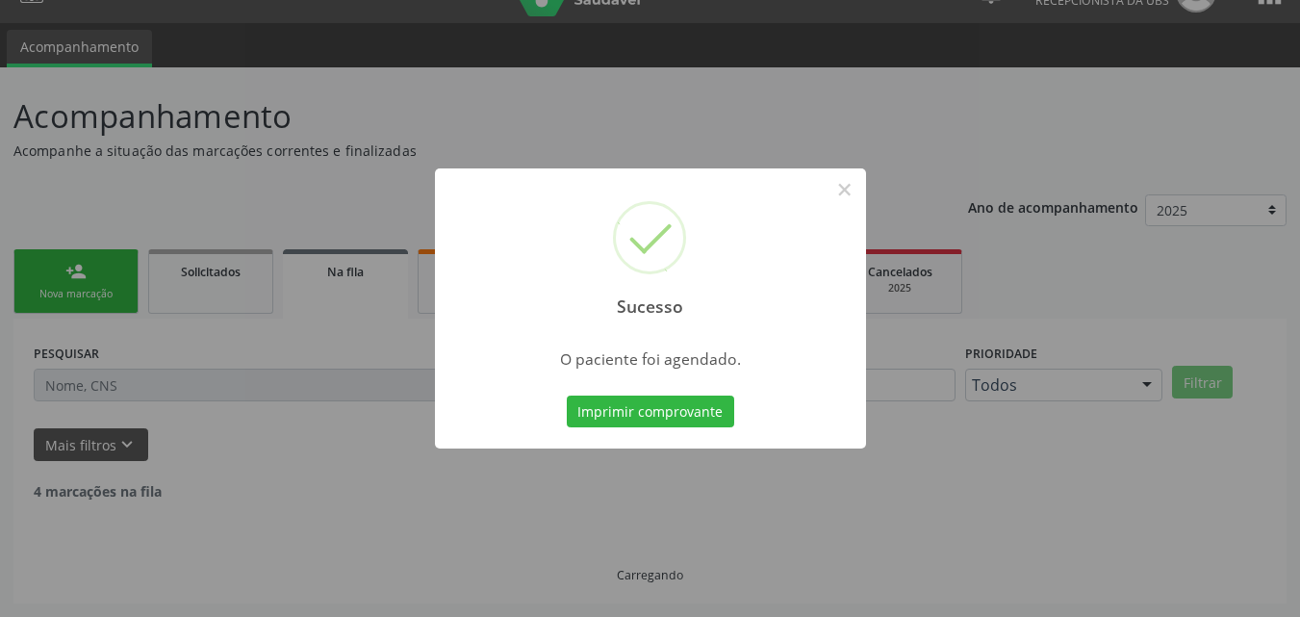
scroll to position [18, 0]
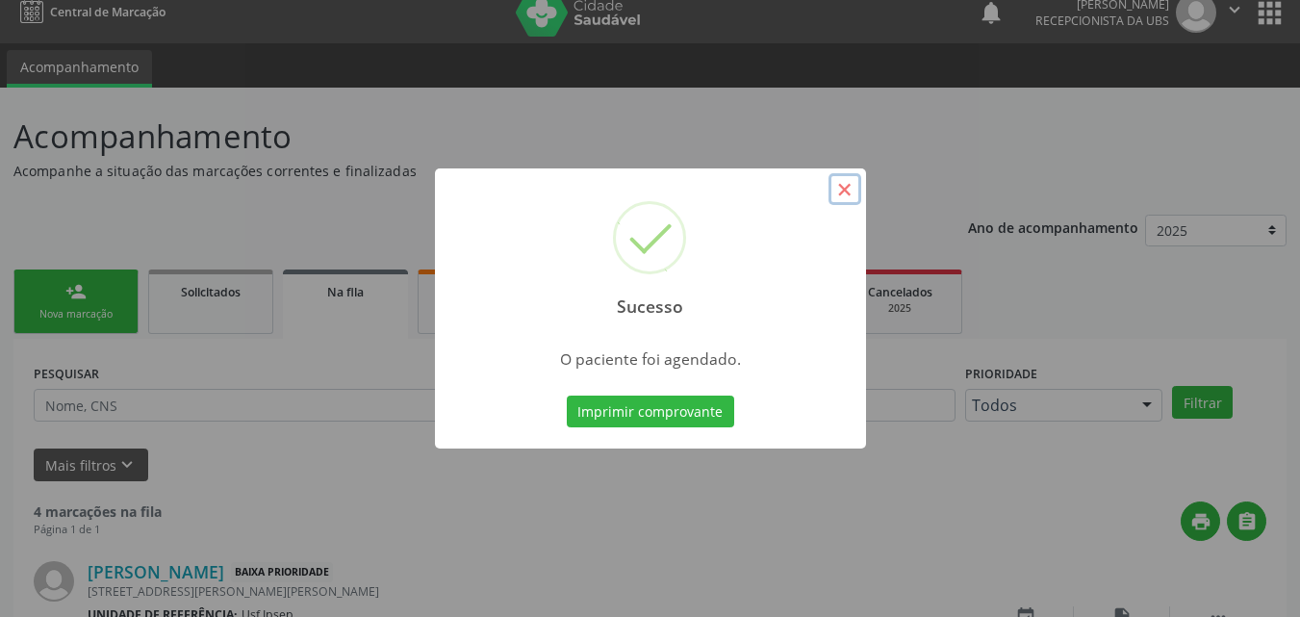
click at [846, 190] on button "×" at bounding box center [844, 189] width 33 height 33
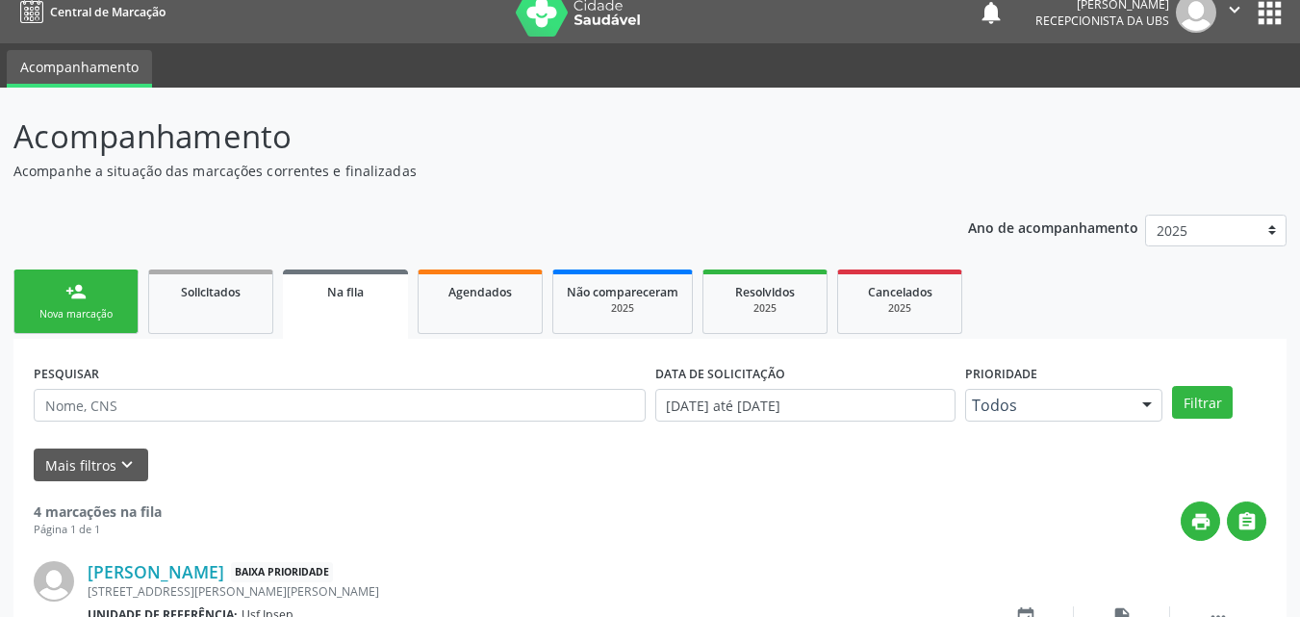
click at [85, 298] on div "person_add" at bounding box center [75, 291] width 21 height 21
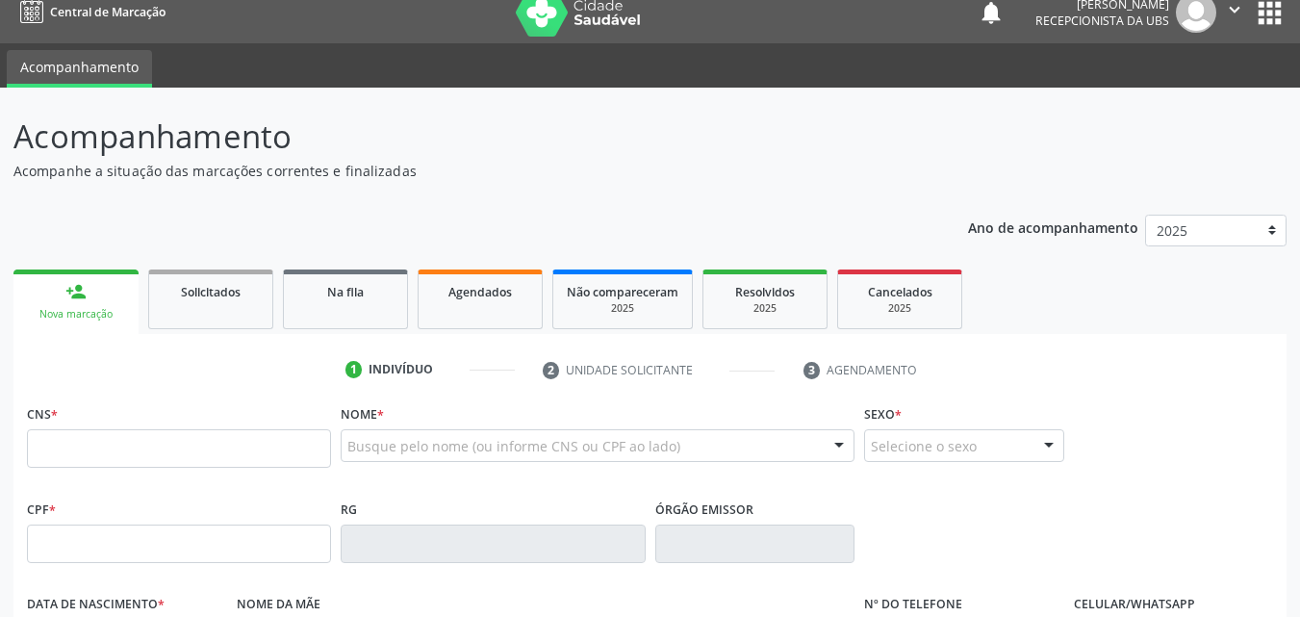
click at [61, 311] on div "Nova marcação" at bounding box center [76, 314] width 98 height 14
click at [38, 431] on input "text" at bounding box center [179, 448] width 304 height 38
click at [39, 449] on input "text" at bounding box center [179, 448] width 304 height 38
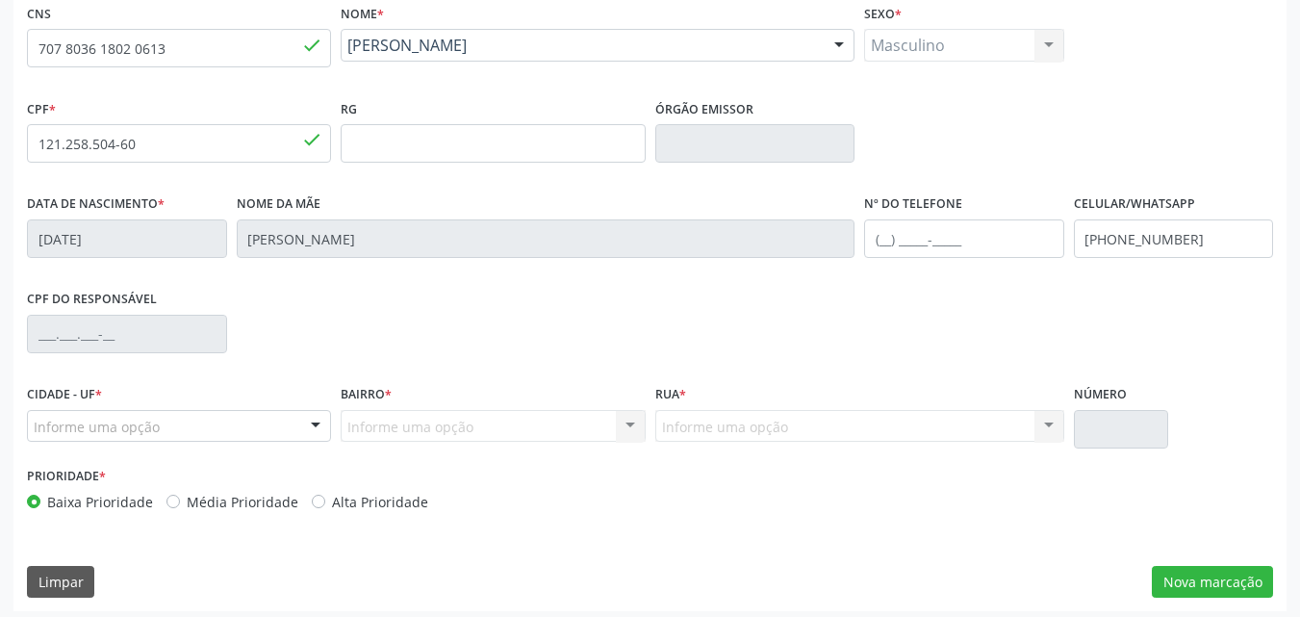
scroll to position [426, 0]
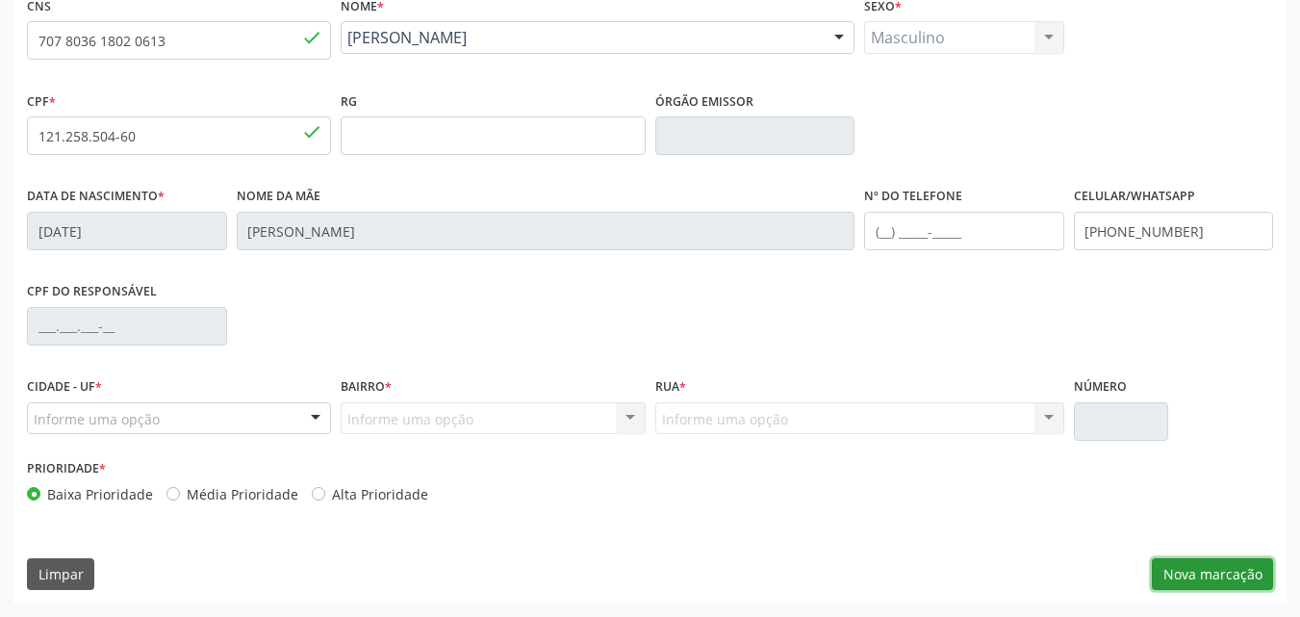
click at [1205, 573] on button "Nova marcação" at bounding box center [1211, 574] width 121 height 33
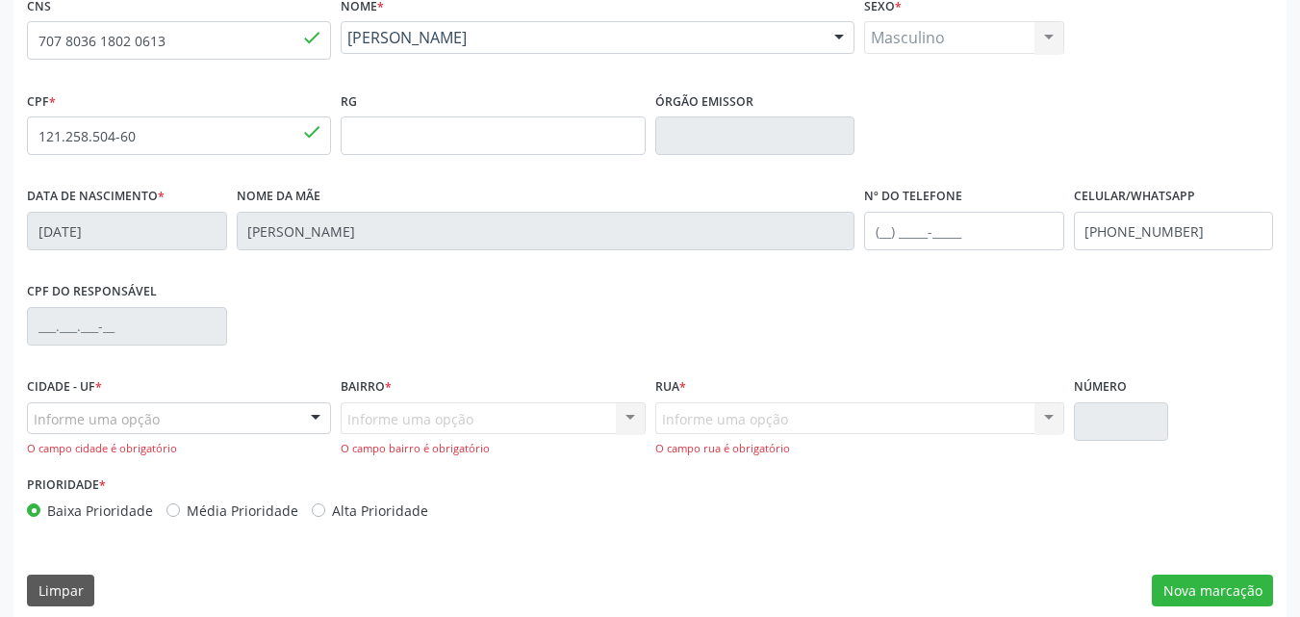
click at [349, 417] on div "Informe uma opção Nenhum resultado encontrado para: " " Nenhuma opção encontrad…" at bounding box center [493, 429] width 304 height 55
click at [624, 418] on div "Informe uma opção Nenhum resultado encontrado para: " " Nenhuma opção encontrad…" at bounding box center [493, 429] width 304 height 55
click at [632, 417] on div "Informe uma opção Nenhum resultado encontrado para: " " Nenhuma opção encontrad…" at bounding box center [493, 429] width 304 height 55
click at [348, 417] on div "Informe uma opção Nenhum resultado encontrado para: " " Nenhuma opção encontrad…" at bounding box center [493, 429] width 304 height 55
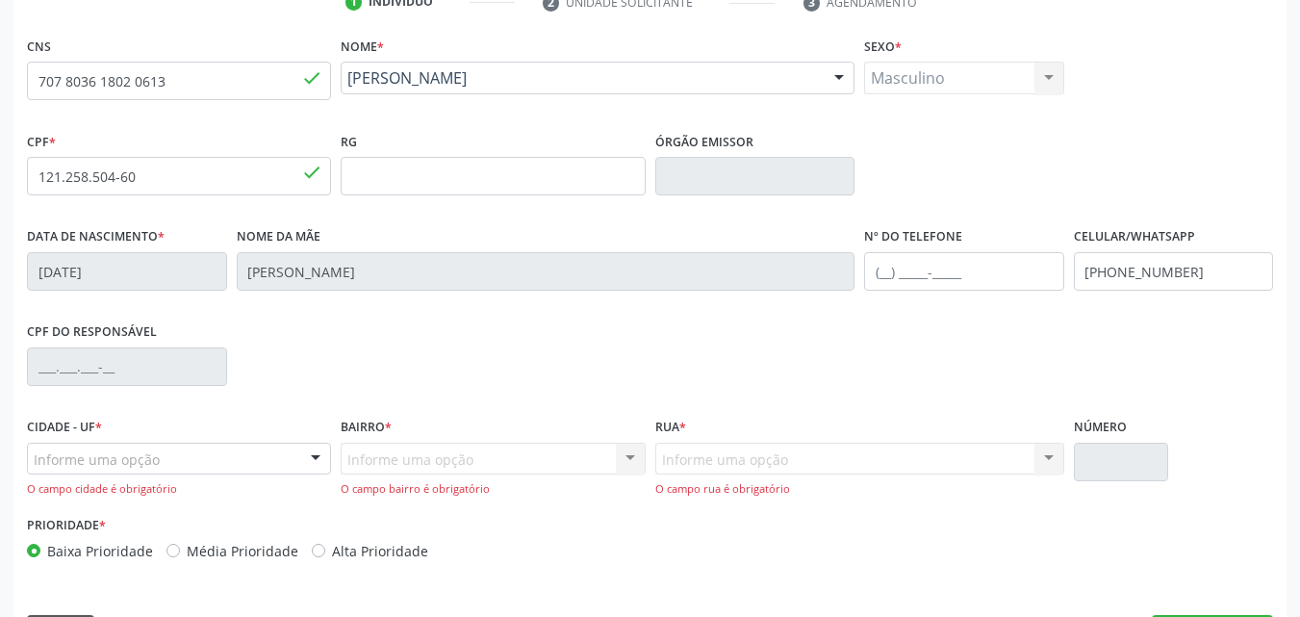
scroll to position [443, 0]
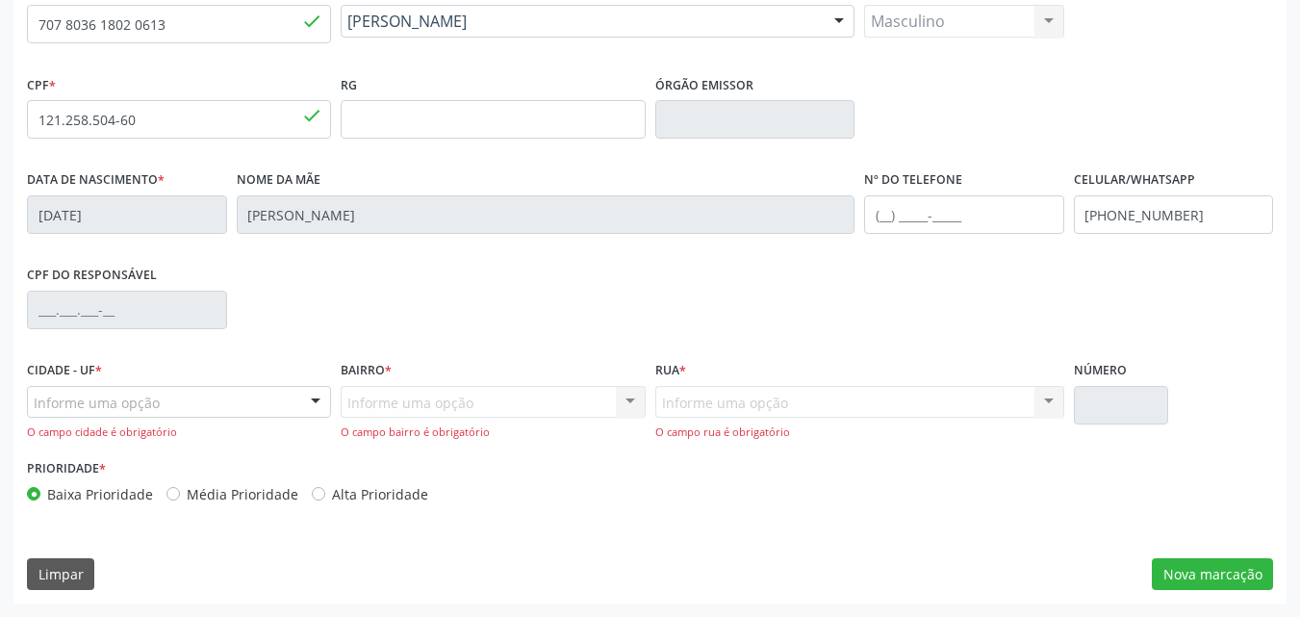
click at [668, 400] on div "Informe uma opção Nenhum resultado encontrado para: " " Nenhuma opção encontrad…" at bounding box center [859, 413] width 409 height 55
click at [1189, 565] on button "Nova marcação" at bounding box center [1211, 574] width 121 height 33
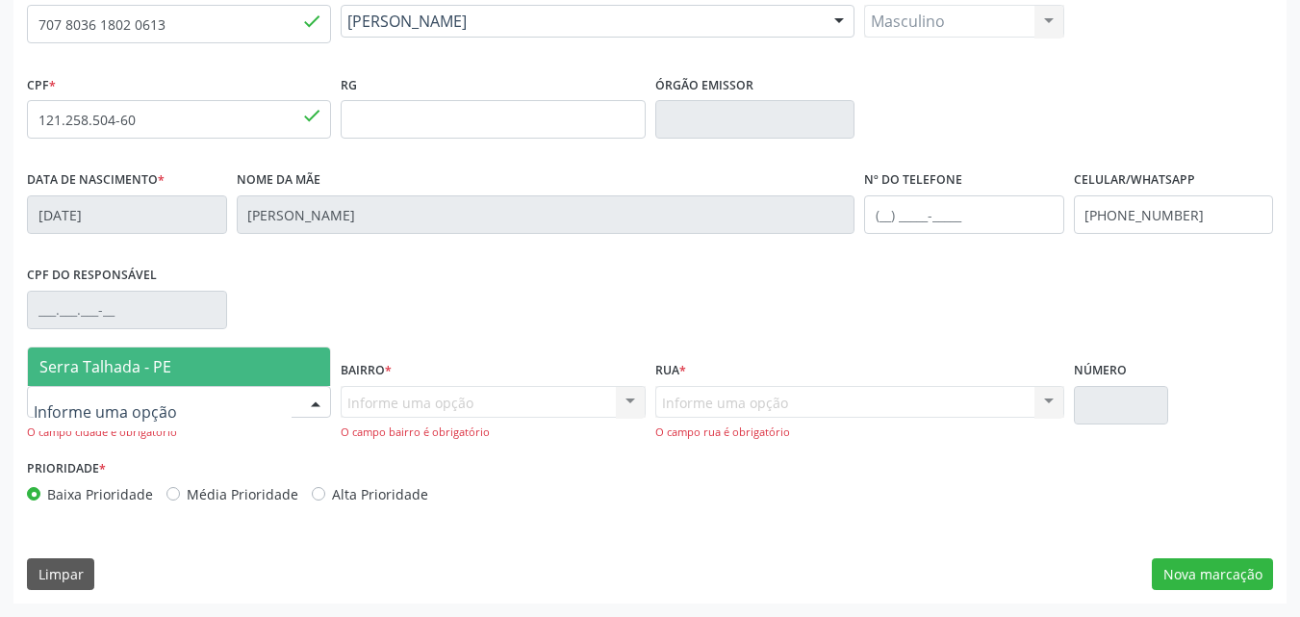
click at [154, 364] on span "Serra Talhada - PE" at bounding box center [105, 366] width 132 height 21
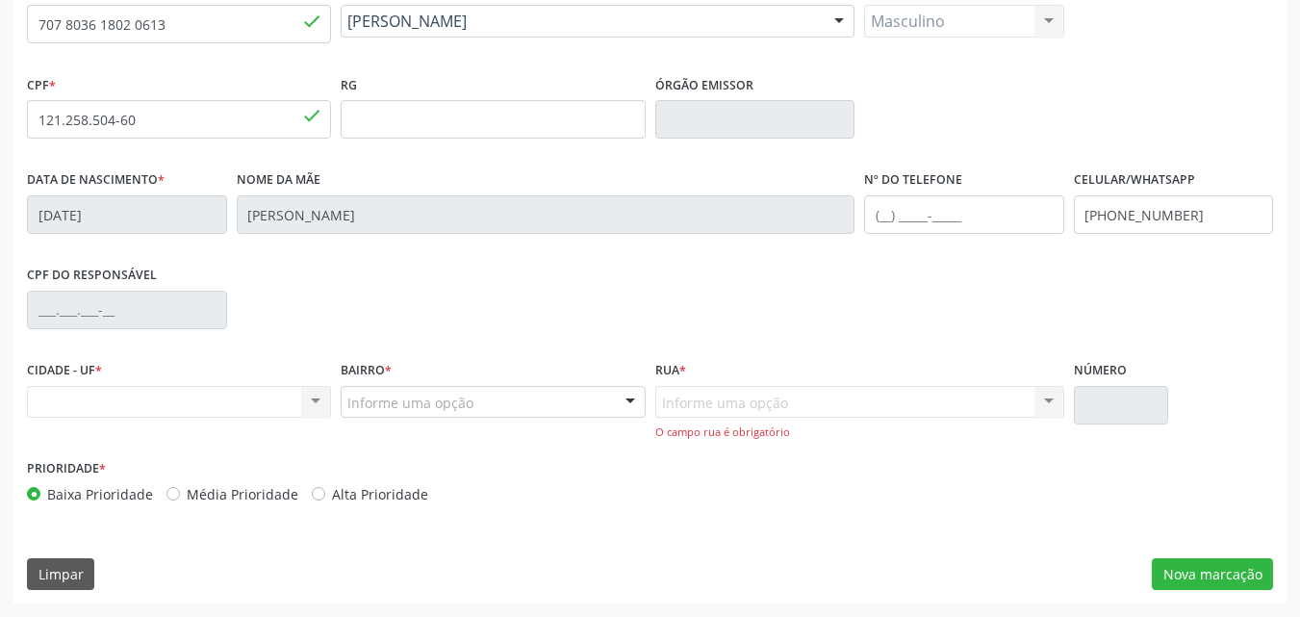
click at [318, 402] on div "Nenhum resultado encontrado para: " " Não há nenhuma opção para ser exibida." at bounding box center [179, 402] width 304 height 33
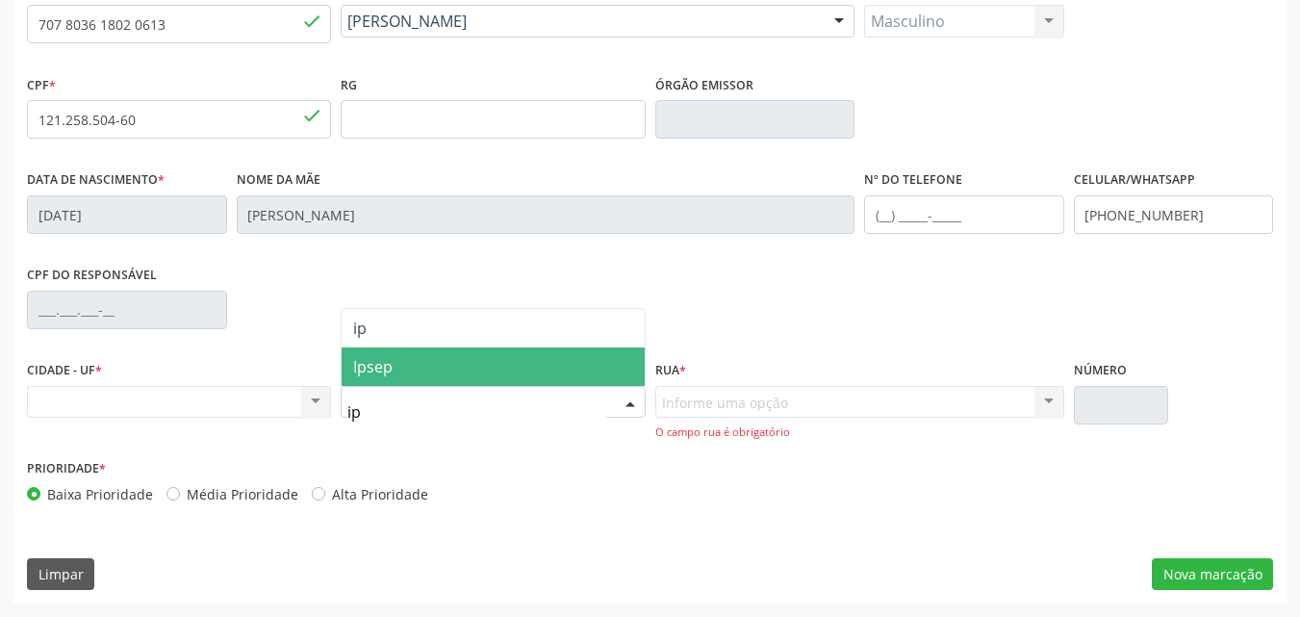
click at [382, 364] on span "Ipsep" at bounding box center [372, 366] width 39 height 21
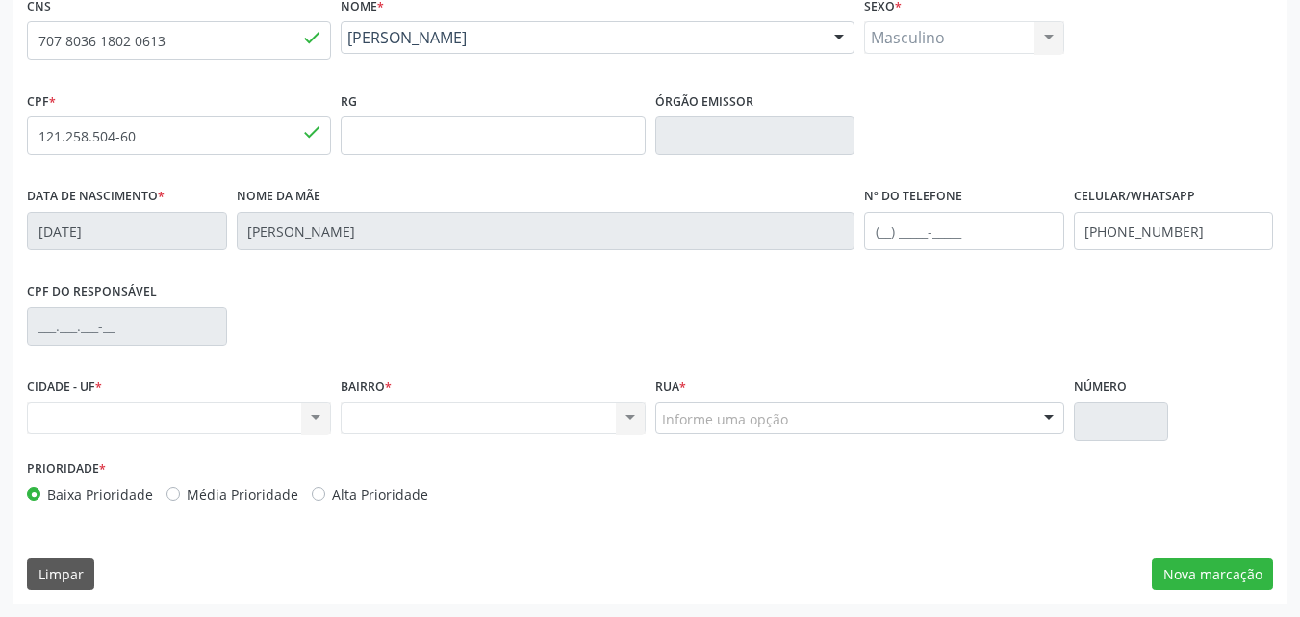
scroll to position [426, 0]
click at [633, 415] on div "Nenhum resultado encontrado para: " " Não há nenhuma opção para ser exibida." at bounding box center [493, 418] width 304 height 33
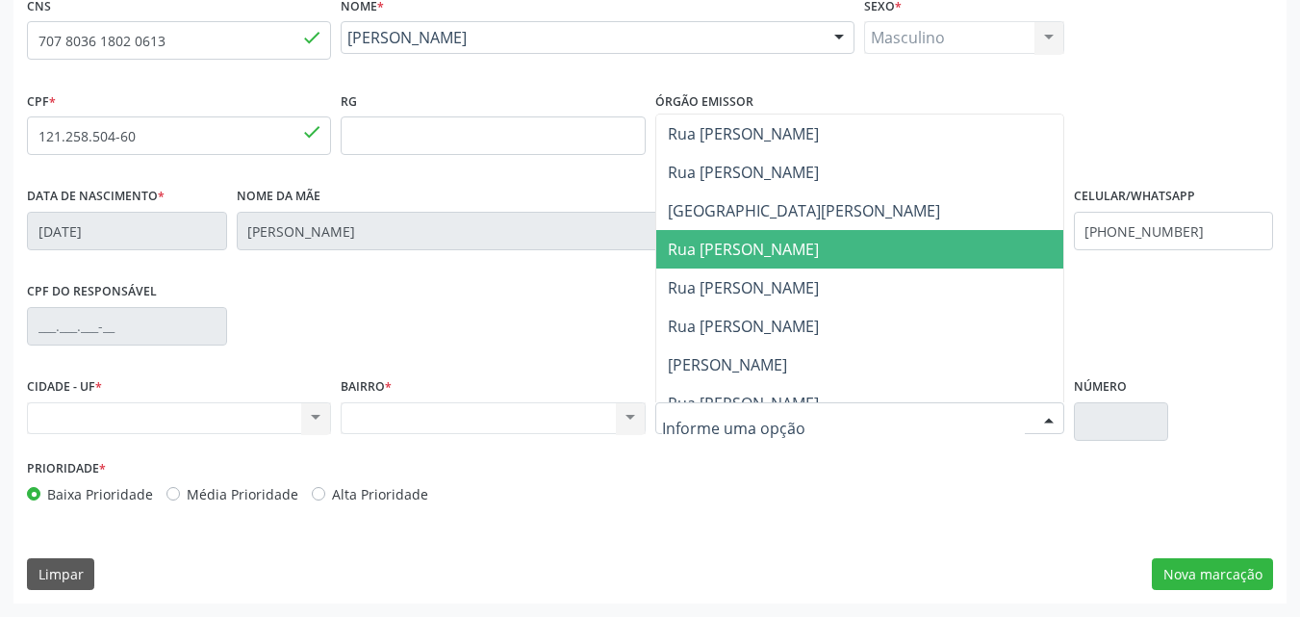
click at [728, 249] on span "Rua [PERSON_NAME]" at bounding box center [743, 249] width 151 height 21
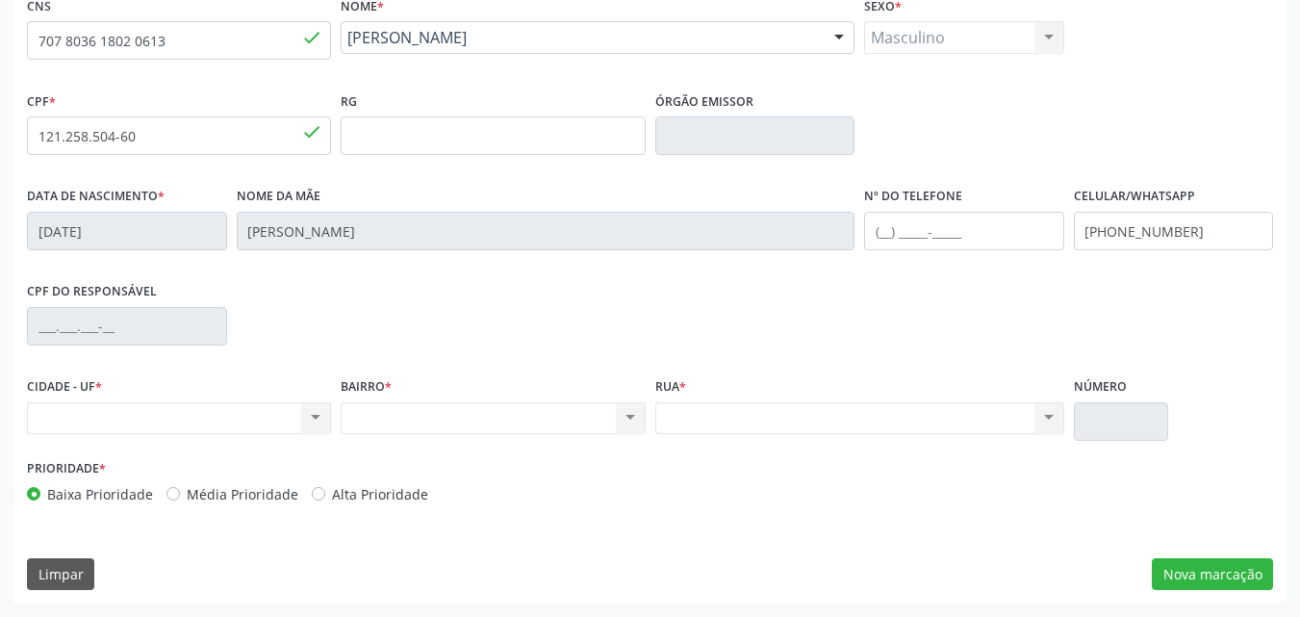
click at [711, 414] on div "Nenhum resultado encontrado para: " " Não há nenhuma opção para ser exibida." at bounding box center [859, 418] width 409 height 33
click at [1047, 417] on div "Nenhum resultado encontrado para: " " Não há nenhuma opção para ser exibida." at bounding box center [859, 418] width 409 height 33
click at [662, 417] on div "Nenhum resultado encontrado para: " " Não há nenhuma opção para ser exibida." at bounding box center [859, 418] width 409 height 33
click at [734, 431] on div "Nenhum resultado encontrado para: " " Não há nenhuma opção para ser exibida." at bounding box center [859, 418] width 409 height 33
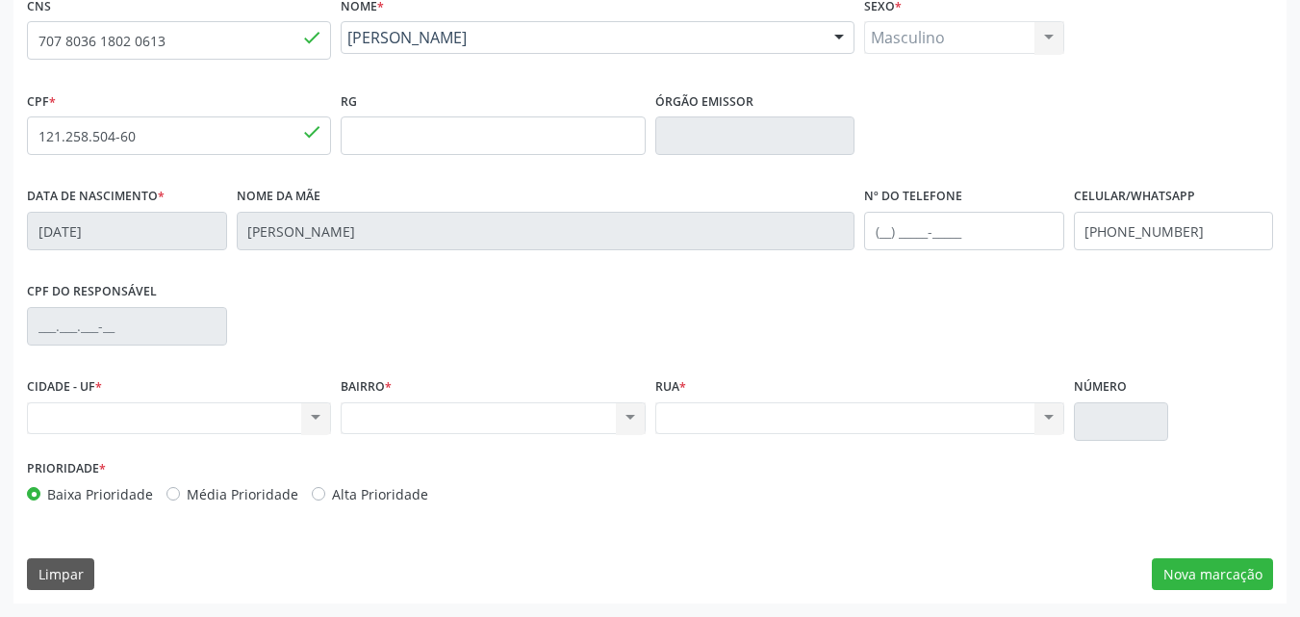
click at [741, 404] on div "Nenhum resultado encontrado para: " " Não há nenhuma opção para ser exibida." at bounding box center [859, 418] width 409 height 33
click at [83, 577] on button "Limpar" at bounding box center [60, 574] width 67 height 33
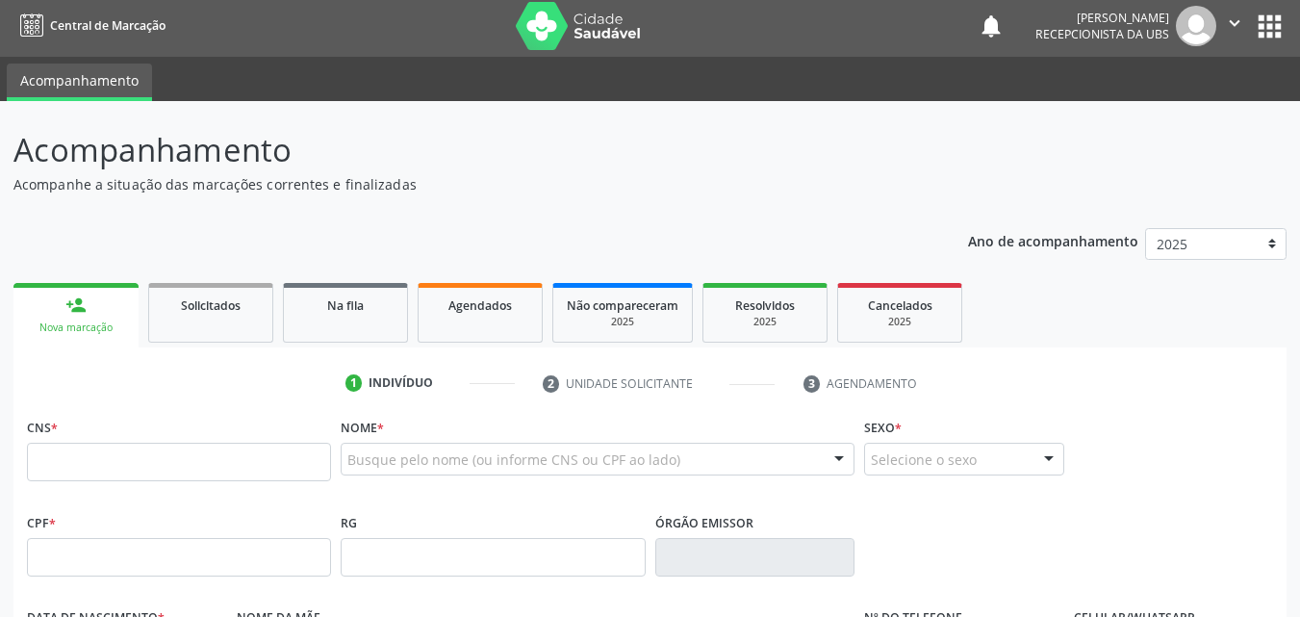
scroll to position [0, 0]
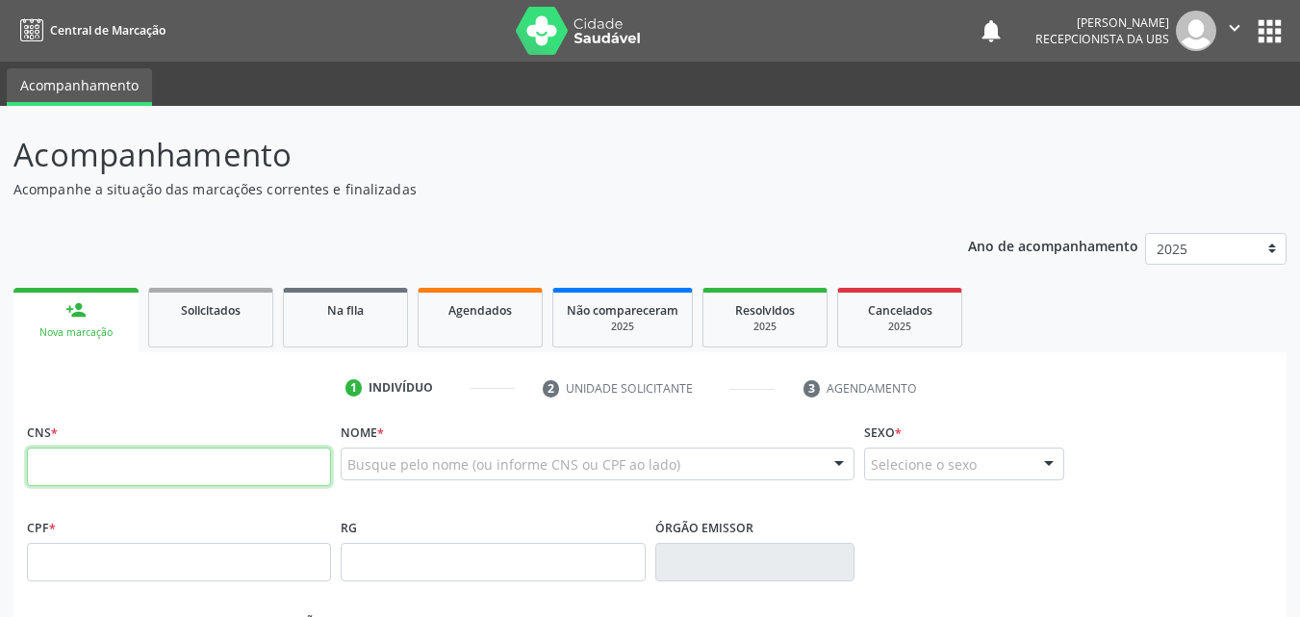
click at [63, 456] on input "text" at bounding box center [179, 466] width 304 height 38
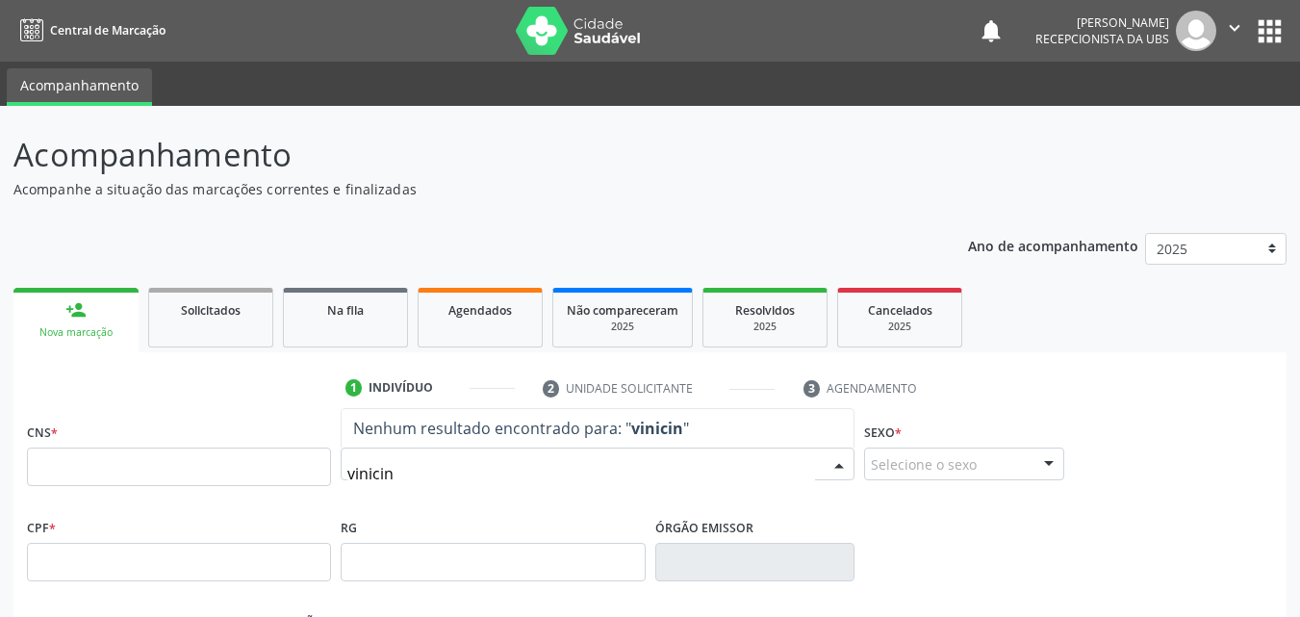
click at [401, 468] on input "vinicin" at bounding box center [581, 473] width 468 height 38
click at [452, 476] on input "[PERSON_NAME]" at bounding box center [581, 473] width 468 height 38
